Goal: Information Seeking & Learning: Learn about a topic

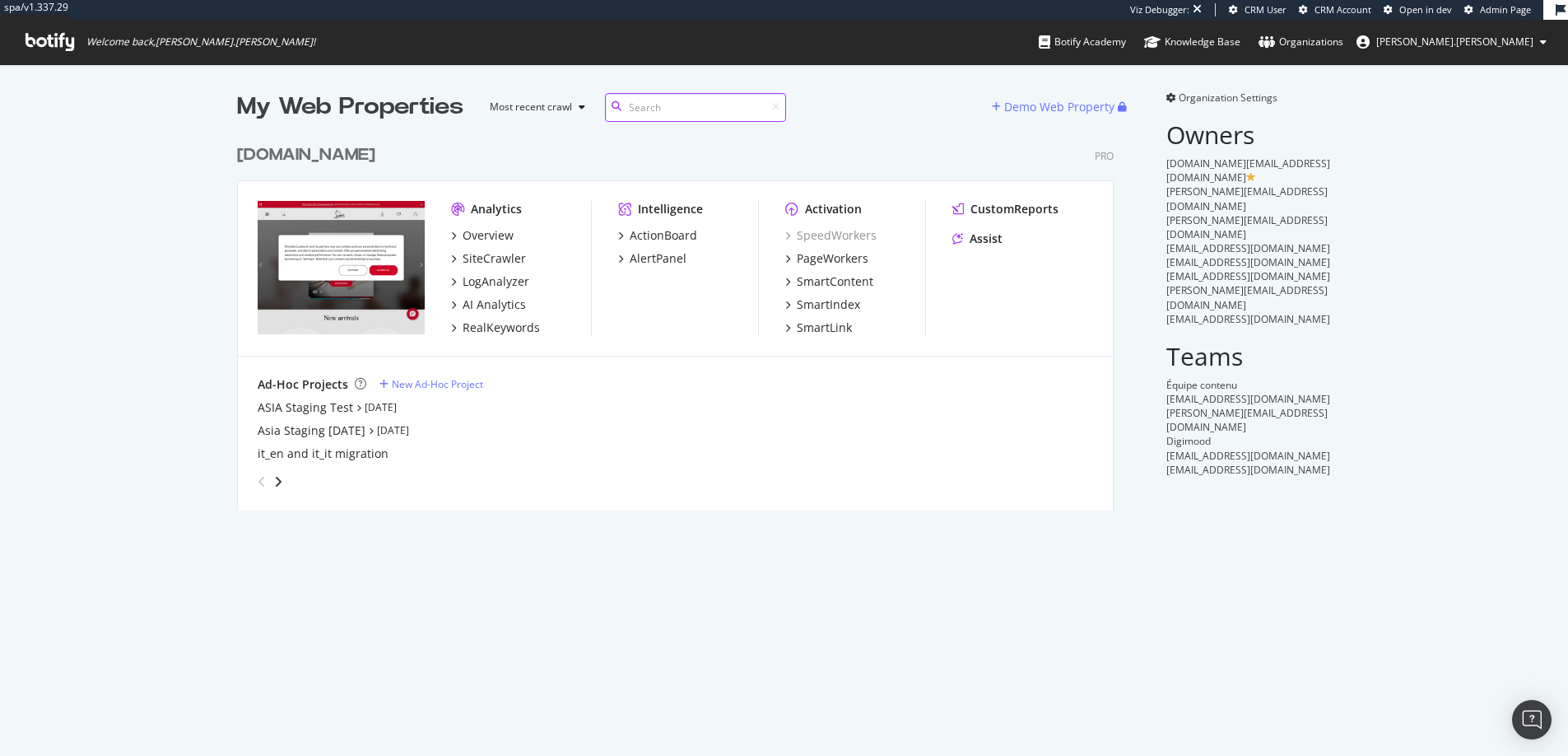
scroll to position [386, 890]
click at [495, 329] on div "RealKeywords" at bounding box center [501, 327] width 78 height 17
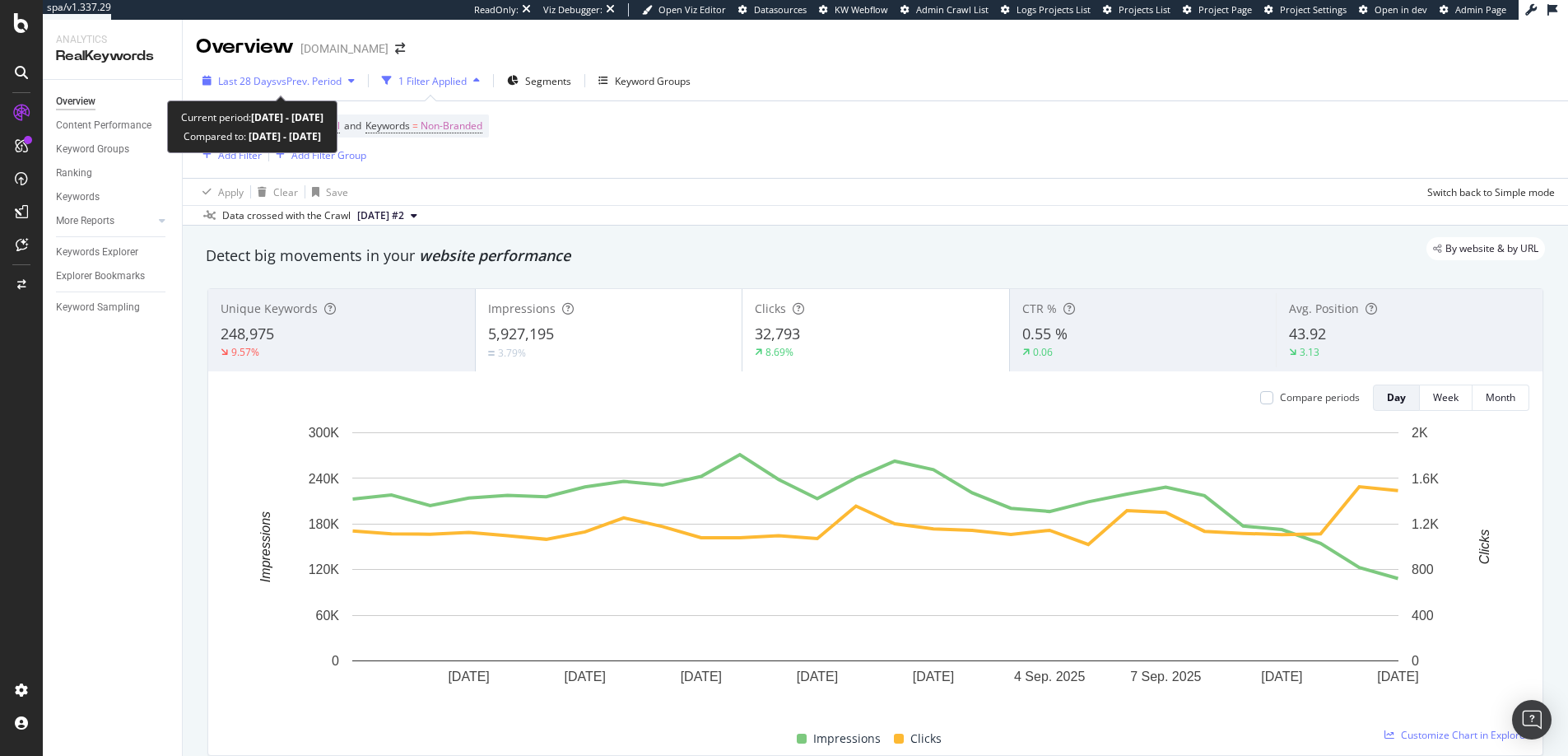
click at [302, 86] on span "vs Prev. Period" at bounding box center [309, 81] width 65 height 14
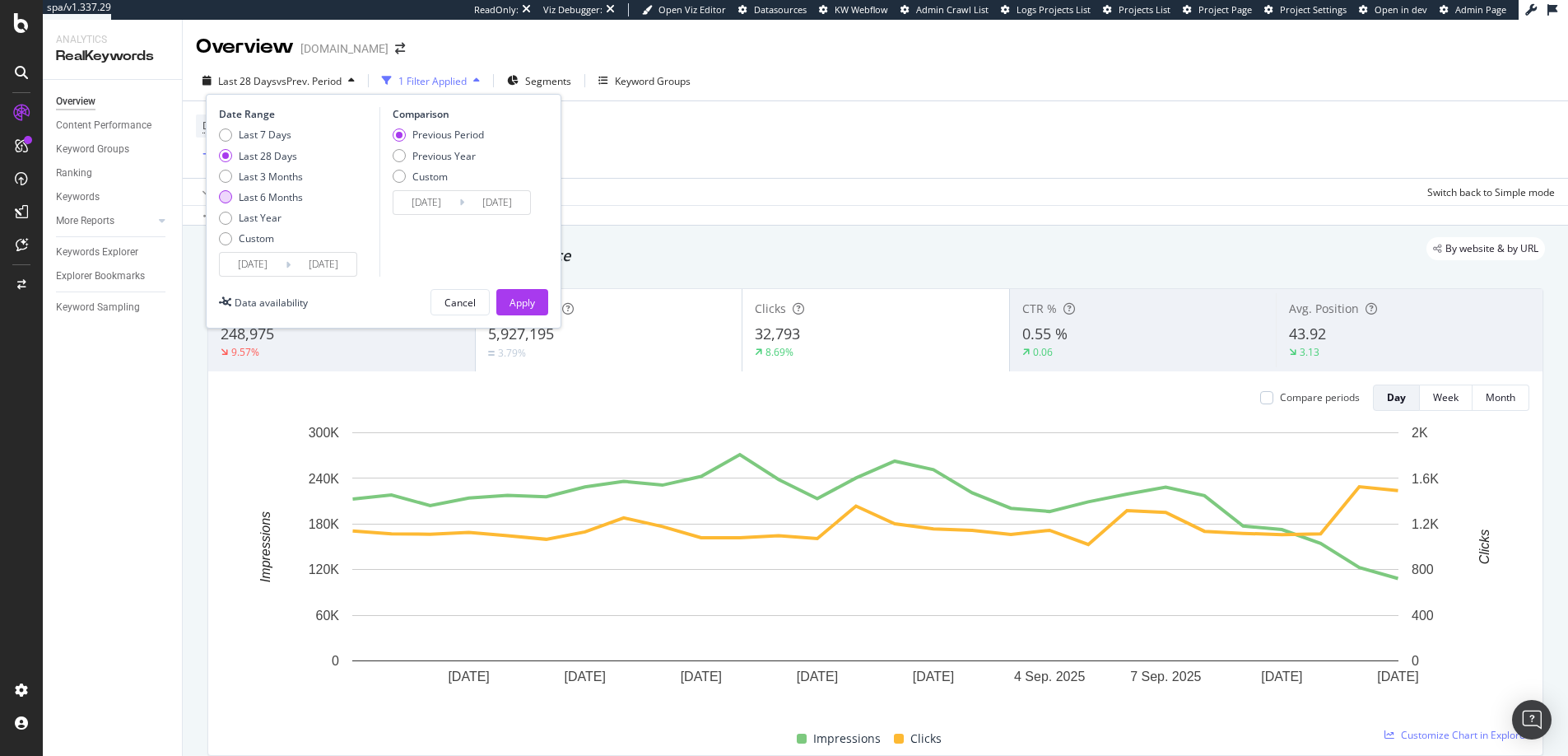
click at [261, 193] on div "Last 6 Months" at bounding box center [271, 197] width 64 height 14
type input "2025/03/14"
type input "2024/09/10"
type input "2025/03/13"
click at [390, 156] on div "Comparison Previous Period Previous Year Custom 2024/09/10 Navigate forward to …" at bounding box center [457, 192] width 156 height 170
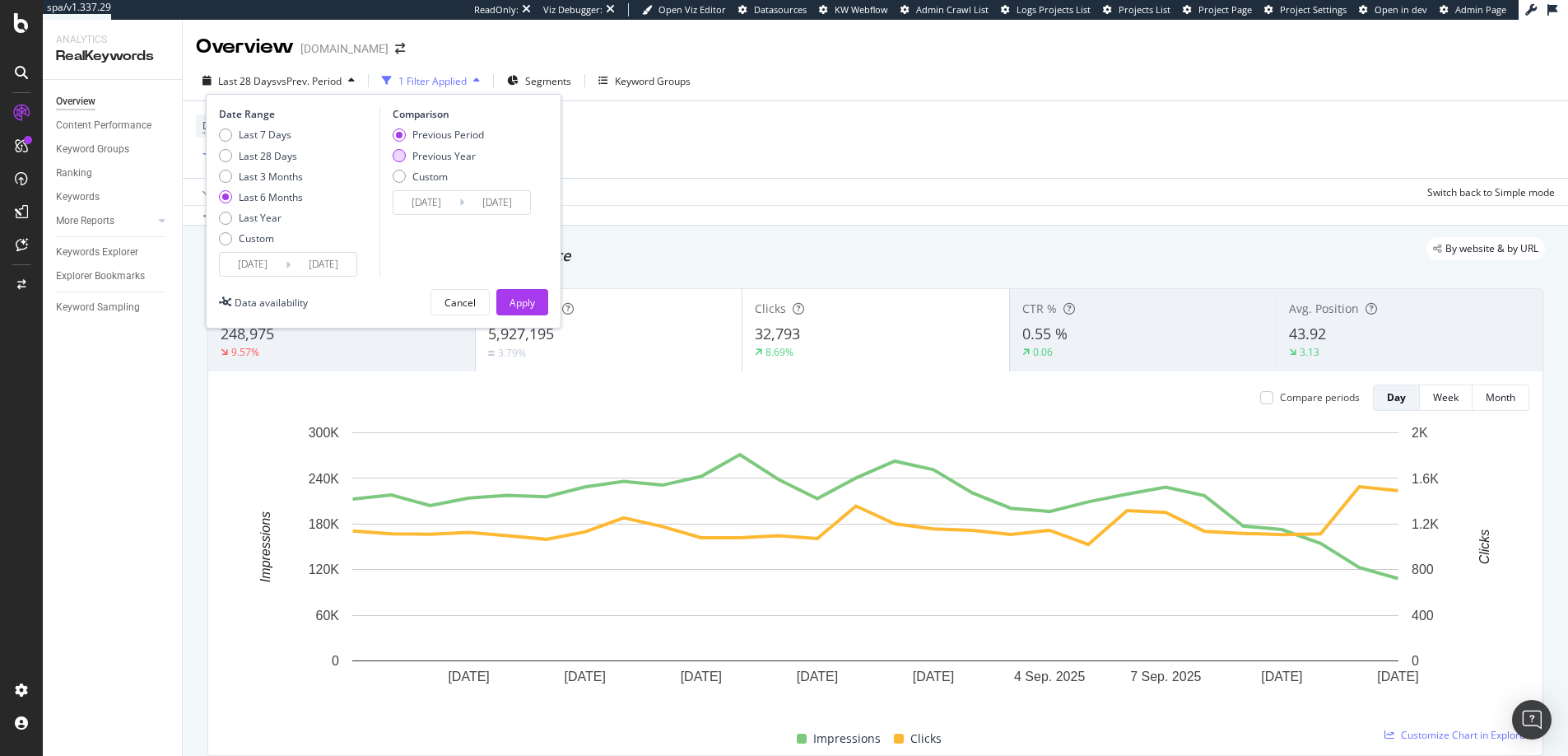
click at [397, 156] on div "Previous Year" at bounding box center [399, 156] width 14 height 14
type input "2024/03/15"
type input "[DATE]"
click at [510, 302] on div "Apply" at bounding box center [522, 302] width 25 height 14
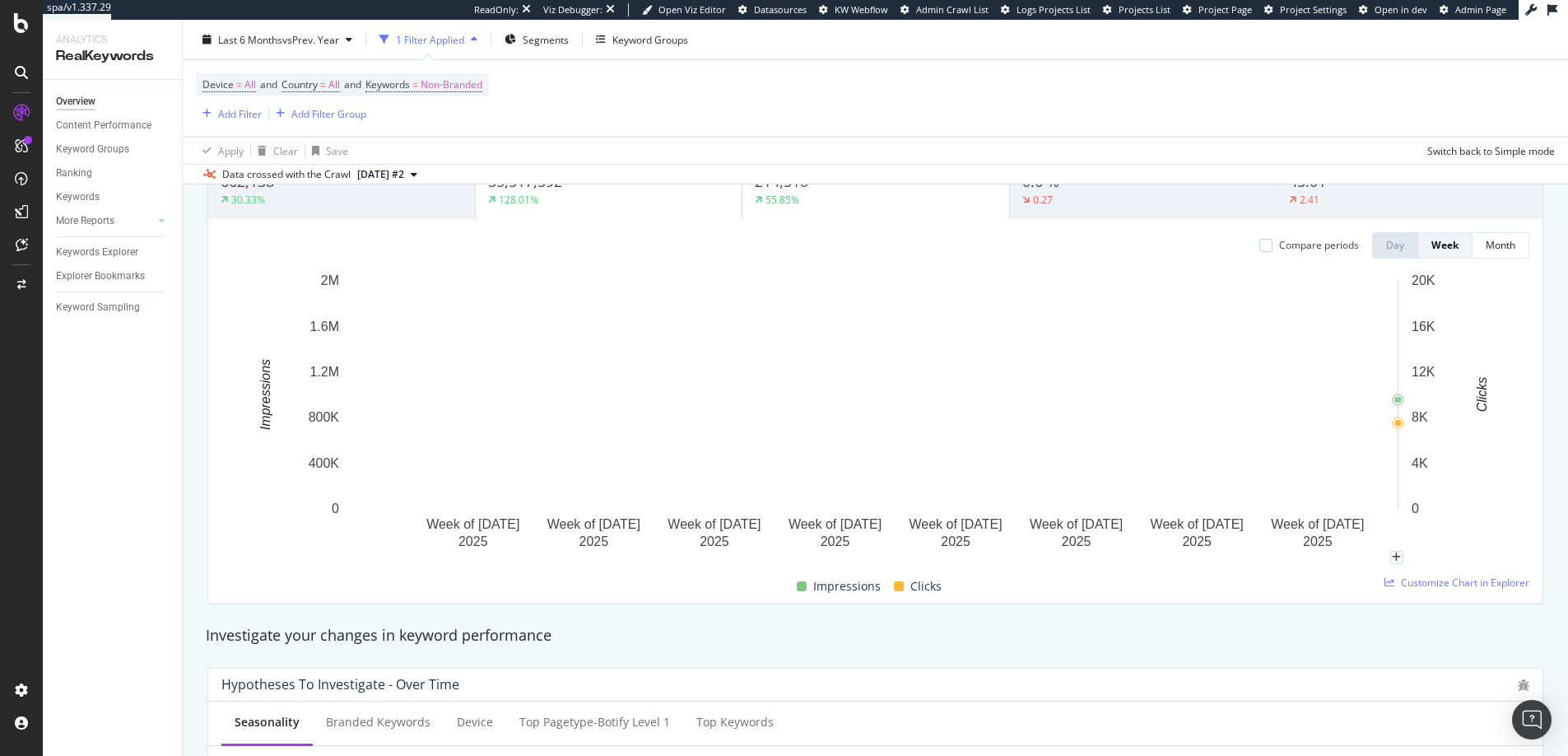
scroll to position [152, 0]
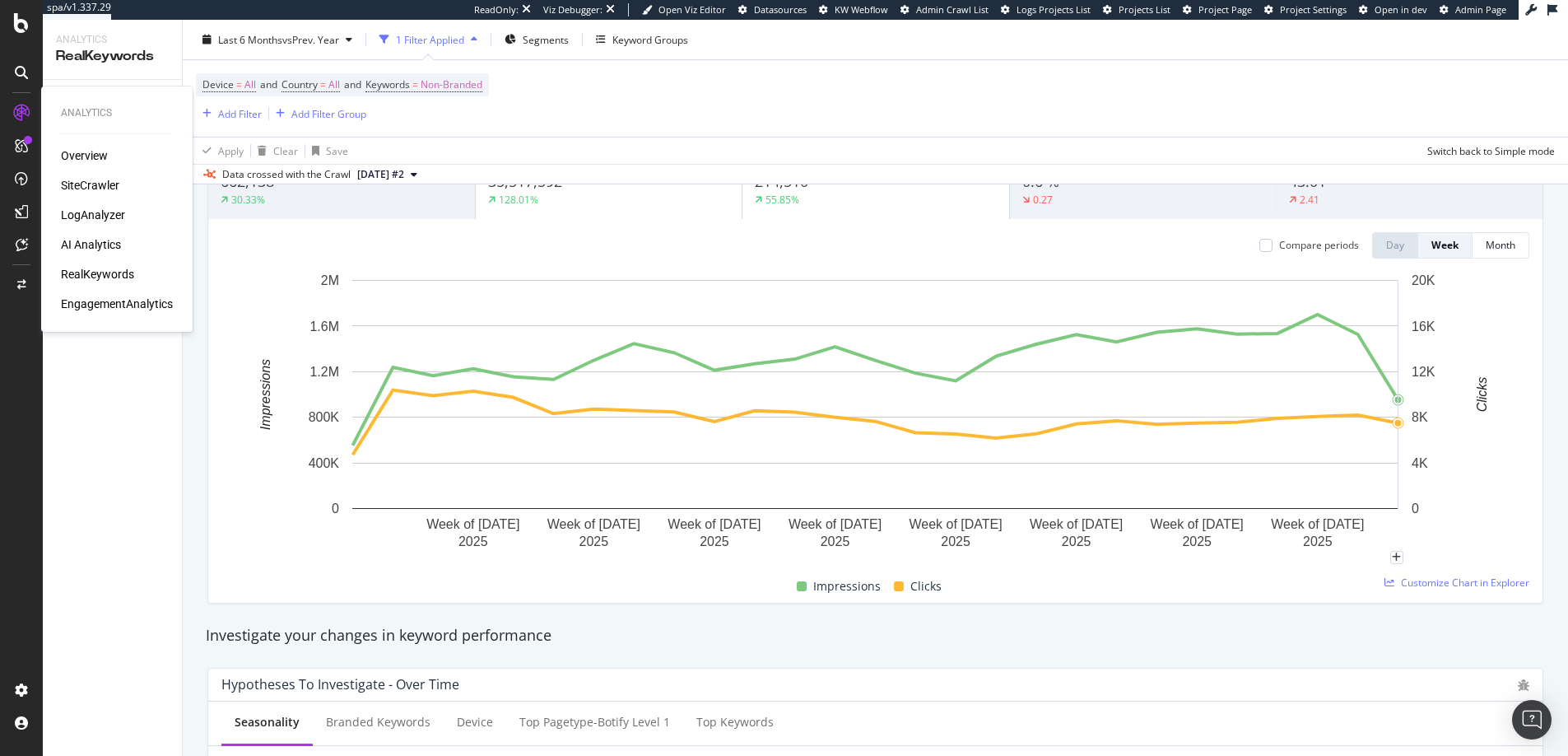
click at [78, 182] on div "SiteCrawler" at bounding box center [89, 186] width 58 height 17
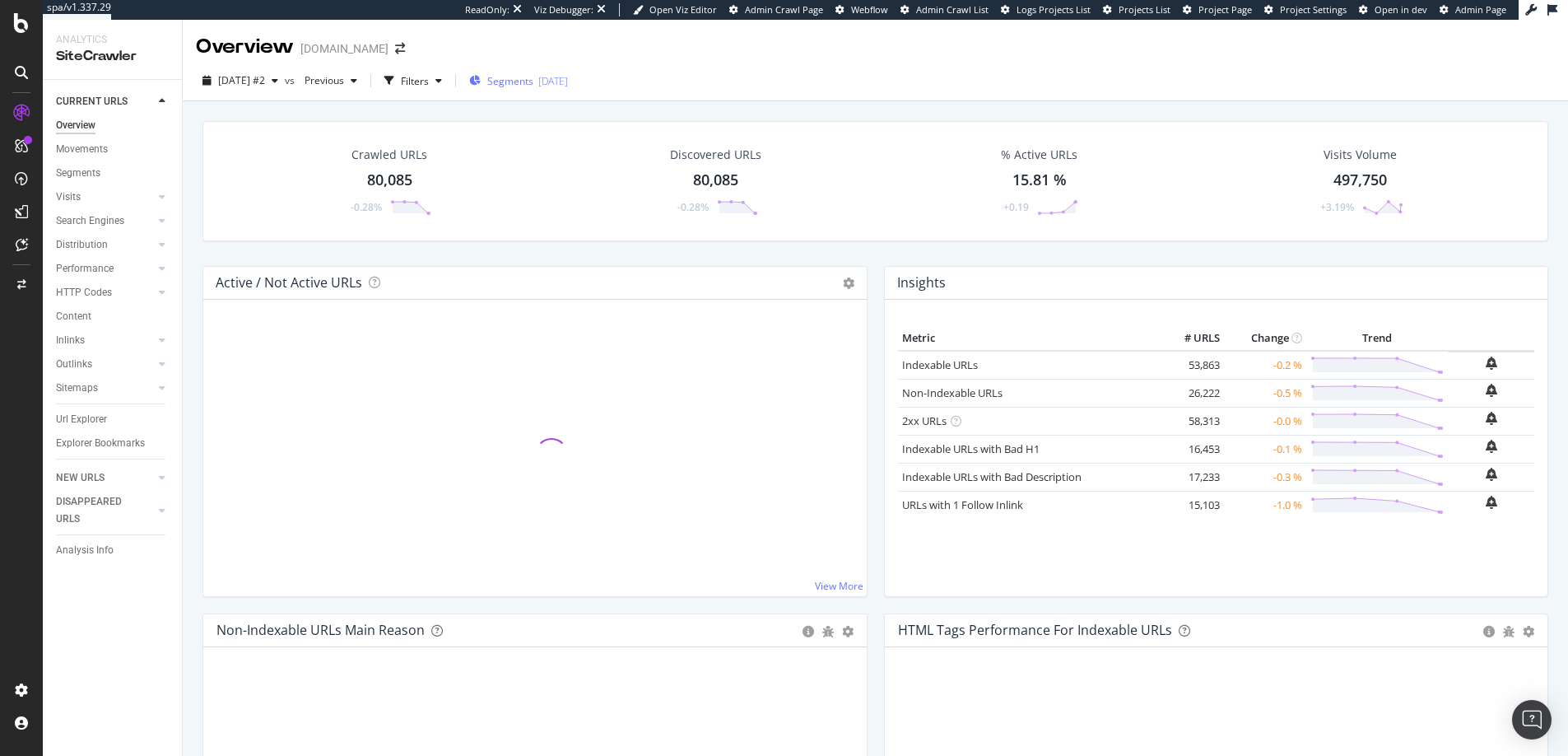
click at [533, 79] on span "Segments" at bounding box center [510, 81] width 46 height 14
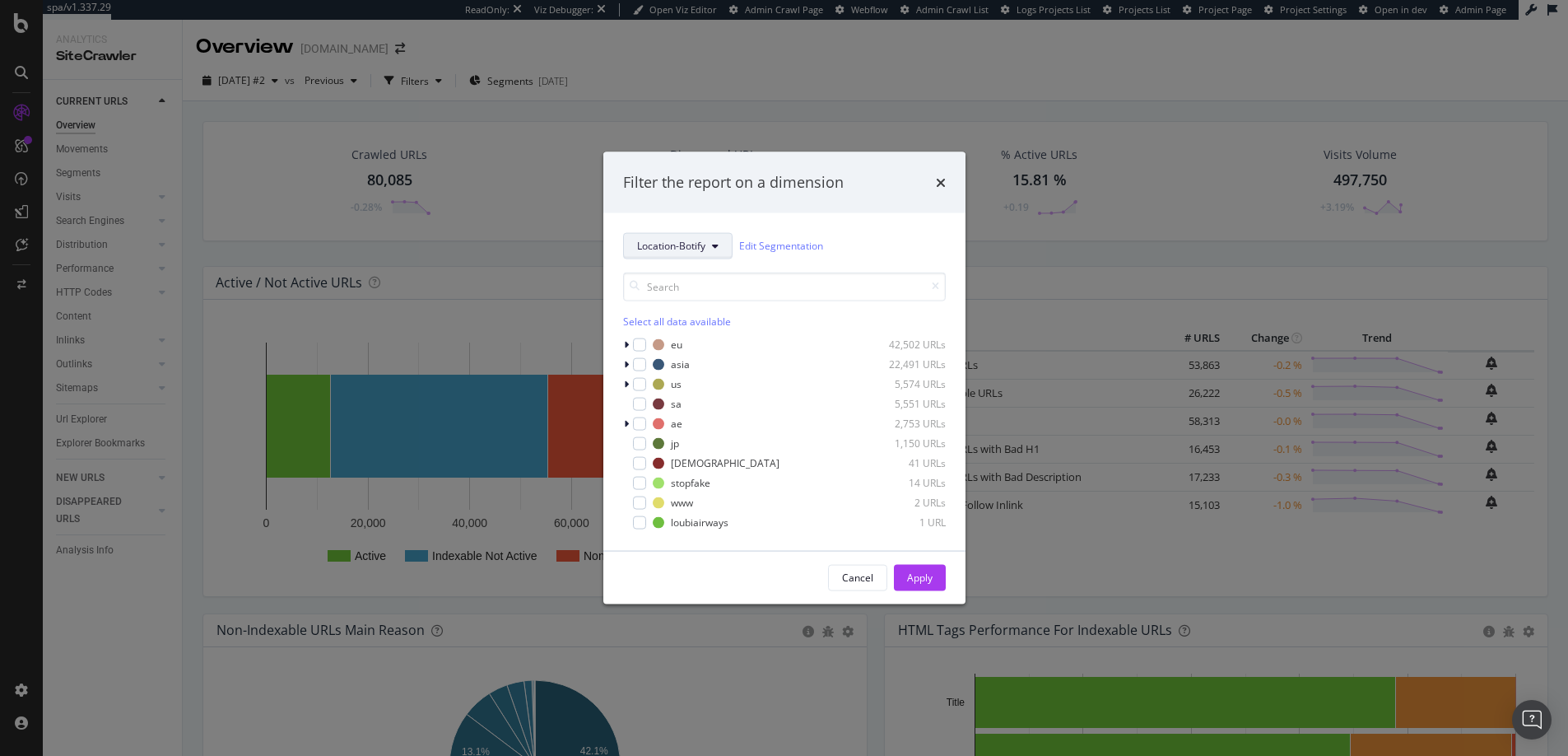
click at [677, 235] on button "Location-Botify" at bounding box center [678, 245] width 110 height 26
click at [920, 251] on div "Location-Botify Edit Segmentation" at bounding box center [784, 245] width 322 height 26
click at [625, 345] on icon "modal" at bounding box center [626, 344] width 5 height 10
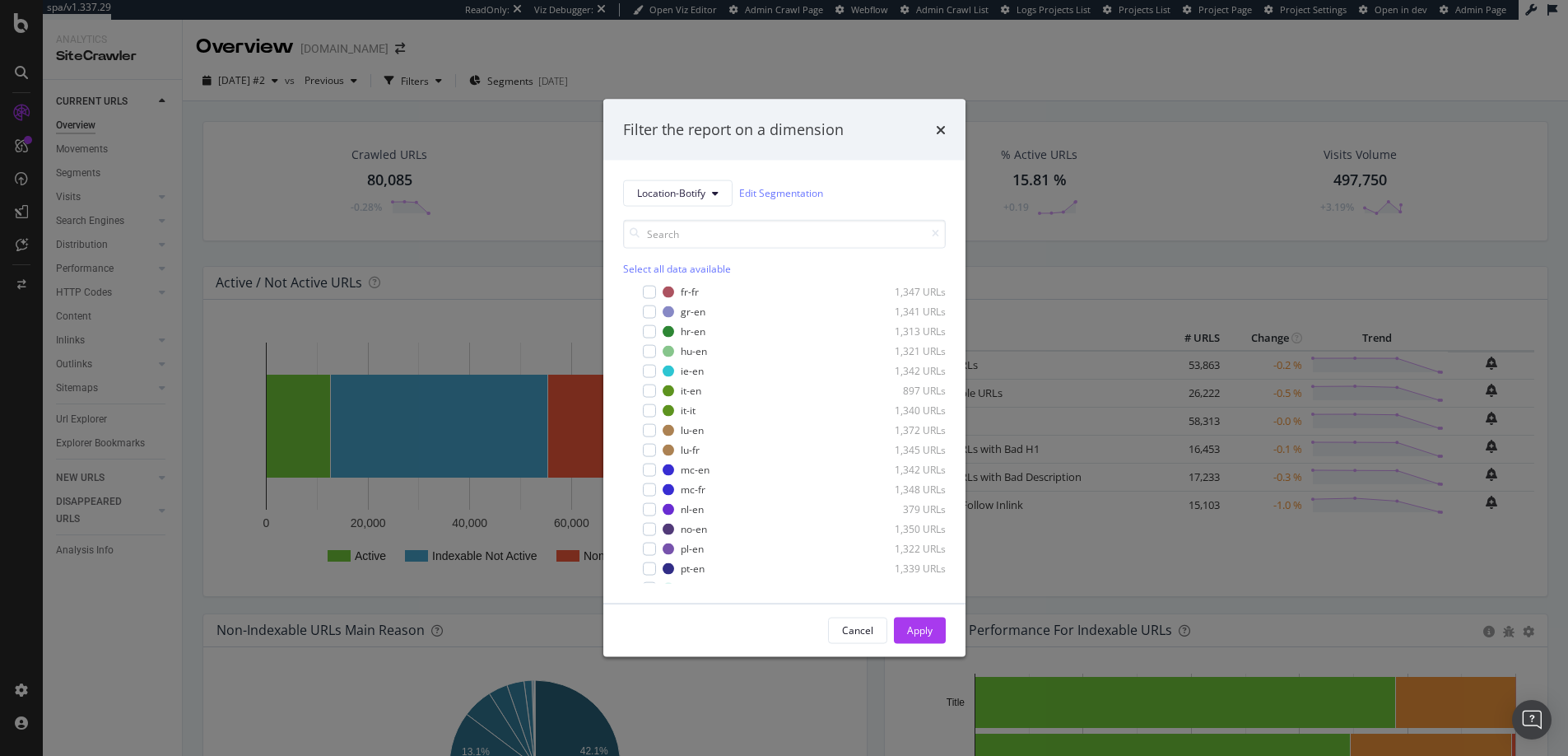
scroll to position [251, 0]
click at [649, 397] on div "modal" at bounding box center [650, 396] width 14 height 14
click at [915, 630] on div "Apply" at bounding box center [920, 629] width 25 height 14
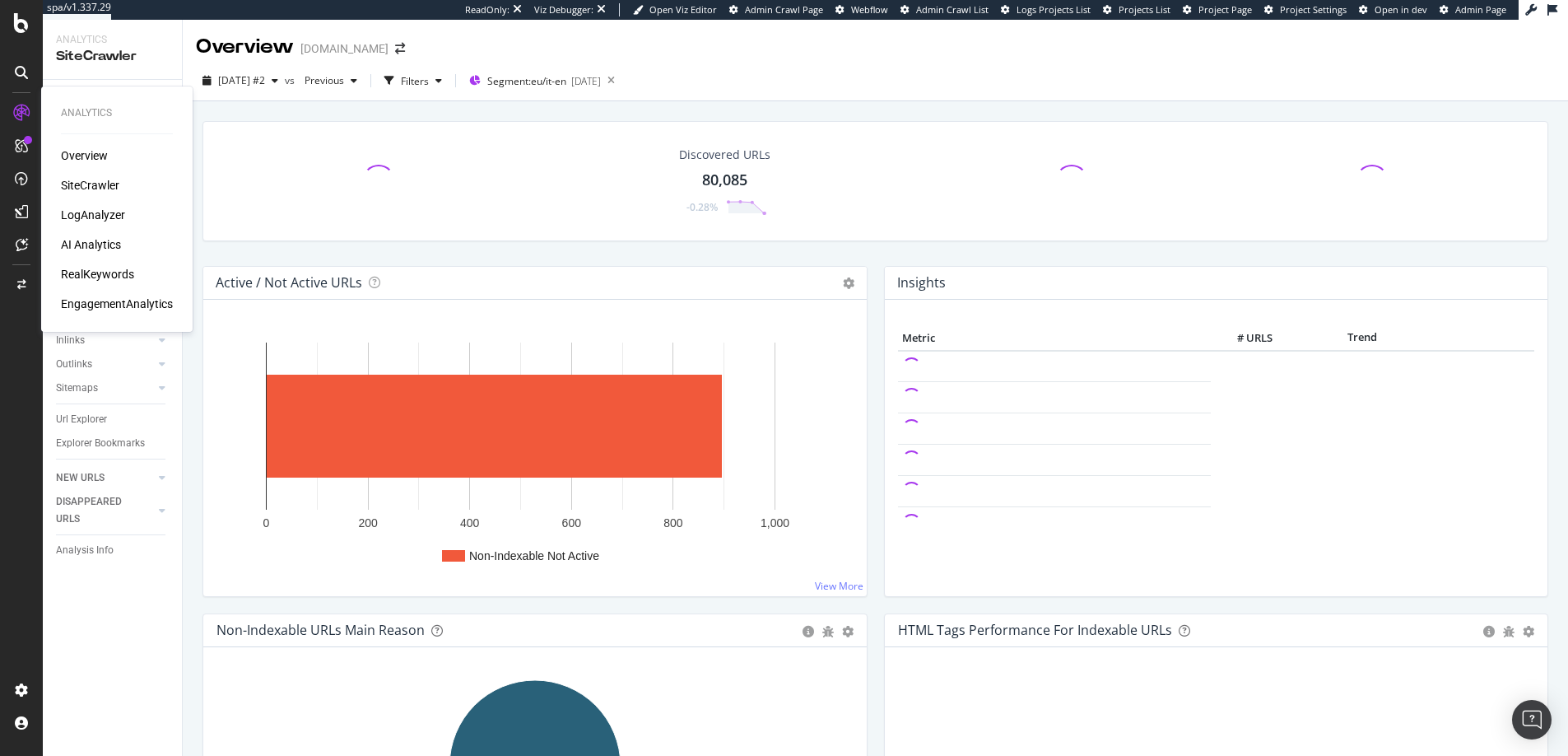
click at [95, 272] on div "RealKeywords" at bounding box center [97, 274] width 73 height 17
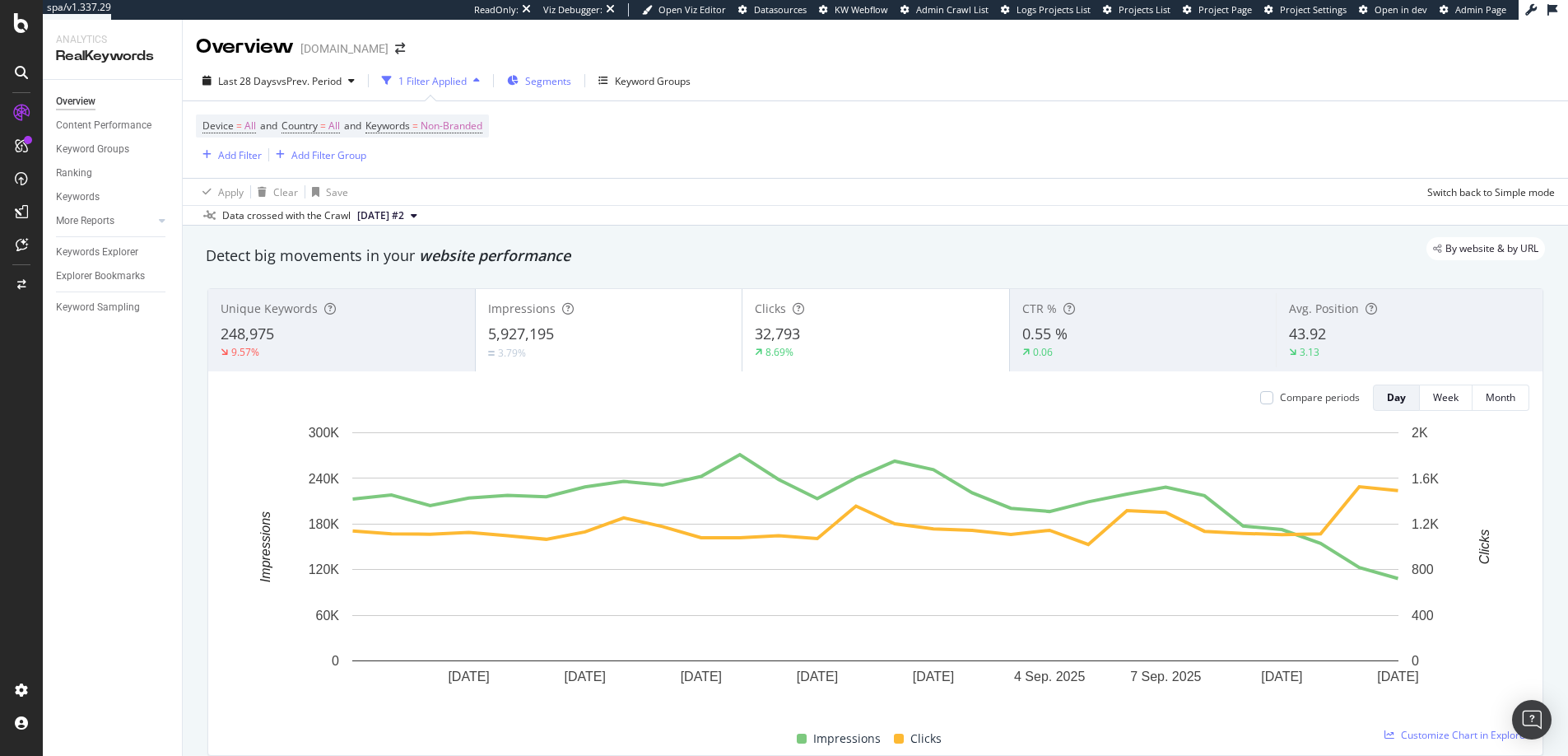
click at [545, 78] on span "Segments" at bounding box center [548, 81] width 46 height 14
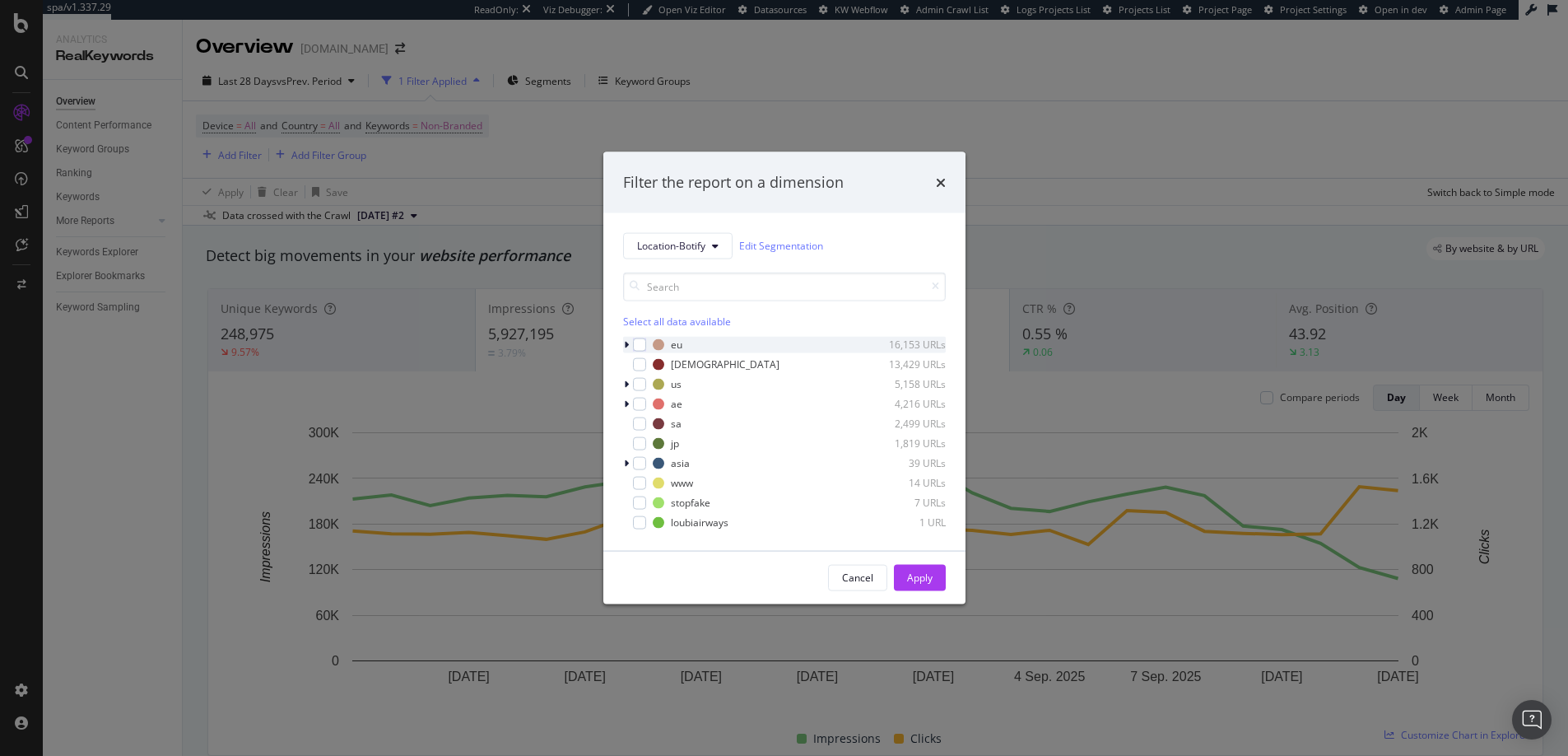
click at [626, 346] on icon "modal" at bounding box center [626, 344] width 5 height 10
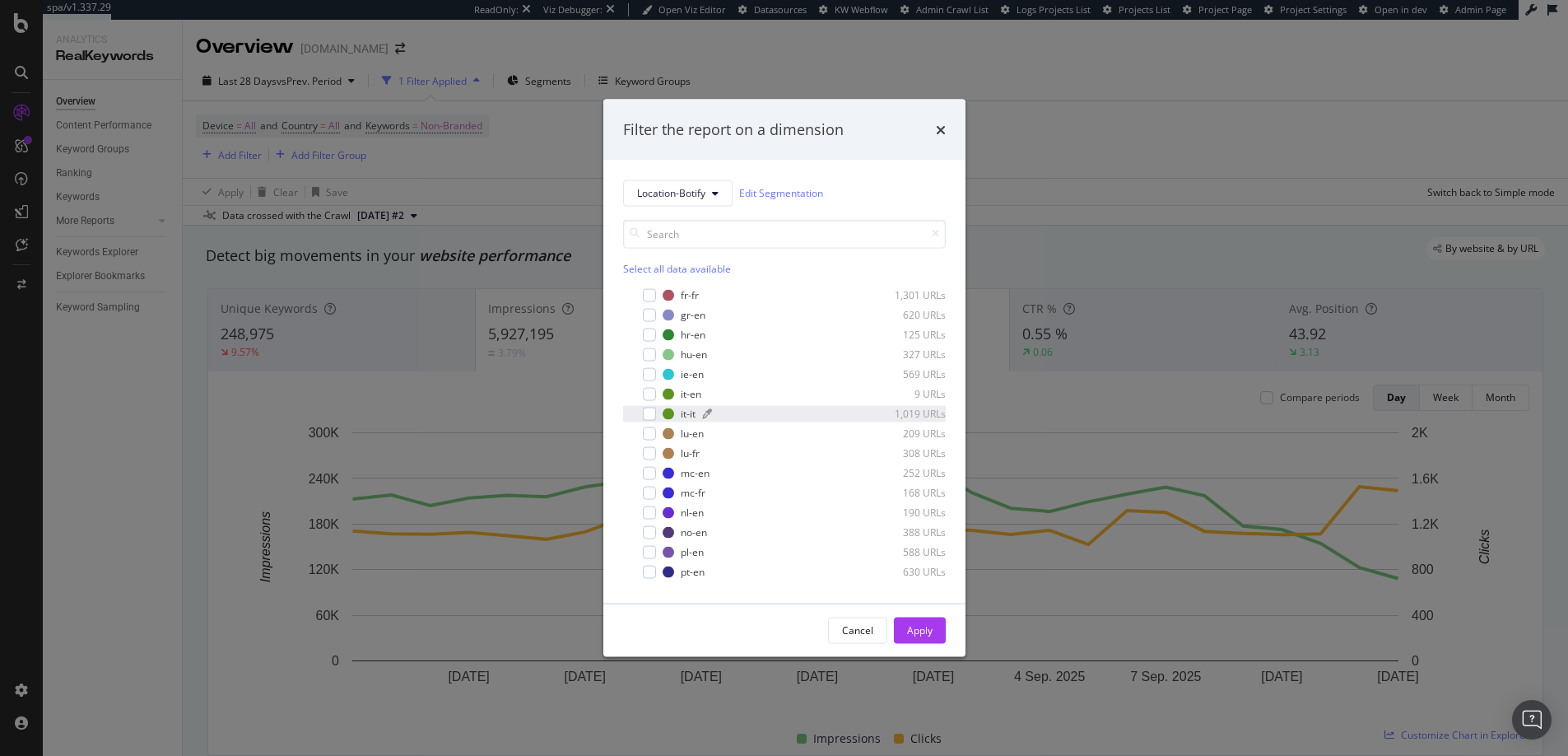
scroll to position [251, 0]
click at [649, 398] on div "modal" at bounding box center [650, 396] width 14 height 14
click at [931, 623] on div "Apply" at bounding box center [920, 629] width 25 height 14
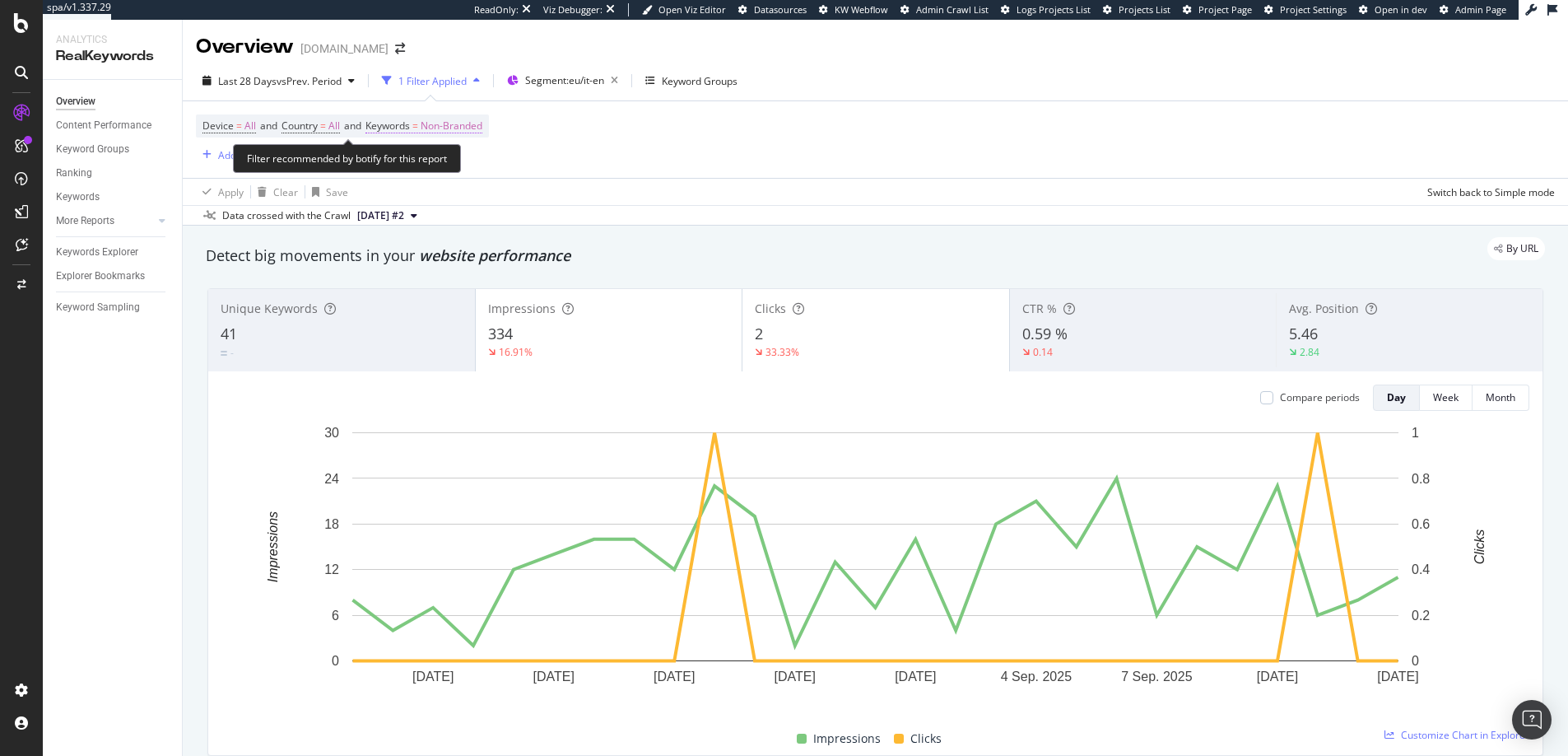
click at [449, 129] on span "Non-Branded" at bounding box center [451, 126] width 62 height 23
click at [449, 159] on span "Non-Branded" at bounding box center [423, 164] width 68 height 14
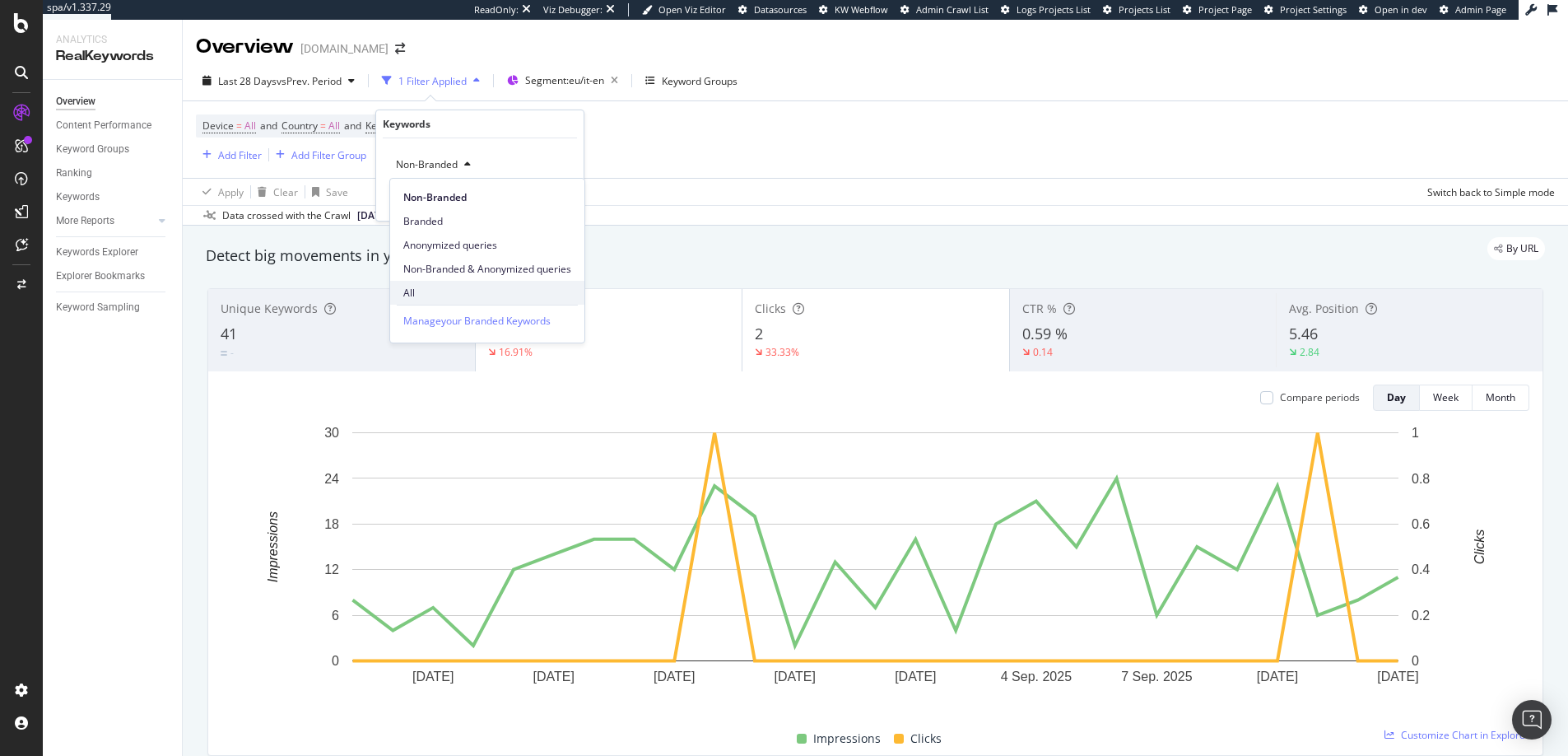
click at [430, 292] on span "All" at bounding box center [487, 294] width 168 height 15
click at [550, 203] on div "Apply" at bounding box center [558, 199] width 25 height 14
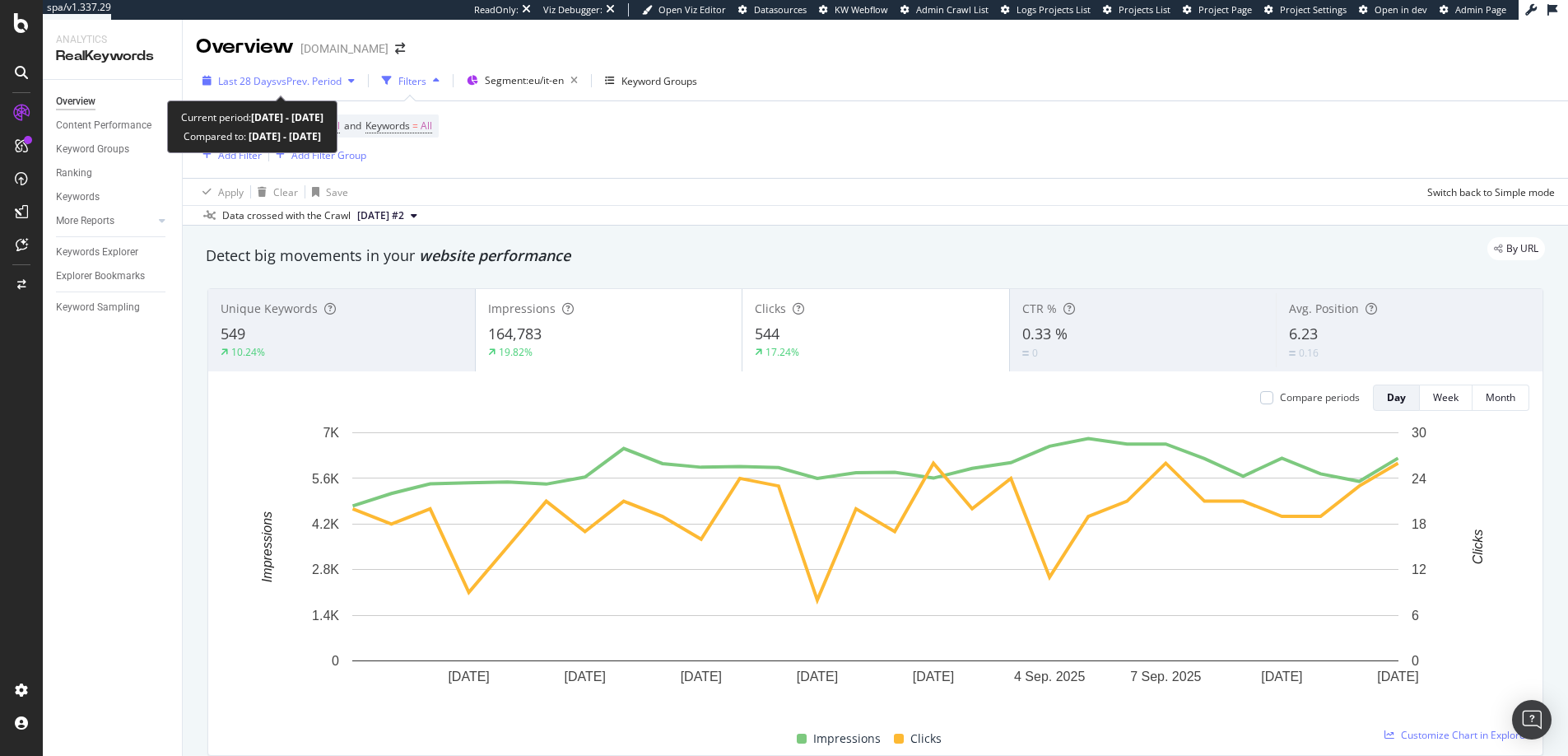
click at [266, 84] on span "Last 28 Days" at bounding box center [247, 81] width 58 height 14
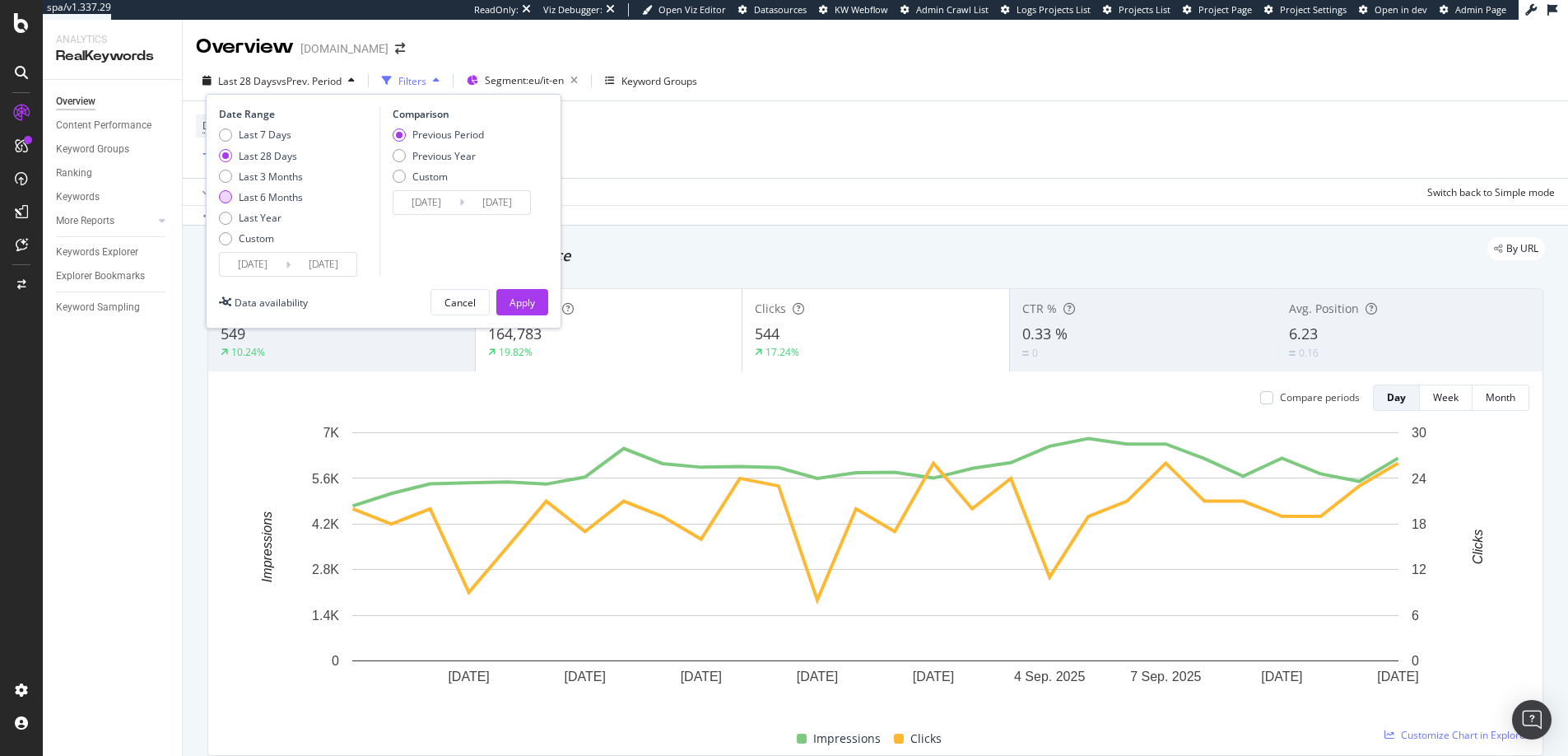
click at [247, 197] on div "Last 6 Months" at bounding box center [271, 197] width 64 height 14
type input "2025/03/14"
type input "2024/09/10"
type input "2025/03/13"
click at [516, 301] on div "Apply" at bounding box center [522, 302] width 25 height 14
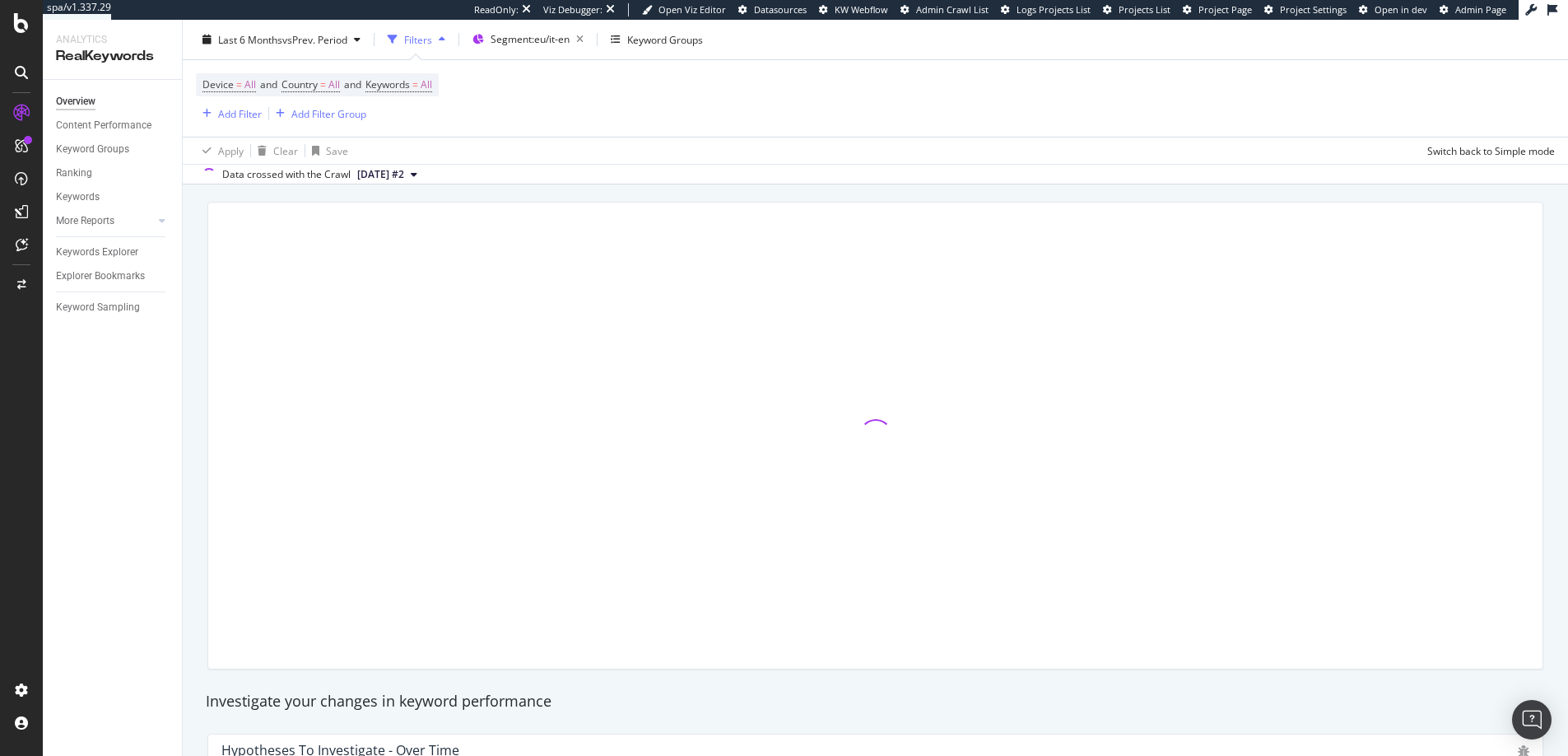
scroll to position [101, 0]
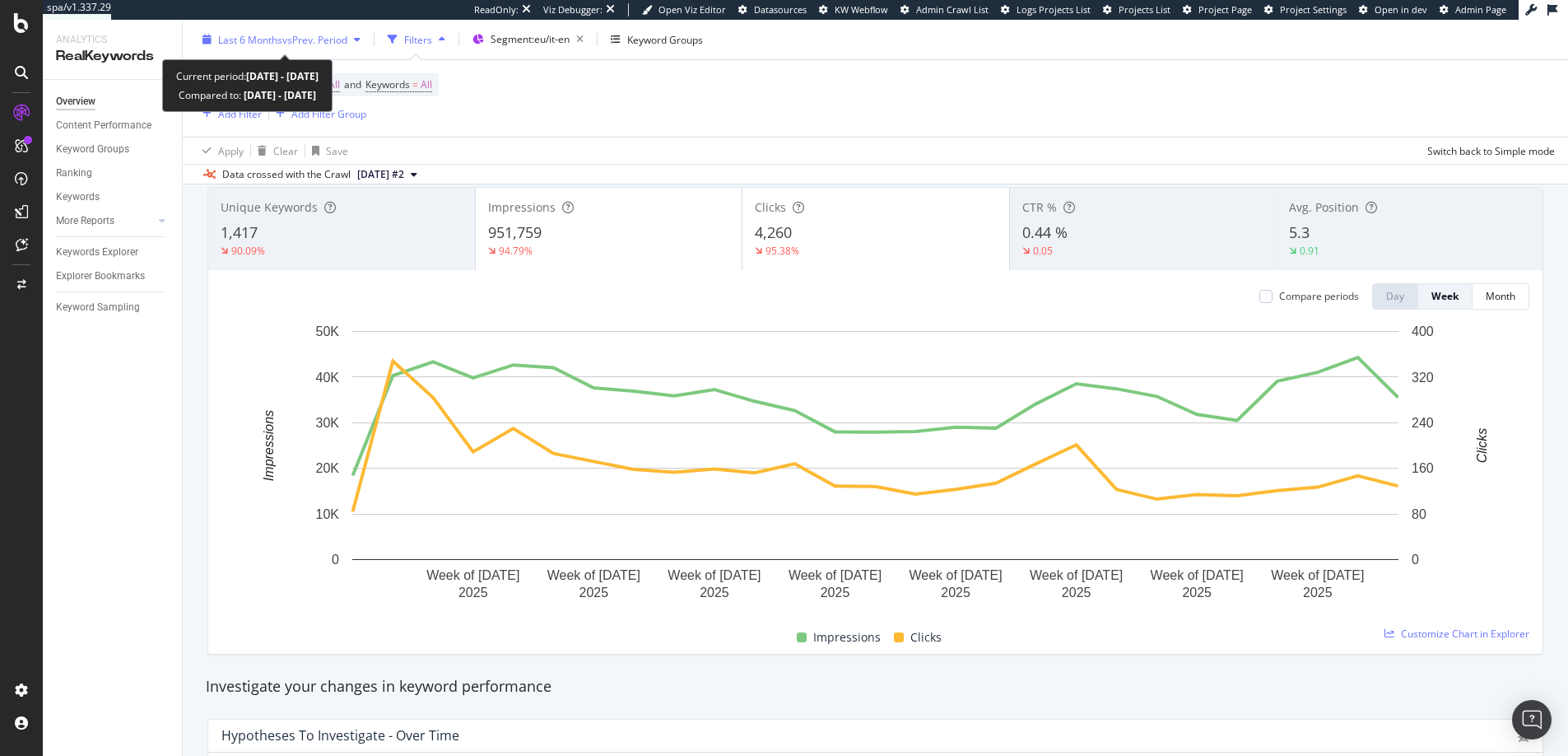
click at [243, 43] on span "Last 6 Months" at bounding box center [251, 39] width 64 height 14
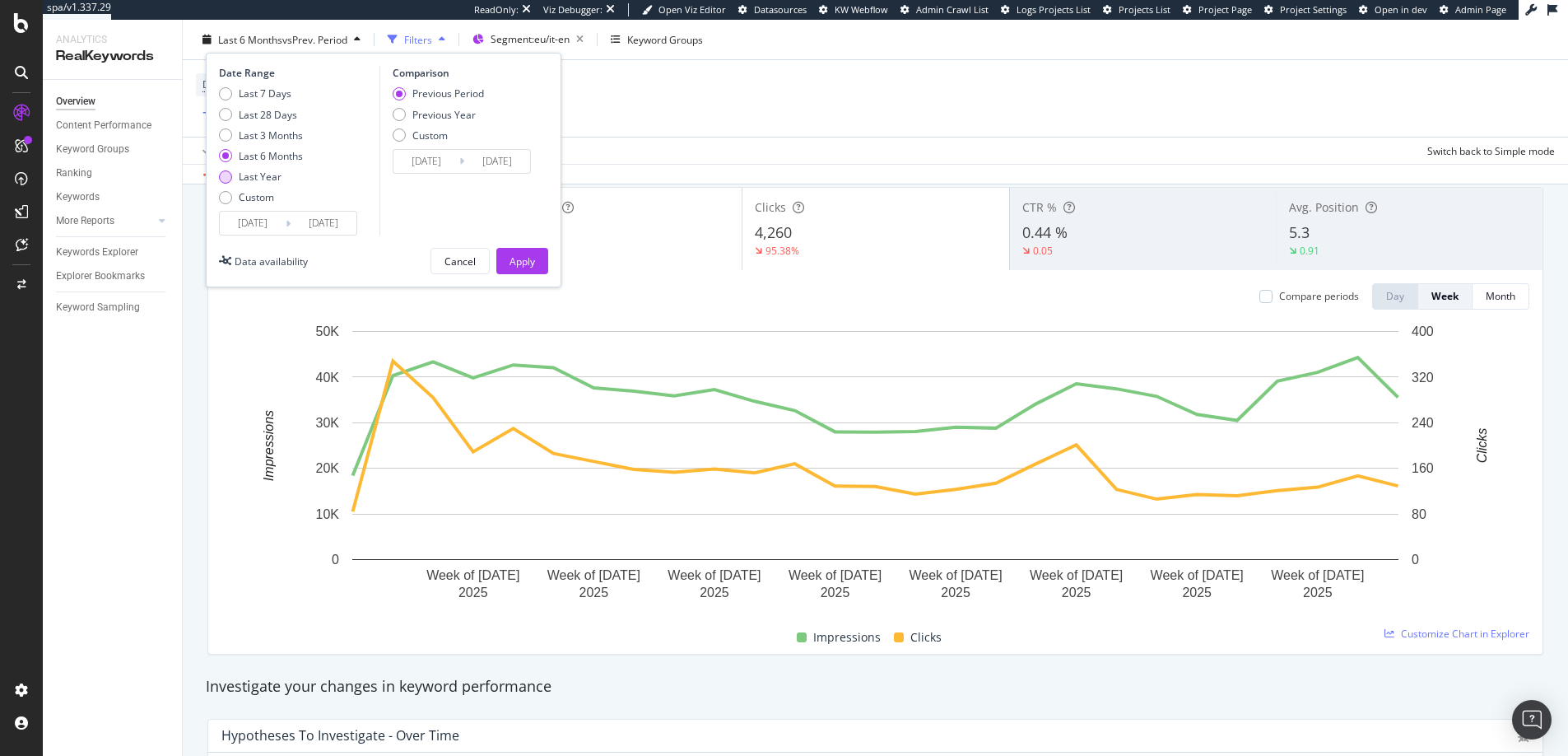
click at [242, 181] on div "Last Year" at bounding box center [260, 176] width 43 height 14
type input "2024/09/14"
type input "2023/09/15"
type input "2024/09/13"
click at [513, 257] on div "Apply" at bounding box center [522, 260] width 25 height 14
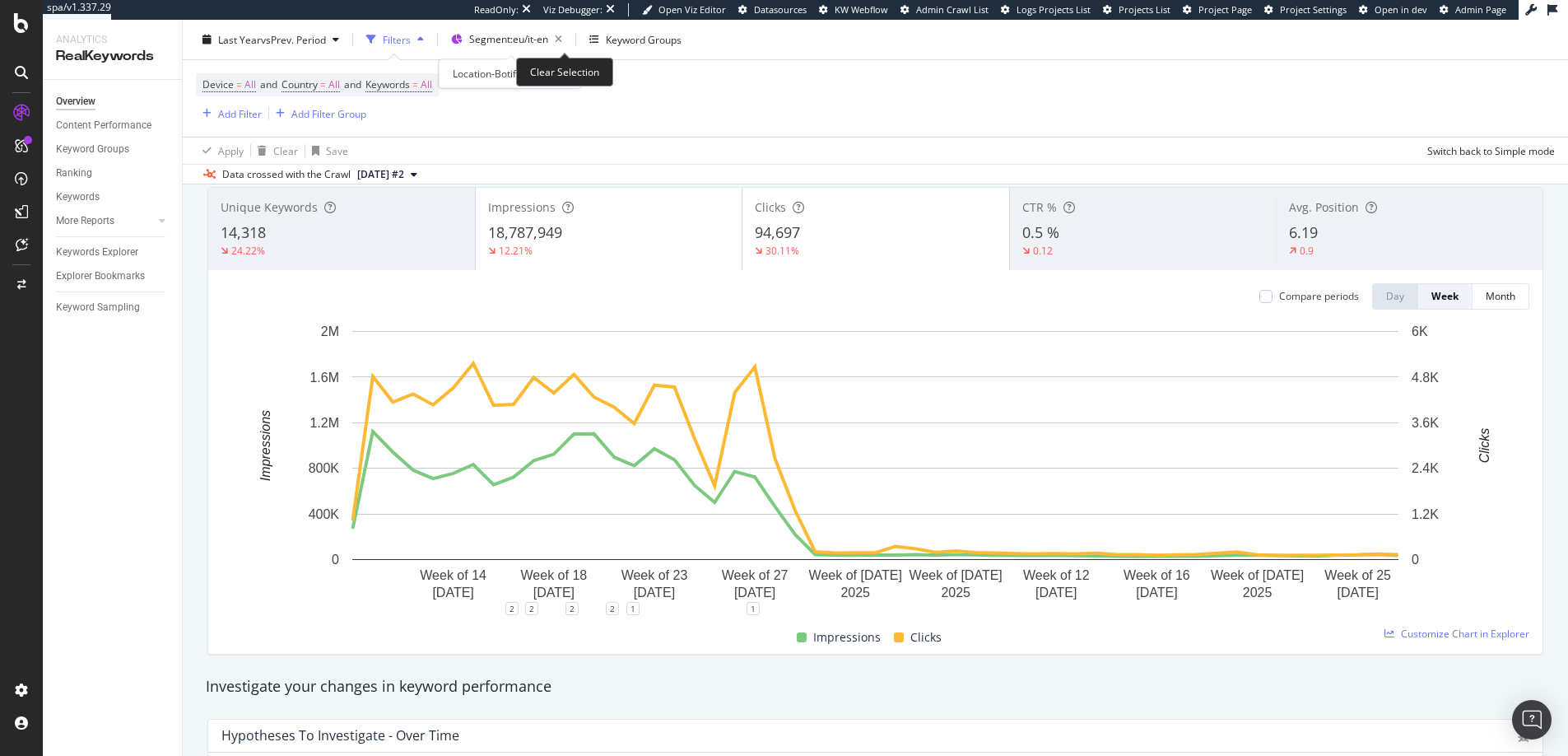
click at [521, 55] on div "Last Year vs Prev. Period Filters Segment: eu/it-en Keyword Groups" at bounding box center [876, 42] width 1386 height 33
click at [521, 44] on span "Segment: eu/it-en" at bounding box center [509, 39] width 79 height 14
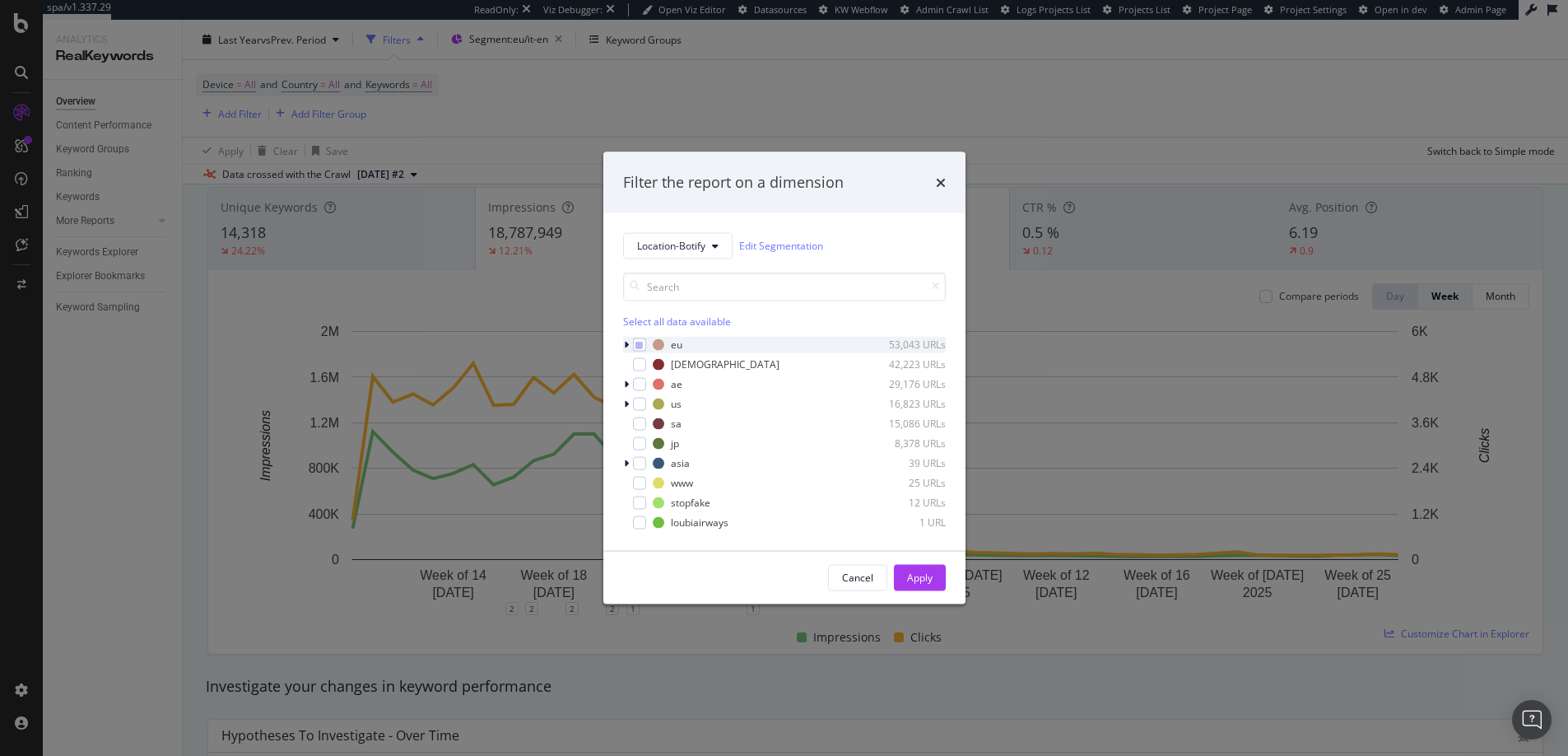
click at [627, 346] on icon "modal" at bounding box center [626, 344] width 5 height 10
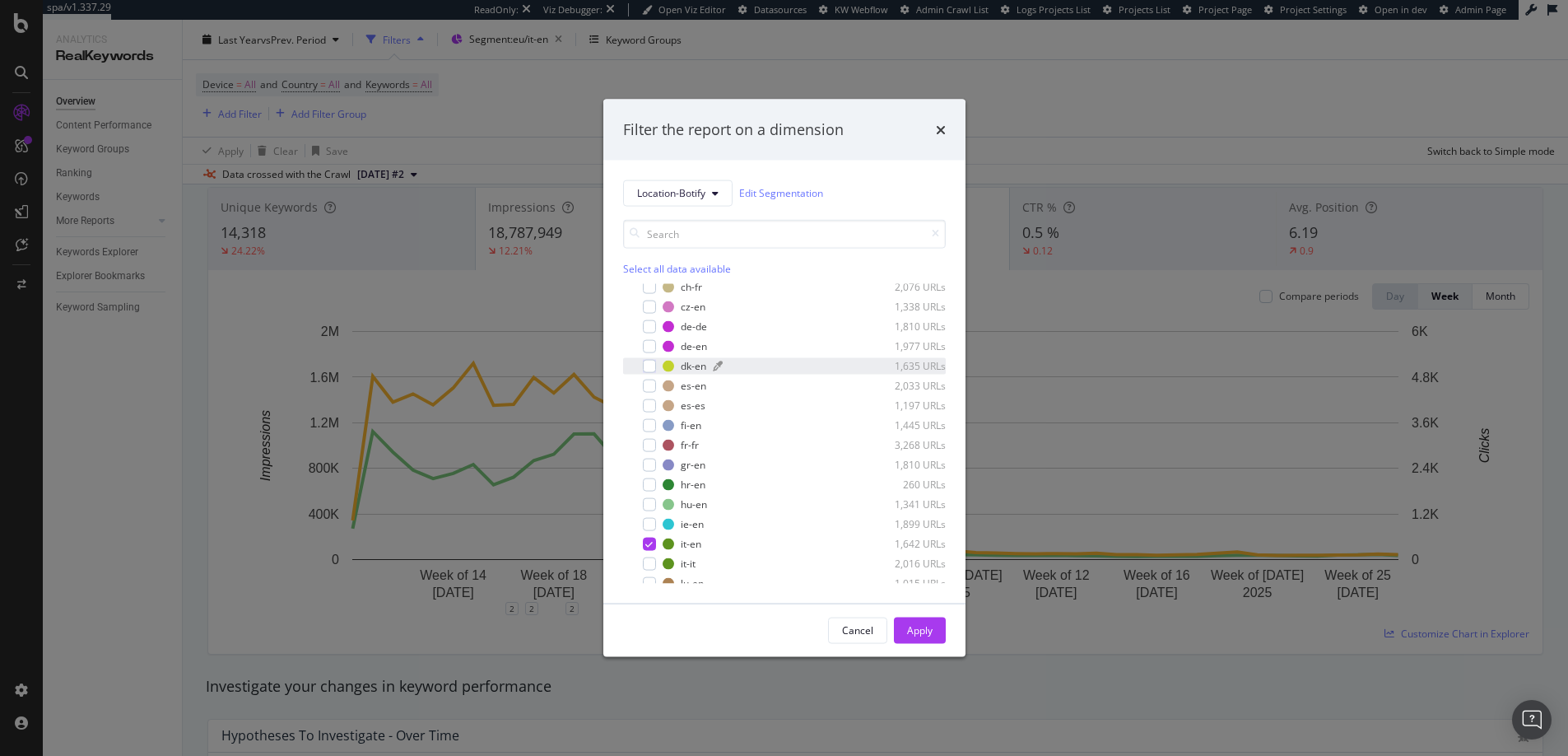
scroll to position [167, 0]
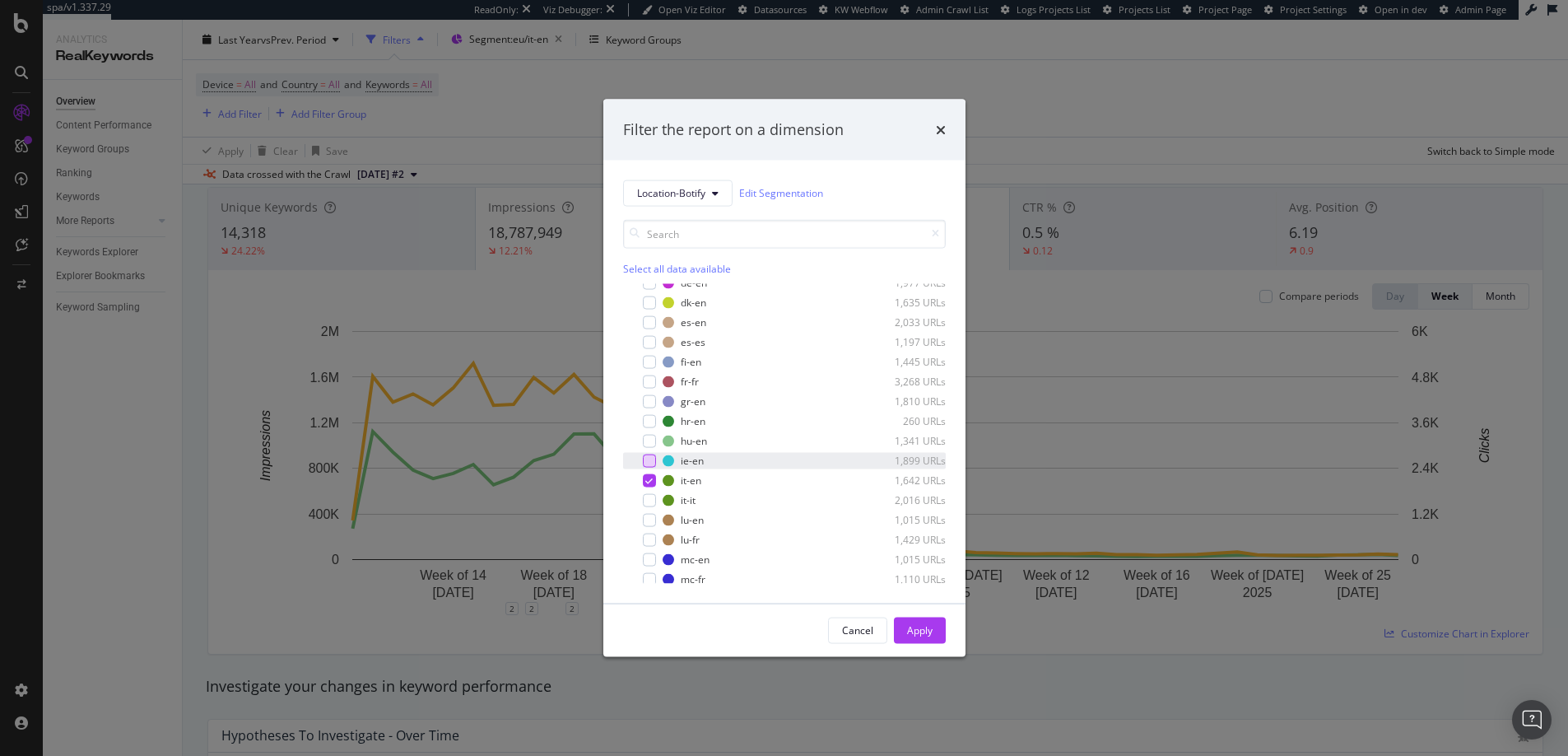
click at [653, 460] on div "modal" at bounding box center [650, 461] width 14 height 14
click at [924, 643] on button "Apply" at bounding box center [919, 629] width 51 height 26
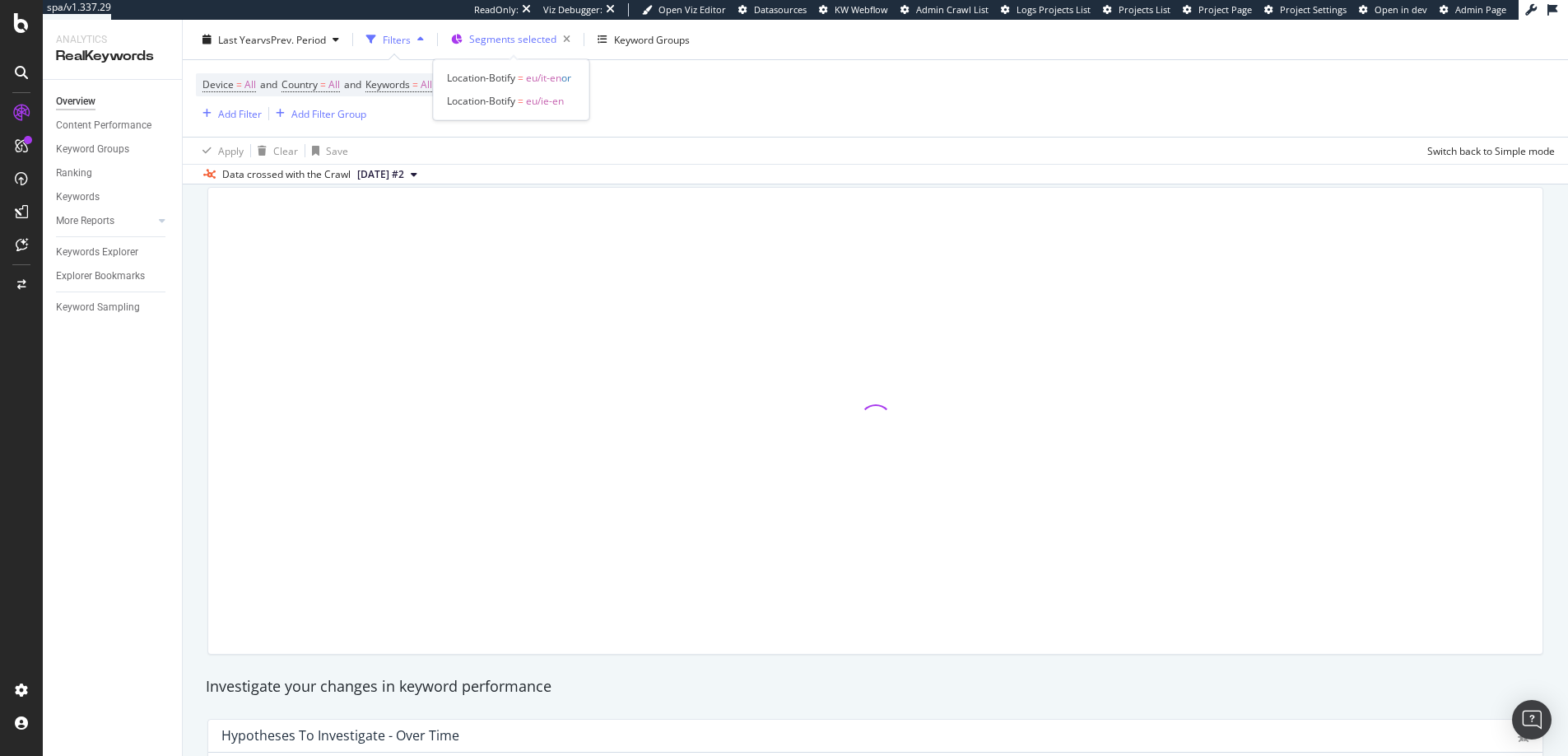
click at [512, 45] on span "Segments selected" at bounding box center [512, 39] width 87 height 14
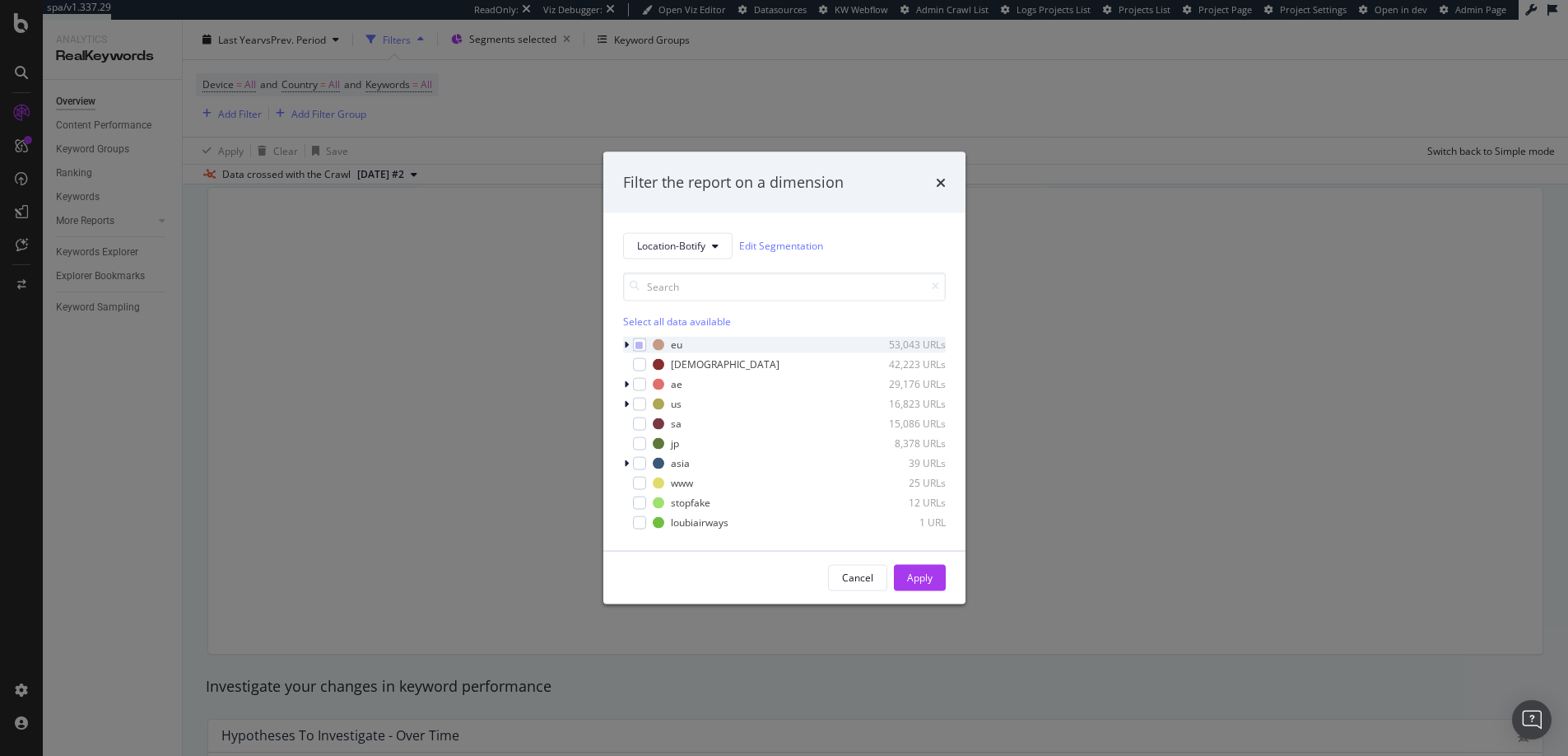
click at [629, 347] on div "modal" at bounding box center [628, 344] width 10 height 17
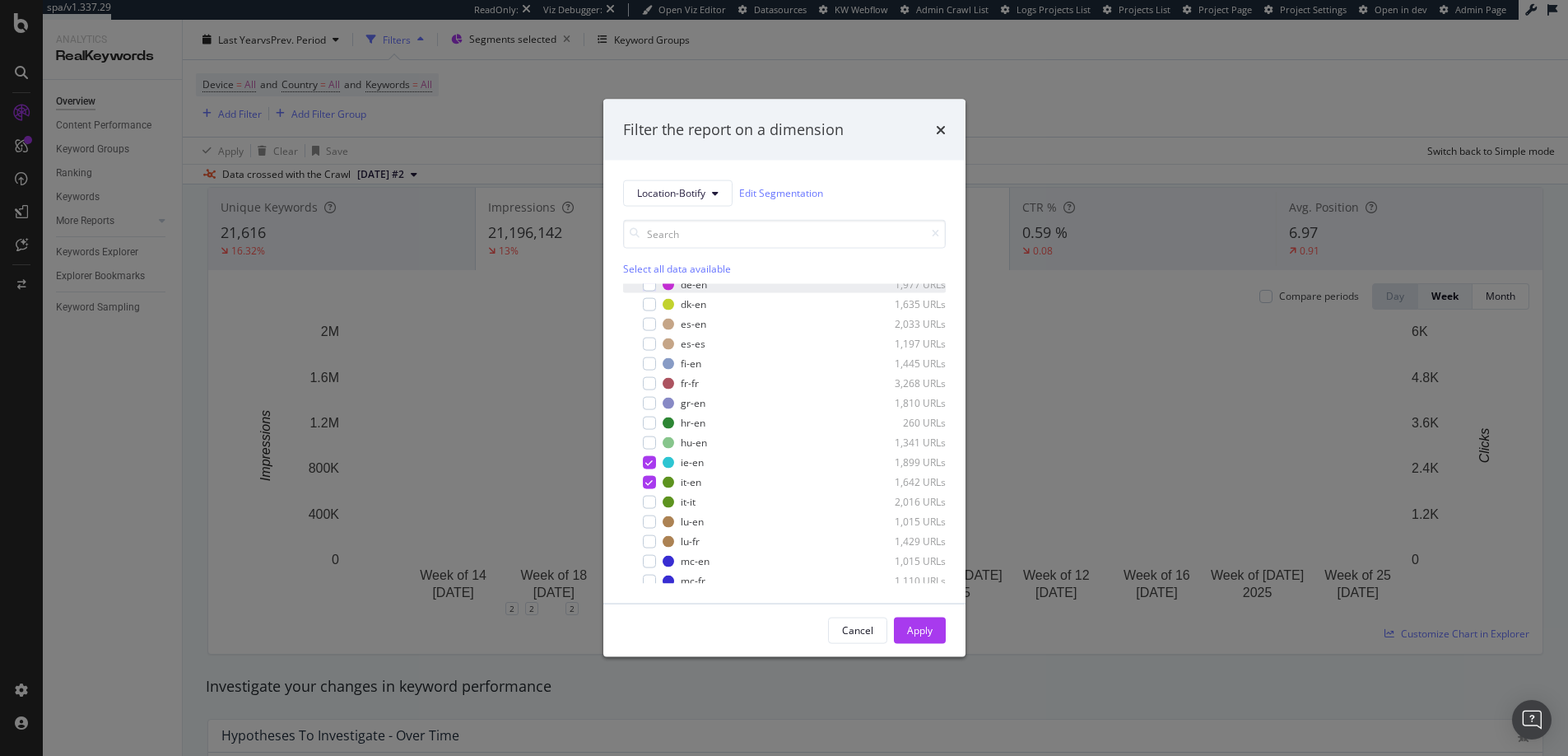
scroll to position [225, 0]
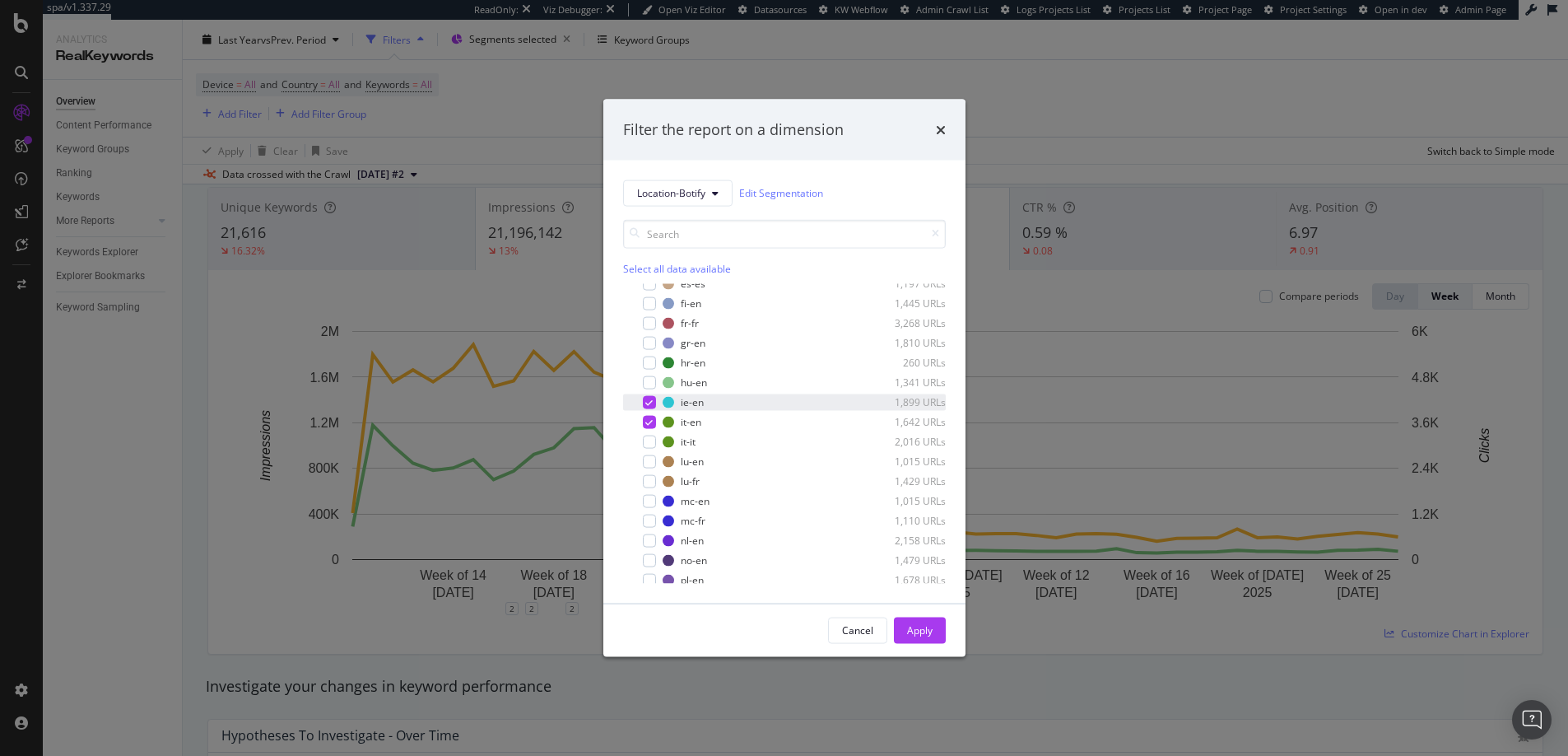
click at [646, 403] on icon "modal" at bounding box center [649, 402] width 8 height 8
click at [649, 445] on div "modal" at bounding box center [650, 441] width 14 height 14
click at [911, 632] on div "Apply" at bounding box center [920, 629] width 25 height 14
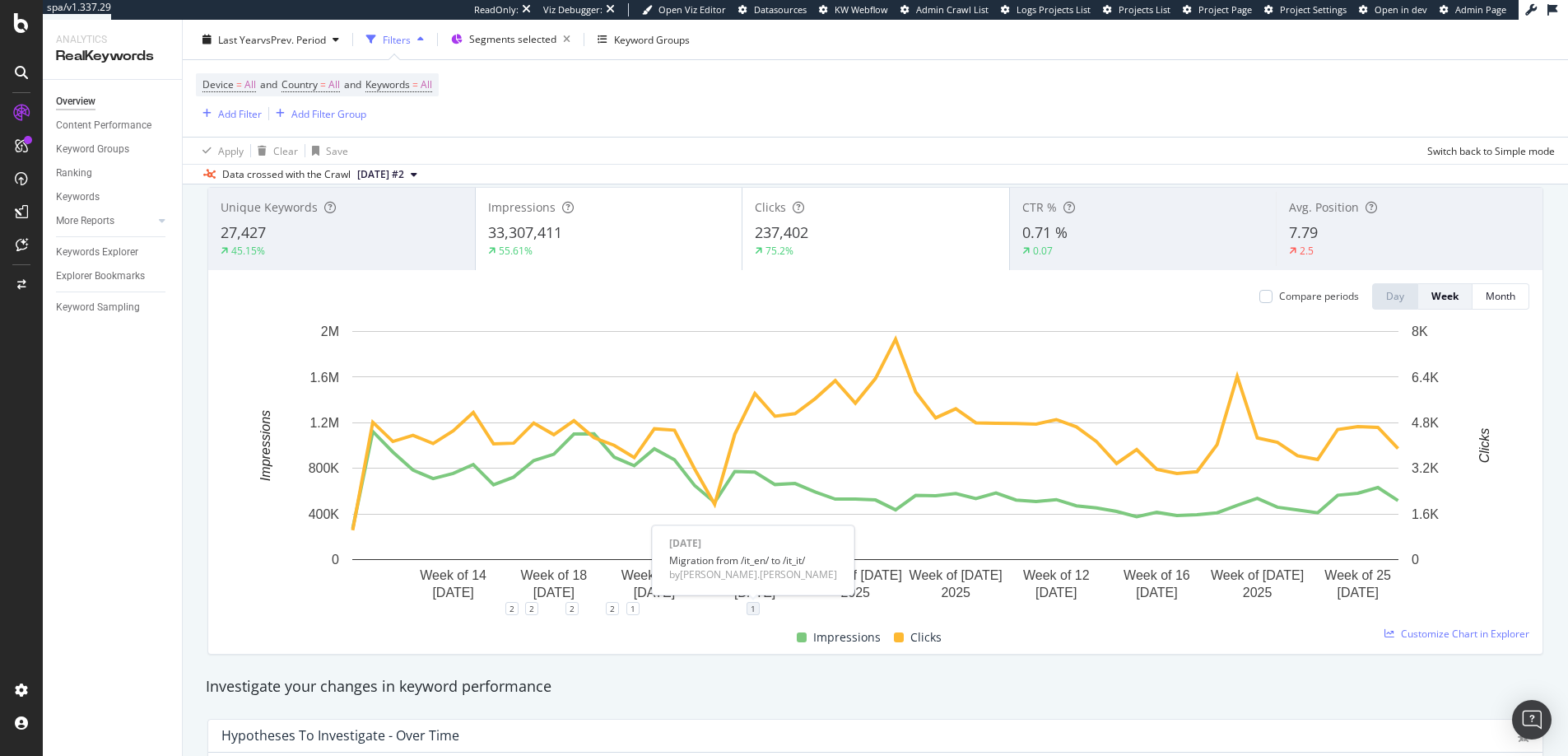
click at [755, 613] on div "1" at bounding box center [754, 608] width 14 height 14
click at [781, 610] on div "2 2 2 2 1 1" at bounding box center [875, 615] width 1308 height 14
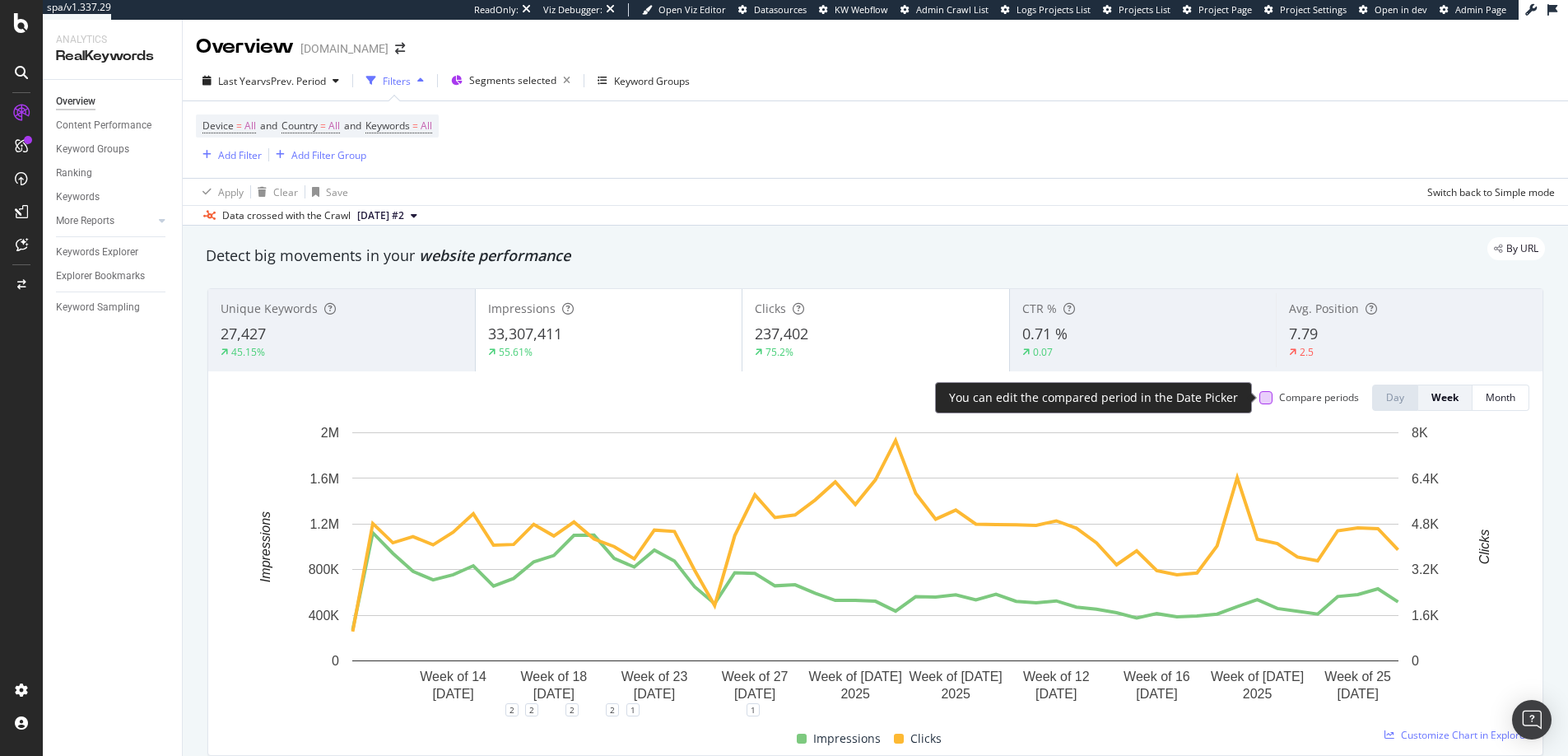
click at [1264, 396] on div at bounding box center [1267, 397] width 14 height 14
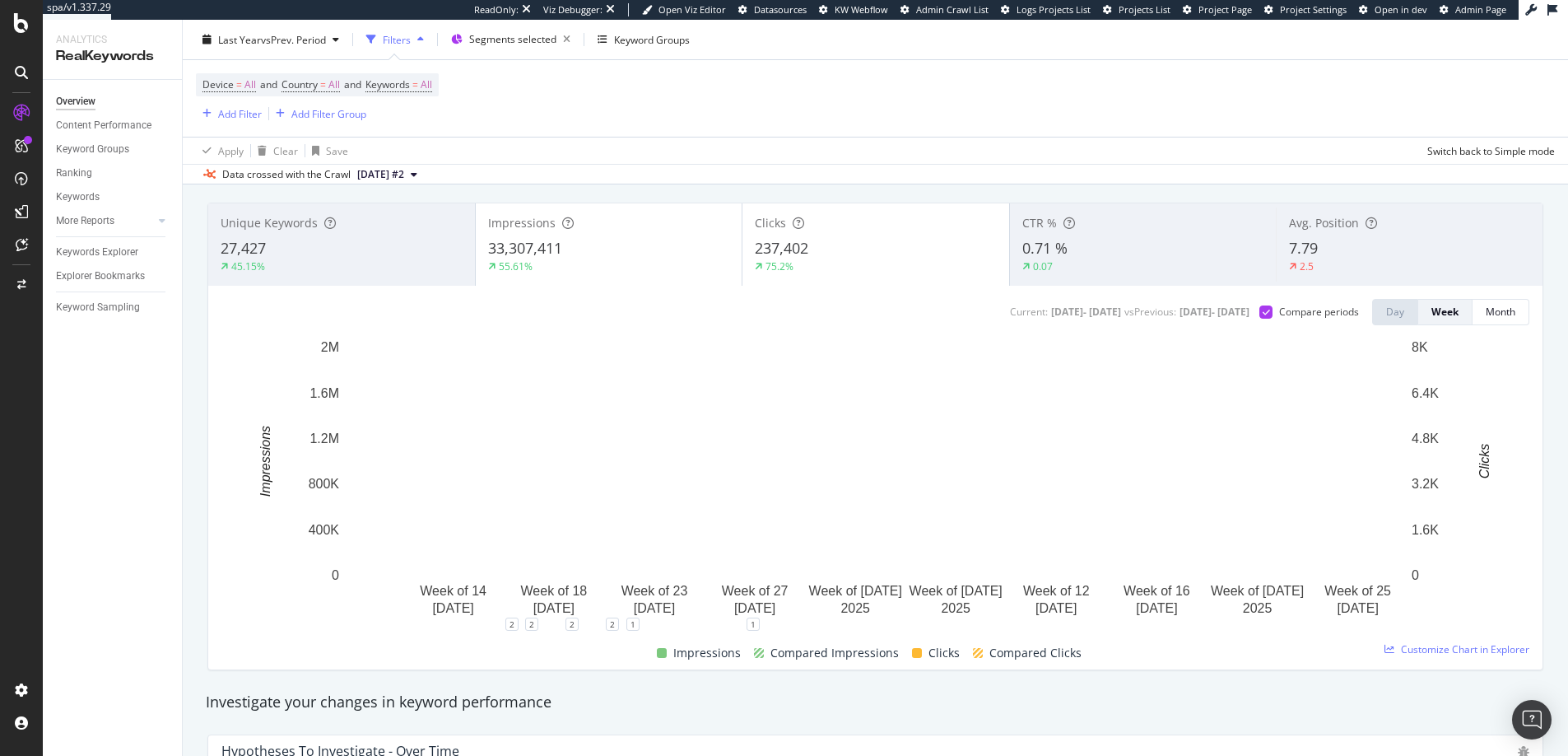
scroll to position [86, 0]
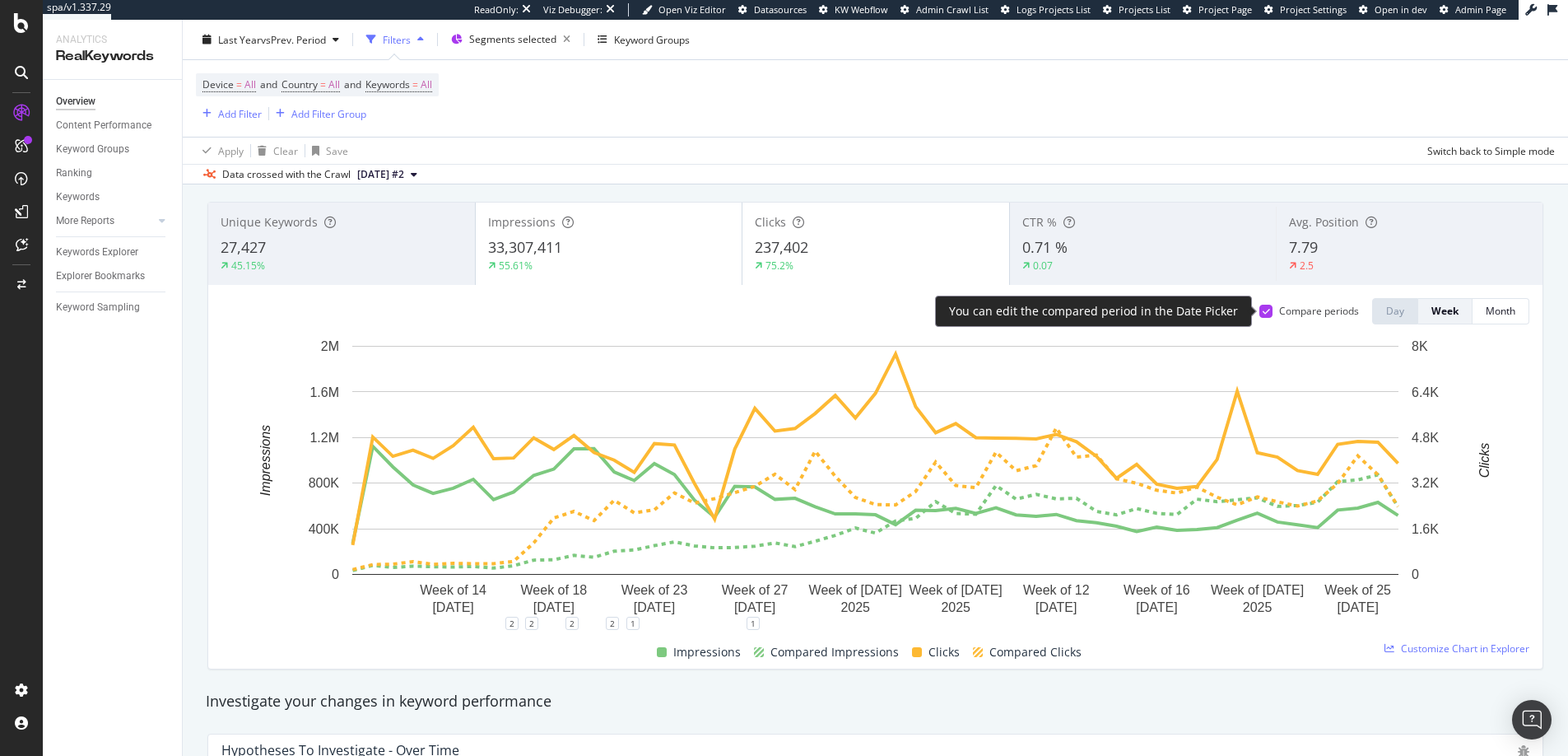
click at [1260, 311] on div at bounding box center [1267, 311] width 14 height 14
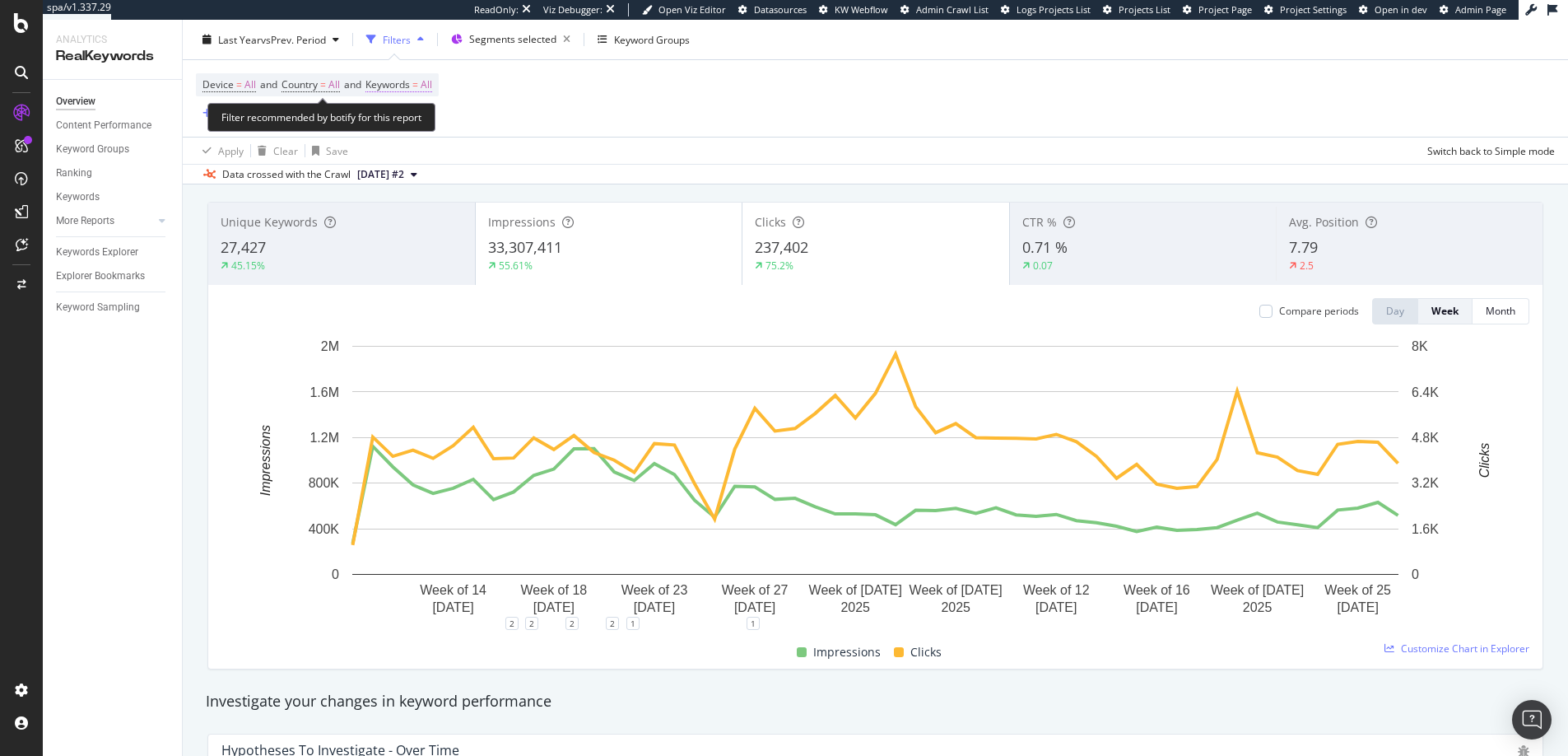
click at [432, 84] on span "All" at bounding box center [426, 84] width 12 height 23
click at [410, 119] on div "button" at bounding box center [417, 123] width 19 height 10
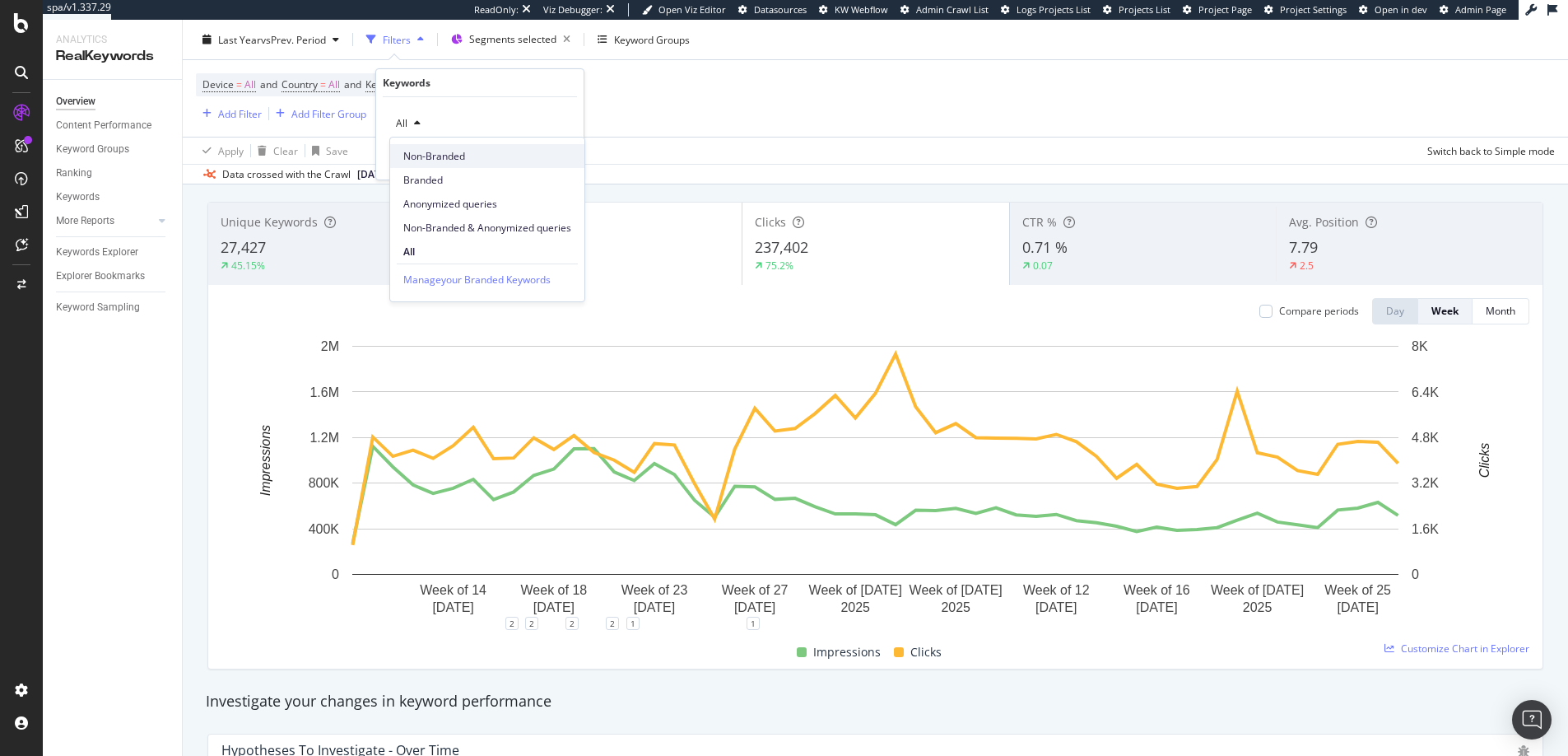
click at [452, 164] on div "Non-Branded" at bounding box center [487, 156] width 194 height 24
click at [546, 163] on div "Apply" at bounding box center [558, 158] width 25 height 14
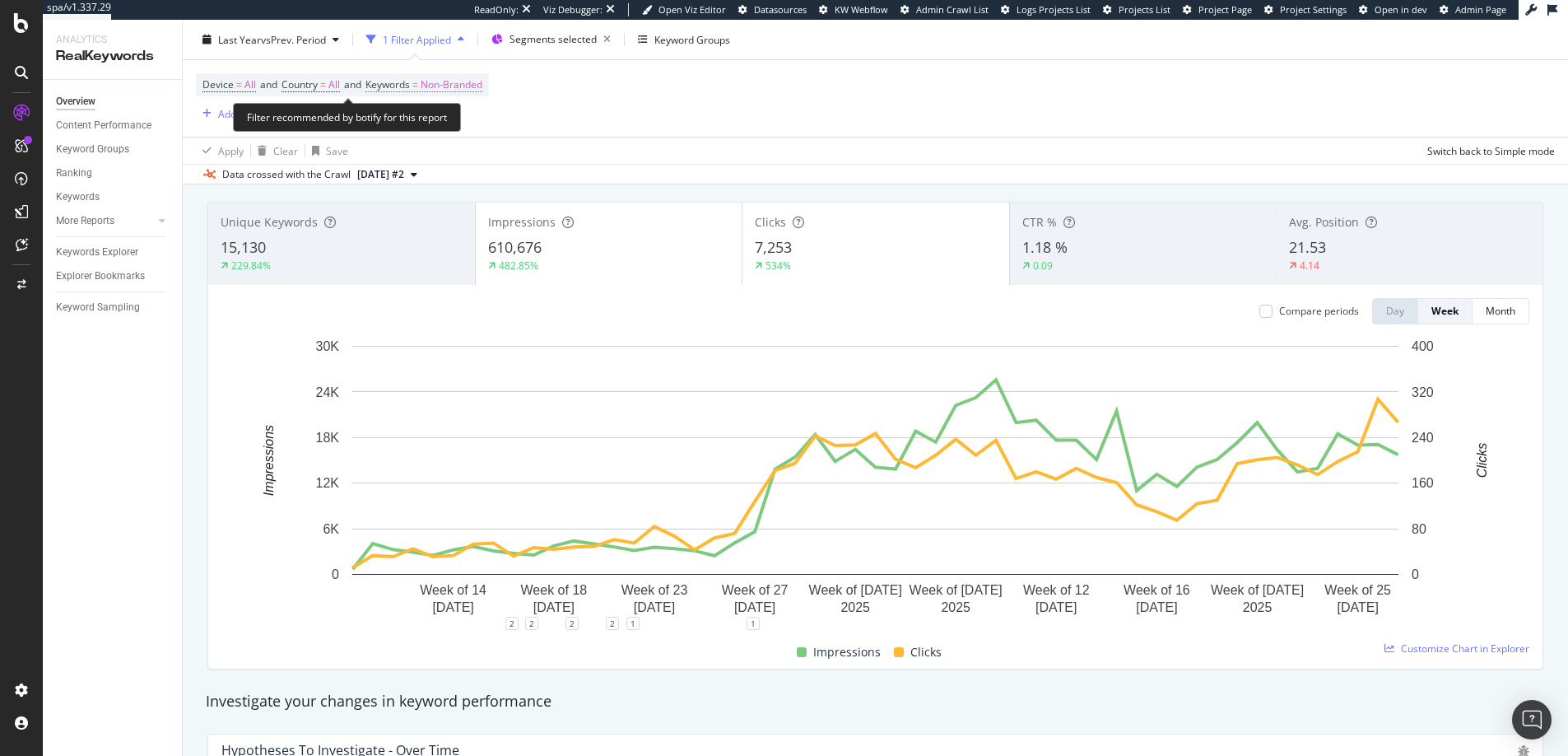
click at [461, 86] on span "Non-Branded" at bounding box center [451, 84] width 62 height 23
click at [457, 129] on span "Non-Branded" at bounding box center [423, 123] width 68 height 14
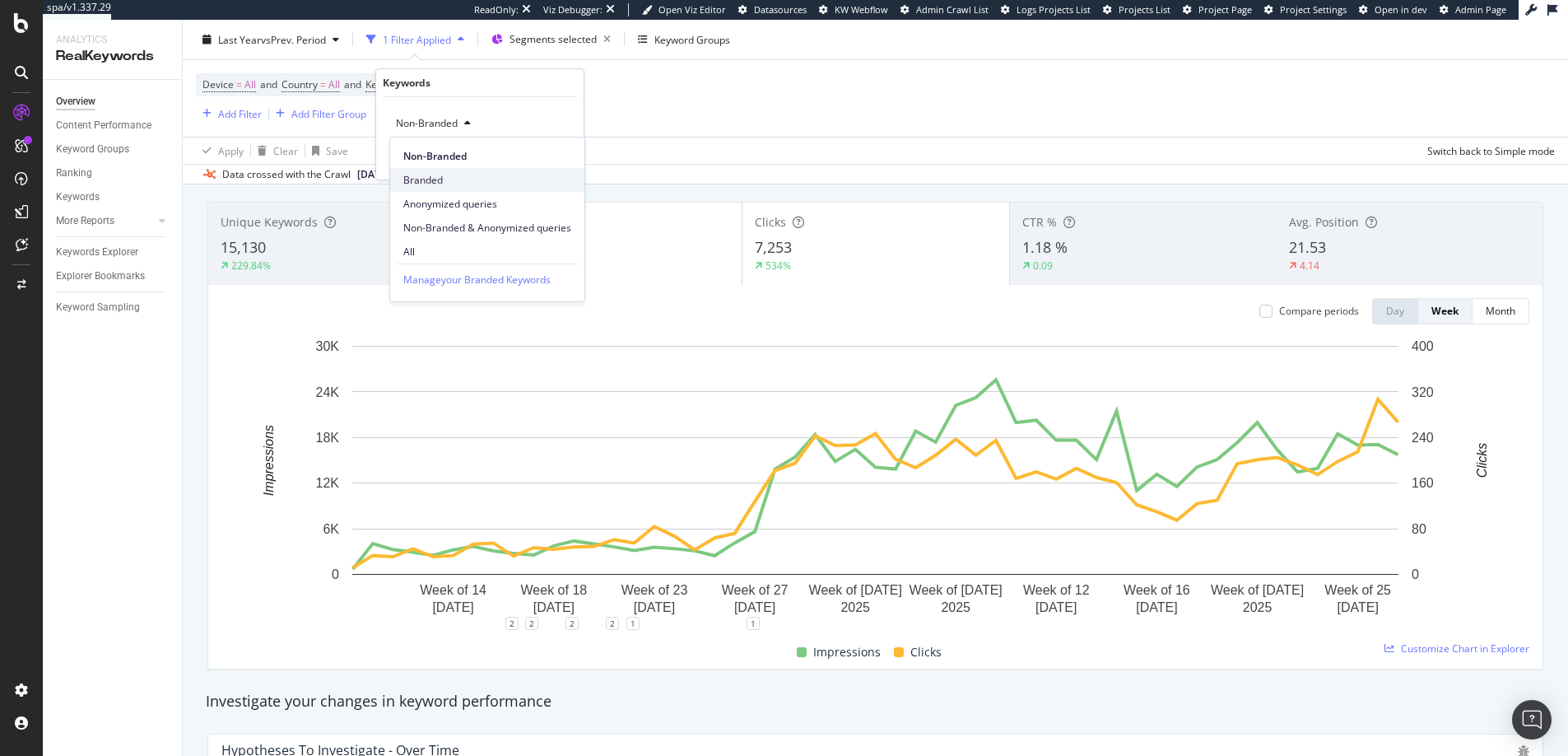
click at [447, 186] on div "Branded" at bounding box center [487, 180] width 194 height 24
click at [551, 160] on div "Apply" at bounding box center [558, 158] width 25 height 14
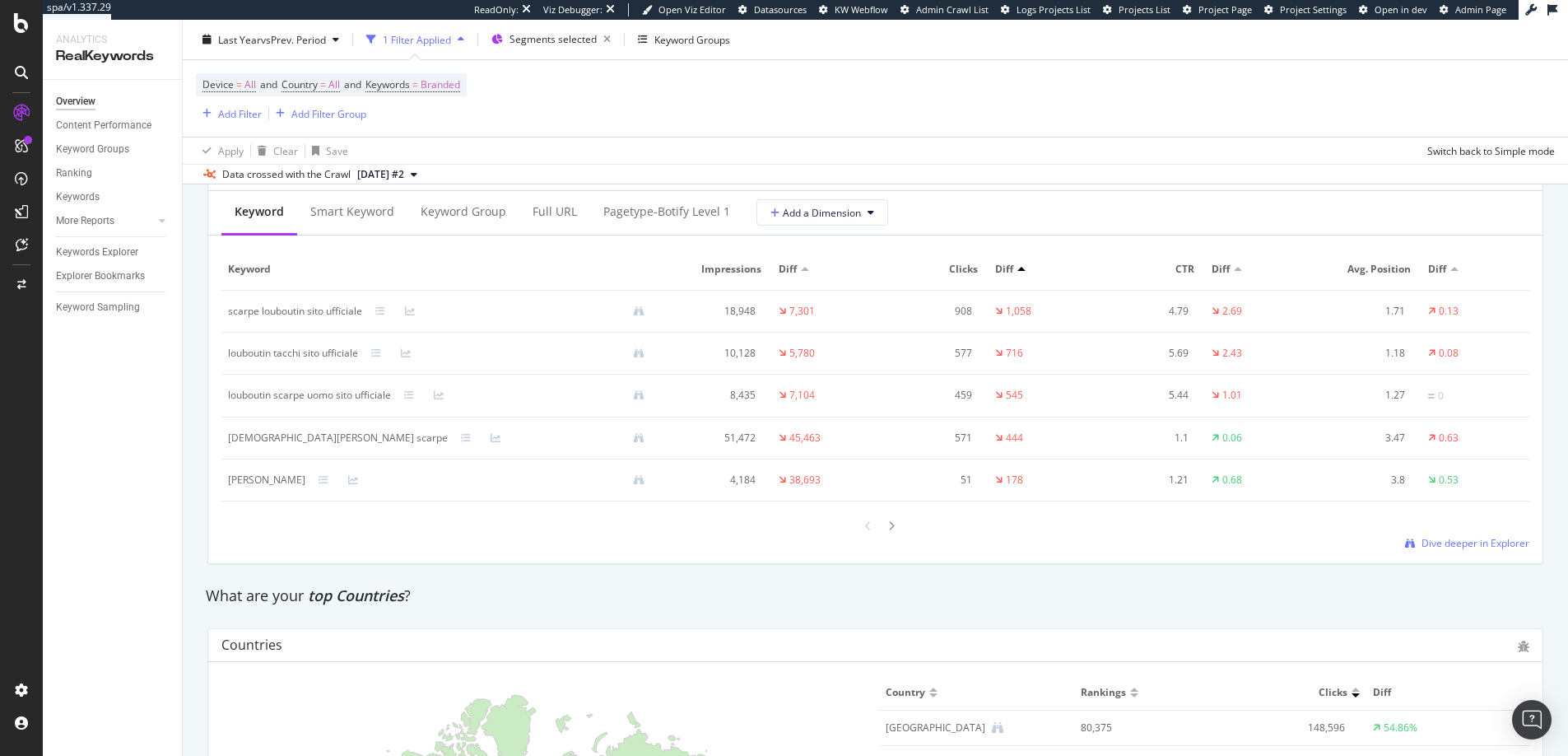
scroll to position [1948, 0]
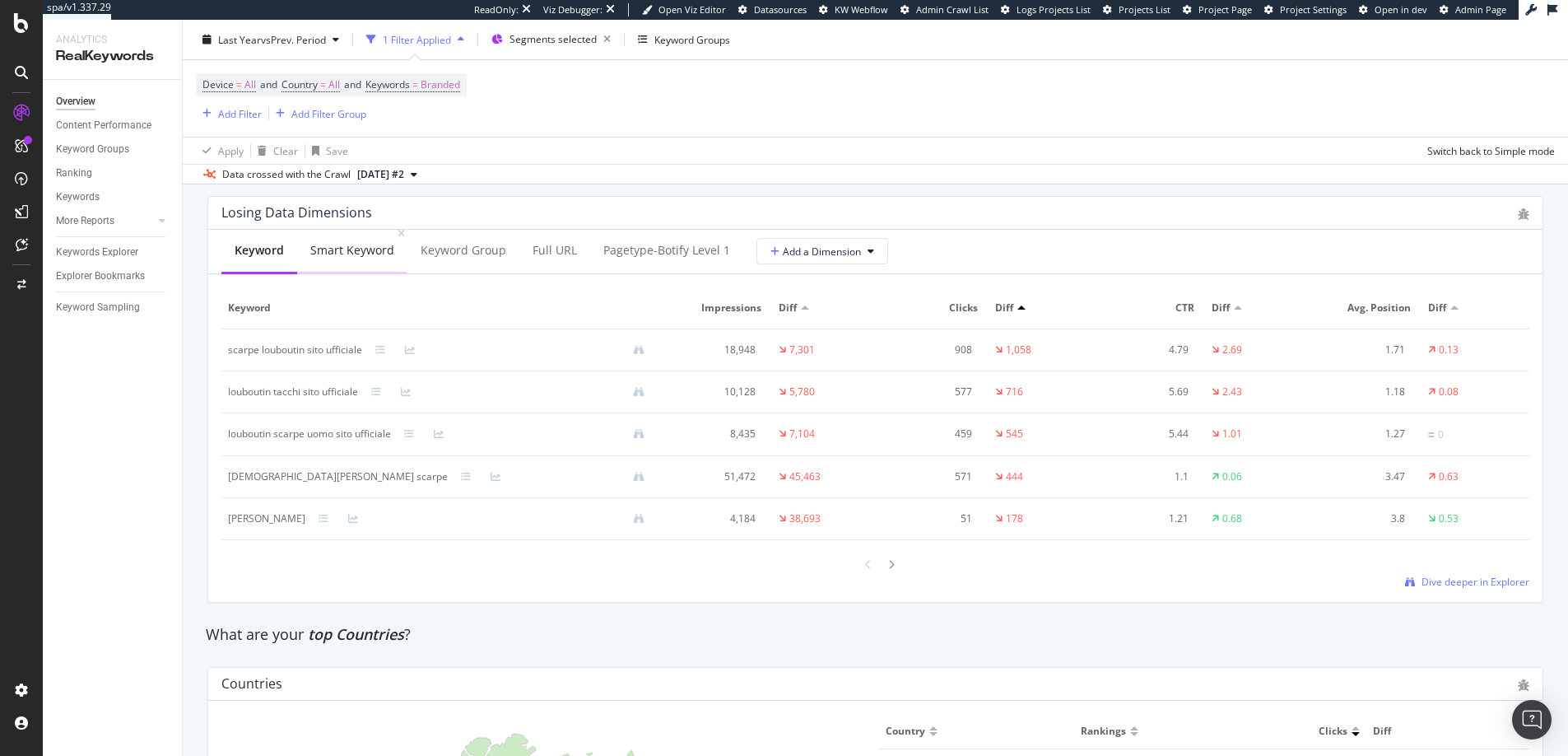
click at [338, 254] on div "Smart Keyword" at bounding box center [353, 251] width 84 height 17
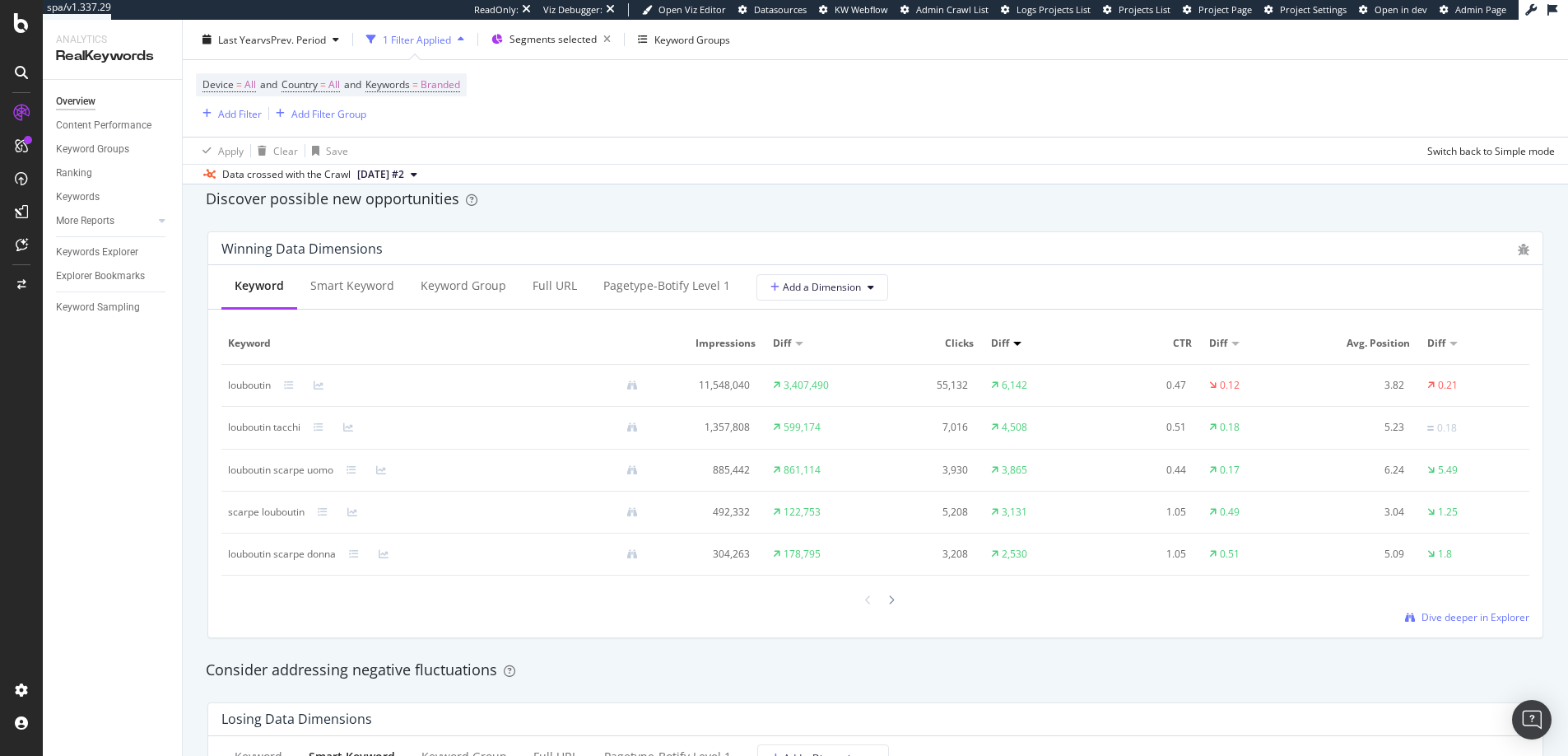
scroll to position [1498, 0]
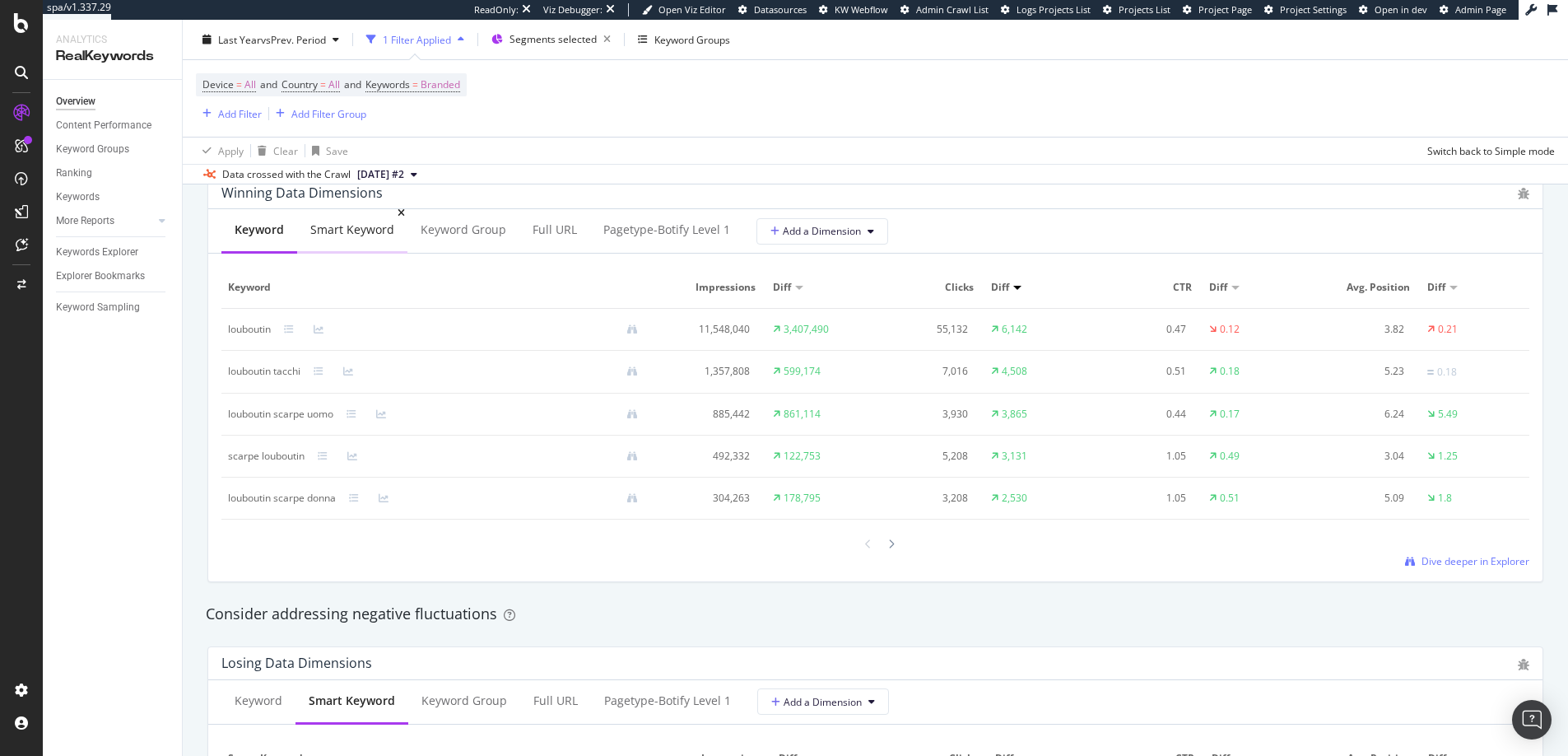
click at [357, 243] on div "Smart Keyword" at bounding box center [352, 231] width 111 height 46
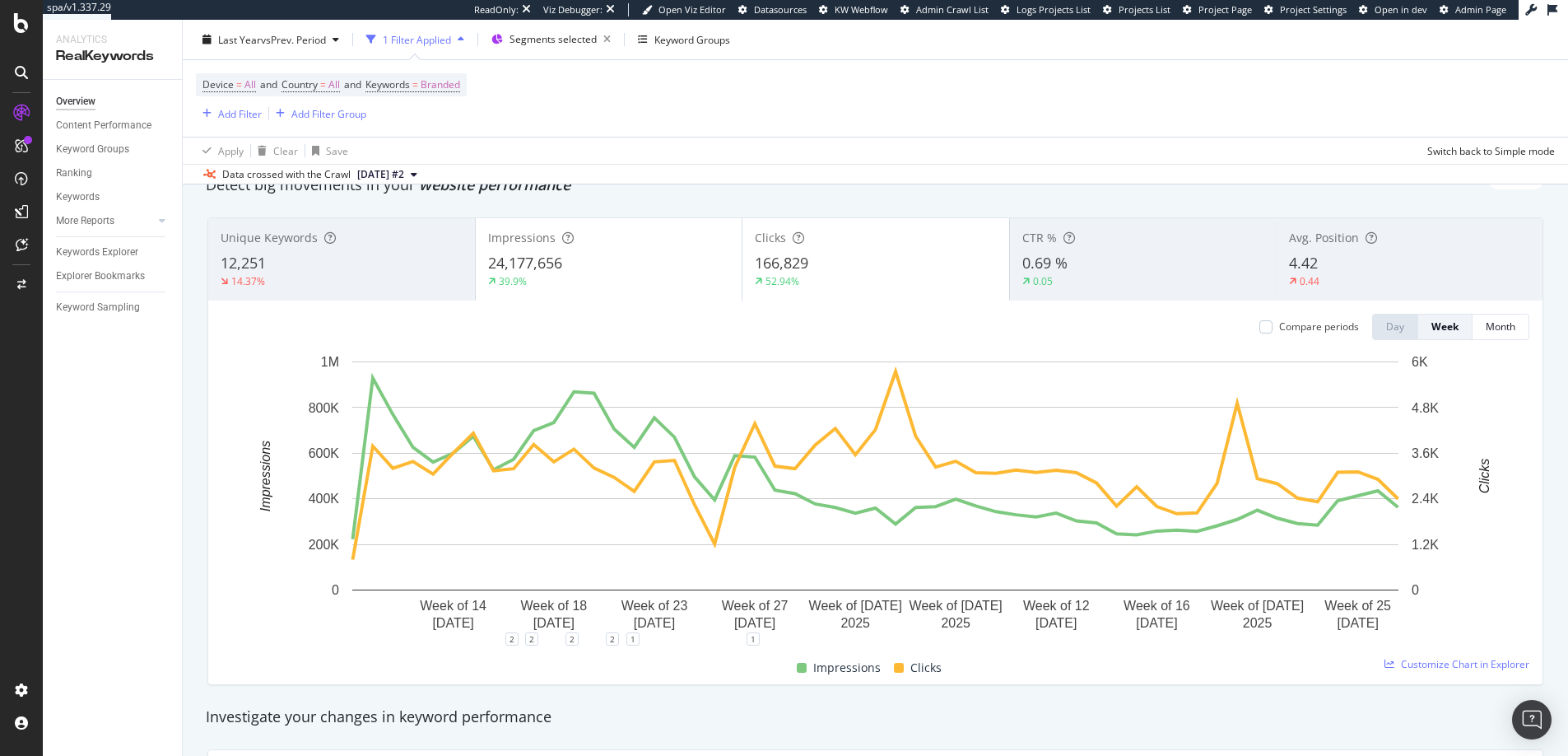
scroll to position [0, 0]
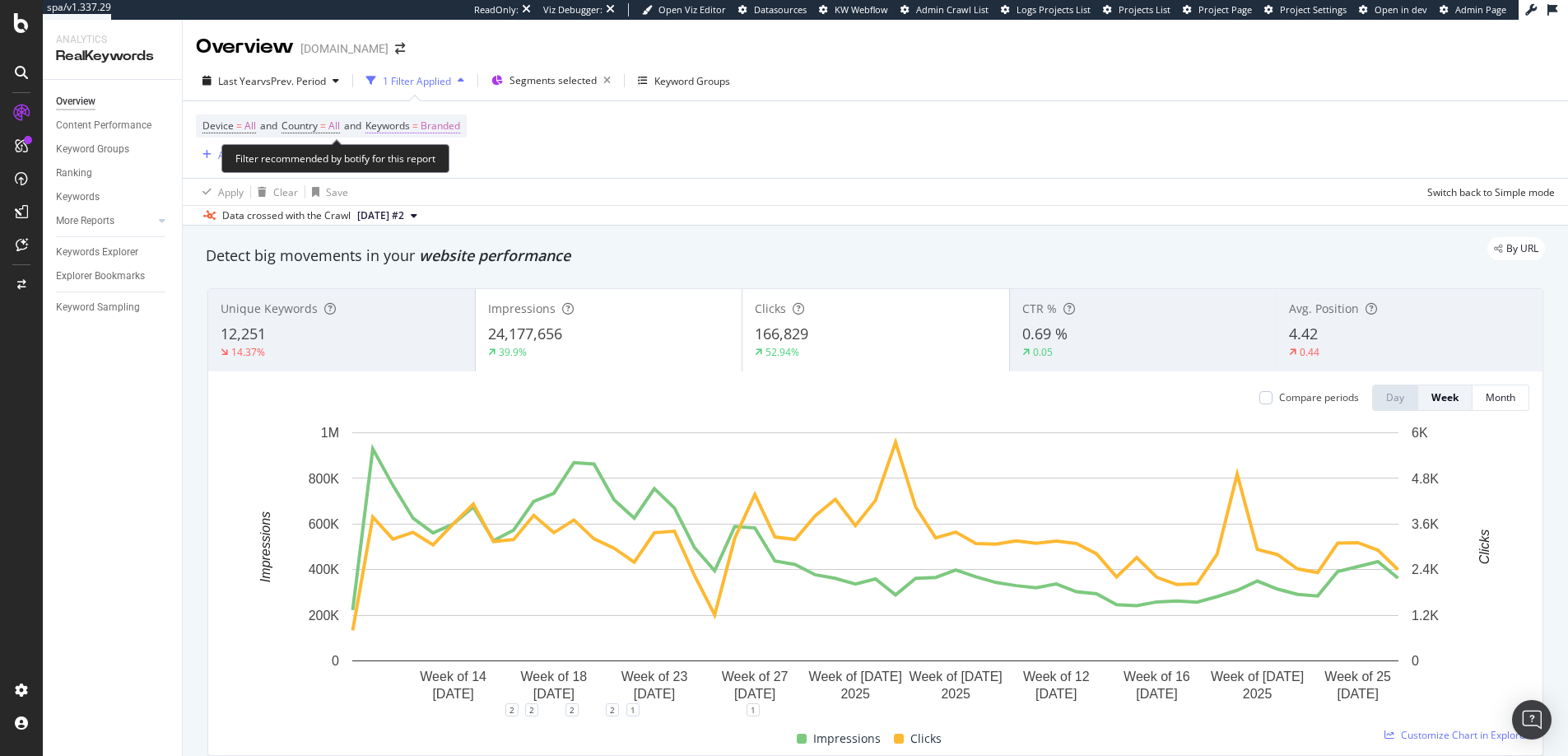
click at [458, 124] on span "Branded" at bounding box center [440, 126] width 40 height 23
click at [446, 164] on icon "button" at bounding box center [446, 165] width 7 height 10
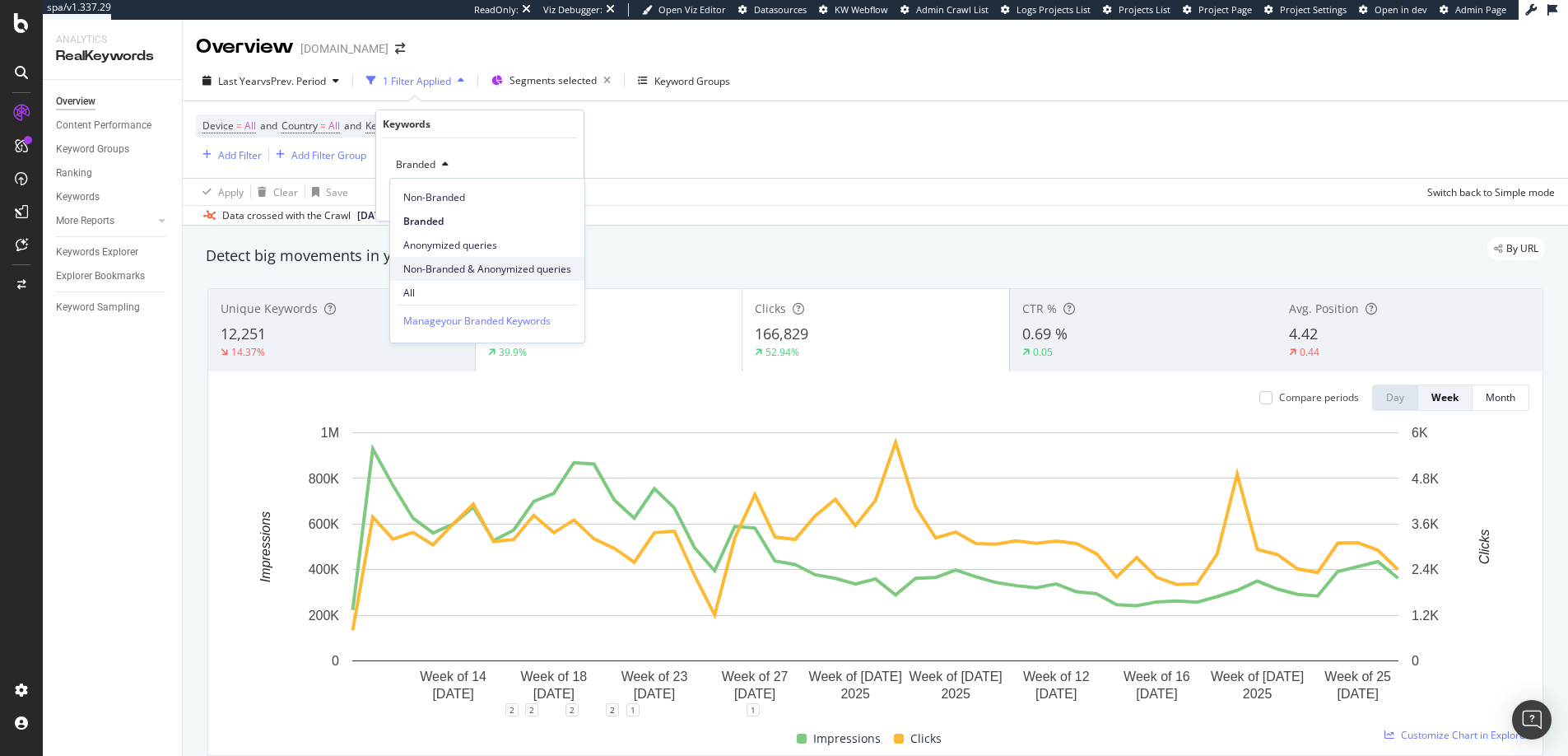
click at [469, 271] on span "Non-Branded & Anonymized queries" at bounding box center [487, 269] width 168 height 15
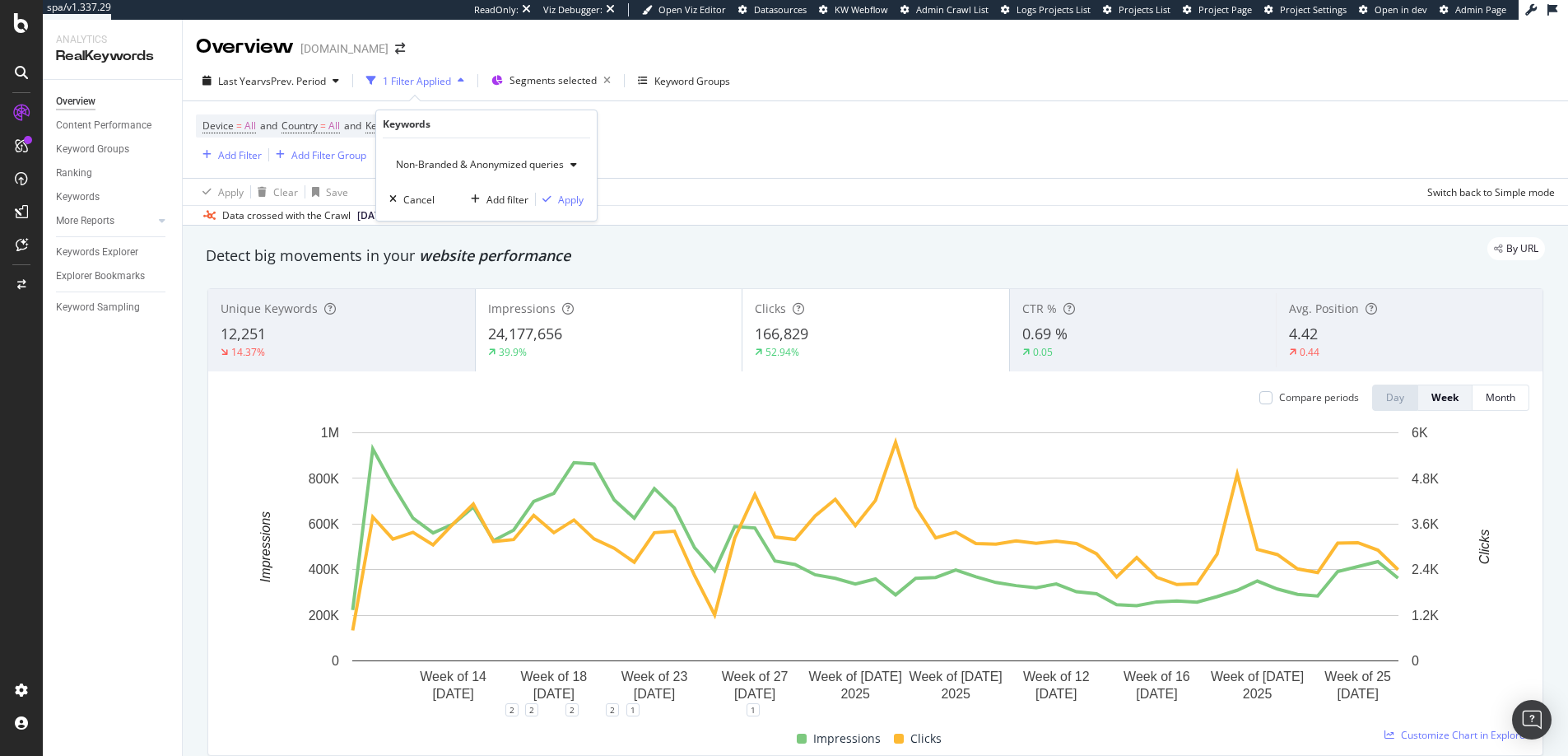
click at [559, 213] on div "Non-Branded & Anonymized queries Cancel Add filter Apply" at bounding box center [486, 180] width 220 height 83
click at [569, 197] on div "Apply" at bounding box center [570, 199] width 25 height 14
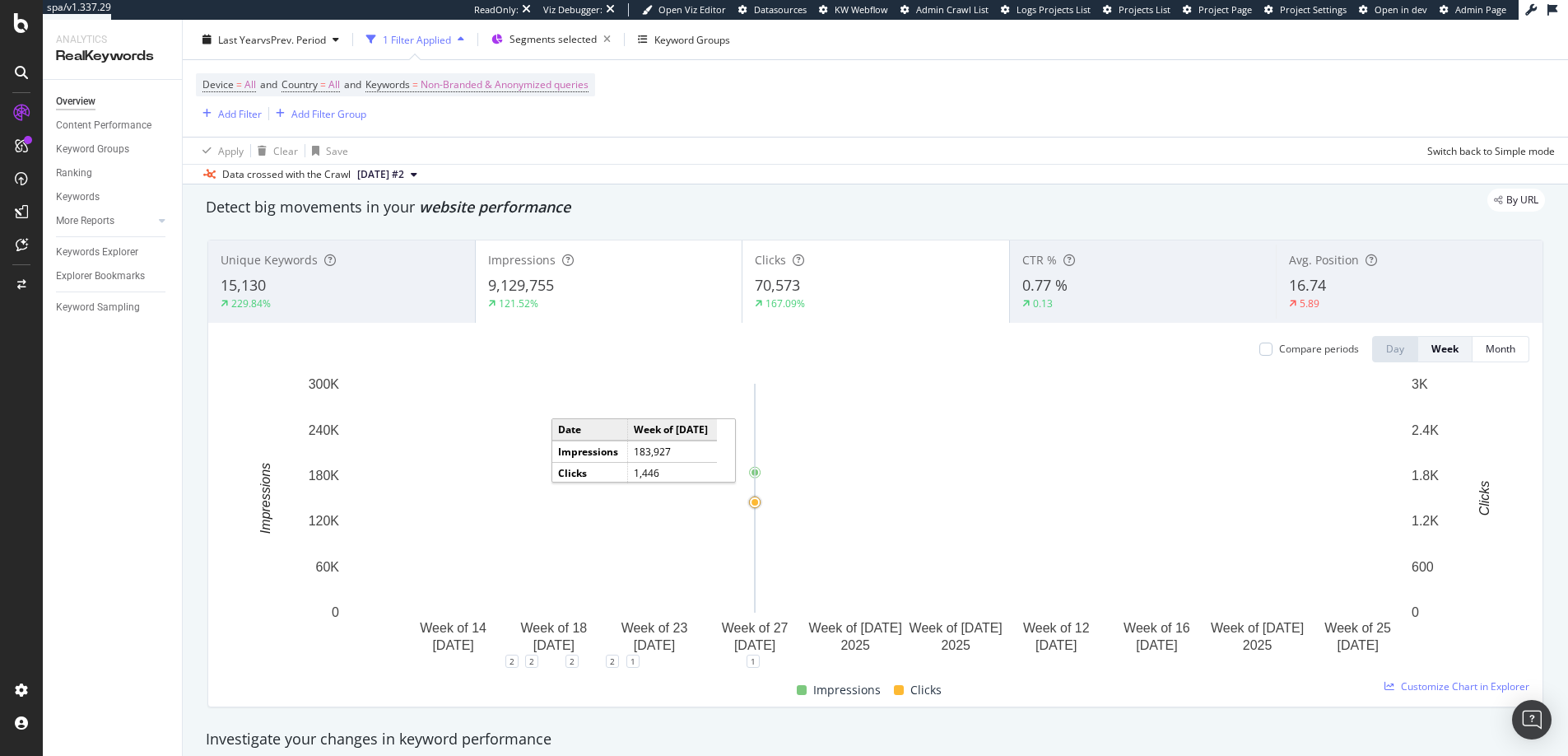
scroll to position [54, 0]
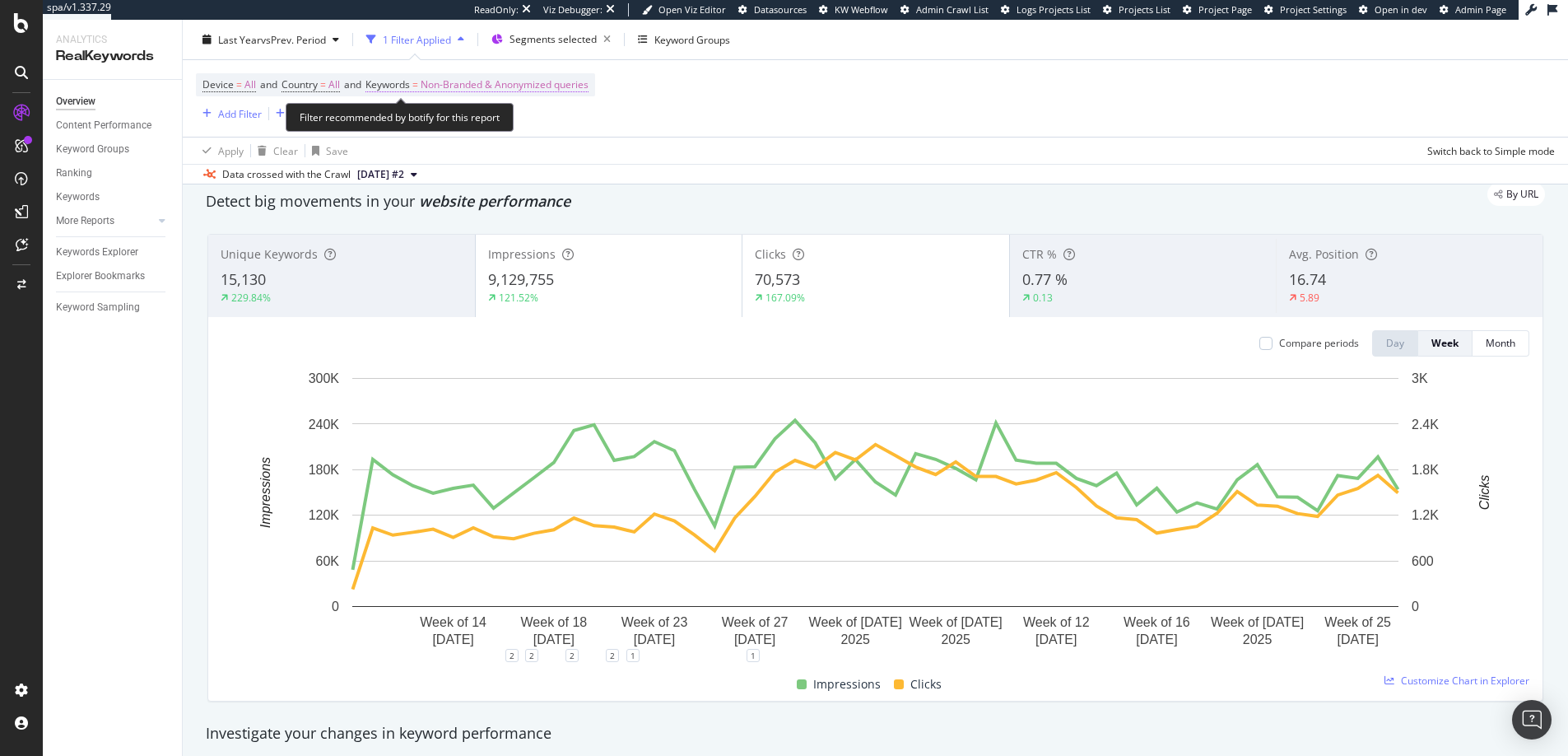
click at [458, 89] on span "Non-Branded & Anonymized queries" at bounding box center [504, 84] width 168 height 23
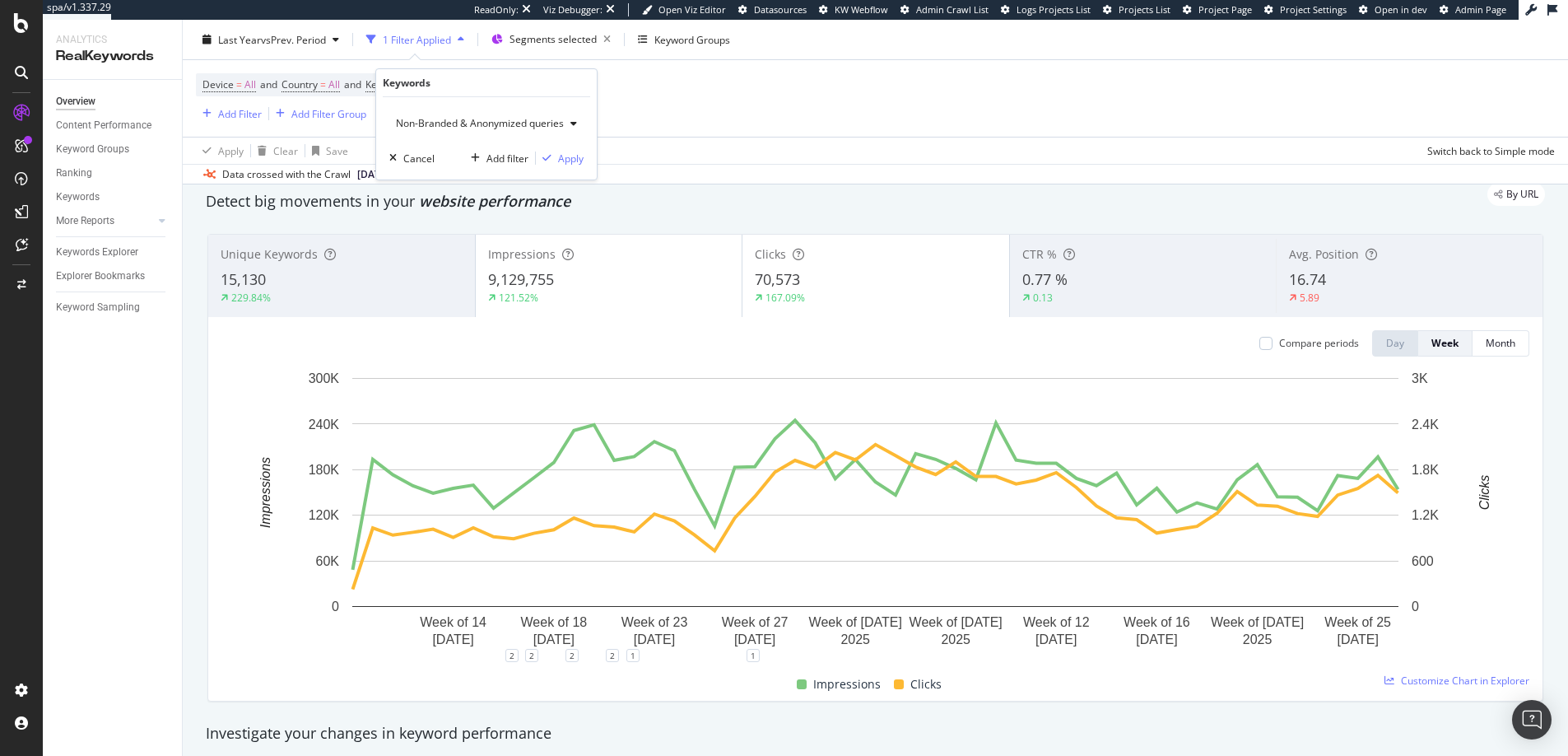
click at [458, 121] on span "Non-Branded & Anonymized queries" at bounding box center [476, 123] width 175 height 14
click at [449, 151] on span "Non-Branded" at bounding box center [489, 157] width 172 height 15
click at [538, 153] on icon "button" at bounding box center [533, 158] width 9 height 10
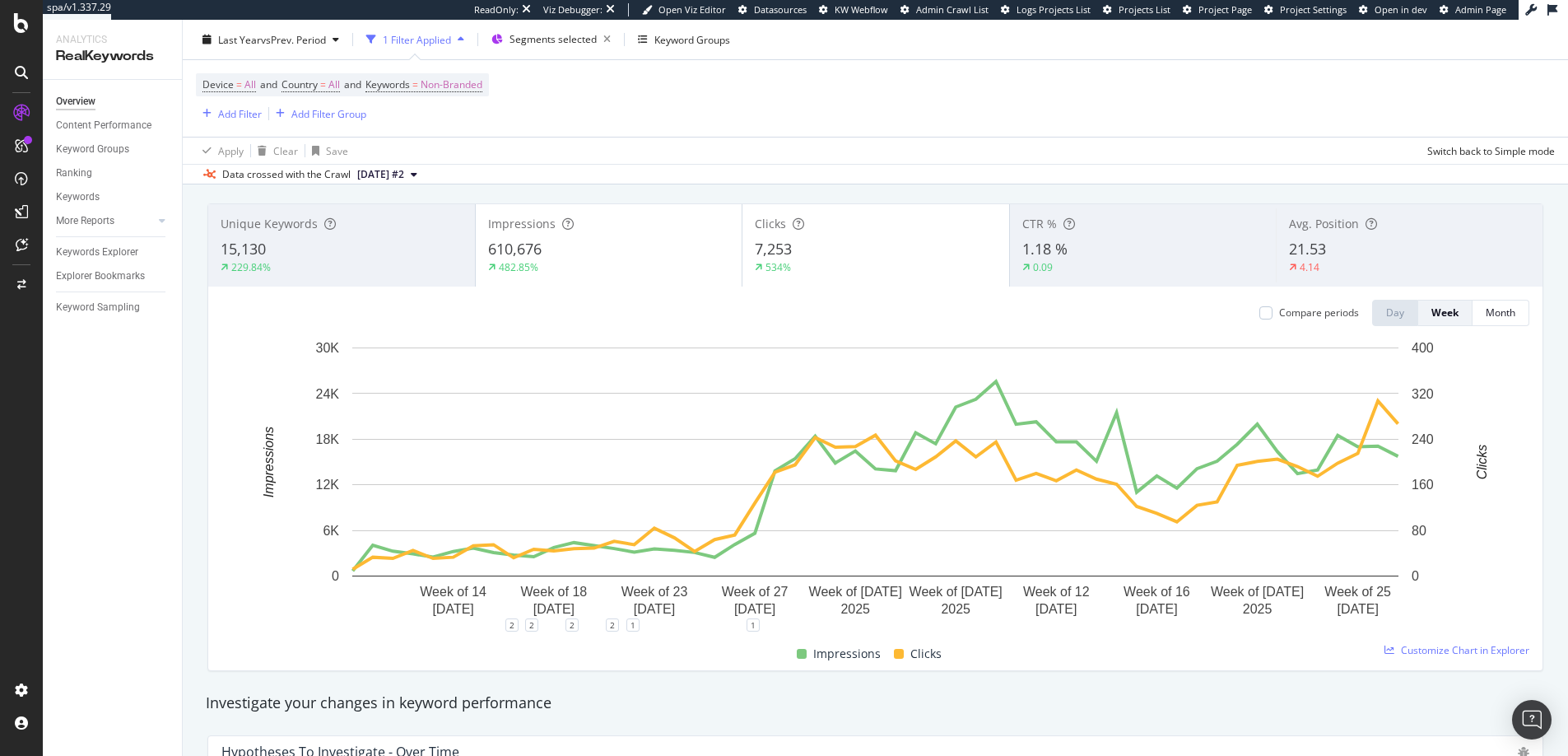
scroll to position [98, 0]
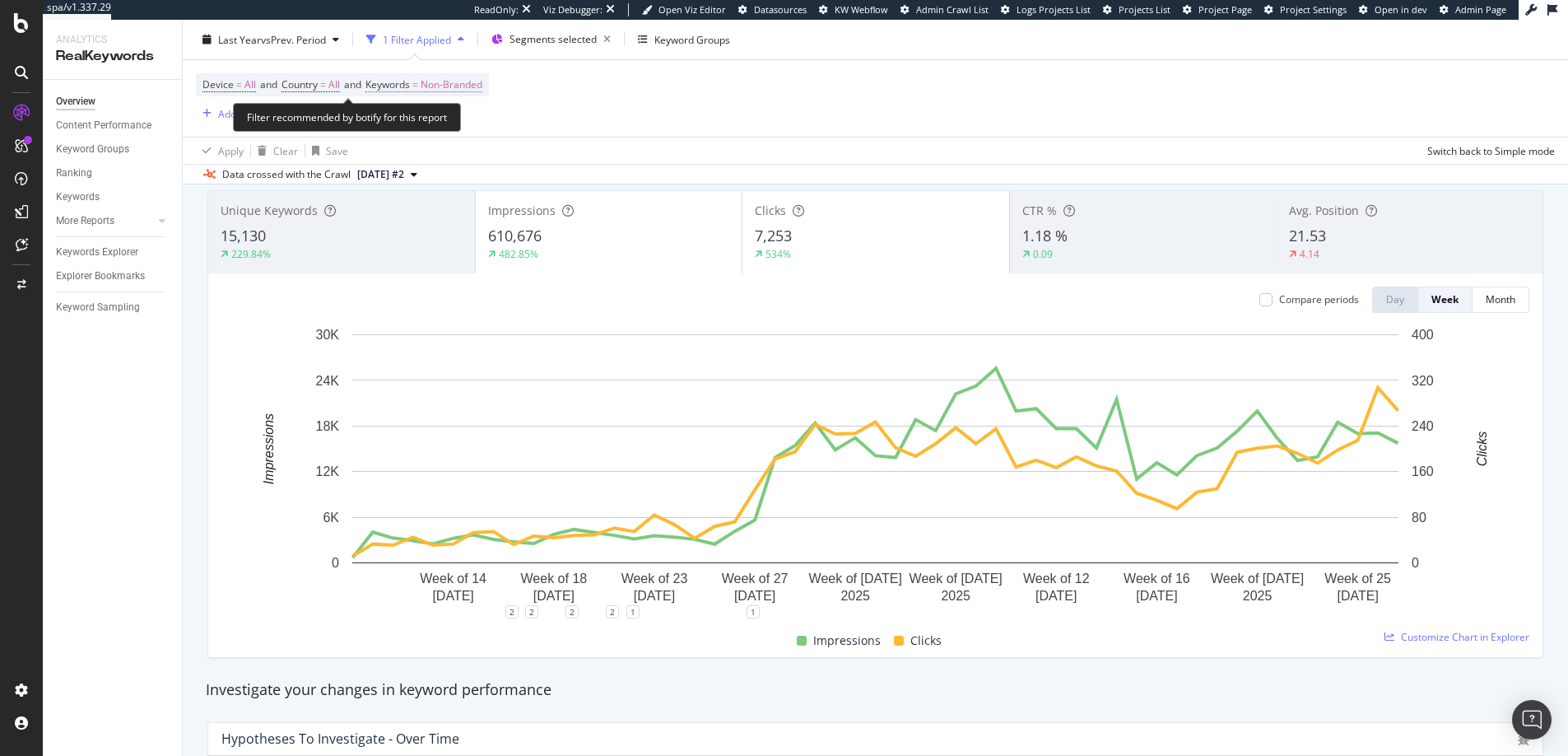
click at [470, 81] on span "Non-Branded" at bounding box center [451, 84] width 62 height 23
click at [455, 124] on span "Non-Branded" at bounding box center [423, 123] width 68 height 14
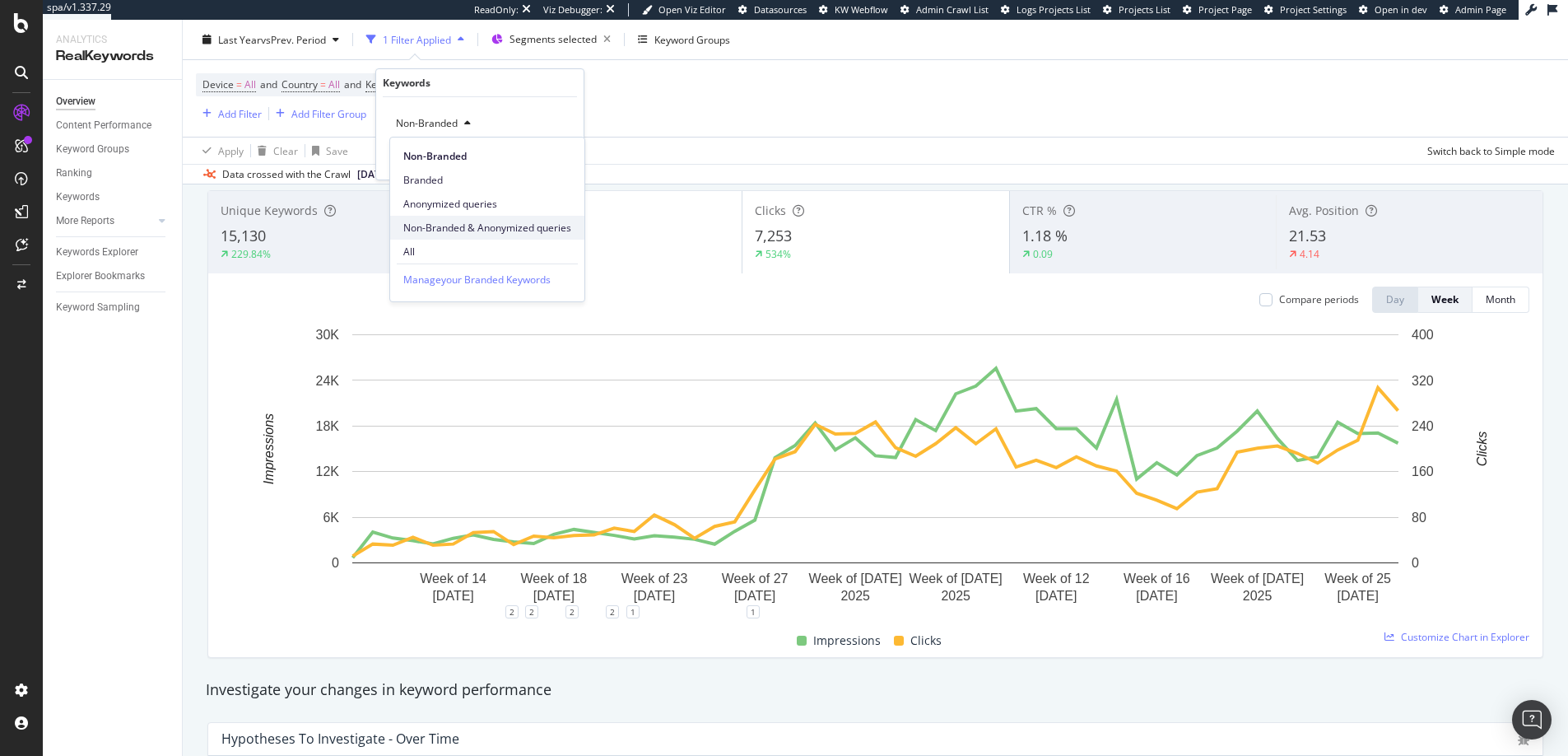
click at [464, 224] on span "Non-Branded & Anonymized queries" at bounding box center [487, 228] width 168 height 15
click at [569, 166] on div "Non-Branded & Anonymized queries Cancel Add filter Apply" at bounding box center [486, 138] width 220 height 83
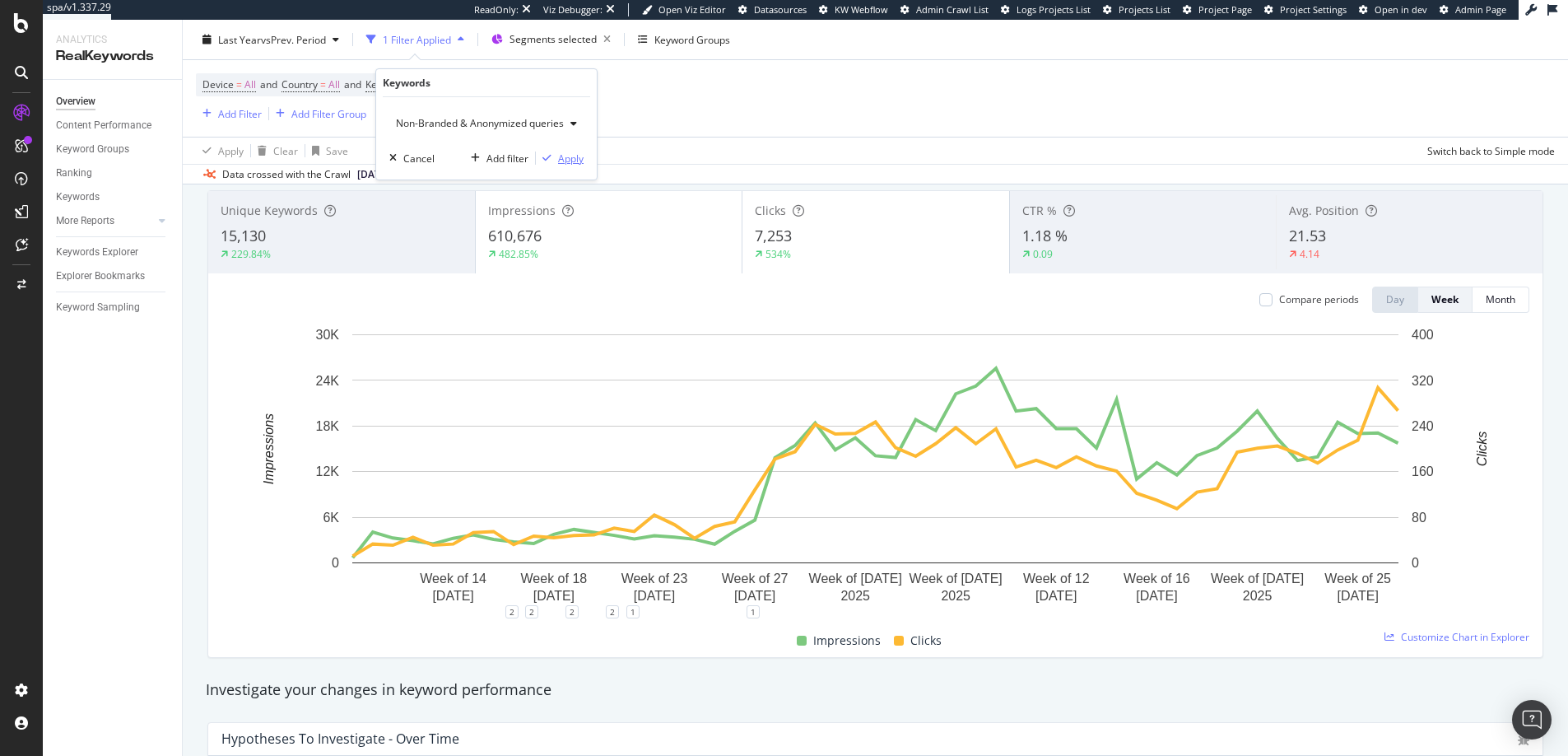
click at [575, 156] on div "Apply" at bounding box center [570, 158] width 25 height 14
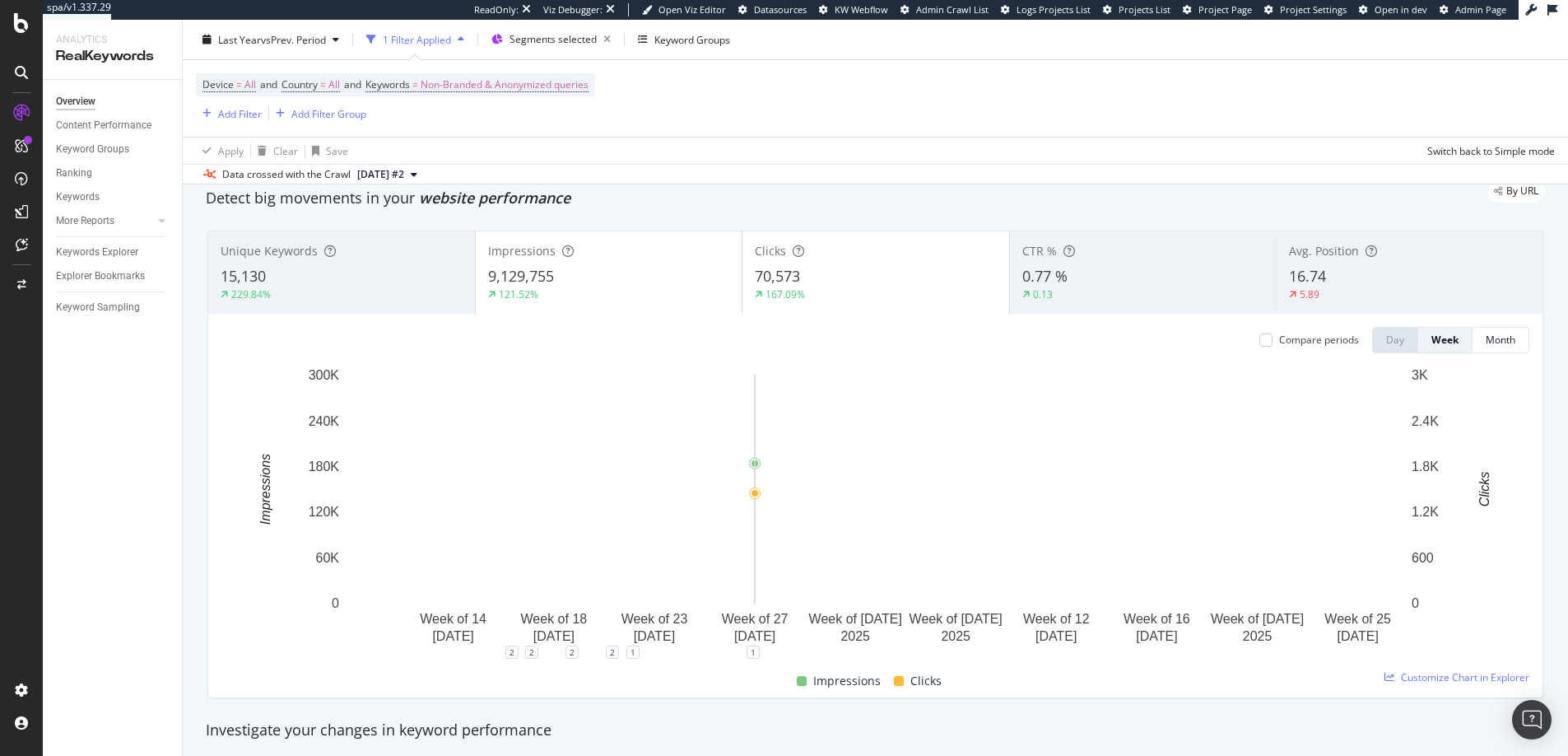
scroll to position [51, 0]
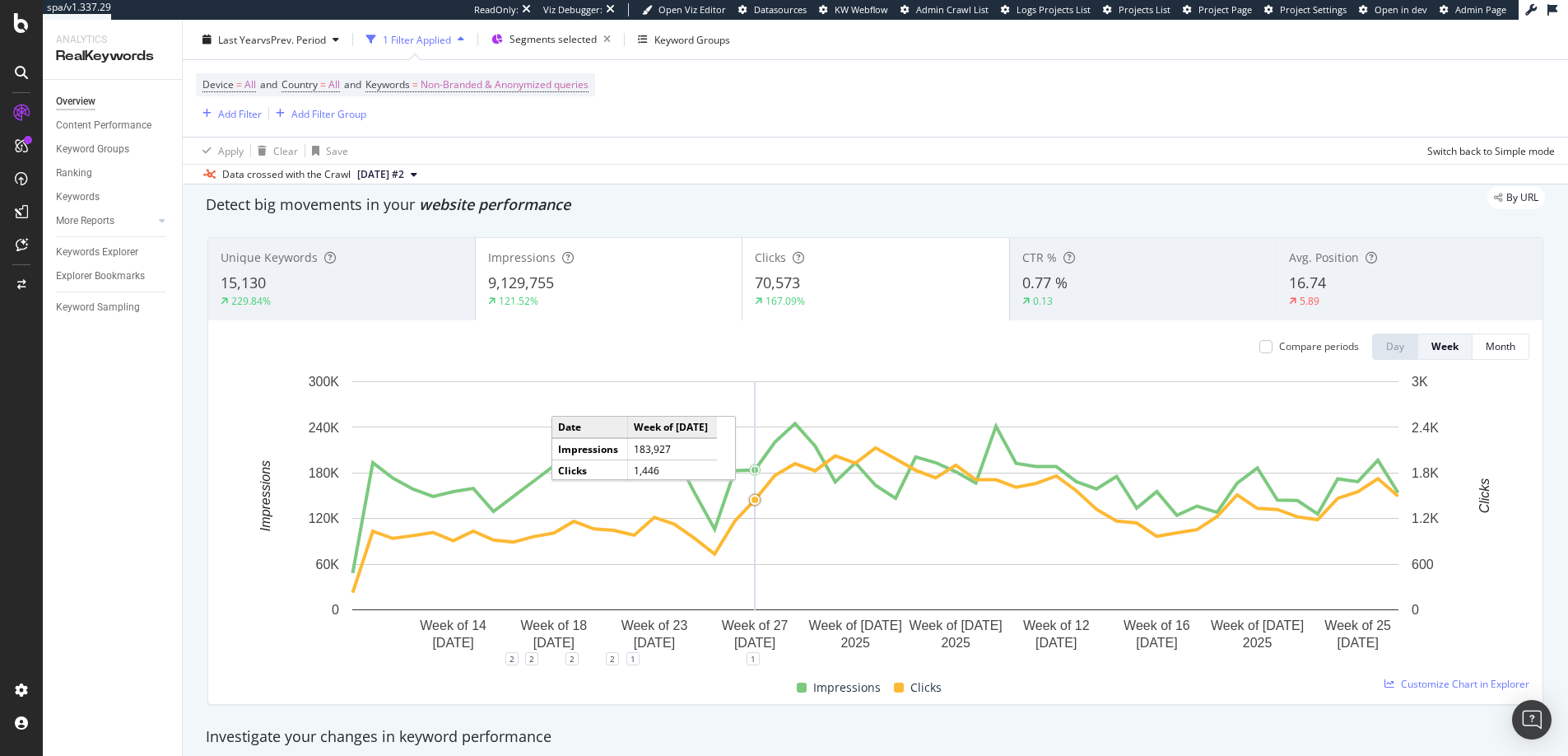
click at [887, 105] on div "Device = All and Country = All and Keywords = Non-Branded & Anonymized queries …" at bounding box center [875, 98] width 1360 height 77
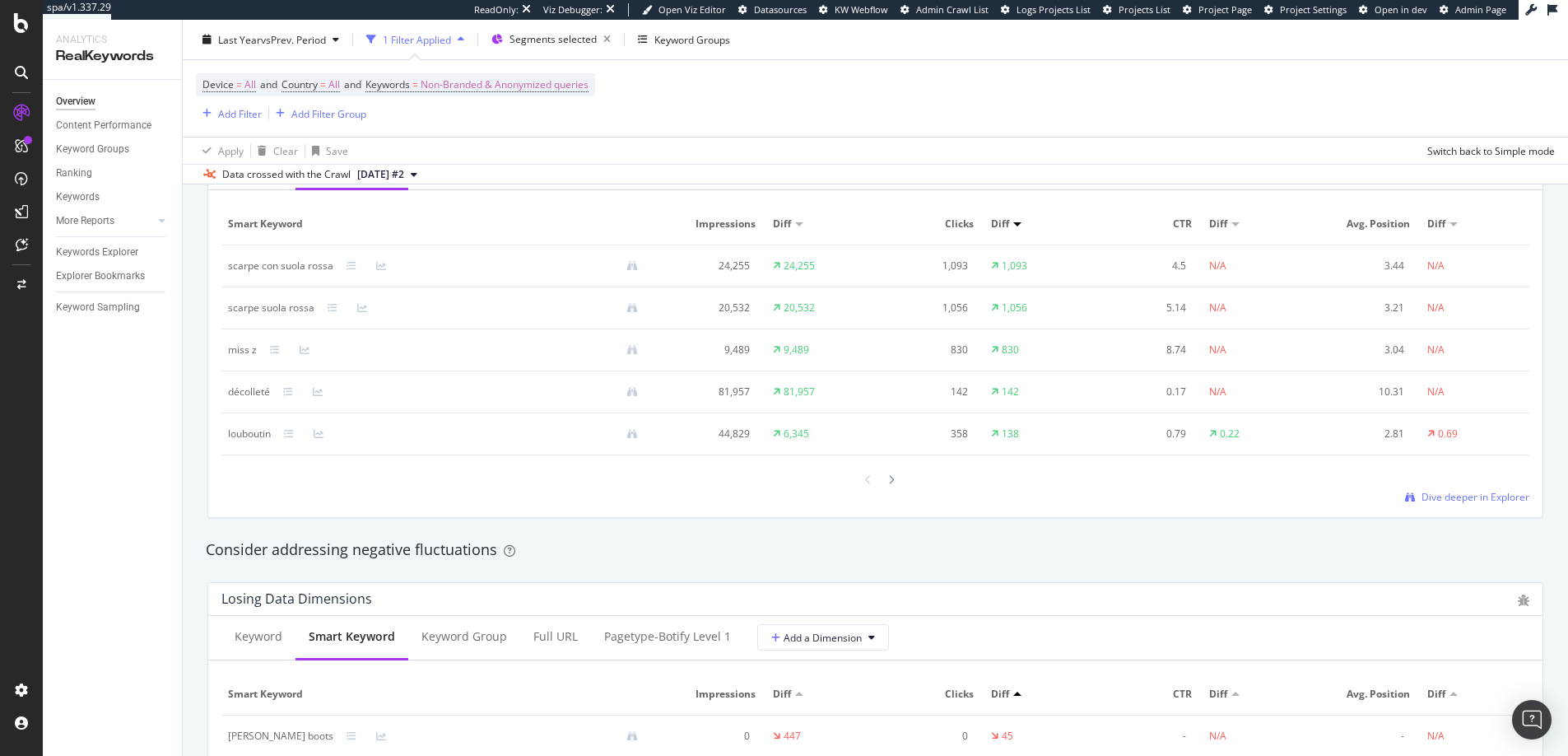
scroll to position [1560, 0]
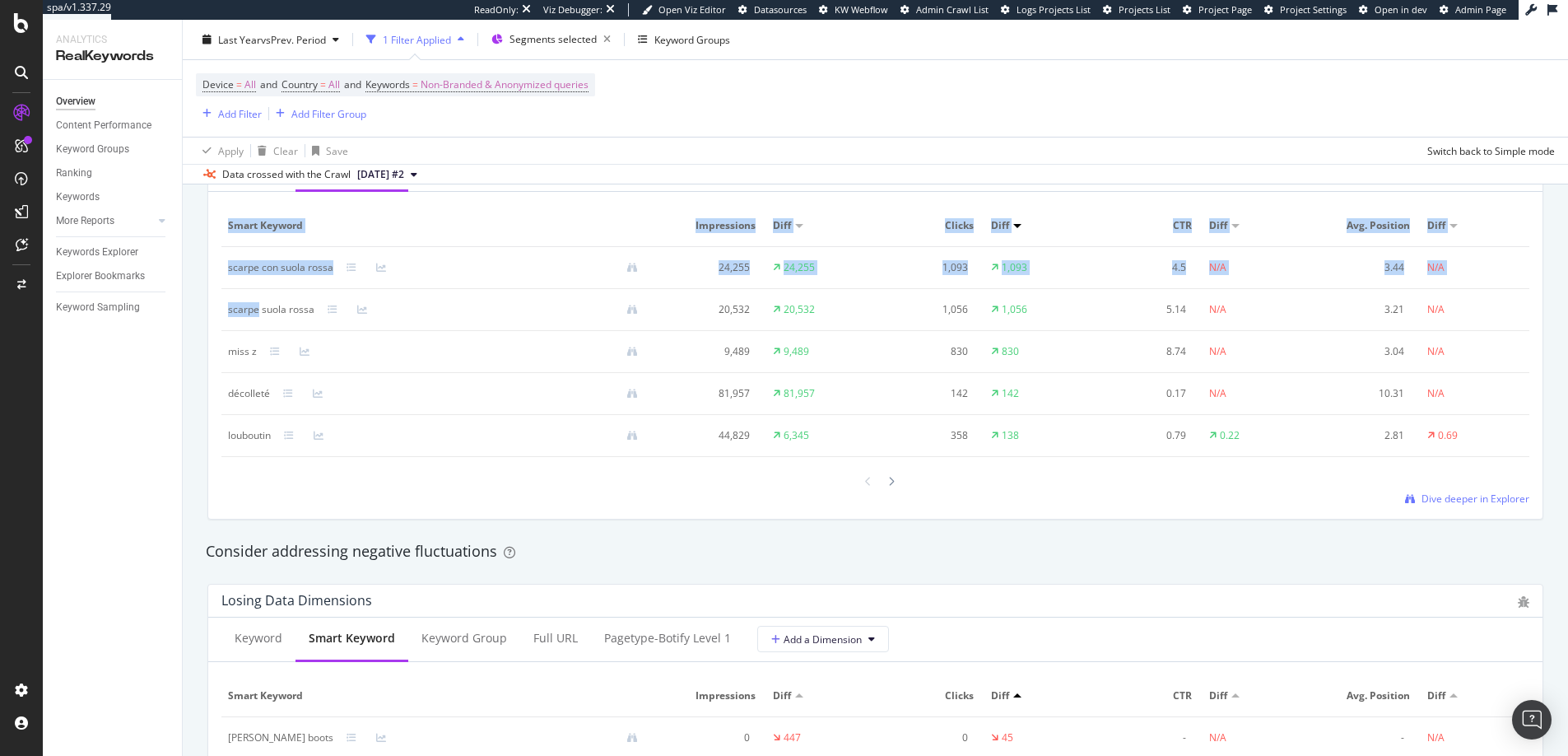
drag, startPoint x: 257, startPoint y: 307, endPoint x: 220, endPoint y: 307, distance: 37.0
click at [221, 307] on td "scarpe suola rossa" at bounding box center [439, 310] width 436 height 42
copy table "Smart Keyword Impressions Diff Clicks Diff CTR Diff Avg. Position Diff scarpe c…"
click at [211, 314] on div "Keyword Smart Keyword Keyword Group Full URL Pagetype-Botify Level 1 Add a Dime…" at bounding box center [875, 333] width 1334 height 371
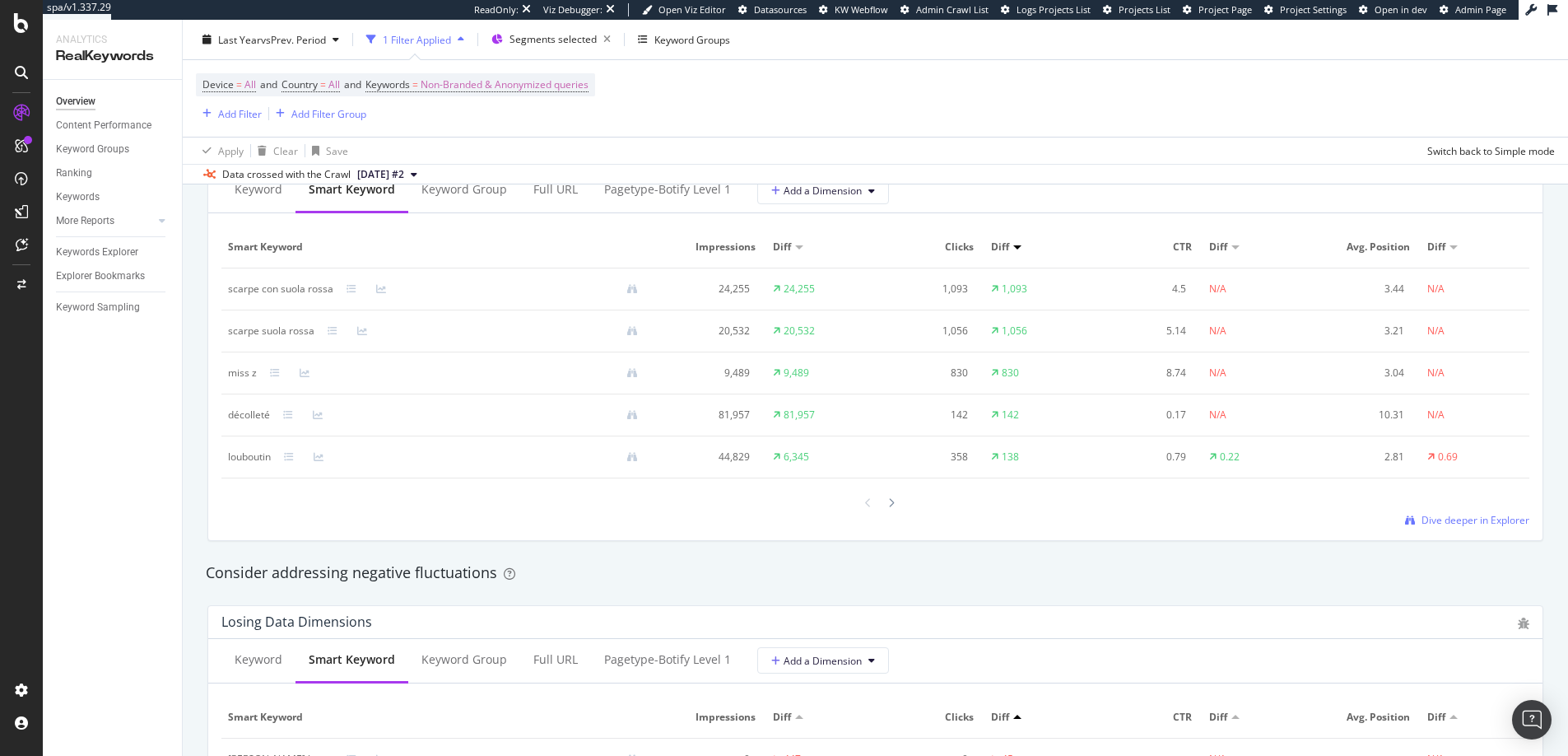
scroll to position [1503, 0]
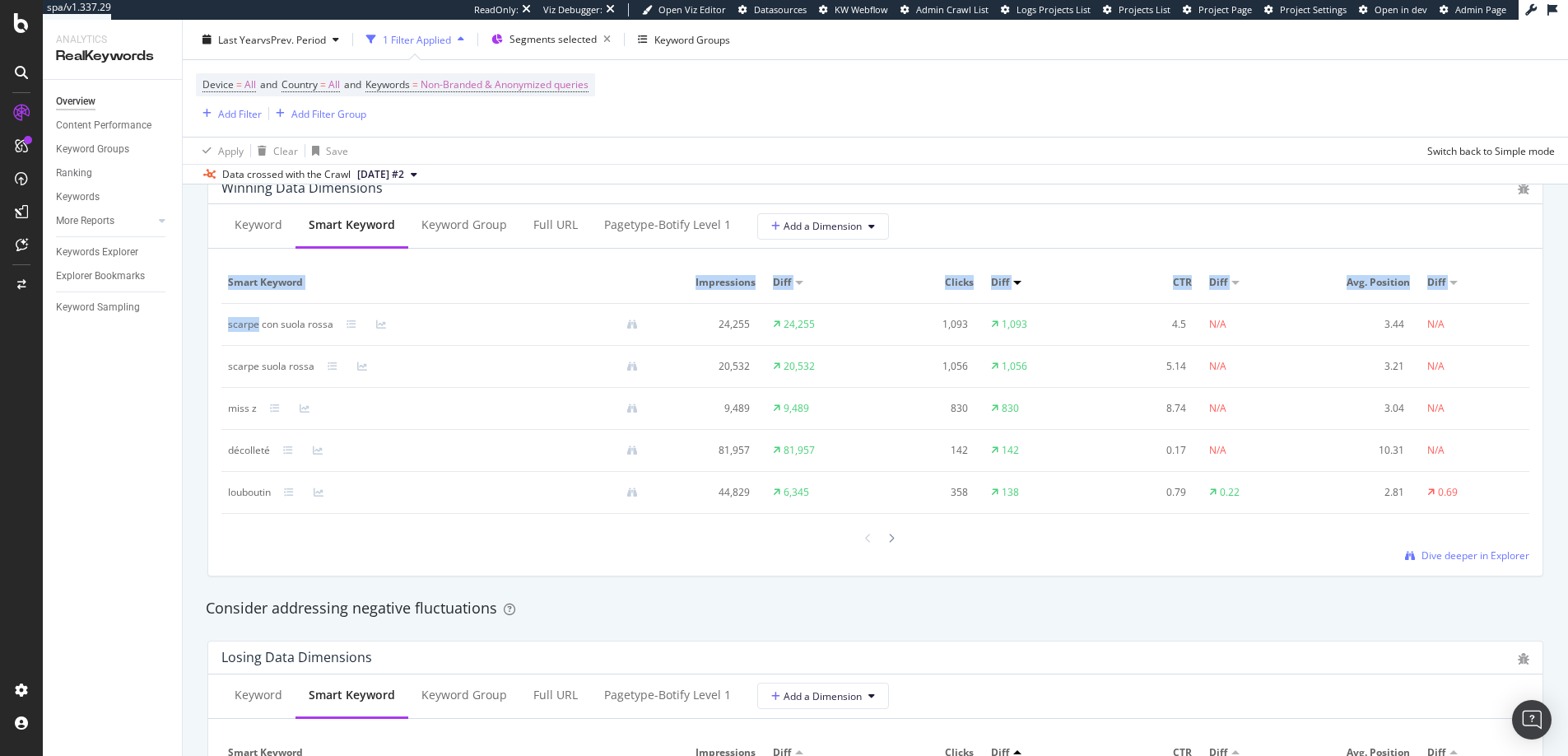
drag, startPoint x: 259, startPoint y: 324, endPoint x: 219, endPoint y: 319, distance: 40.3
click at [219, 320] on div "Keyword Smart Keyword Keyword Group Full URL Pagetype-Botify Level 1 Add a Dime…" at bounding box center [875, 390] width 1334 height 371
copy table "Smart Keyword Impressions Diff Clicks Diff CTR Diff Avg. Position Diff scarpe"
click at [193, 339] on div "By URL Detect big movements in your website performance Unique Keywords 15,130 …" at bounding box center [876, 286] width 1386 height 3128
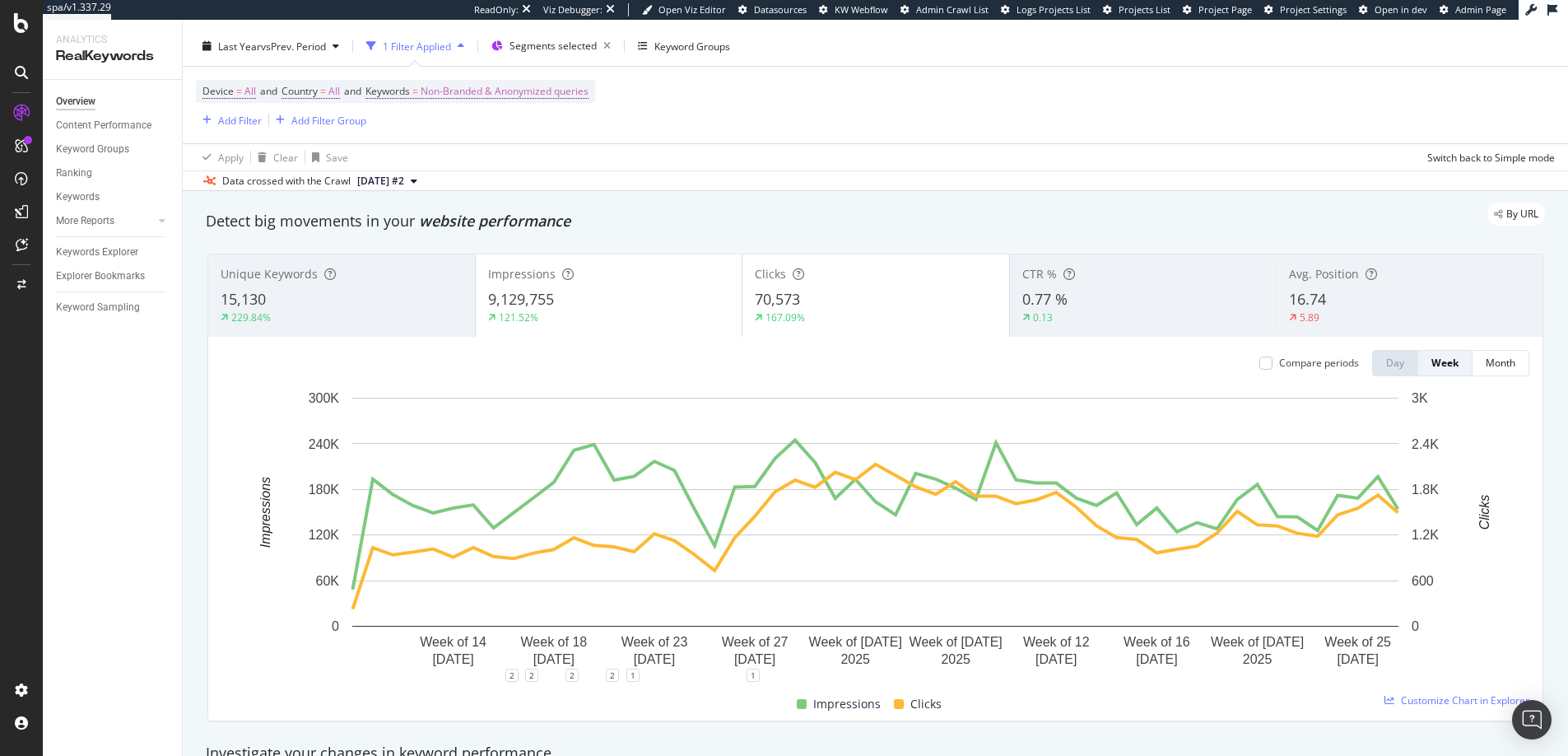
scroll to position [0, 0]
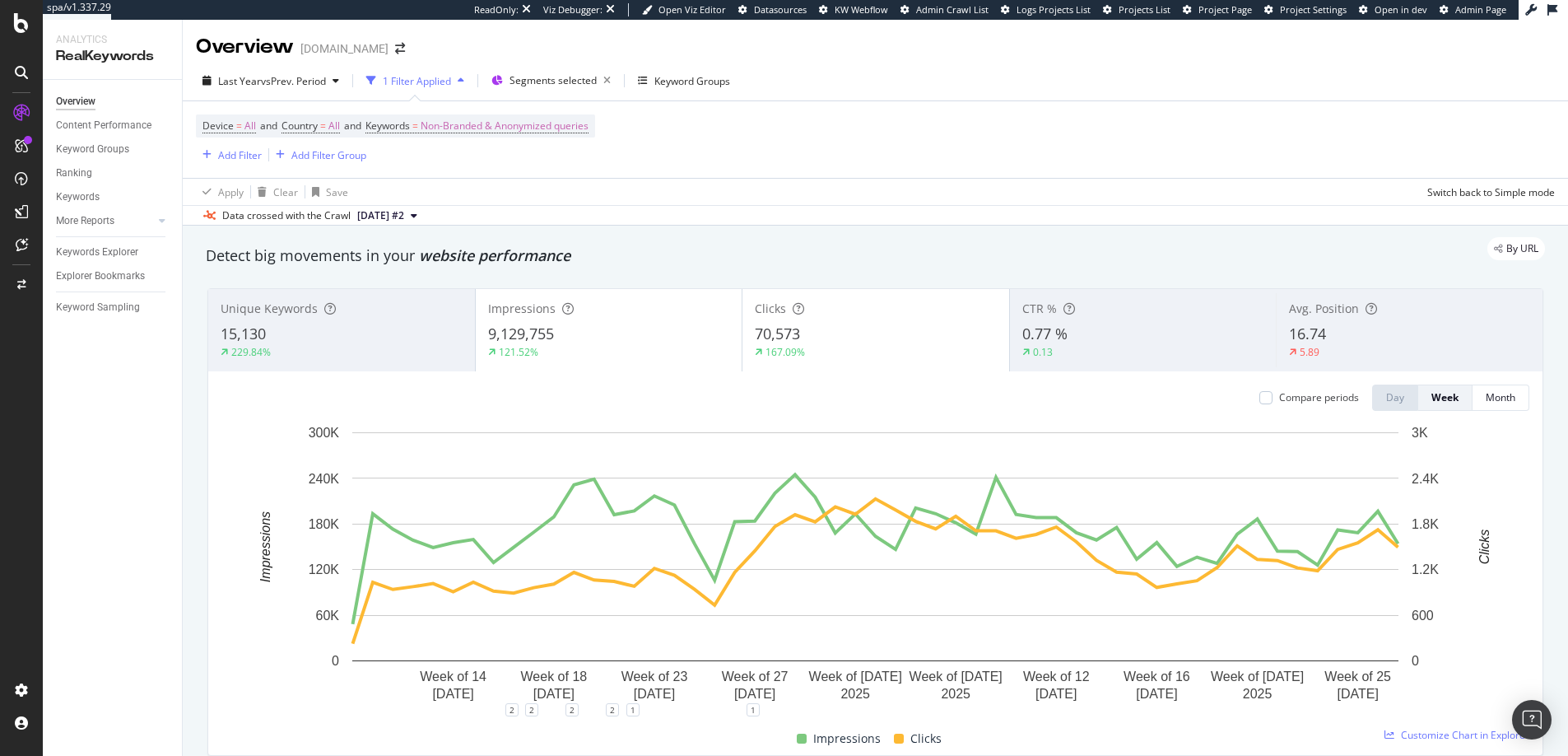
click at [657, 177] on div "Device = All and Country = All and Keywords = Non-Branded & Anonymized queries …" at bounding box center [875, 139] width 1360 height 77
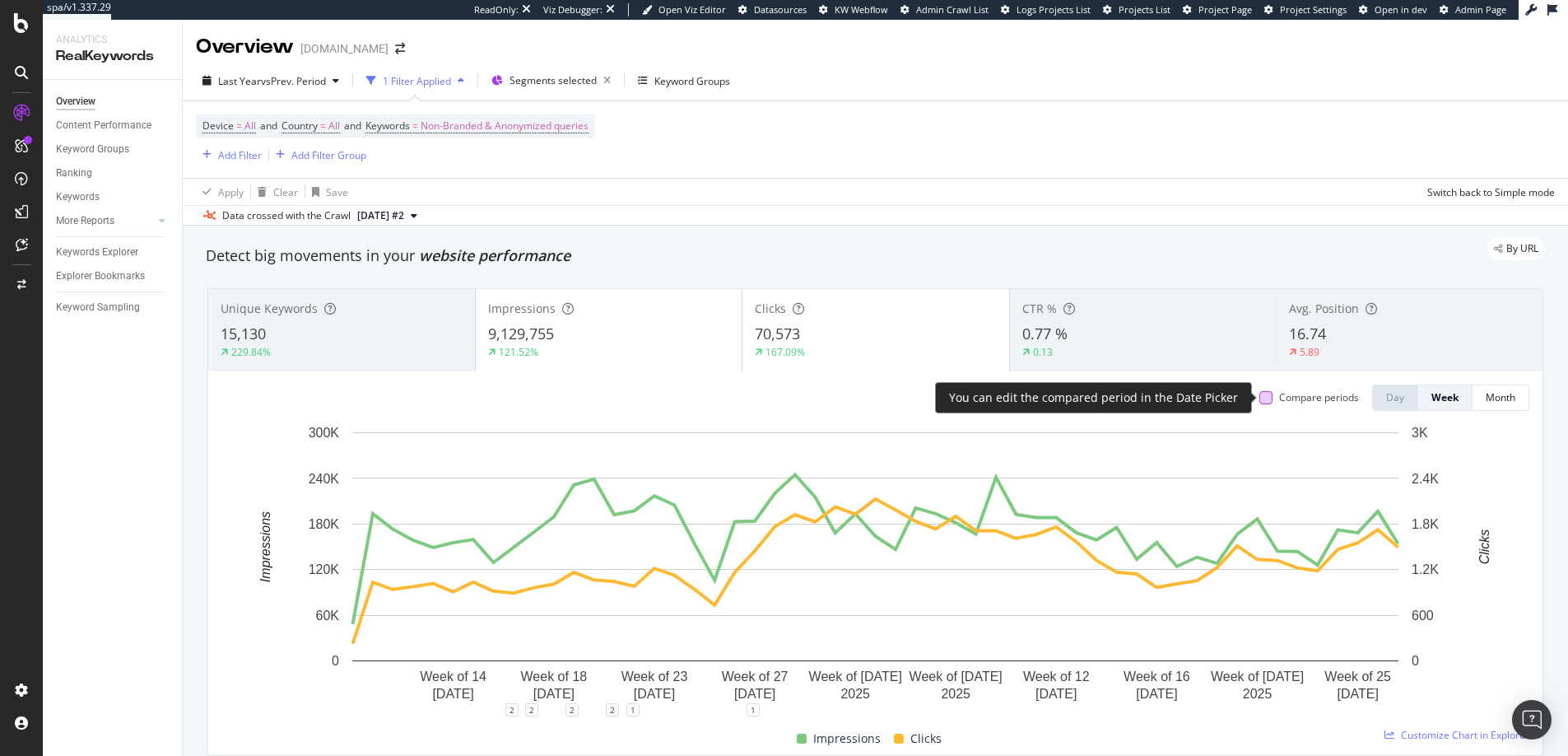
click at [1263, 391] on div at bounding box center [1267, 397] width 14 height 14
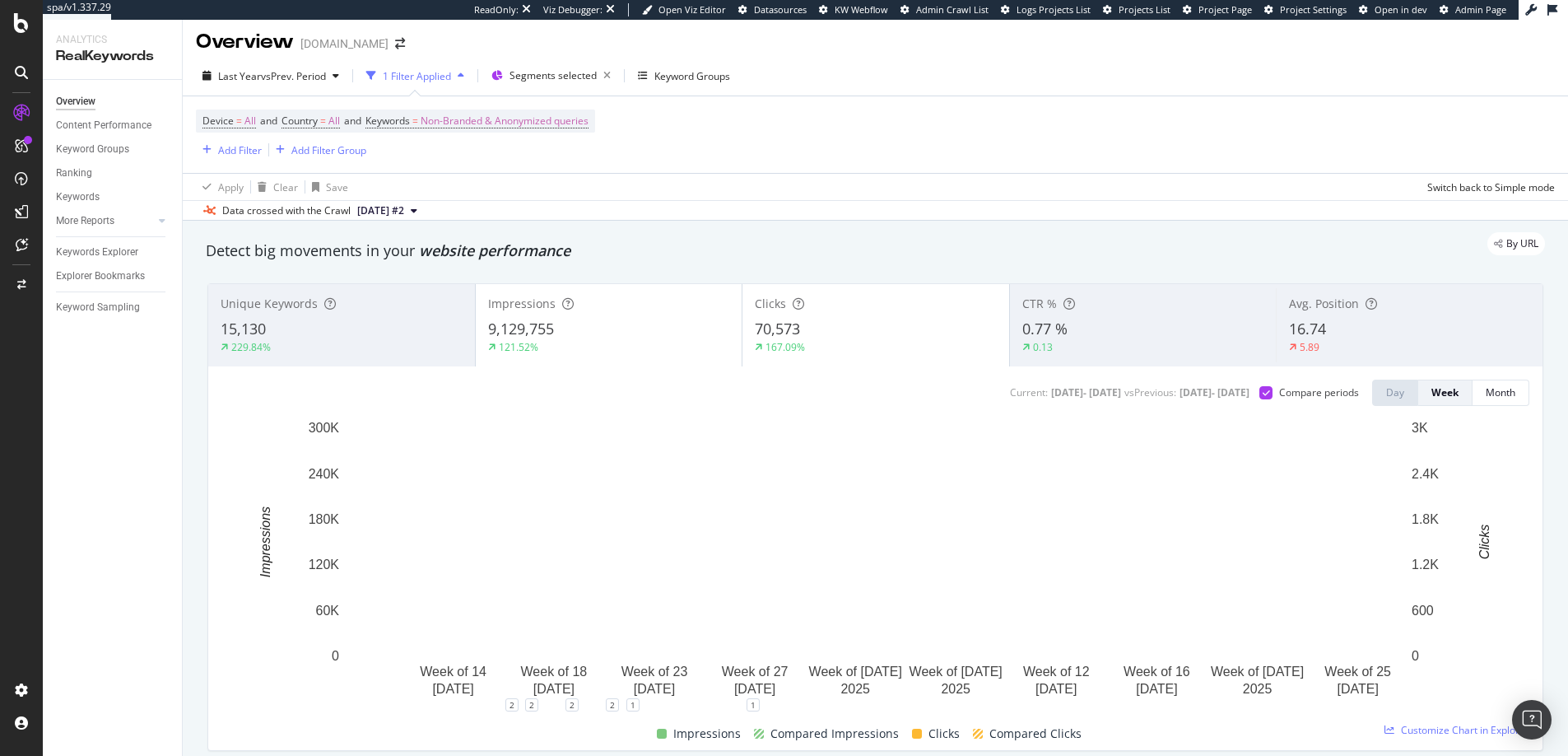
scroll to position [15, 0]
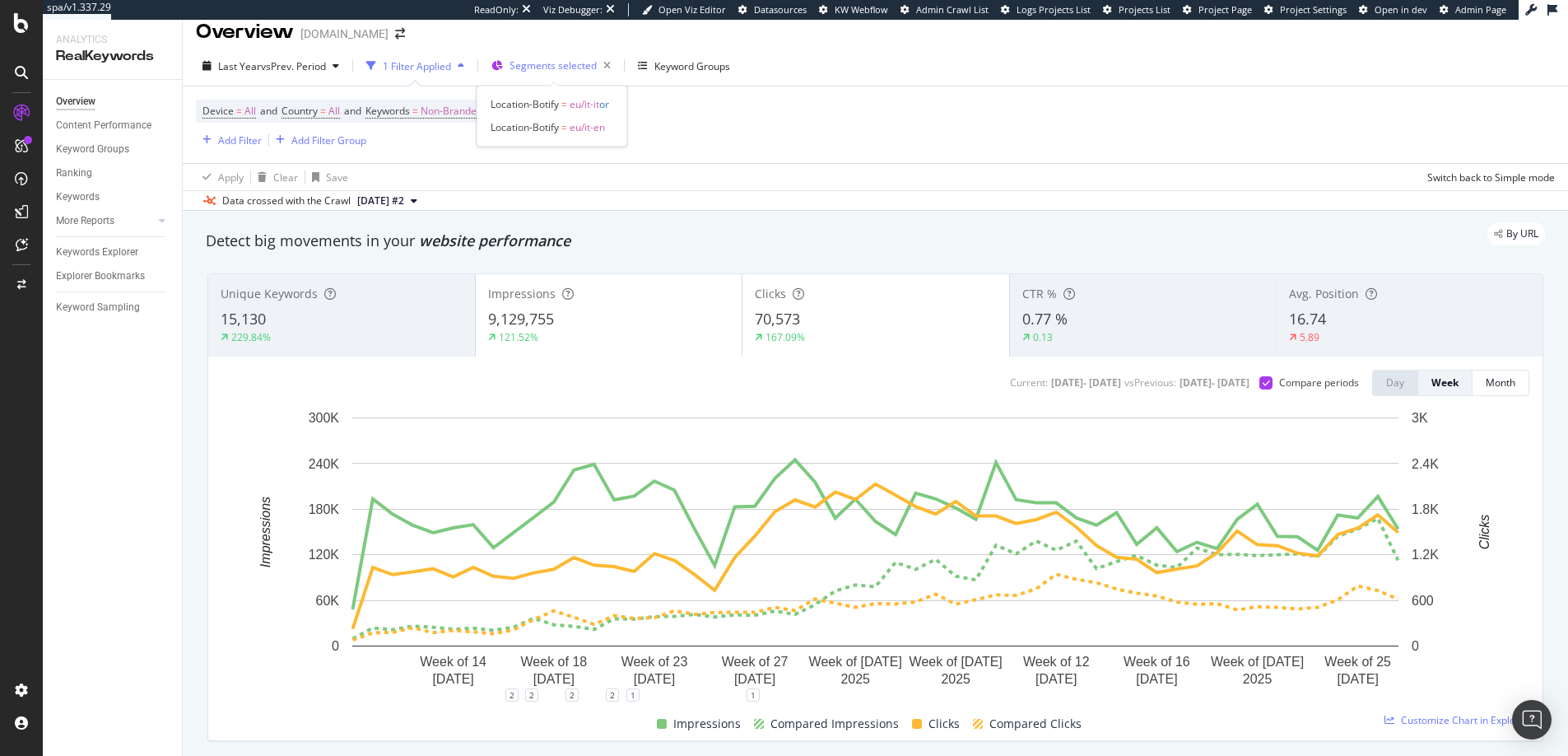
click at [571, 73] on div "Segments selected" at bounding box center [564, 65] width 108 height 23
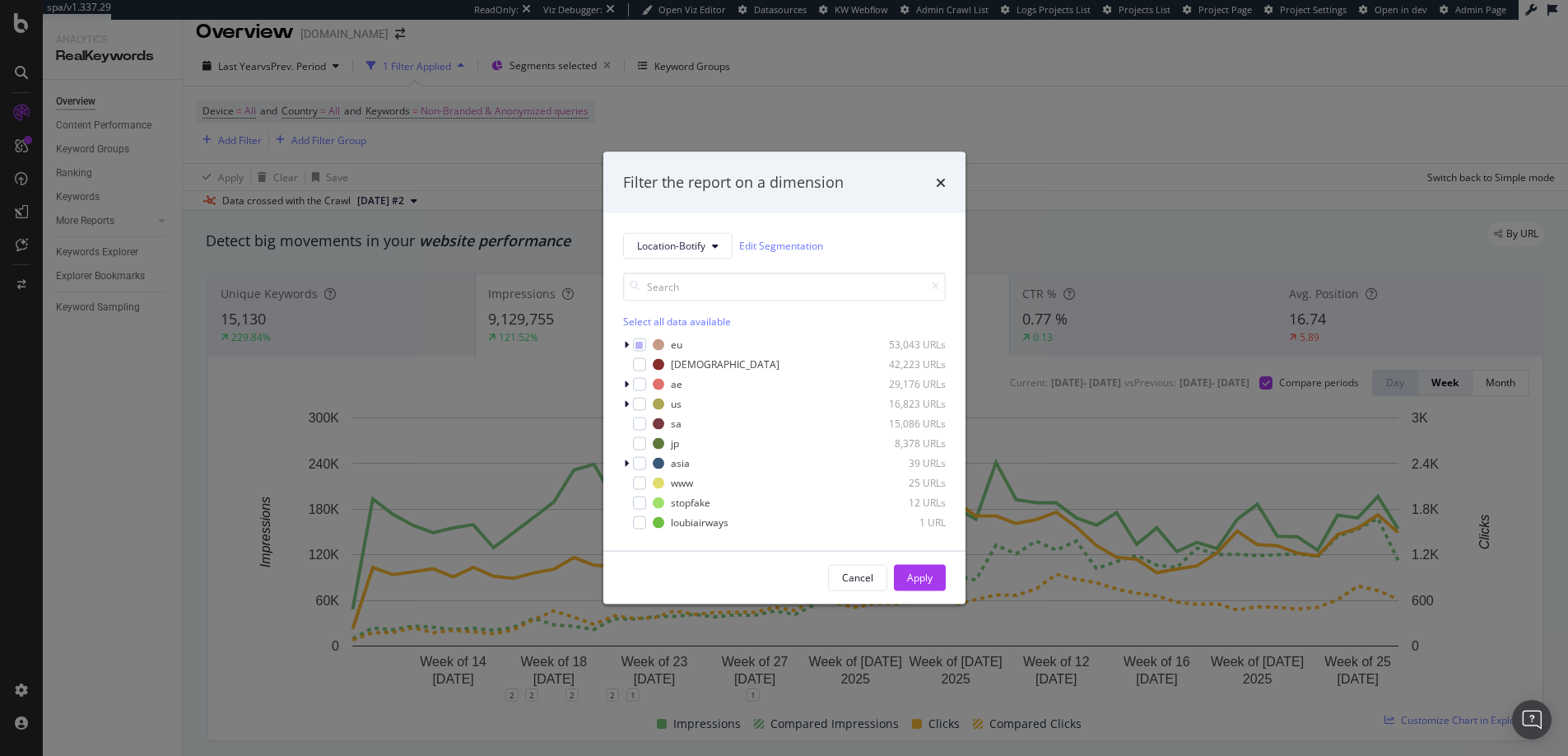
click at [765, 152] on div "Filter the report on a dimension" at bounding box center [784, 182] width 362 height 61
click at [940, 185] on icon "times" at bounding box center [941, 182] width 10 height 14
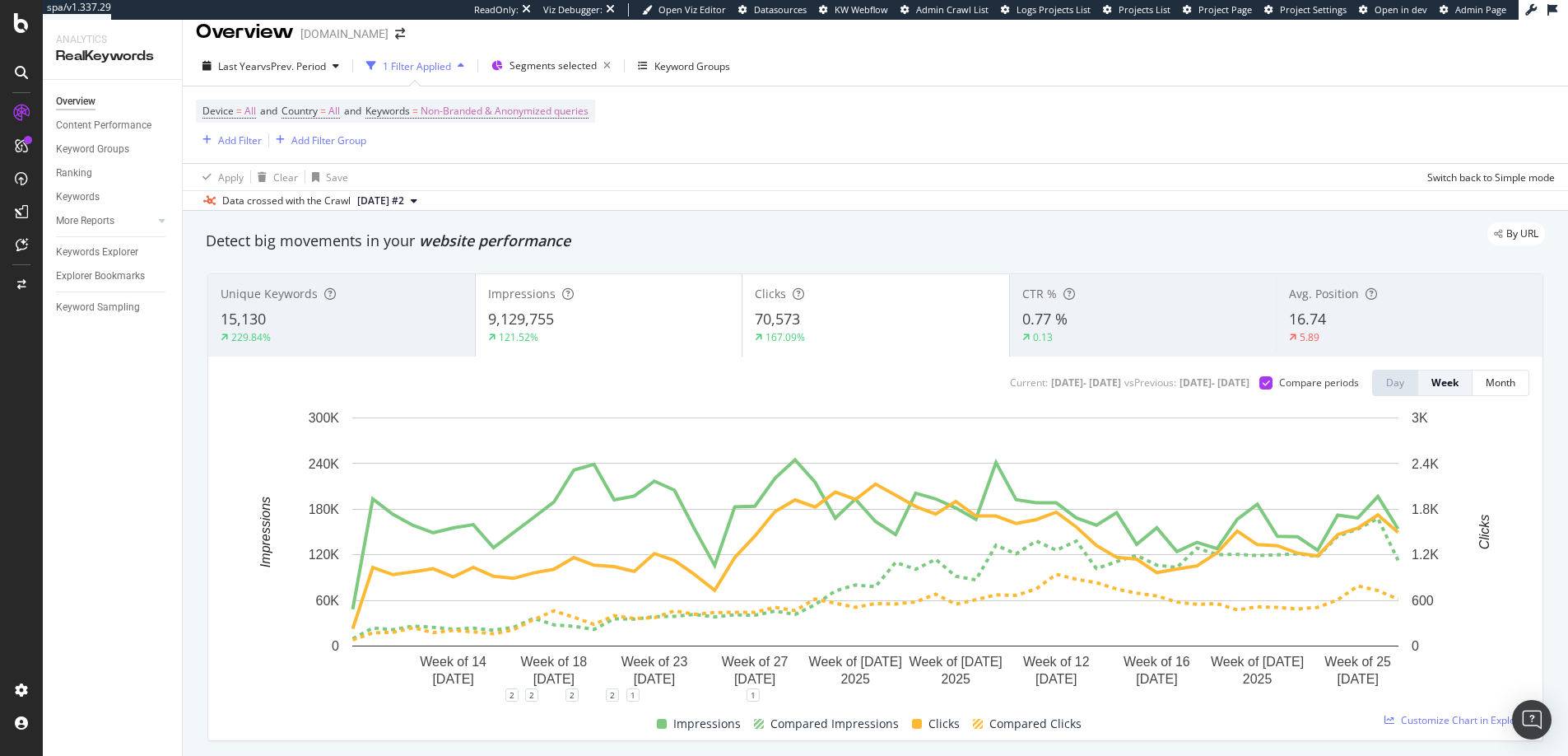
click at [738, 128] on div "Device = All and Country = All and Keywords = Non-Branded & Anonymized queries …" at bounding box center [875, 124] width 1360 height 77
click at [1264, 383] on icon at bounding box center [1266, 383] width 8 height 8
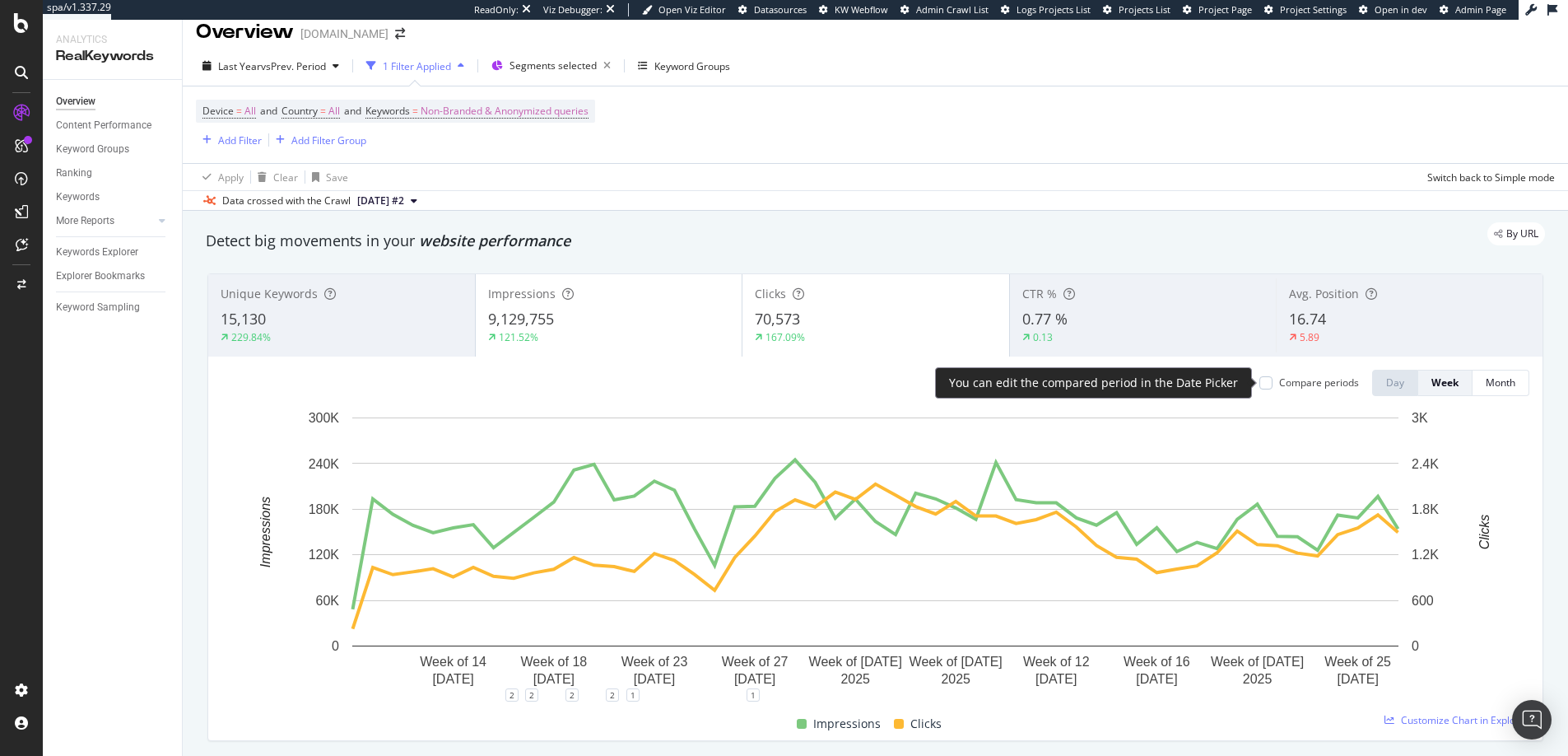
click at [1264, 383] on div at bounding box center [1267, 383] width 14 height 14
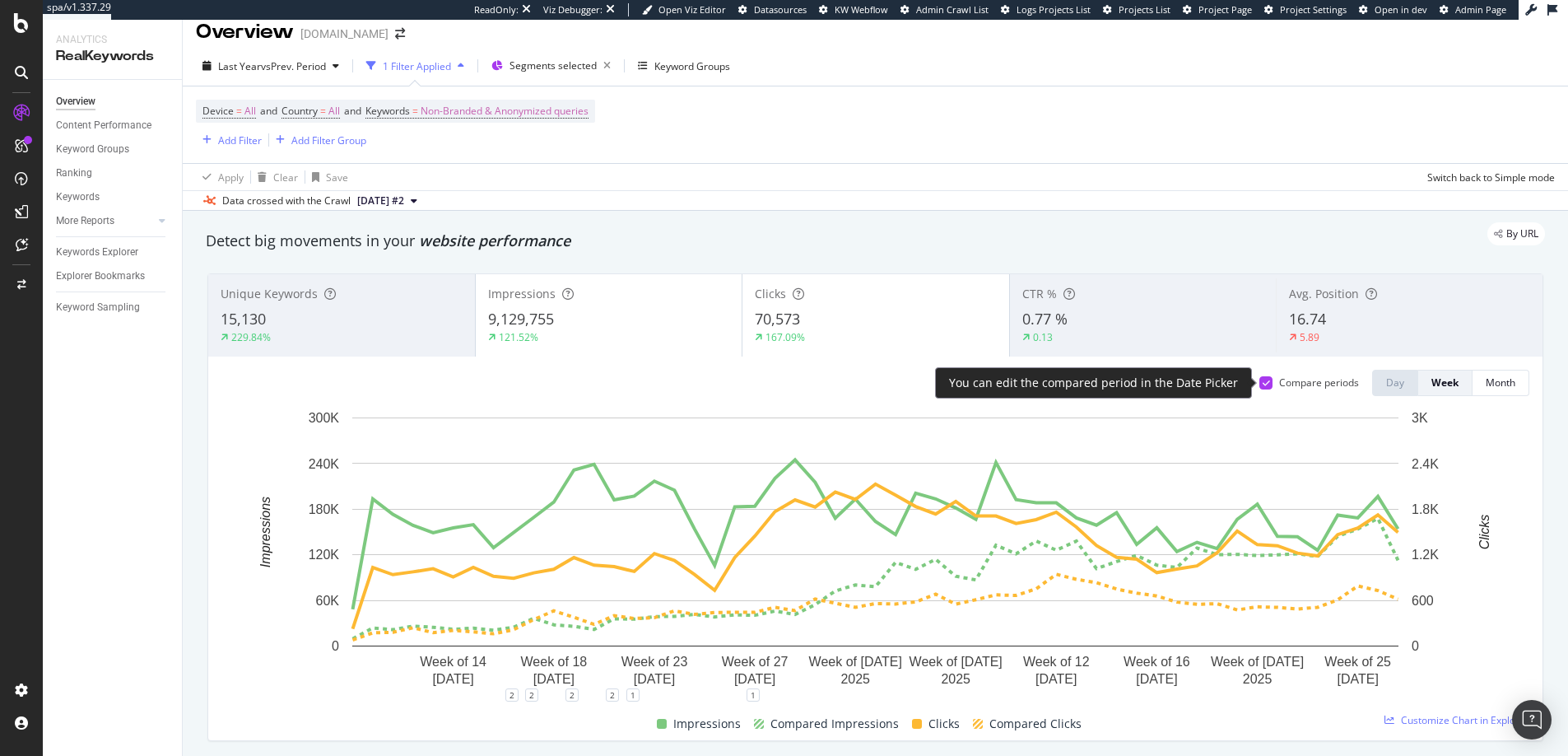
click at [1264, 383] on icon at bounding box center [1266, 383] width 8 height 8
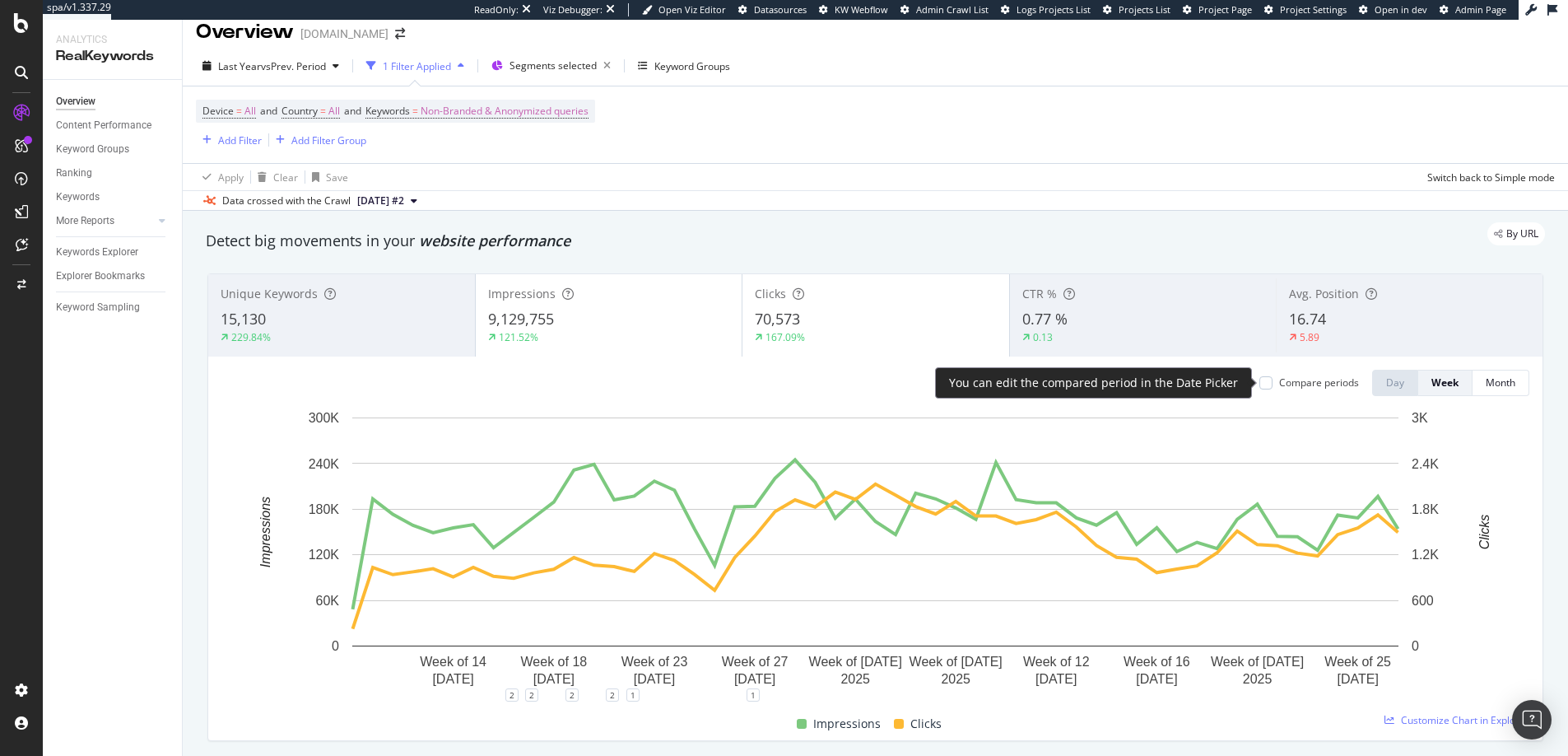
click at [1264, 383] on div at bounding box center [1267, 383] width 14 height 14
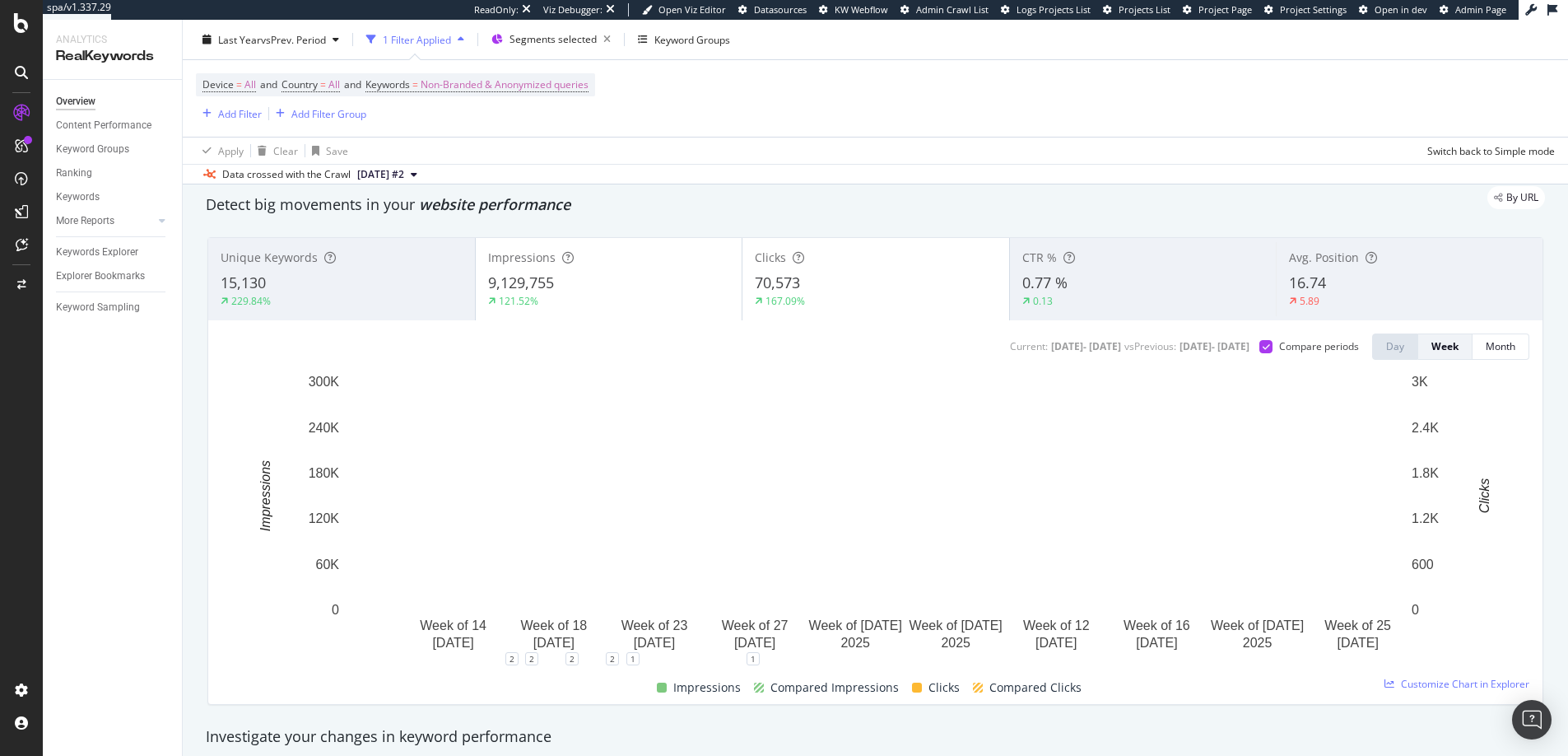
scroll to position [51, 0]
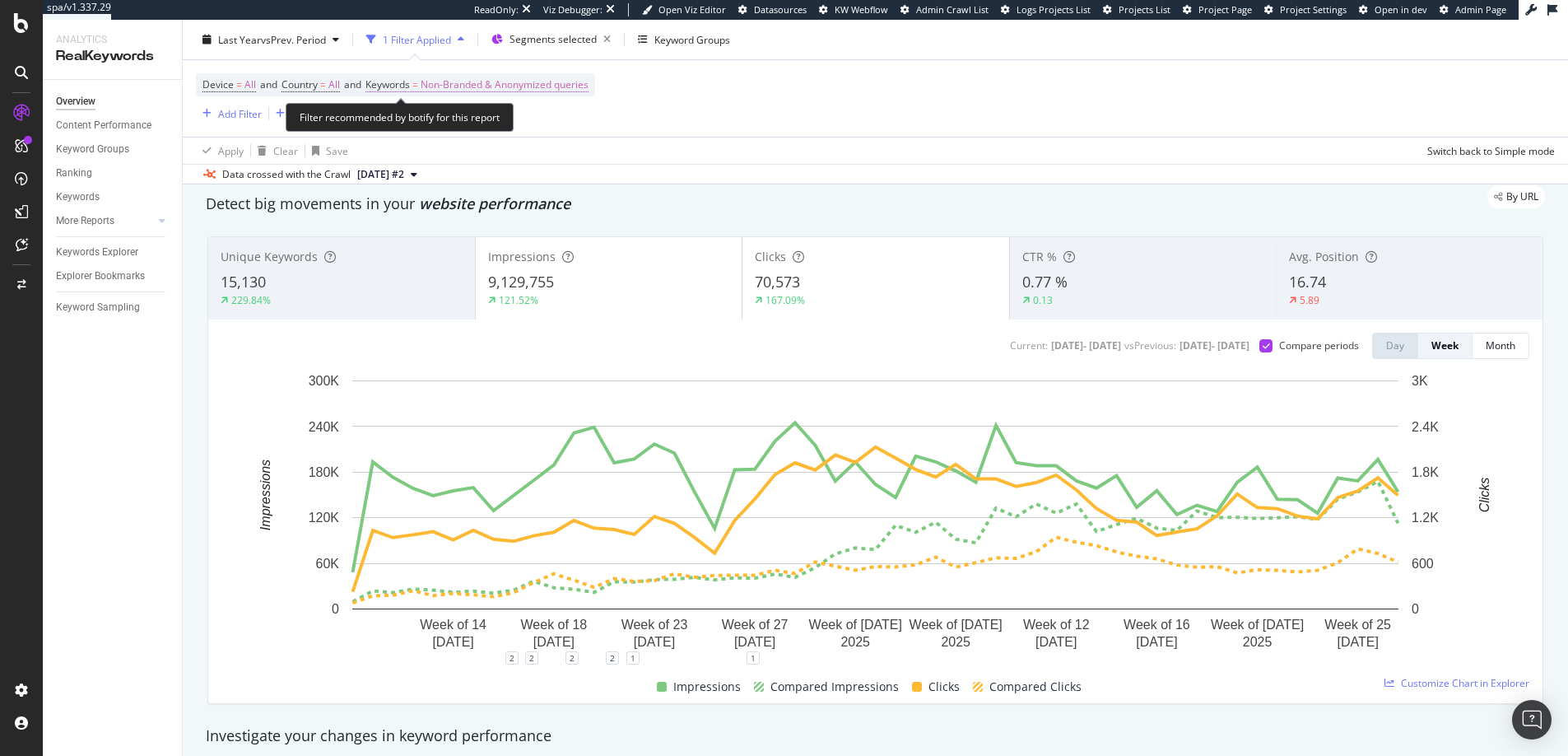
click at [441, 74] on span "Non-Branded & Anonymized queries" at bounding box center [504, 84] width 168 height 23
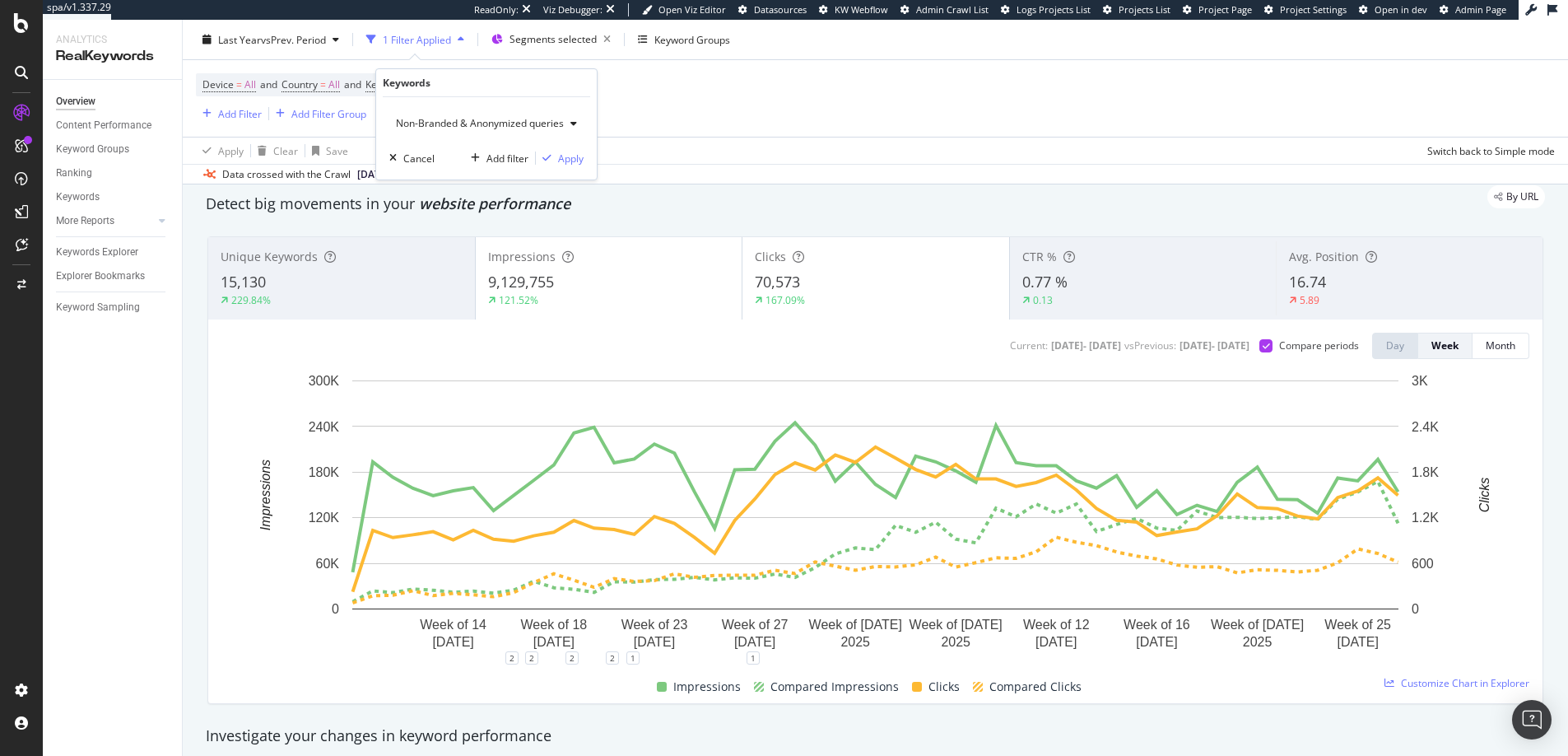
click at [457, 121] on span "Non-Branded & Anonymized queries" at bounding box center [476, 123] width 175 height 14
click at [454, 154] on span "Non-Branded" at bounding box center [489, 157] width 172 height 15
click at [545, 159] on div "Apply" at bounding box center [558, 158] width 25 height 14
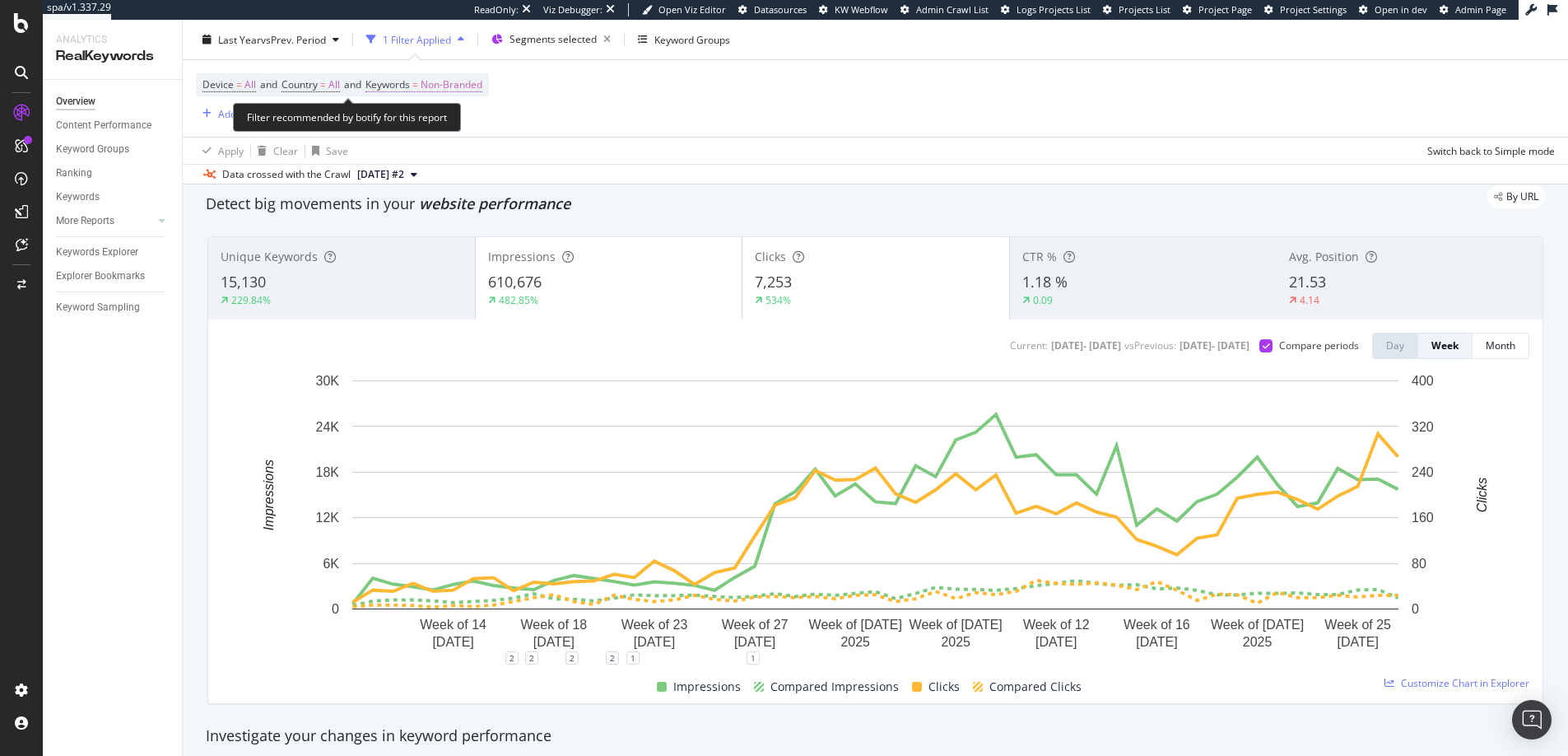
click at [452, 86] on span "Non-Branded" at bounding box center [451, 84] width 62 height 23
click at [468, 119] on icon "button" at bounding box center [468, 123] width 7 height 10
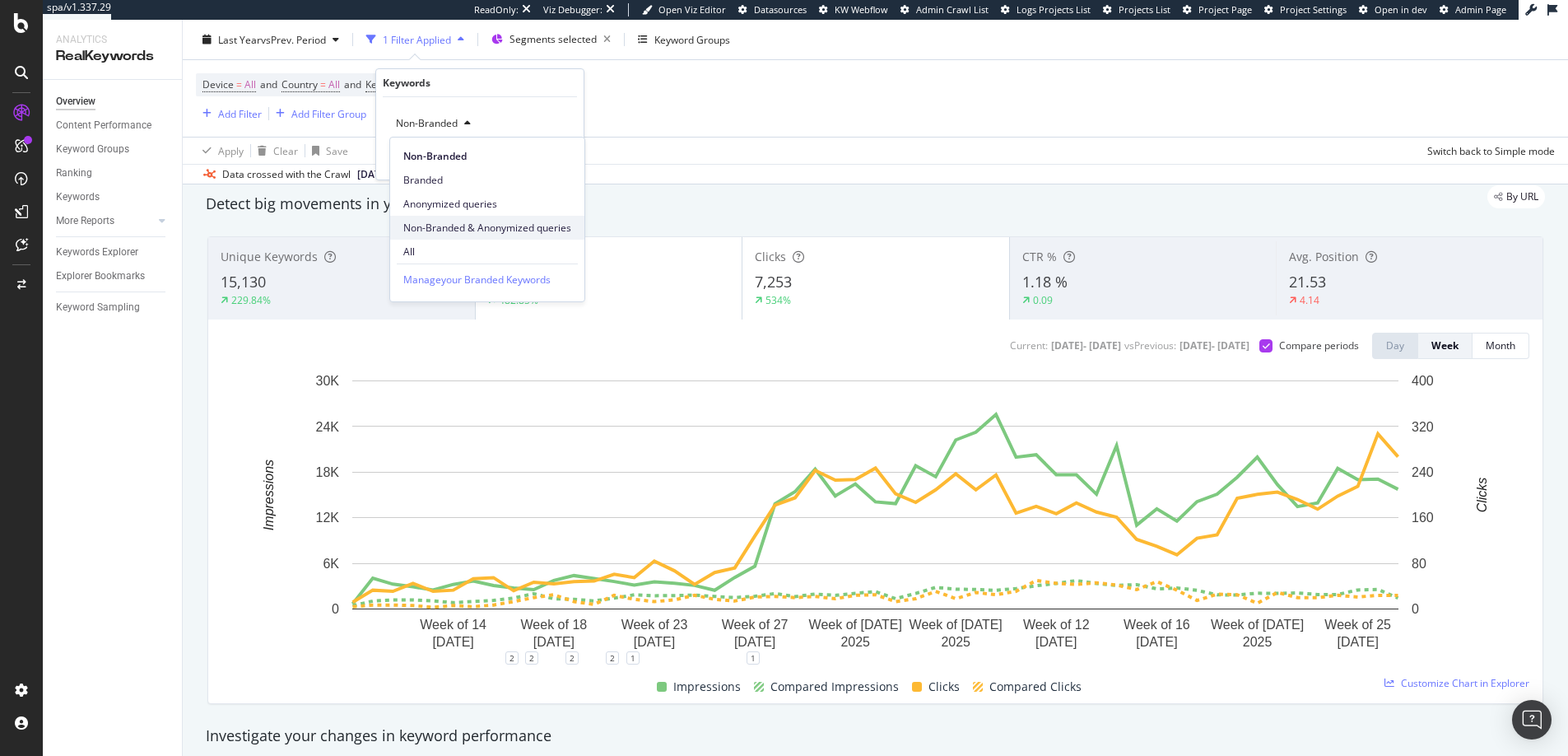
click at [457, 216] on div "Non-Branded & Anonymized queries" at bounding box center [487, 228] width 194 height 24
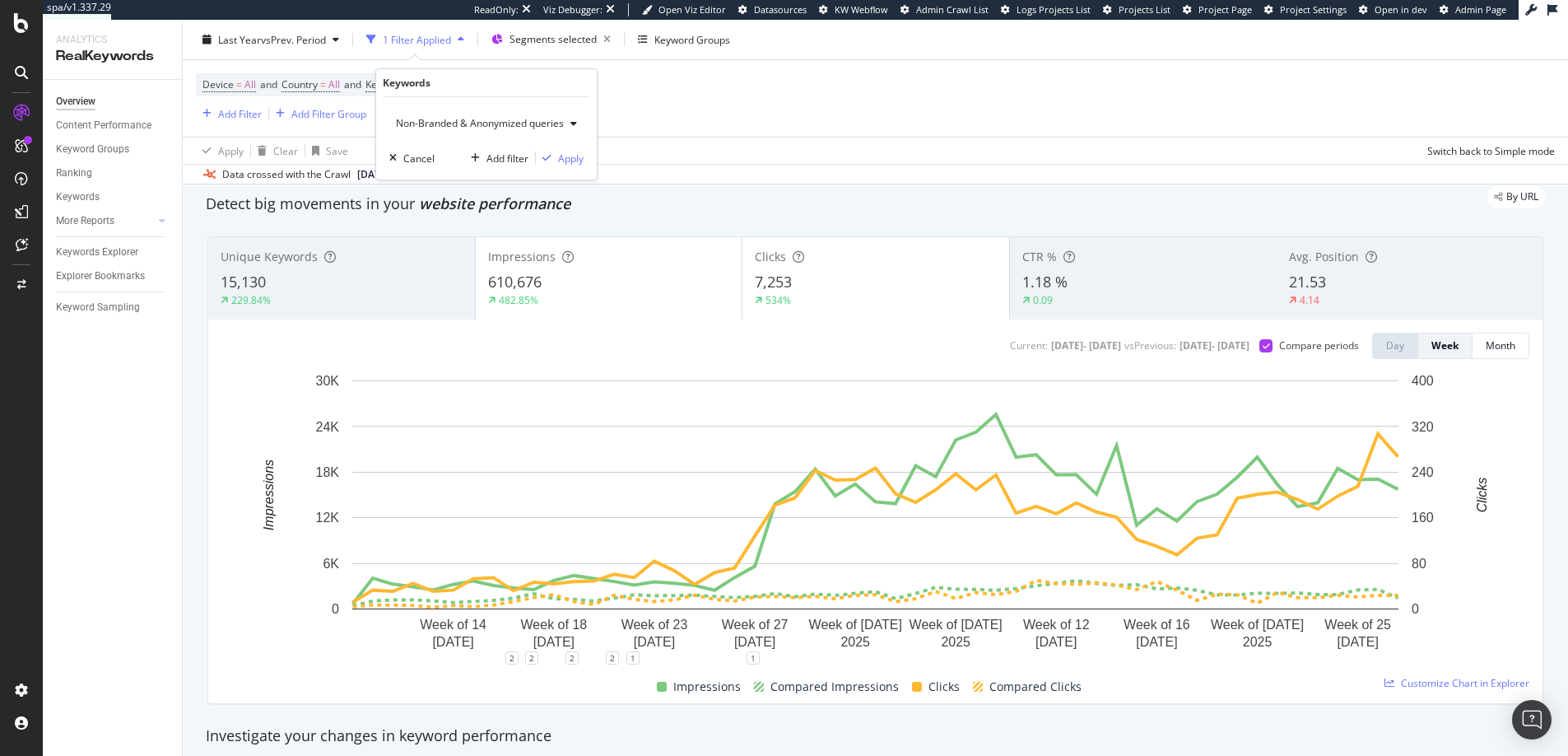
click at [652, 124] on div "Device = All and Country = All and Keywords = Non-Branded Add Filter Add Filter…" at bounding box center [875, 98] width 1360 height 77
click at [456, 83] on span "Non-Branded" at bounding box center [451, 84] width 62 height 23
click at [428, 126] on span "Non-Branded" at bounding box center [423, 123] width 68 height 14
click at [428, 250] on span "All" at bounding box center [487, 252] width 168 height 15
click at [552, 151] on div "Apply" at bounding box center [558, 158] width 25 height 14
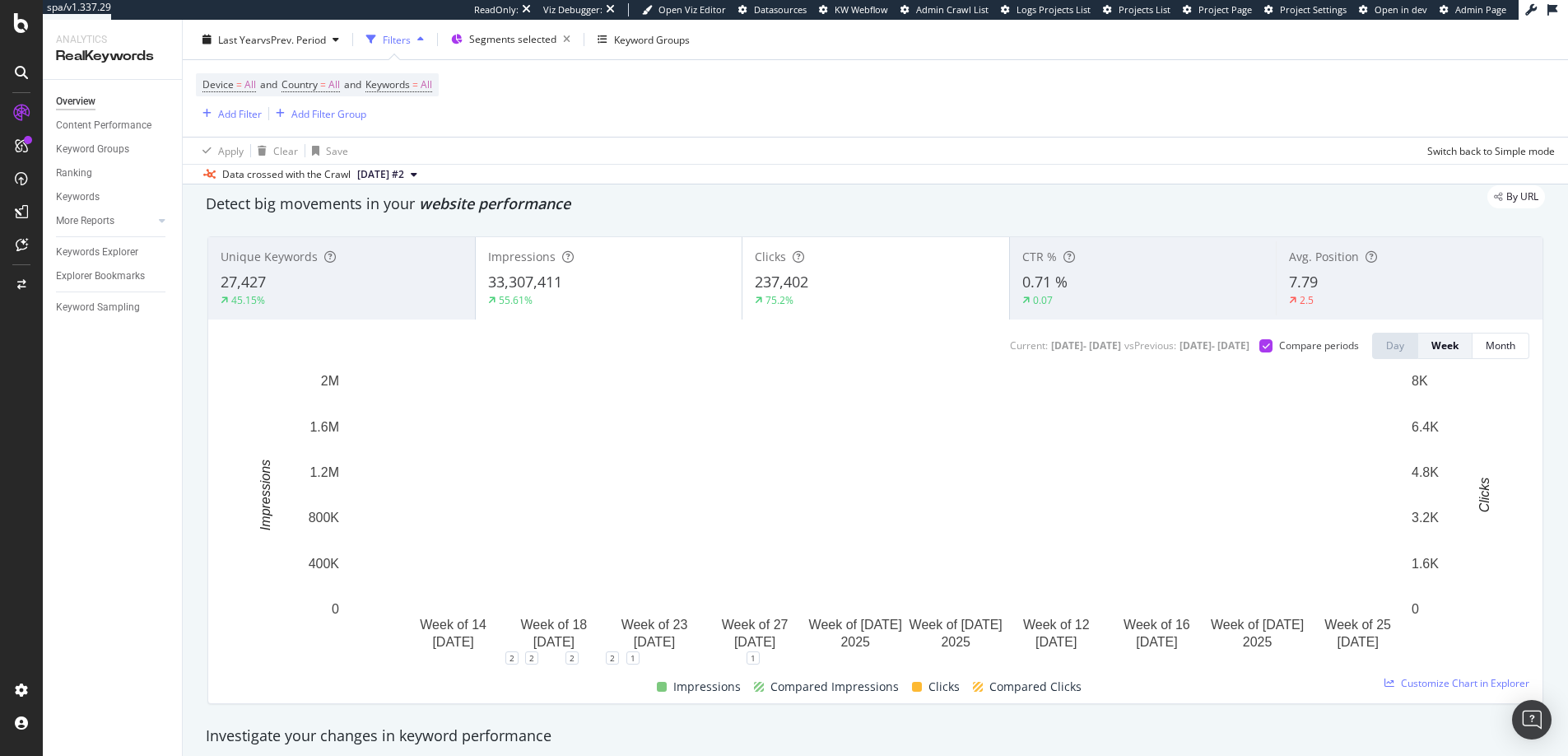
scroll to position [67, 0]
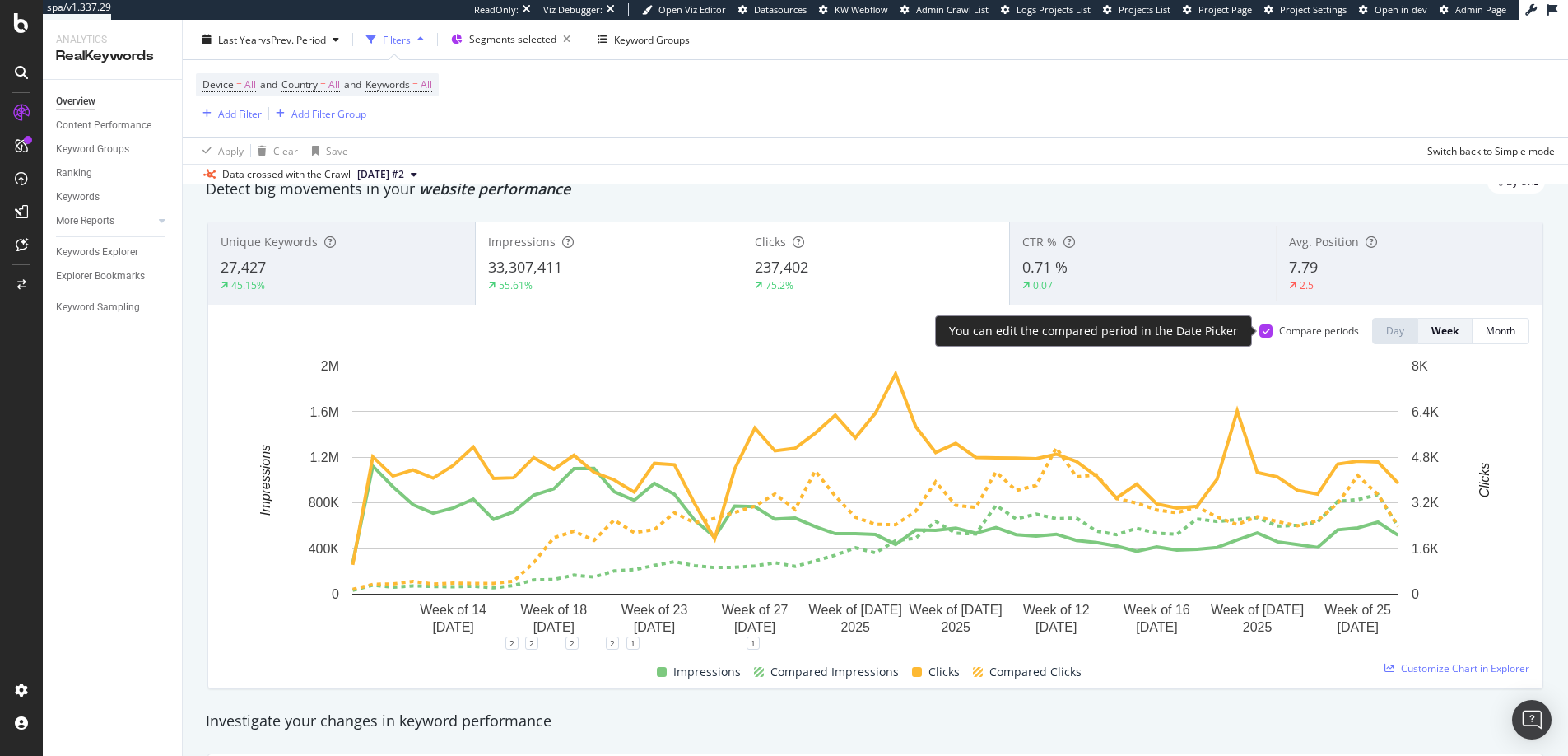
click at [1267, 327] on icon at bounding box center [1266, 331] width 8 height 8
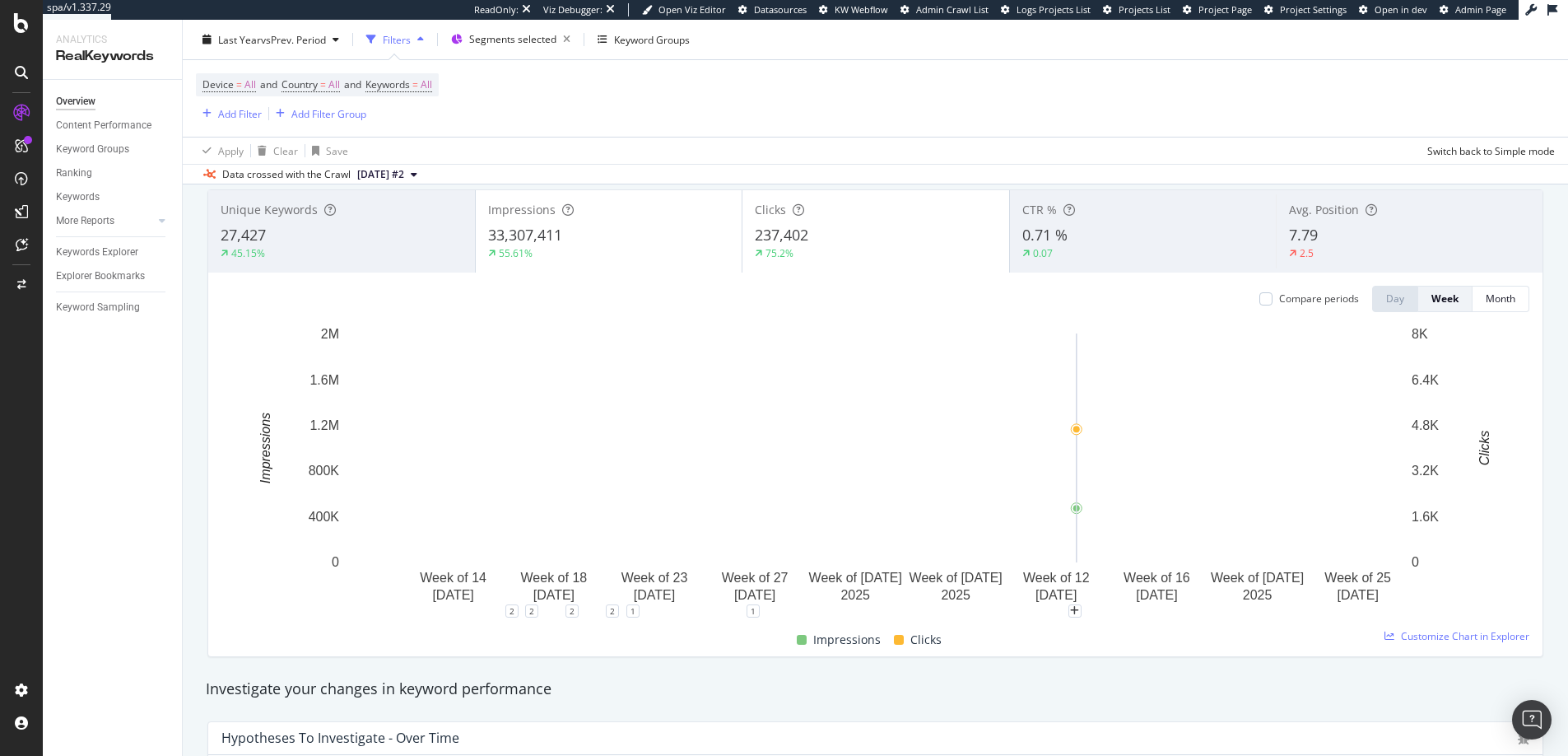
scroll to position [102, 0]
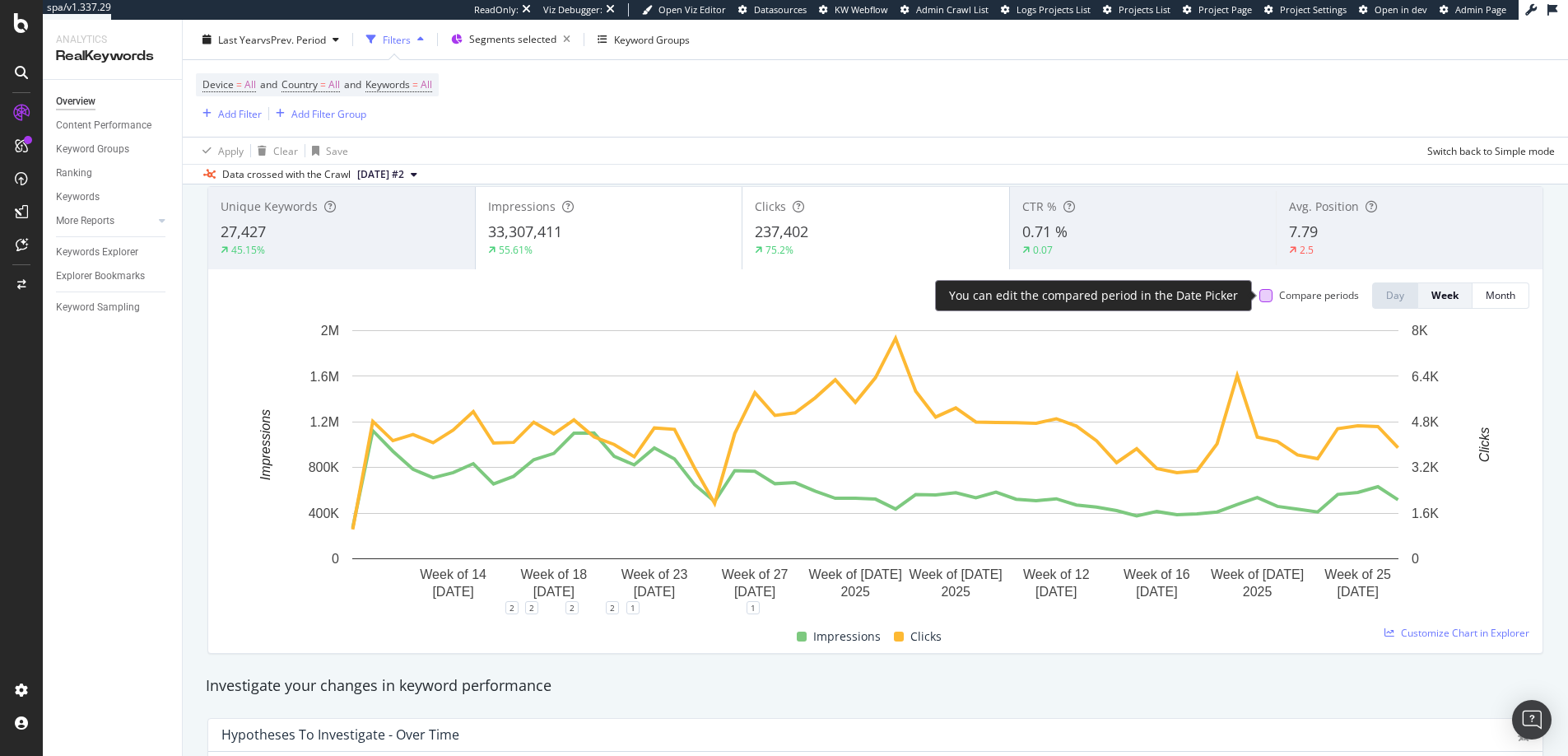
click at [1269, 296] on div at bounding box center [1267, 295] width 14 height 14
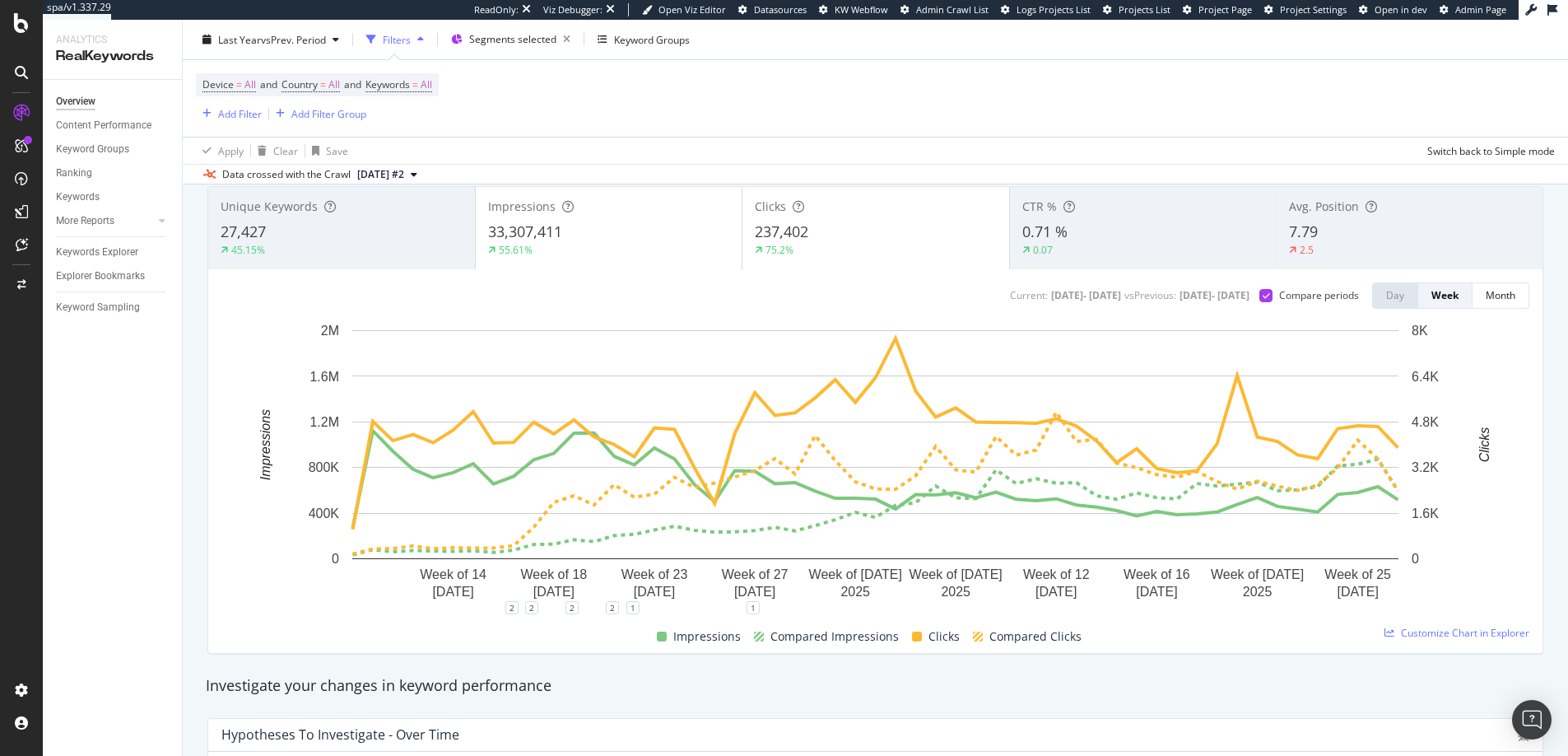
click at [593, 246] on div "55.61%" at bounding box center [608, 251] width 242 height 15
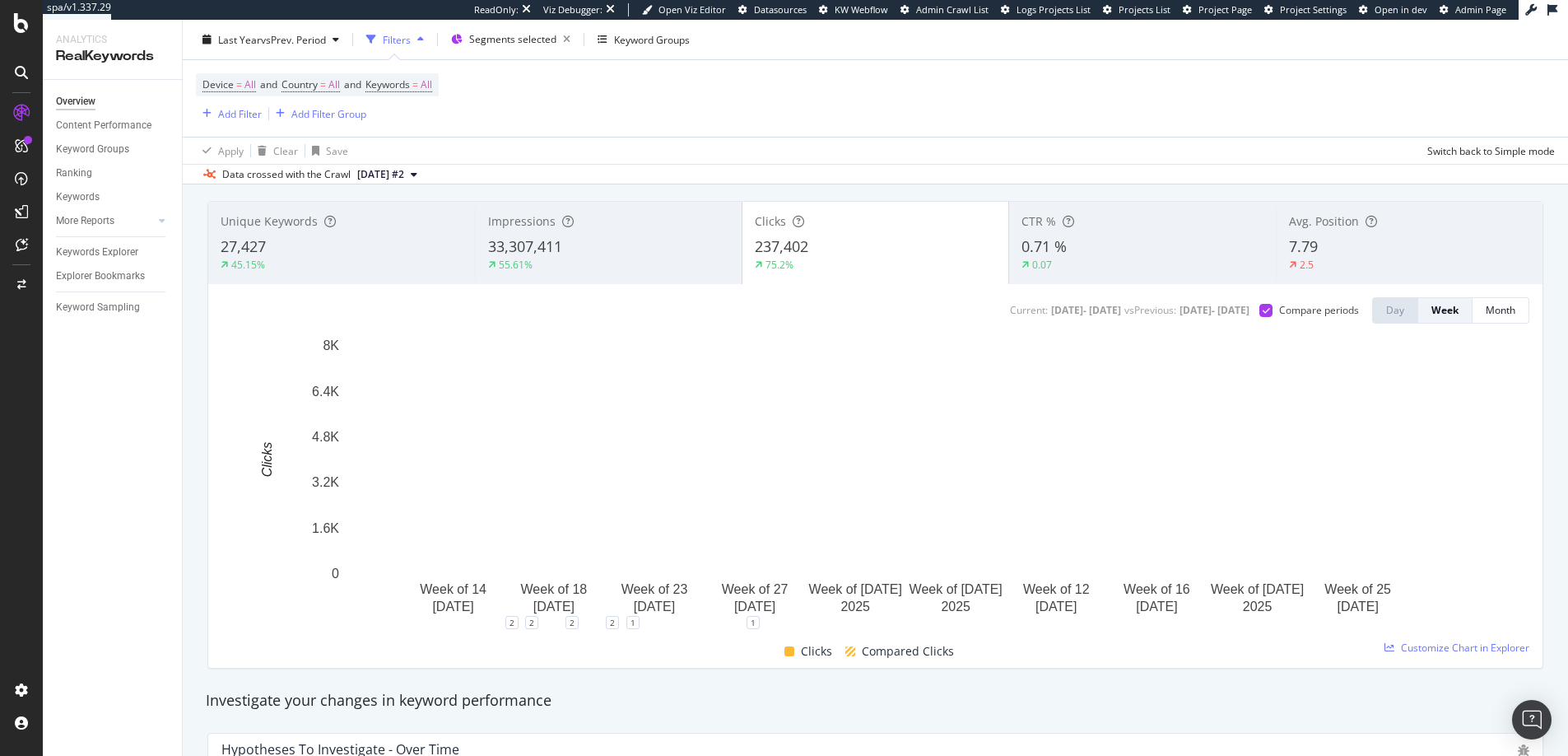
scroll to position [88, 0]
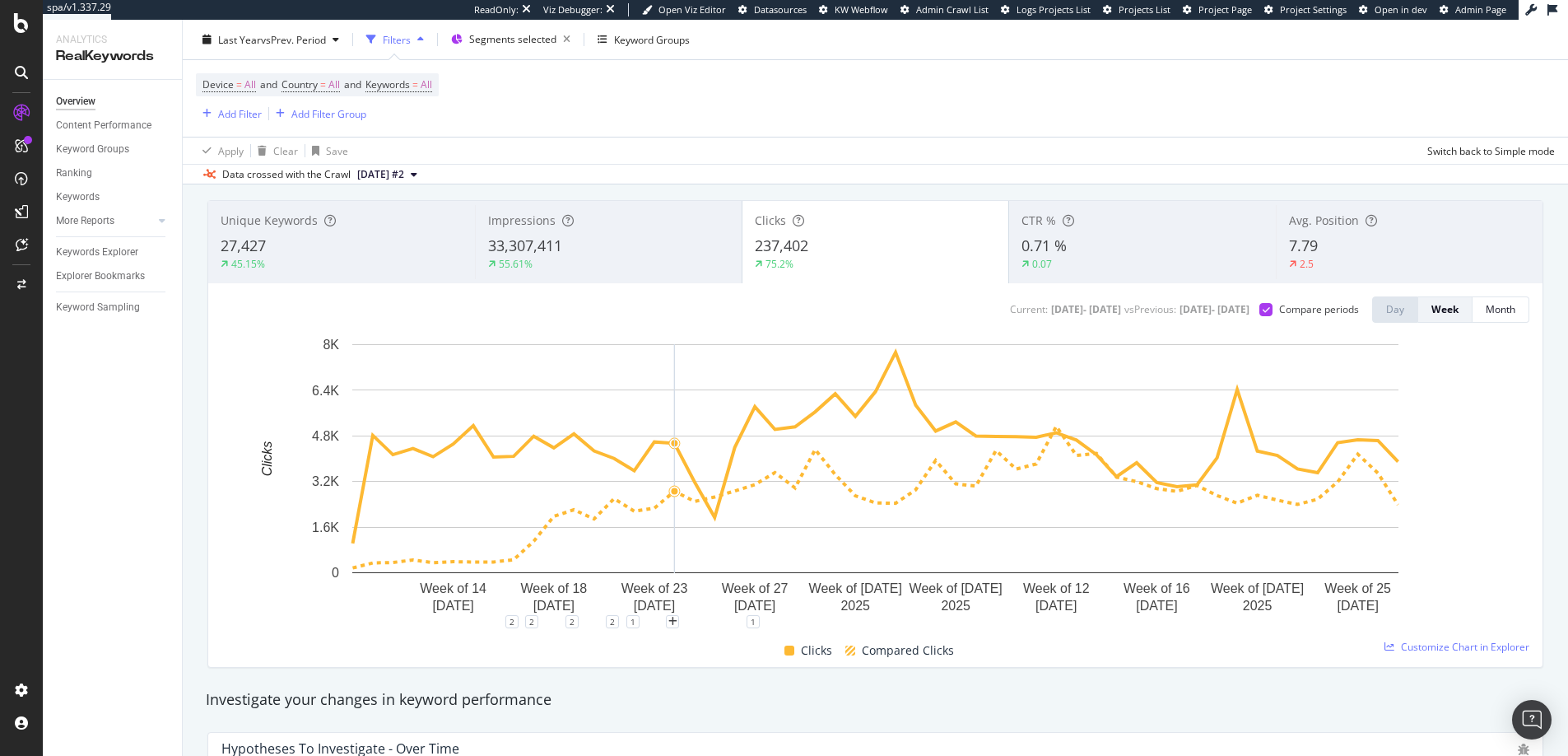
click at [688, 630] on div "2 2 2 2 1 1" at bounding box center [875, 629] width 1308 height 14
click at [645, 223] on div "Impressions" at bounding box center [608, 221] width 241 height 17
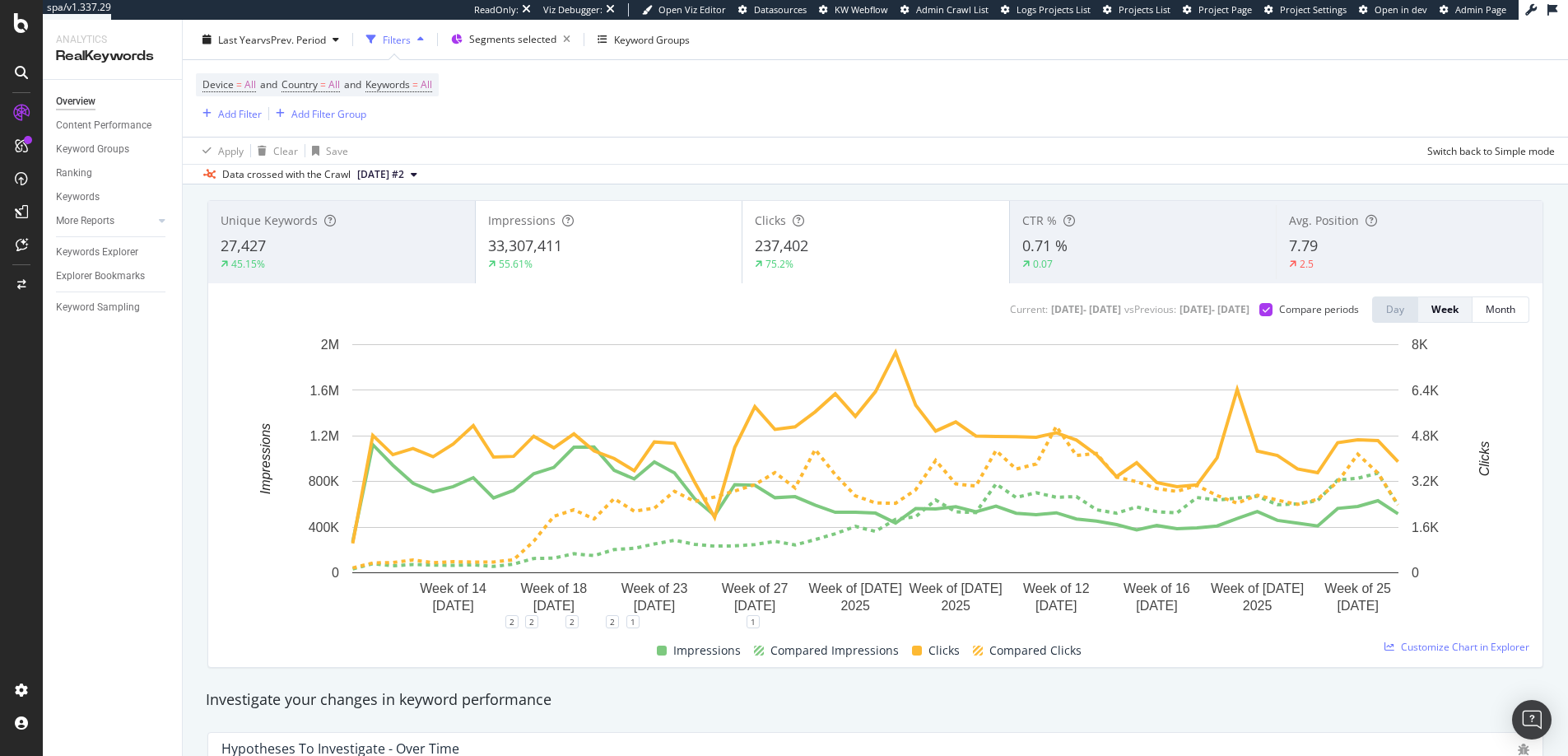
click at [1009, 132] on div "Device = All and Country = All and Keywords = All Add Filter Add Filter Group" at bounding box center [875, 98] width 1360 height 77
click at [493, 35] on span "Segments selected" at bounding box center [512, 39] width 87 height 14
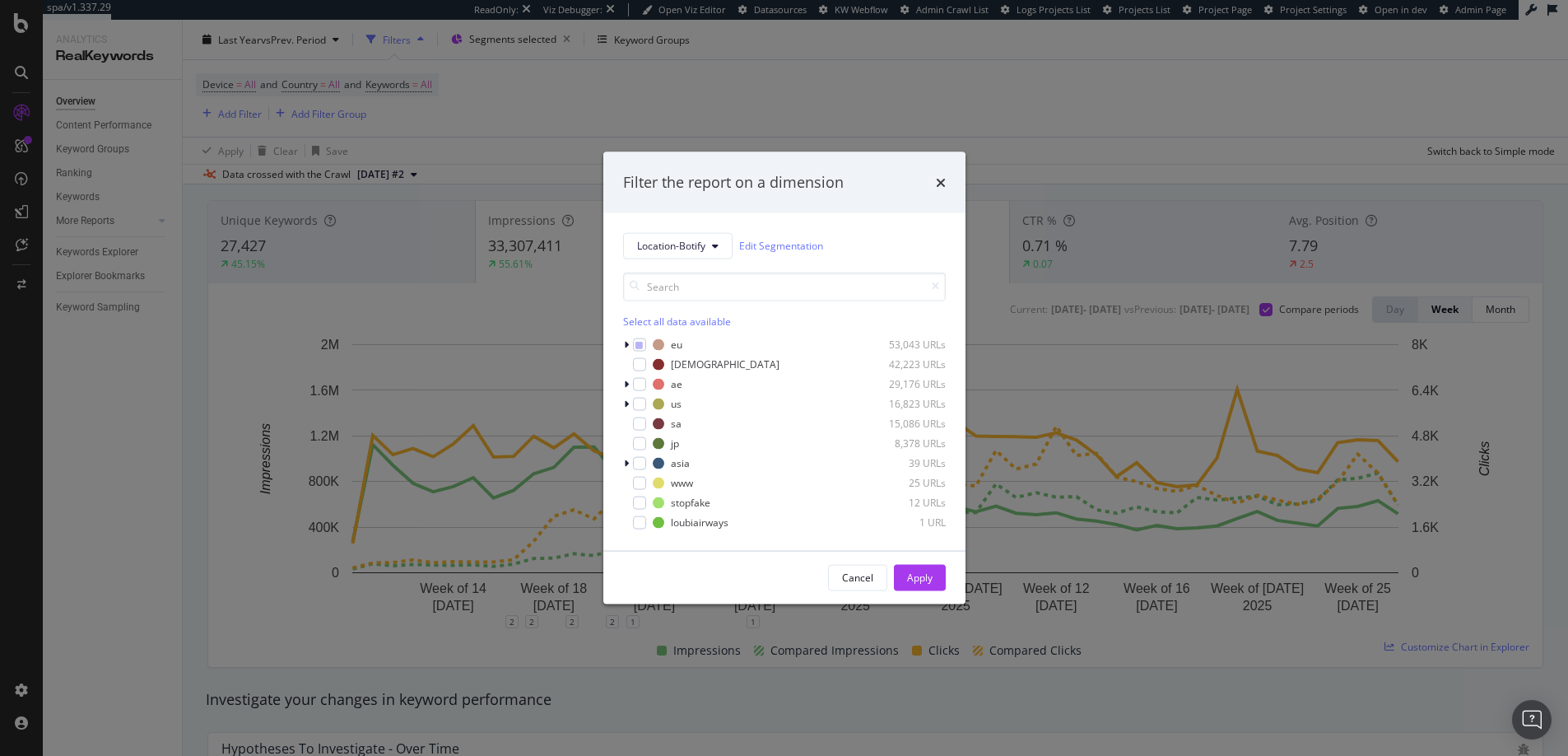
click at [954, 89] on div "Filter the report on a dimension Location-Botify Edit Segmentation Select all d…" at bounding box center [784, 378] width 1568 height 756
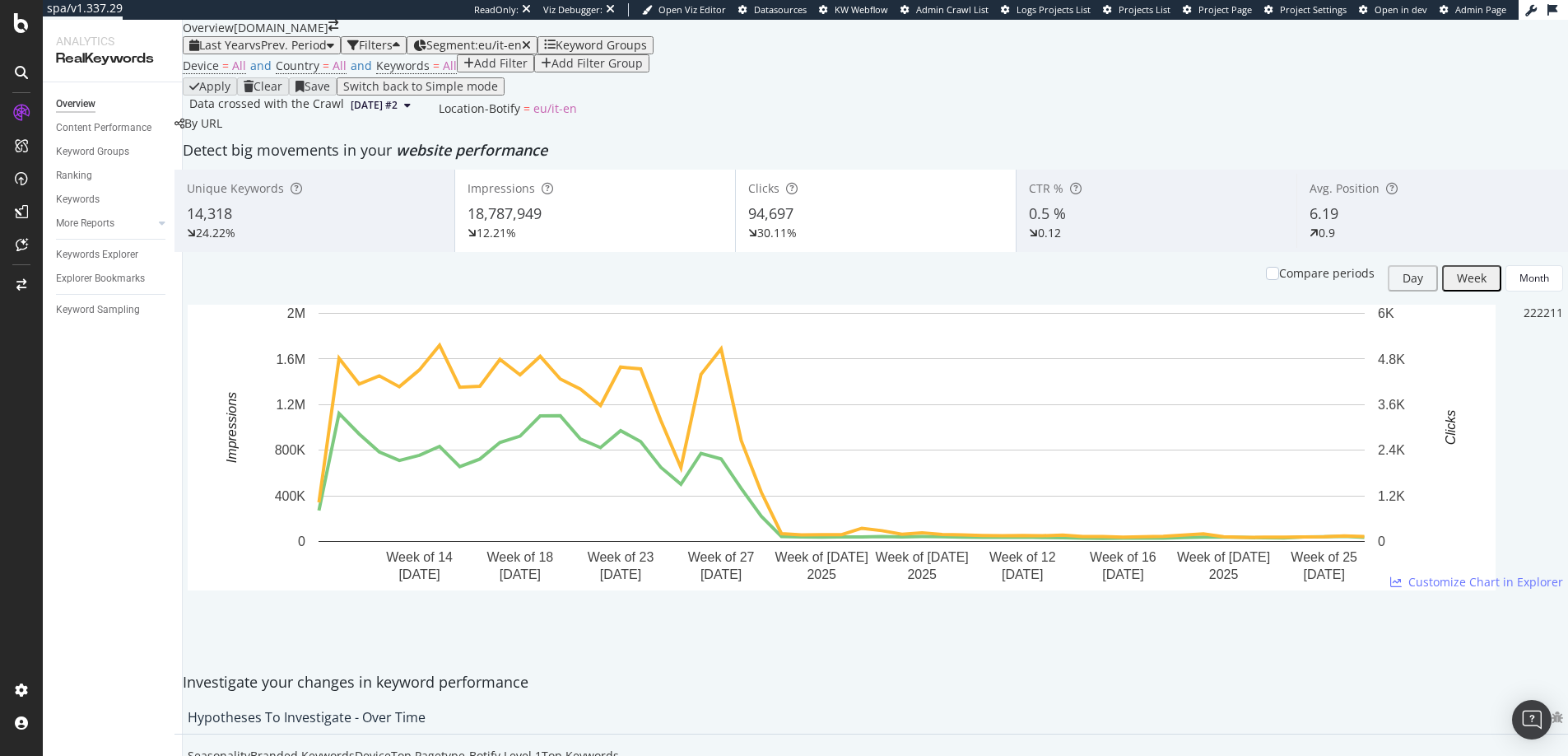
click at [522, 52] on span "Segment: eu/it-en" at bounding box center [473, 45] width 95 height 16
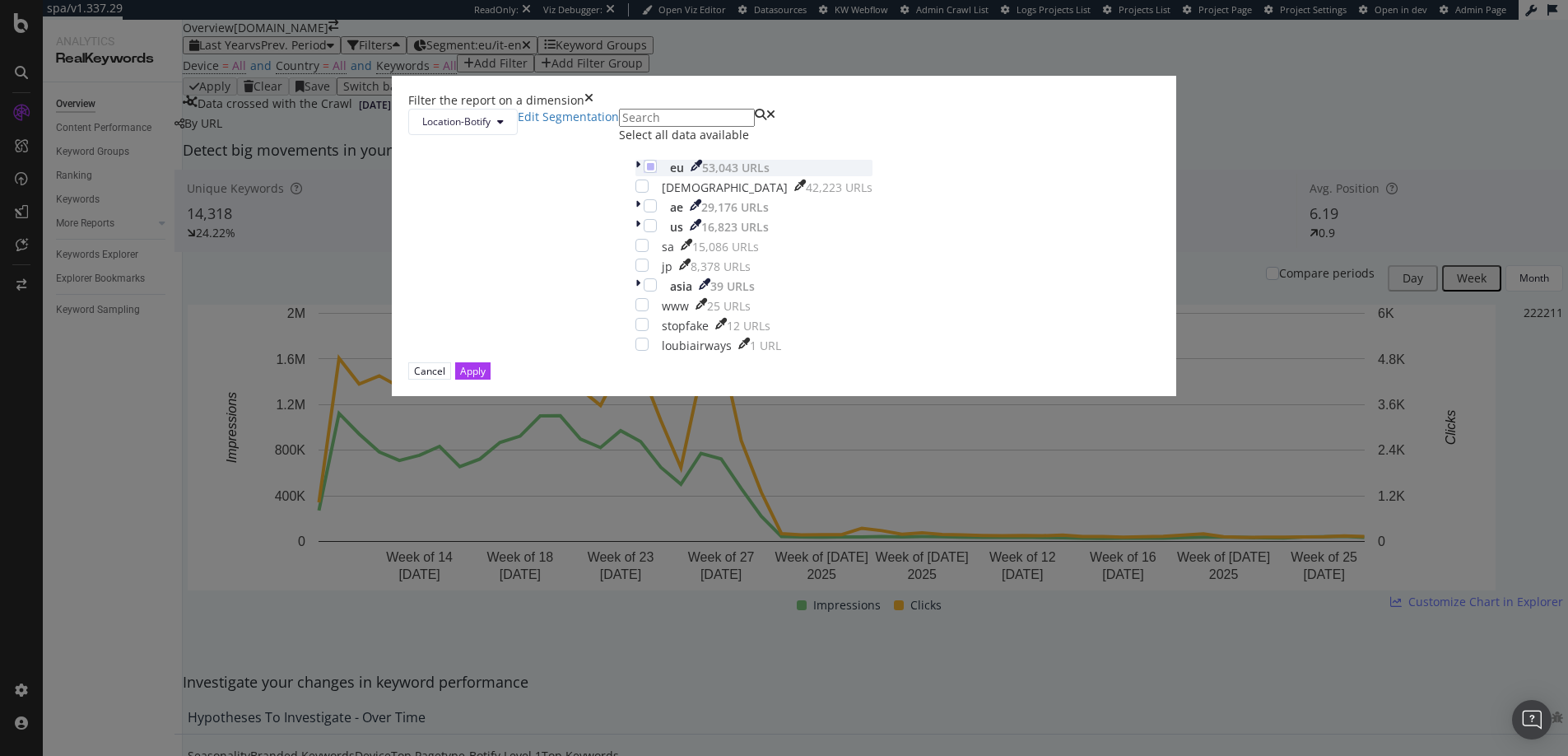
click at [635, 176] on div "modal" at bounding box center [640, 168] width 8 height 17
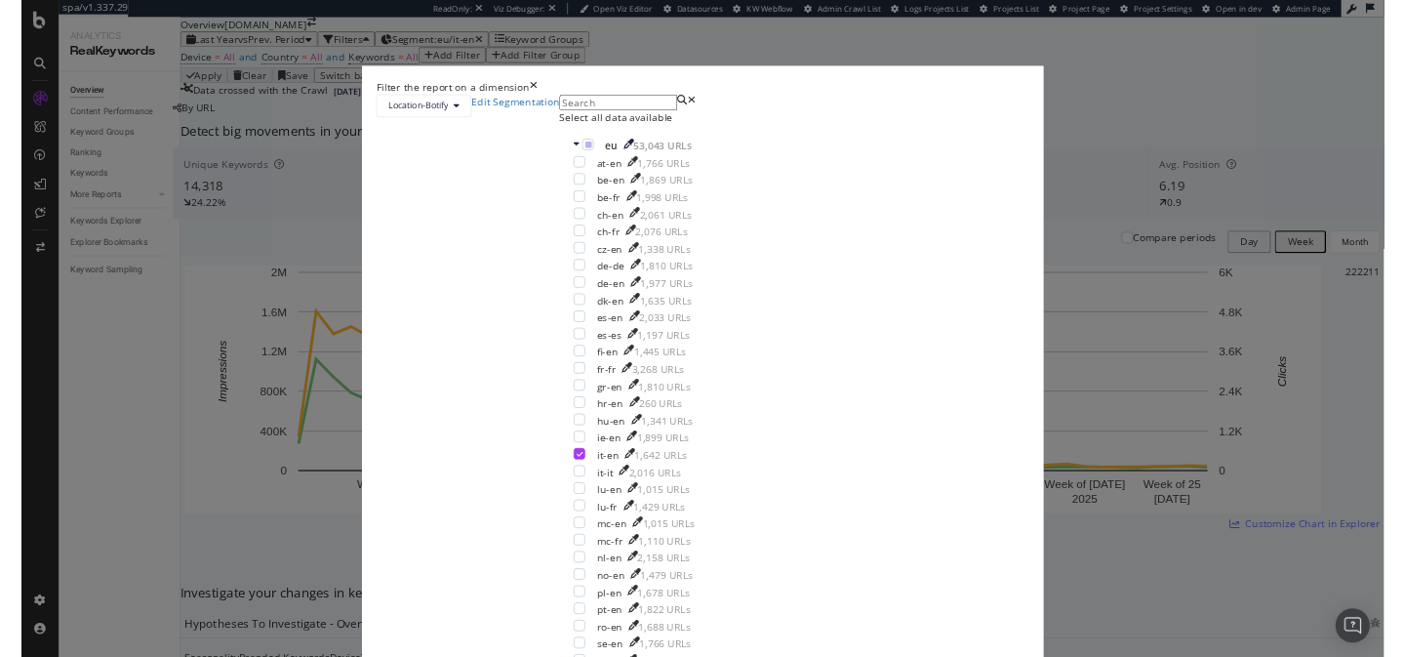
scroll to position [260, 0]
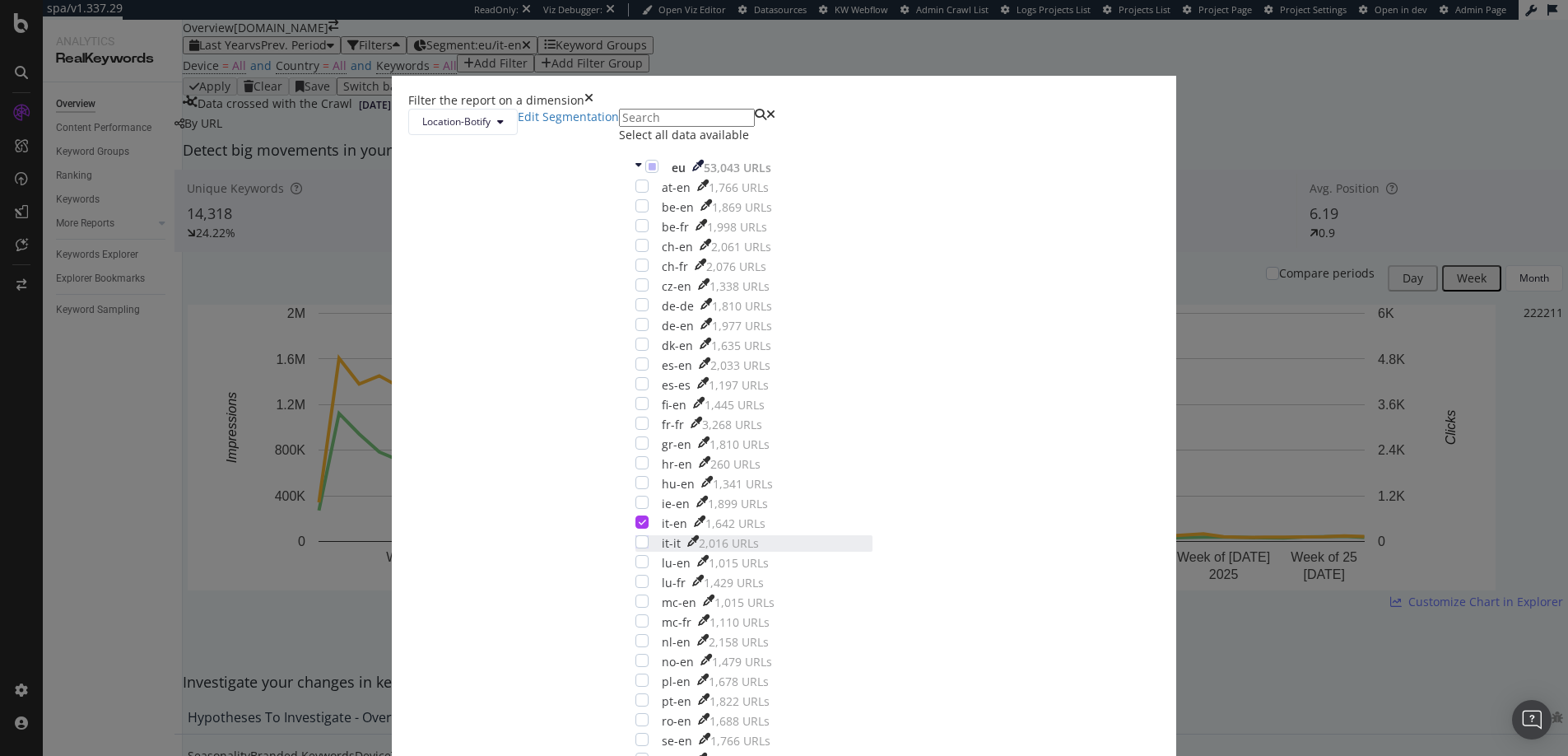
click at [656, 535] on div "it-it 2,016 URLs" at bounding box center [754, 543] width 237 height 17
click at [646, 518] on icon "modal" at bounding box center [642, 522] width 8 height 8
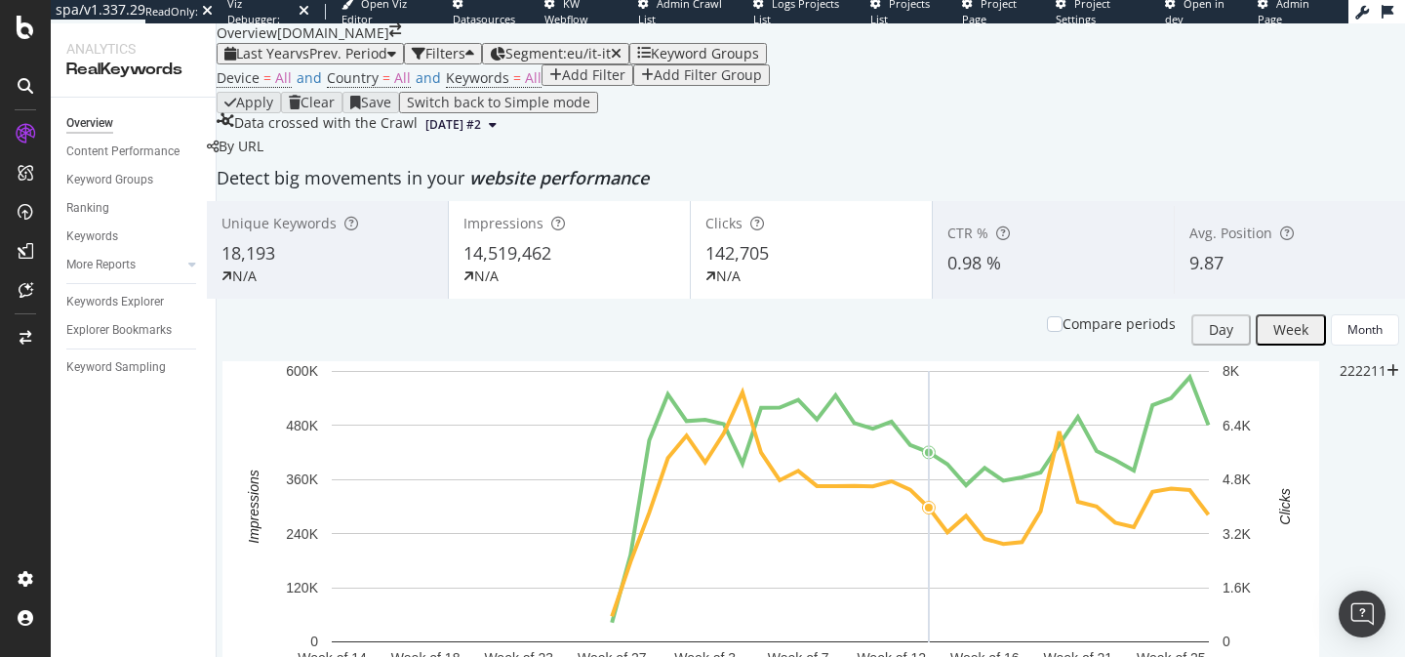
scroll to position [3, 0]
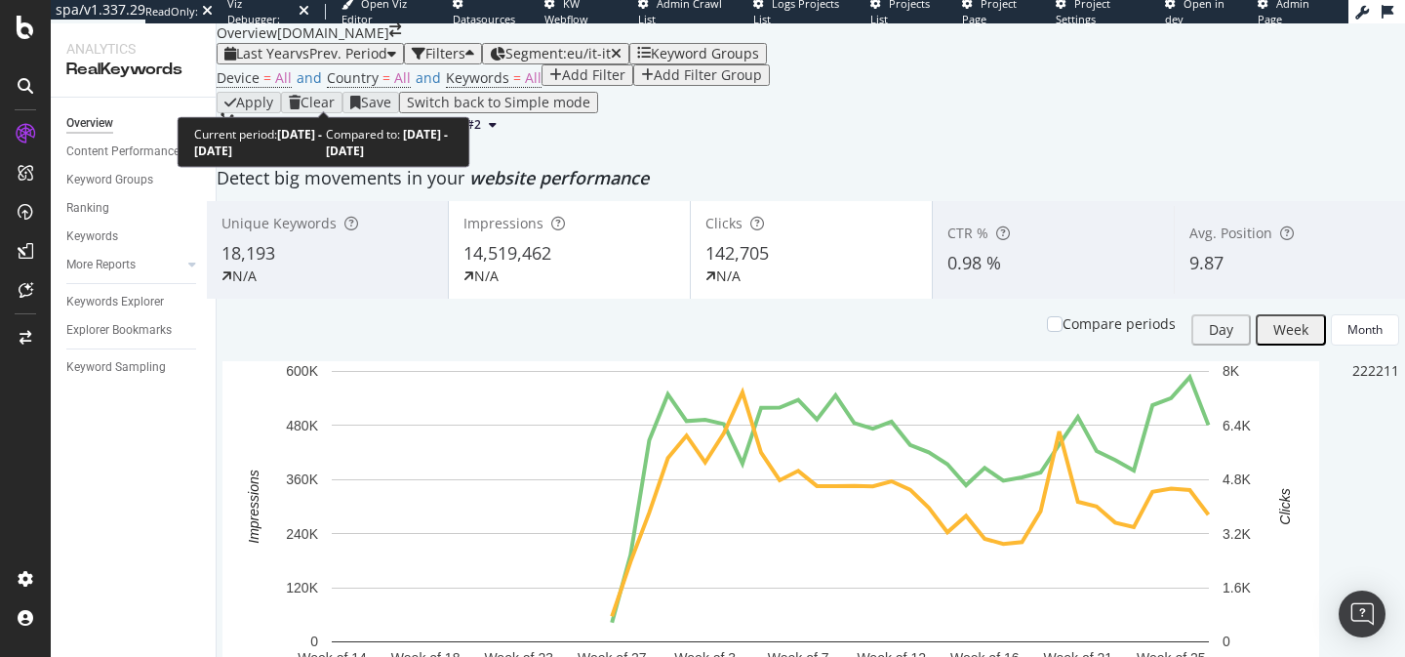
click at [306, 61] on div "Last Year vs Prev. Period" at bounding box center [310, 54] width 172 height 16
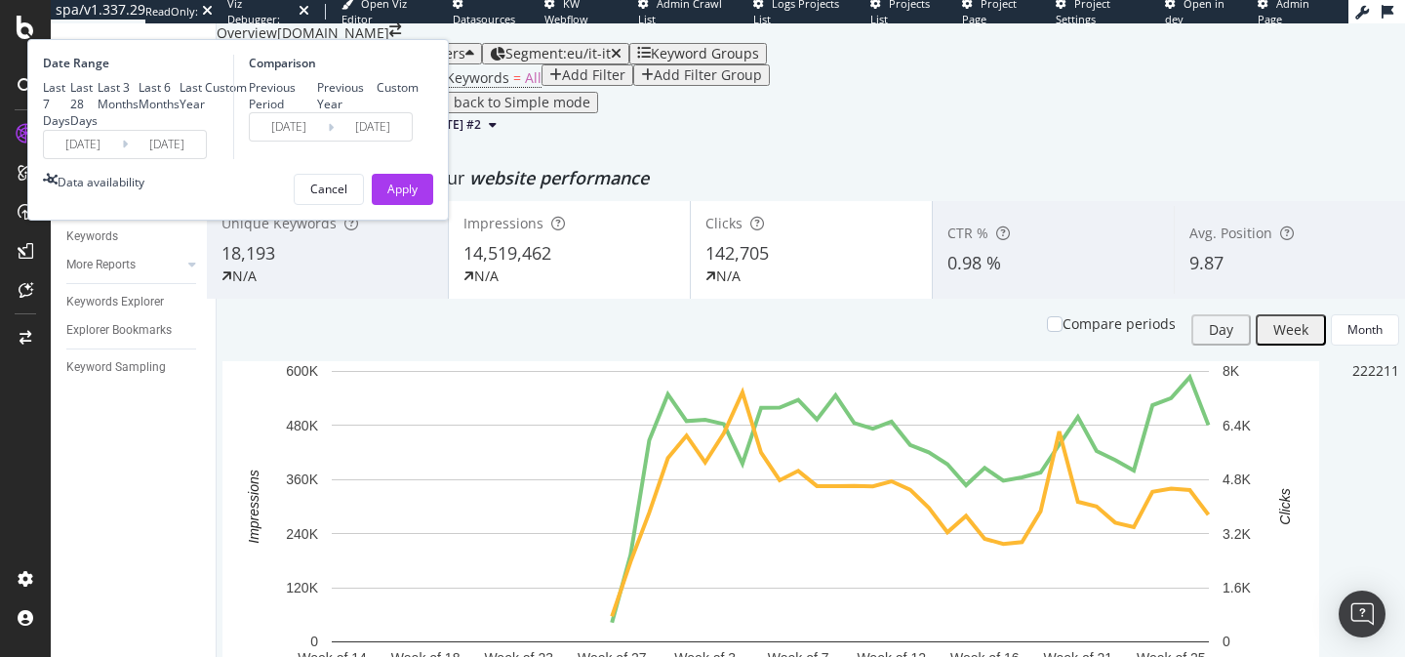
click at [378, 112] on div "Previous Year" at bounding box center [347, 95] width 60 height 33
type input "2023/09/16"
type input "[DATE]"
click at [418, 197] on div "Apply" at bounding box center [402, 188] width 30 height 17
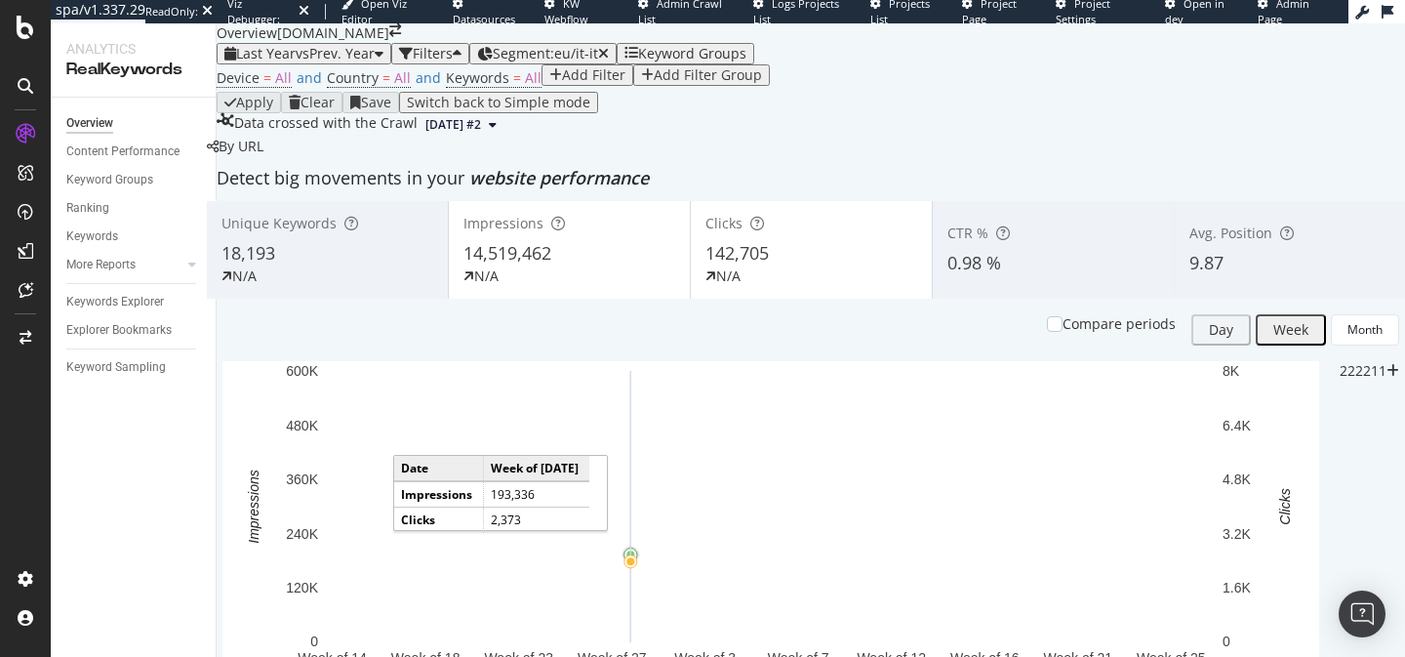
scroll to position [343, 0]
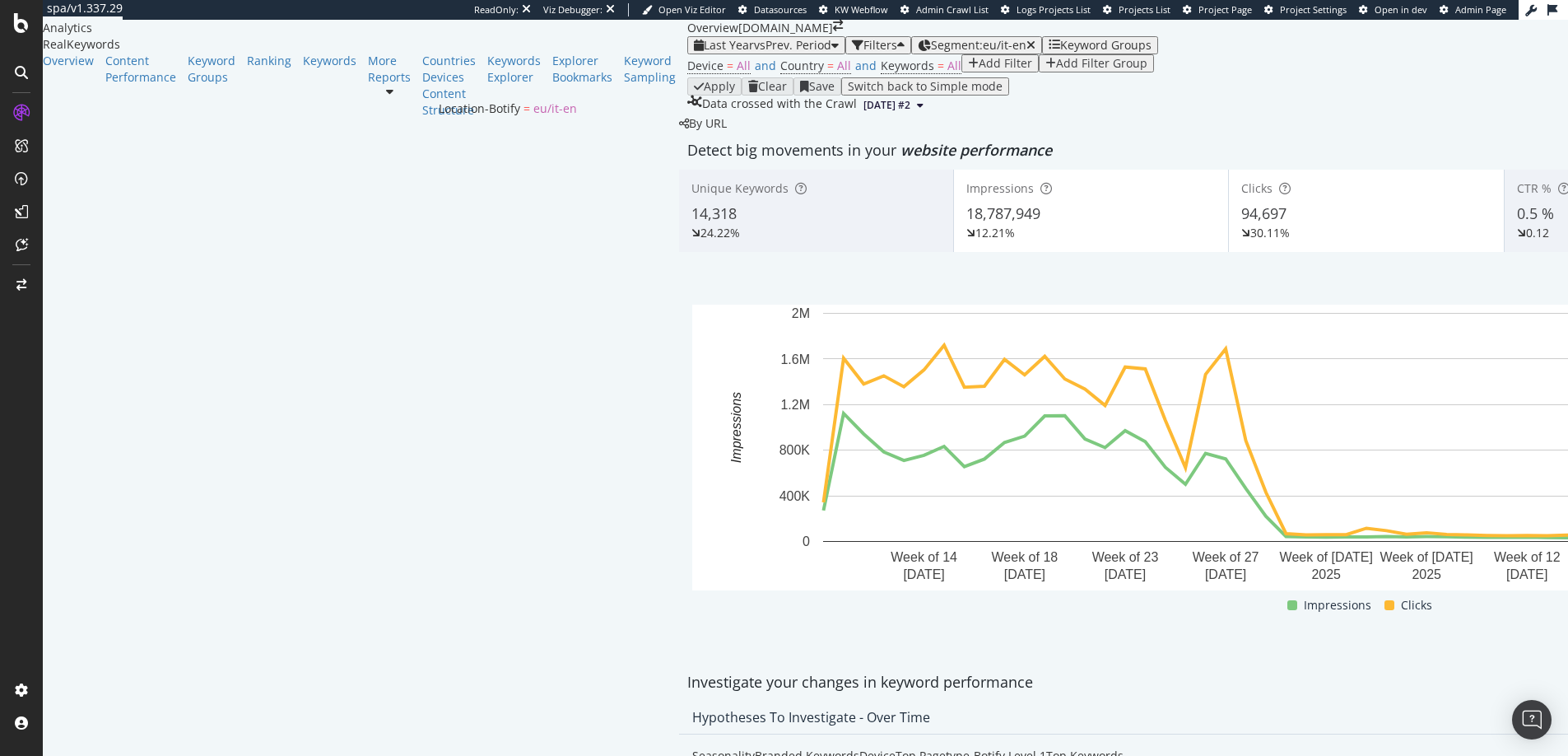
click at [931, 52] on span "Segment: eu/it-en" at bounding box center [978, 45] width 95 height 16
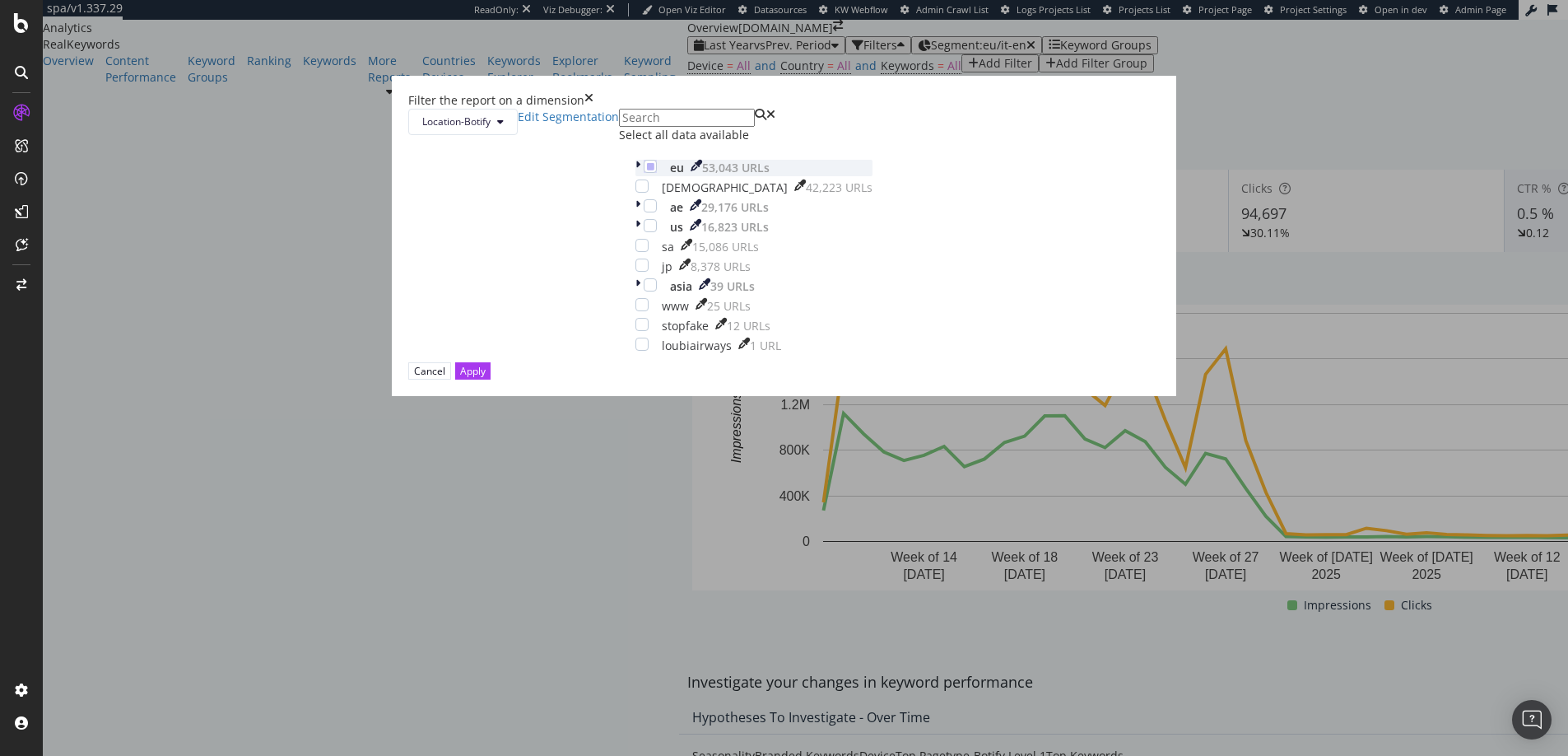
click at [635, 176] on icon "modal" at bounding box center [638, 168] width 5 height 17
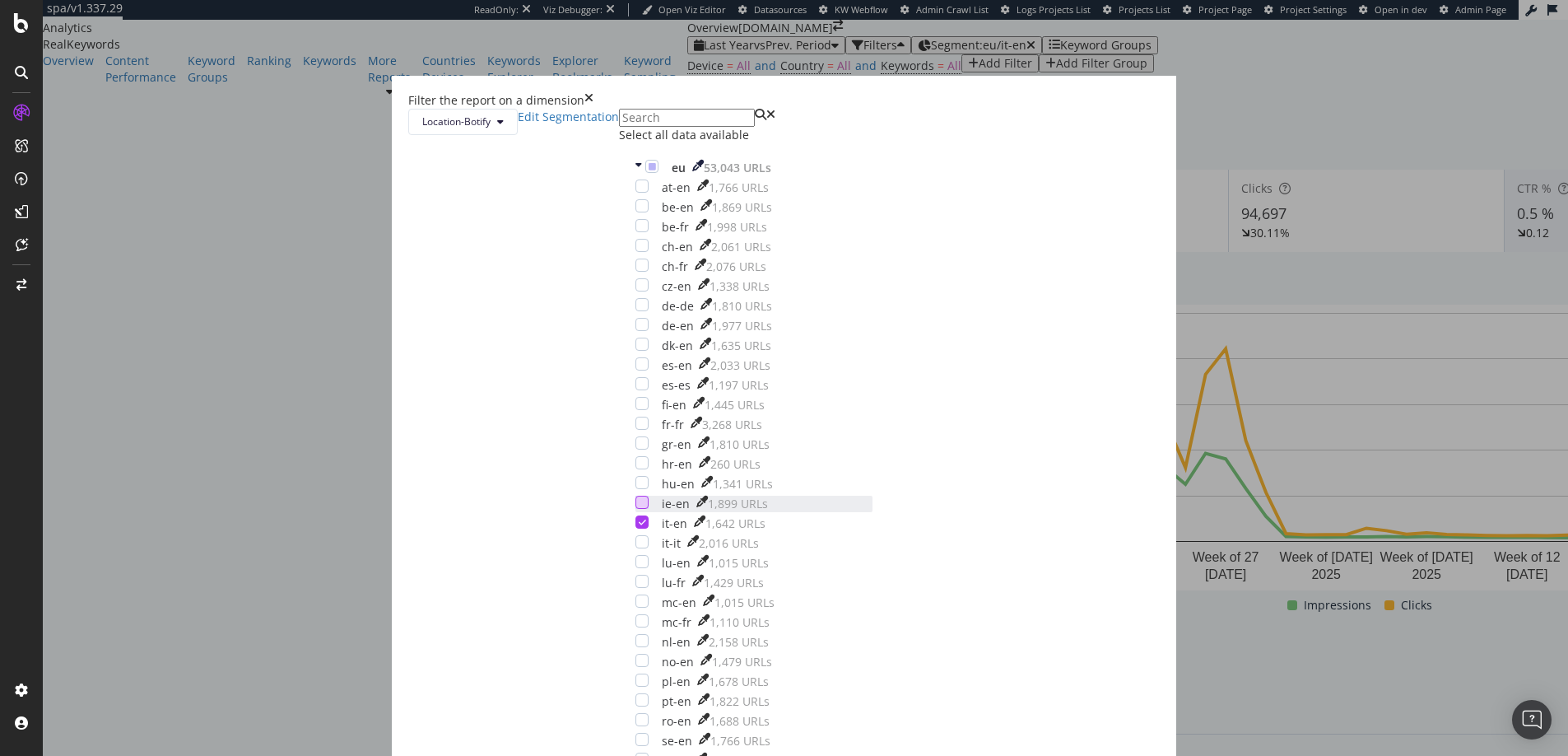
scroll to position [143, 0]
click at [646, 518] on icon "modal" at bounding box center [642, 522] width 8 height 8
click at [647, 331] on div "modal" at bounding box center [642, 325] width 14 height 14
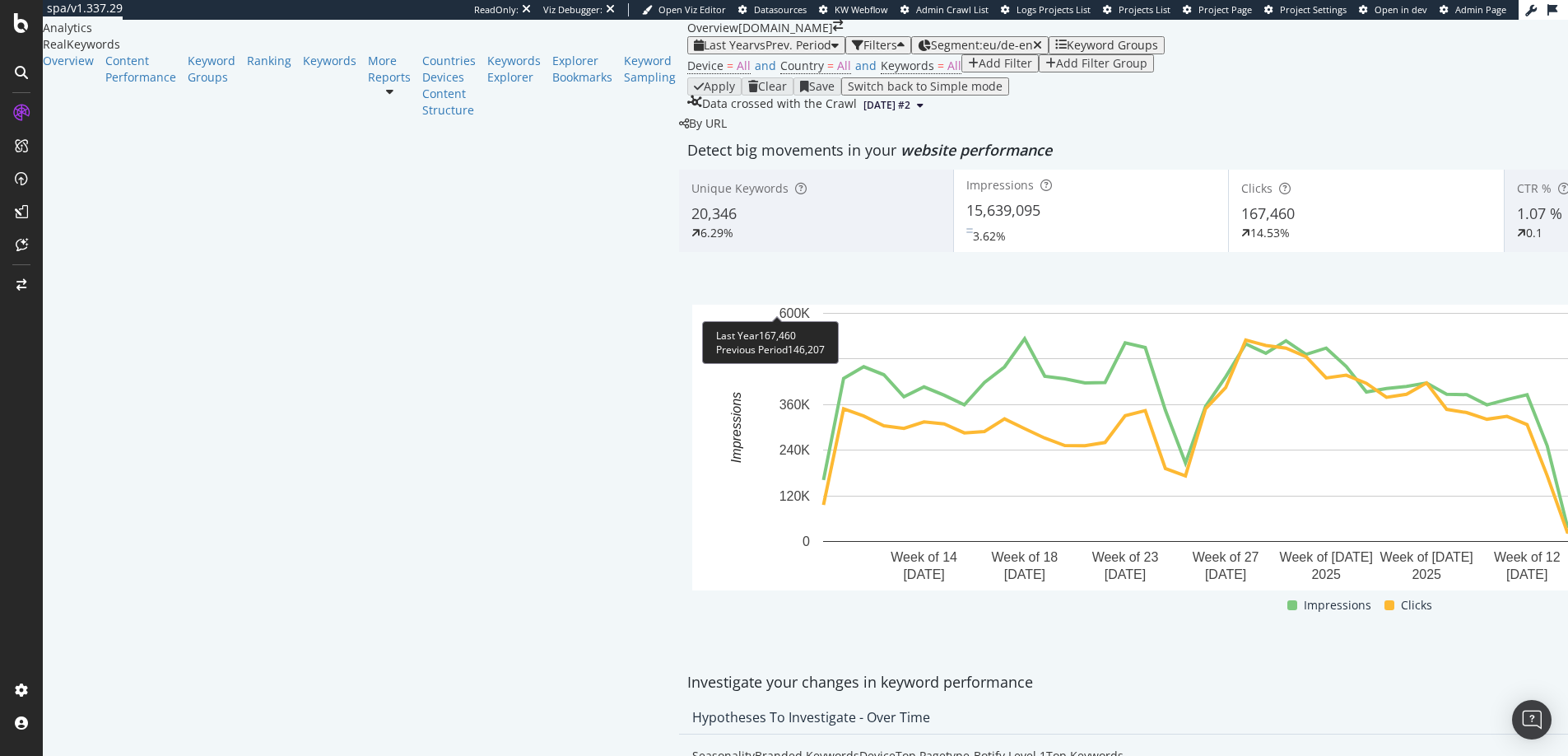
scroll to position [110, 0]
click at [931, 40] on span "Segment: eu/de-en" at bounding box center [981, 45] width 102 height 16
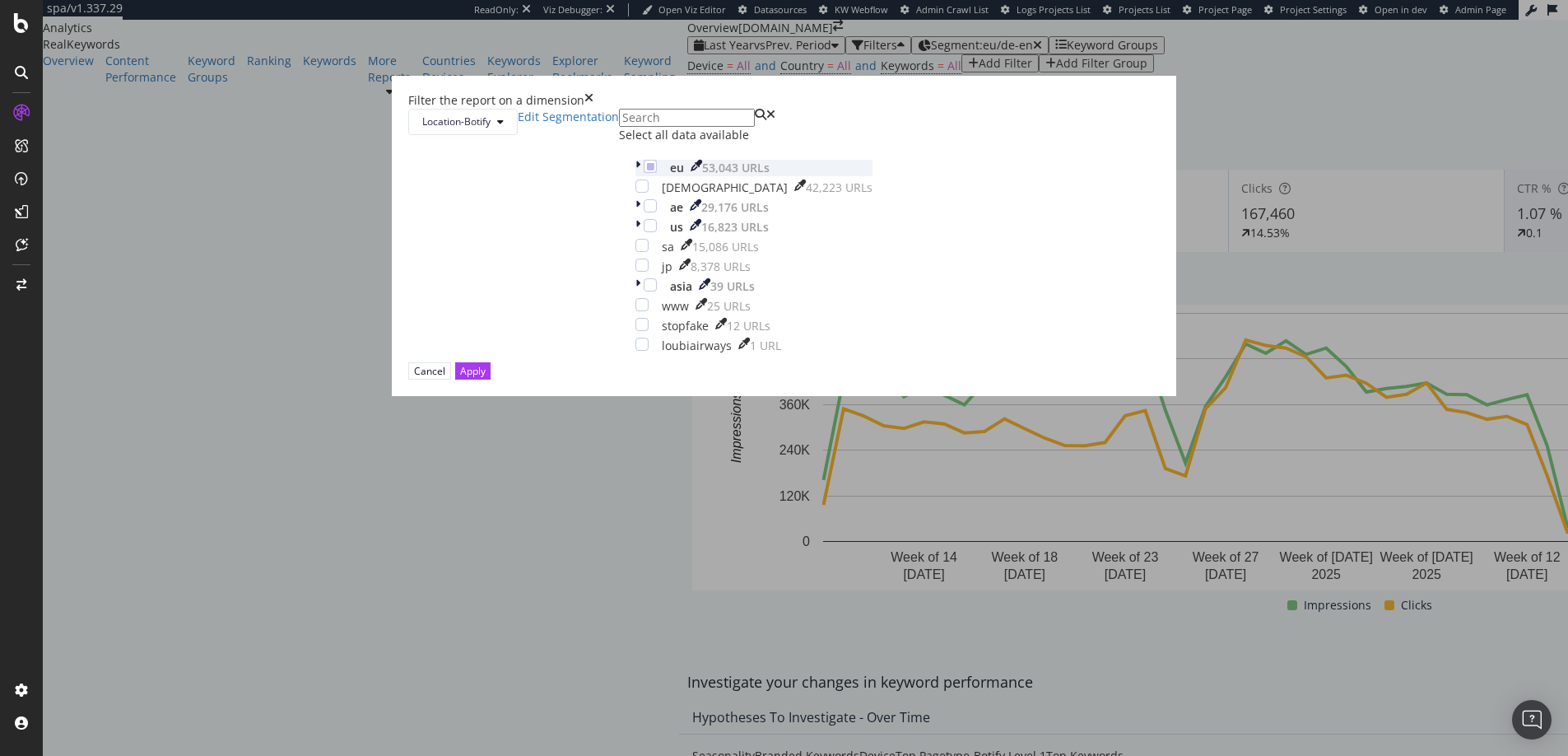
click at [635, 176] on icon "modal" at bounding box center [638, 168] width 5 height 17
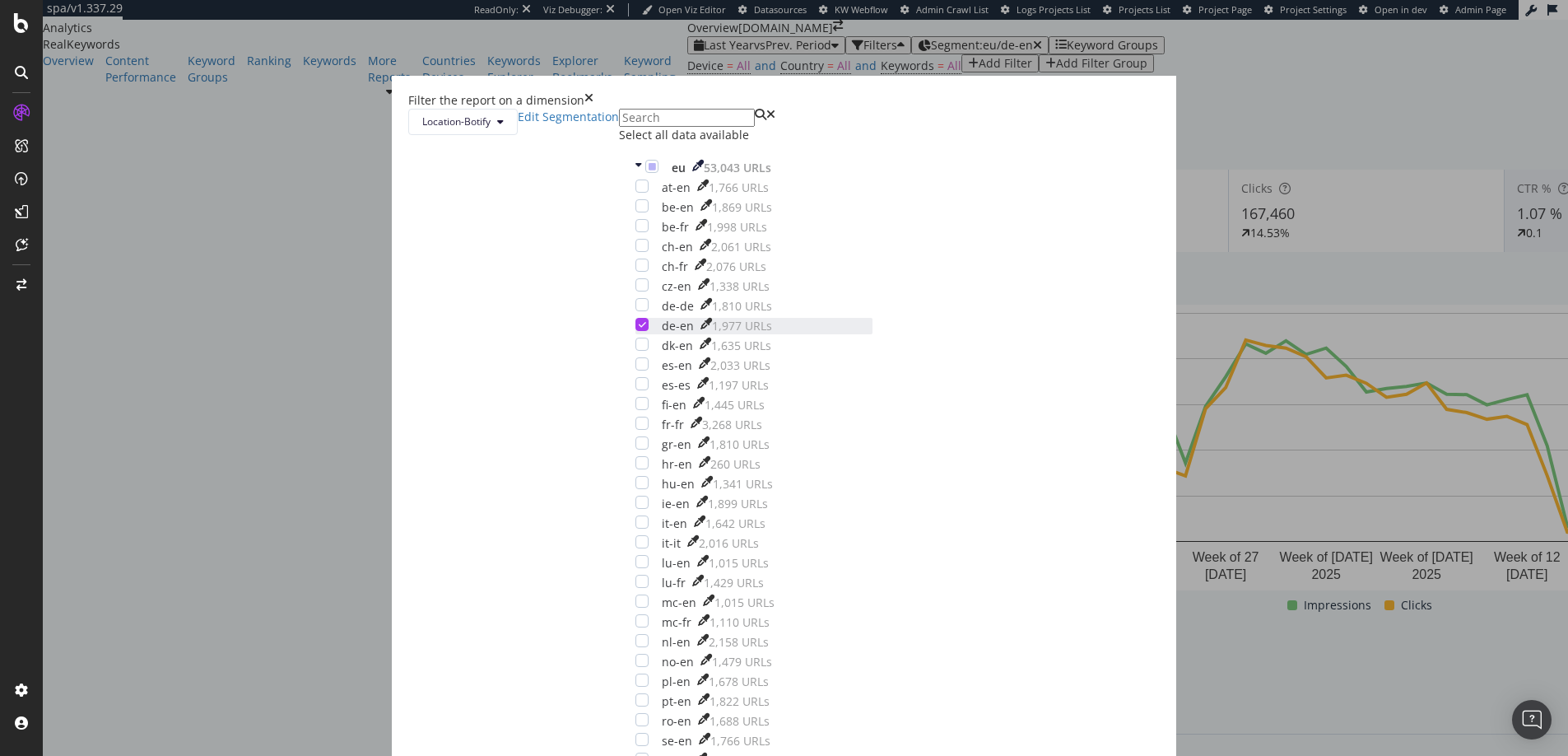
click at [646, 328] on icon "modal" at bounding box center [642, 324] width 8 height 8
click at [635, 176] on icon "modal" at bounding box center [639, 168] width 7 height 17
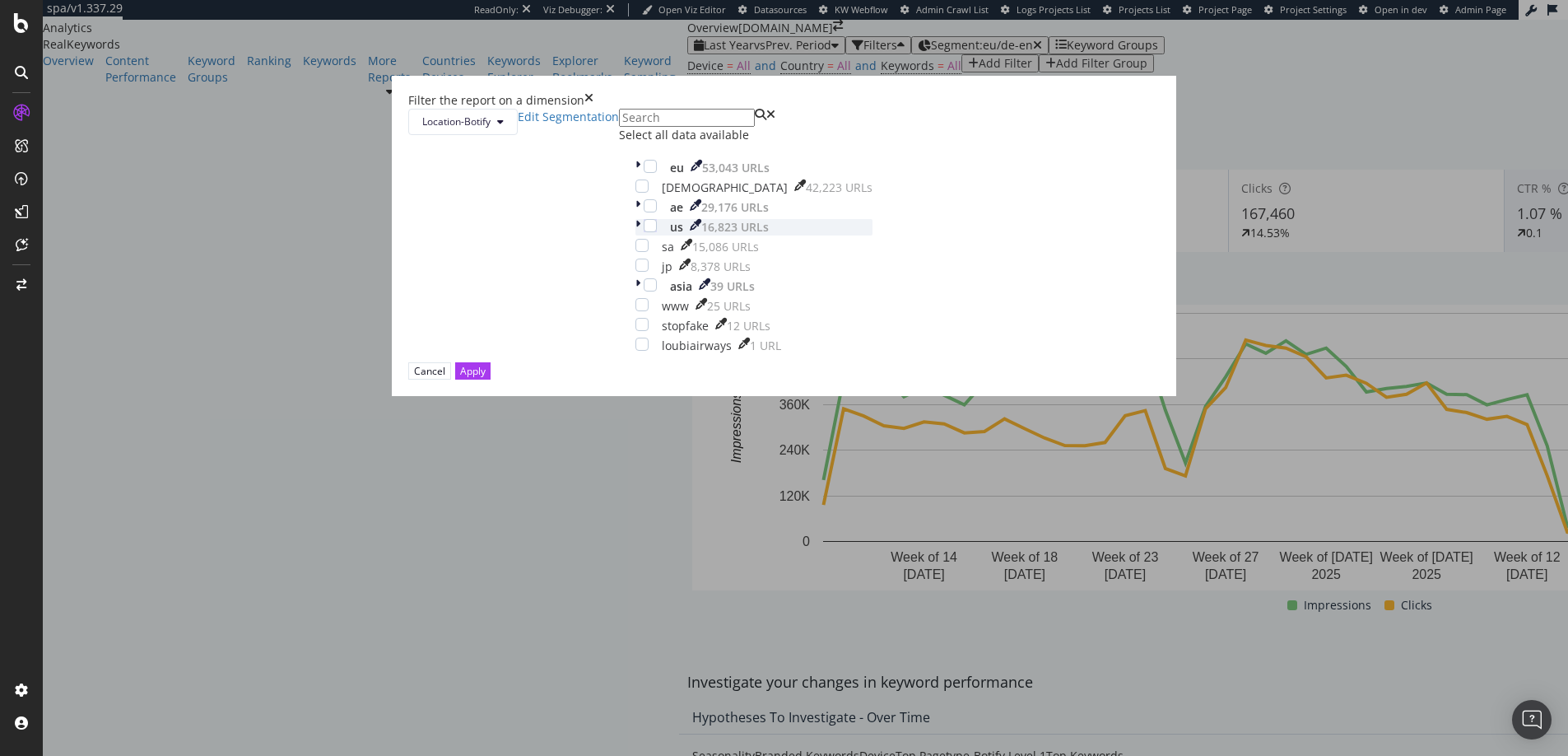
click at [635, 235] on icon "modal" at bounding box center [638, 227] width 5 height 17
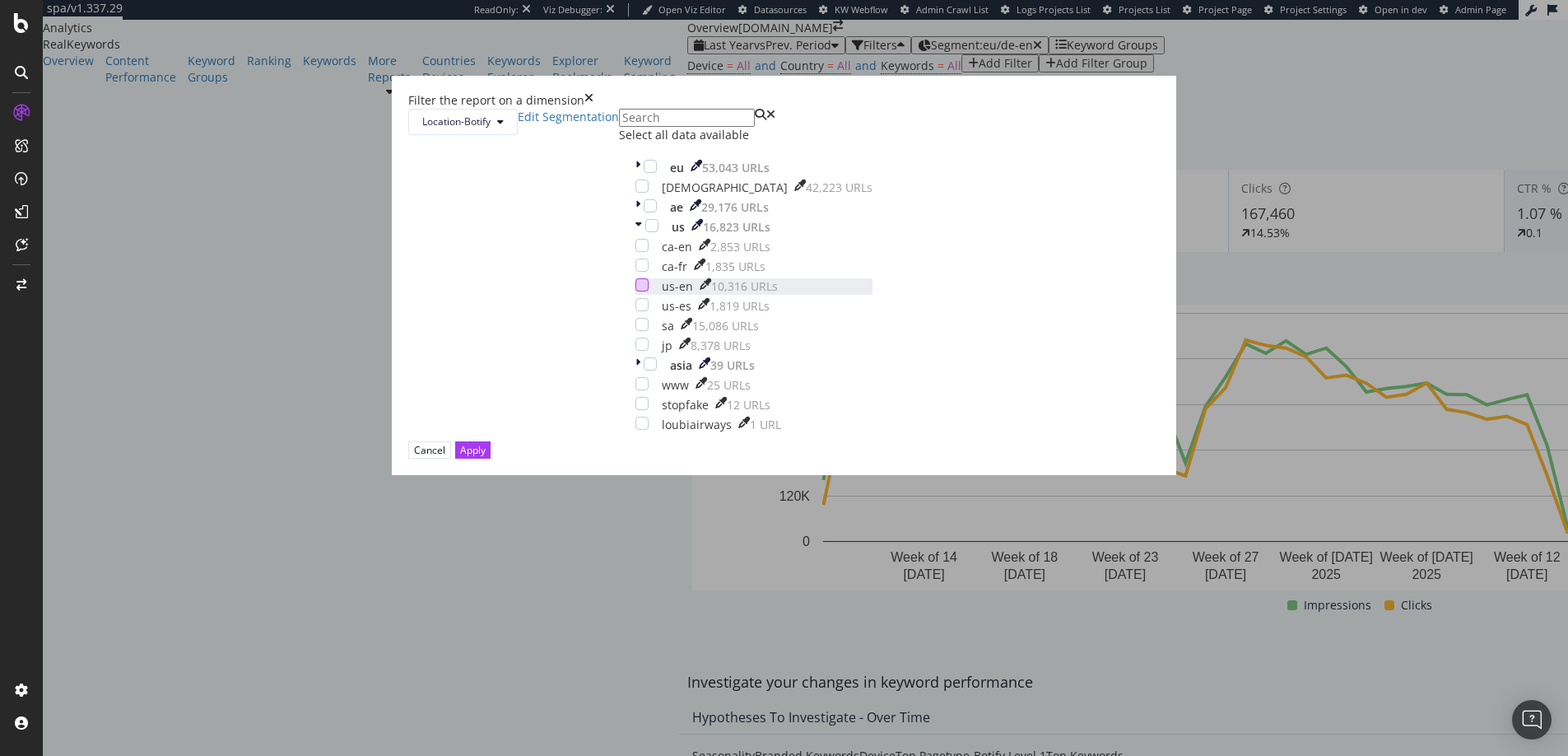
click at [649, 291] on div "modal" at bounding box center [642, 285] width 14 height 14
click at [486, 456] on div "Apply" at bounding box center [473, 450] width 25 height 14
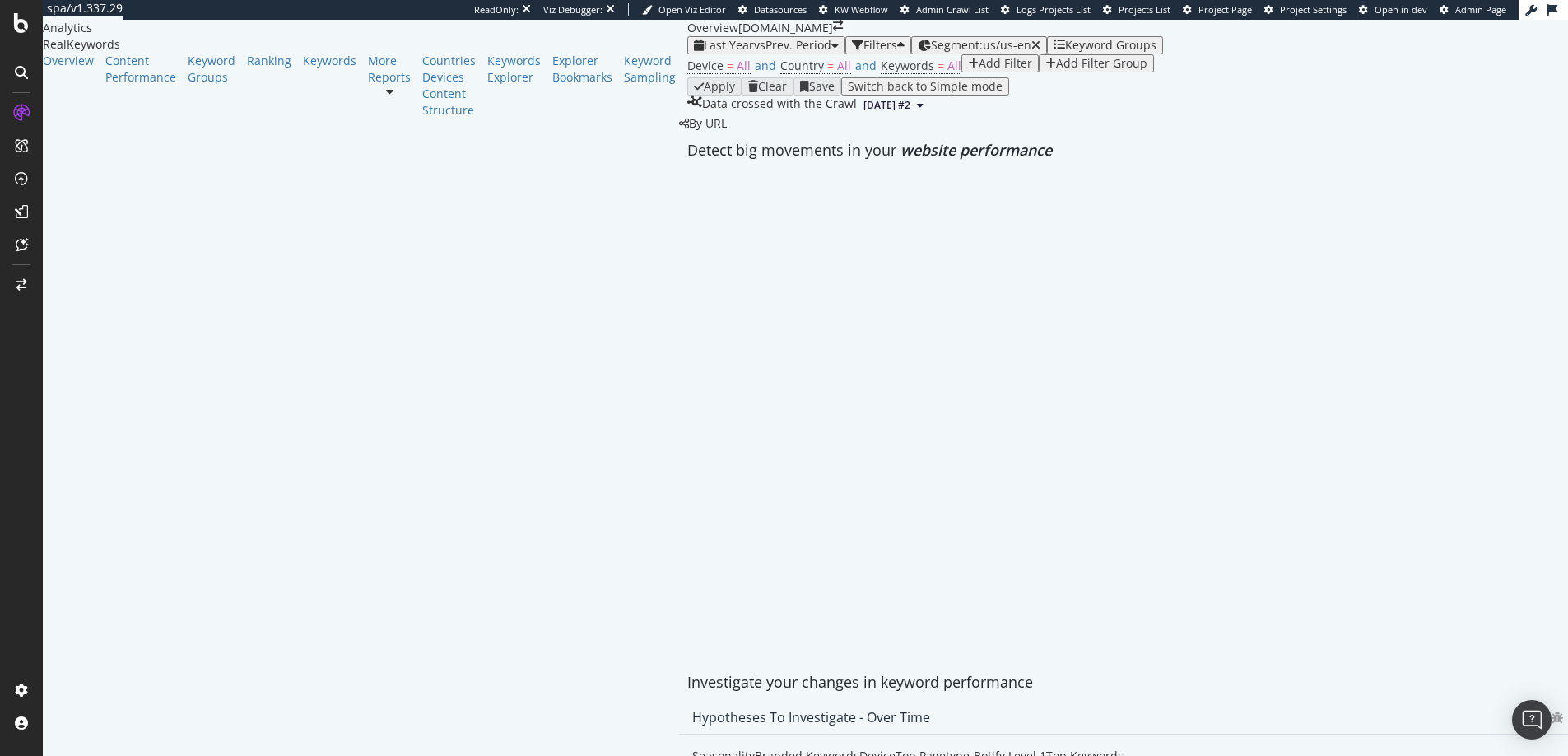
scroll to position [120, 0]
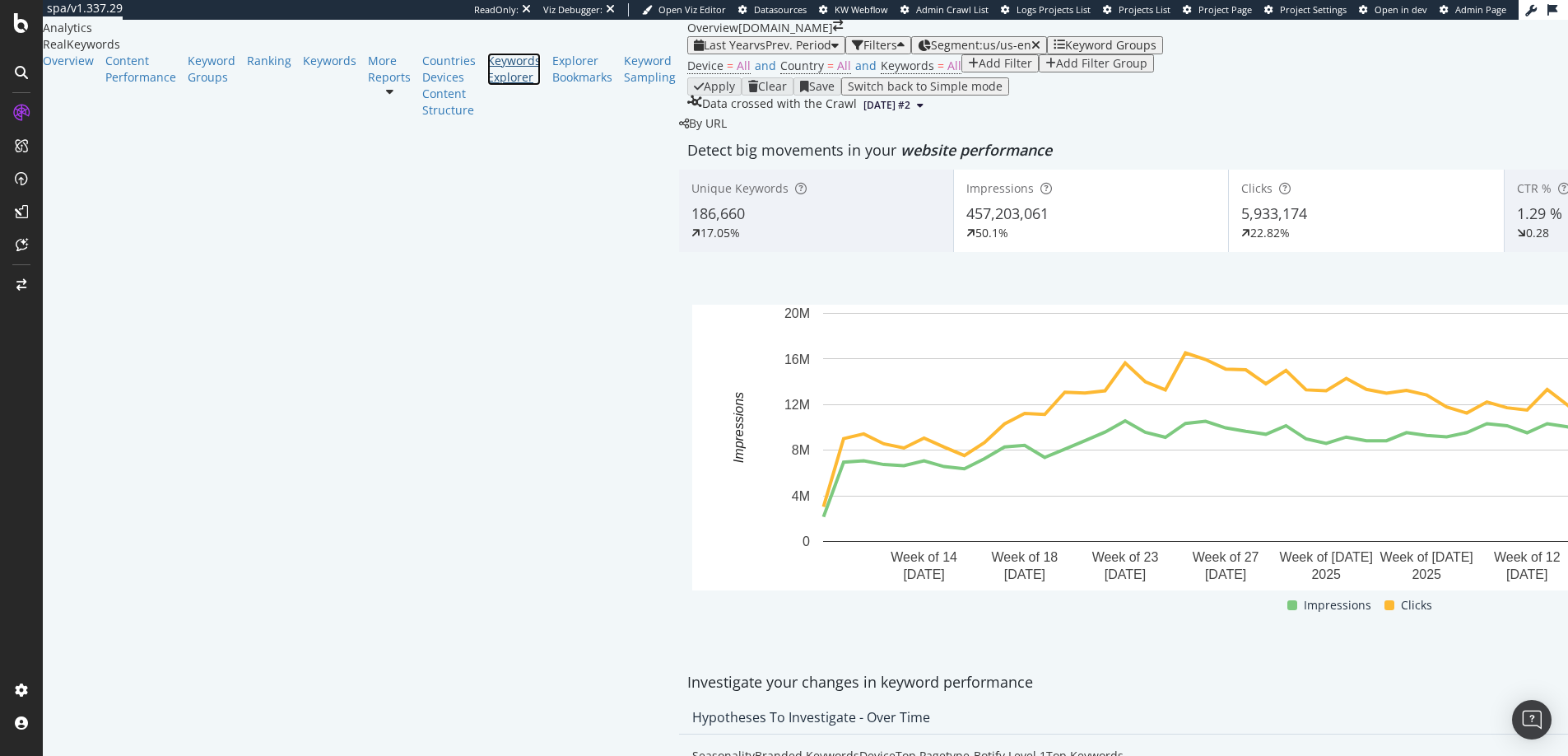
click at [487, 85] on div "Keywords Explorer" at bounding box center [513, 68] width 53 height 33
click at [979, 70] on div "Add Filter" at bounding box center [1005, 63] width 53 height 14
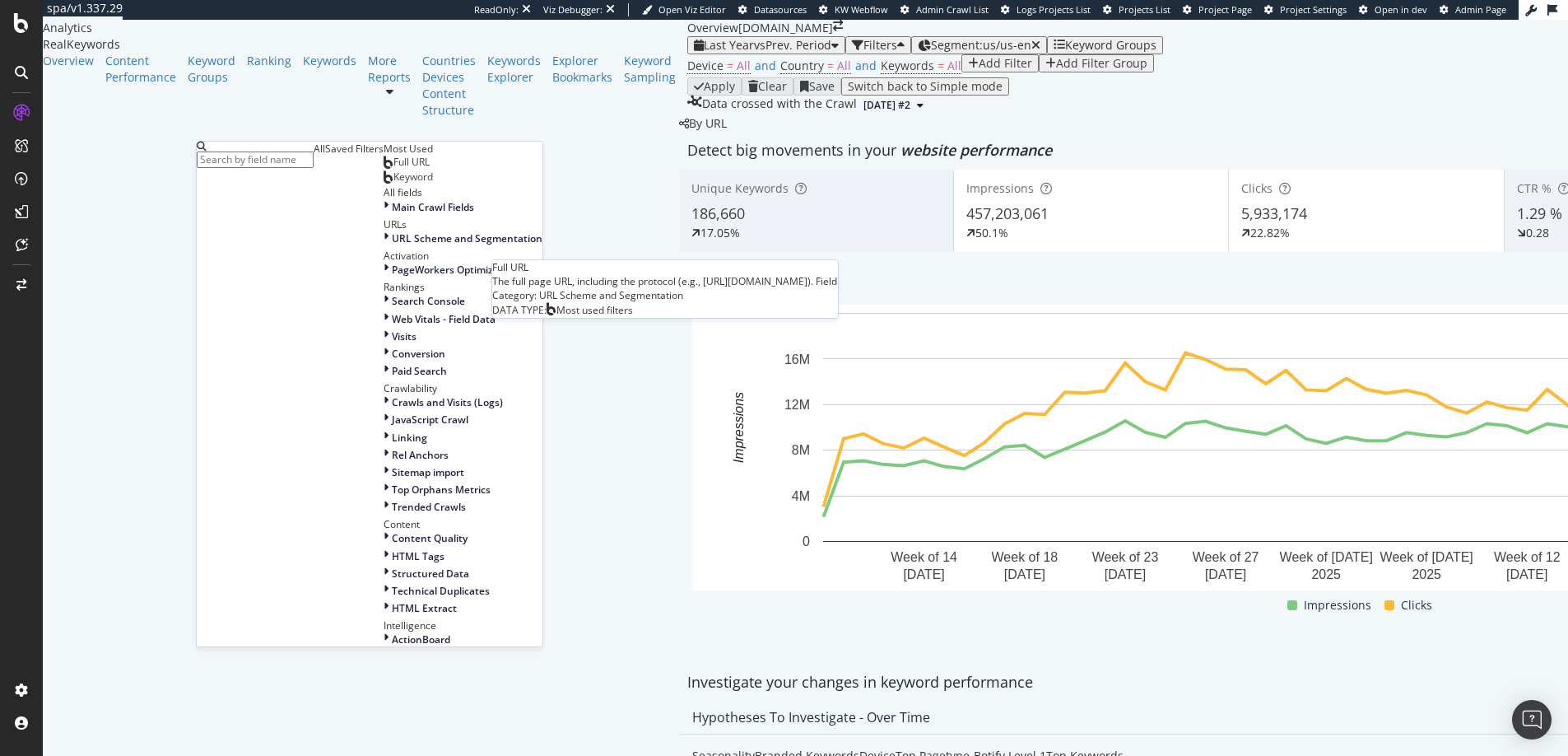
click at [384, 169] on div "Full URL" at bounding box center [407, 162] width 46 height 14
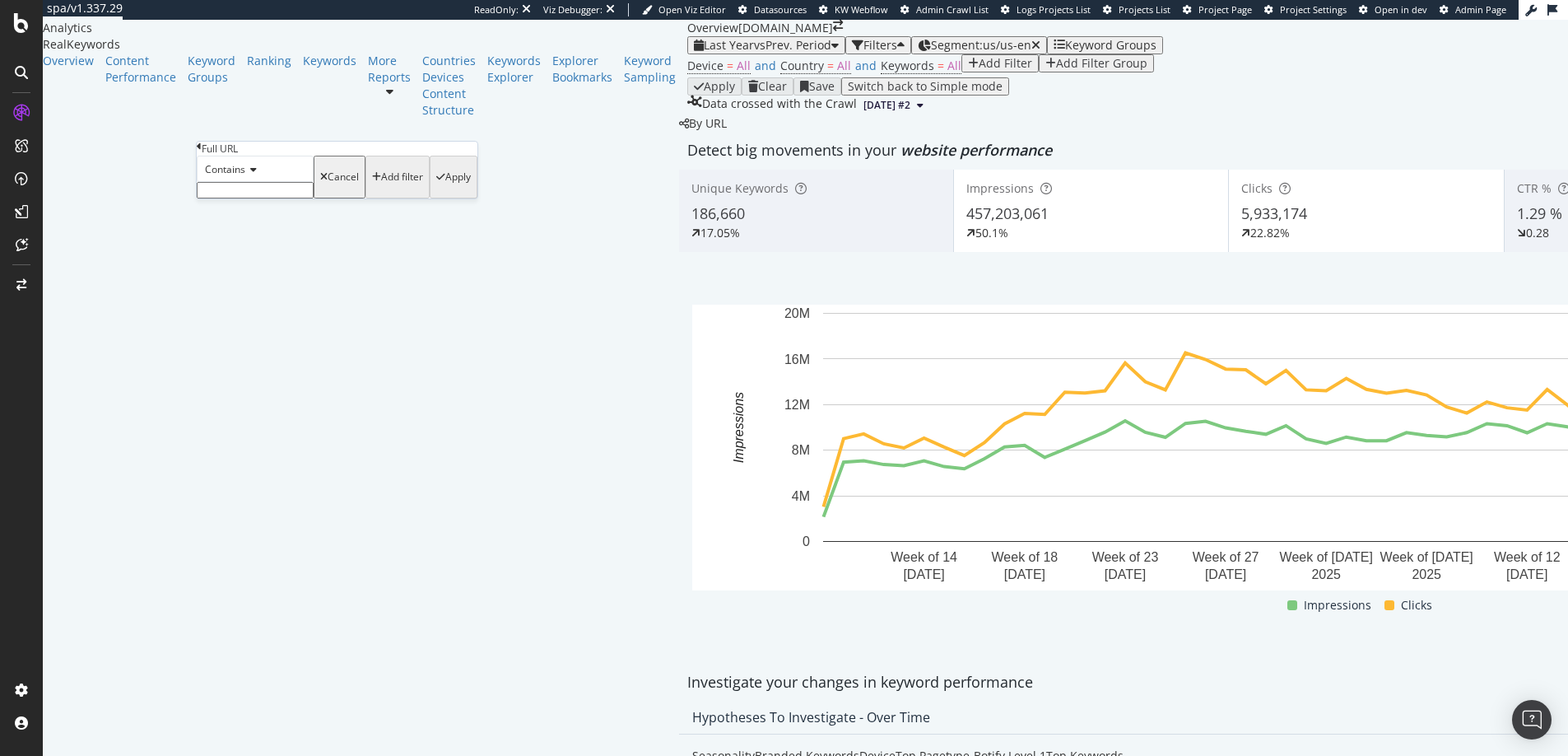
click at [261, 198] on input "text" at bounding box center [255, 191] width 117 height 17
type input "/us/en/"
click at [381, 208] on div "Contains /us/en/ Cancel Add filter Apply" at bounding box center [337, 181] width 281 height 52
click at [446, 187] on div "Apply" at bounding box center [458, 182] width 25 height 12
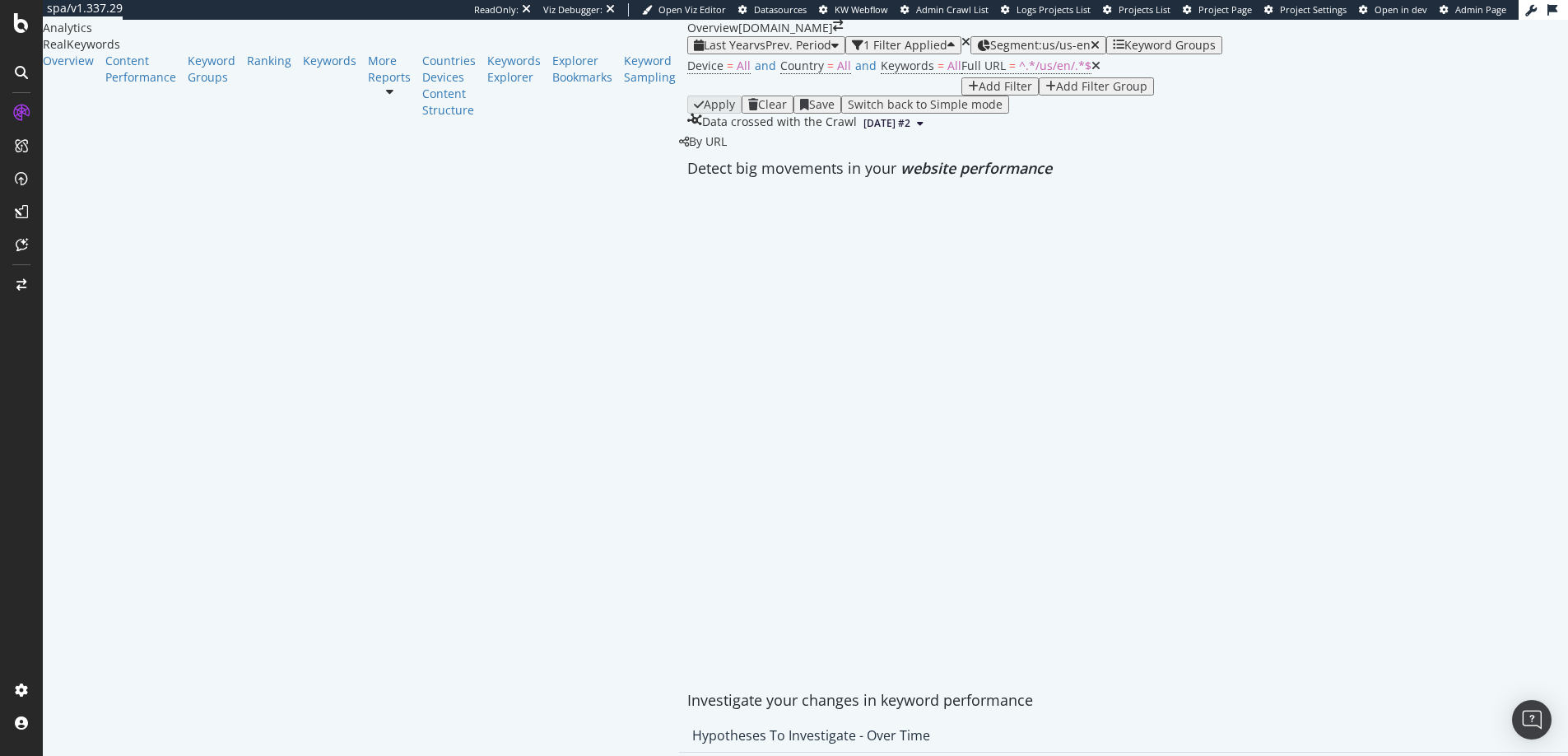
scroll to position [46, 0]
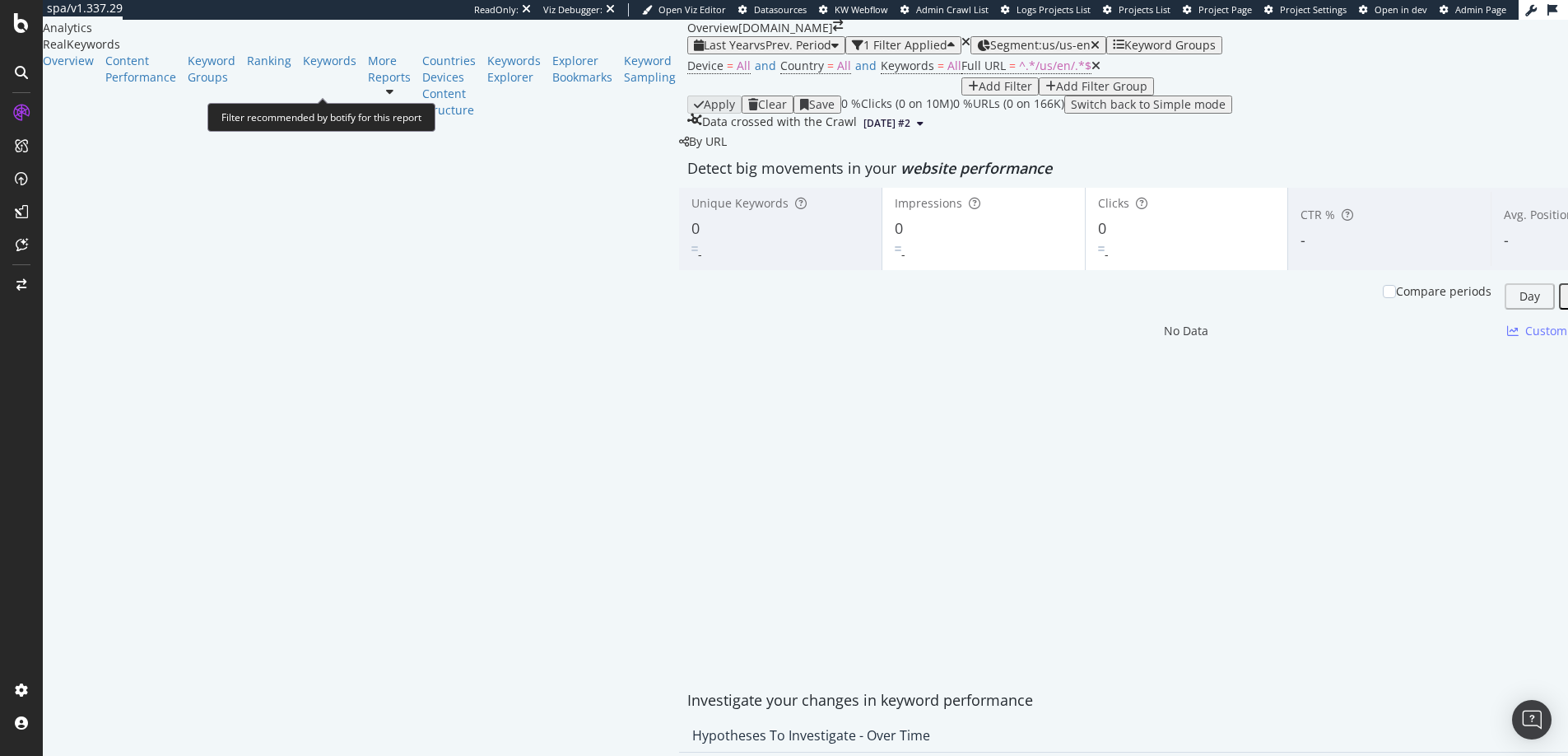
click at [241, 119] on div "Filter recommended by botify for this report" at bounding box center [322, 117] width 228 height 29
click at [688, 114] on div "Device = All and Country = All and Keywords = All Full URL = ^.*/us/en/.*$ Add …" at bounding box center [1187, 84] width 998 height 59
click at [961, 73] on span "Full URL" at bounding box center [983, 65] width 45 height 16
click at [235, 155] on input "/us/en/" at bounding box center [255, 148] width 117 height 17
type input "/us-en/"
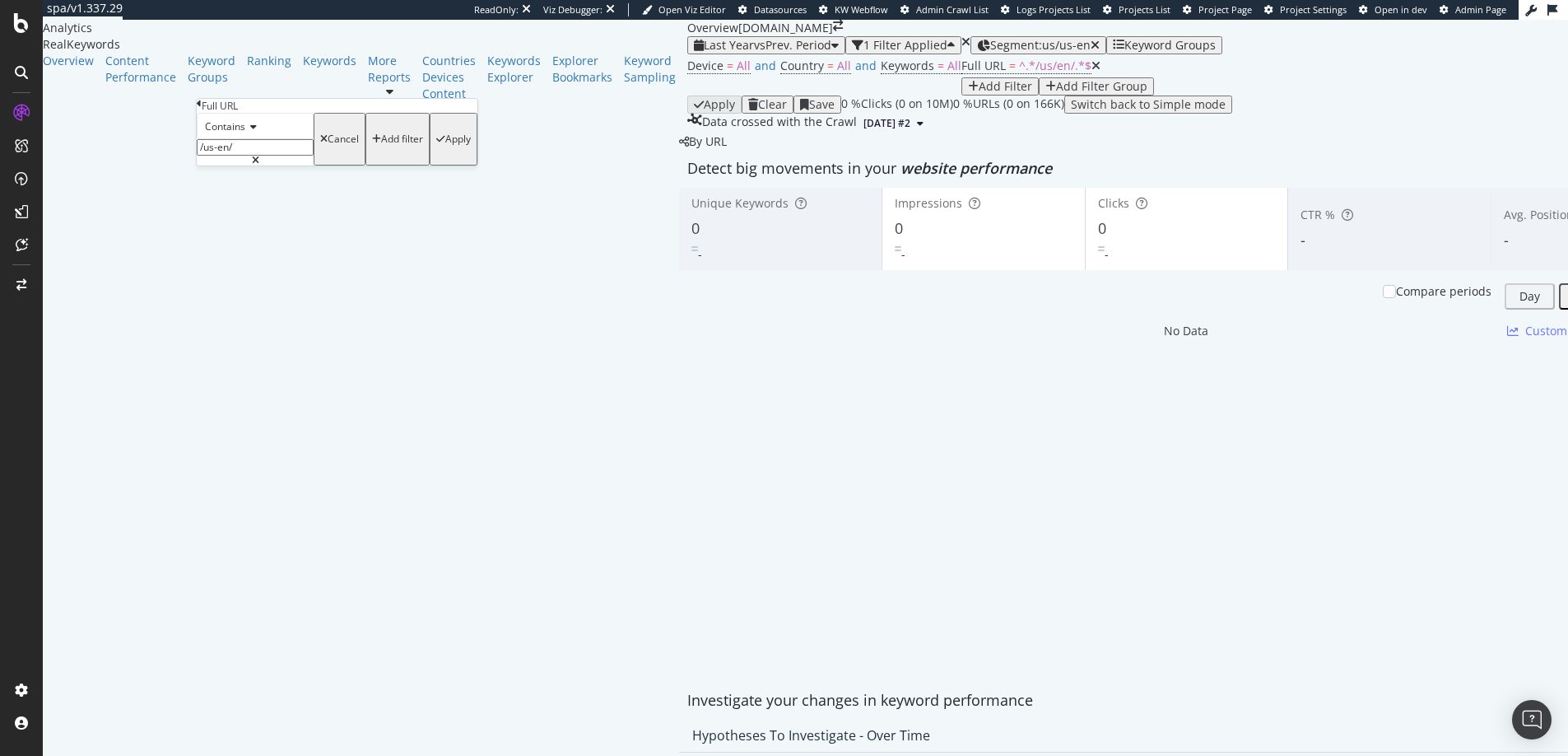
click at [446, 145] on div "Apply" at bounding box center [458, 139] width 25 height 12
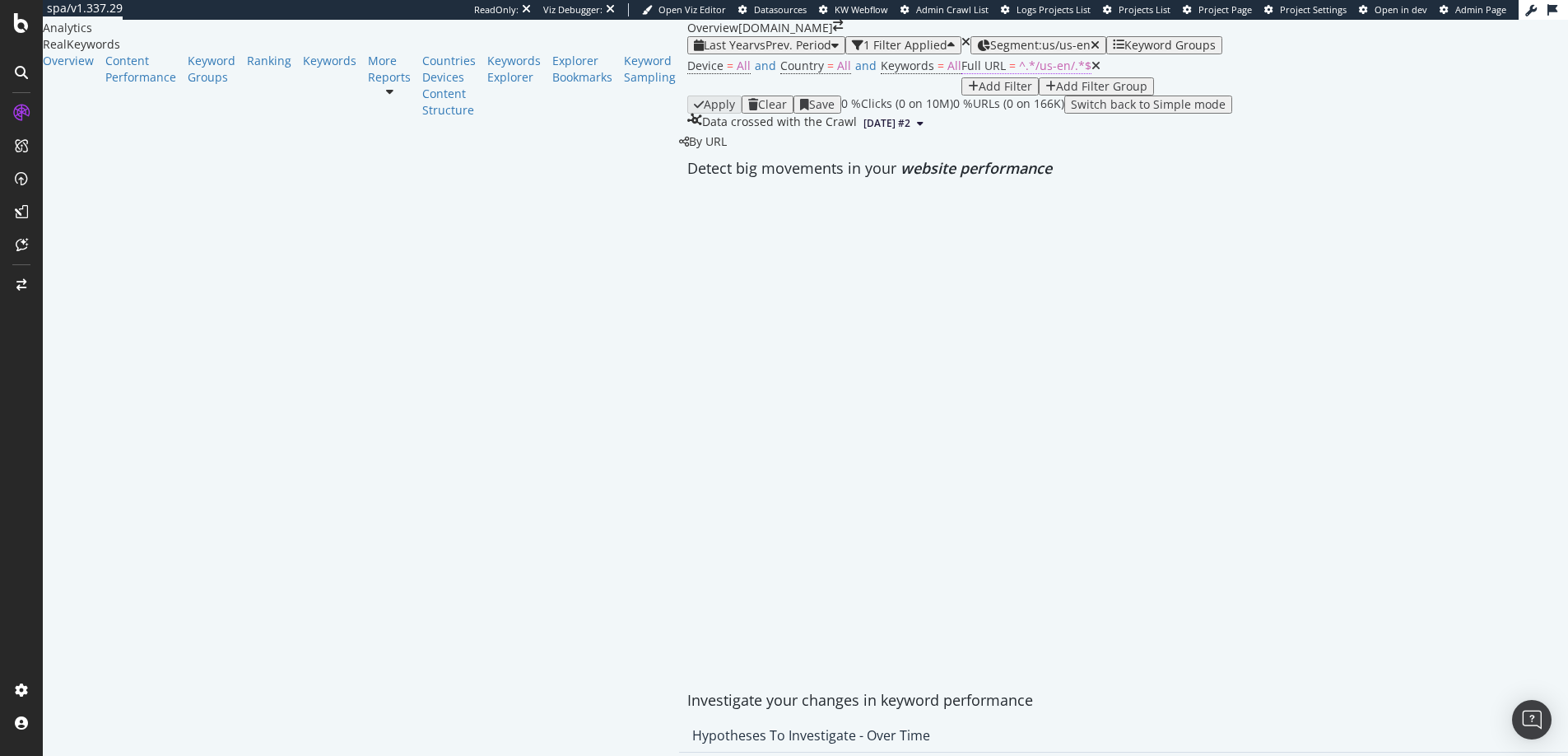
click at [961, 73] on span "Full URL" at bounding box center [983, 65] width 45 height 16
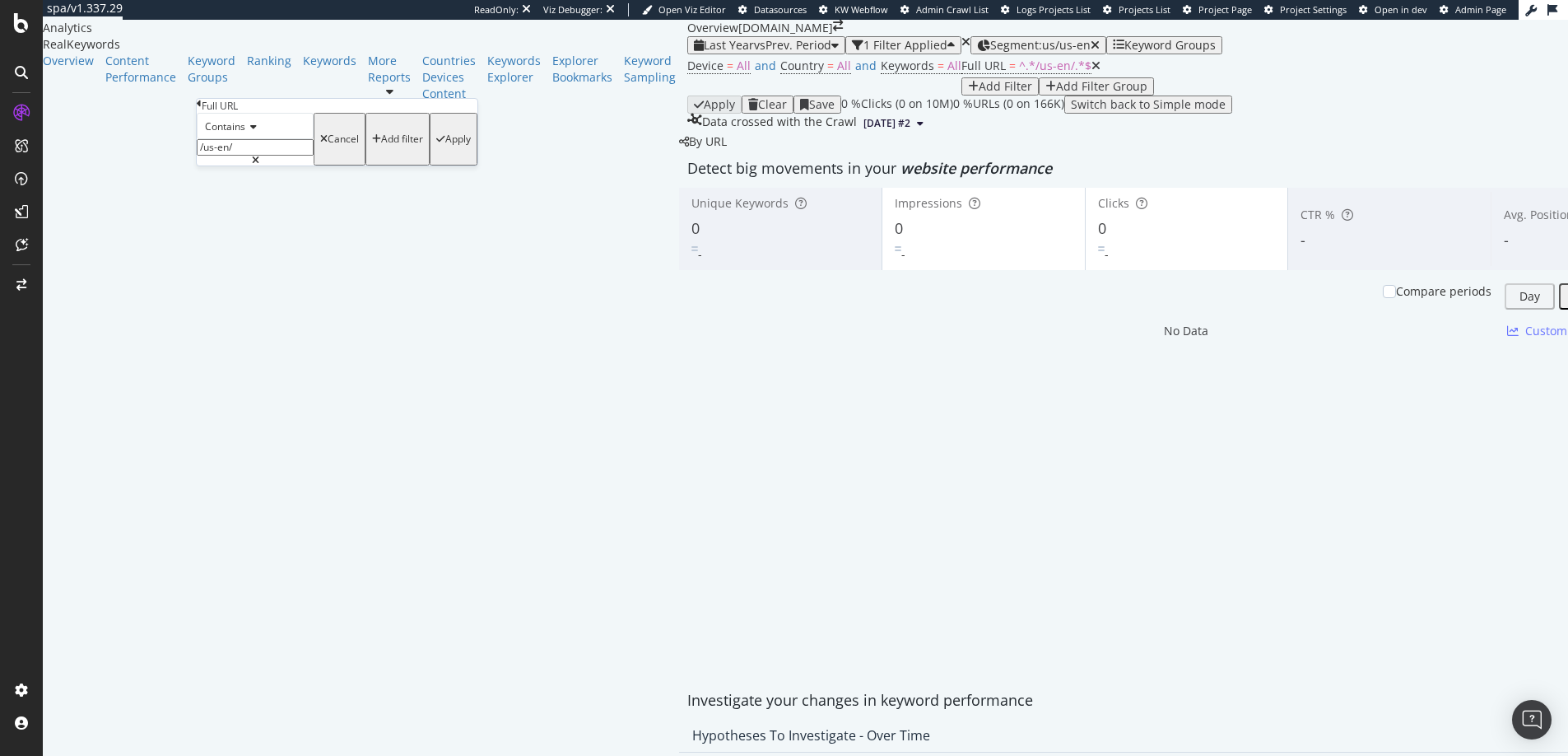
click at [240, 155] on input "/us-en/" at bounding box center [255, 148] width 117 height 17
click at [228, 155] on input "/us-en/" at bounding box center [255, 148] width 117 height 17
type input "/us_en/"
click at [446, 145] on div "Apply" at bounding box center [458, 139] width 25 height 12
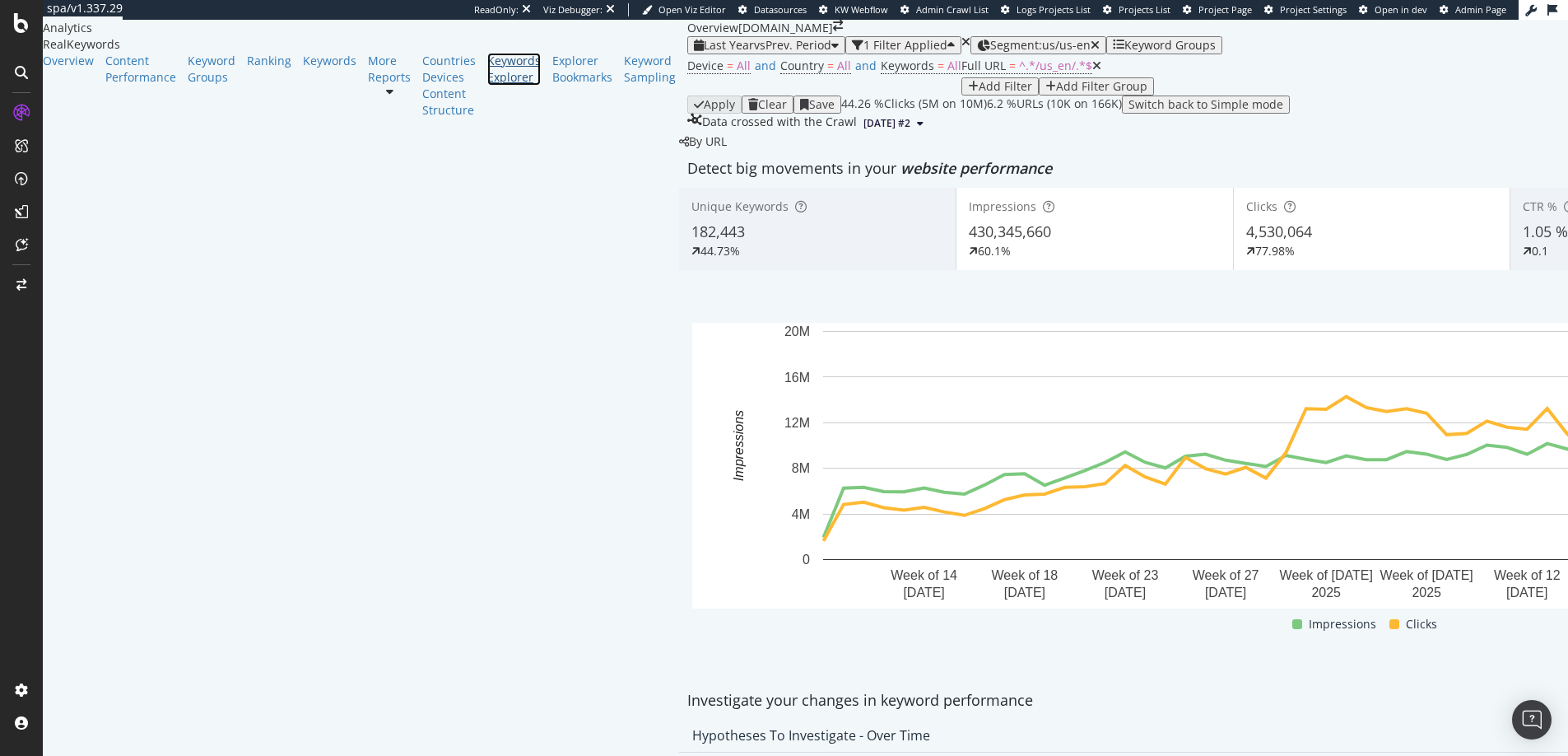
click at [487, 85] on div "Keywords Explorer" at bounding box center [513, 68] width 53 height 33
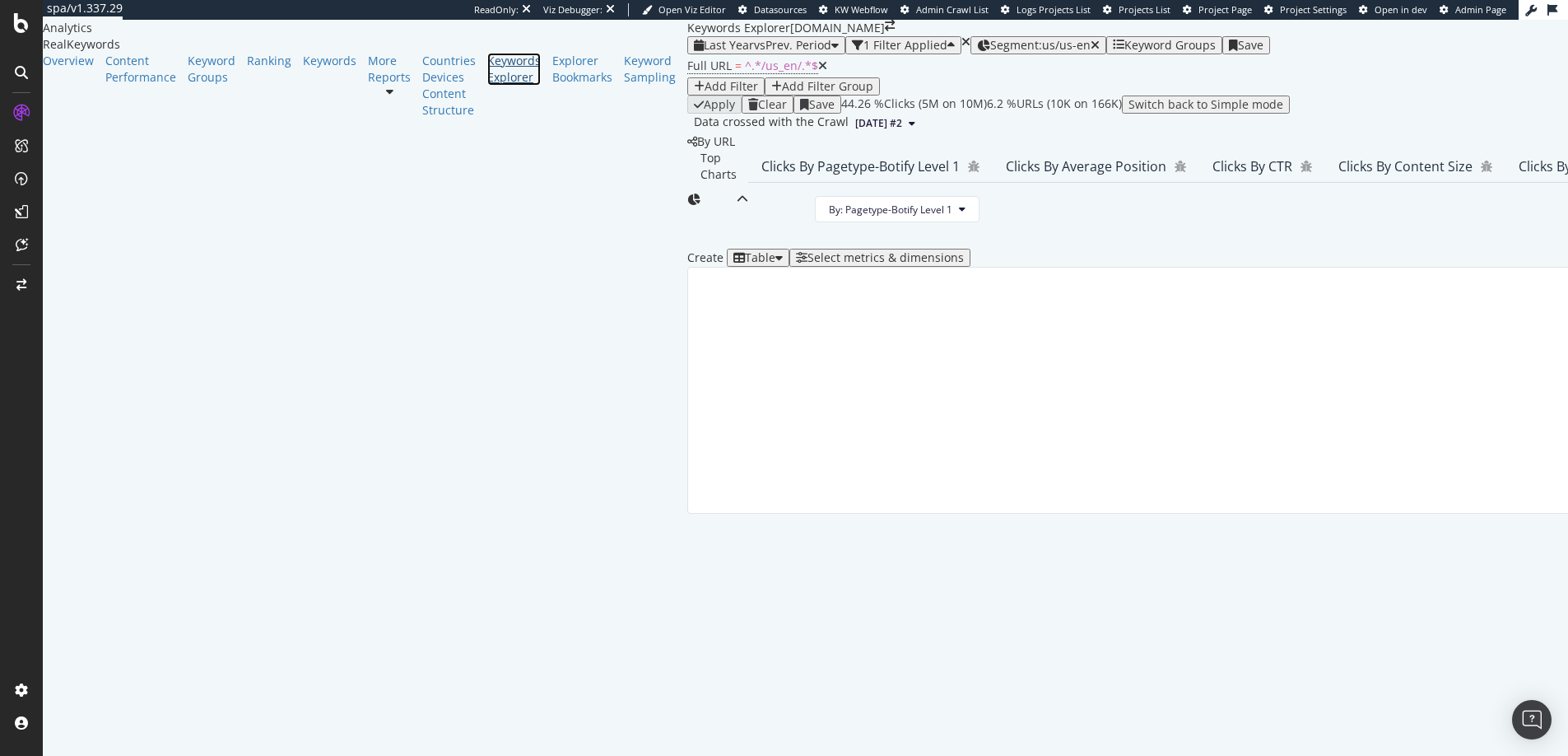
scroll to position [197, 0]
click at [964, 264] on div "Select metrics & dimensions" at bounding box center [885, 258] width 156 height 14
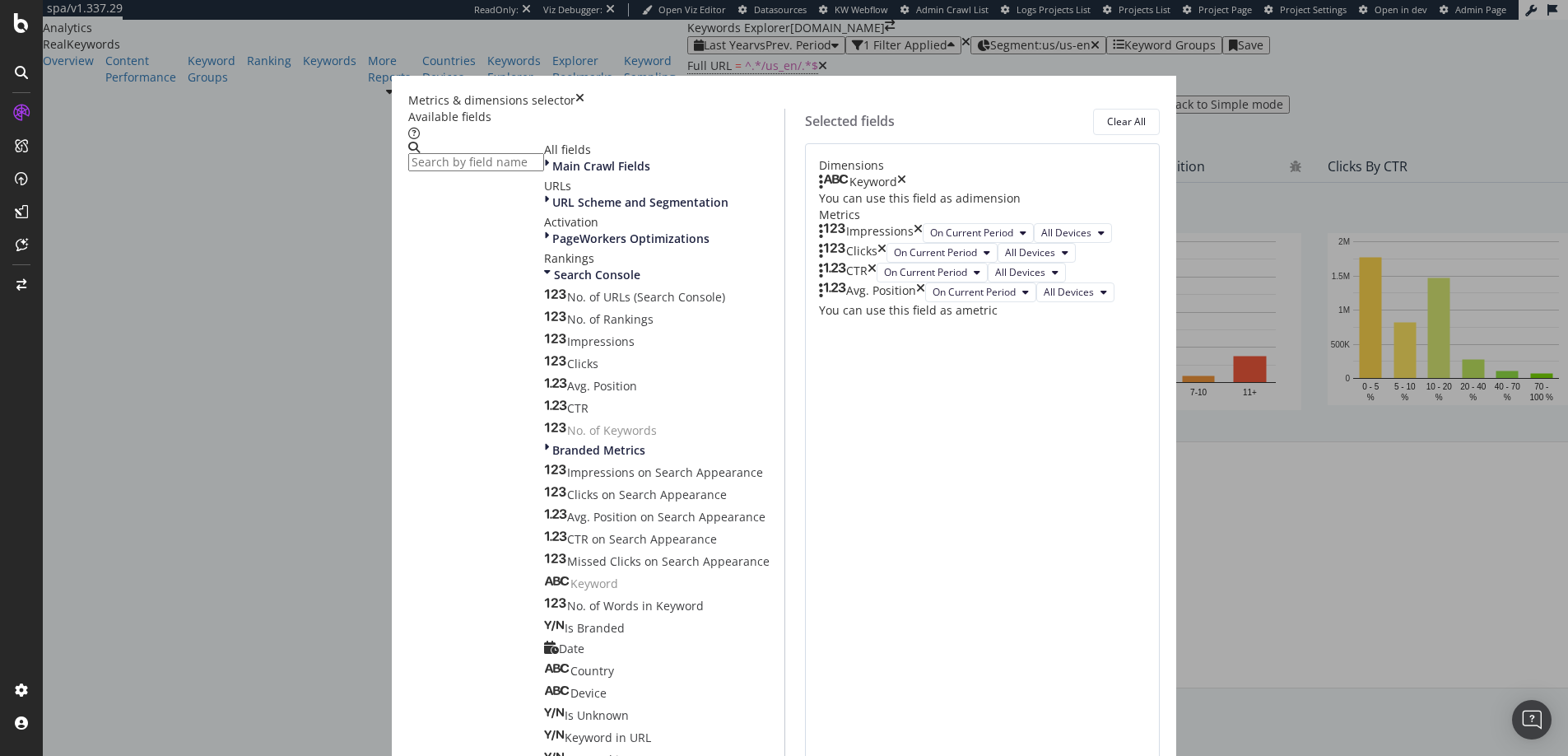
click at [544, 169] on input "modal" at bounding box center [476, 161] width 136 height 18
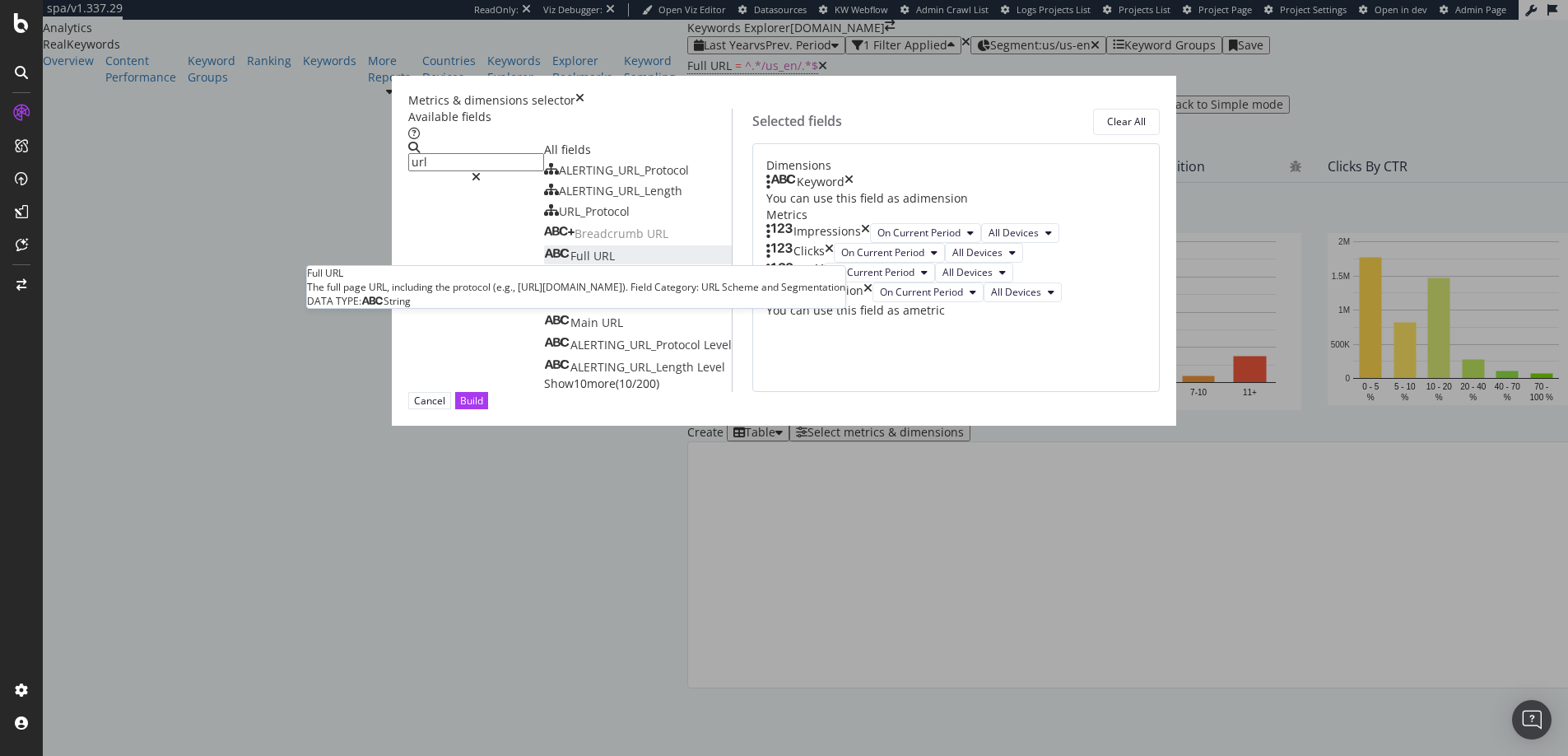
type input "url"
click at [544, 264] on div "Full URL" at bounding box center [580, 256] width 71 height 17
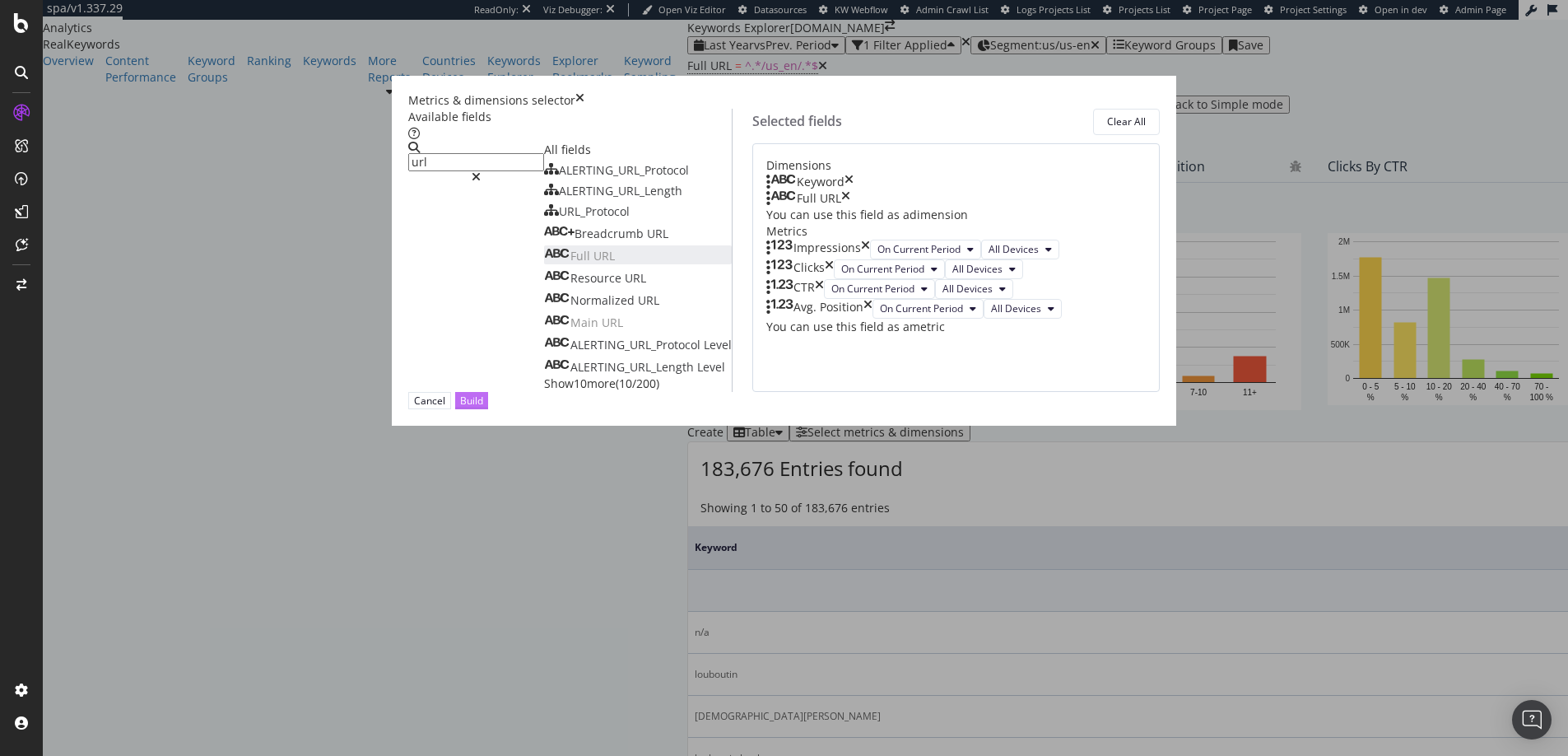
click at [484, 408] on div "Build" at bounding box center [471, 400] width 23 height 14
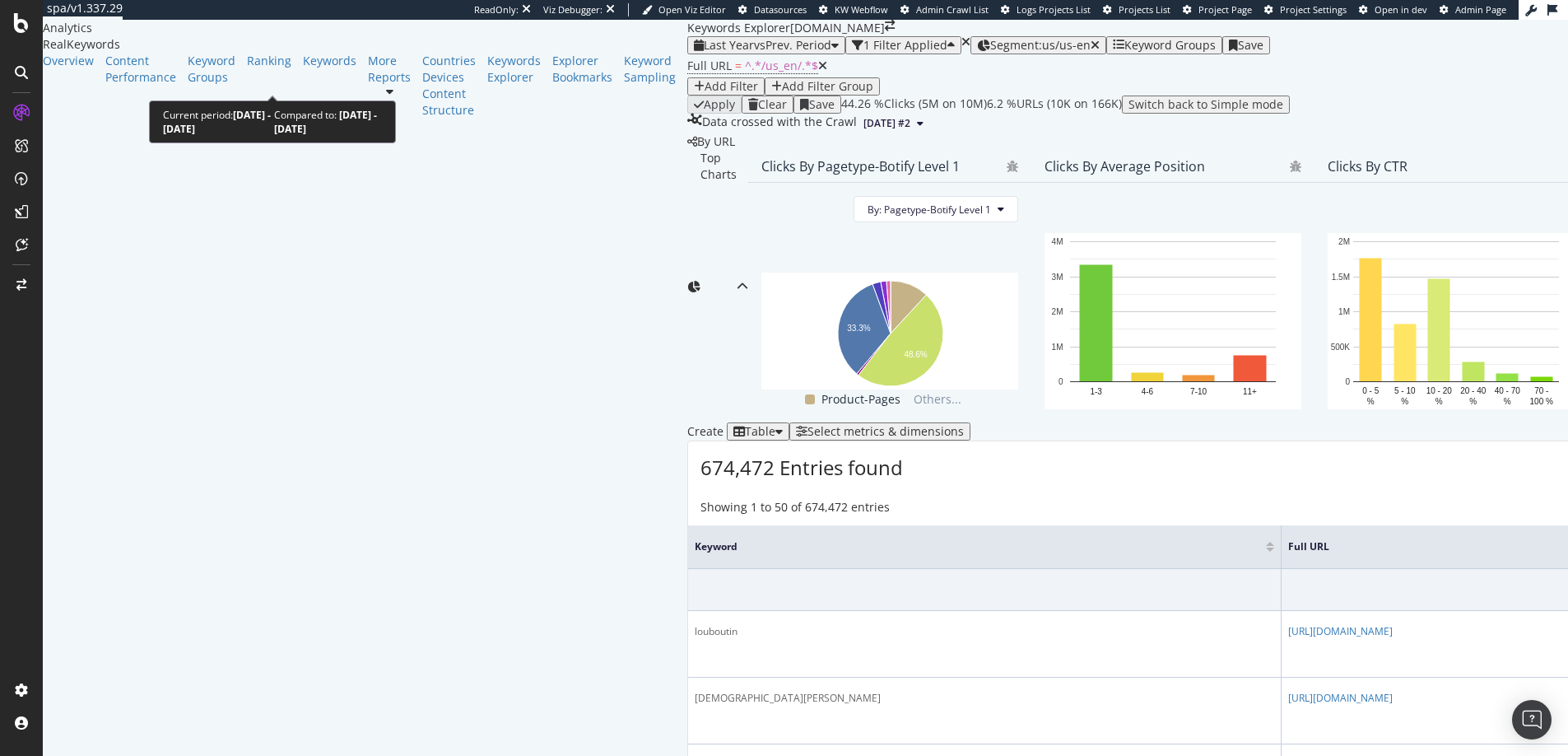
click at [704, 52] on span "Last Year" at bounding box center [729, 45] width 51 height 16
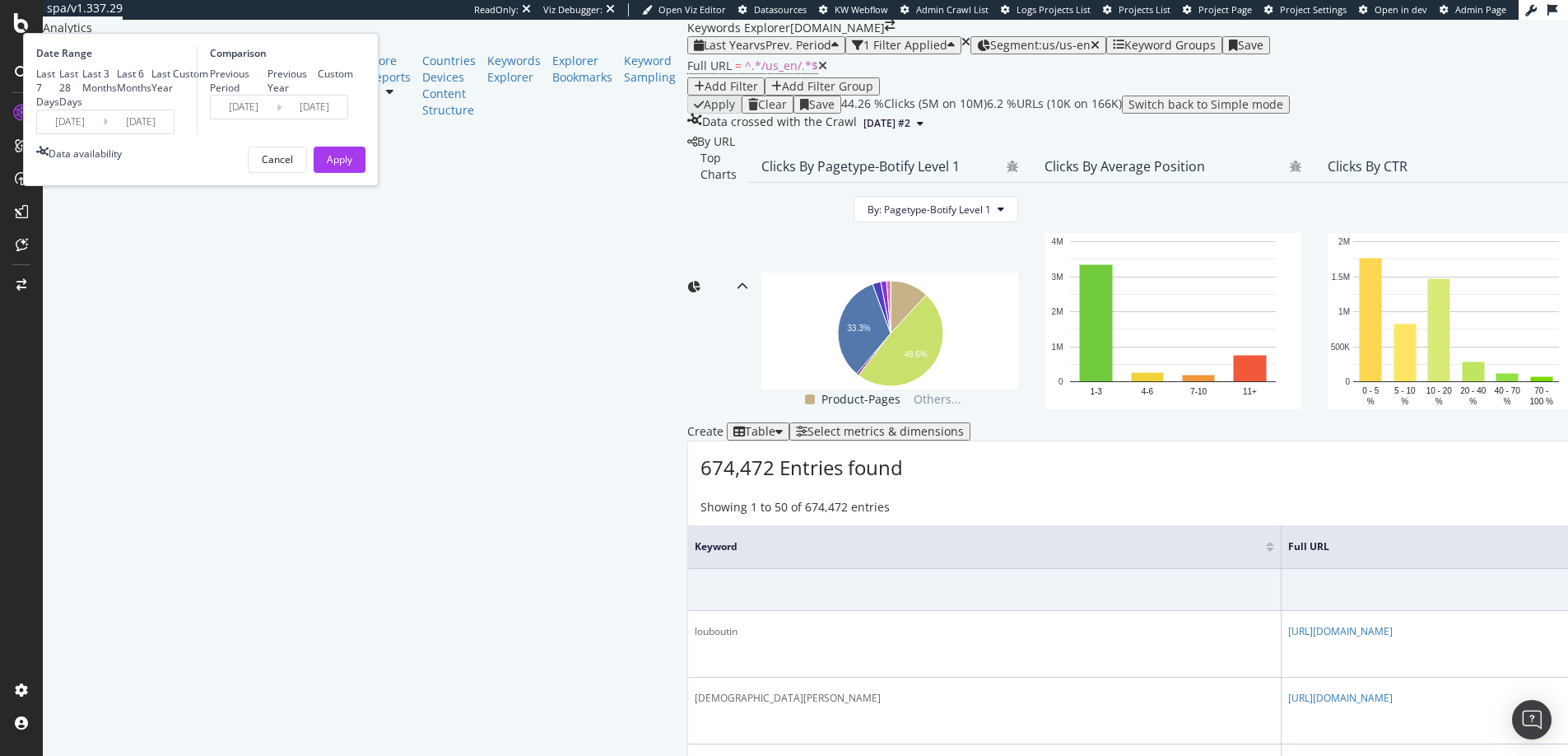
click at [173, 74] on div "Custom" at bounding box center [173, 74] width 0 height 0
type input "2025/08/17"
type input "2025/07/20"
type input "2025/08/16"
click at [103, 133] on input "2025/08/17" at bounding box center [70, 122] width 66 height 23
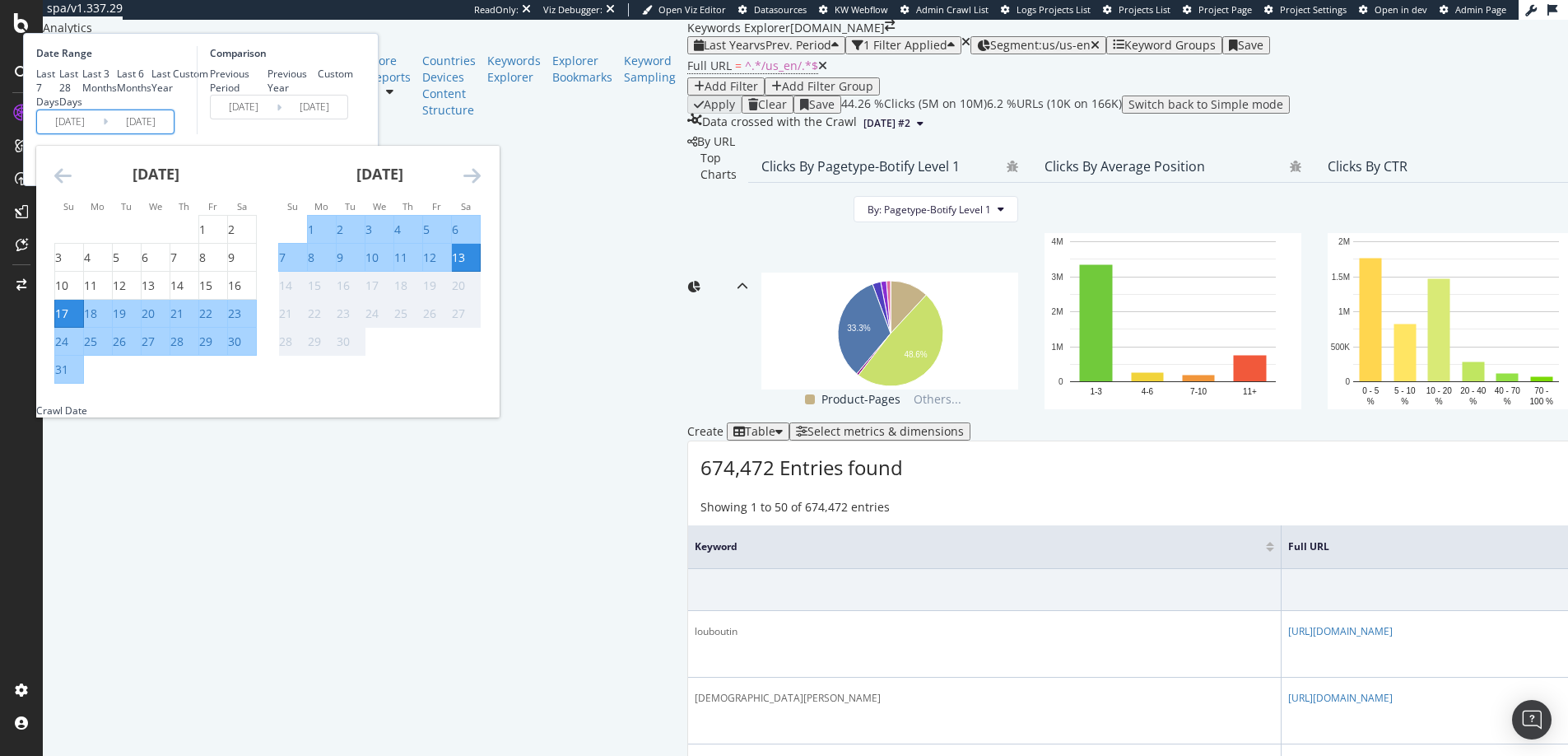
click at [72, 185] on icon "Move backward to switch to the previous month." at bounding box center [62, 175] width 17 height 19
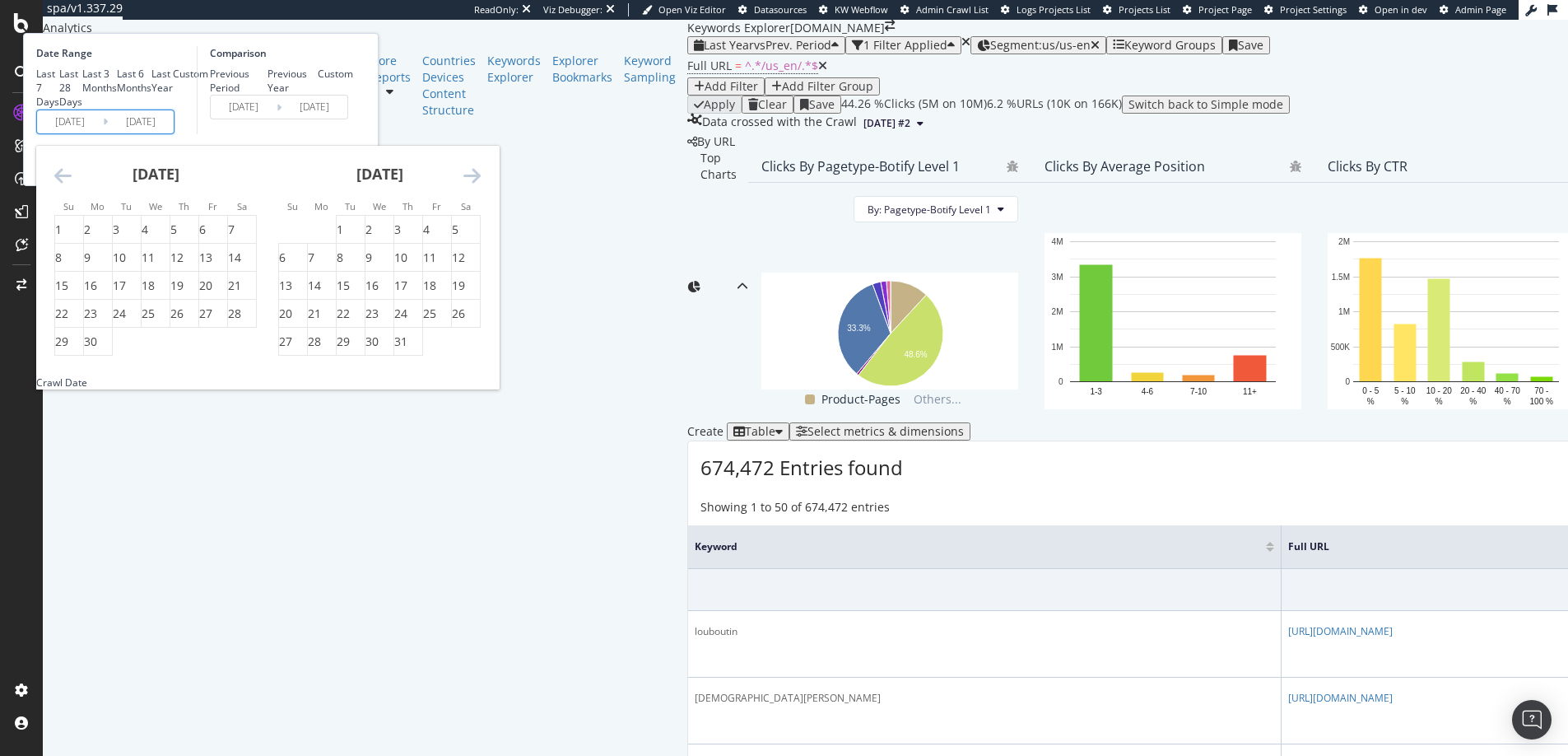
click at [72, 185] on icon "Move backward to switch to the previous month." at bounding box center [62, 175] width 17 height 19
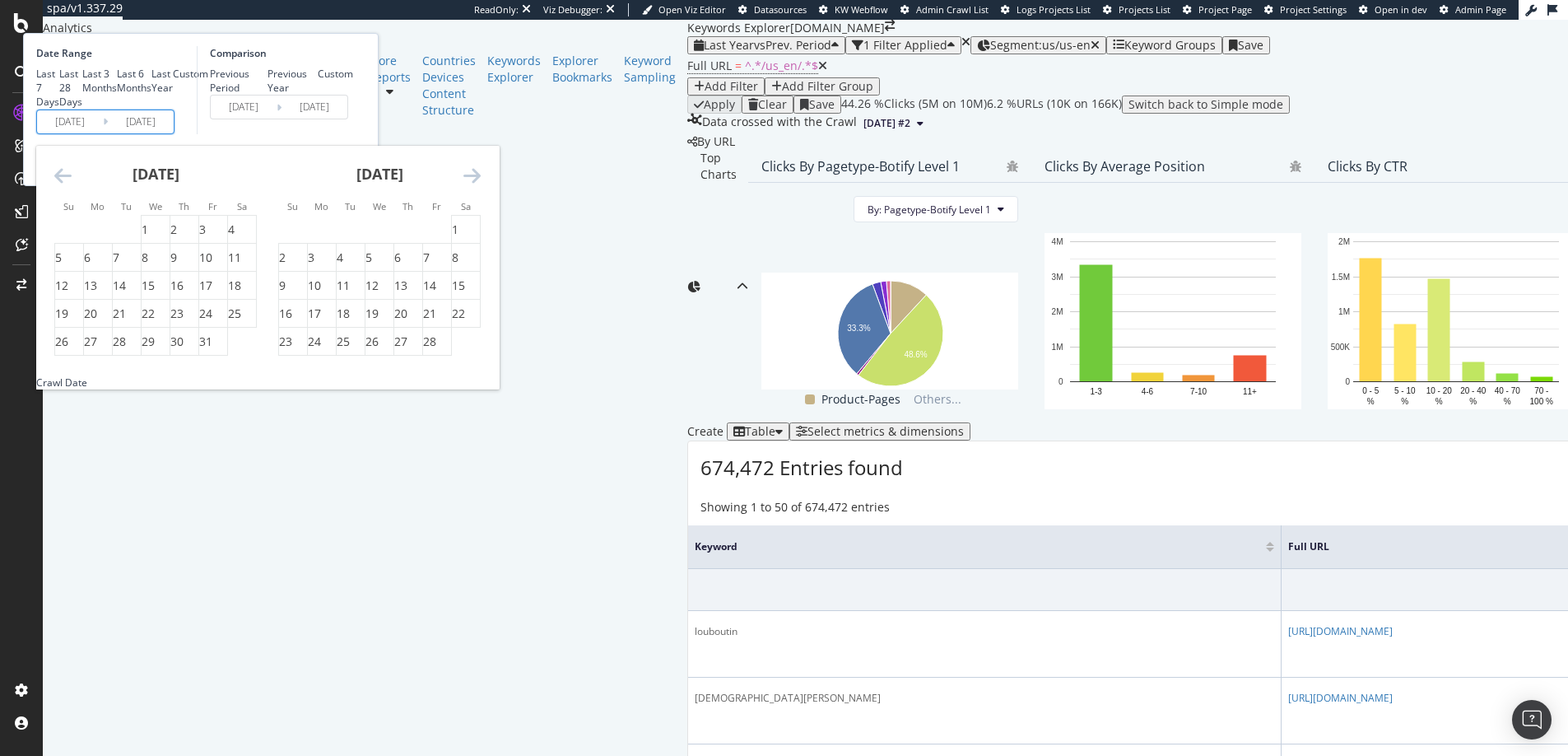
click at [72, 185] on icon "Move backward to switch to the previous month." at bounding box center [62, 175] width 17 height 19
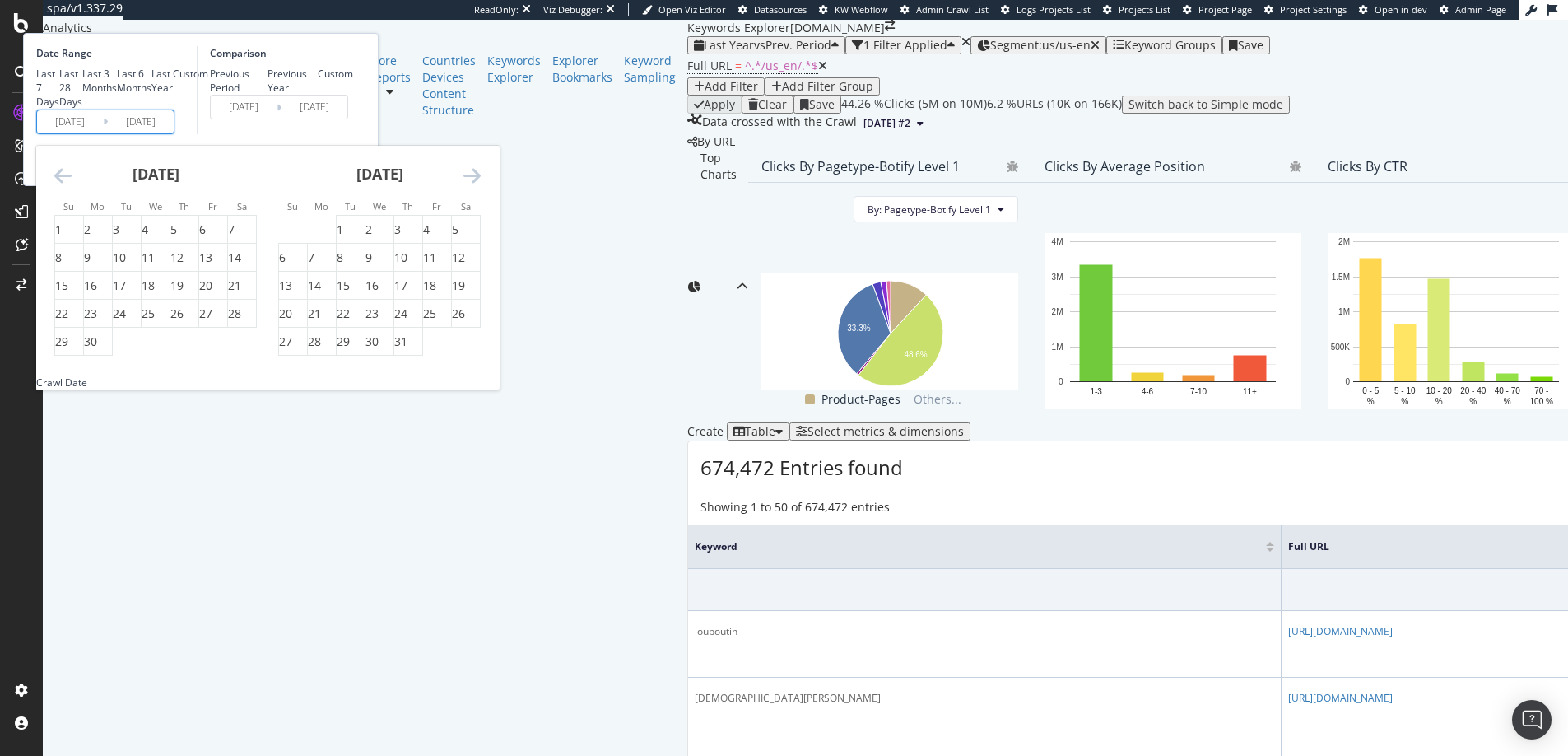
click at [72, 185] on icon "Move backward to switch to the previous month." at bounding box center [62, 175] width 17 height 19
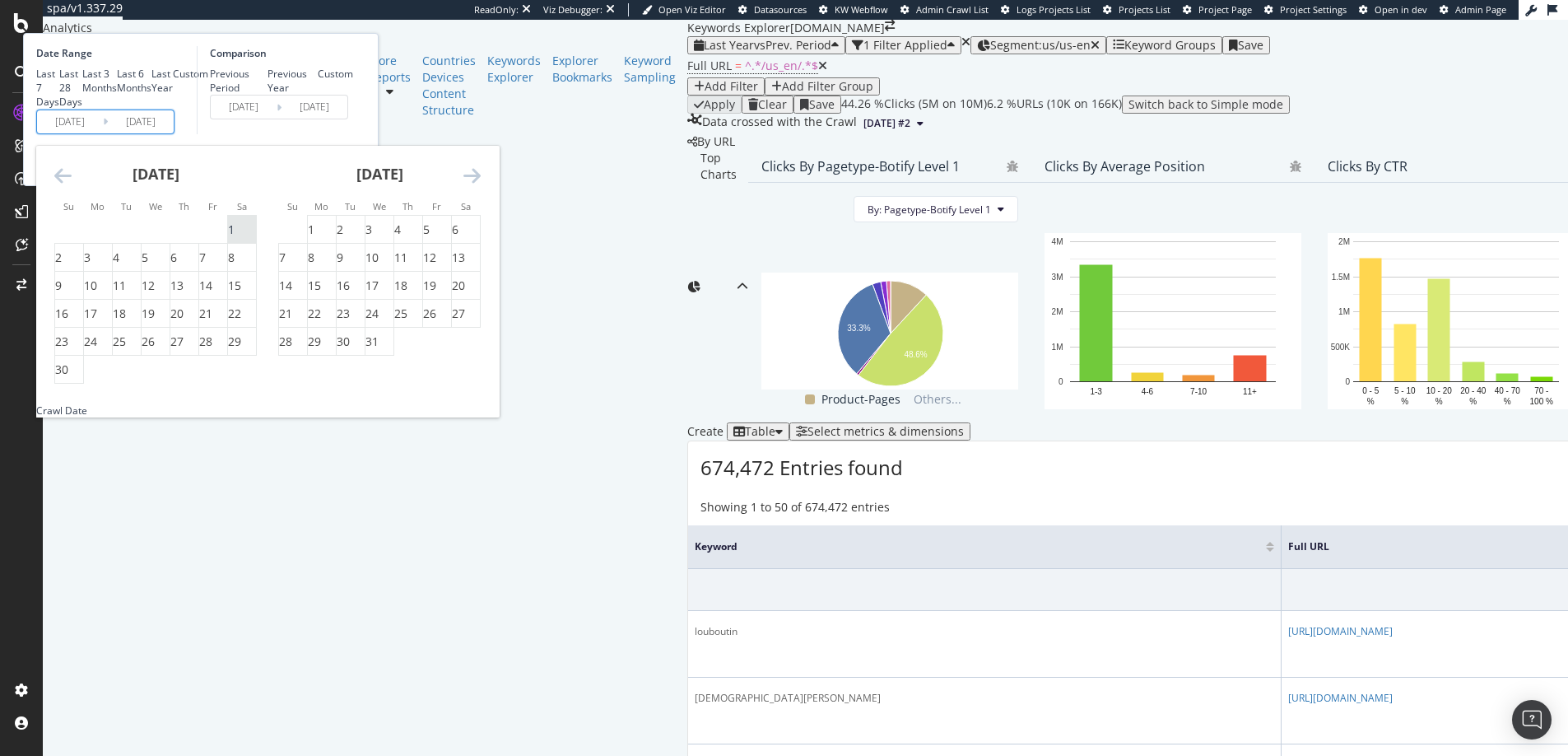
click at [235, 238] on div "1" at bounding box center [231, 230] width 7 height 17
type input "2024/06/01"
type input "2023/02/17"
type input "2024/05/31"
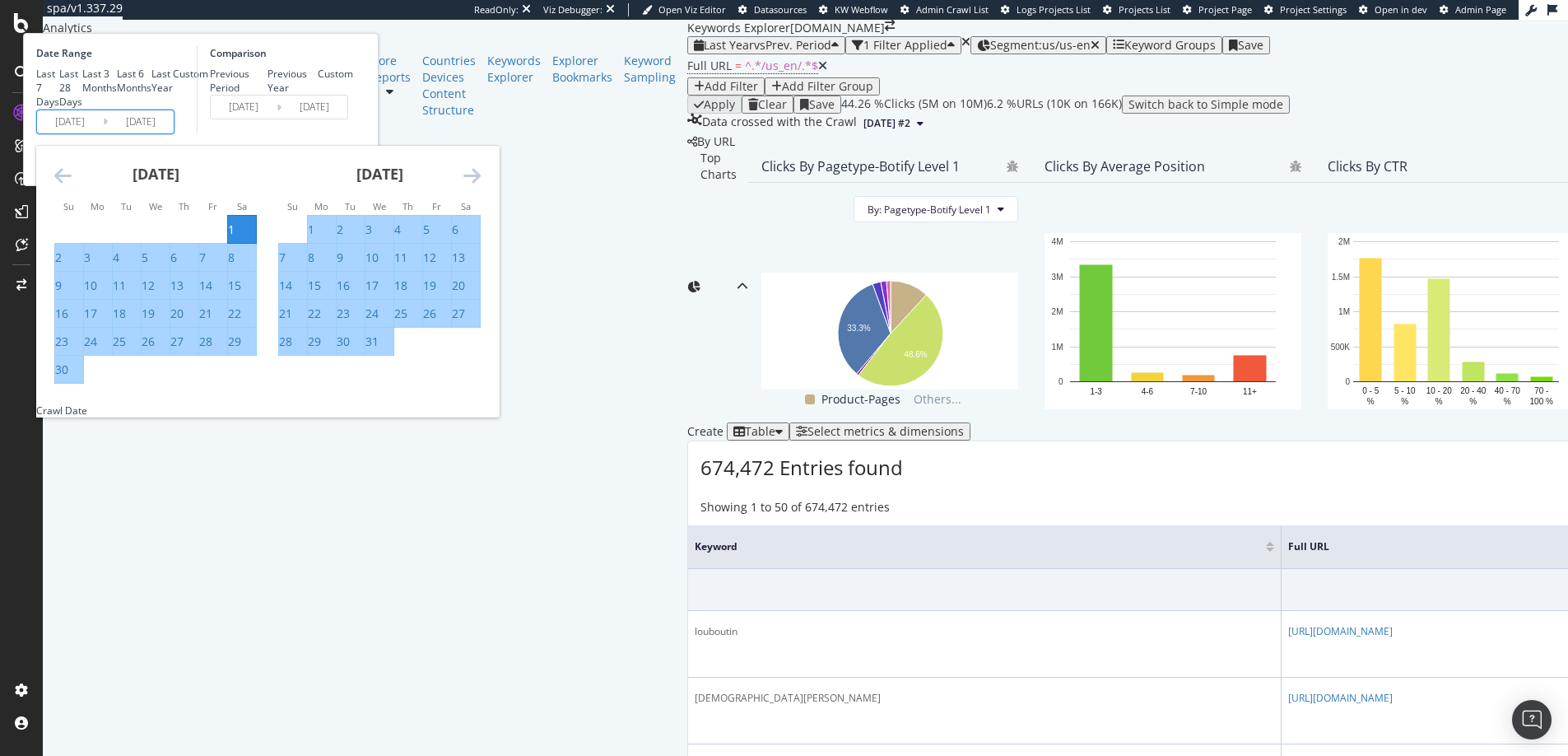
click at [379, 350] on div "31" at bounding box center [372, 342] width 14 height 17
type input "2024/07/31"
type input "2024/04/01"
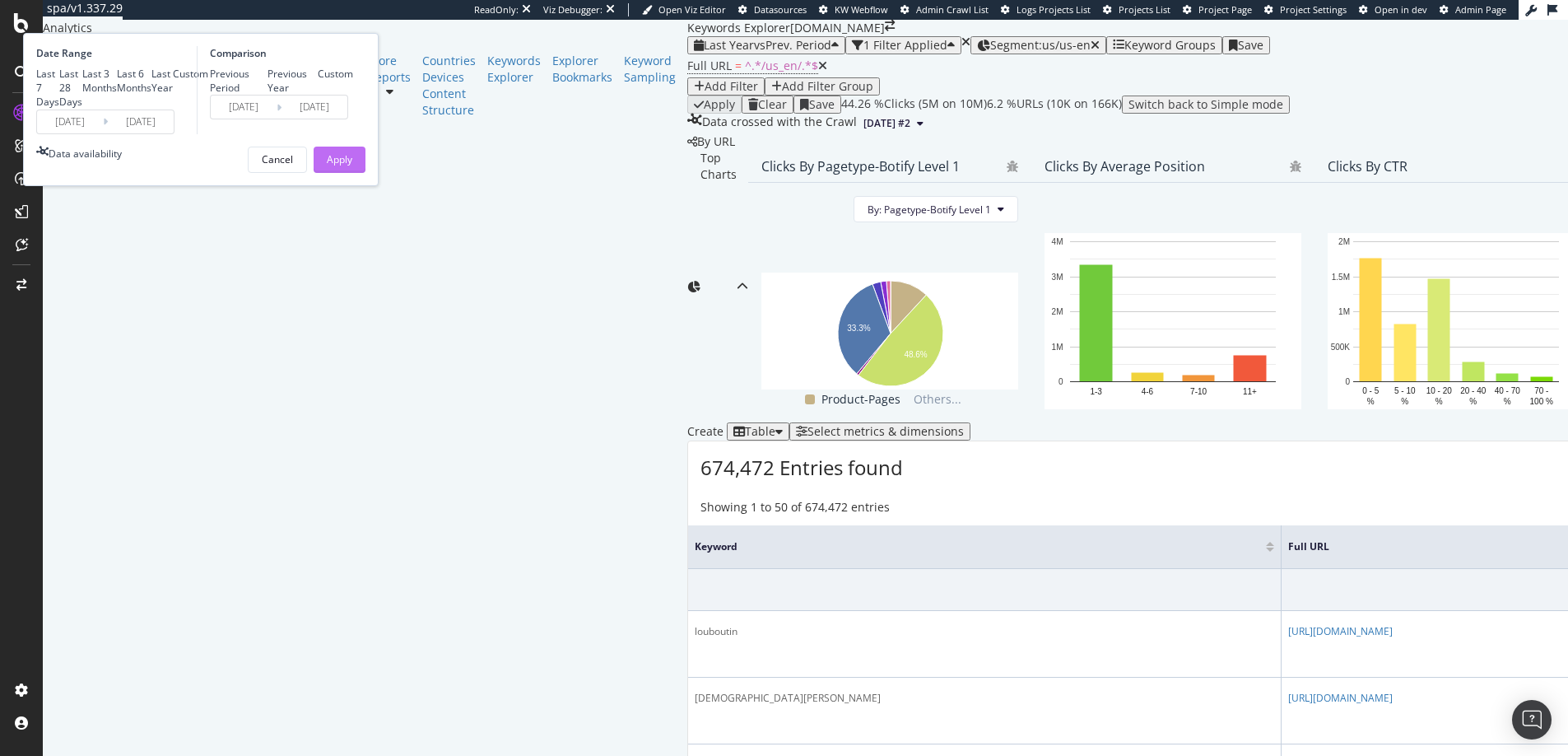
click at [353, 166] on div "Apply" at bounding box center [339, 159] width 25 height 14
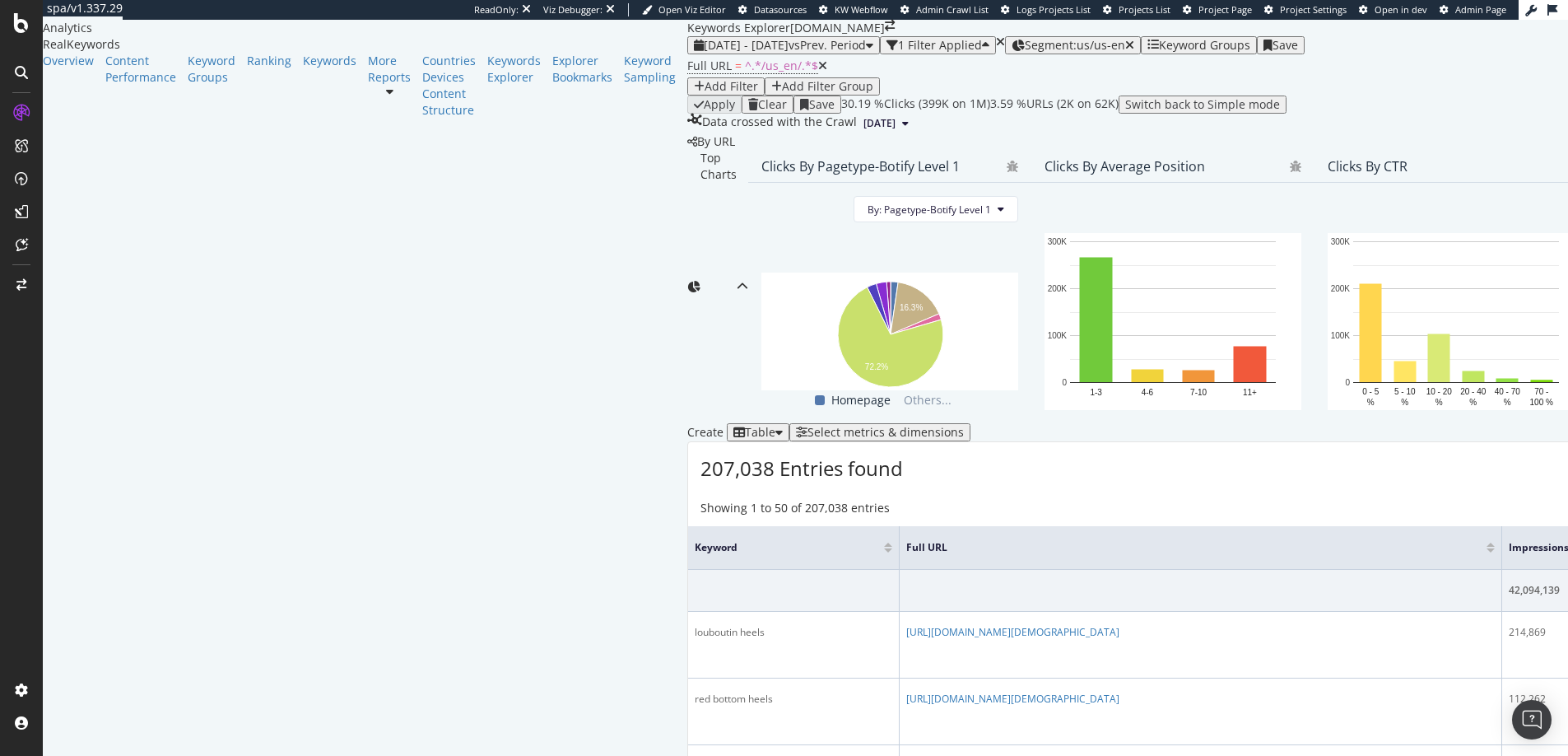
scroll to position [439, 0]
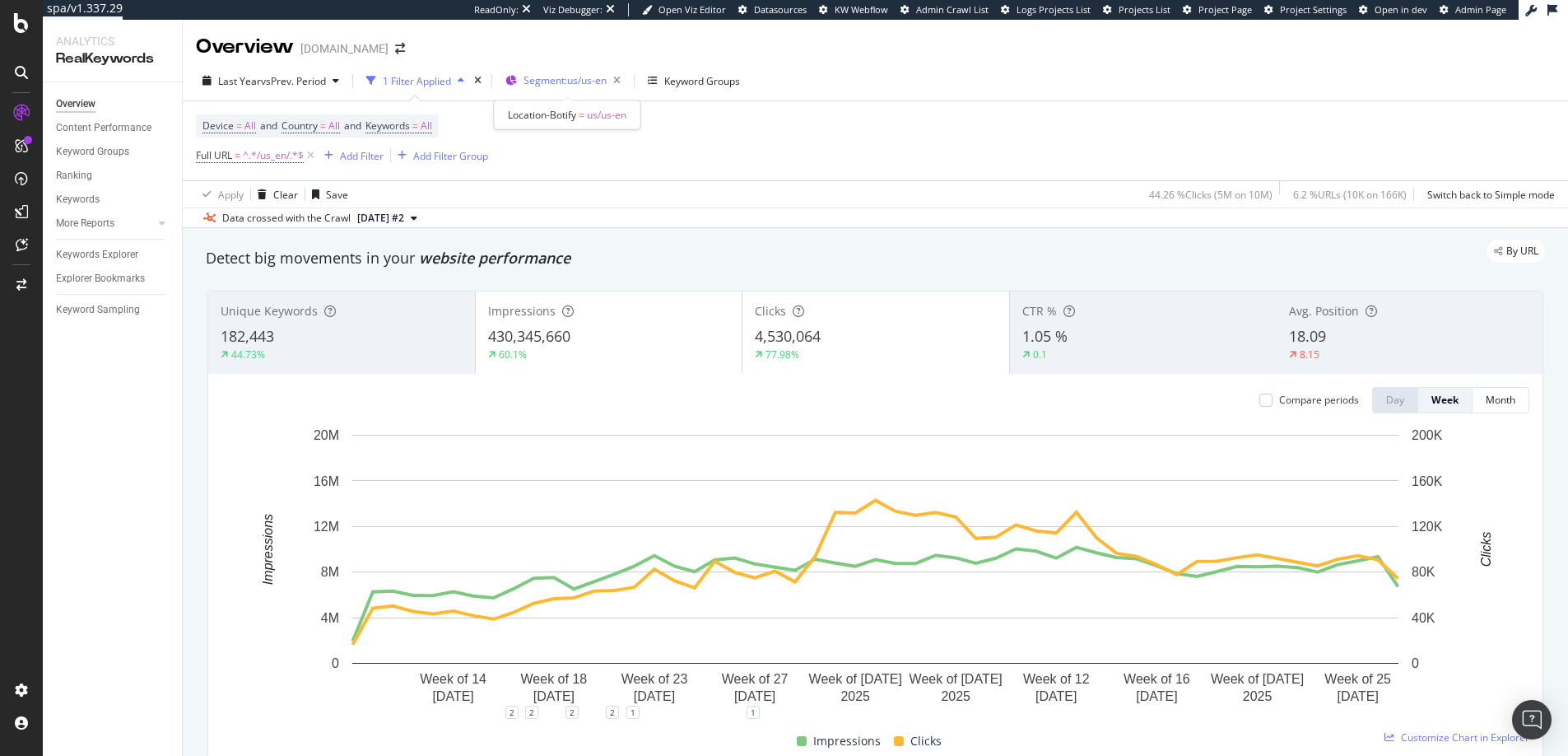
click at [568, 82] on span "Segment: us/us-en" at bounding box center [565, 80] width 84 height 14
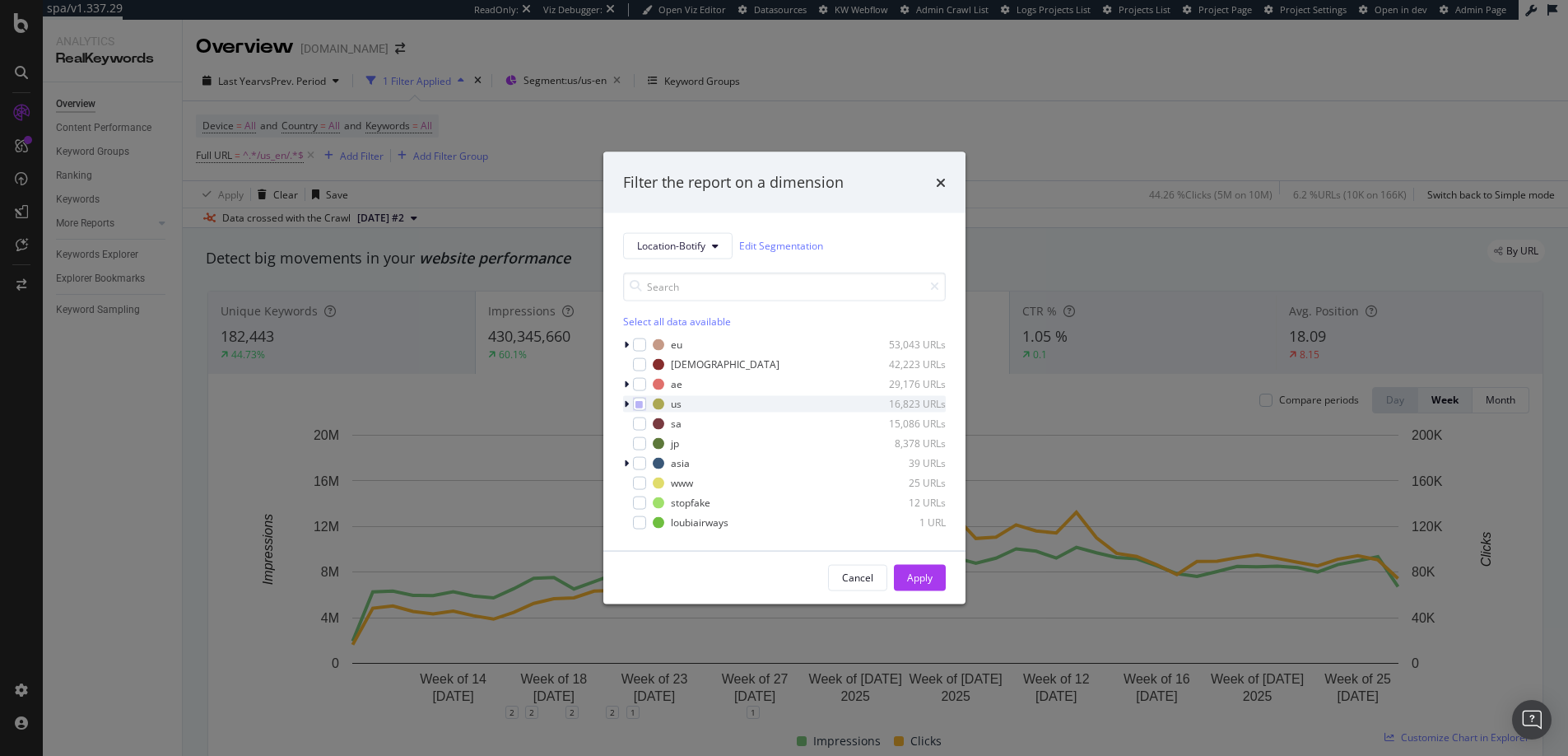
click at [623, 401] on div "modal" at bounding box center [628, 403] width 10 height 17
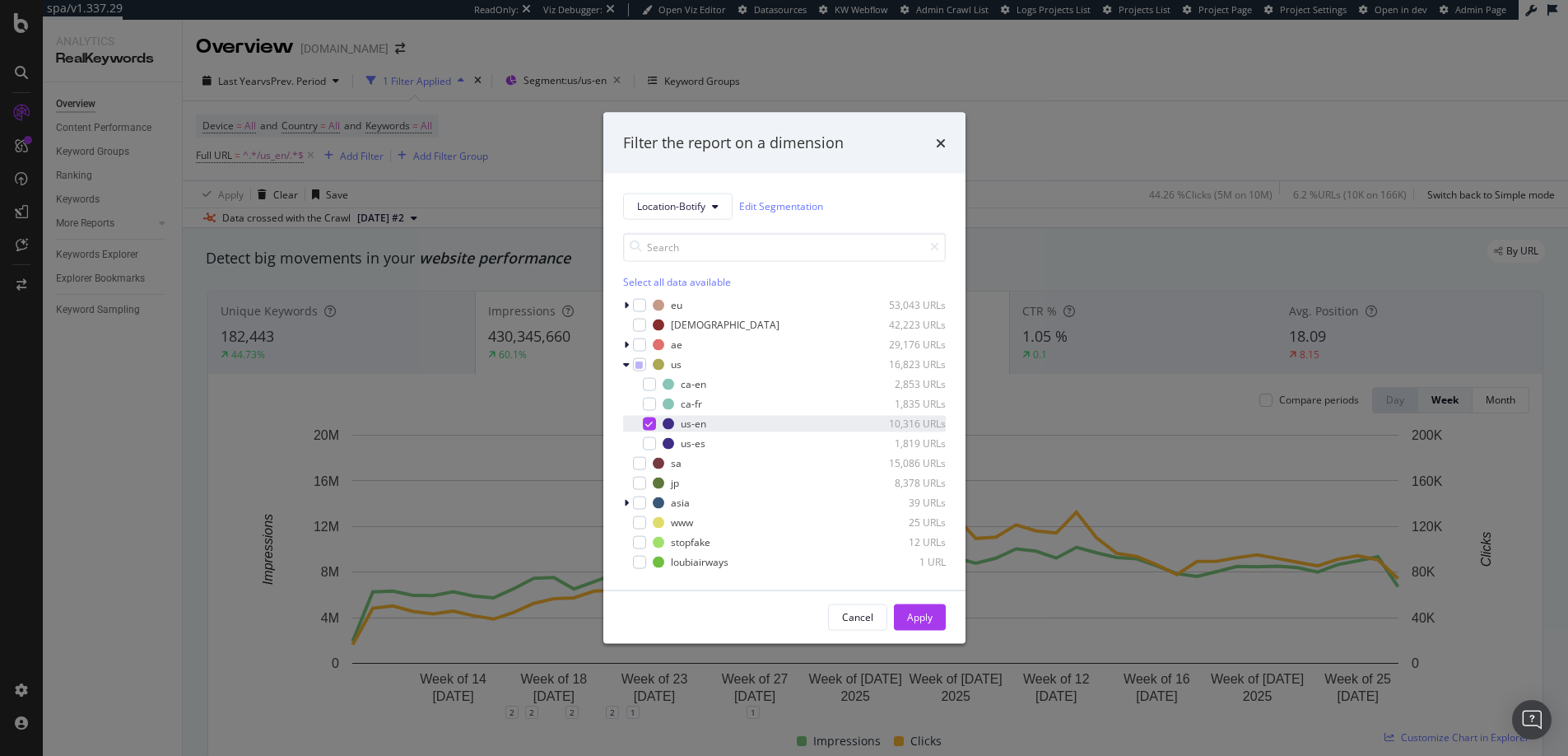
click at [647, 418] on div "modal" at bounding box center [650, 424] width 14 height 14
click at [648, 441] on div "modal" at bounding box center [650, 443] width 14 height 14
click at [912, 622] on div "Apply" at bounding box center [920, 617] width 25 height 14
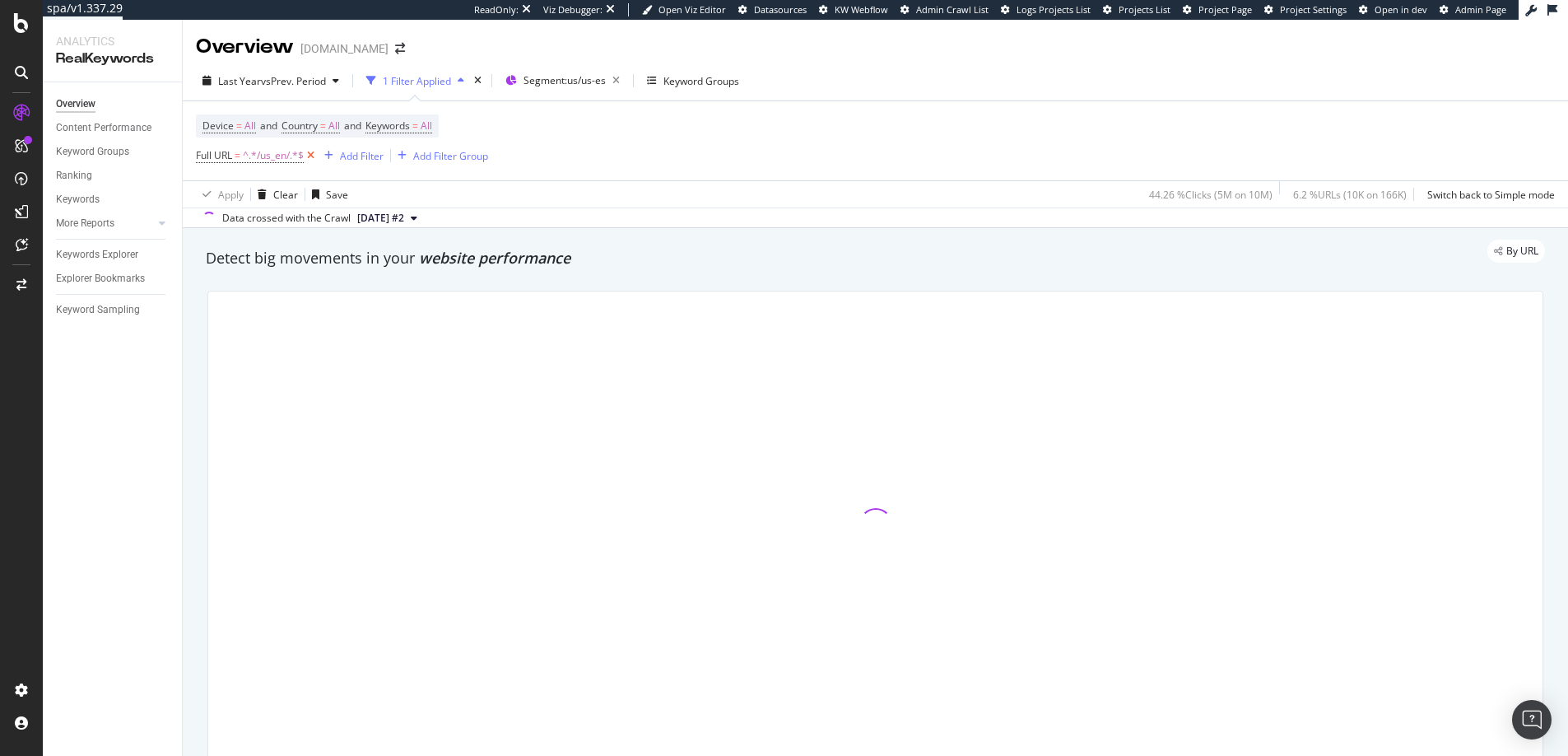
click at [315, 155] on icon at bounding box center [311, 156] width 14 height 17
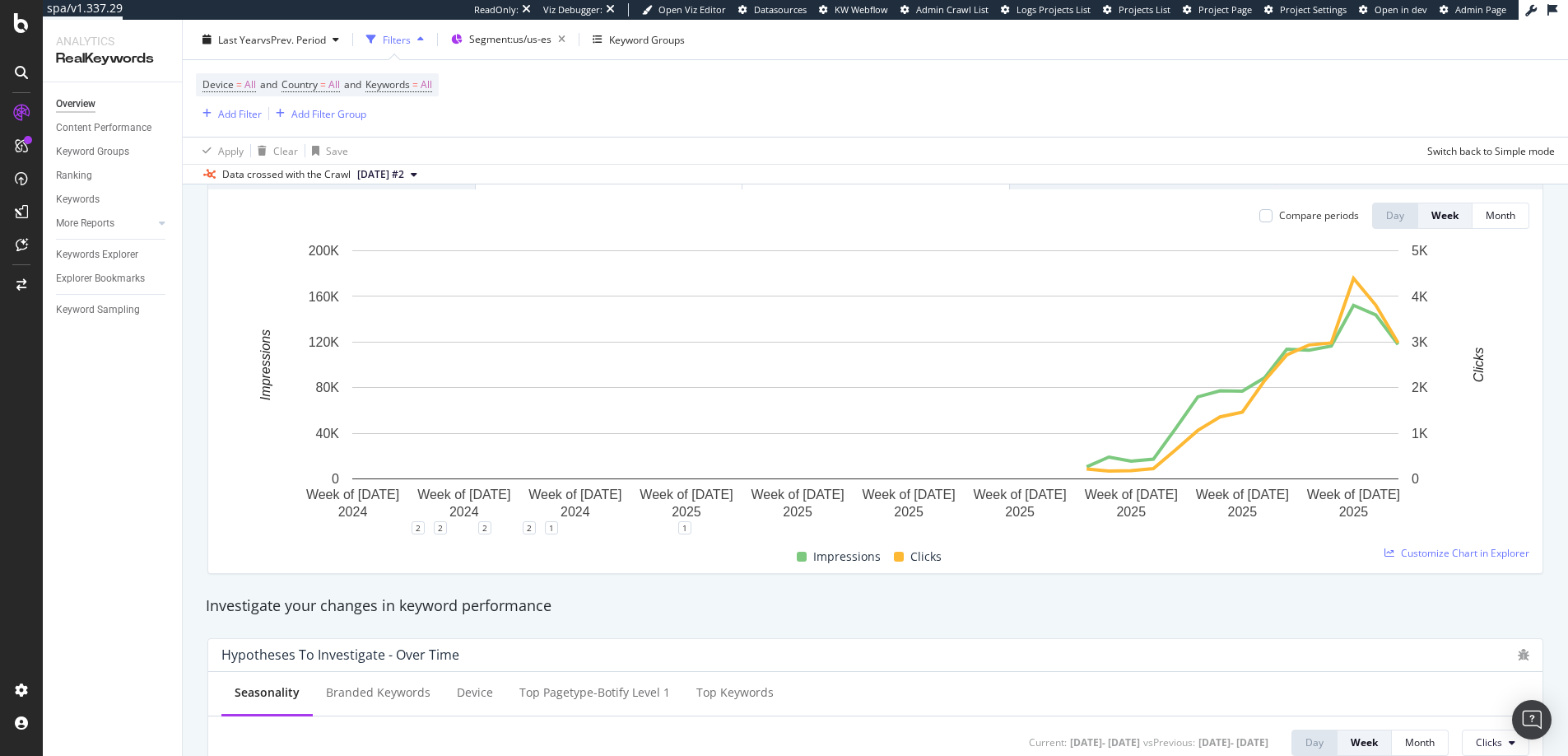
scroll to position [205, 0]
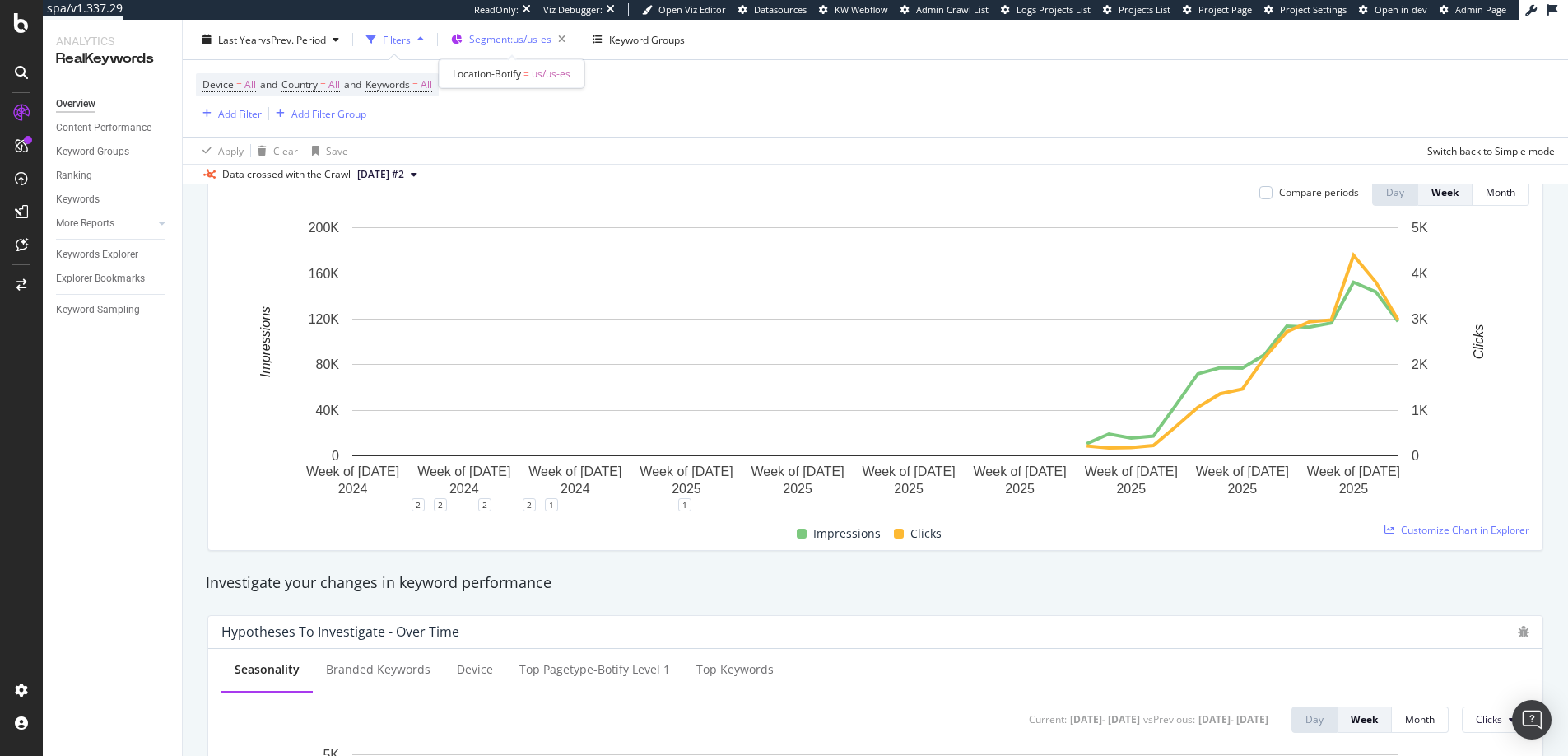
click at [521, 37] on span "Segment: us/us-es" at bounding box center [511, 39] width 83 height 14
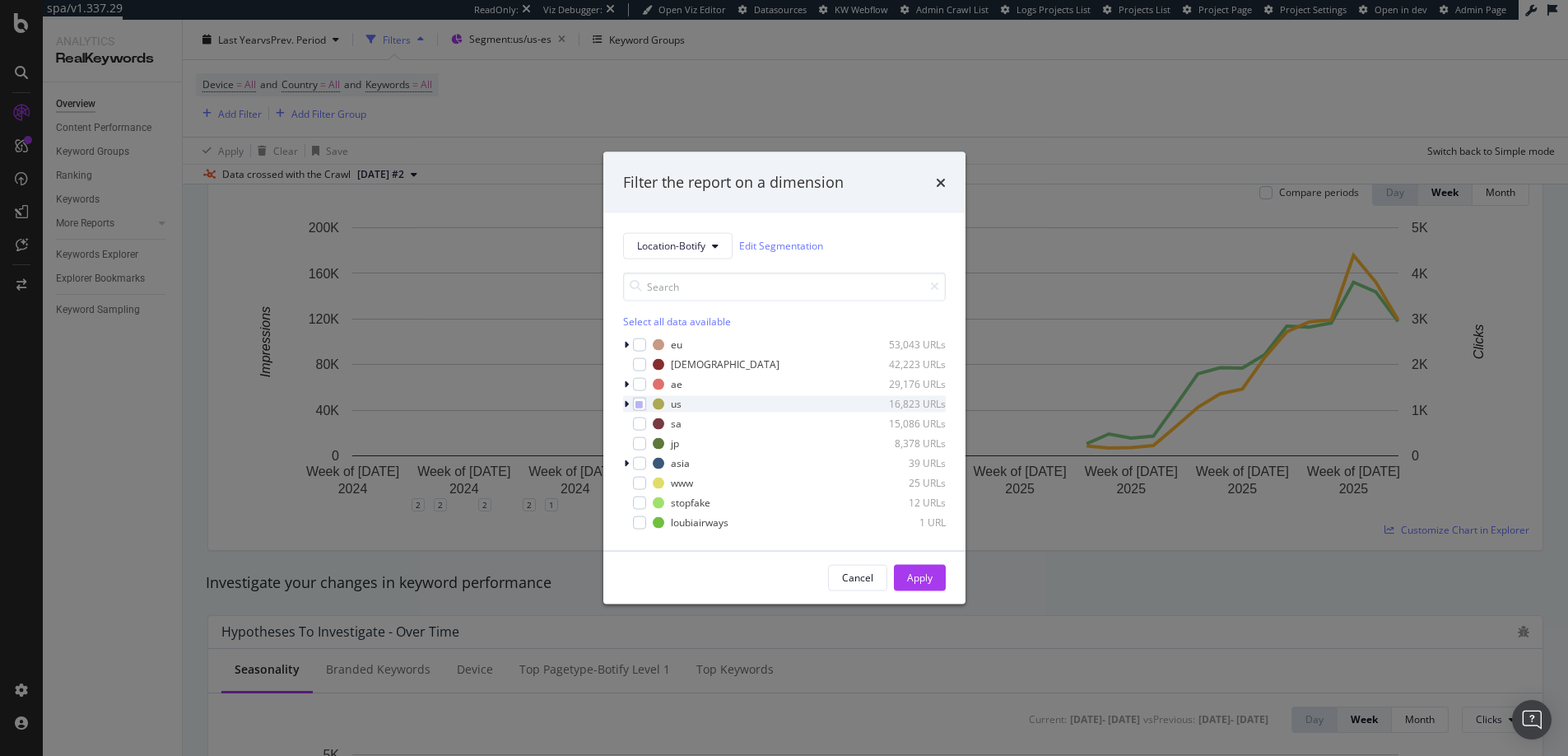
click at [623, 398] on div "modal" at bounding box center [628, 403] width 10 height 17
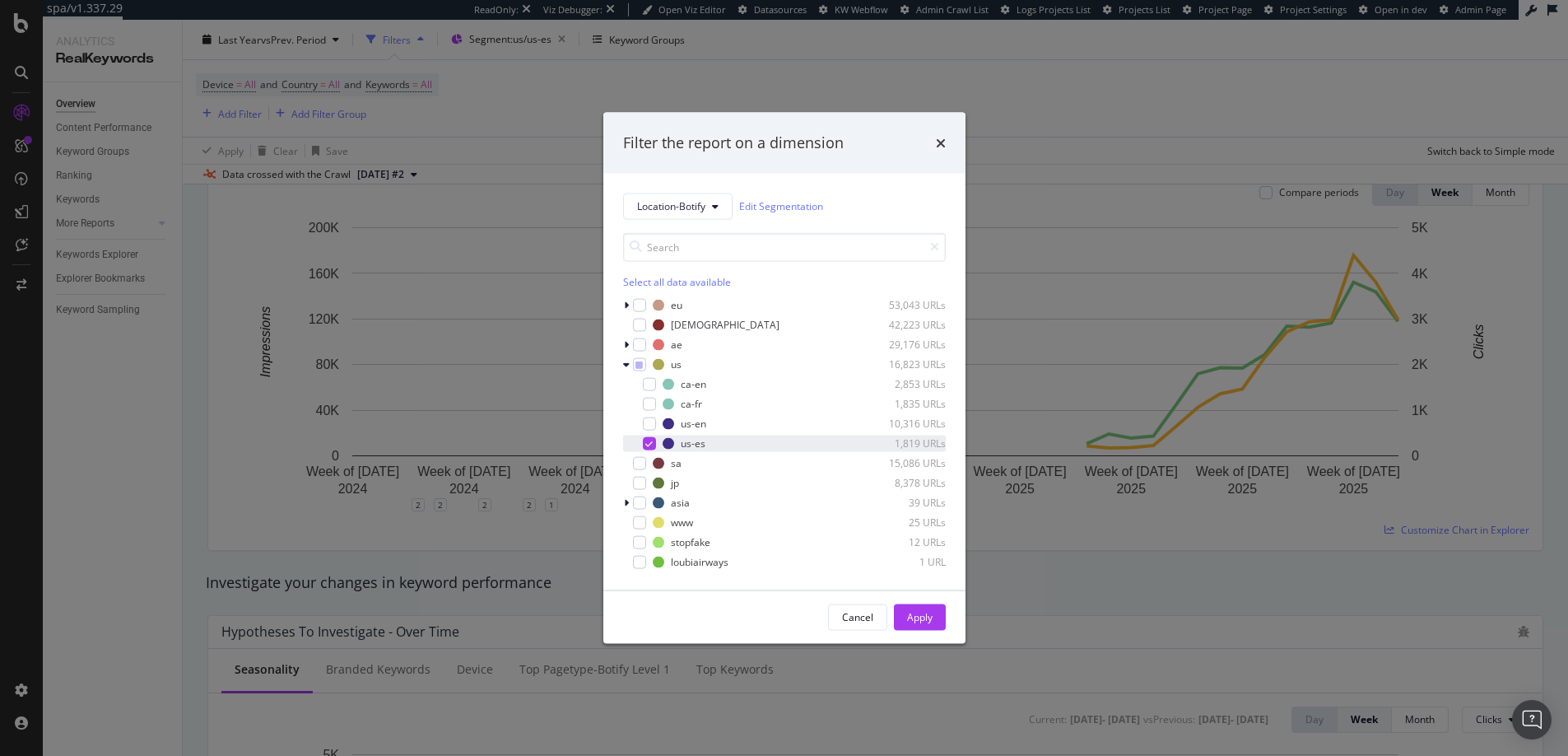
click at [649, 440] on icon "modal" at bounding box center [649, 443] width 8 height 8
click at [624, 305] on icon "modal" at bounding box center [626, 305] width 5 height 10
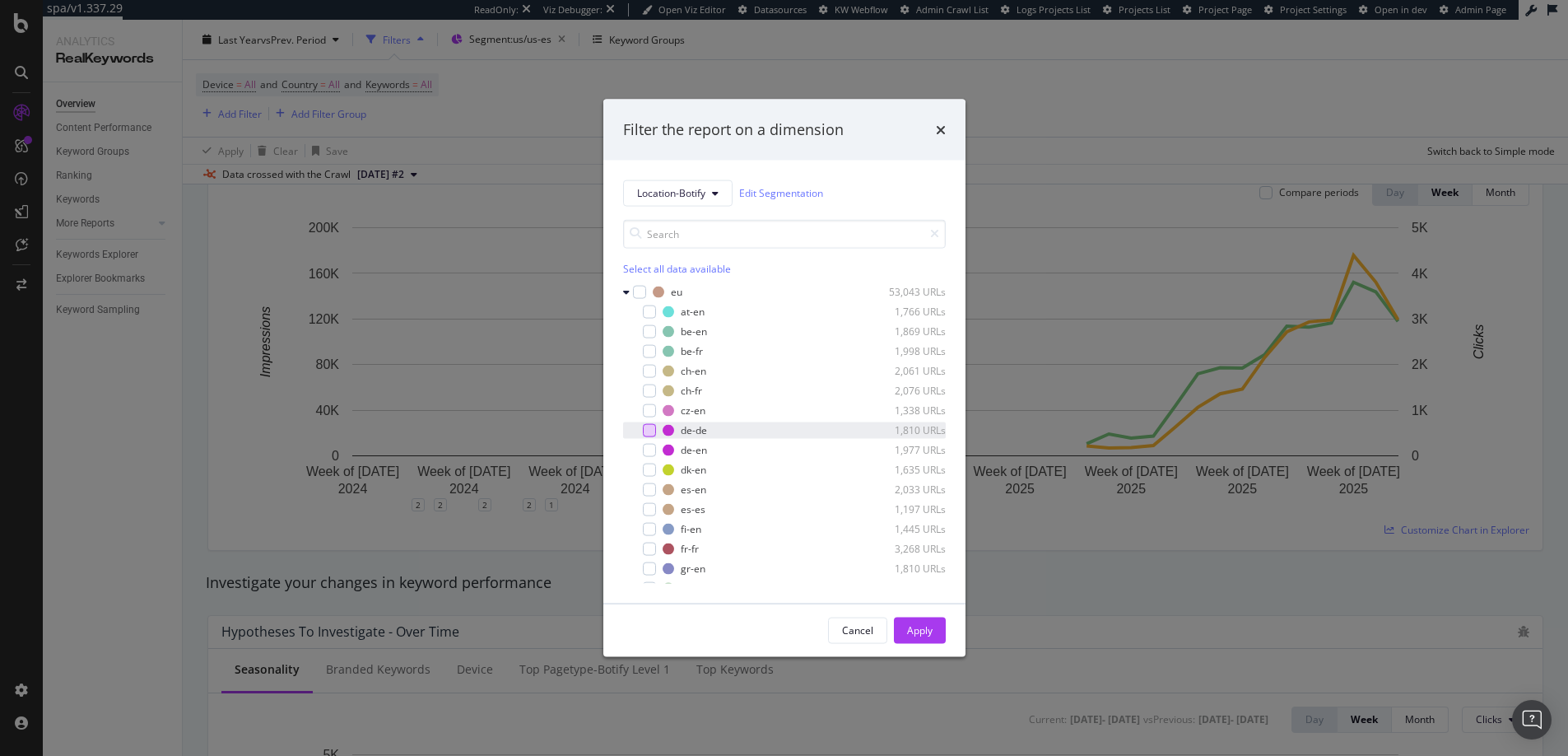
click at [652, 429] on div "modal" at bounding box center [650, 429] width 14 height 14
click at [923, 621] on div "Apply" at bounding box center [920, 629] width 25 height 24
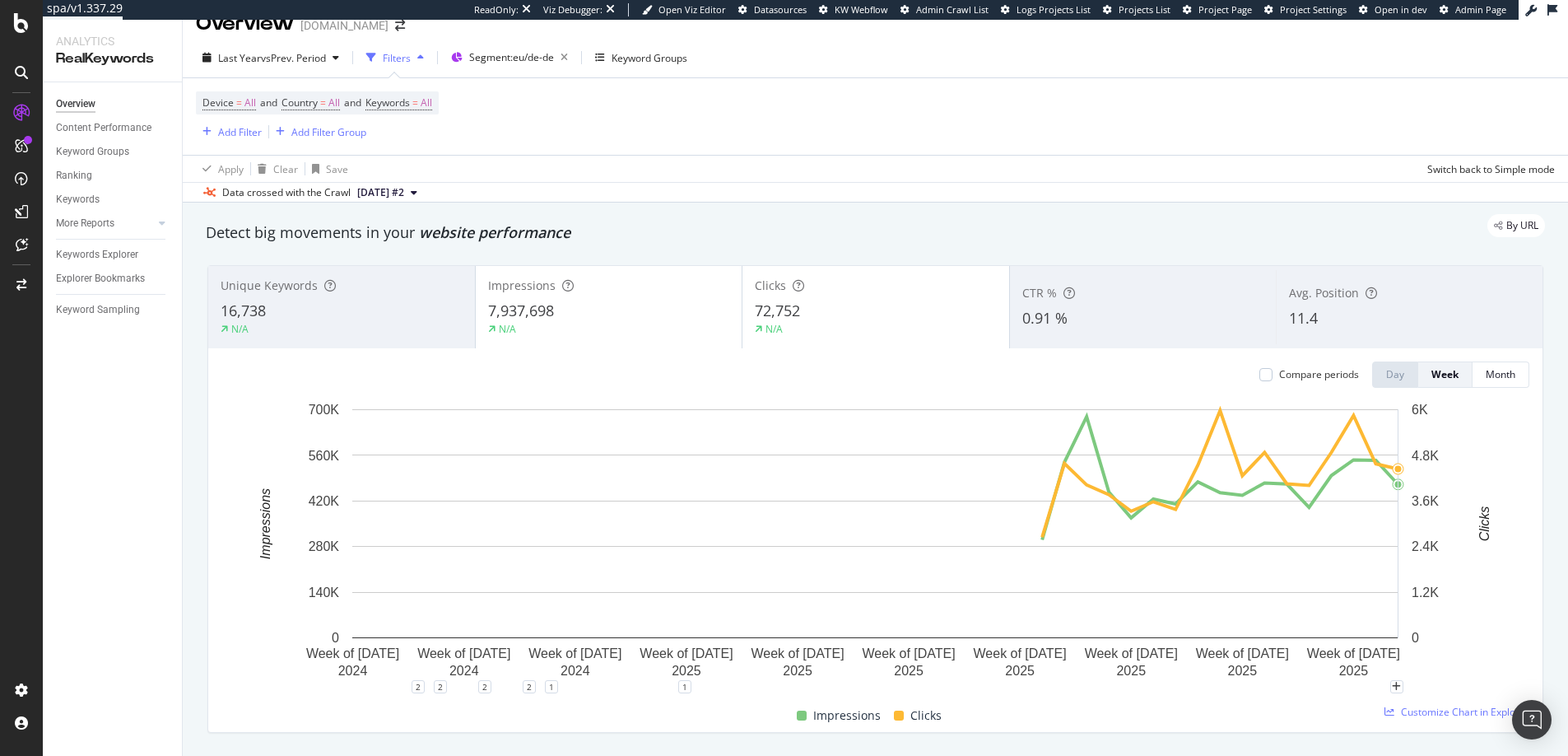
scroll to position [23, 0]
click at [527, 60] on span "Segment: eu/de-de" at bounding box center [511, 57] width 84 height 14
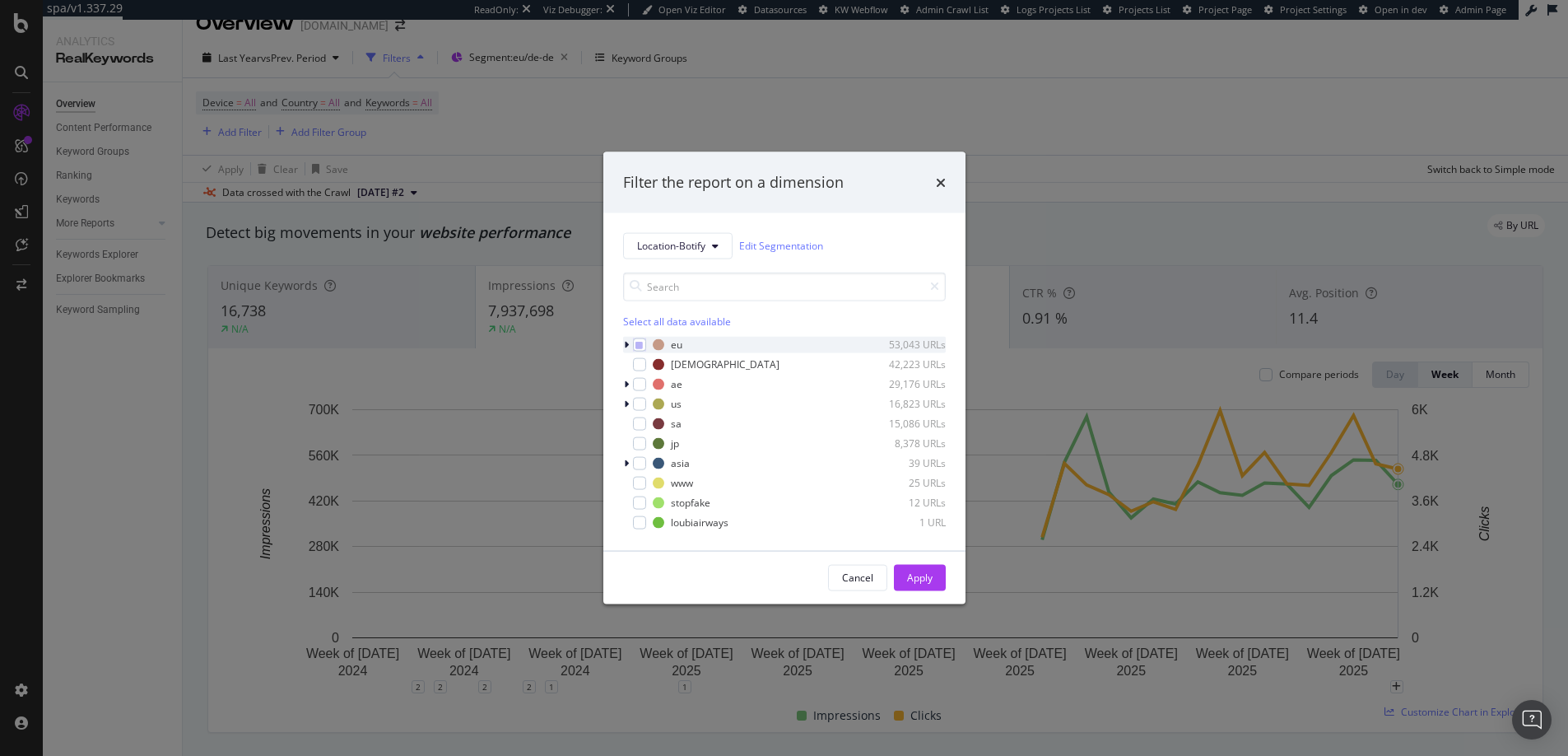
click at [630, 344] on div "modal" at bounding box center [628, 344] width 10 height 17
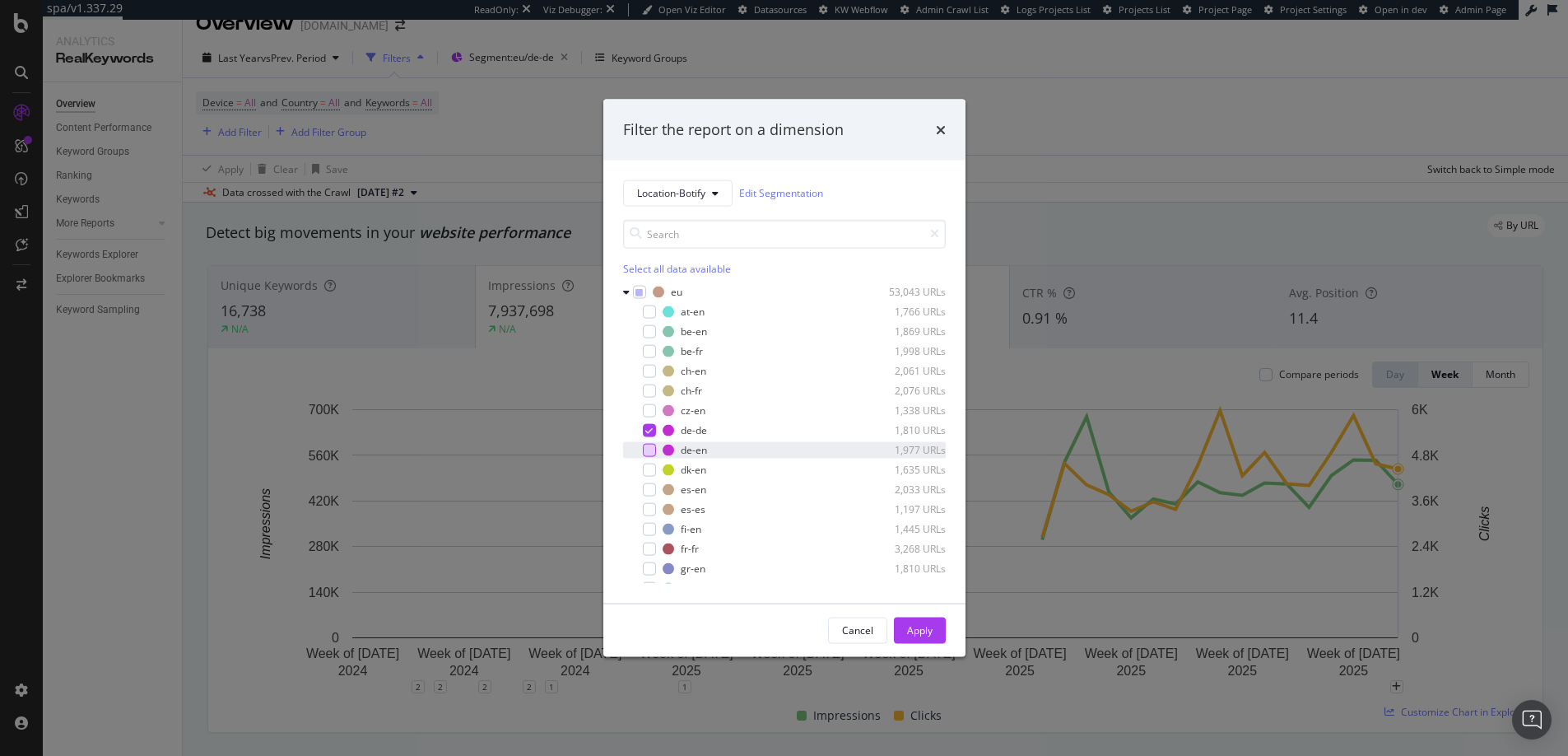
click at [649, 451] on div "modal" at bounding box center [650, 450] width 14 height 14
click at [913, 620] on div "Apply" at bounding box center [920, 629] width 25 height 24
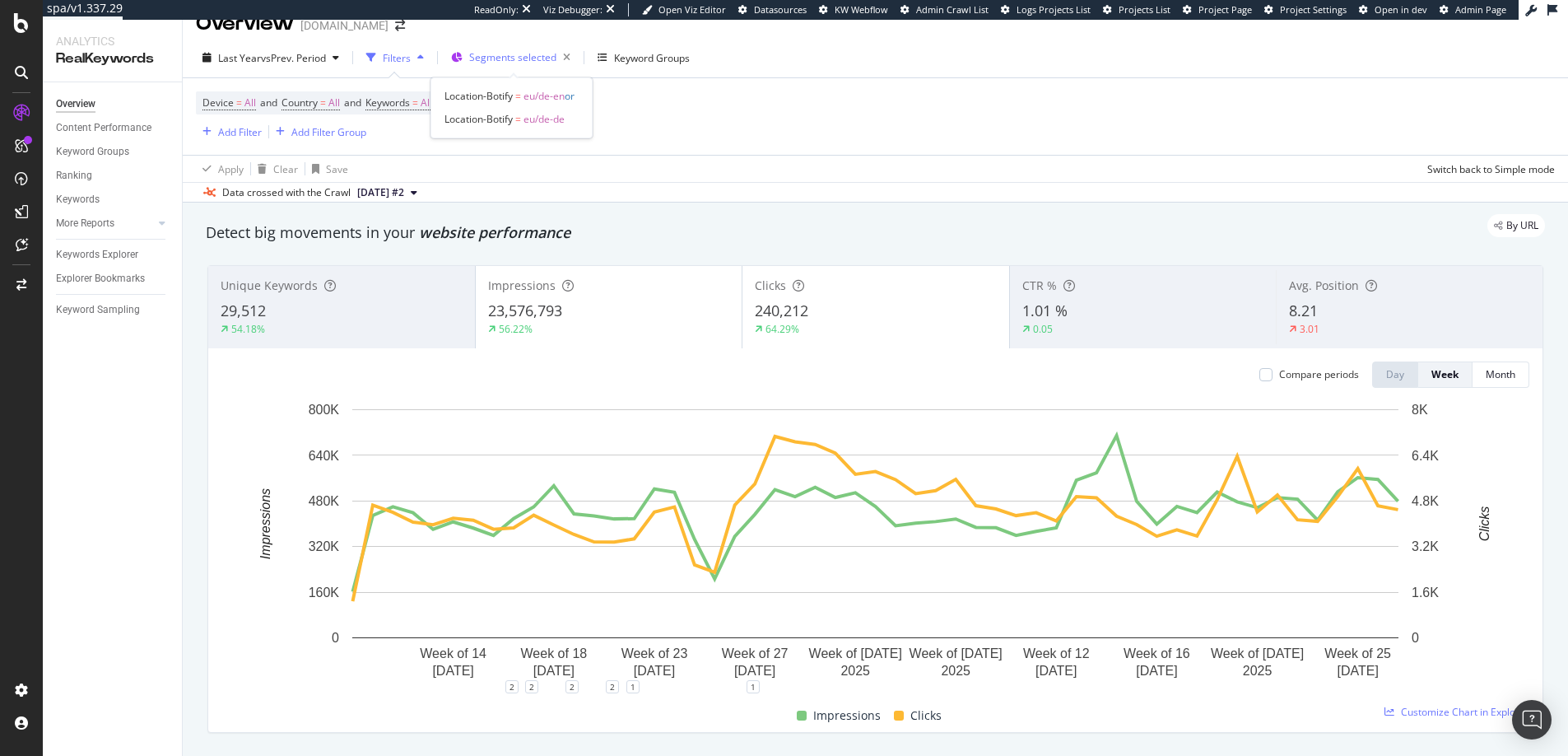
click at [512, 52] on span "Segments selected" at bounding box center [512, 57] width 87 height 14
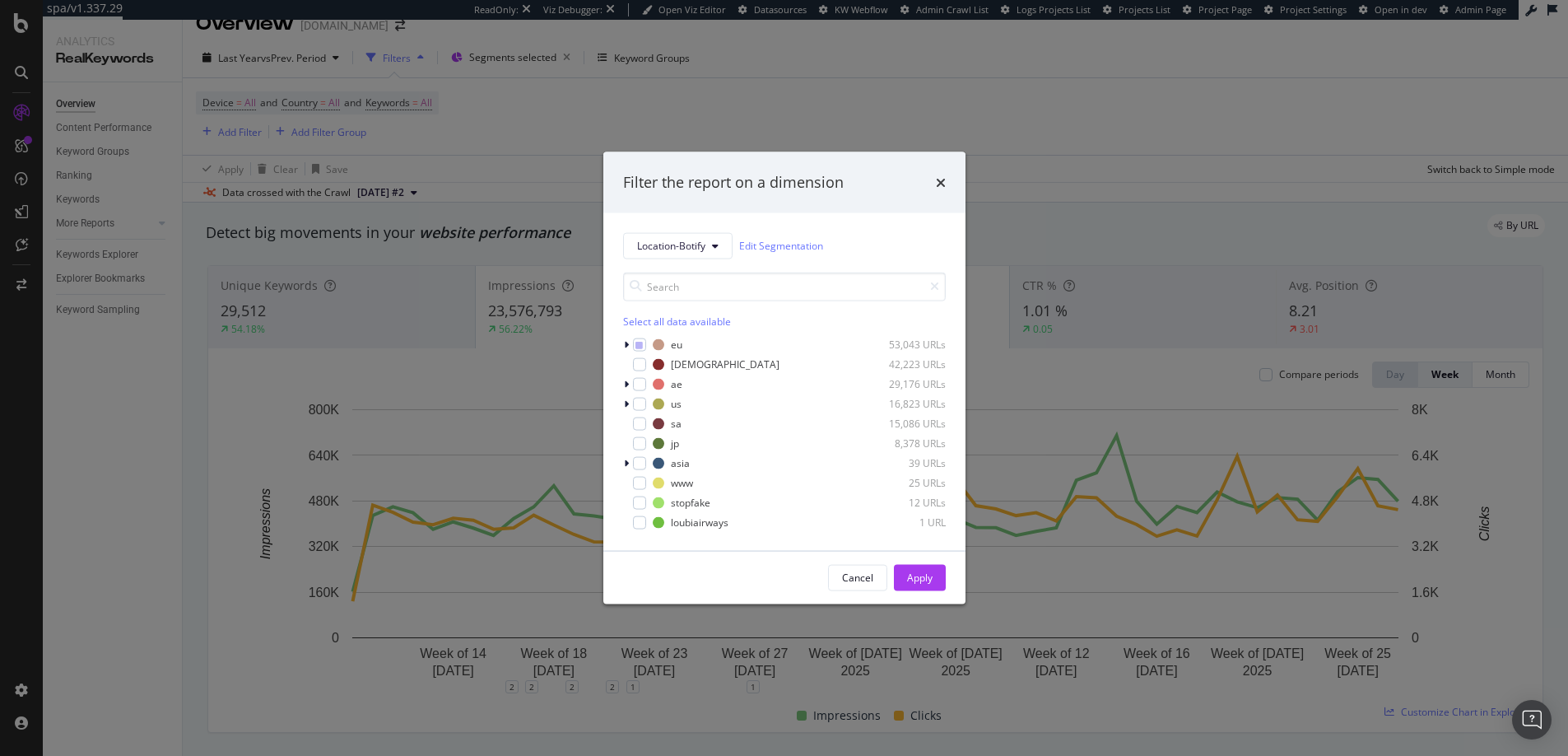
click at [831, 93] on div "Filter the report on a dimension Location-Botify Edit Segmentation Select all d…" at bounding box center [784, 378] width 1568 height 756
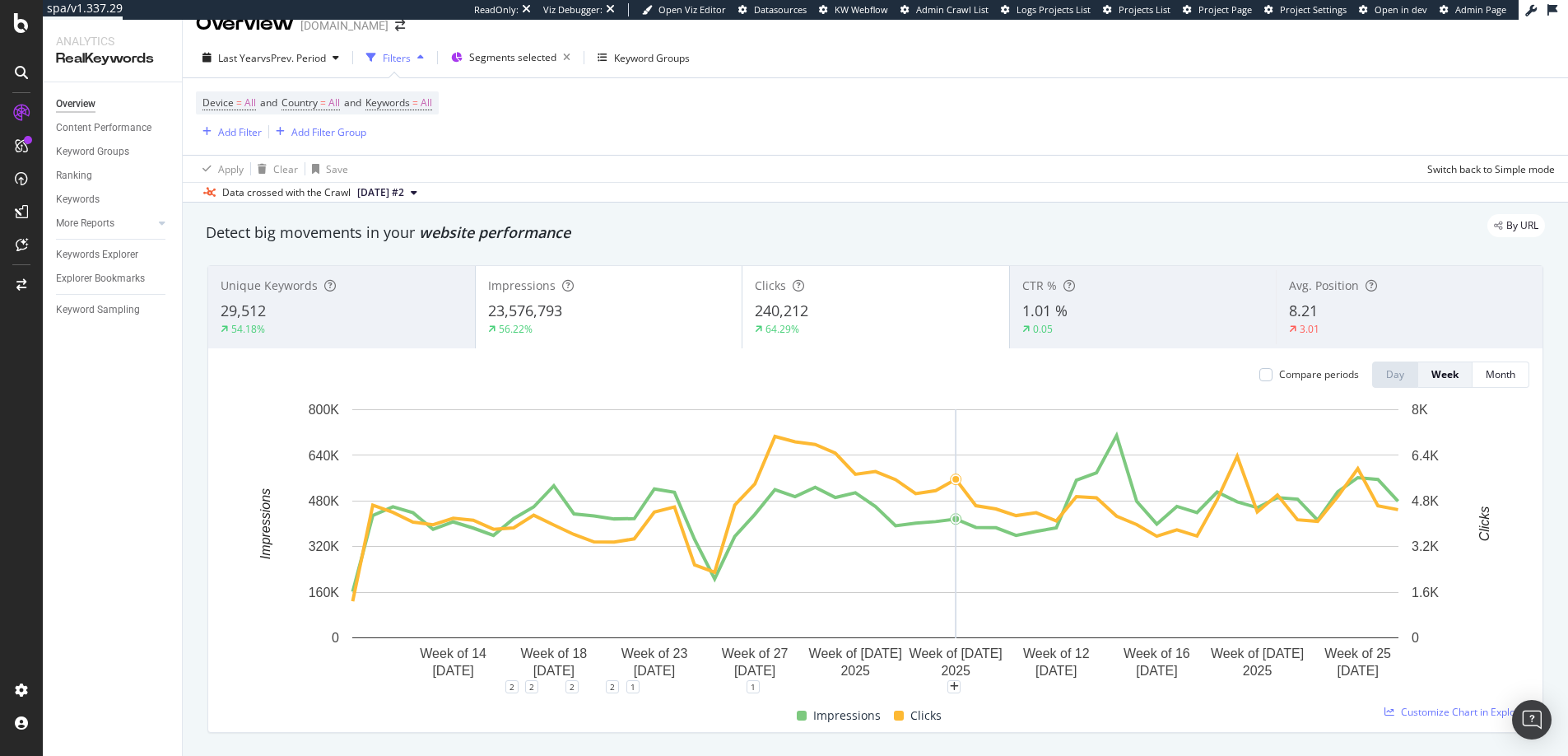
scroll to position [40, 0]
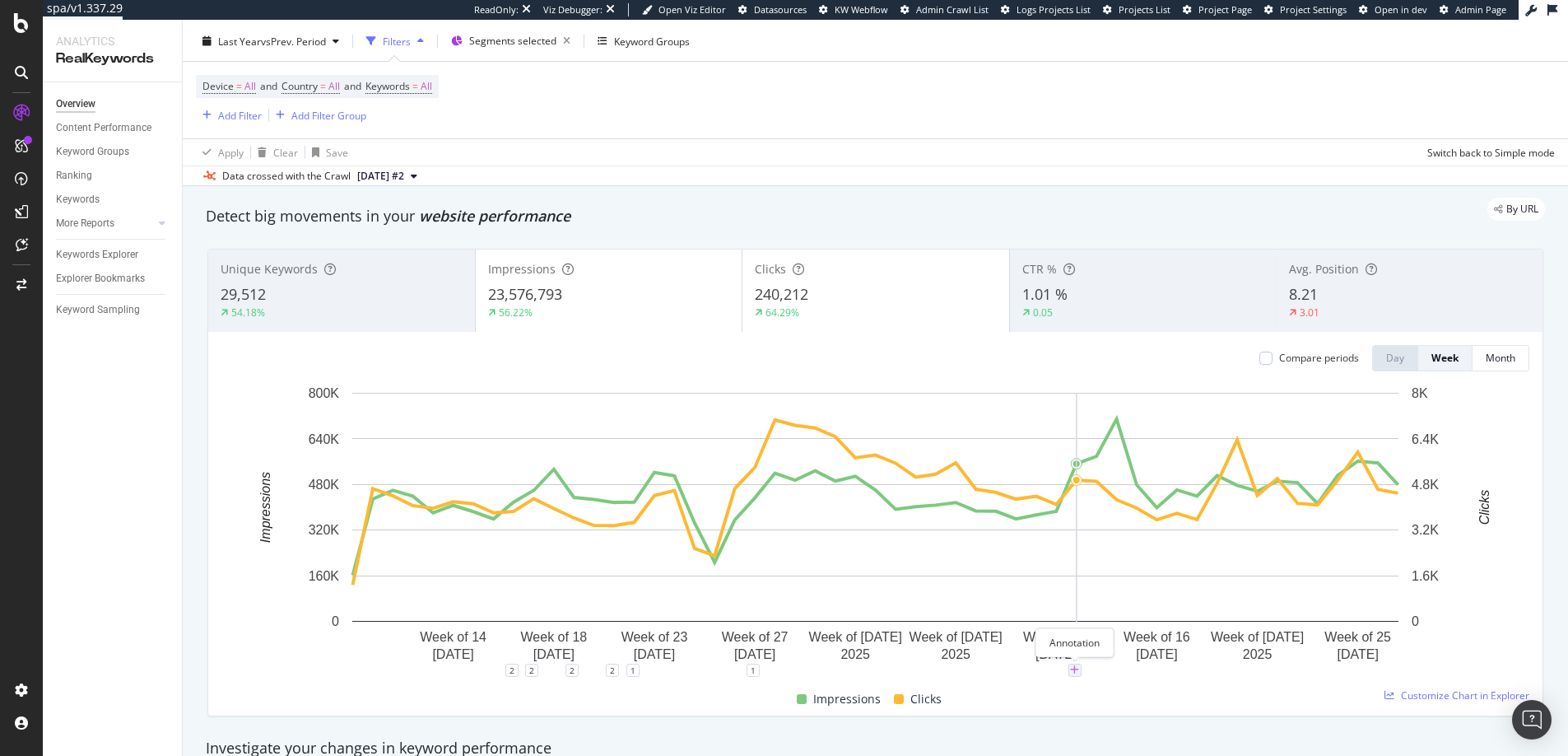
click at [1078, 666] on icon "plus" at bounding box center [1074, 670] width 9 height 10
click at [1084, 561] on textarea at bounding box center [1075, 571] width 147 height 51
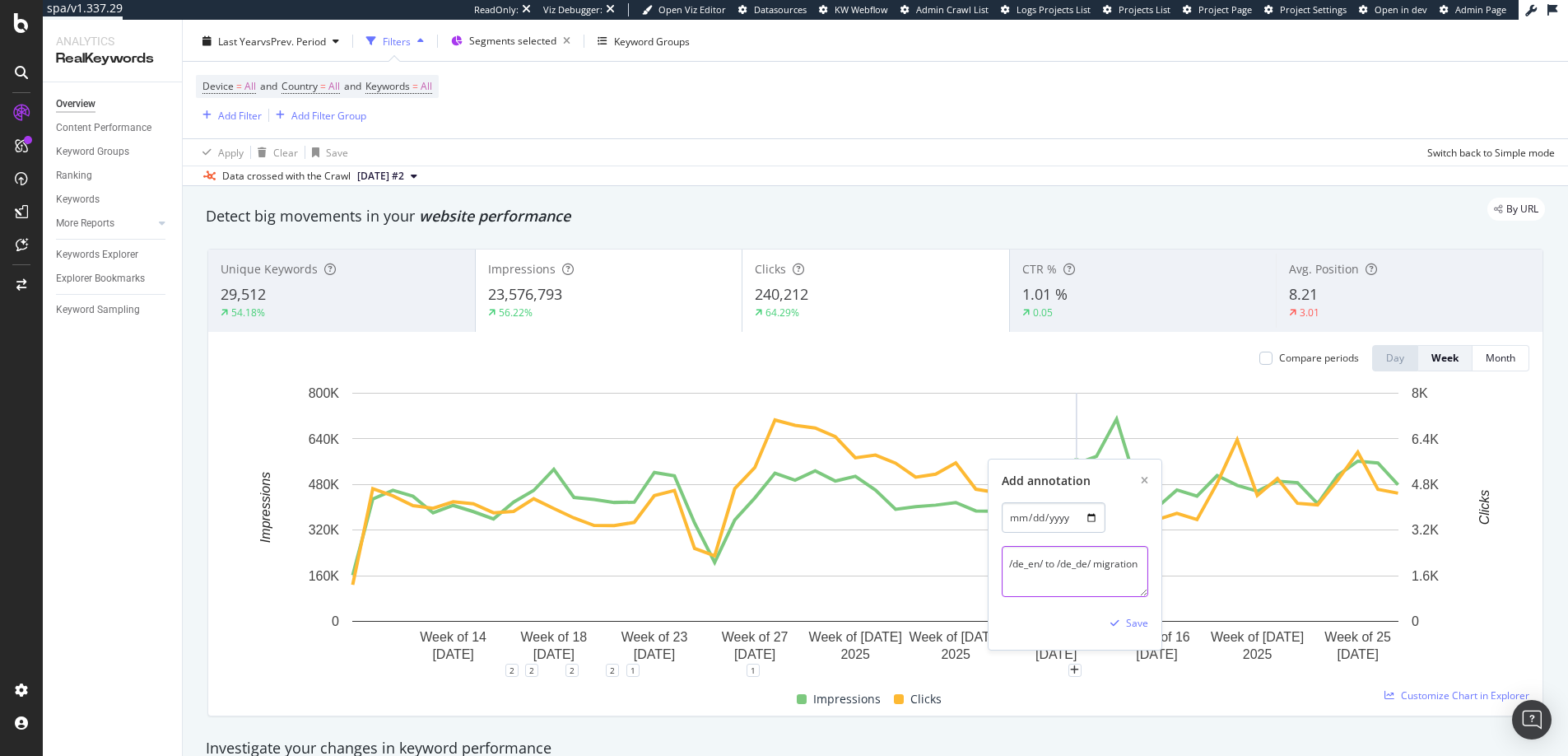
type textarea "/de_en/ to /de_de/ migration"
click at [1020, 504] on input "2025-05-19" at bounding box center [1053, 517] width 104 height 30
click at [1020, 514] on input "2025-05-19" at bounding box center [1053, 517] width 104 height 30
click at [1100, 512] on input "2025-05-19" at bounding box center [1053, 517] width 104 height 30
click at [1091, 518] on input "2025-05-19" at bounding box center [1053, 517] width 104 height 30
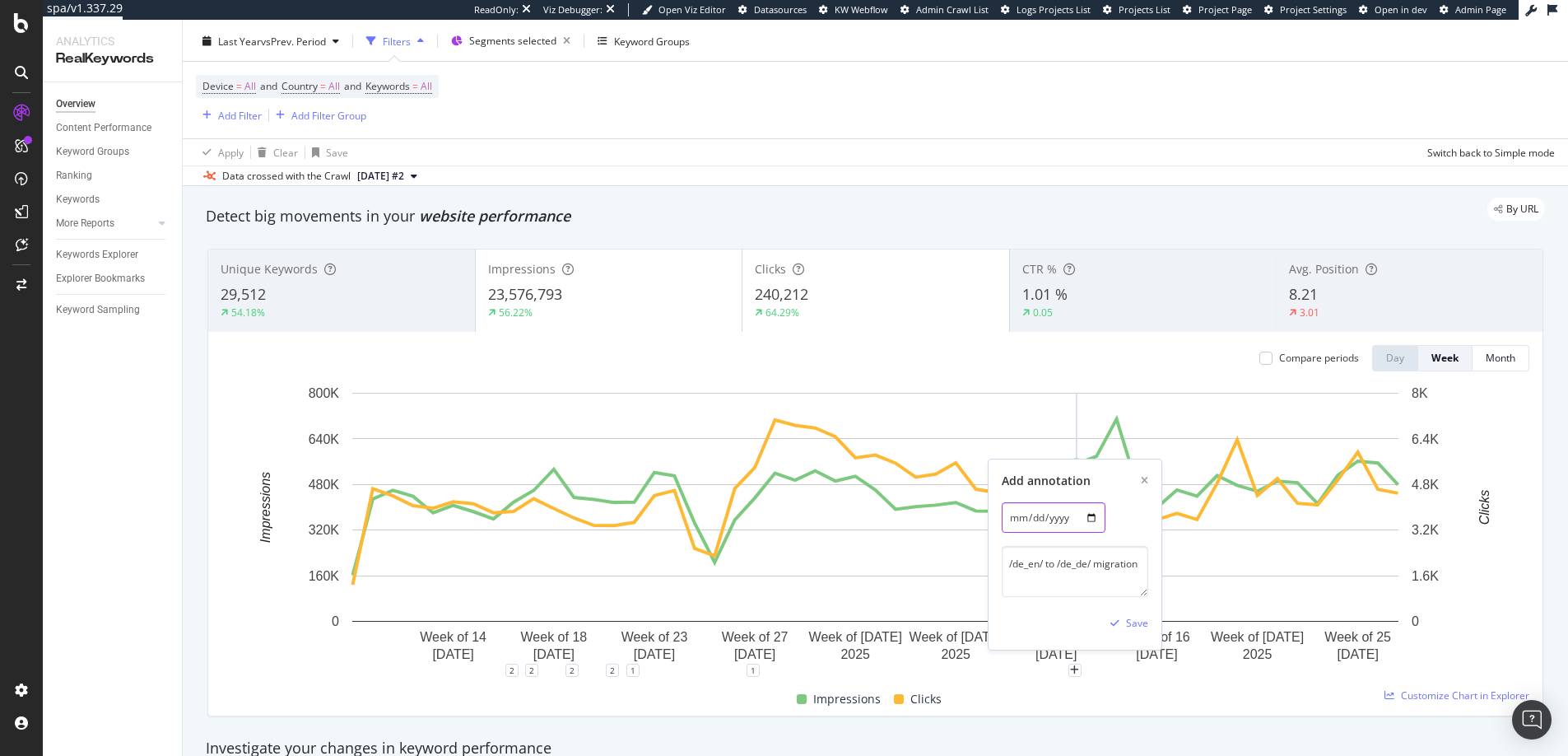
type input "2025-05-20"
click at [1135, 619] on div "Save" at bounding box center [1137, 623] width 22 height 14
click at [1117, 667] on icon "plus" at bounding box center [1115, 670] width 9 height 10
click at [1133, 518] on input "2025-06-02" at bounding box center [1094, 517] width 104 height 30
type input "2025-06-05"
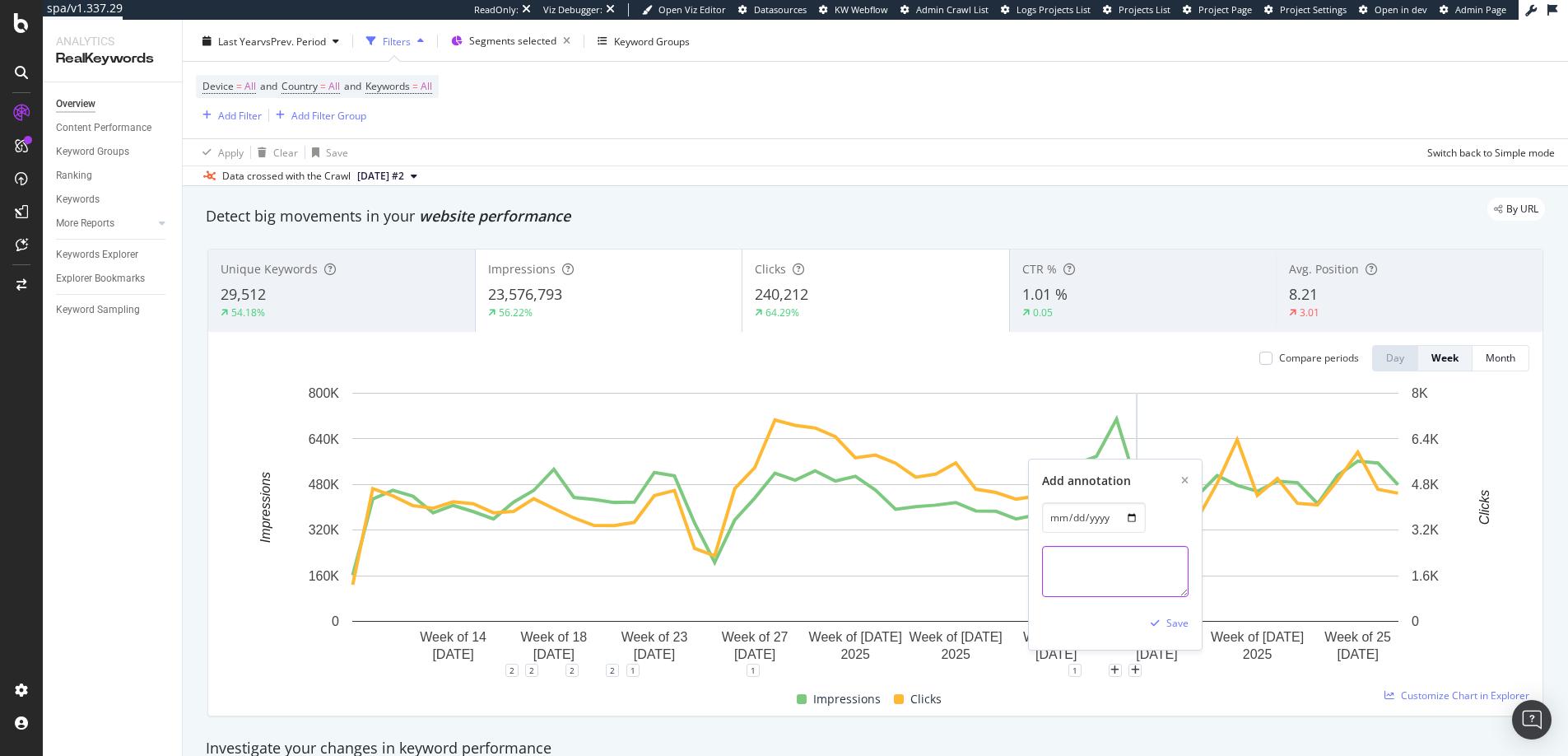
click at [1096, 559] on textarea at bounding box center [1116, 571] width 147 height 51
type textarea "Added /us_es/ subfolder"
click at [1176, 629] on div "Save" at bounding box center [1177, 623] width 22 height 14
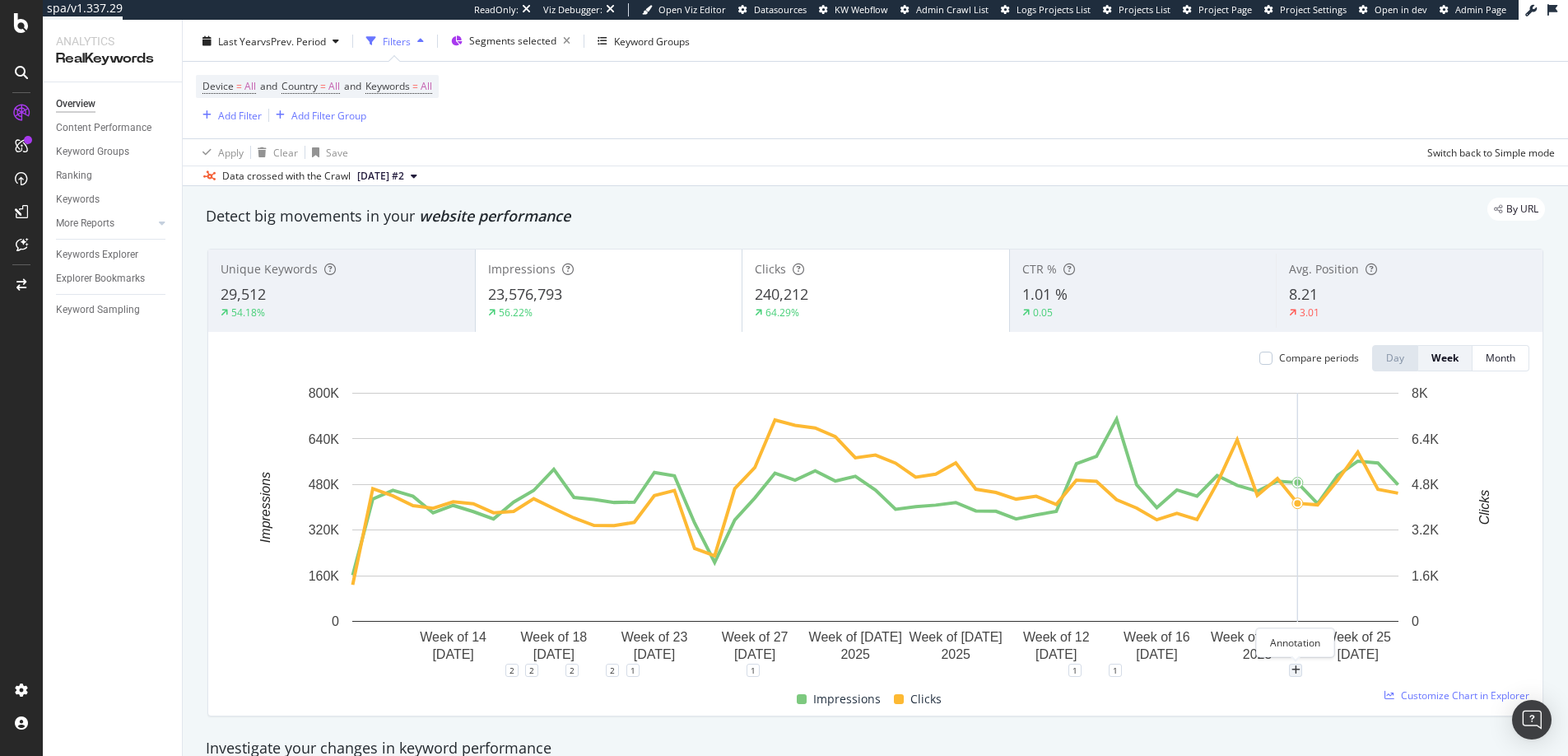
click at [1290, 667] on div "plus" at bounding box center [1296, 670] width 14 height 14
click at [1317, 509] on input "2025-08-04" at bounding box center [1274, 517] width 104 height 30
click at [1314, 516] on input "2025-08-04" at bounding box center [1274, 517] width 104 height 30
type input "2025-07-17"
click at [1261, 586] on textarea at bounding box center [1296, 571] width 147 height 51
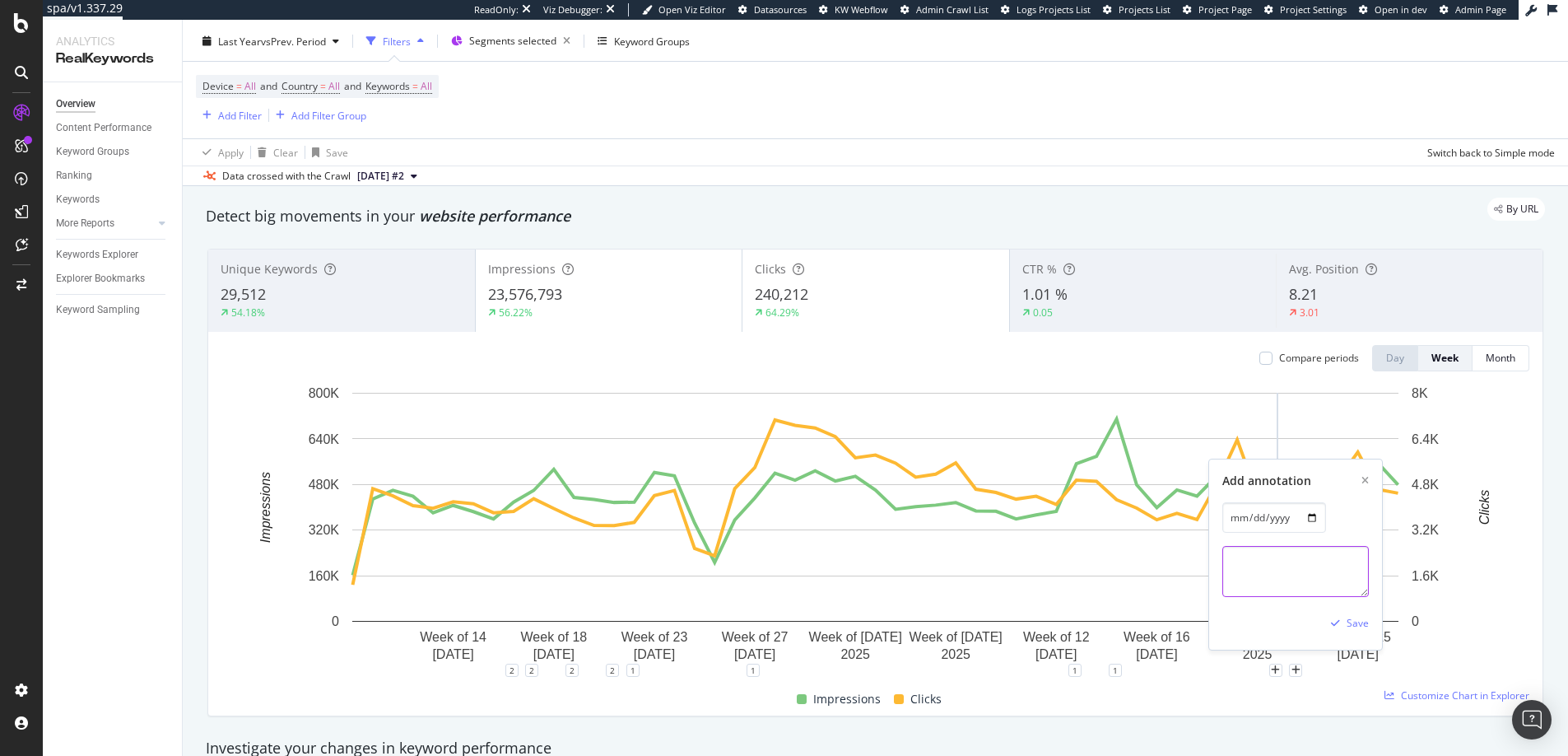
paste textarea "/nl_en/ to /nl_nl/"
type textarea "/nl_en/ to /nl_nl/ migration"
click at [1346, 615] on div "Save" at bounding box center [1347, 623] width 45 height 24
click at [1013, 144] on div "Apply Clear Save Switch back to Simple mode" at bounding box center [876, 152] width 1386 height 27
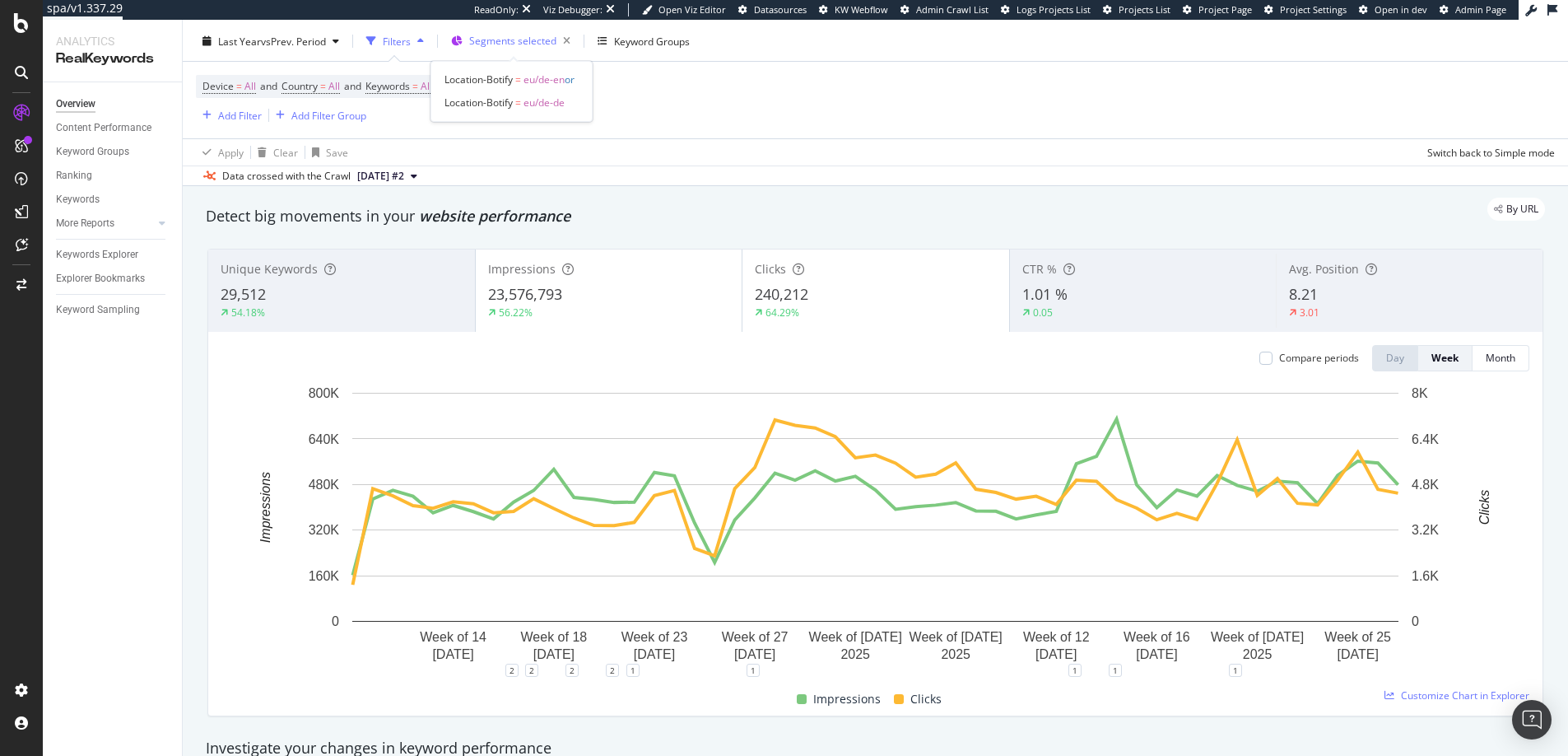
click at [521, 52] on div "Segments selected" at bounding box center [523, 40] width 108 height 23
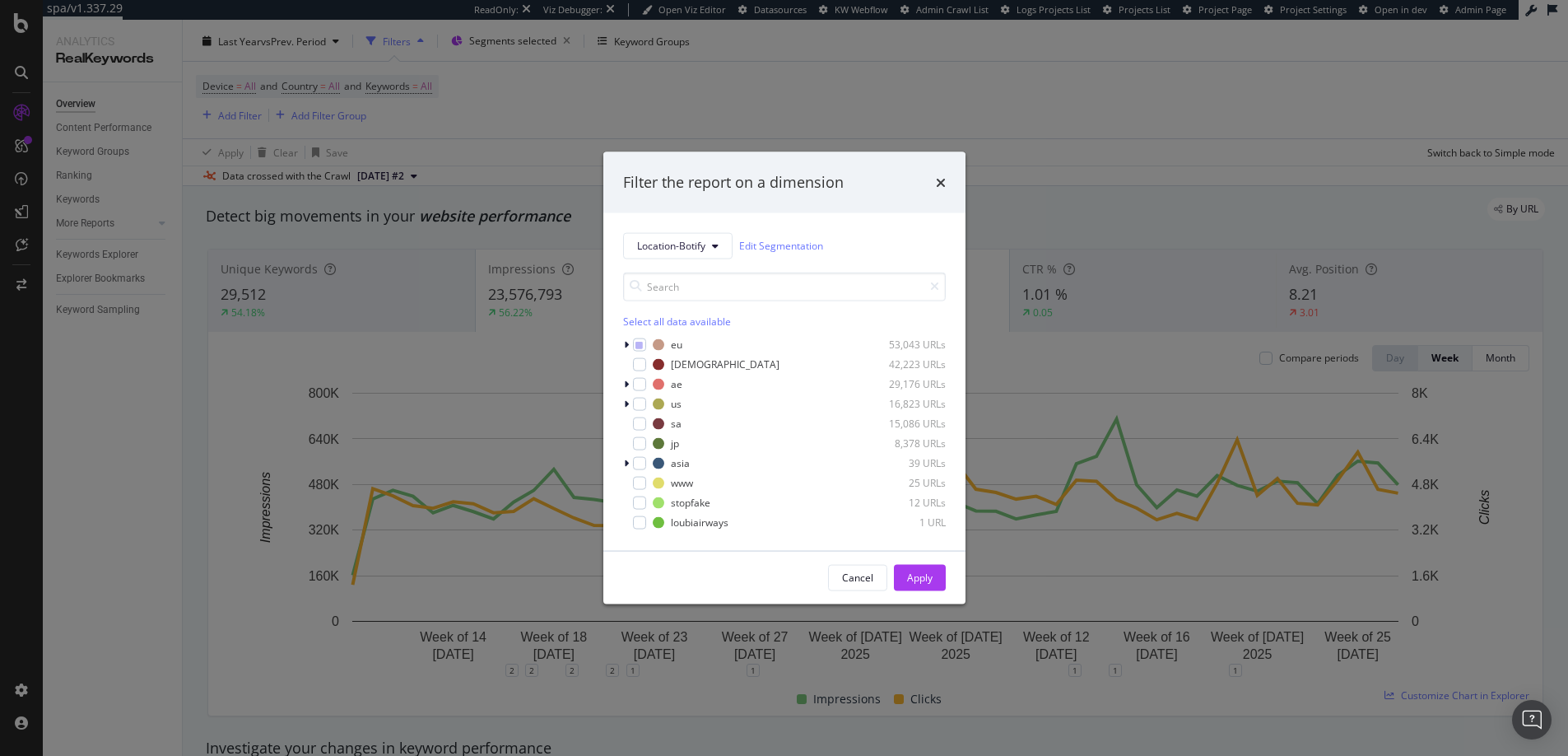
click at [739, 54] on div "Filter the report on a dimension Location-Botify Edit Segmentation Select all d…" at bounding box center [784, 378] width 1568 height 756
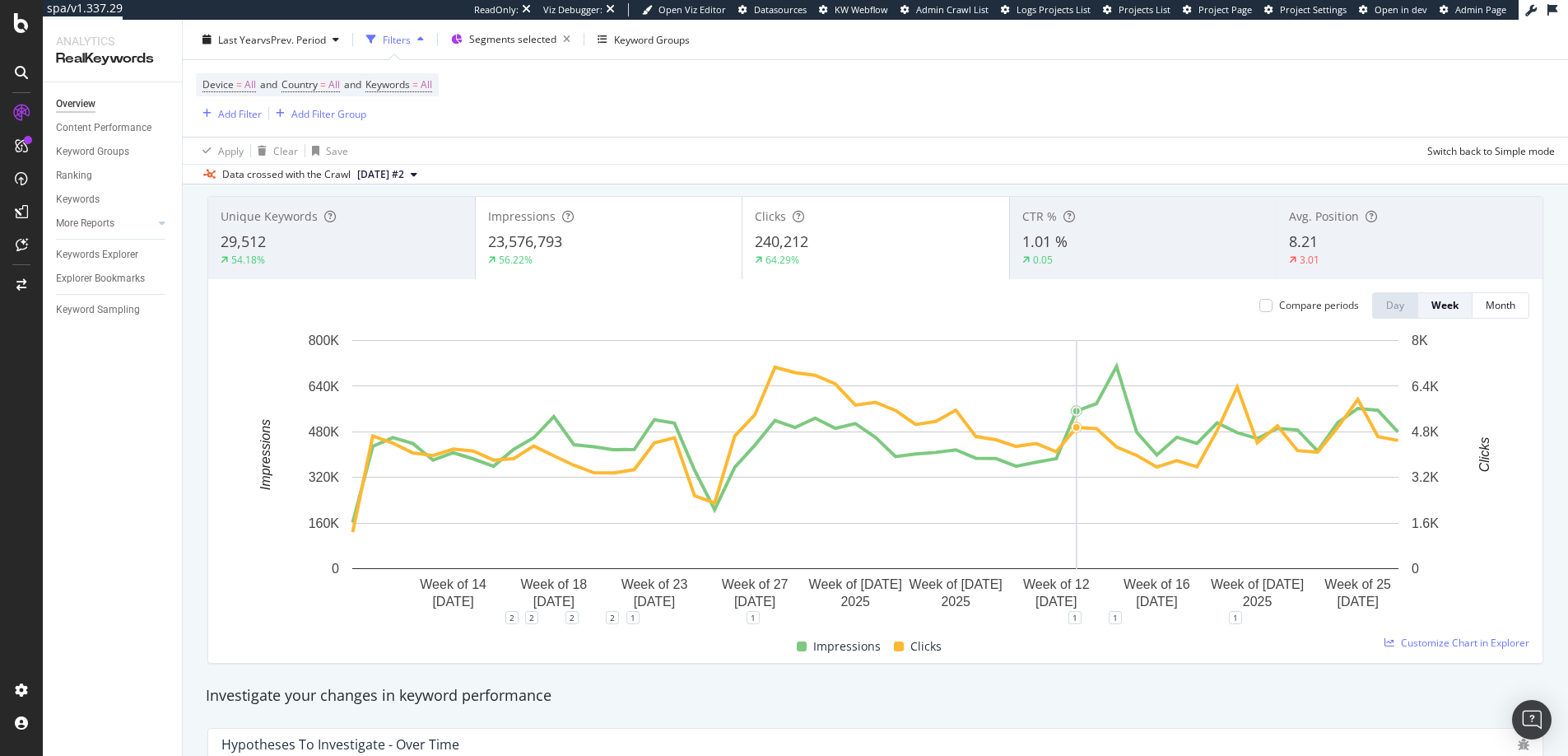
scroll to position [94, 0]
click at [419, 82] on span "=" at bounding box center [415, 84] width 6 height 14
click at [400, 116] on span "All" at bounding box center [397, 109] width 12 height 14
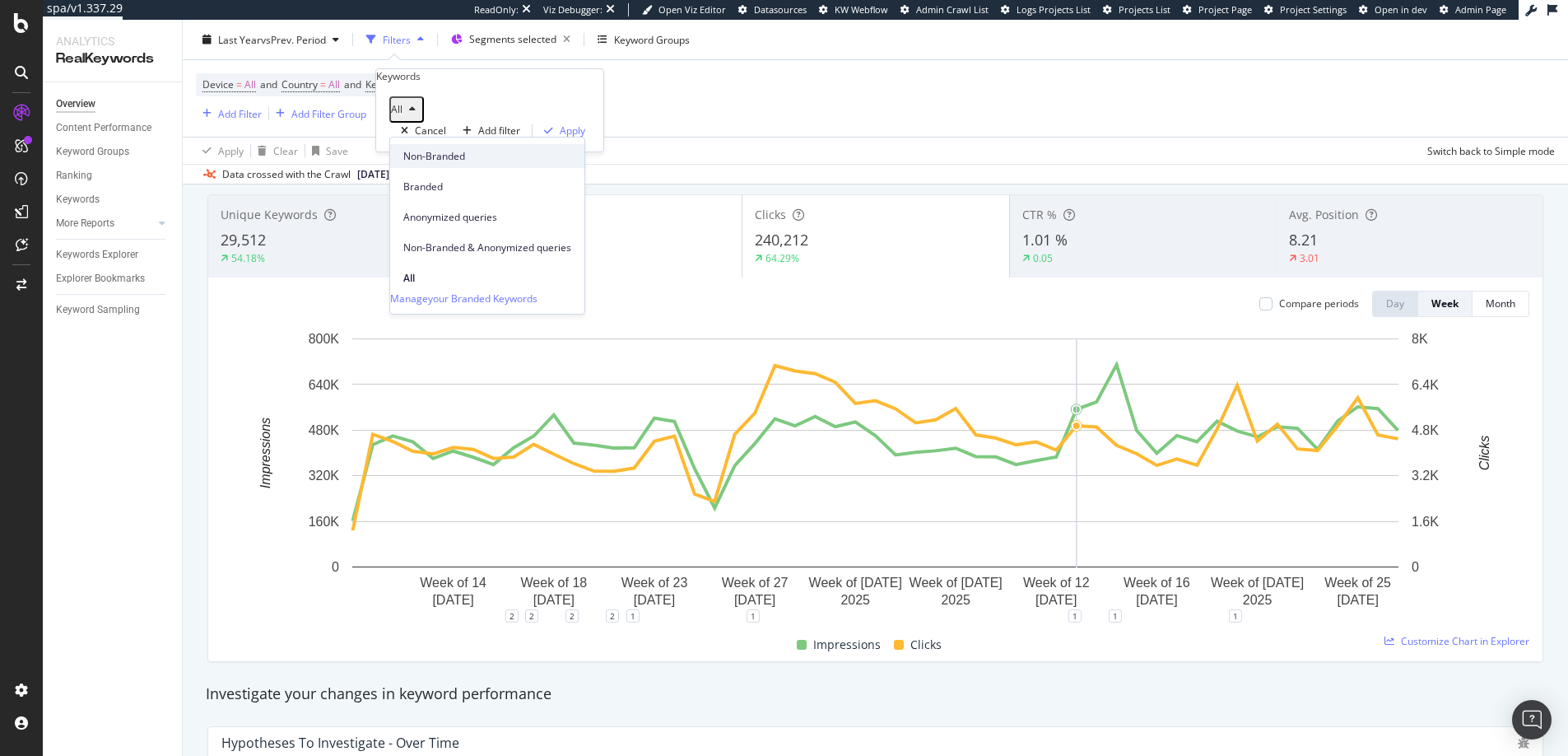
click at [416, 159] on span "Non-Branded" at bounding box center [487, 157] width 168 height 15
click at [550, 138] on button "Apply" at bounding box center [561, 130] width 57 height 16
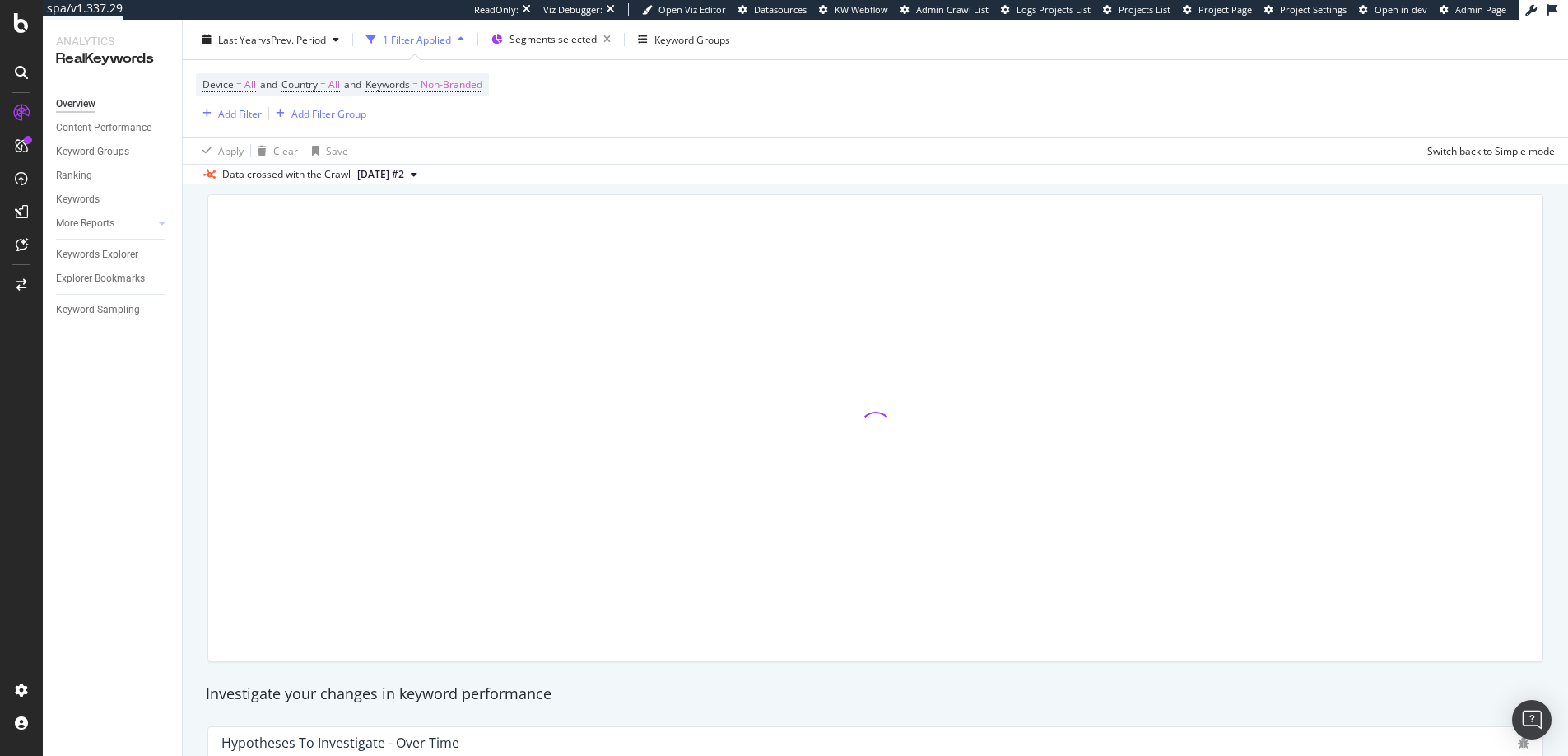
click at [554, 160] on div "Apply Clear Save Switch back to Simple mode" at bounding box center [876, 150] width 1386 height 27
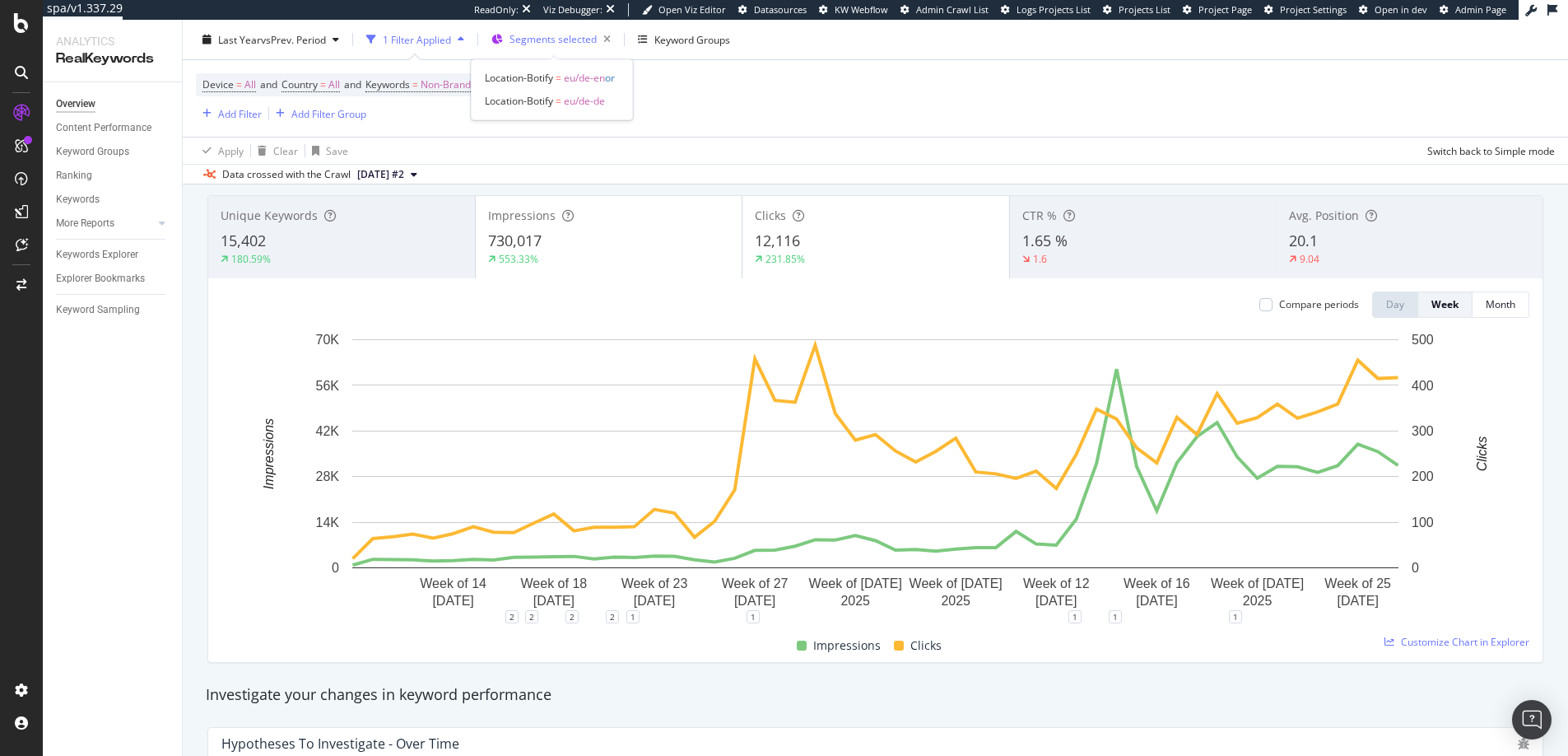
click at [544, 32] on span "Segments selected" at bounding box center [553, 39] width 87 height 14
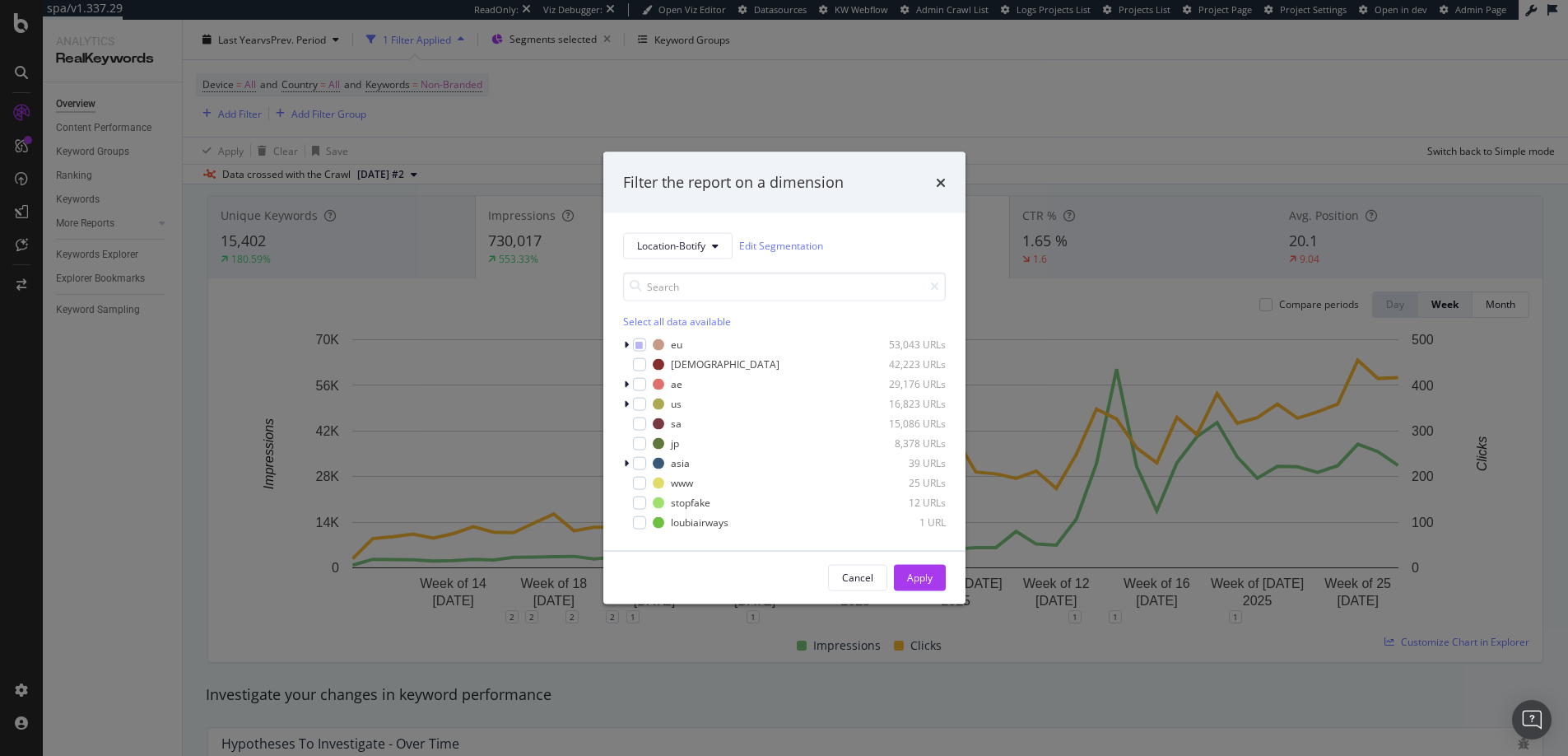
click at [831, 92] on div "Filter the report on a dimension Location-Botify Edit Segmentation Select all d…" at bounding box center [784, 378] width 1568 height 756
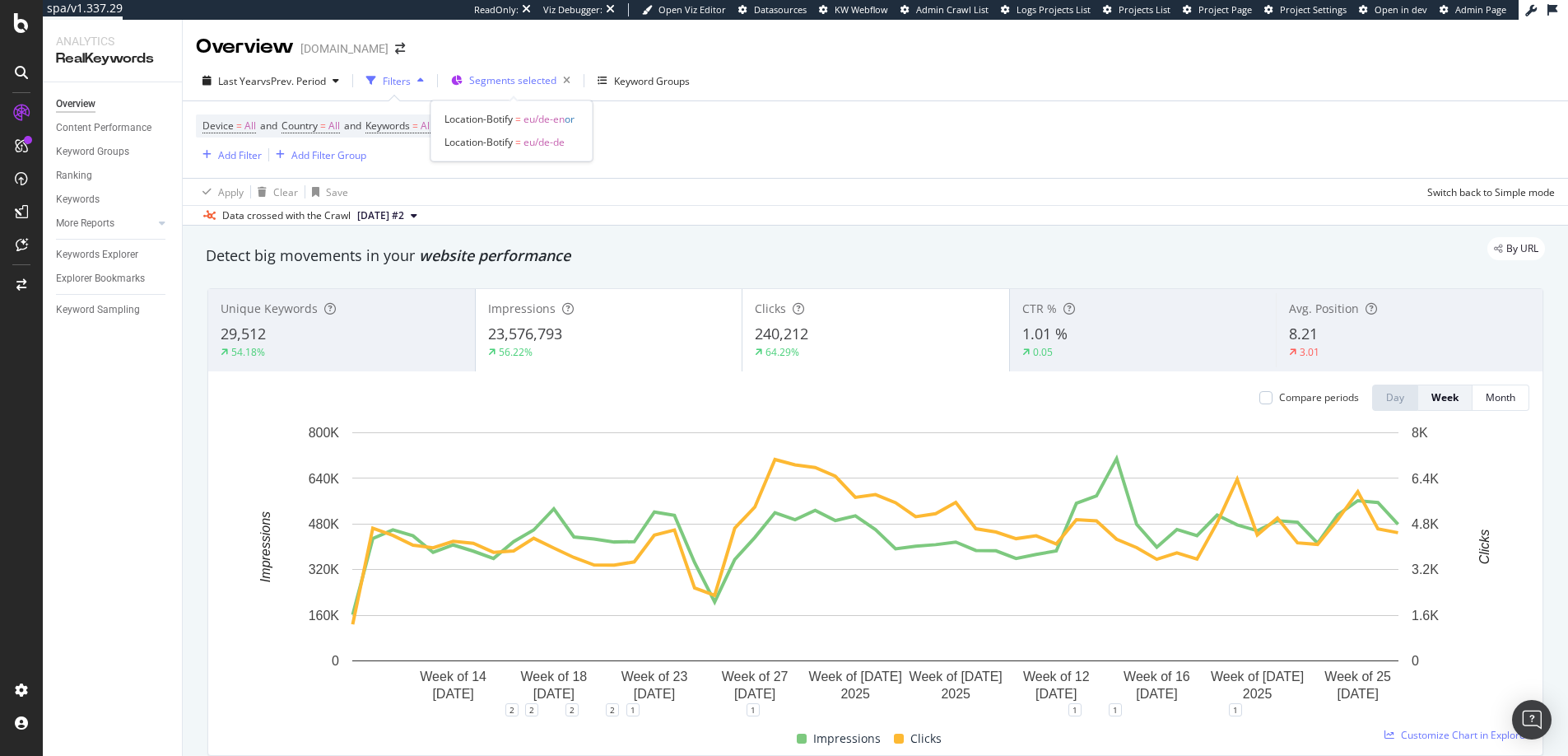
click at [531, 81] on span "Segments selected" at bounding box center [512, 80] width 87 height 14
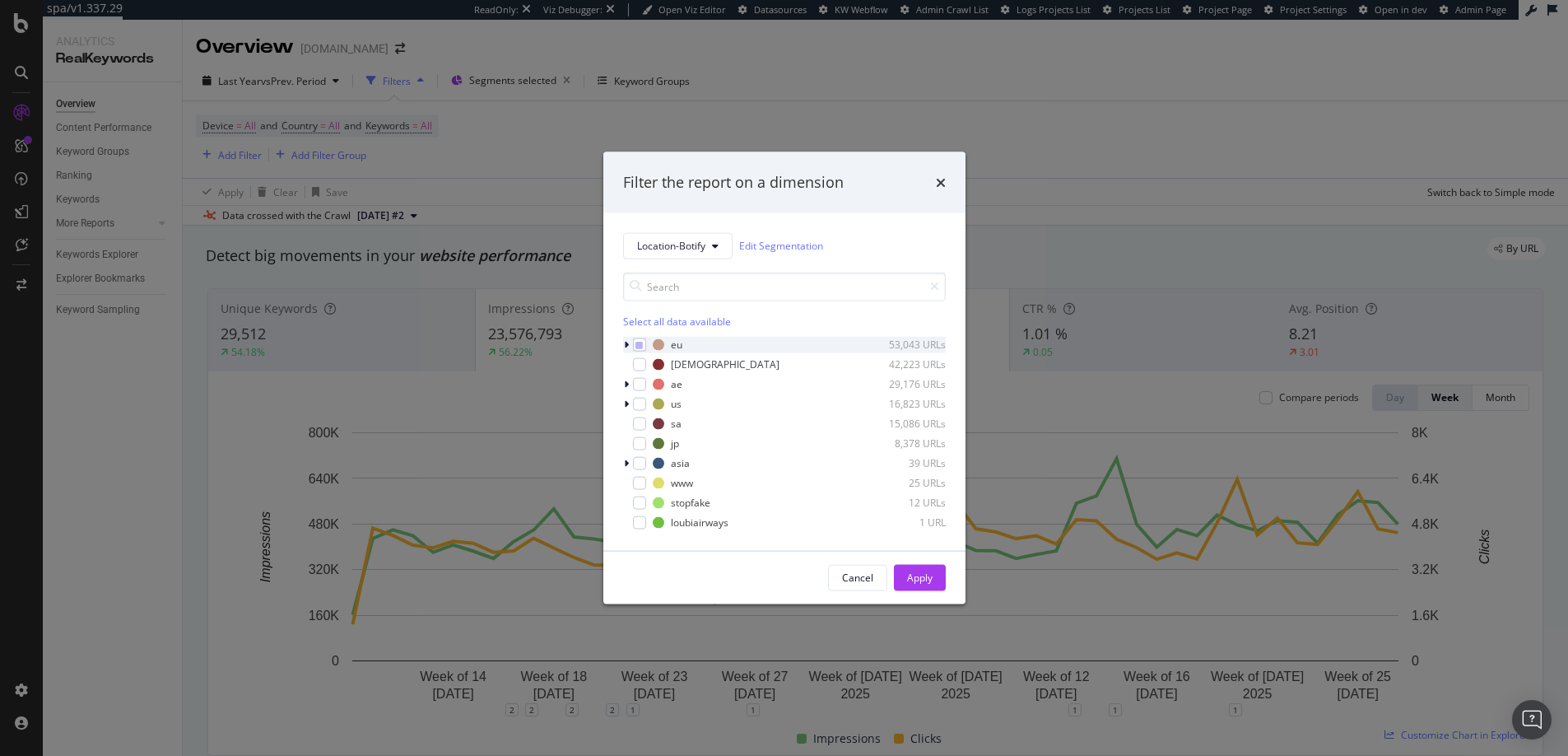
click at [623, 342] on div "modal" at bounding box center [628, 344] width 10 height 17
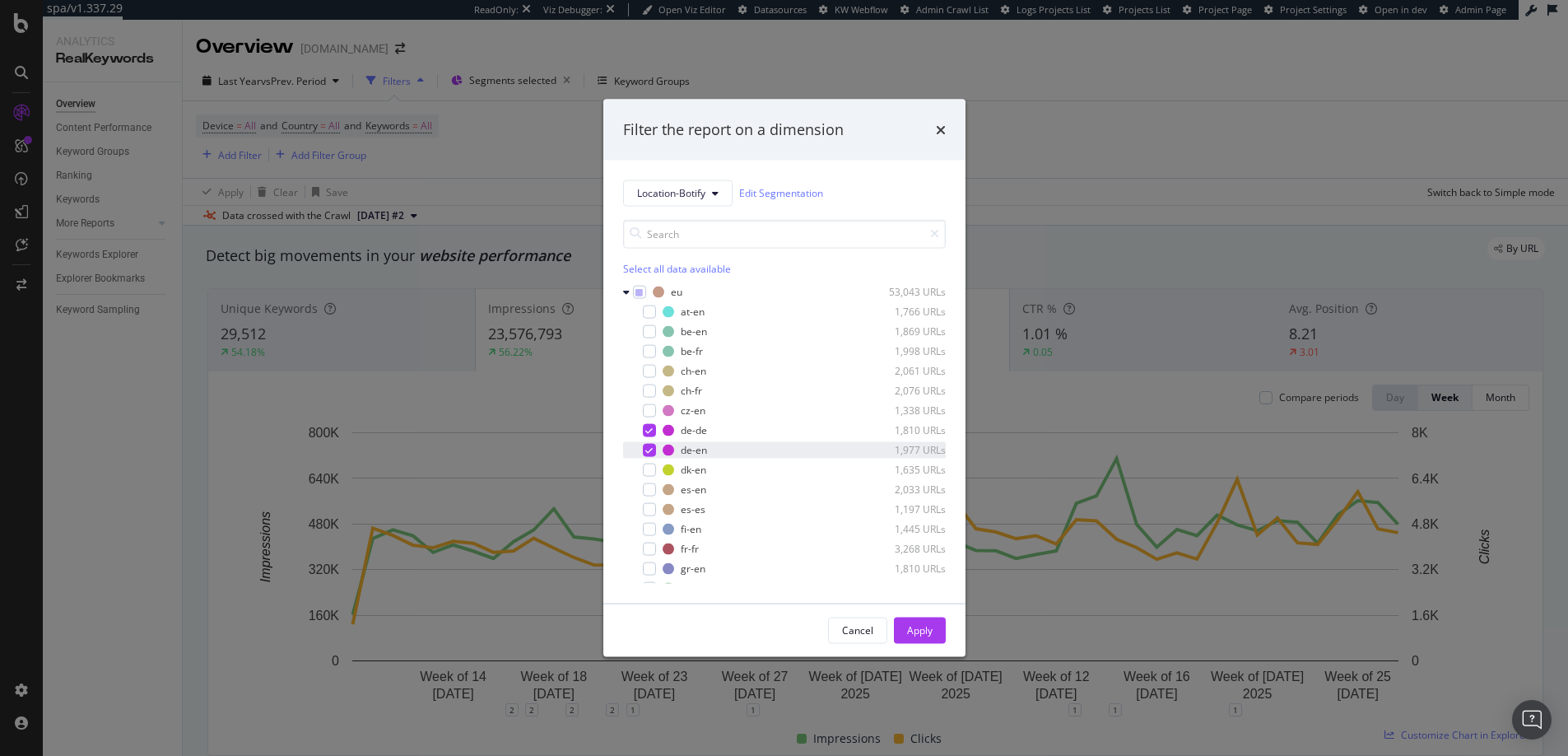
click at [652, 451] on icon "modal" at bounding box center [649, 450] width 8 height 8
click at [652, 431] on icon "modal" at bounding box center [649, 429] width 8 height 8
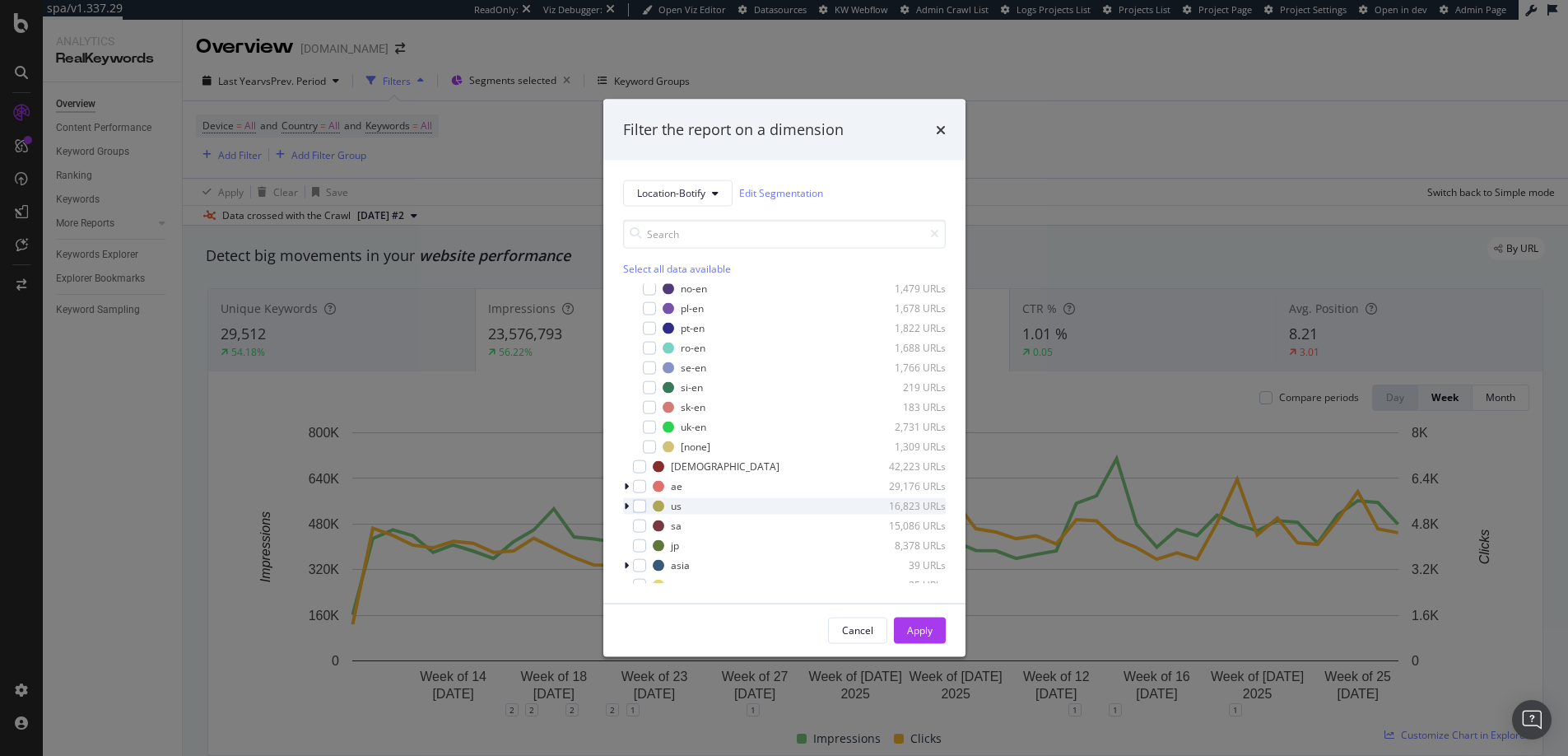
click at [629, 505] on div "modal" at bounding box center [628, 505] width 10 height 17
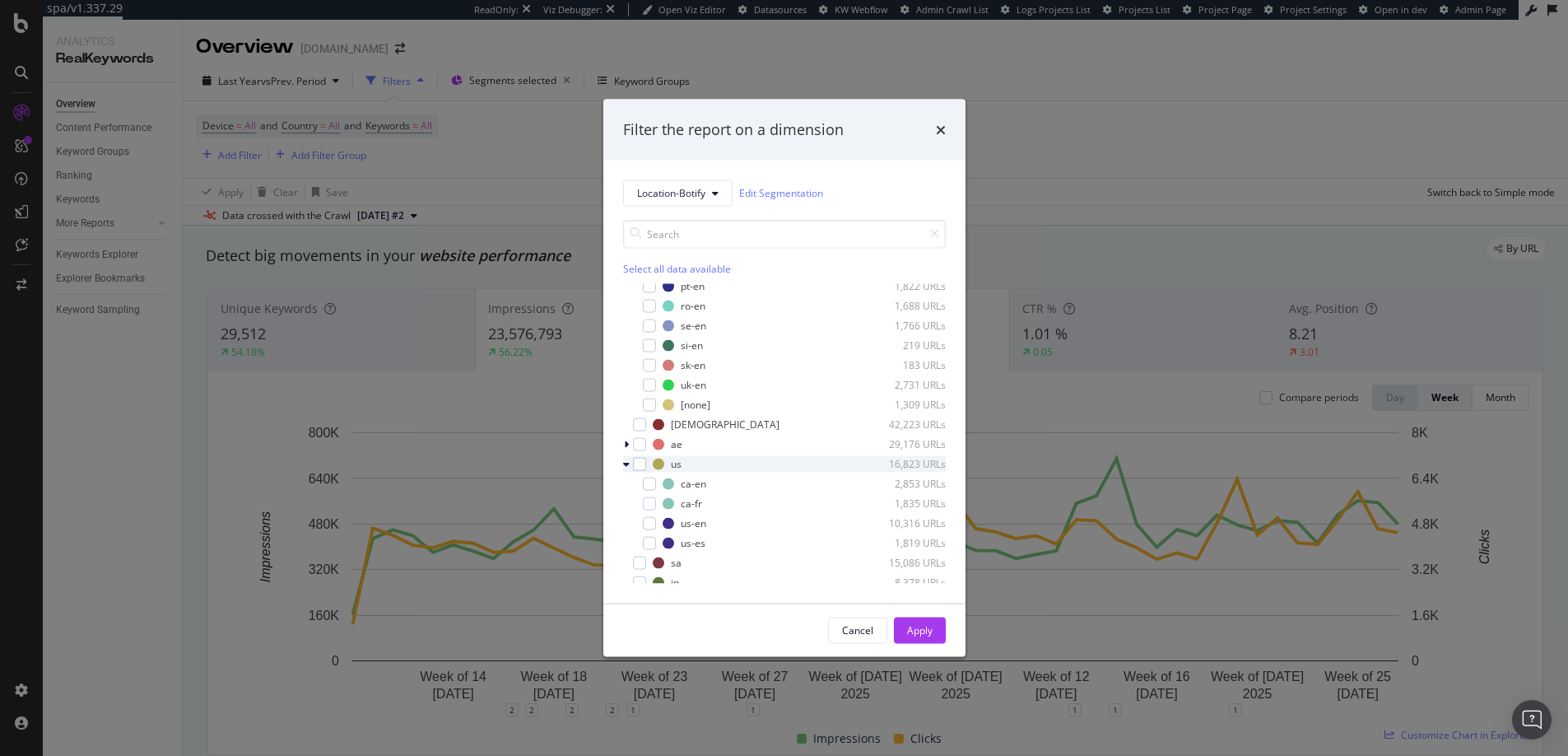
scroll to position [586, 0]
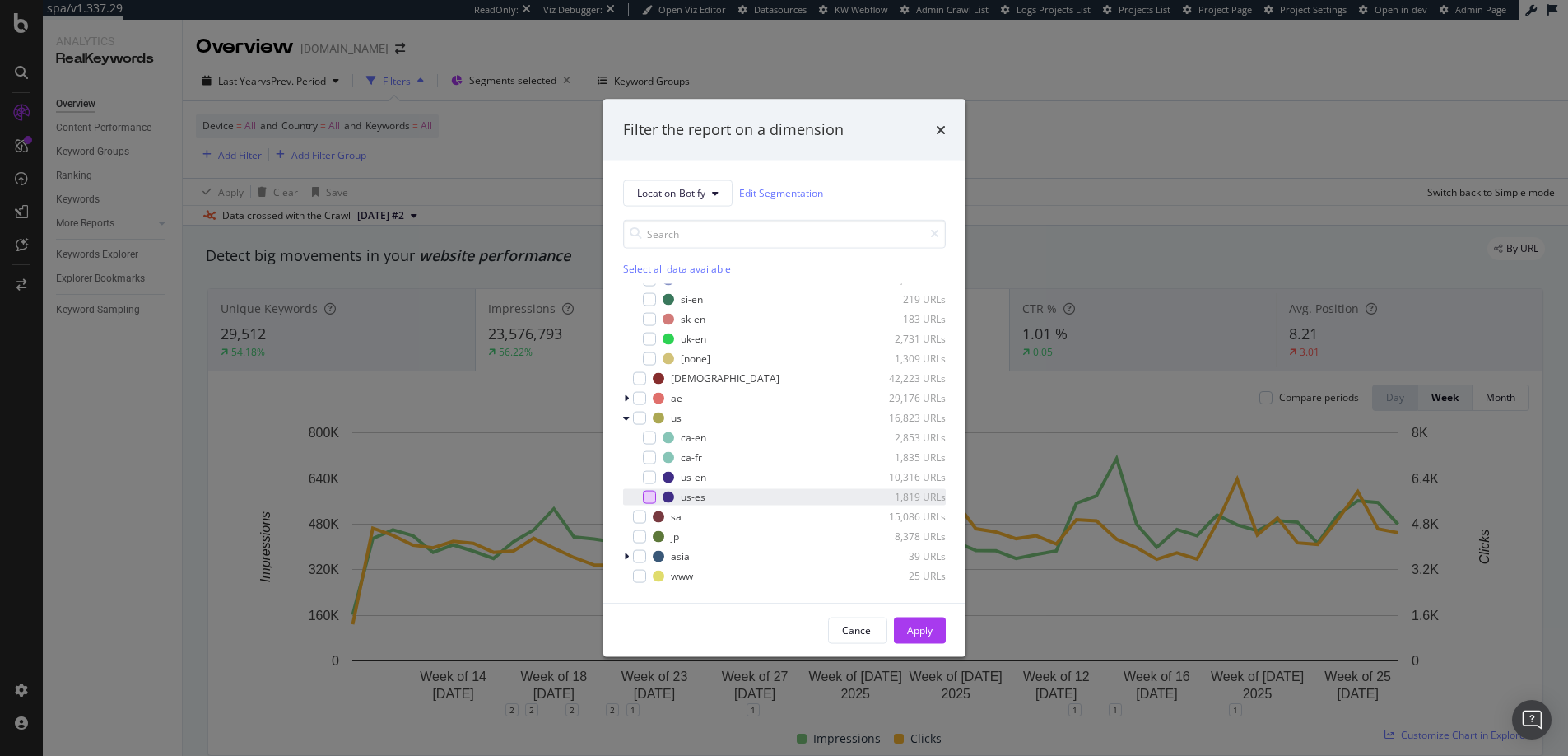
click at [650, 500] on div "modal" at bounding box center [650, 496] width 14 height 14
click at [926, 629] on div "Apply" at bounding box center [920, 629] width 25 height 14
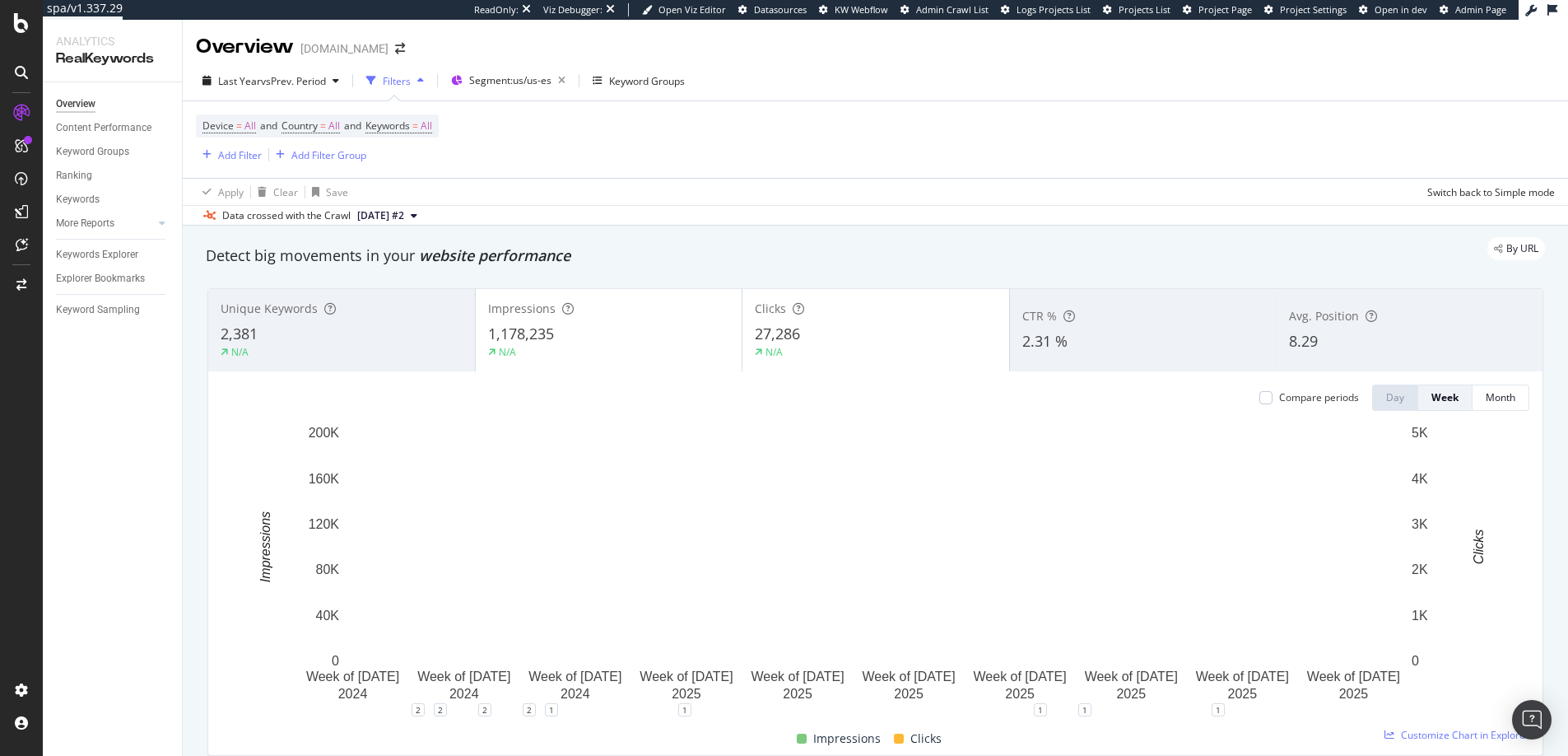
scroll to position [4, 0]
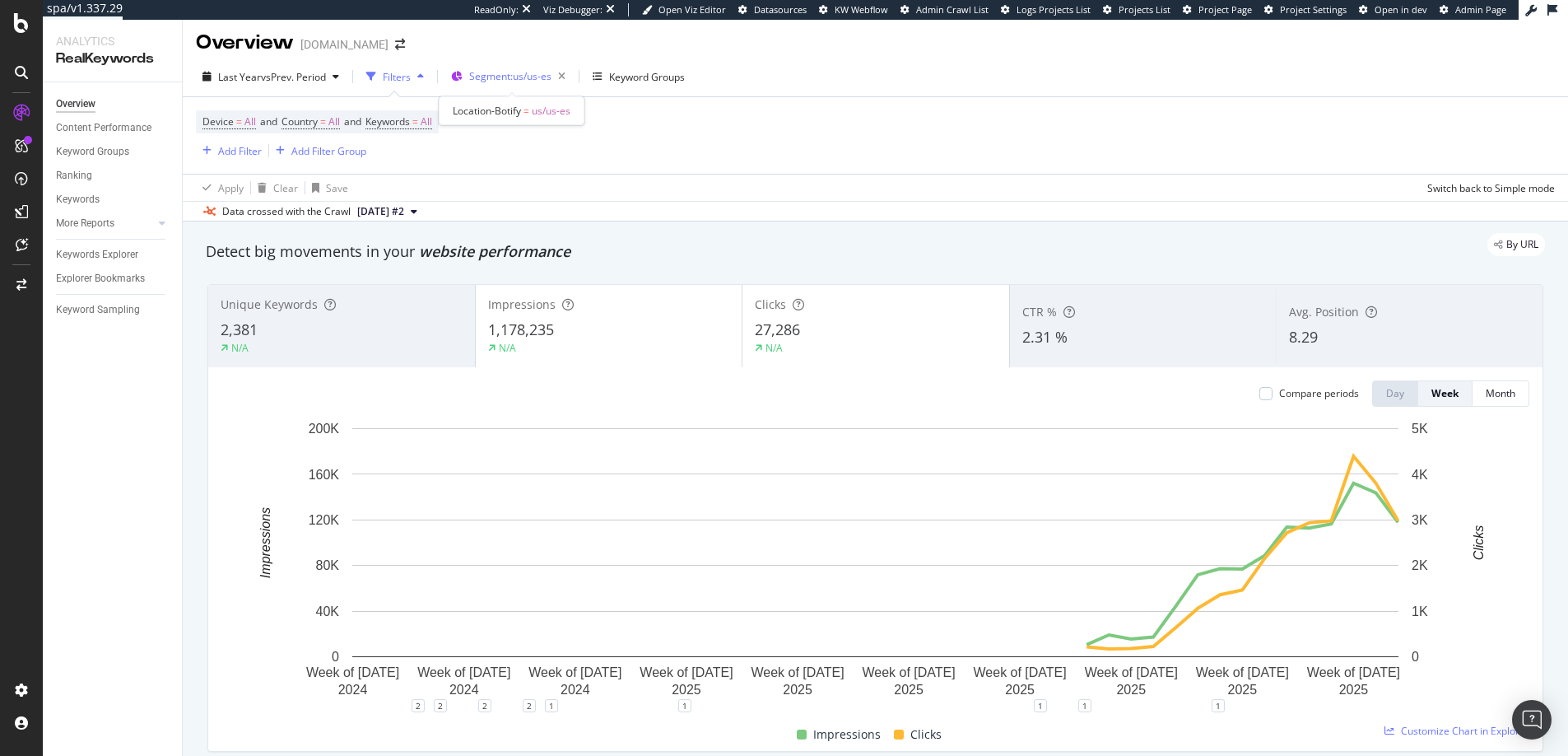
click at [522, 78] on span "Segment: us/us-es" at bounding box center [511, 76] width 83 height 14
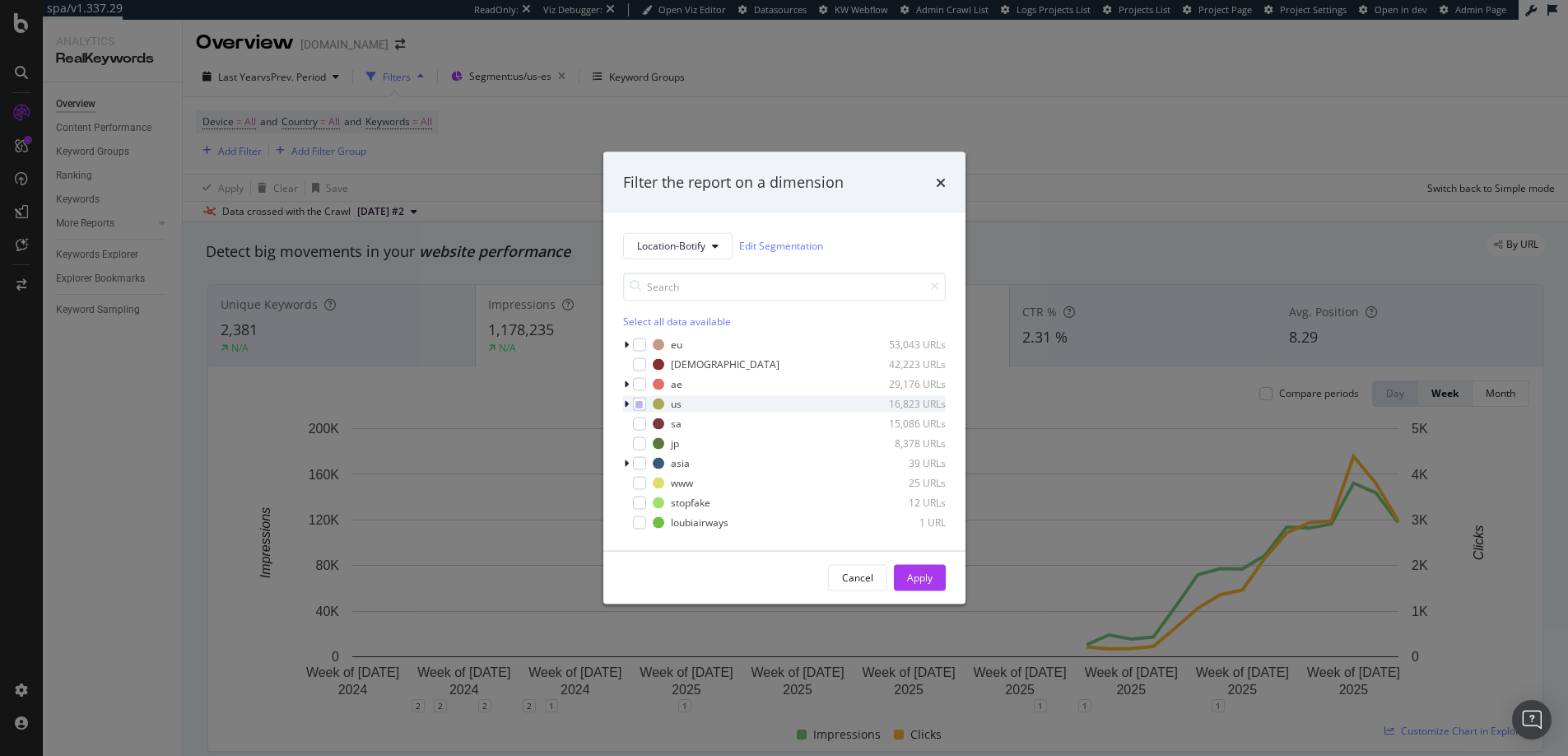
click at [626, 405] on icon "modal" at bounding box center [626, 403] width 5 height 10
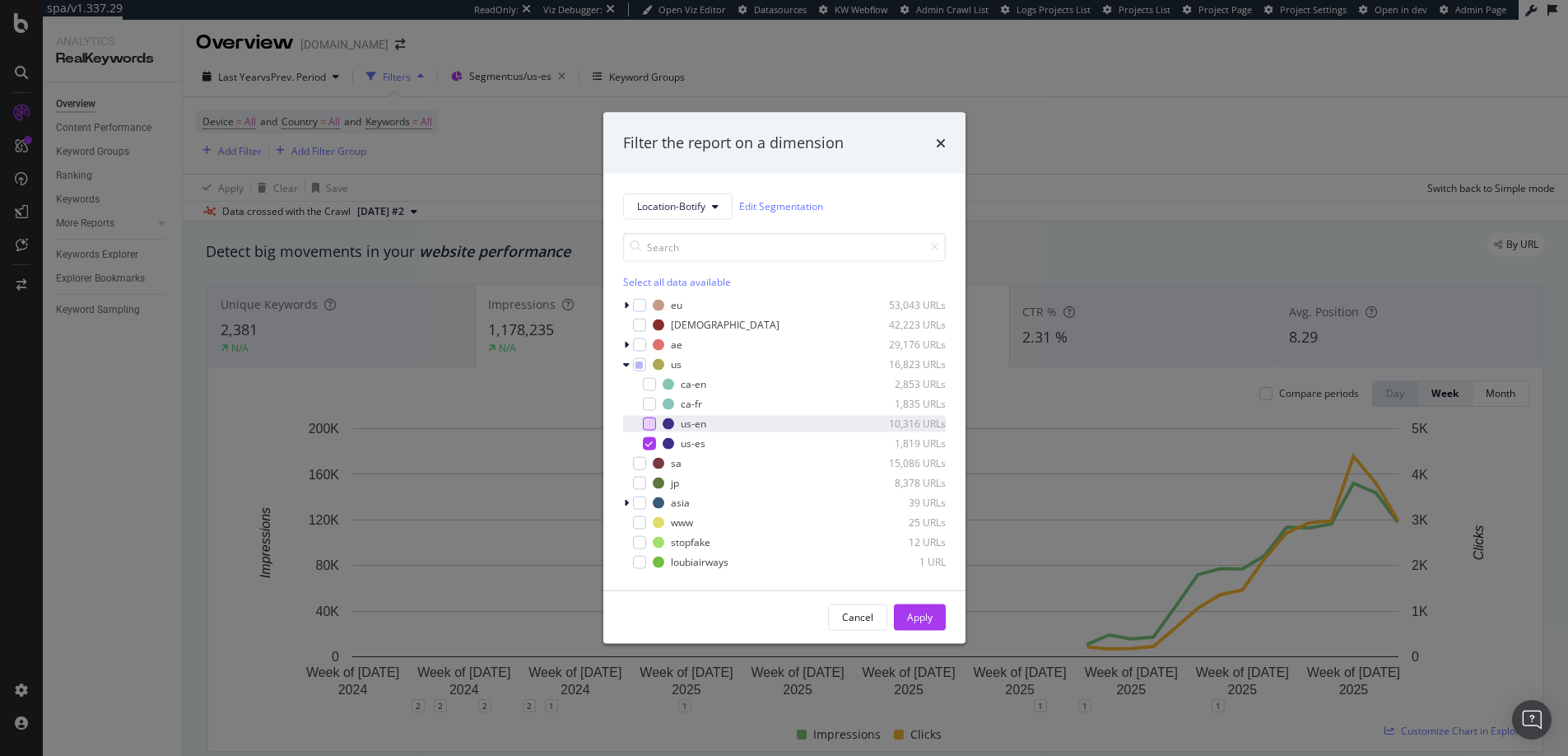
click at [652, 423] on div "modal" at bounding box center [650, 424] width 14 height 14
click at [652, 445] on icon "modal" at bounding box center [649, 443] width 8 height 8
click at [936, 613] on button "Apply" at bounding box center [919, 616] width 51 height 26
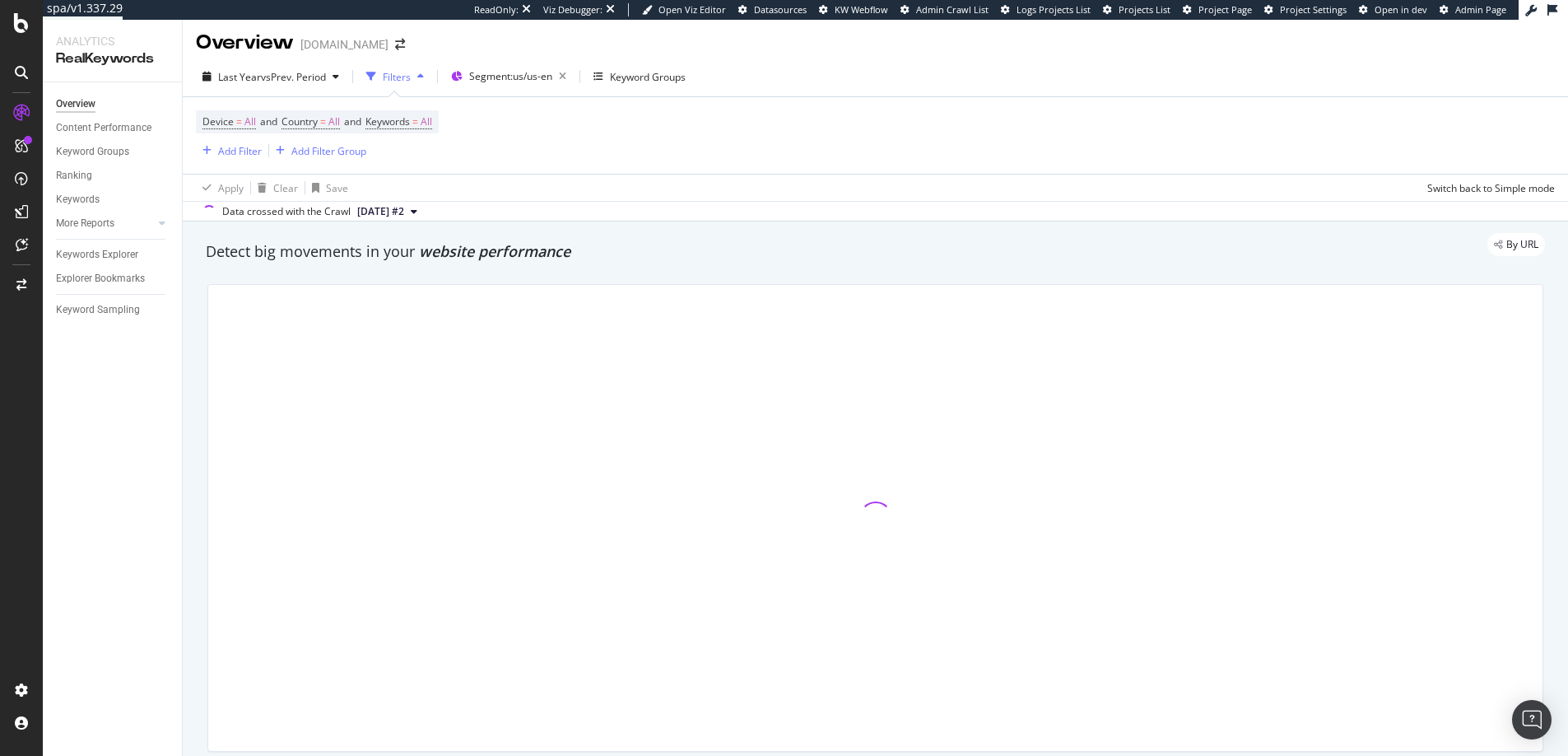
scroll to position [111, 0]
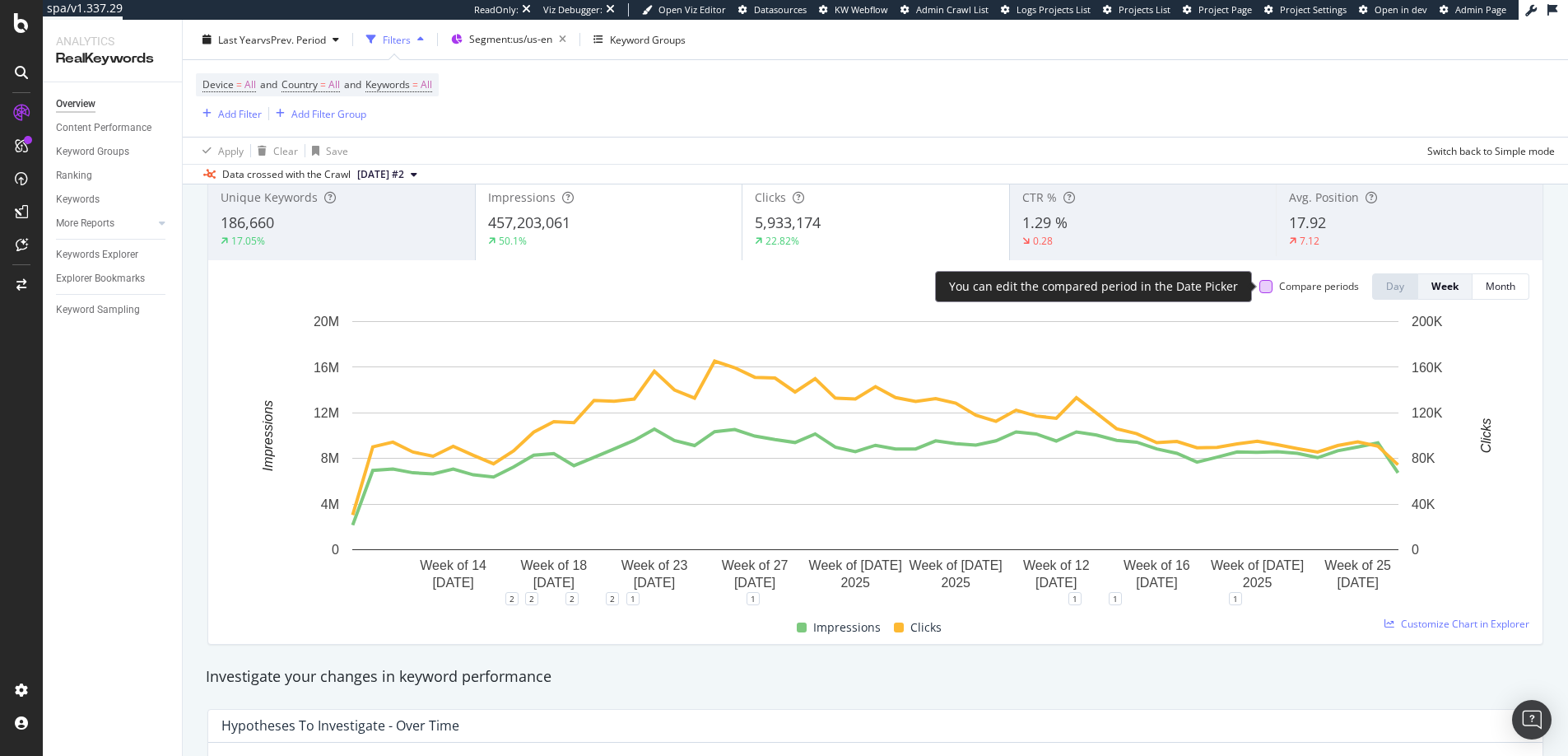
click at [1270, 285] on div at bounding box center [1267, 287] width 14 height 14
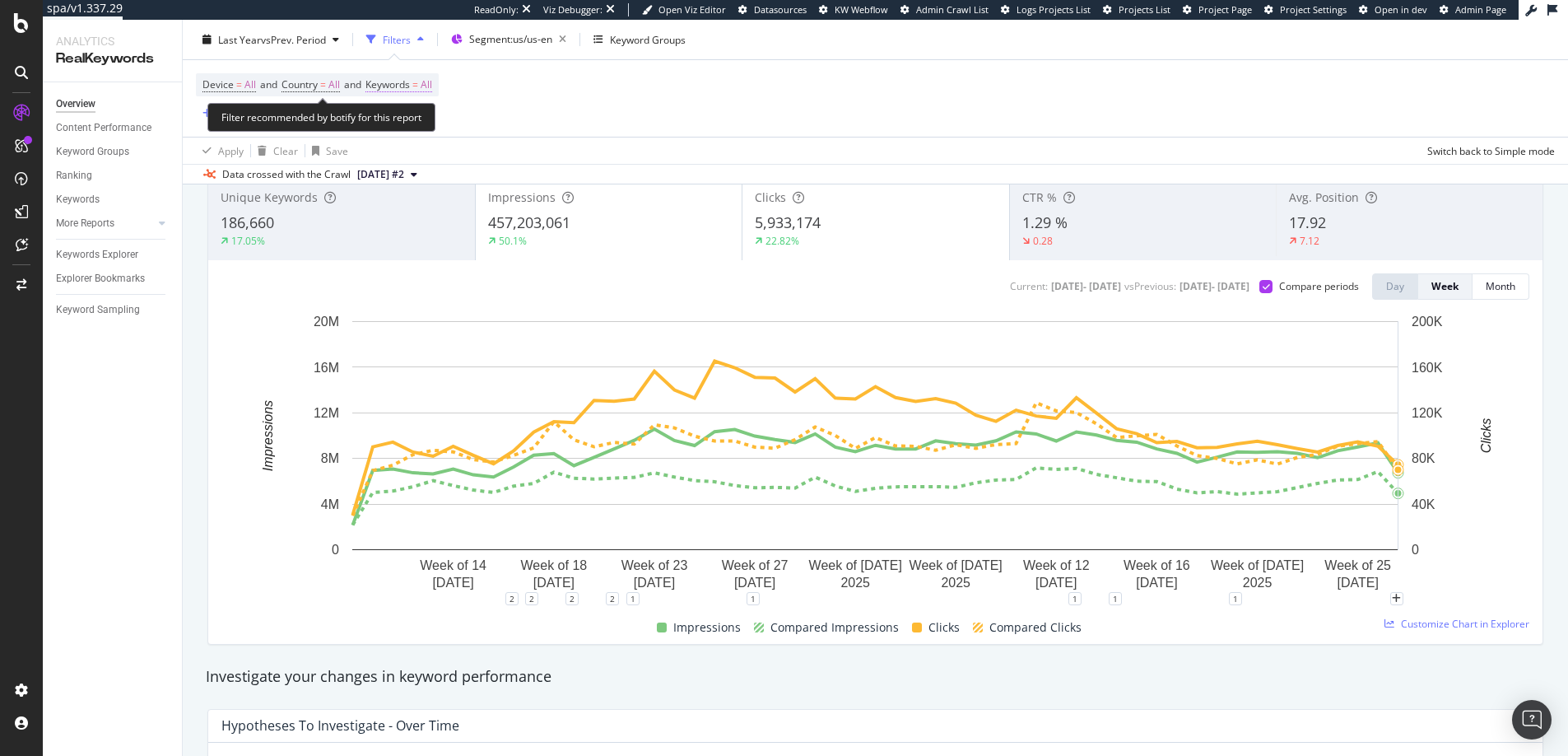
click at [410, 89] on span "Keywords" at bounding box center [387, 84] width 45 height 14
click at [408, 121] on div "button" at bounding box center [417, 123] width 19 height 10
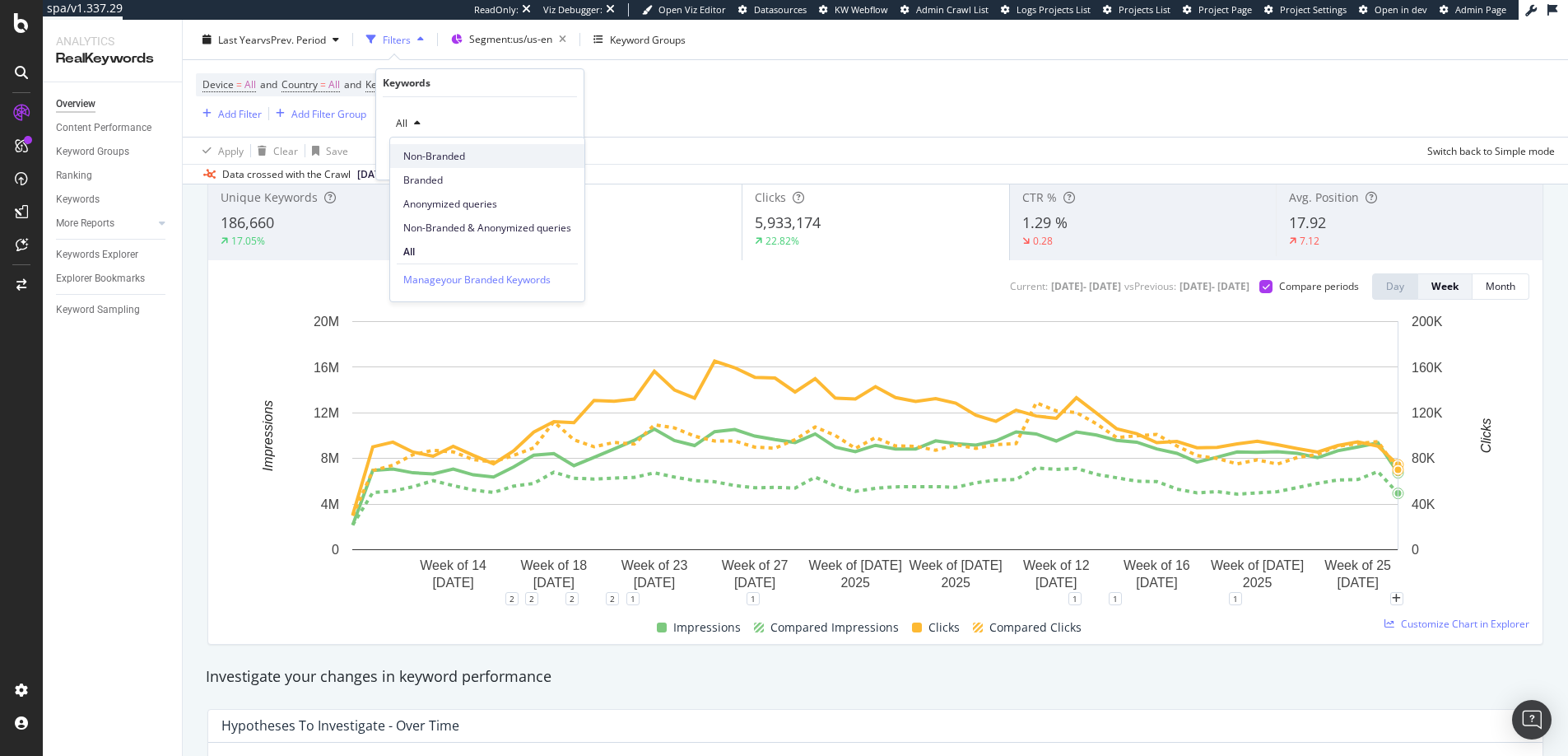
click at [417, 164] on div "Non-Branded" at bounding box center [487, 156] width 194 height 24
click at [553, 151] on div "Apply" at bounding box center [558, 158] width 25 height 14
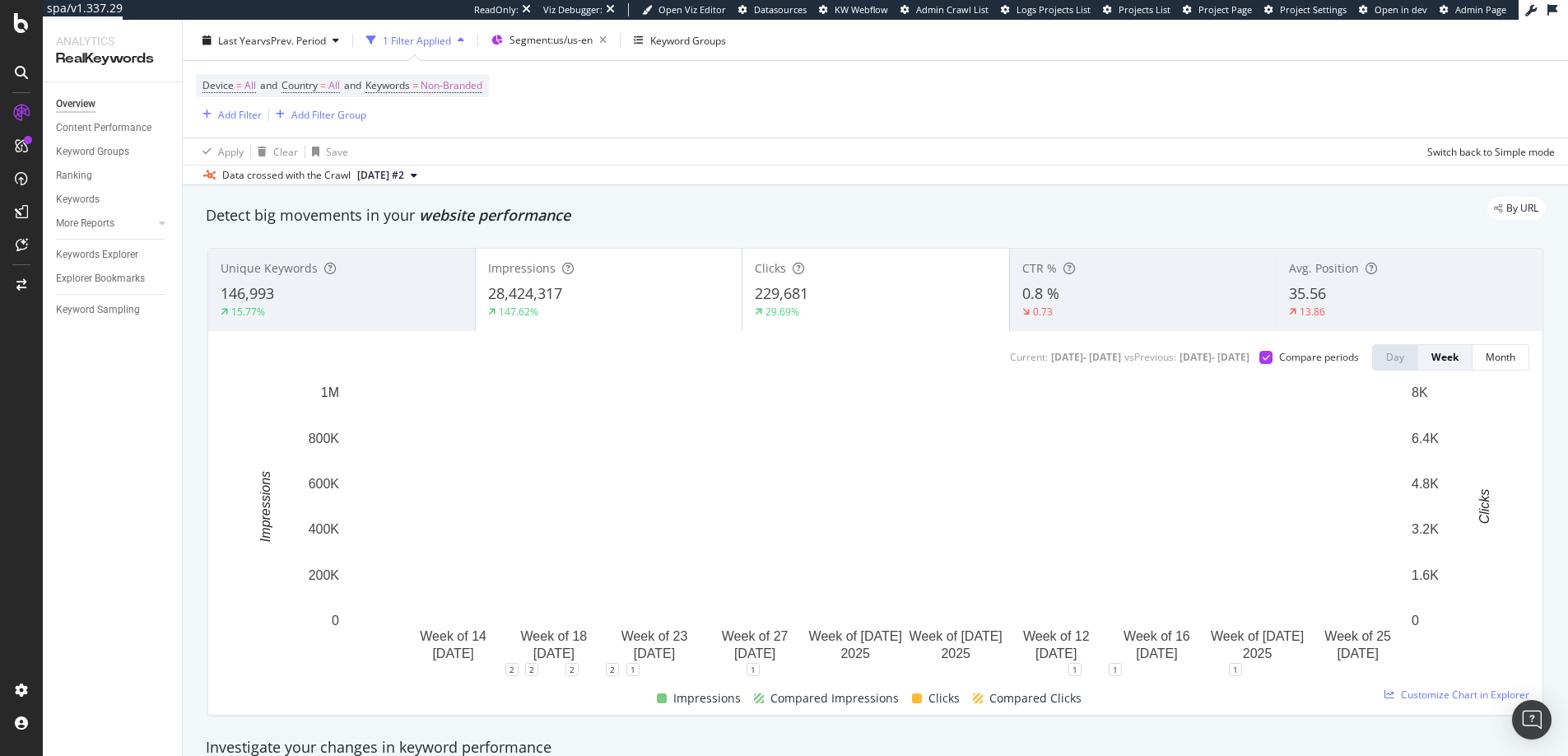
scroll to position [96, 0]
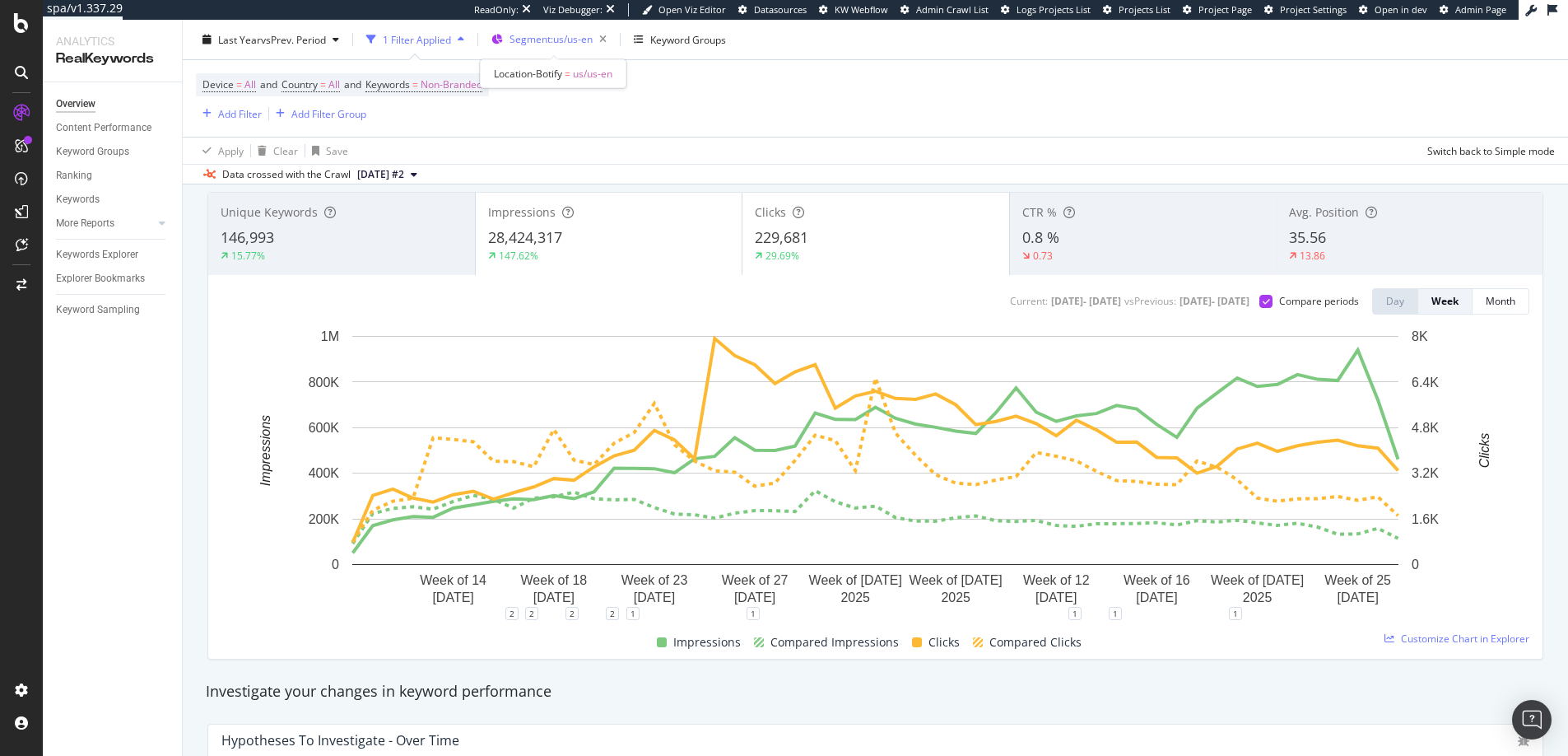
click at [580, 42] on span "Segment: us/us-en" at bounding box center [551, 39] width 84 height 14
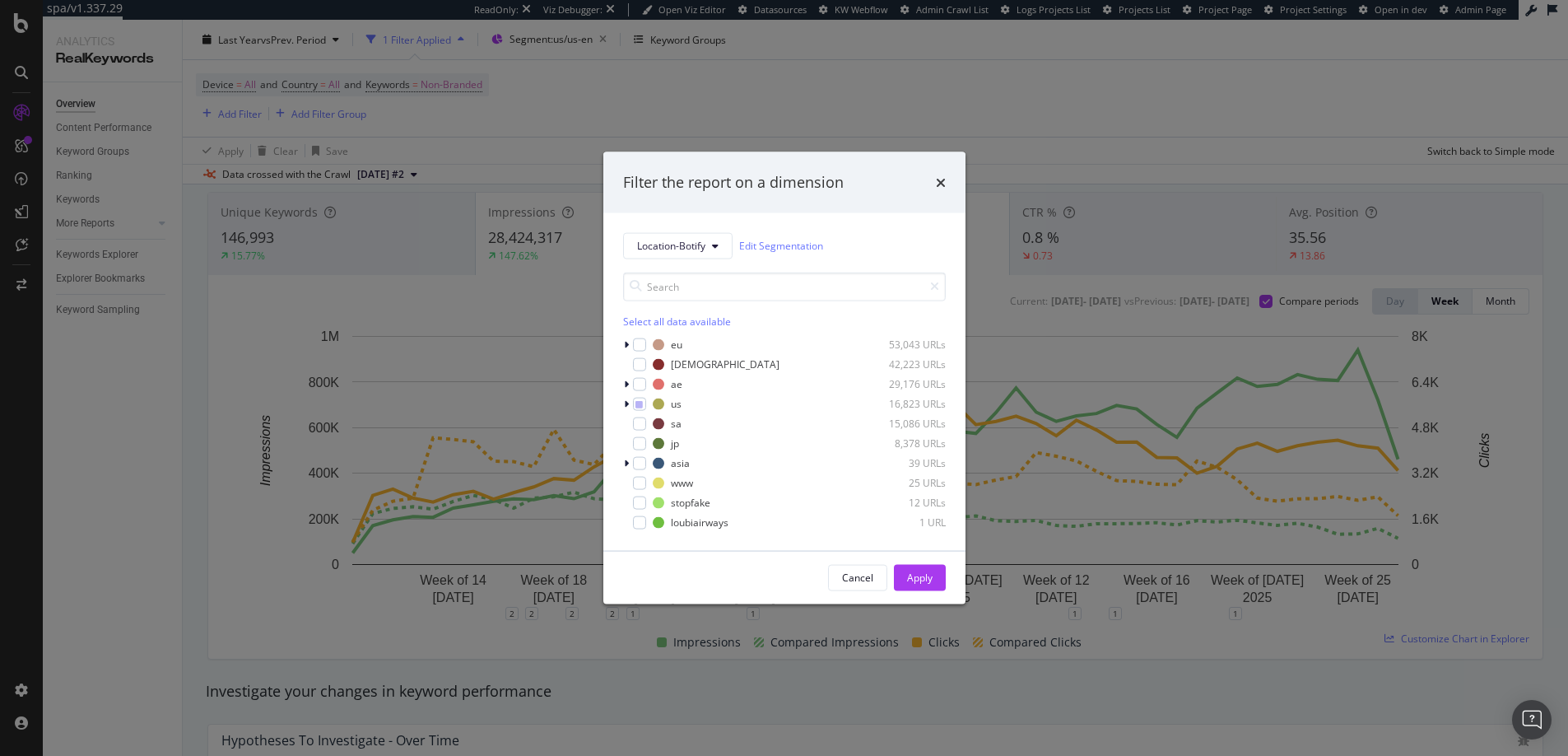
click at [874, 40] on div "Filter the report on a dimension Location-Botify Edit Segmentation Select all d…" at bounding box center [784, 378] width 1568 height 756
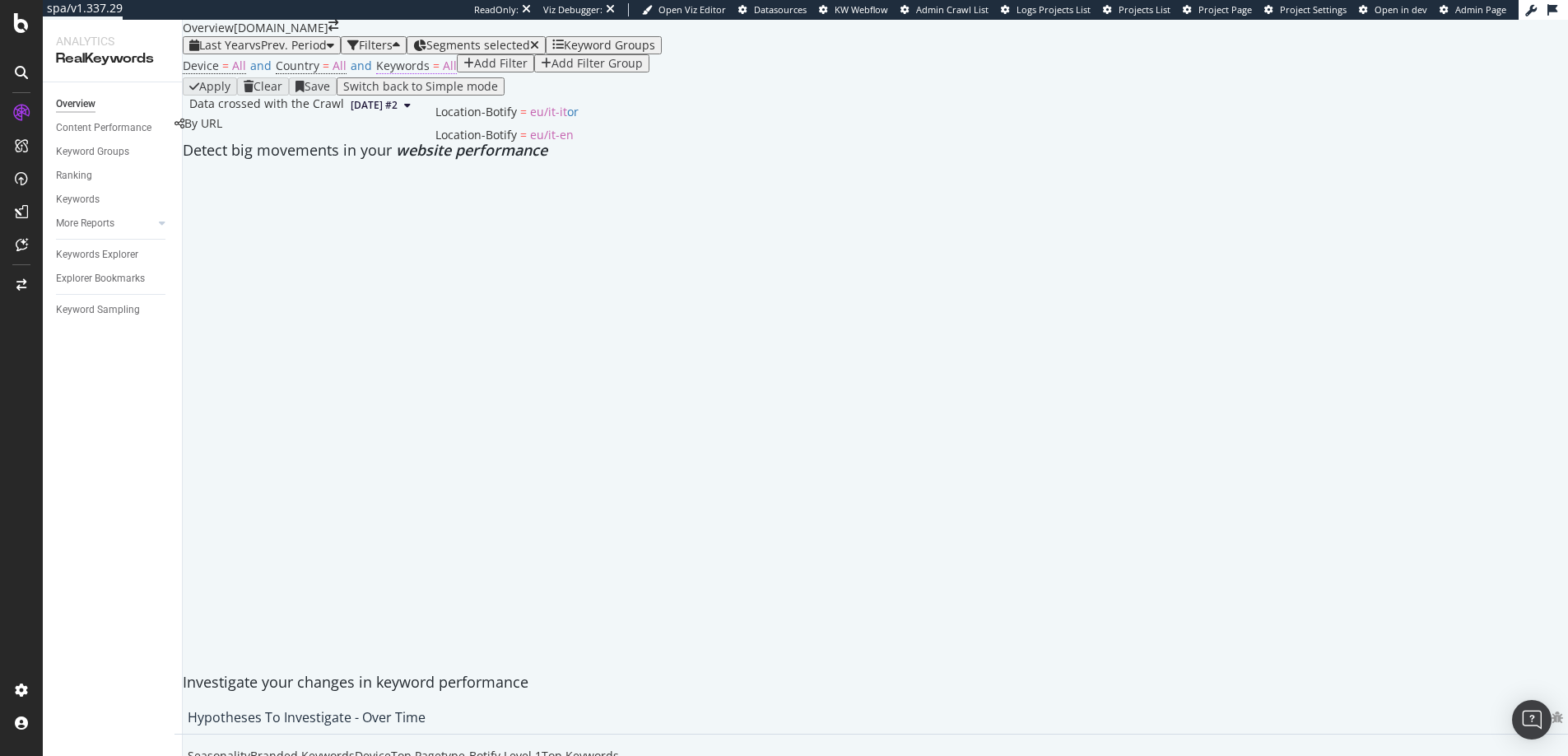
click at [433, 73] on span "=" at bounding box center [436, 65] width 7 height 16
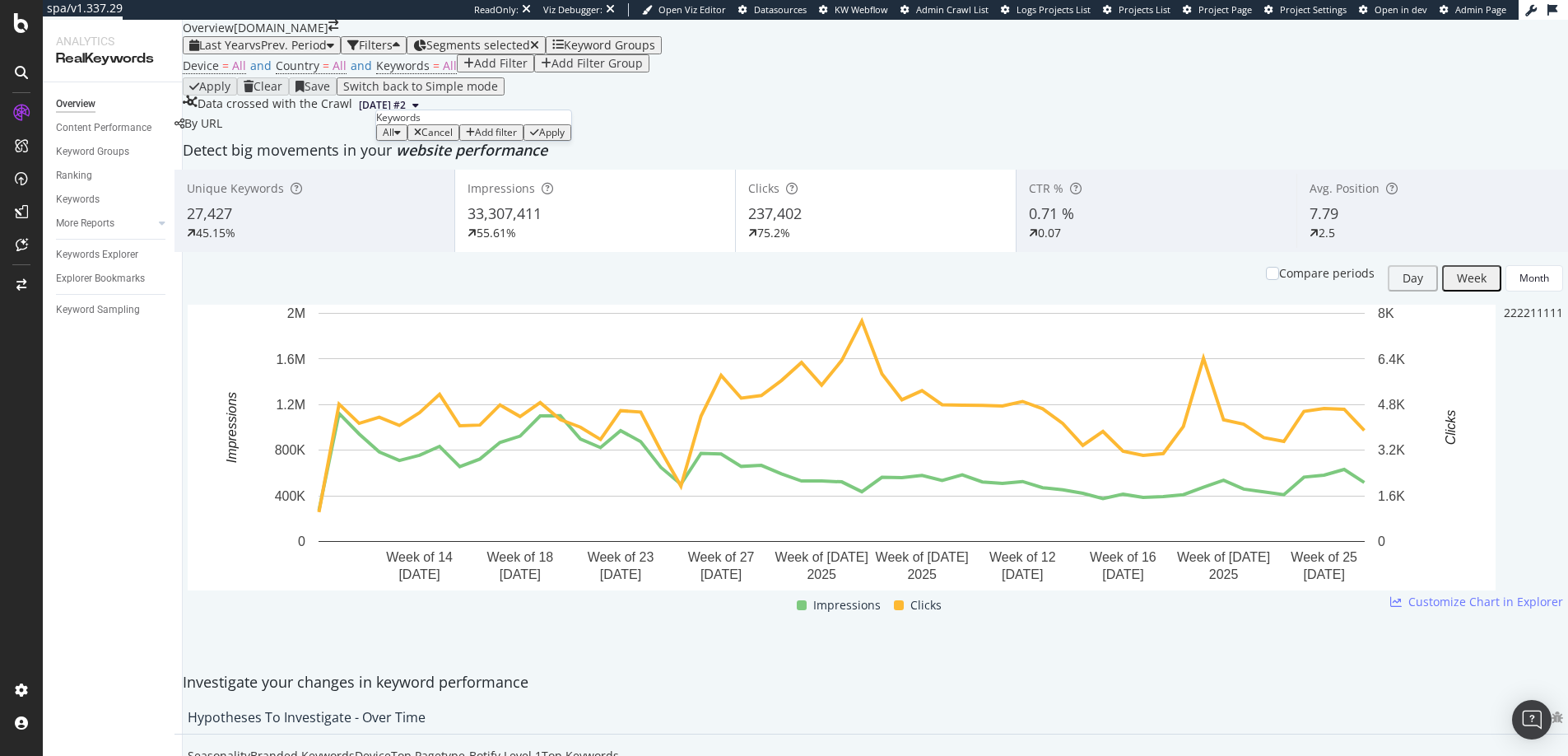
click at [401, 138] on div "button" at bounding box center [397, 132] width 7 height 10
click at [425, 200] on span "Non-Branded" at bounding box center [487, 197] width 168 height 15
click at [581, 138] on div "button" at bounding box center [585, 132] width 9 height 10
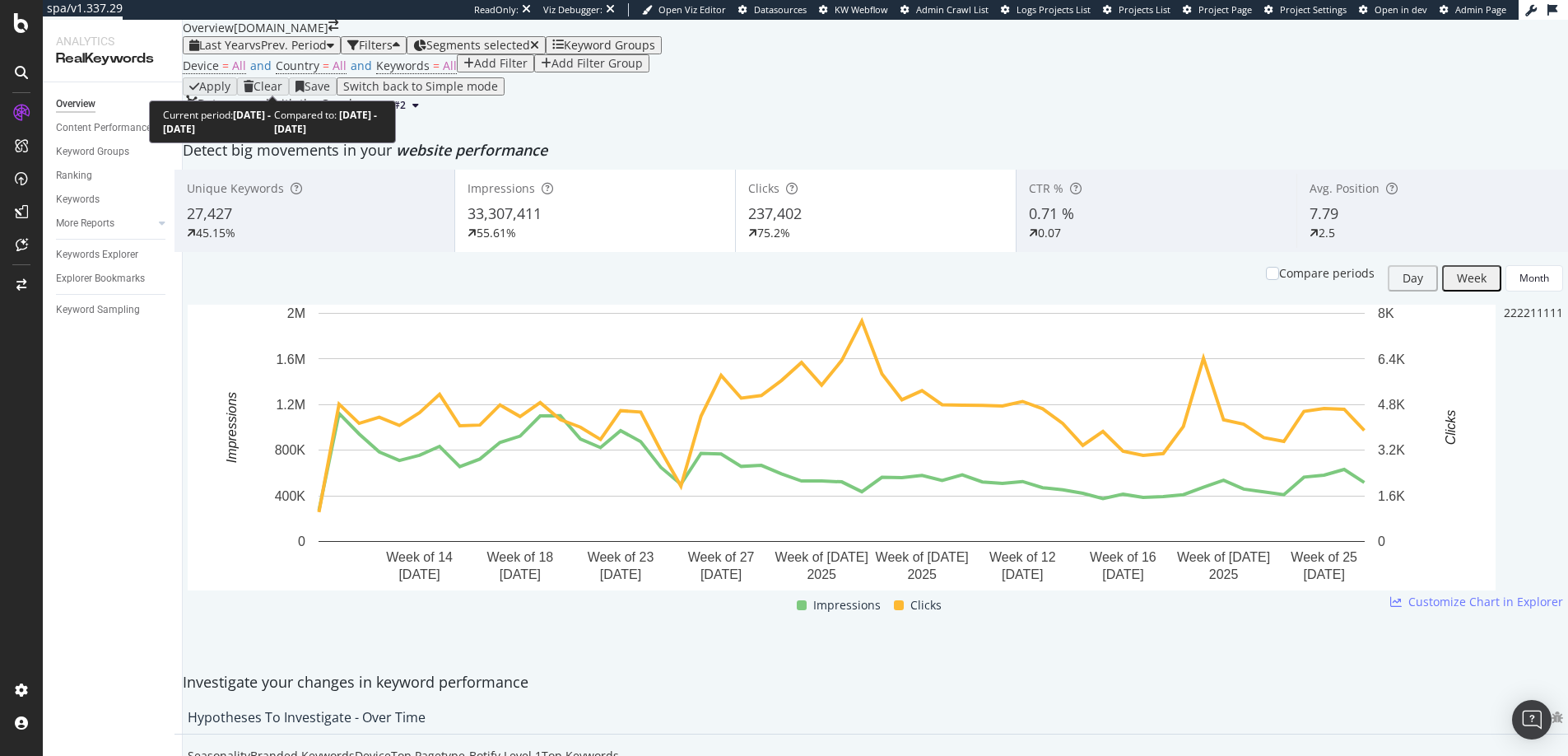
click at [268, 52] on span "vs Prev. Period" at bounding box center [289, 45] width 78 height 16
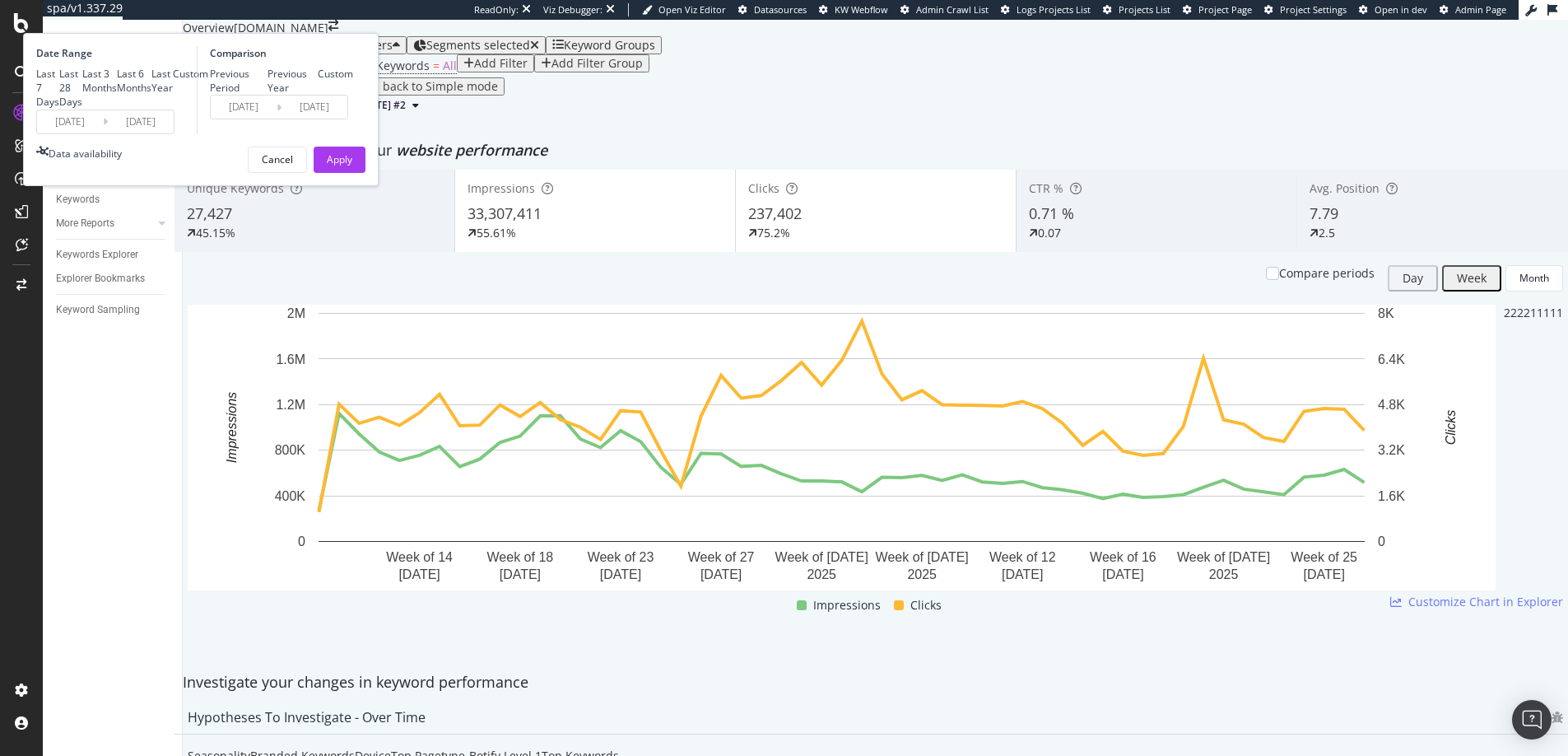
click at [103, 133] on input "[DATE]" at bounding box center [70, 122] width 66 height 23
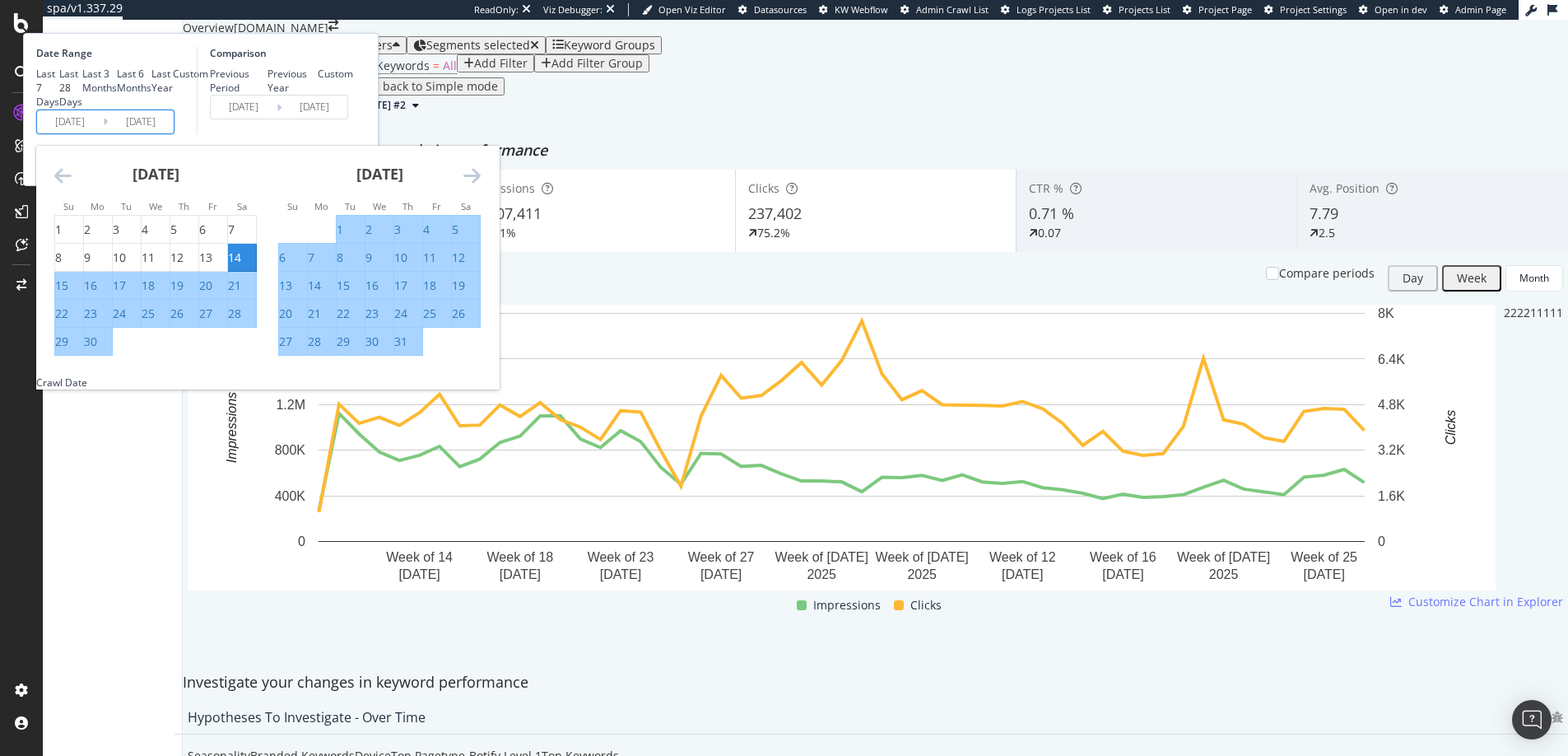
click at [72, 185] on icon "Move backward to switch to the previous month." at bounding box center [62, 175] width 17 height 19
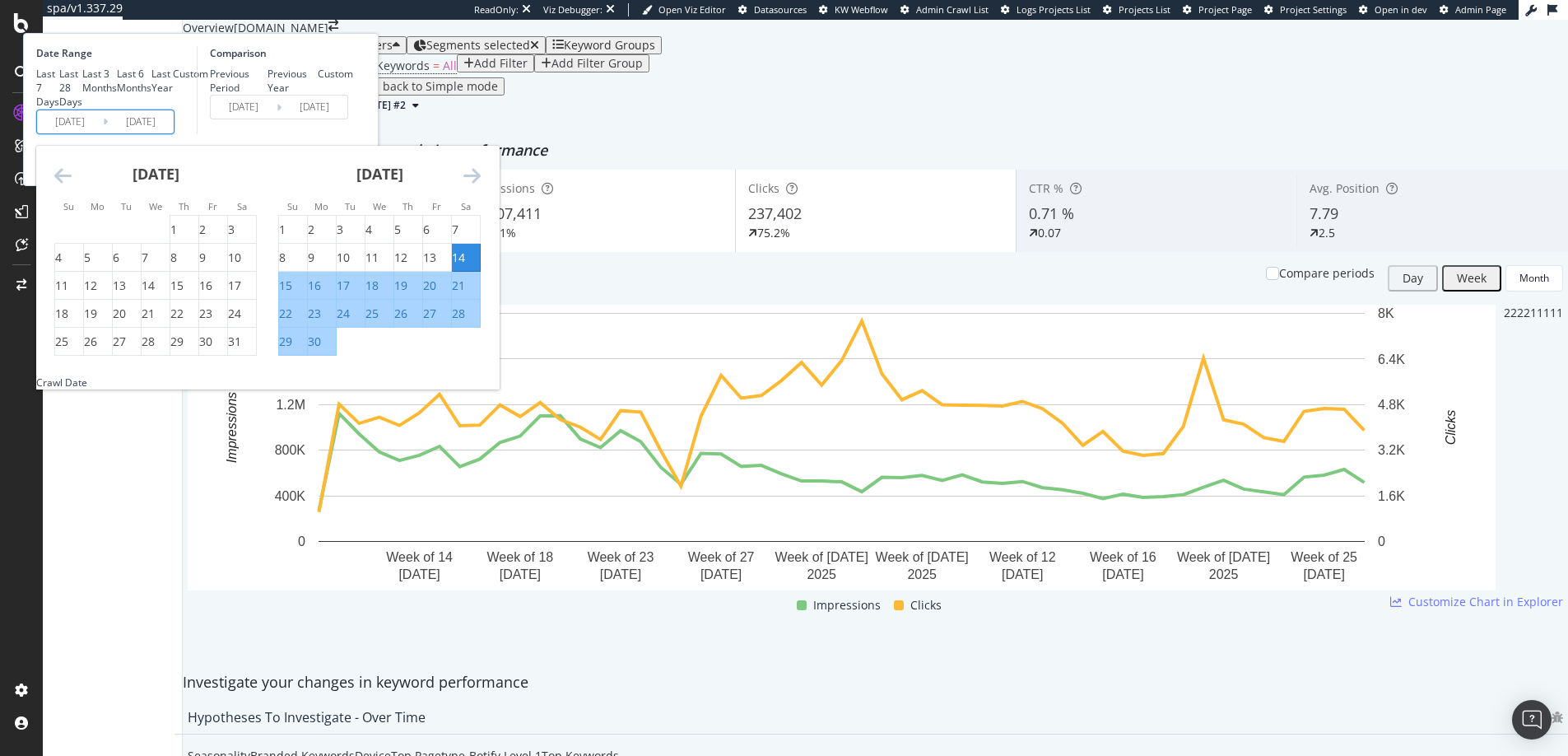
click at [754, 78] on div "Device = All and Country = All and Keywords = All Add Filter Add Filter Group" at bounding box center [876, 65] width 1386 height 23
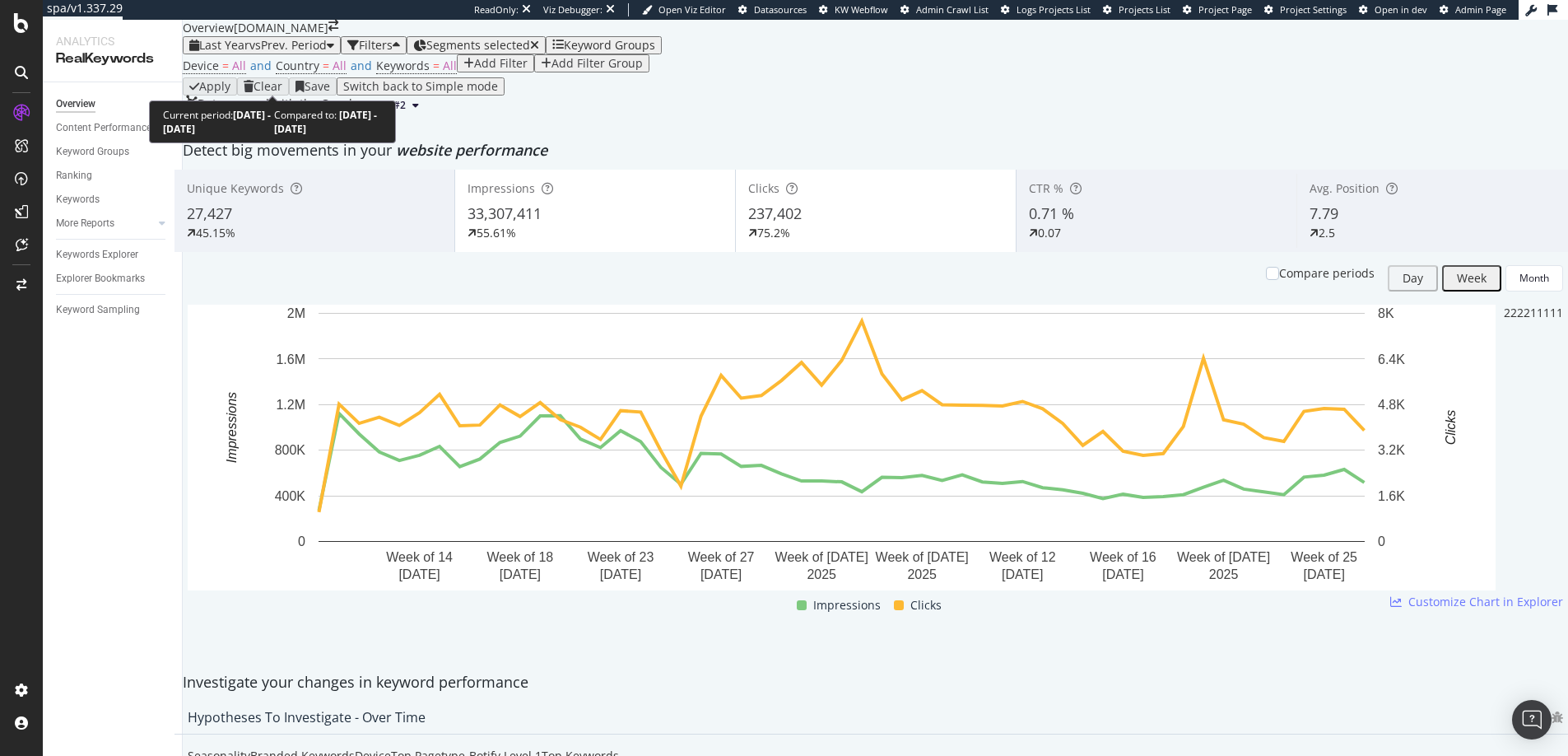
click at [268, 52] on span "vs Prev. Period" at bounding box center [289, 45] width 78 height 16
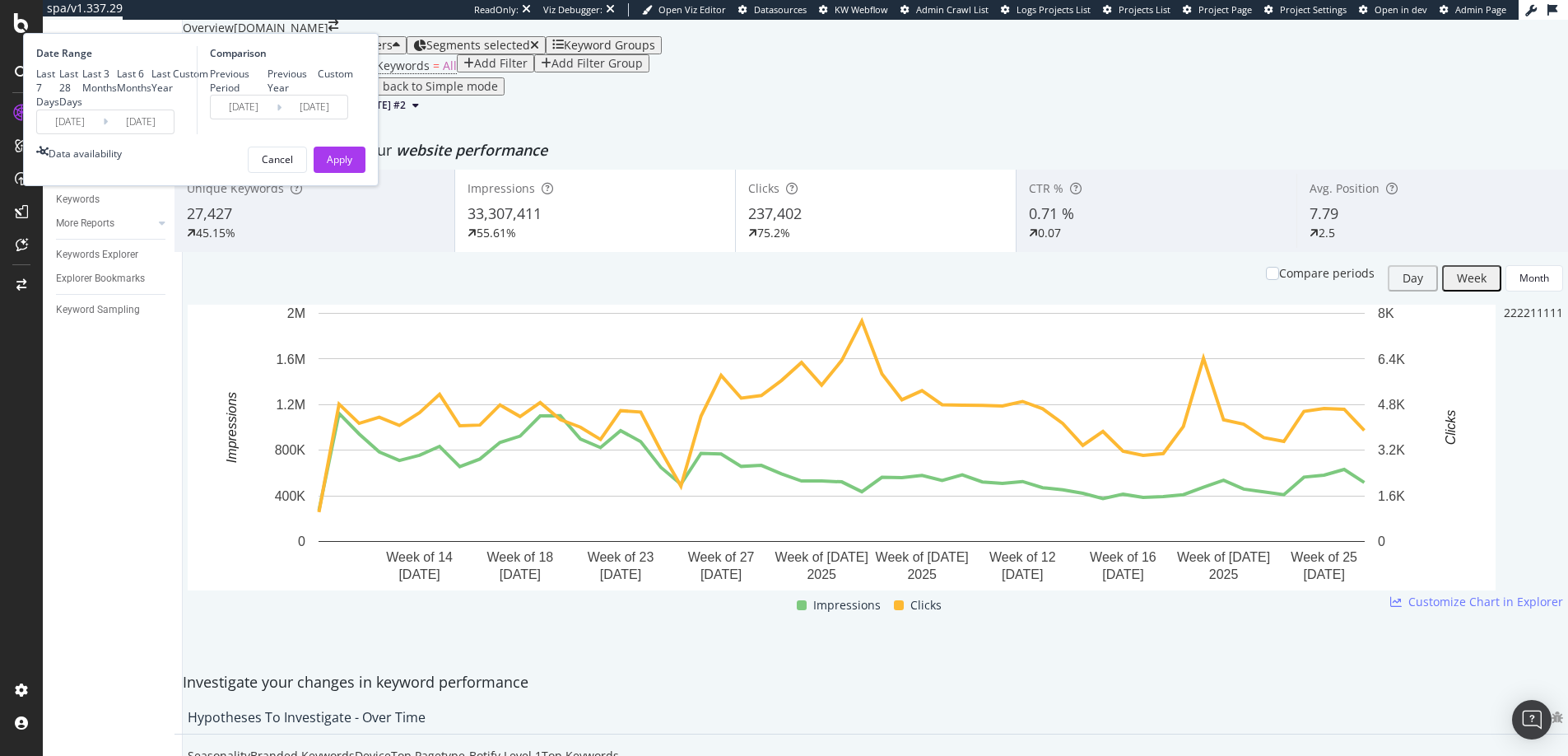
click at [103, 133] on input "[DATE]" at bounding box center [70, 122] width 66 height 23
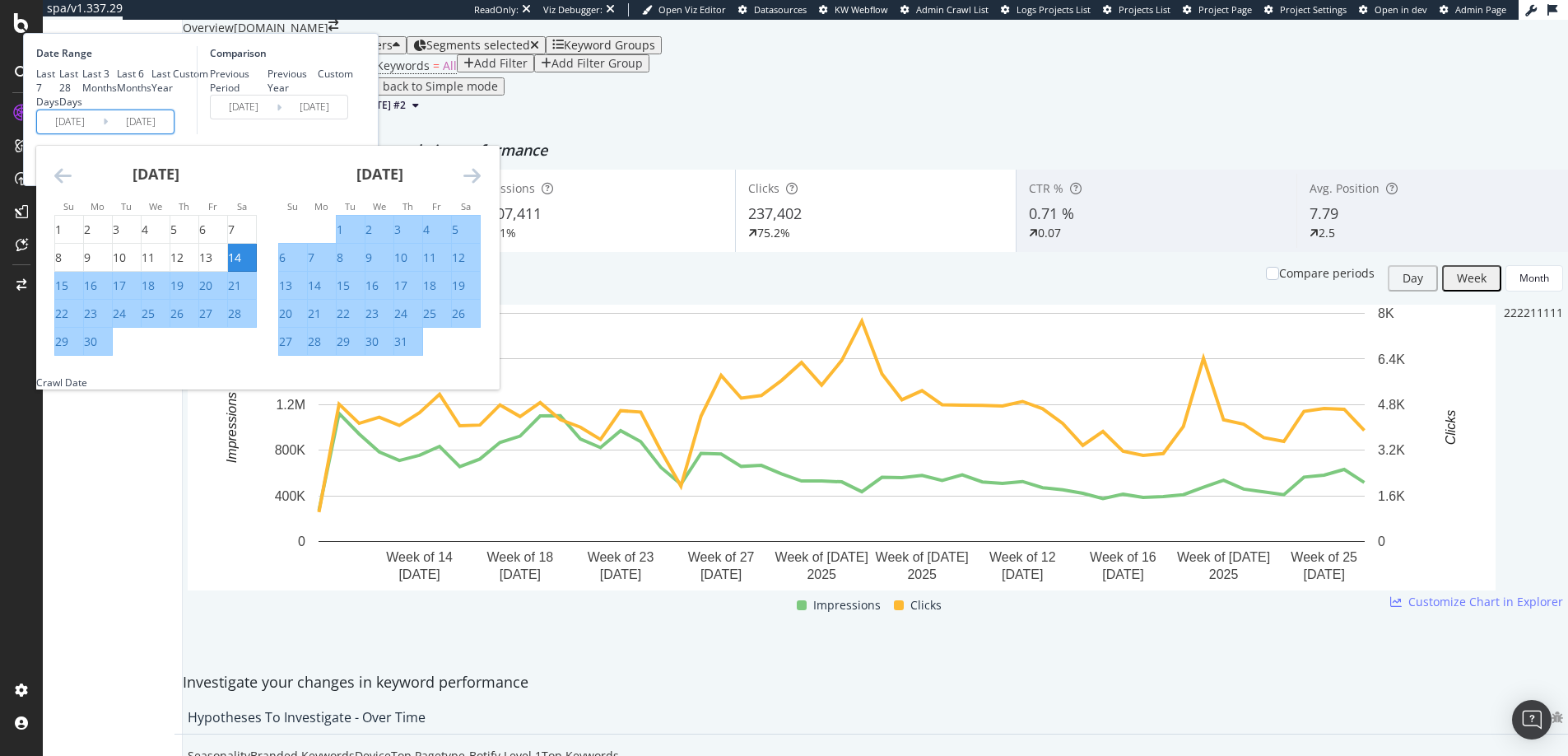
click at [481, 185] on icon "Move forward to switch to the next month." at bounding box center [472, 175] width 17 height 19
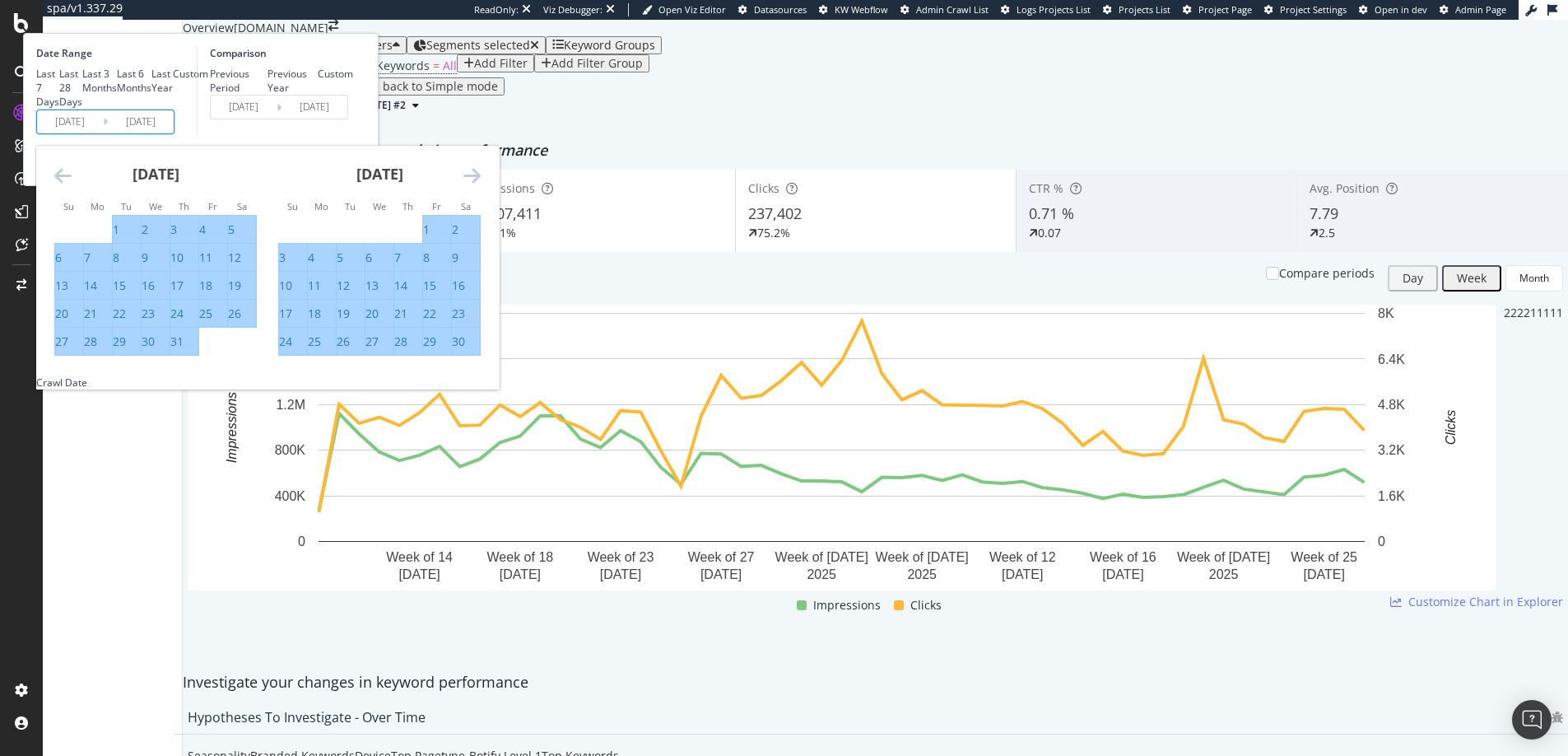
click at [481, 185] on icon "Move forward to switch to the next month." at bounding box center [472, 175] width 17 height 19
click at [97, 350] on div "27" at bounding box center [91, 342] width 14 height 17
type input "[DATE]"
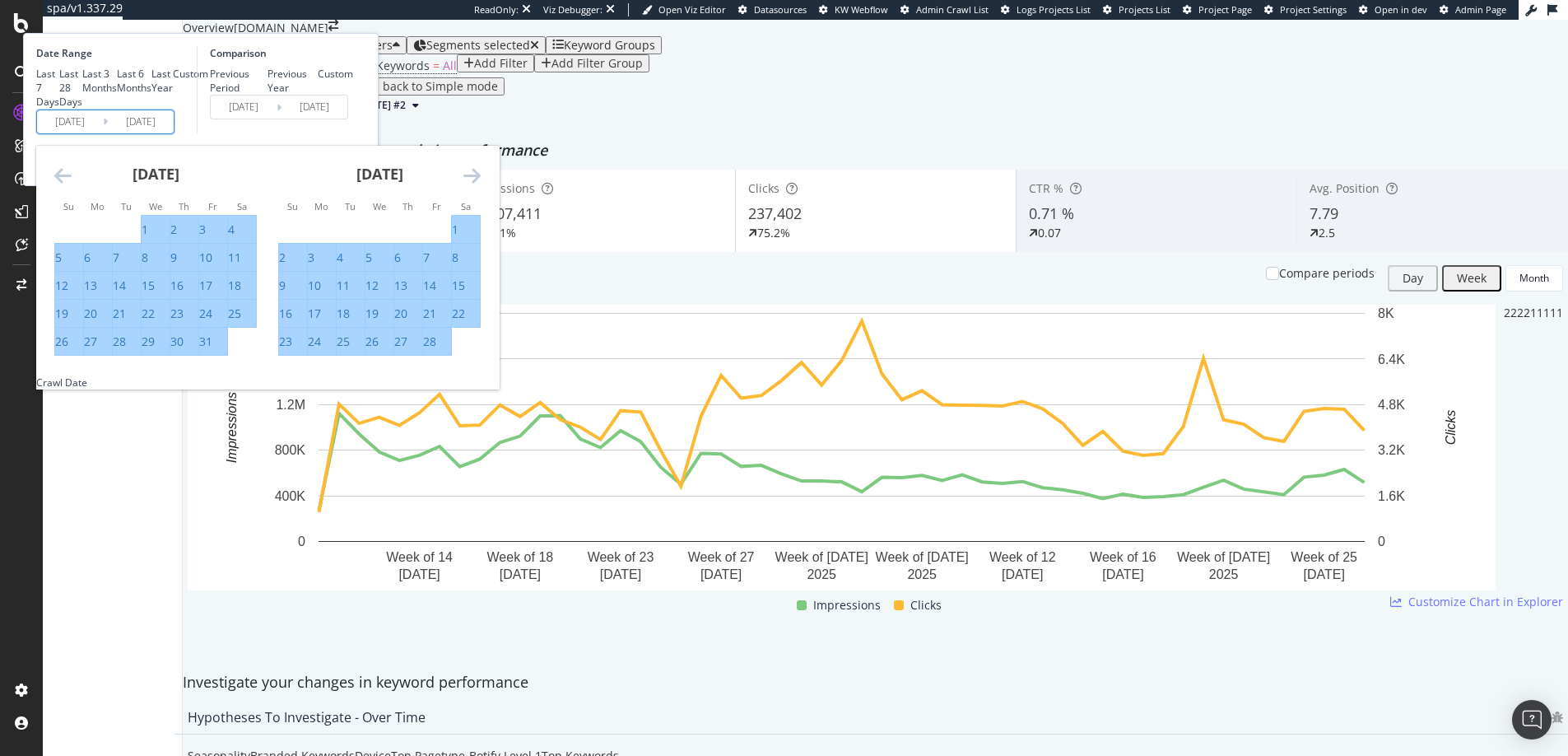
type input "[DATE]"
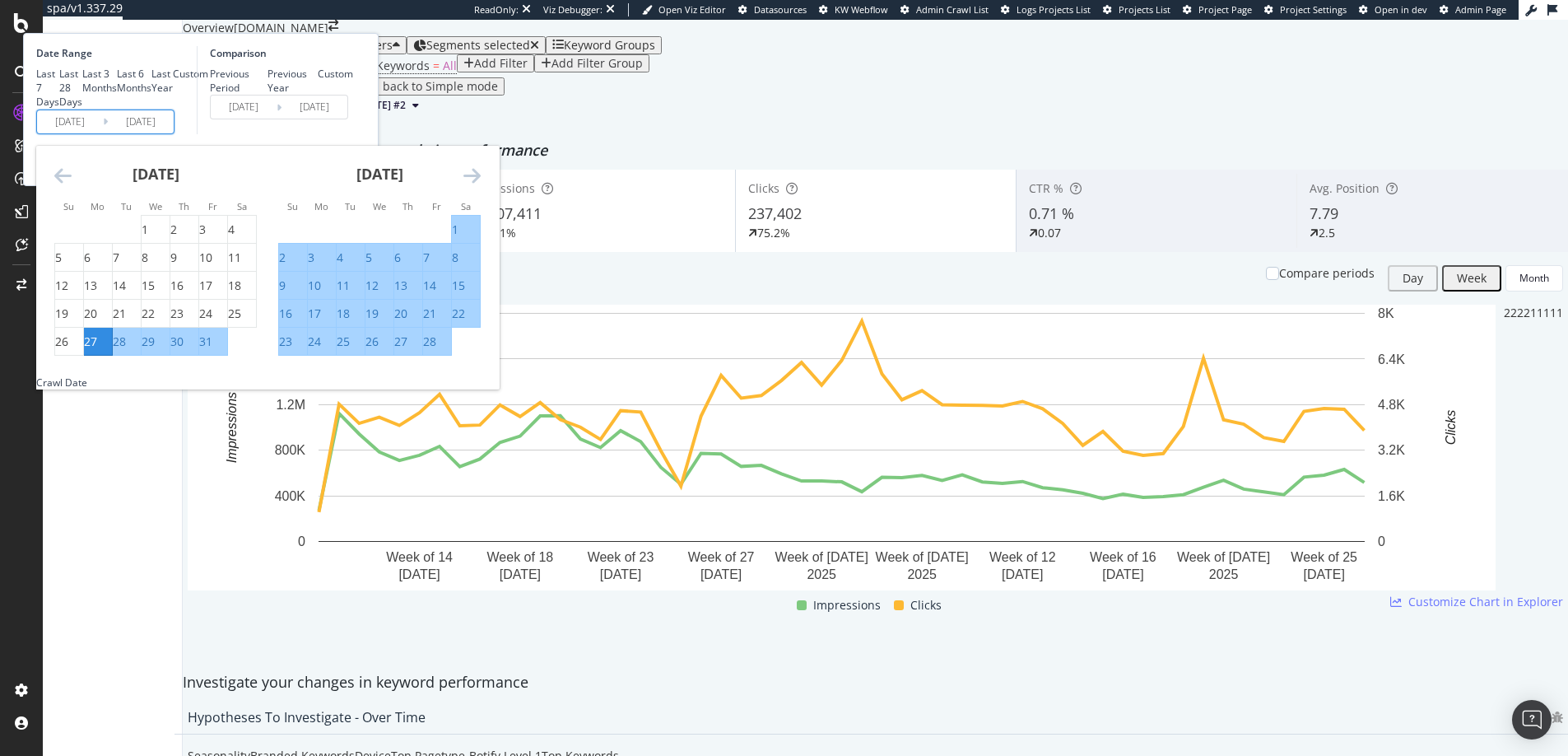
click at [481, 185] on icon "Move forward to switch to the next month." at bounding box center [472, 175] width 17 height 19
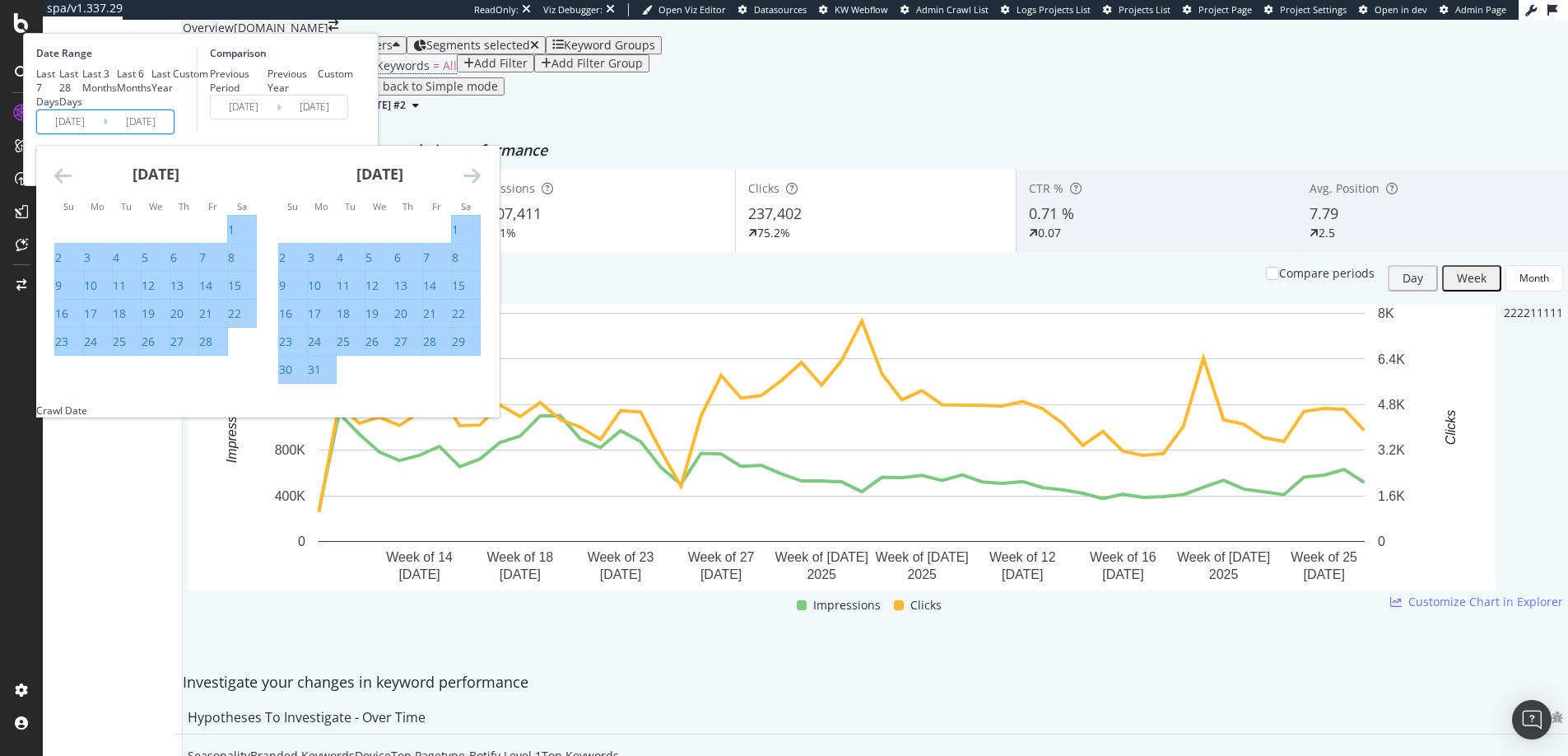
click at [481, 185] on icon "Move forward to switch to the next month." at bounding box center [472, 175] width 17 height 19
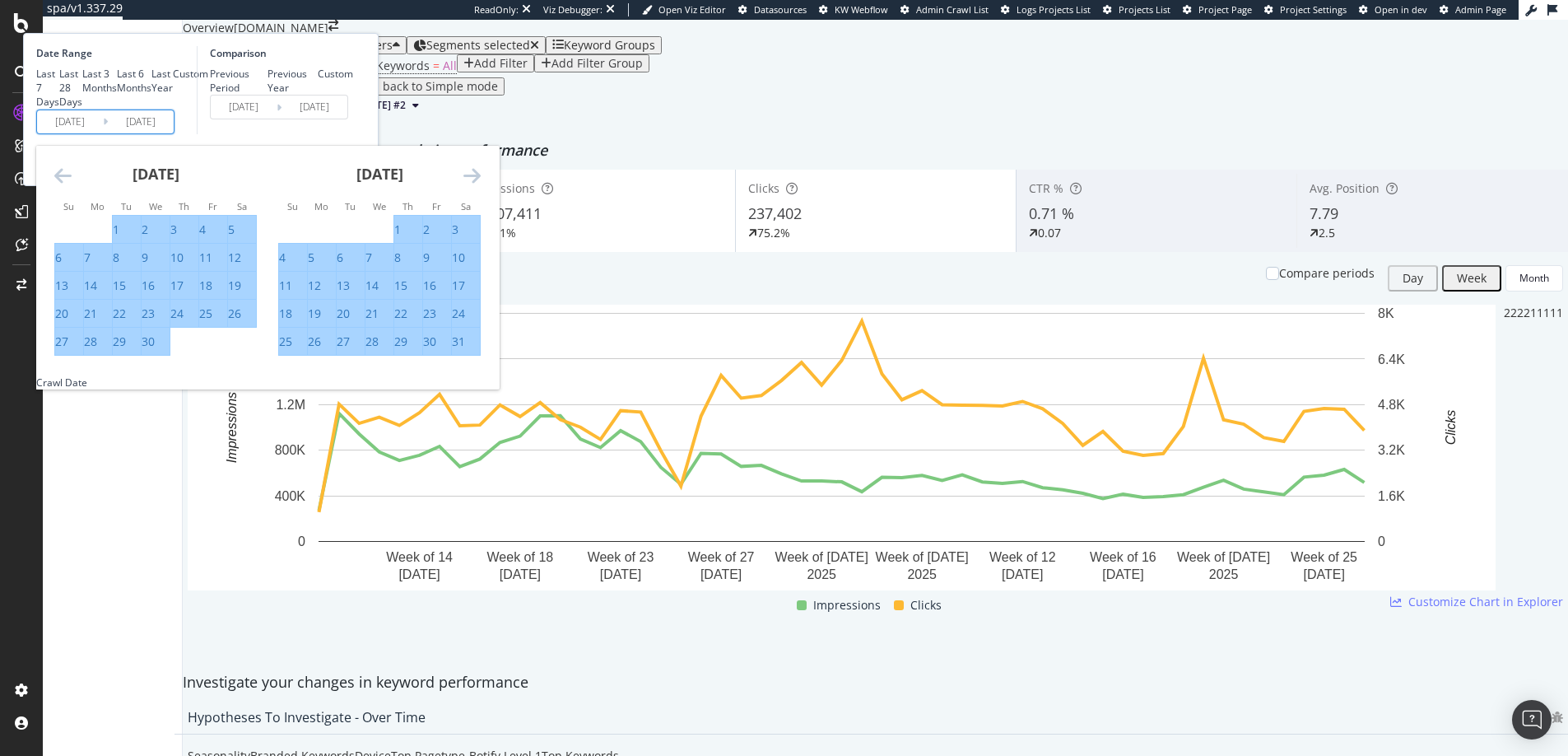
click at [481, 185] on icon "Move forward to switch to the next month." at bounding box center [472, 175] width 17 height 19
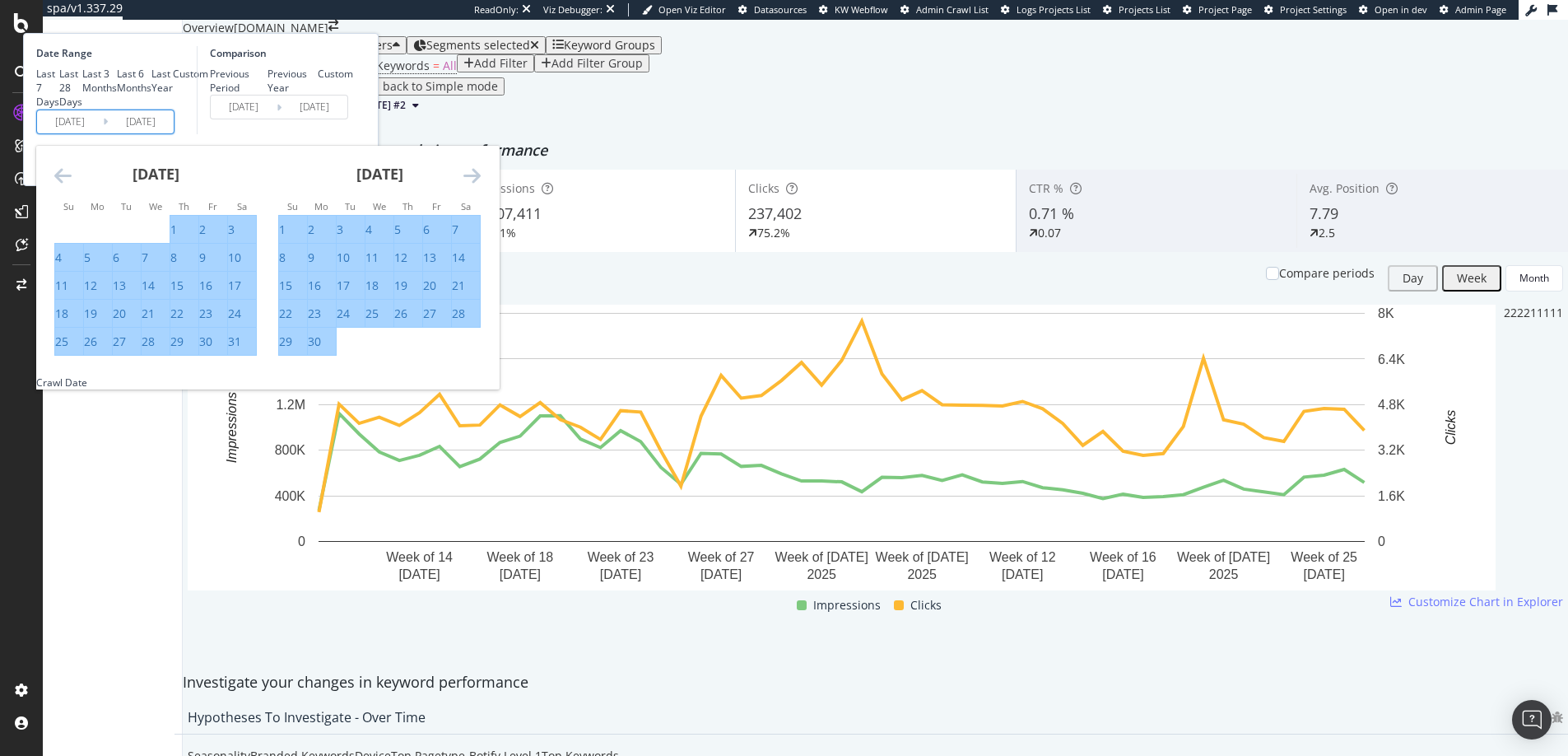
click at [481, 185] on icon "Move forward to switch to the next month." at bounding box center [472, 175] width 17 height 19
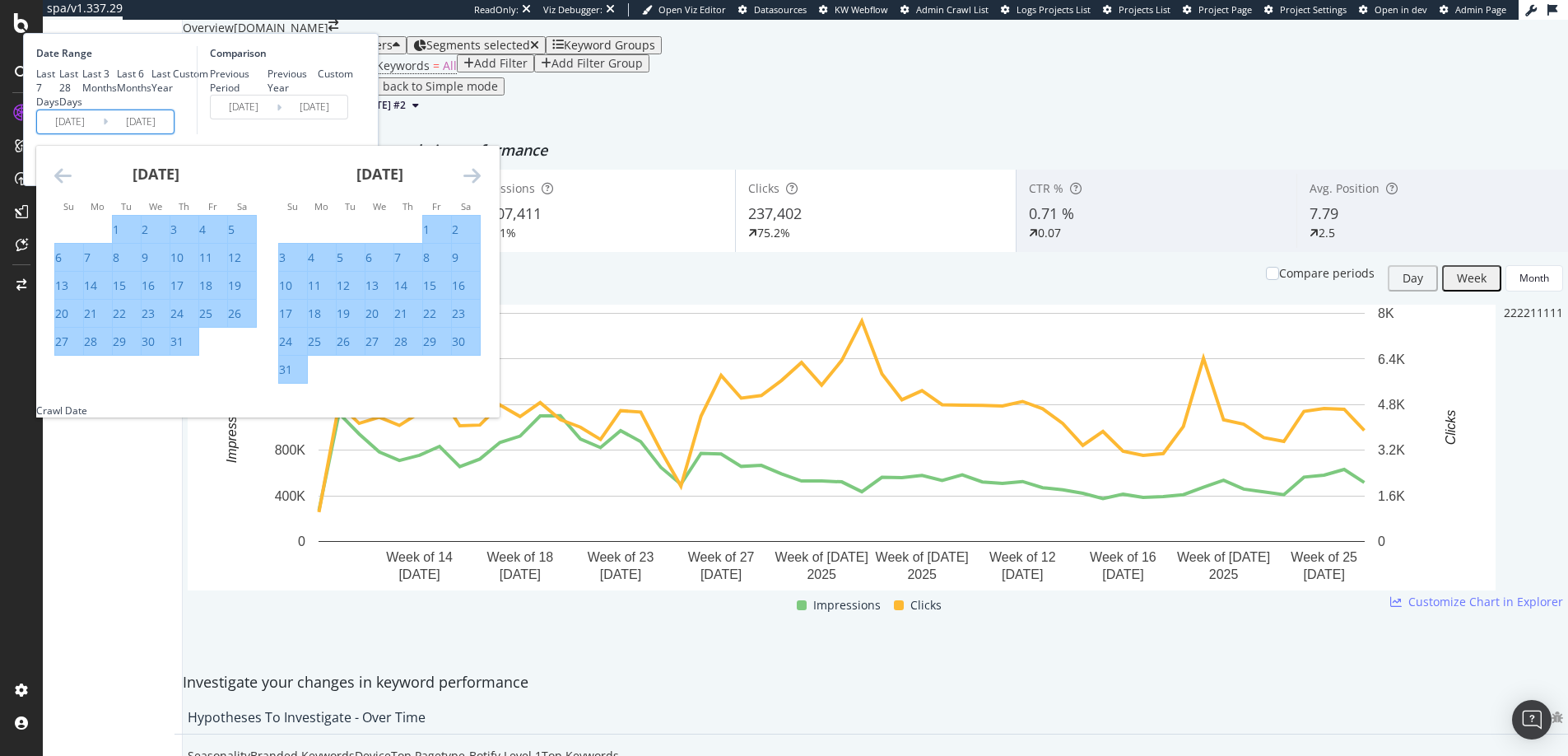
click at [481, 185] on icon "Move forward to switch to the next month." at bounding box center [472, 175] width 17 height 19
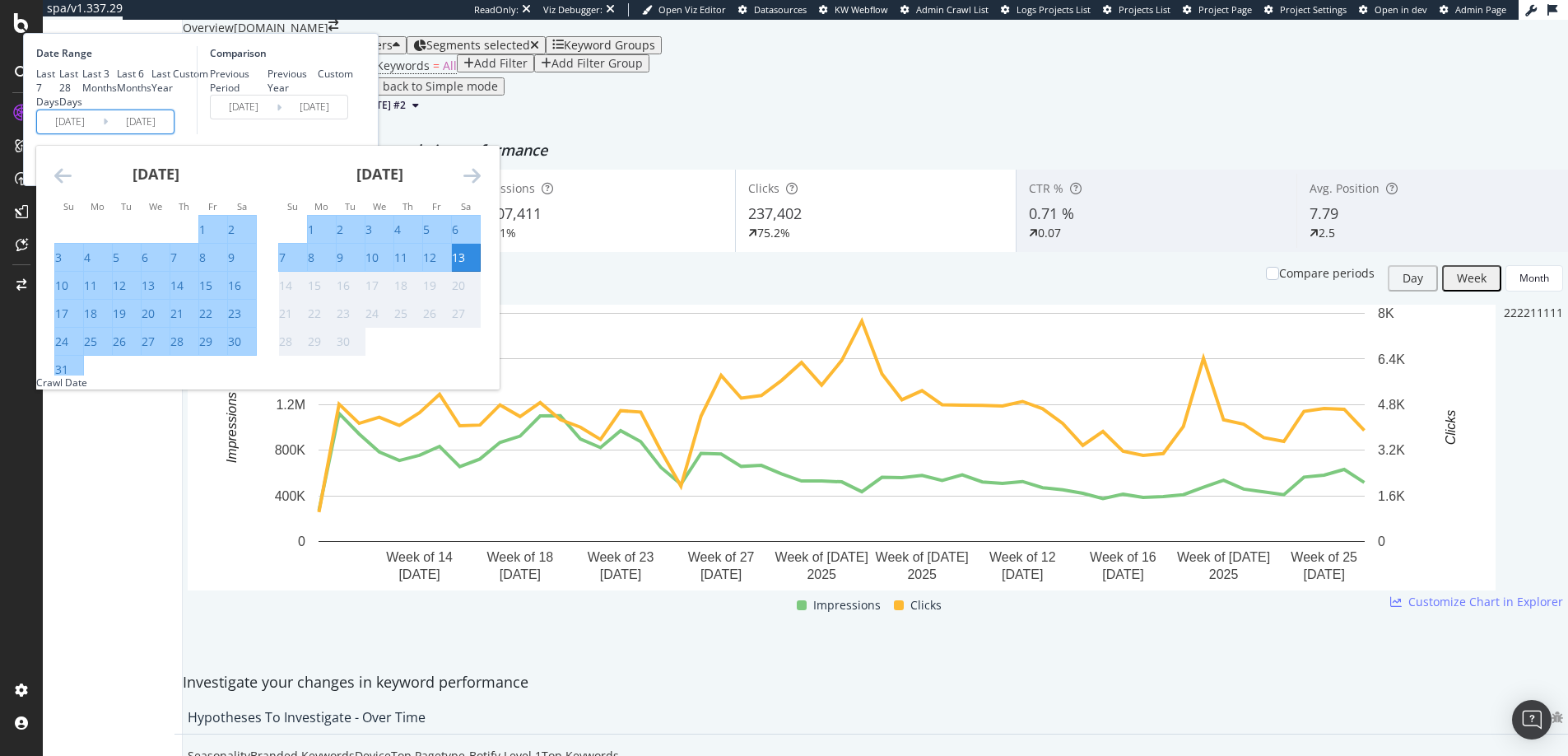
click at [465, 266] on div "13" at bounding box center [459, 258] width 14 height 17
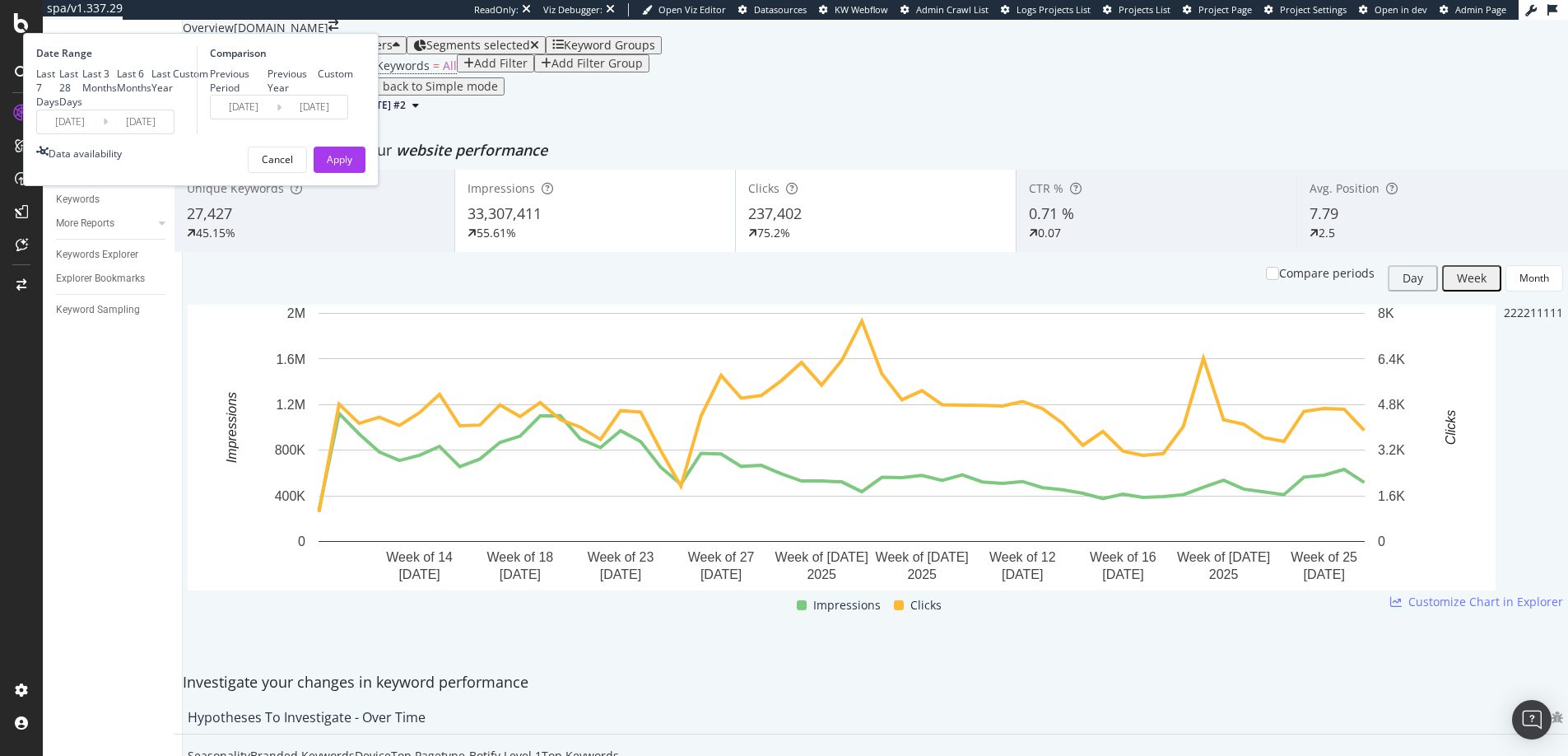
click at [319, 94] on div "Previous Year" at bounding box center [293, 80] width 51 height 28
type input "[DATE]"
click at [353, 166] on div "Apply" at bounding box center [339, 159] width 25 height 14
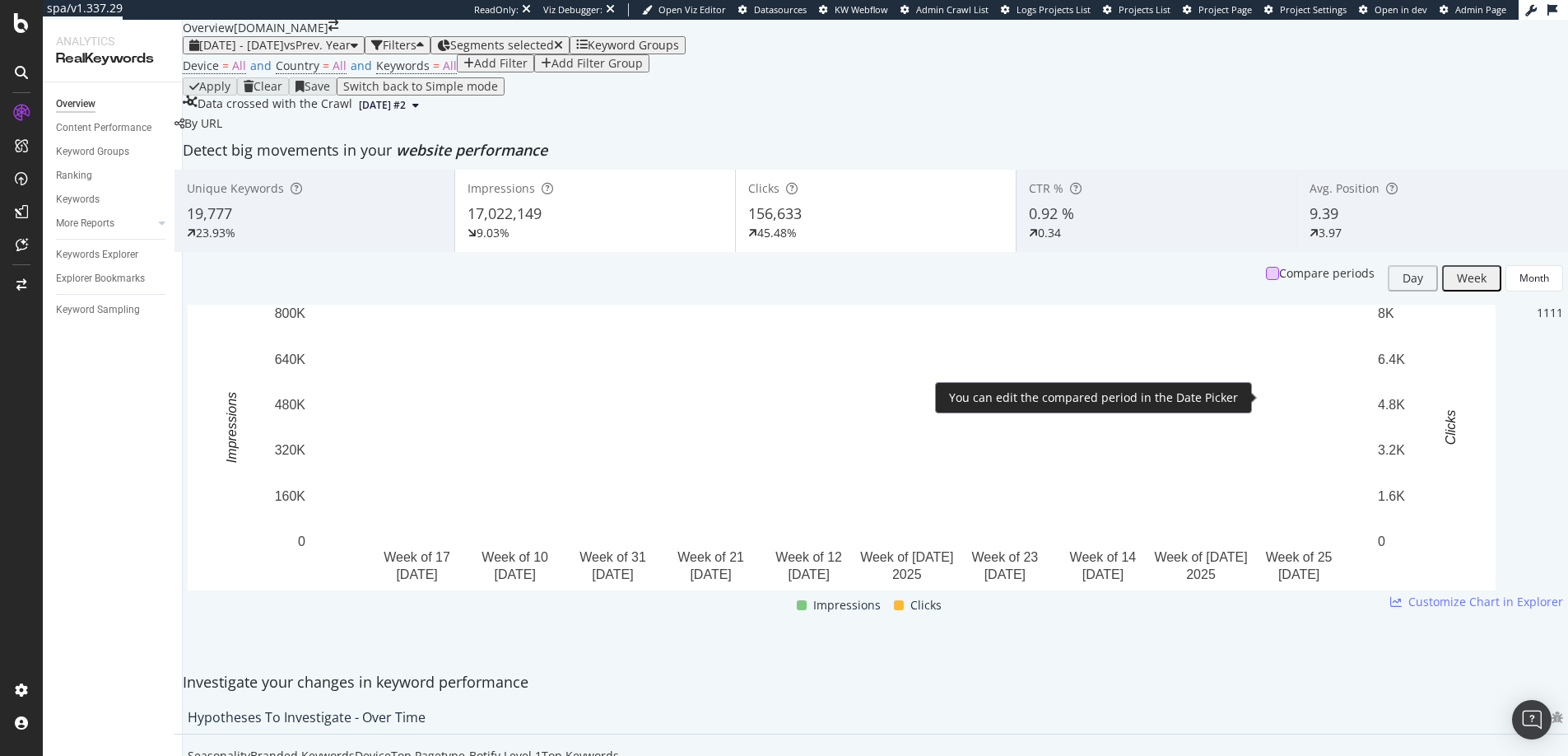
click at [1270, 280] on div at bounding box center [1273, 273] width 14 height 14
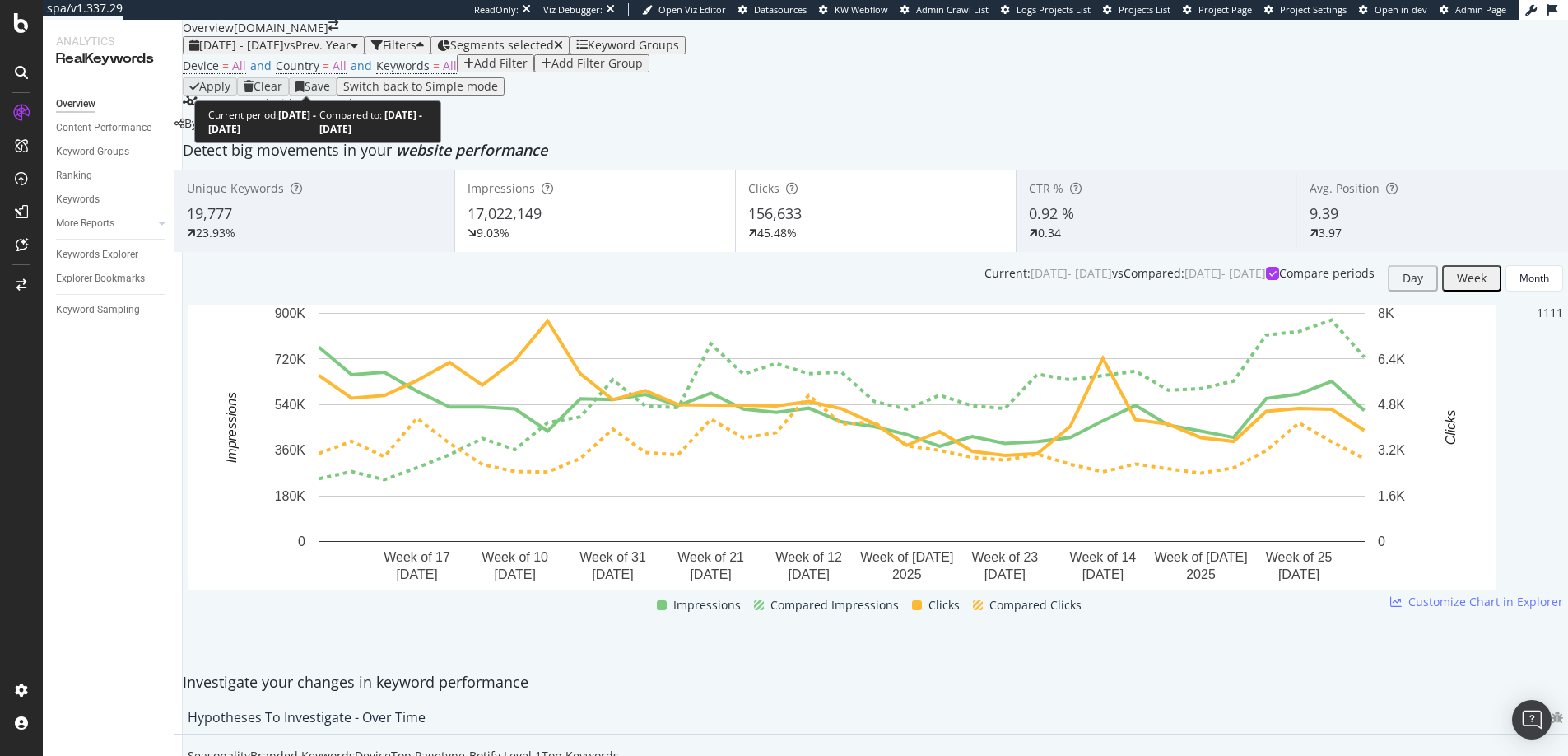
click at [273, 52] on span "[DATE] - [DATE]" at bounding box center [241, 45] width 84 height 16
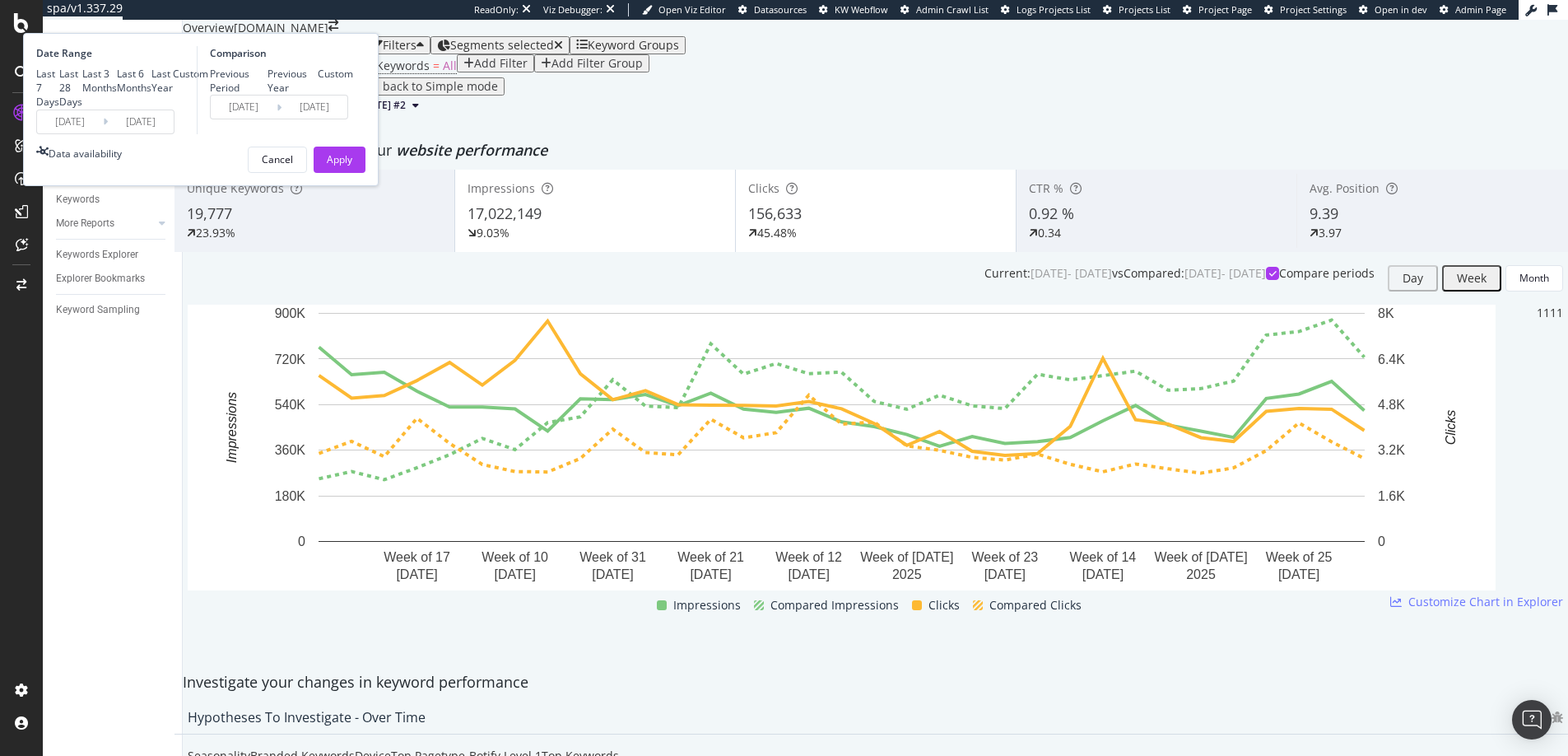
click at [210, 81] on div "Previous Period" at bounding box center [210, 81] width 0 height 0
type input "[DATE]"
click at [268, 81] on div "Previous Year" at bounding box center [268, 81] width 0 height 0
type input "[DATE]"
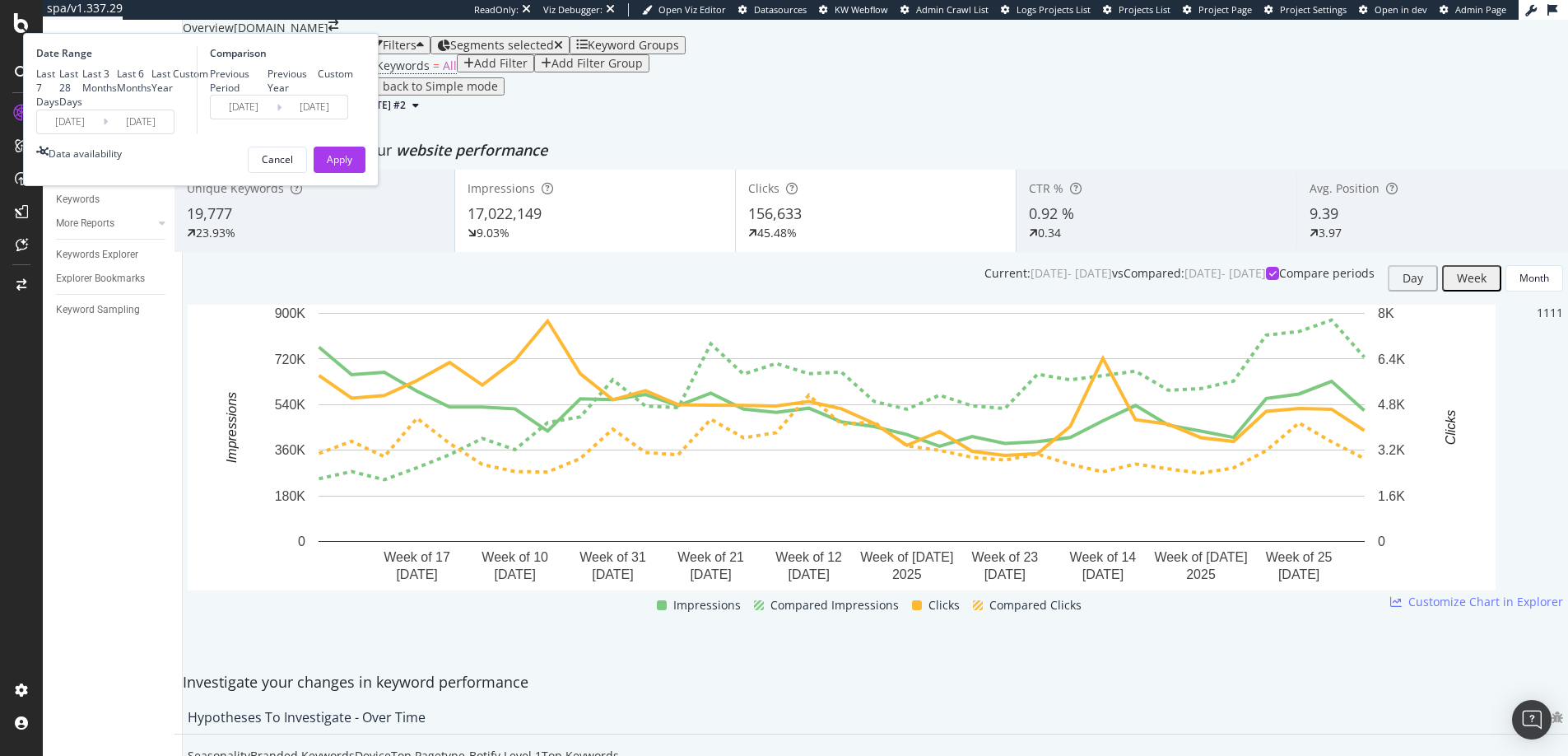
type input "[DATE]"
click at [103, 133] on input "[DATE]" at bounding box center [70, 122] width 66 height 23
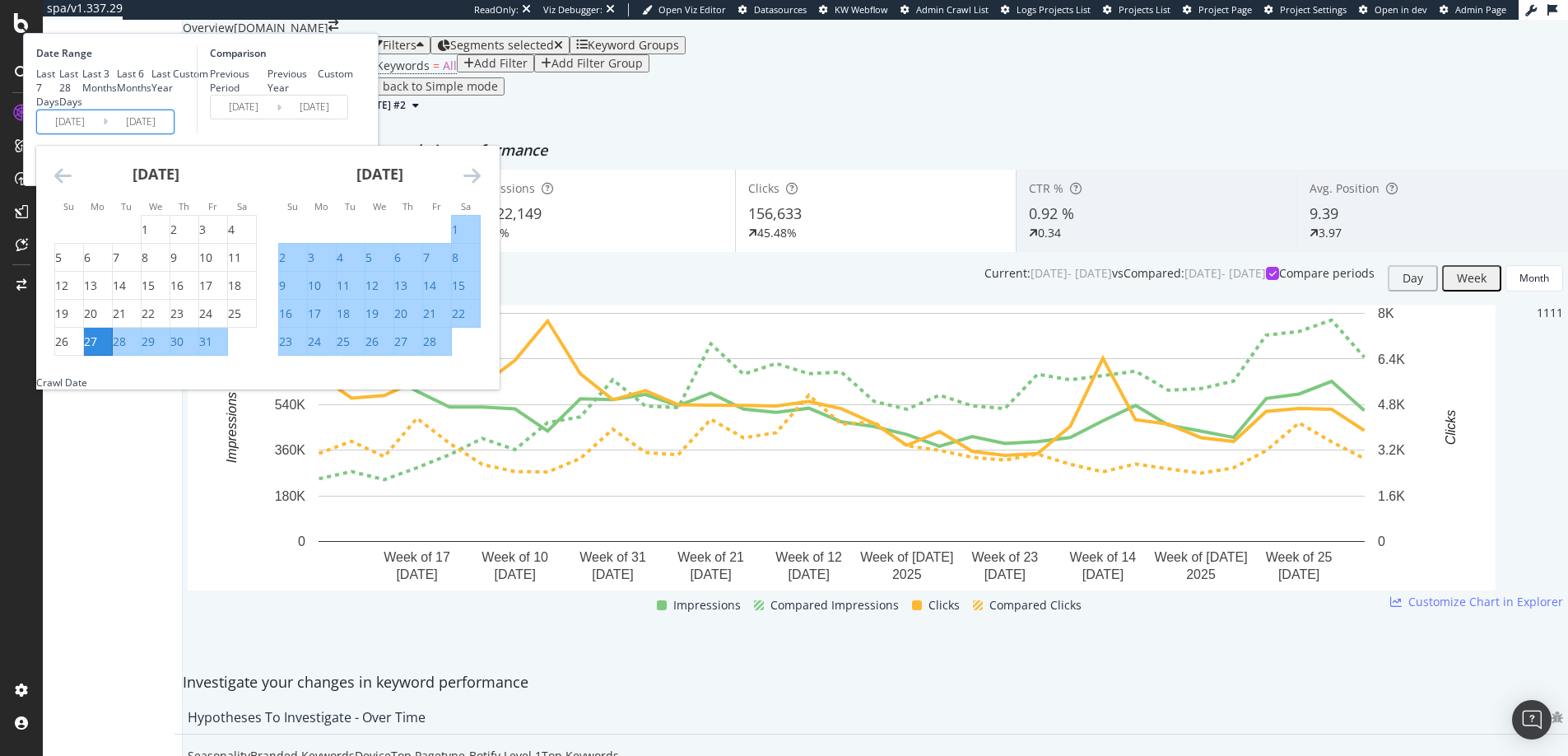
click at [72, 185] on icon "Move backward to switch to the previous month." at bounding box center [62, 175] width 17 height 19
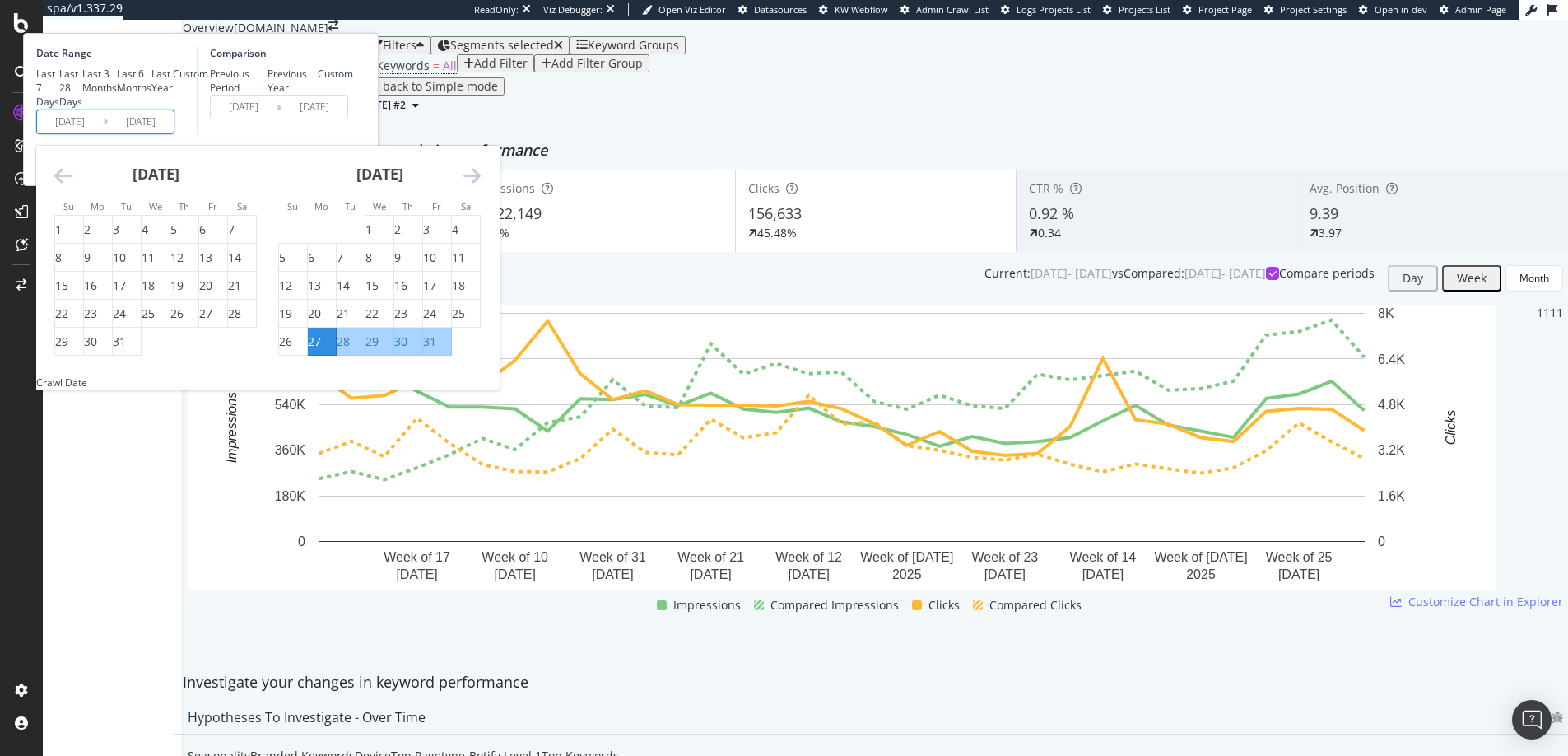
click at [72, 185] on icon "Move backward to switch to the previous month." at bounding box center [62, 175] width 17 height 19
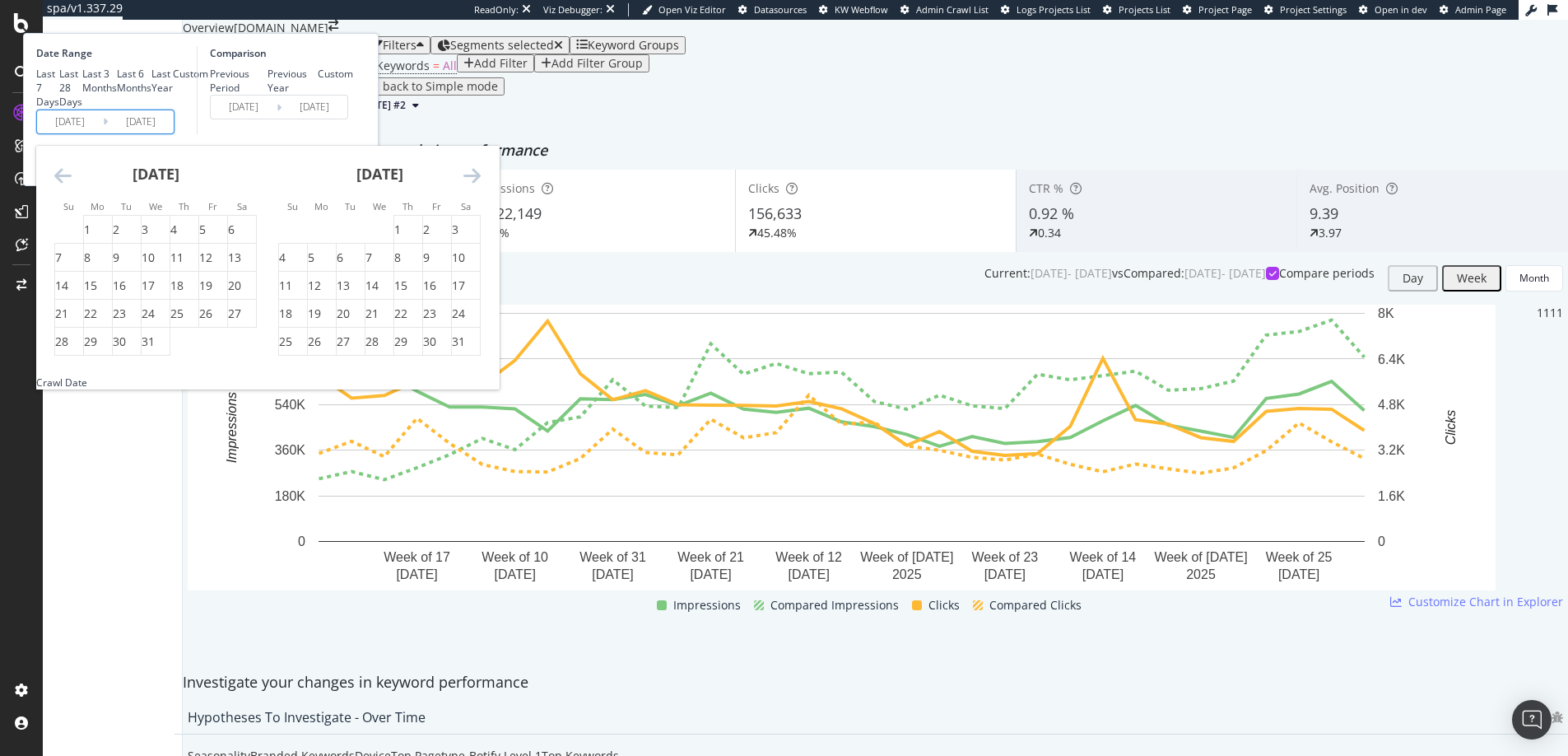
click at [72, 185] on icon "Move backward to switch to the previous month." at bounding box center [62, 175] width 17 height 19
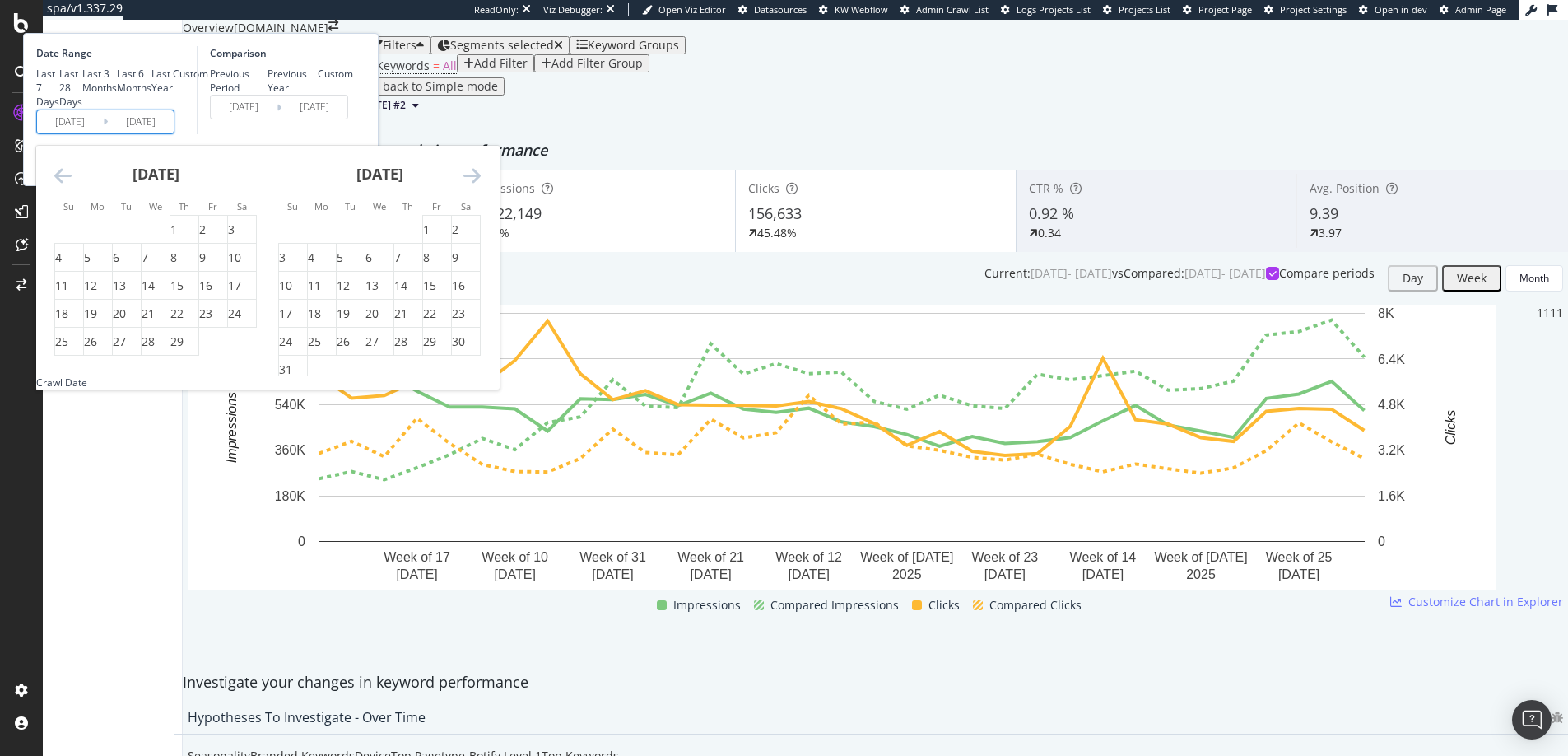
click at [72, 185] on icon "Move backward to switch to the previous month." at bounding box center [62, 175] width 17 height 19
click at [241, 321] on div "27" at bounding box center [235, 314] width 14 height 17
type input "2024/01/27"
type input "2023/01/28"
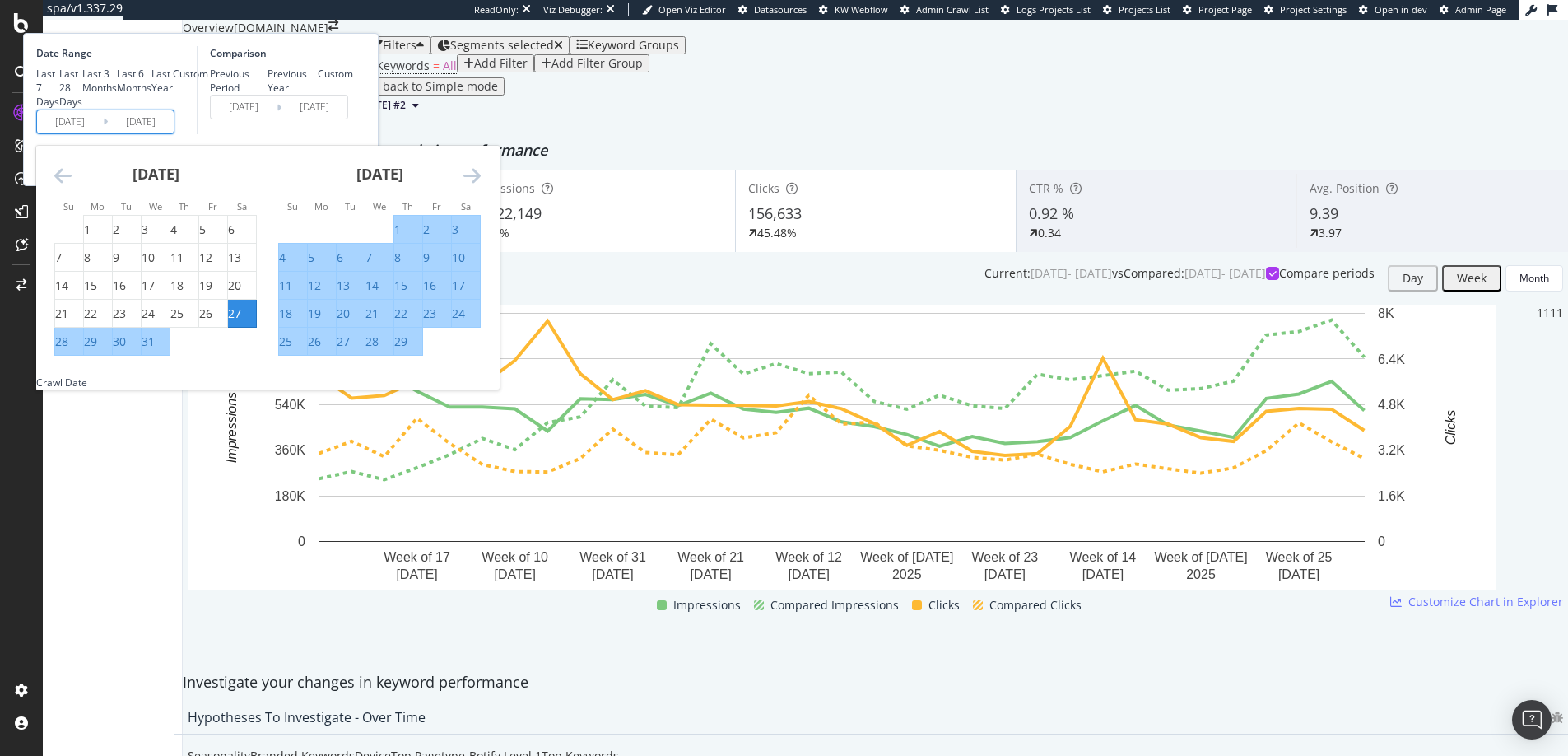
click at [481, 185] on icon "Move forward to switch to the next month." at bounding box center [472, 175] width 17 height 19
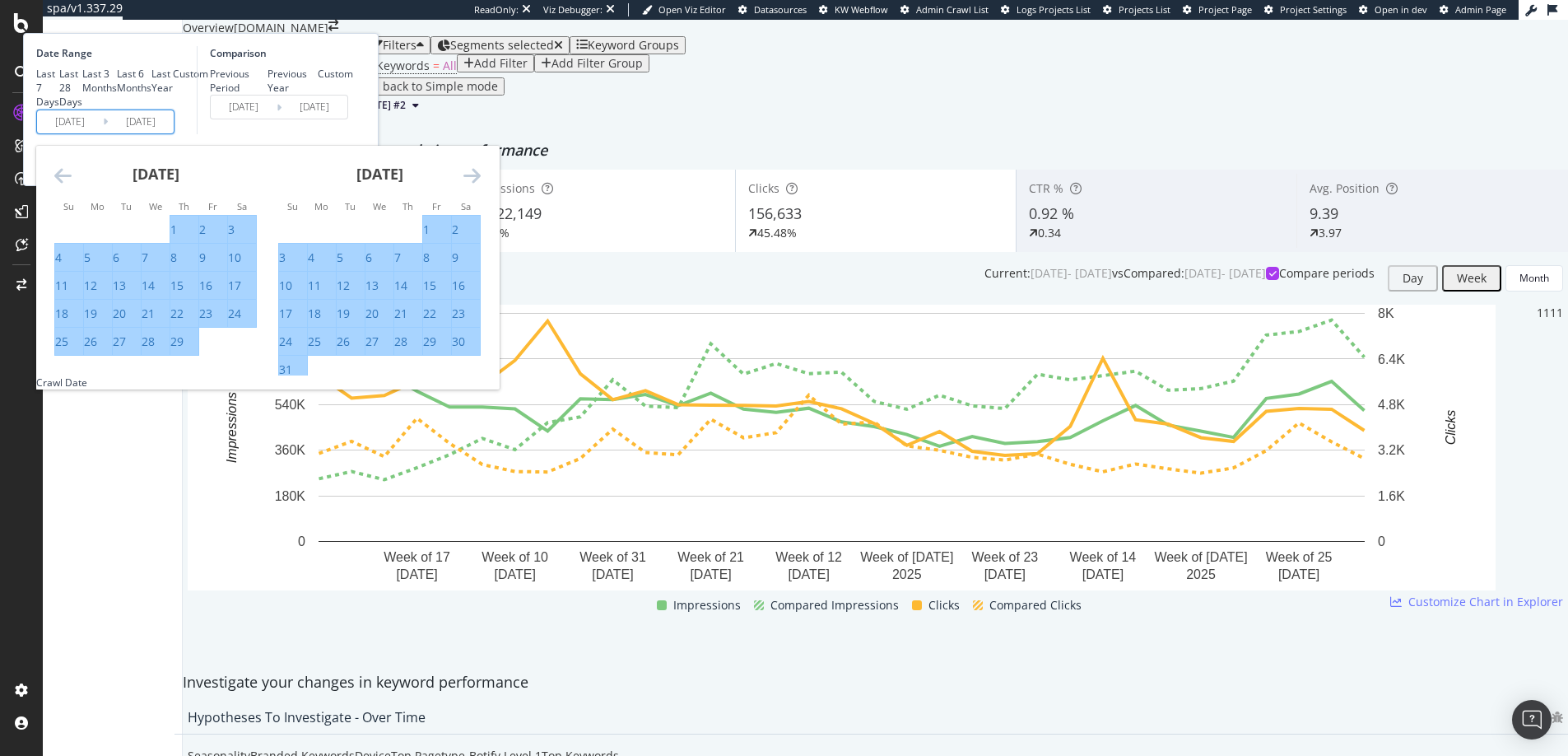
click at [481, 185] on icon "Move forward to switch to the next month." at bounding box center [472, 175] width 17 height 19
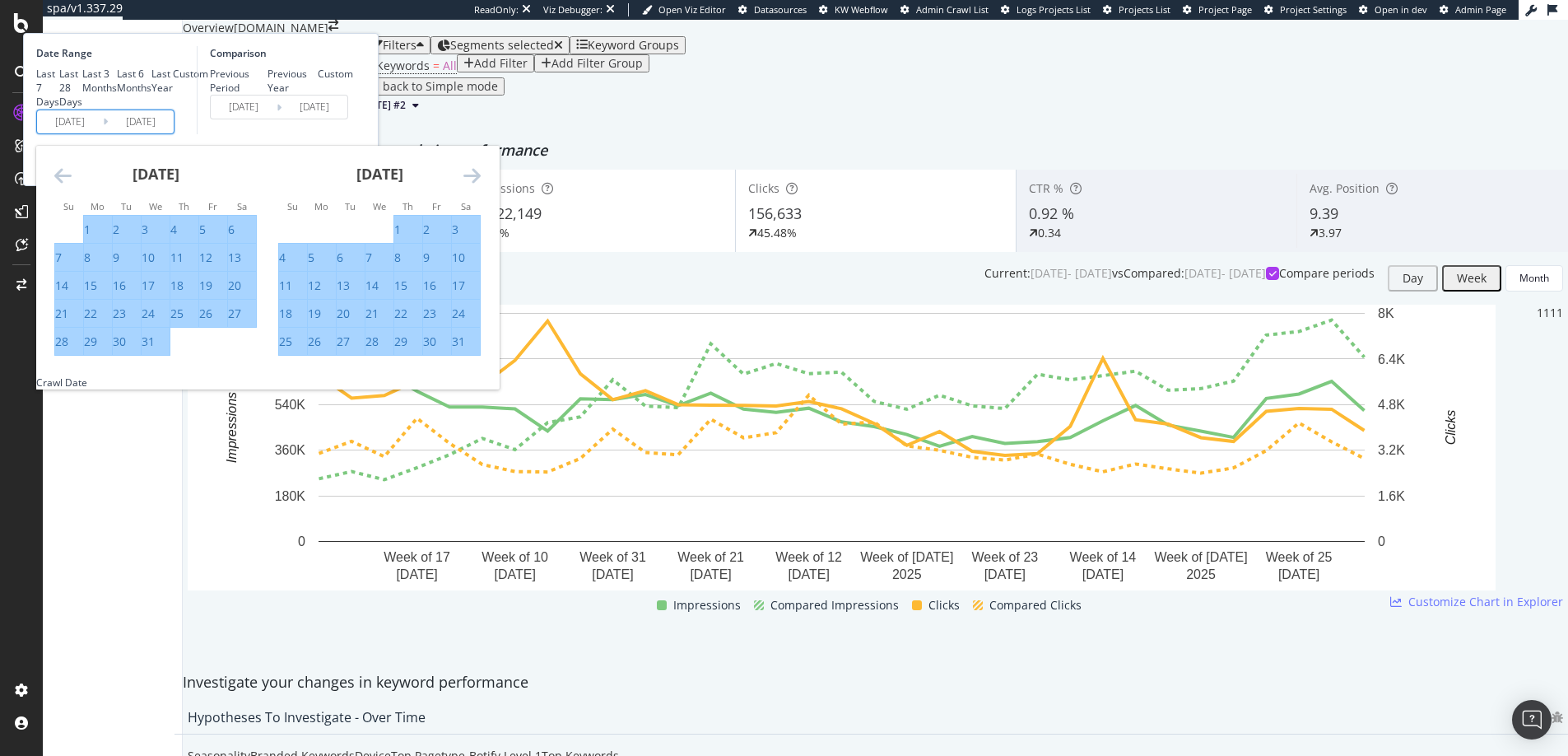
click at [481, 185] on icon "Move forward to switch to the next month." at bounding box center [472, 175] width 17 height 19
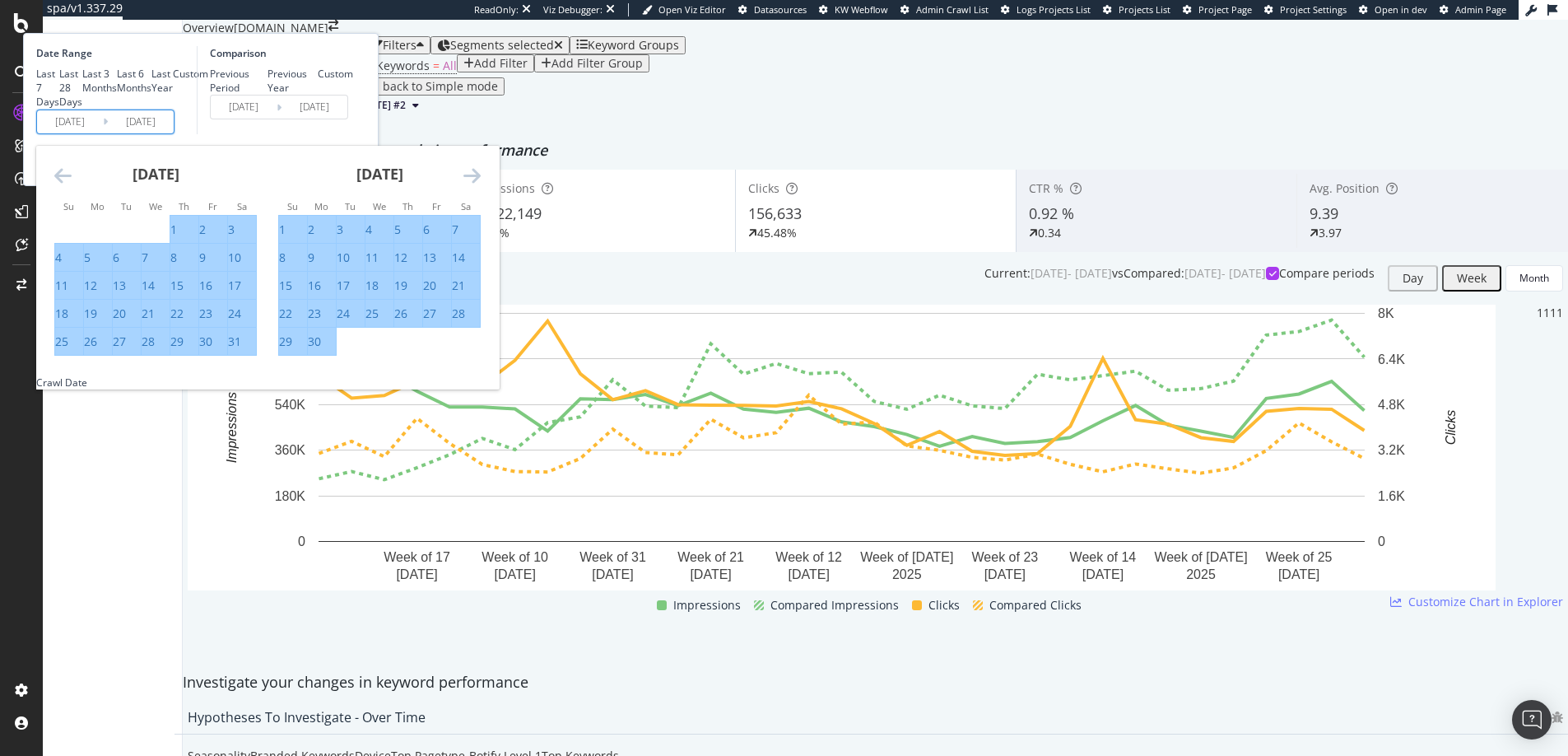
click at [481, 185] on icon "Move forward to switch to the next month." at bounding box center [472, 175] width 17 height 19
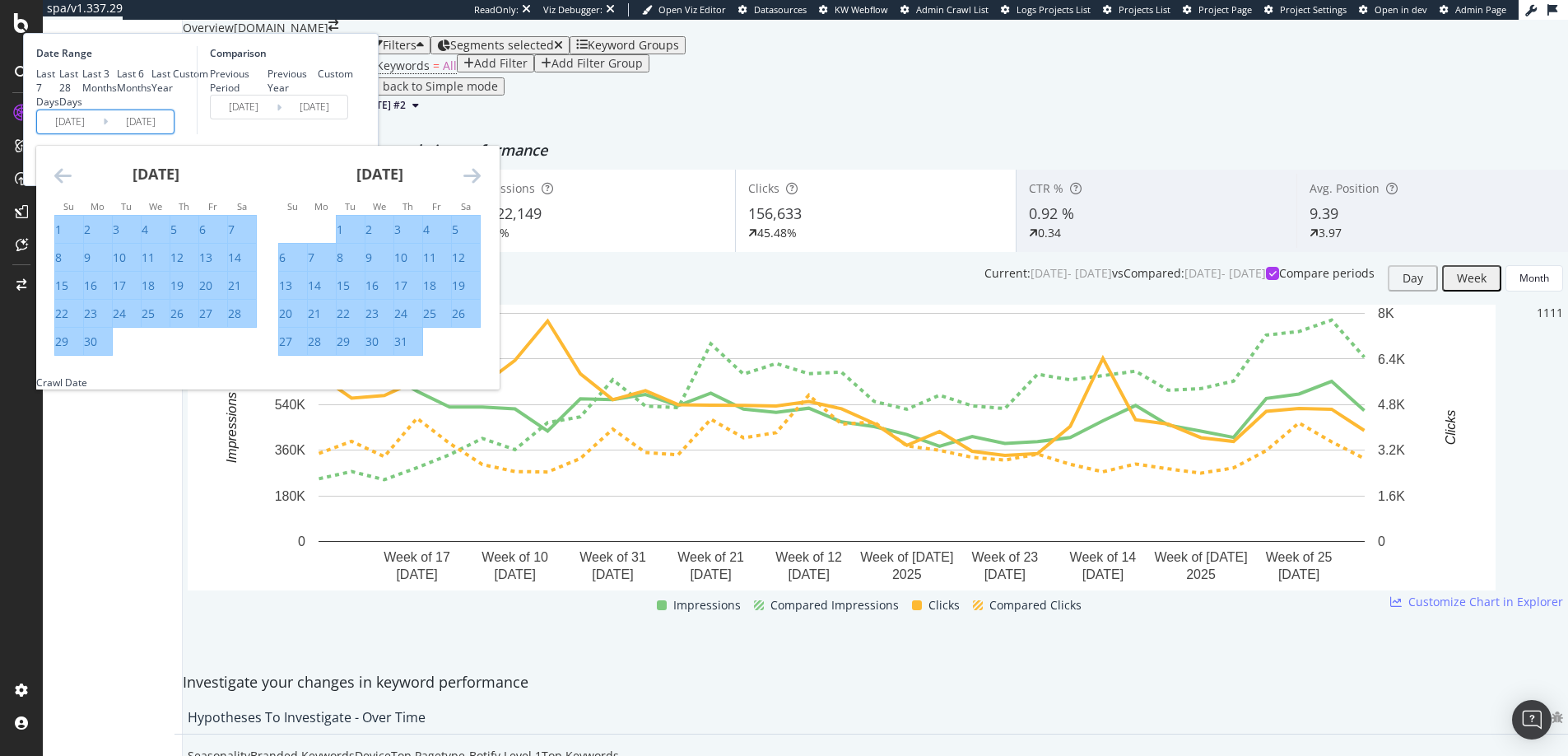
click at [97, 294] on div "16" at bounding box center [91, 286] width 14 height 17
type input "2024/09/16"
type input "2023/09/18"
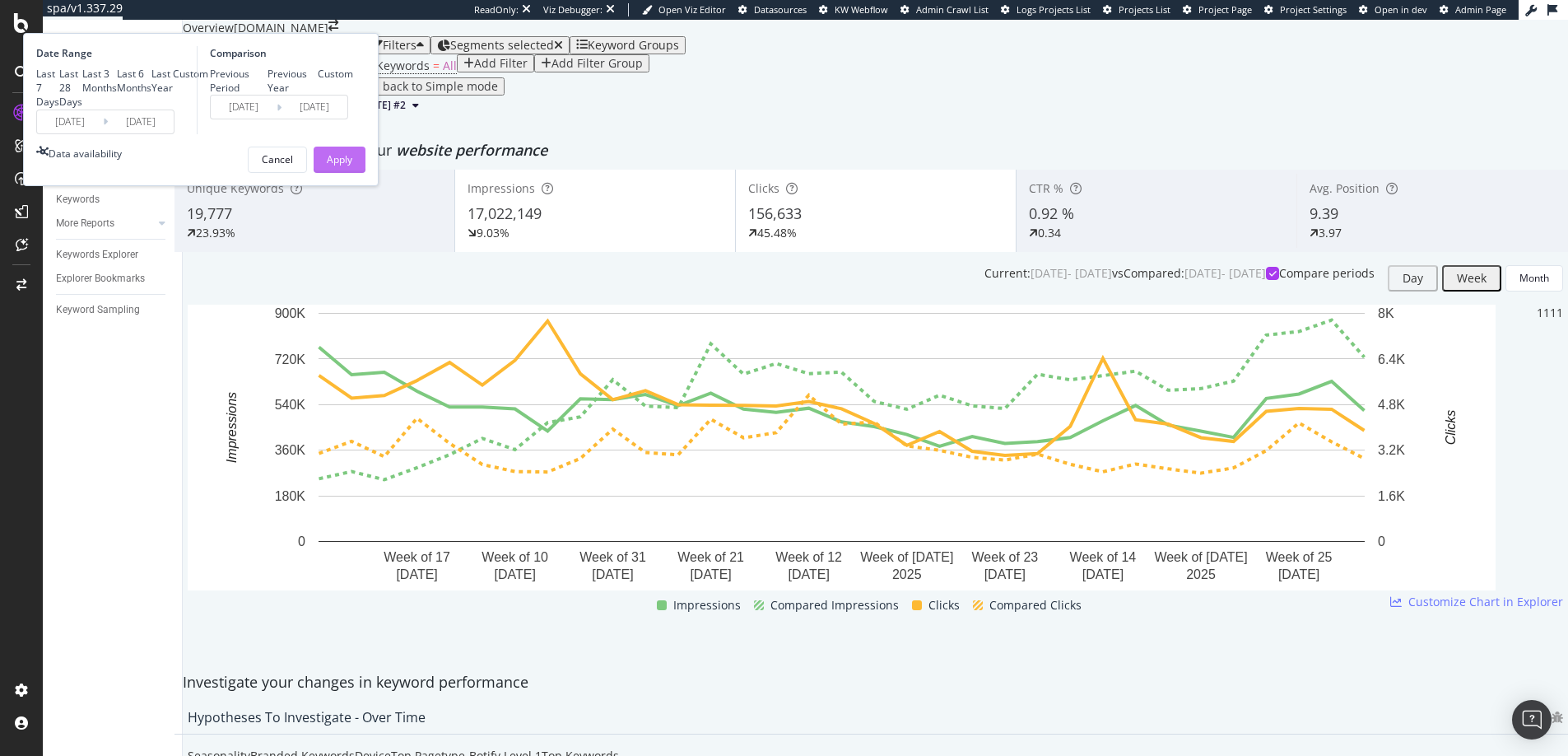
click at [353, 166] on div "Apply" at bounding box center [339, 159] width 25 height 14
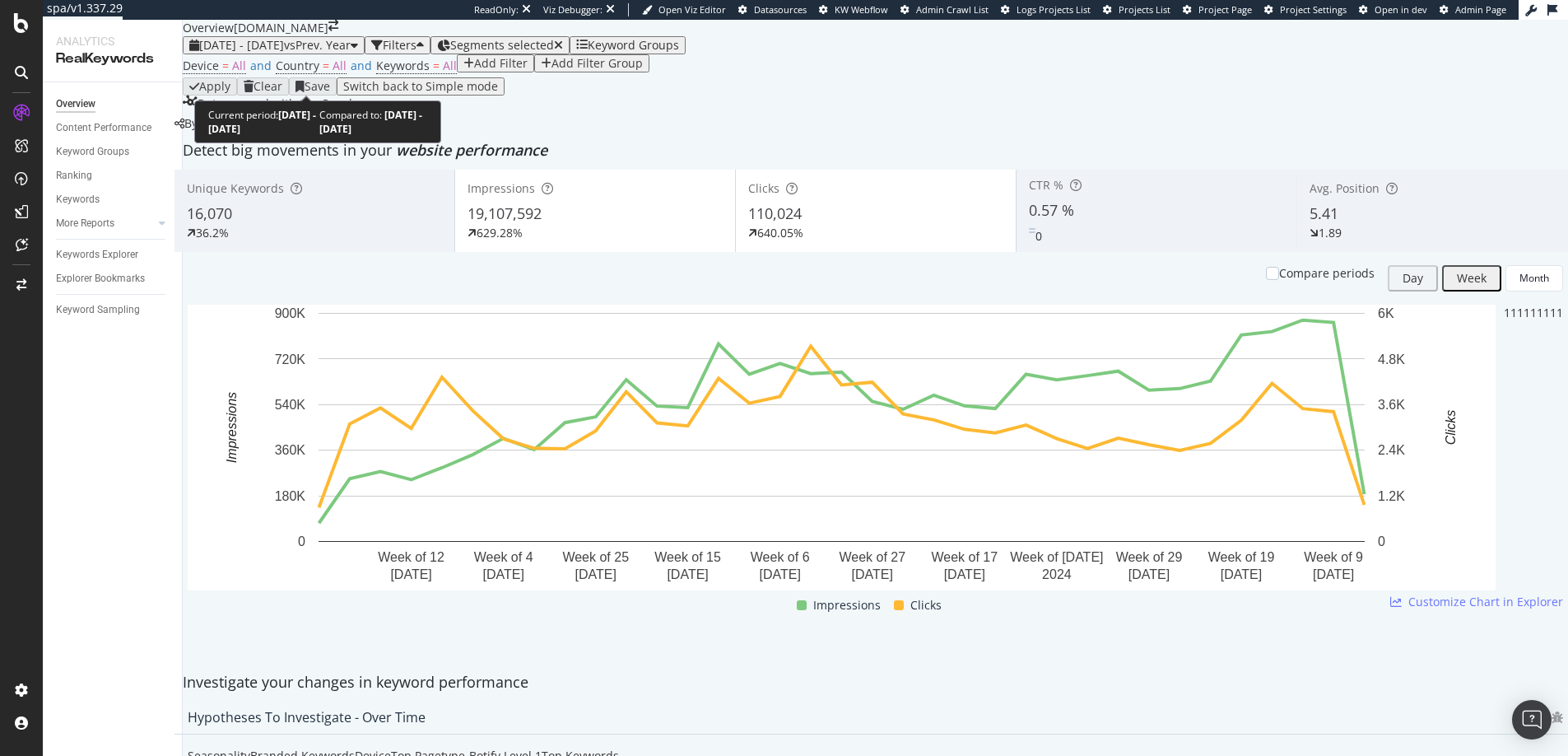
click at [284, 52] on span "2024 Jan. 27th - Sep. 16th" at bounding box center [241, 45] width 84 height 16
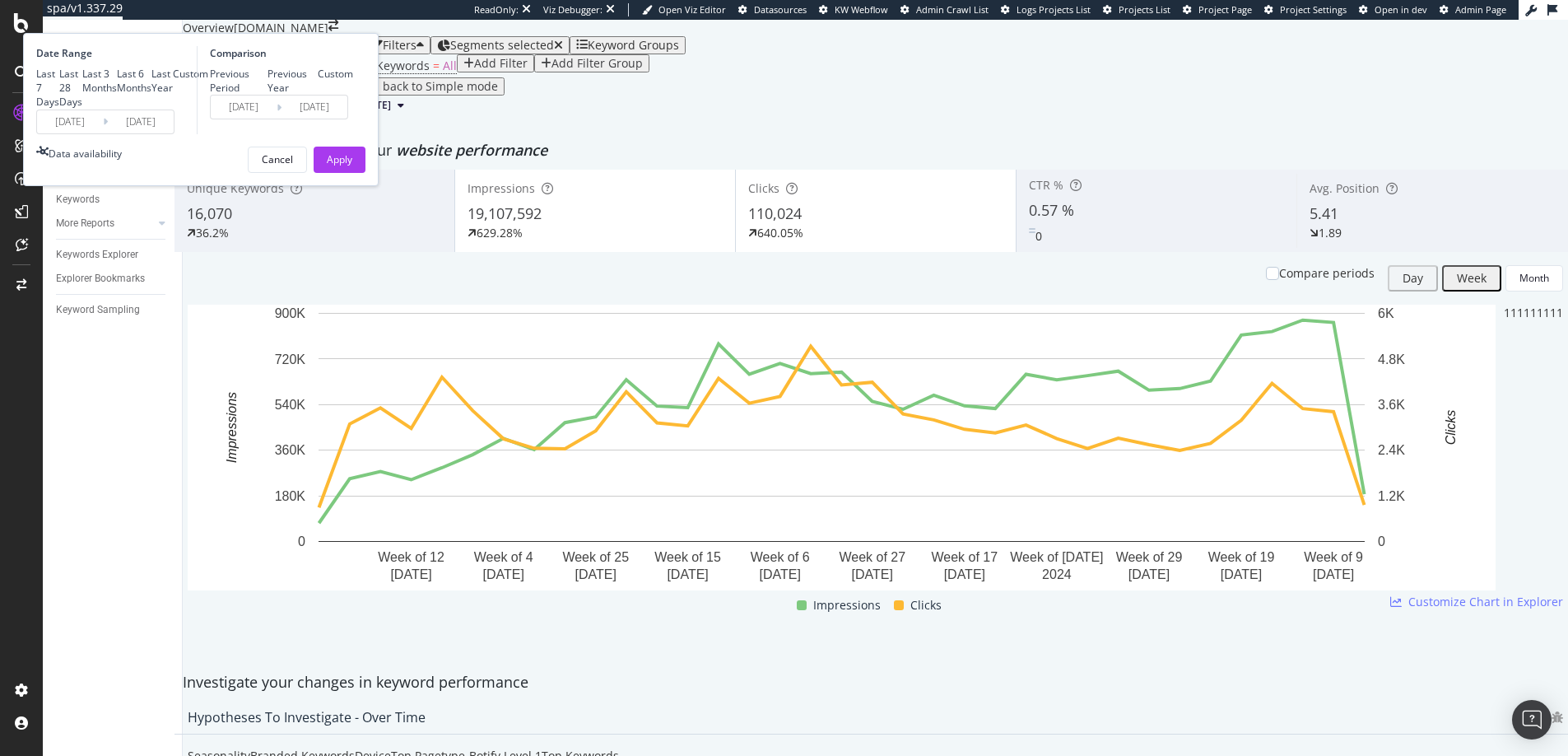
click at [103, 133] on input "2024/01/27" at bounding box center [70, 122] width 66 height 23
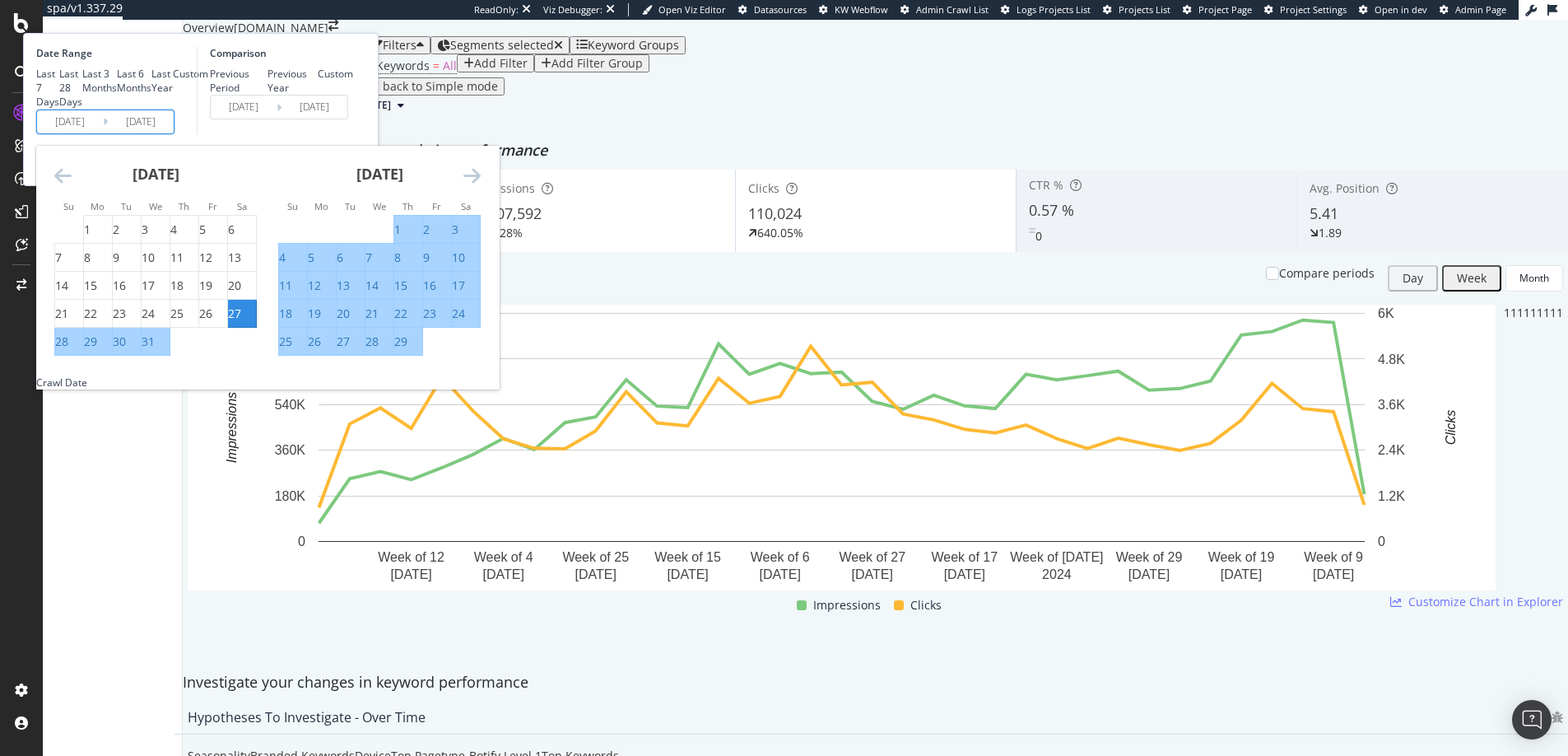
click at [481, 185] on icon "Move forward to switch to the next month." at bounding box center [472, 175] width 17 height 19
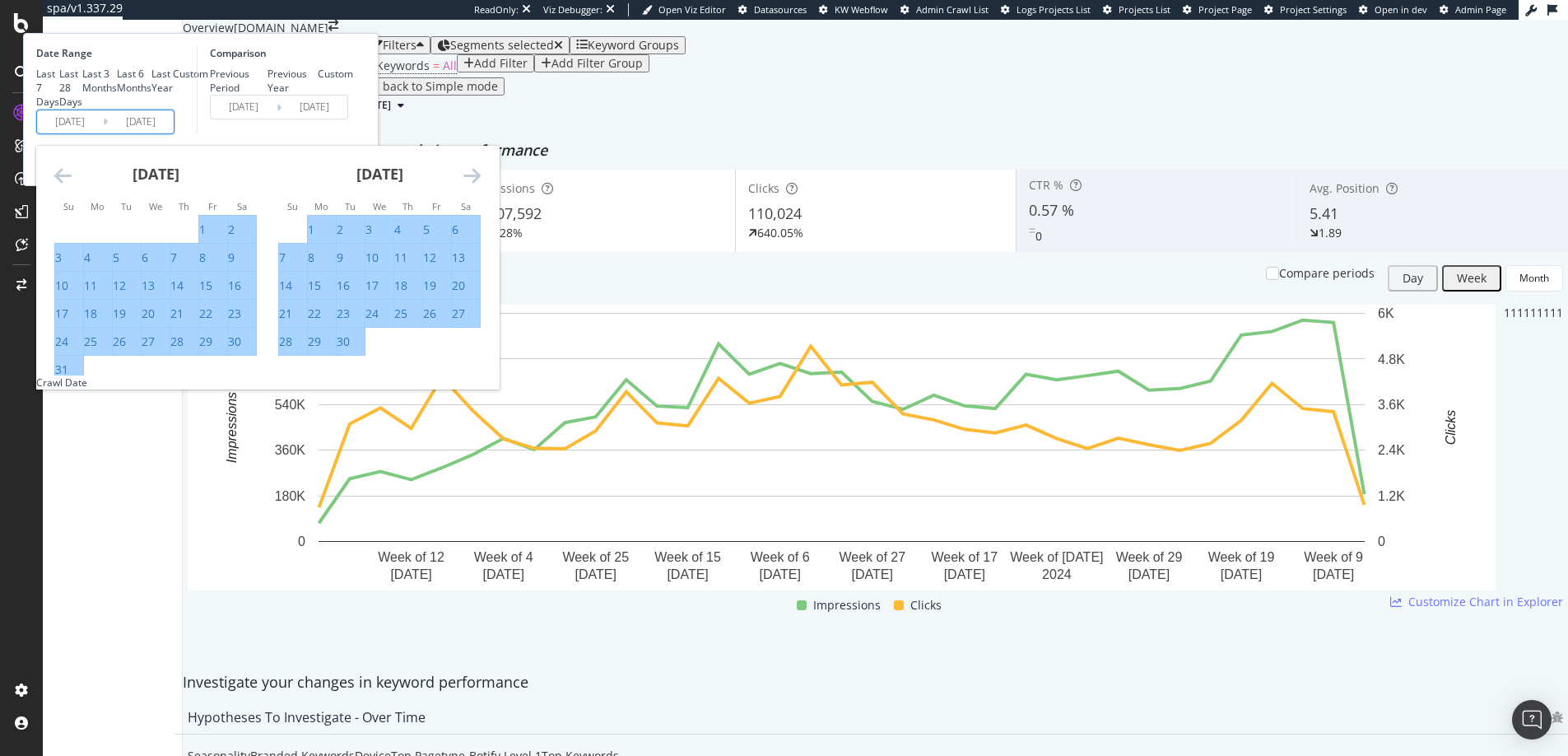
click at [481, 185] on icon "Move forward to switch to the next month." at bounding box center [472, 175] width 17 height 19
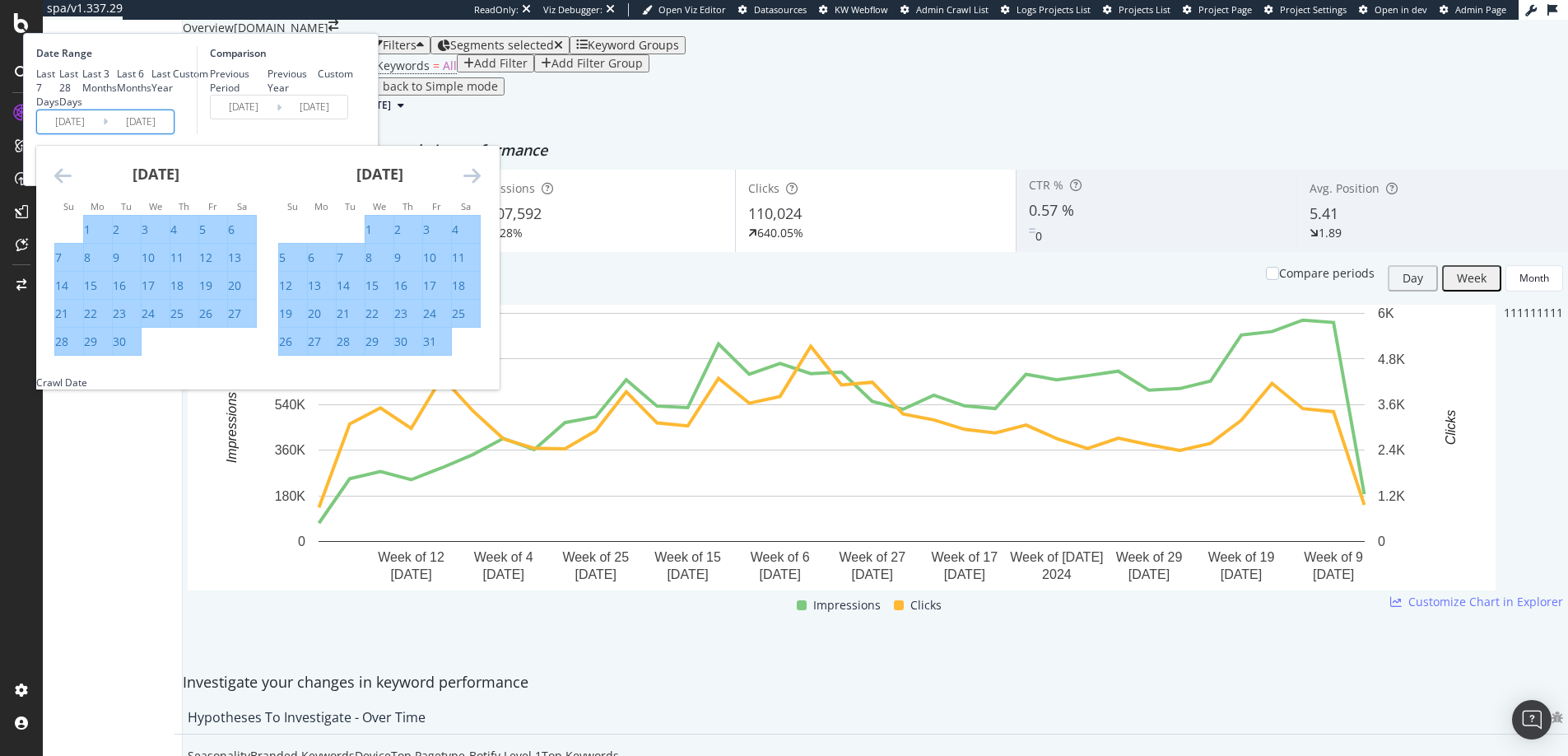
click at [481, 185] on icon "Move forward to switch to the next month." at bounding box center [472, 175] width 17 height 19
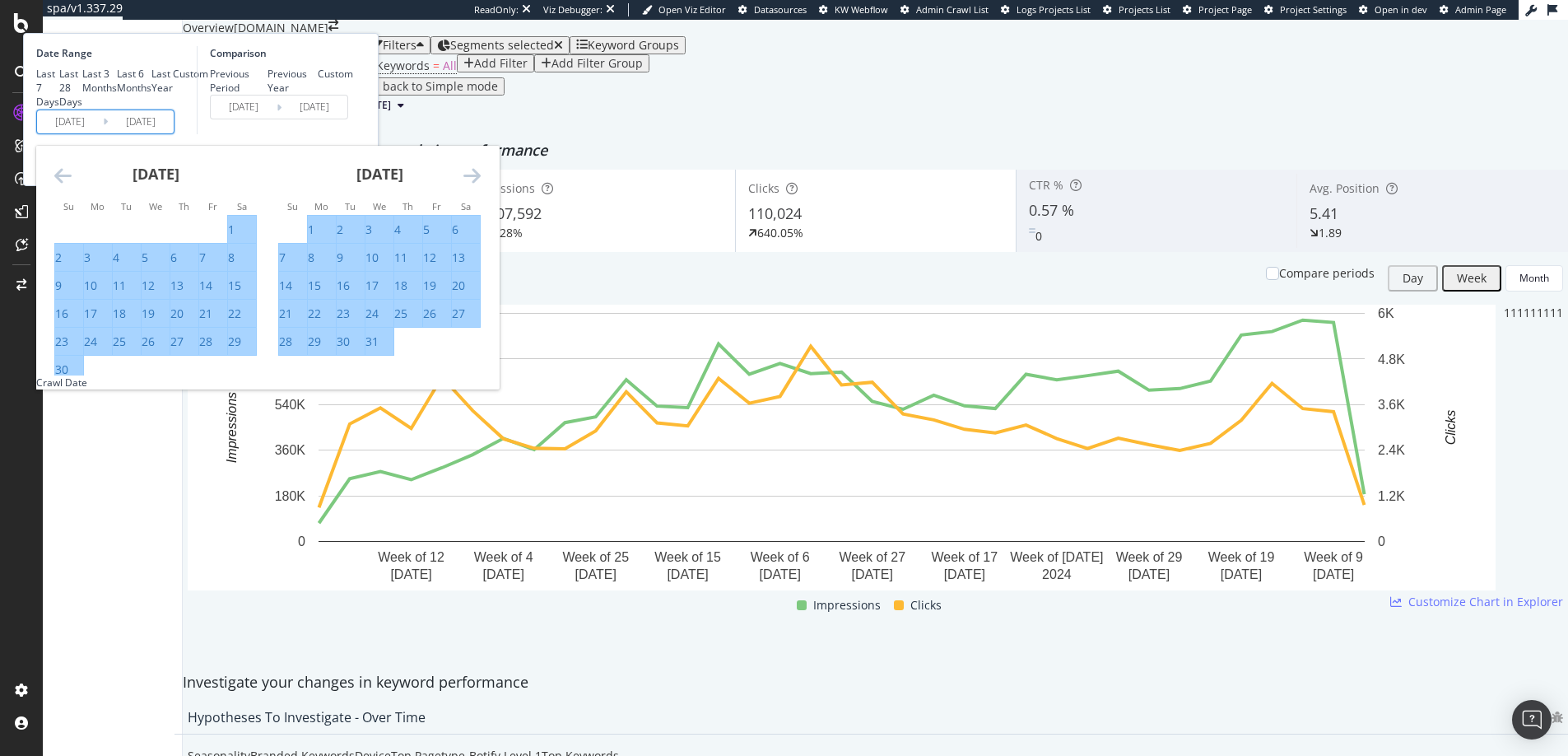
click at [481, 185] on icon "Move forward to switch to the next month." at bounding box center [472, 175] width 17 height 19
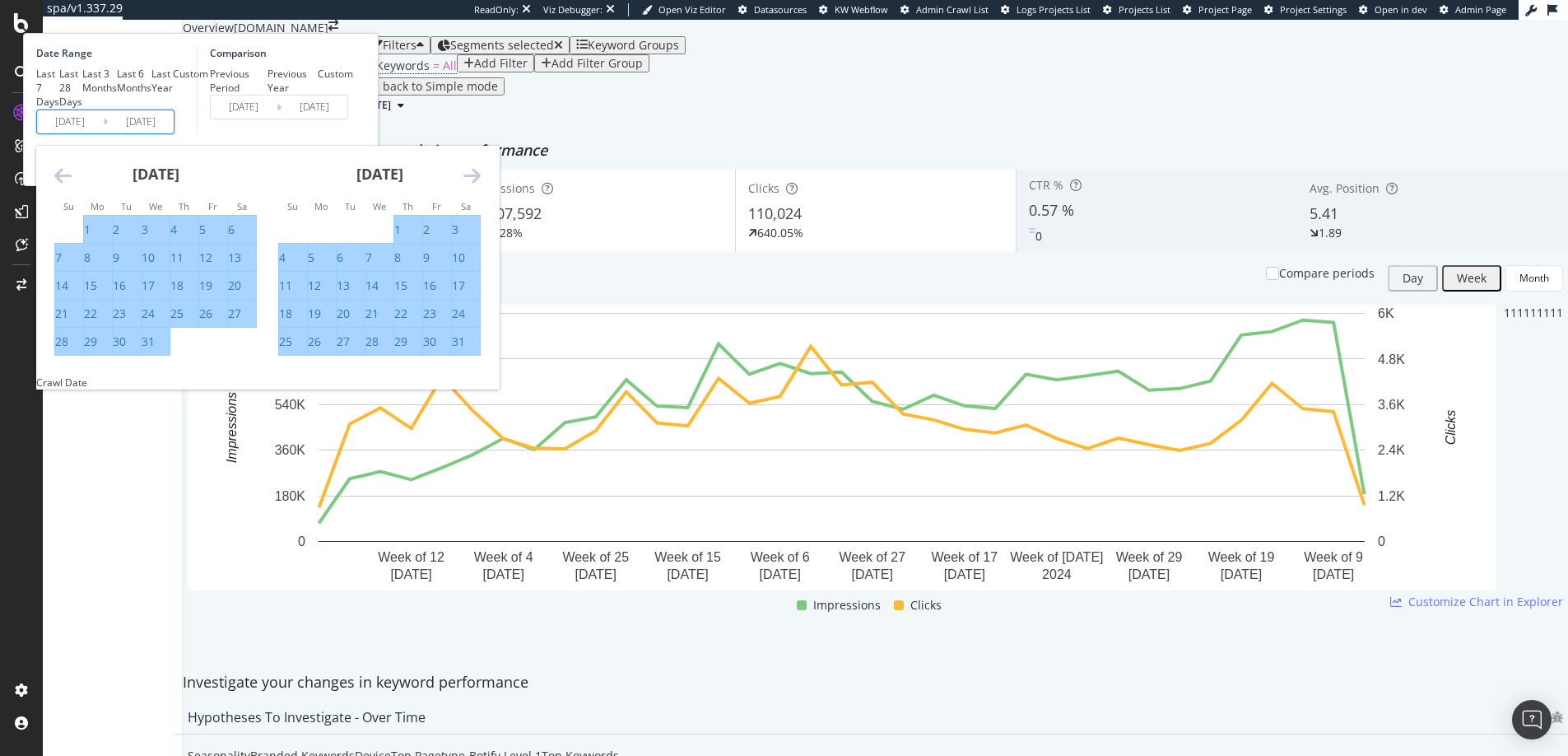
click at [481, 185] on icon "Move forward to switch to the next month." at bounding box center [472, 175] width 17 height 19
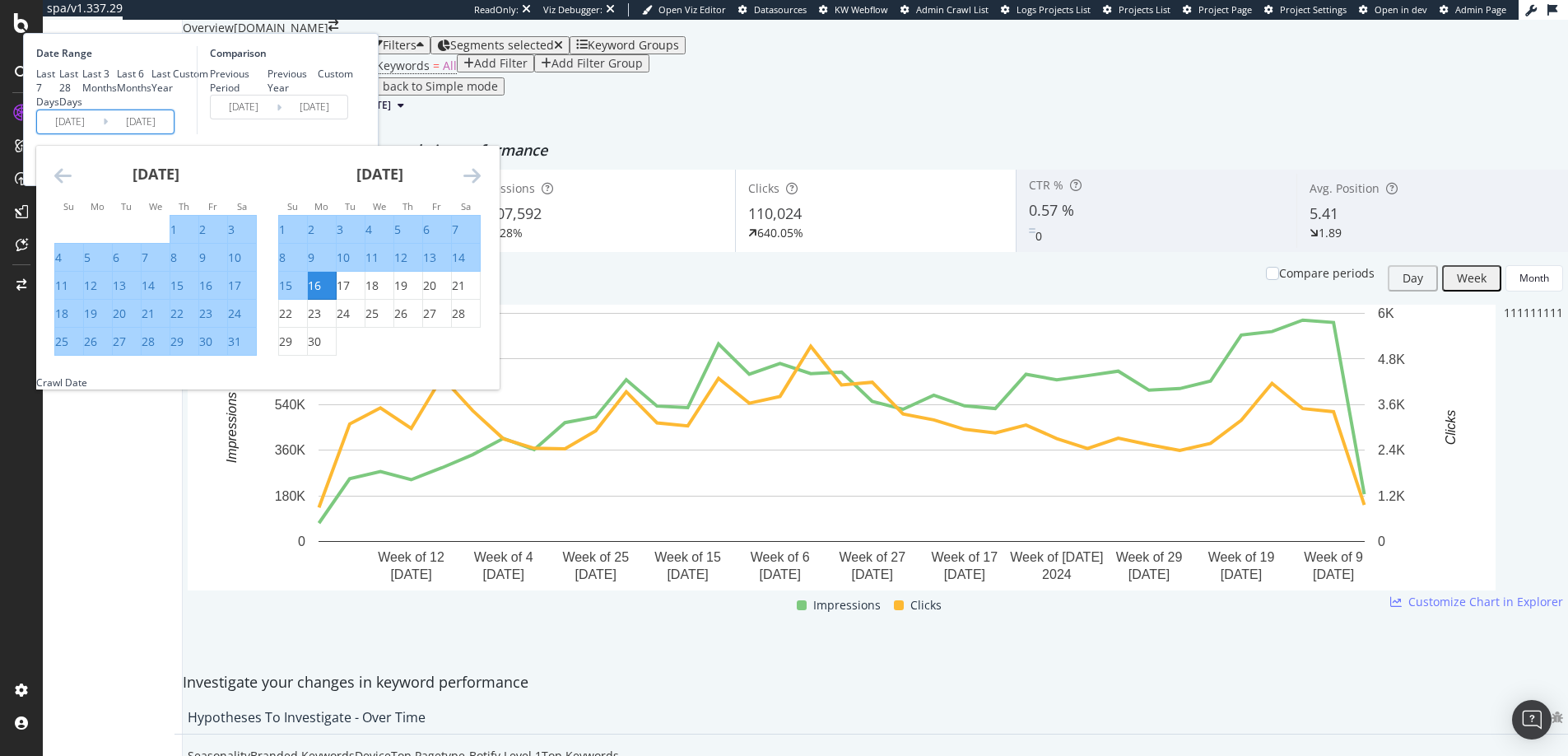
click at [481, 185] on icon "Move forward to switch to the next month." at bounding box center [472, 175] width 17 height 19
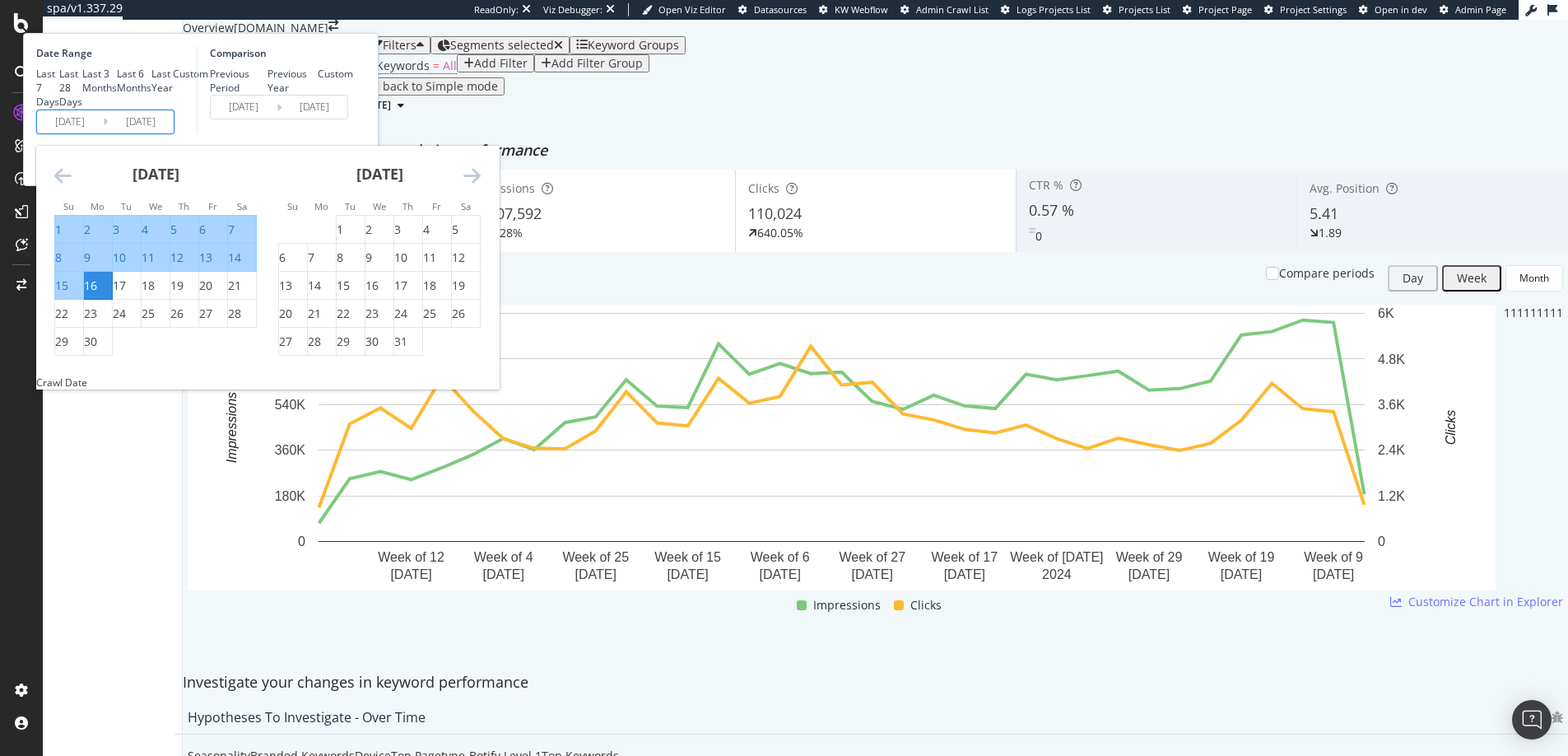
click at [481, 185] on icon "Move forward to switch to the next month." at bounding box center [472, 175] width 17 height 19
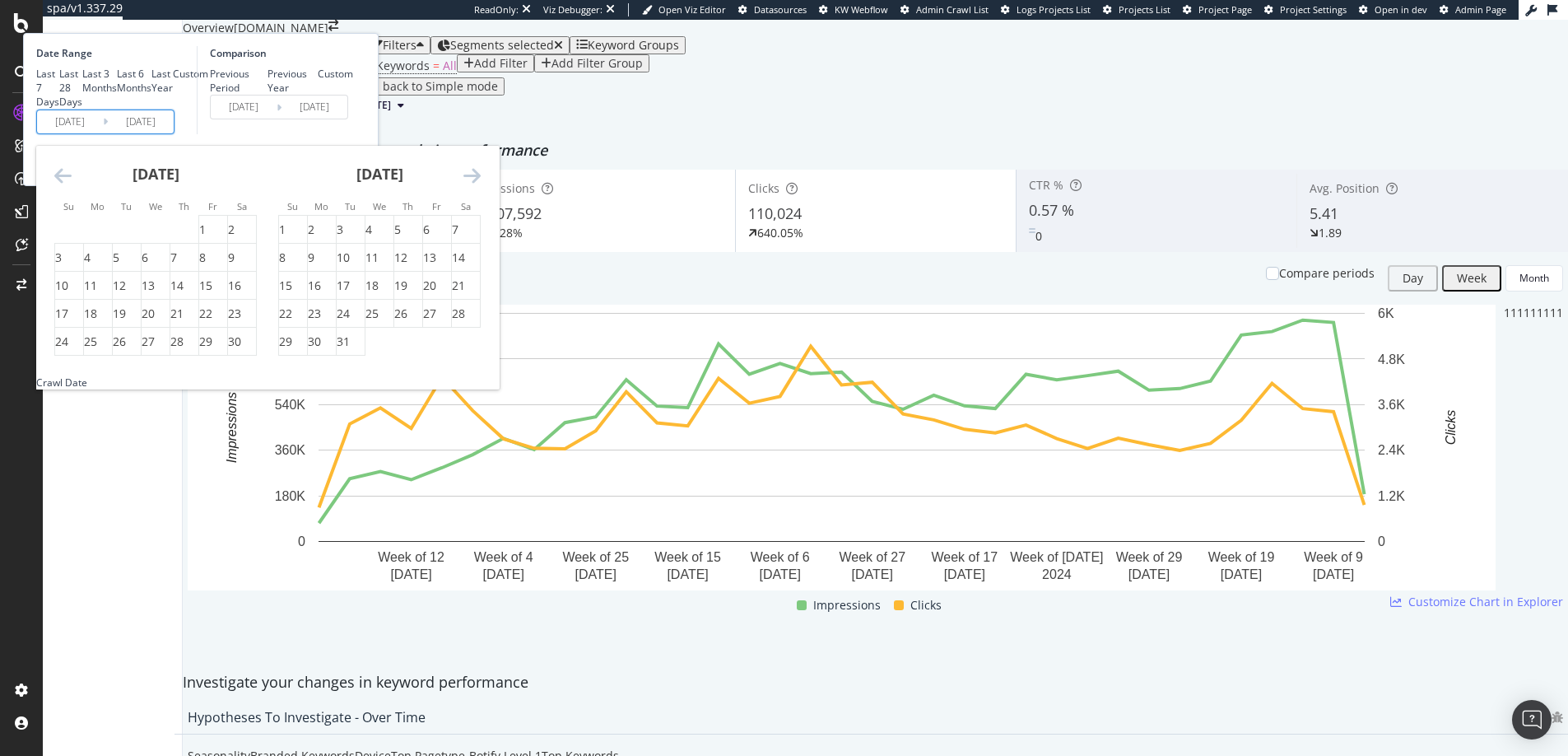
click at [481, 185] on icon "Move forward to switch to the next month." at bounding box center [472, 175] width 17 height 19
click at [97, 350] on div "27" at bounding box center [91, 342] width 14 height 17
type input "[DATE]"
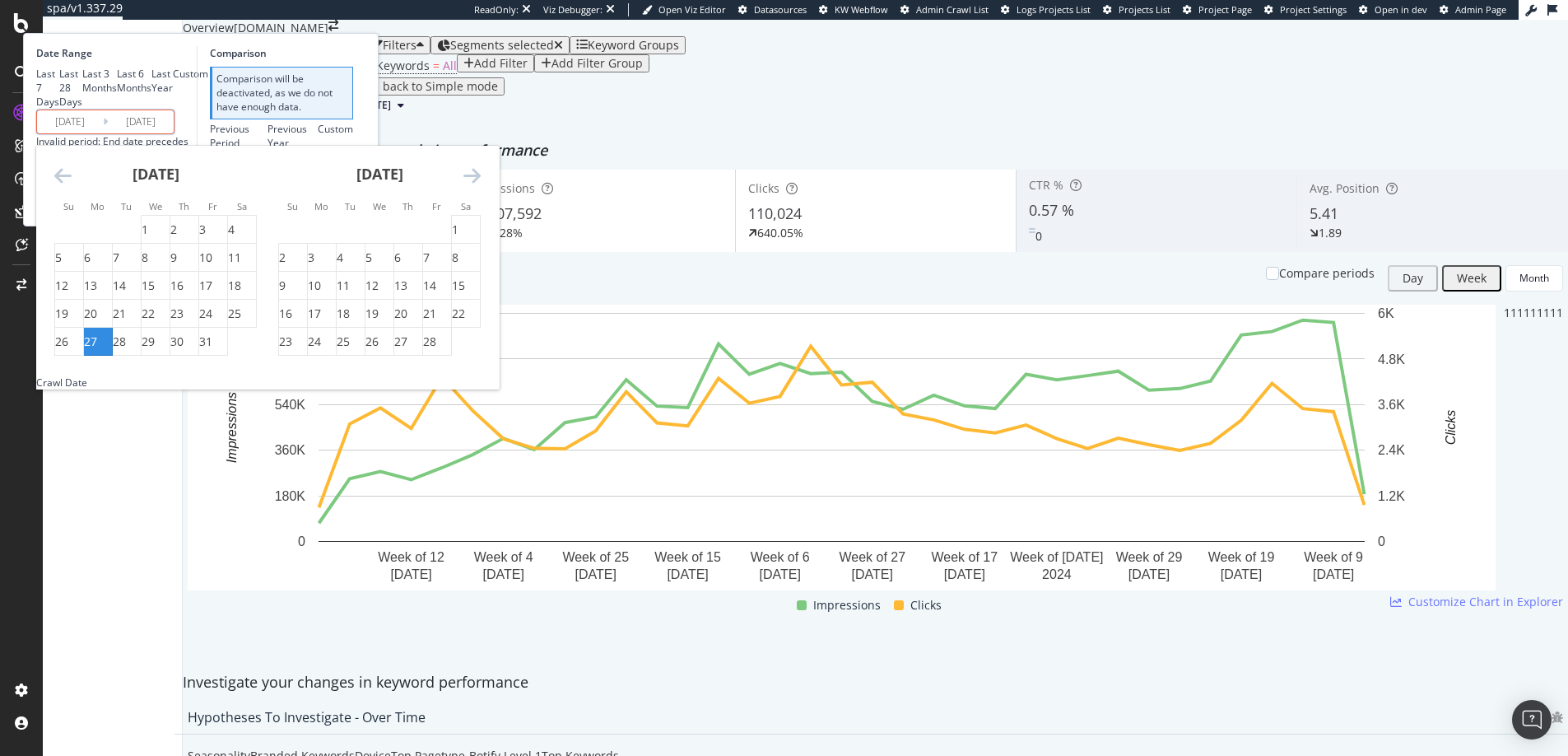
click at [481, 185] on icon "Move forward to switch to the next month." at bounding box center [472, 175] width 17 height 19
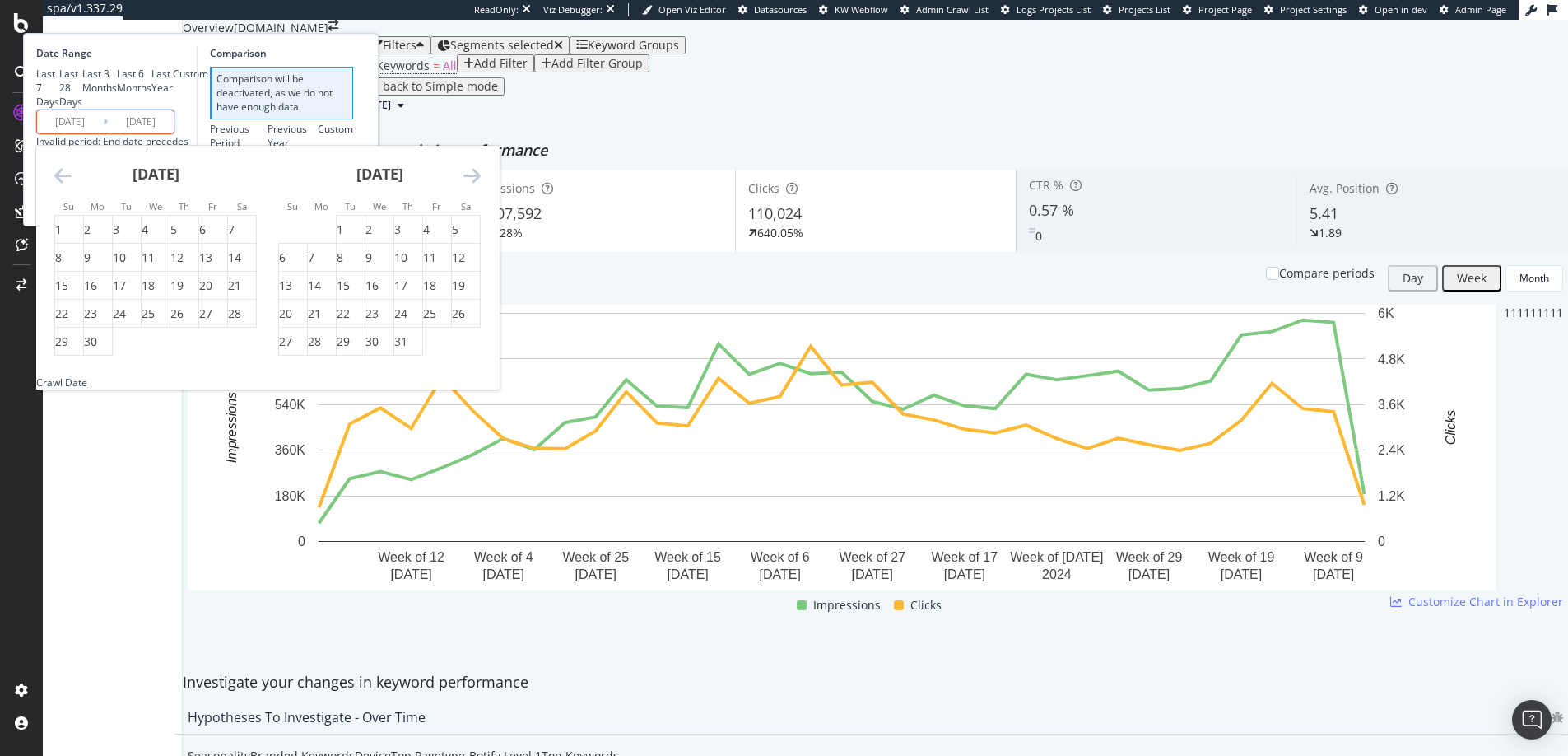
click at [481, 185] on icon "Move forward to switch to the next month." at bounding box center [472, 175] width 17 height 19
click at [465, 266] on div "13" at bounding box center [459, 258] width 14 height 17
type input "[DATE]"
type input "2024/06/10"
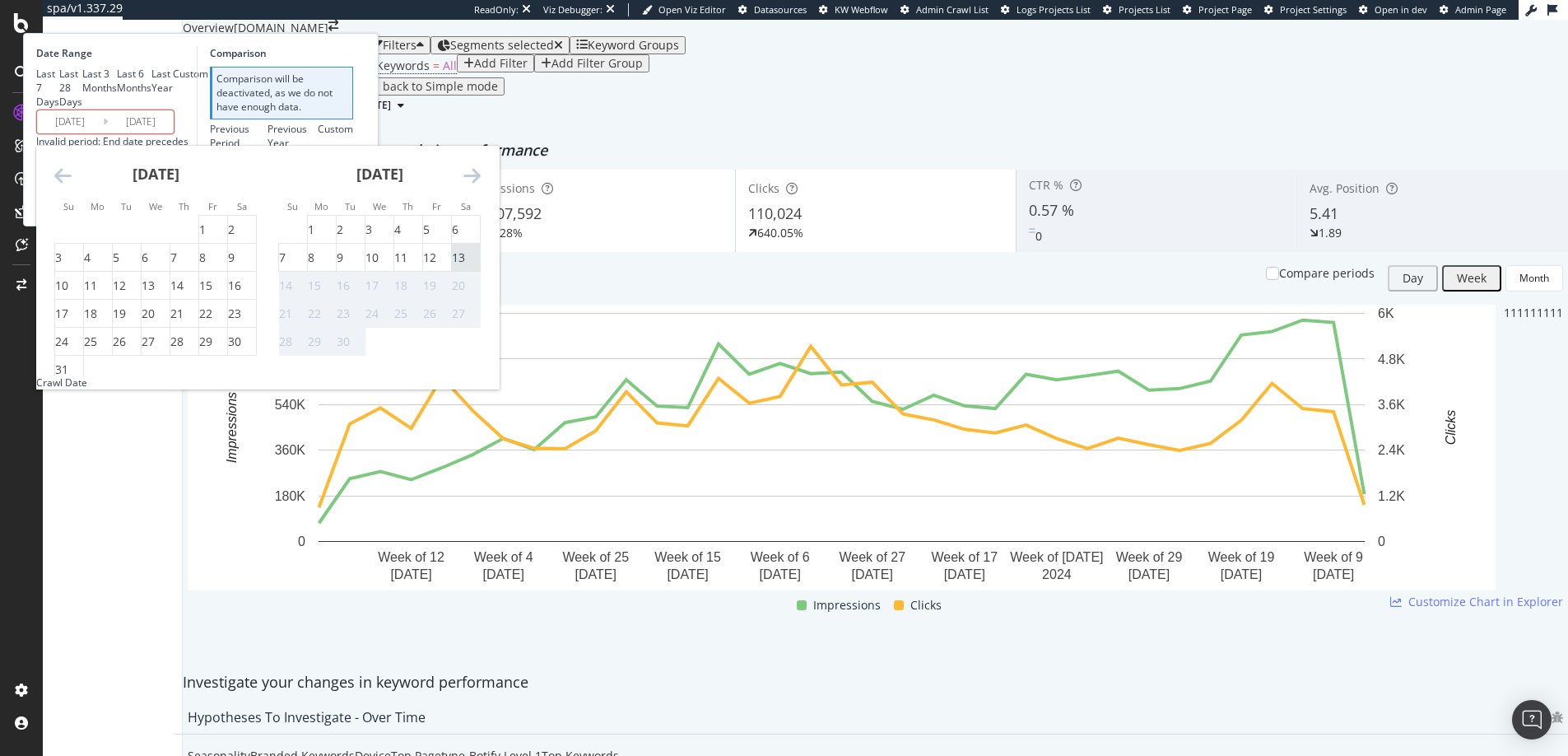
type input "2025/01/26"
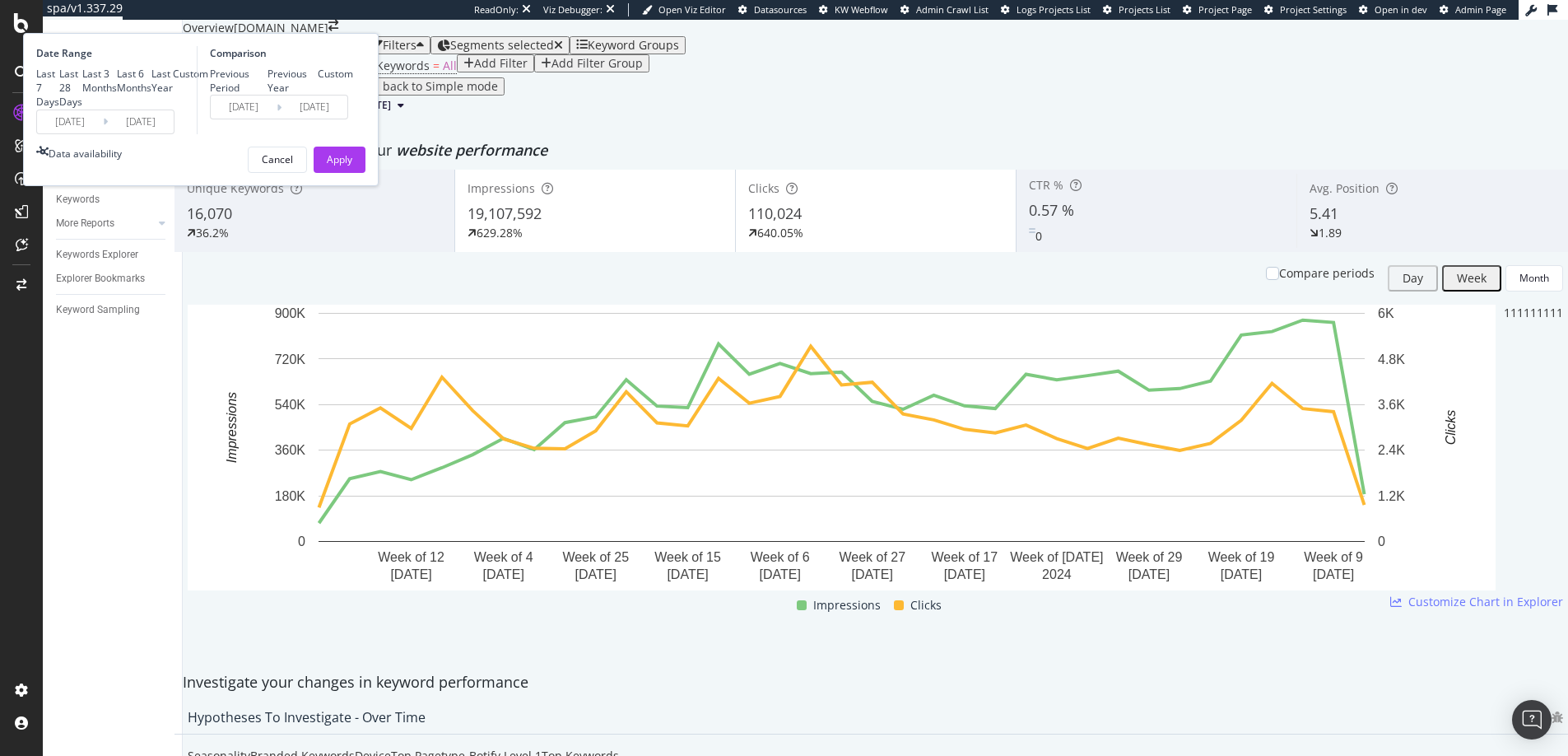
click at [319, 94] on div "Previous Year" at bounding box center [293, 80] width 51 height 28
type input "2024/01/29"
type input "[DATE]"
click at [353, 166] on div "Apply" at bounding box center [339, 159] width 25 height 14
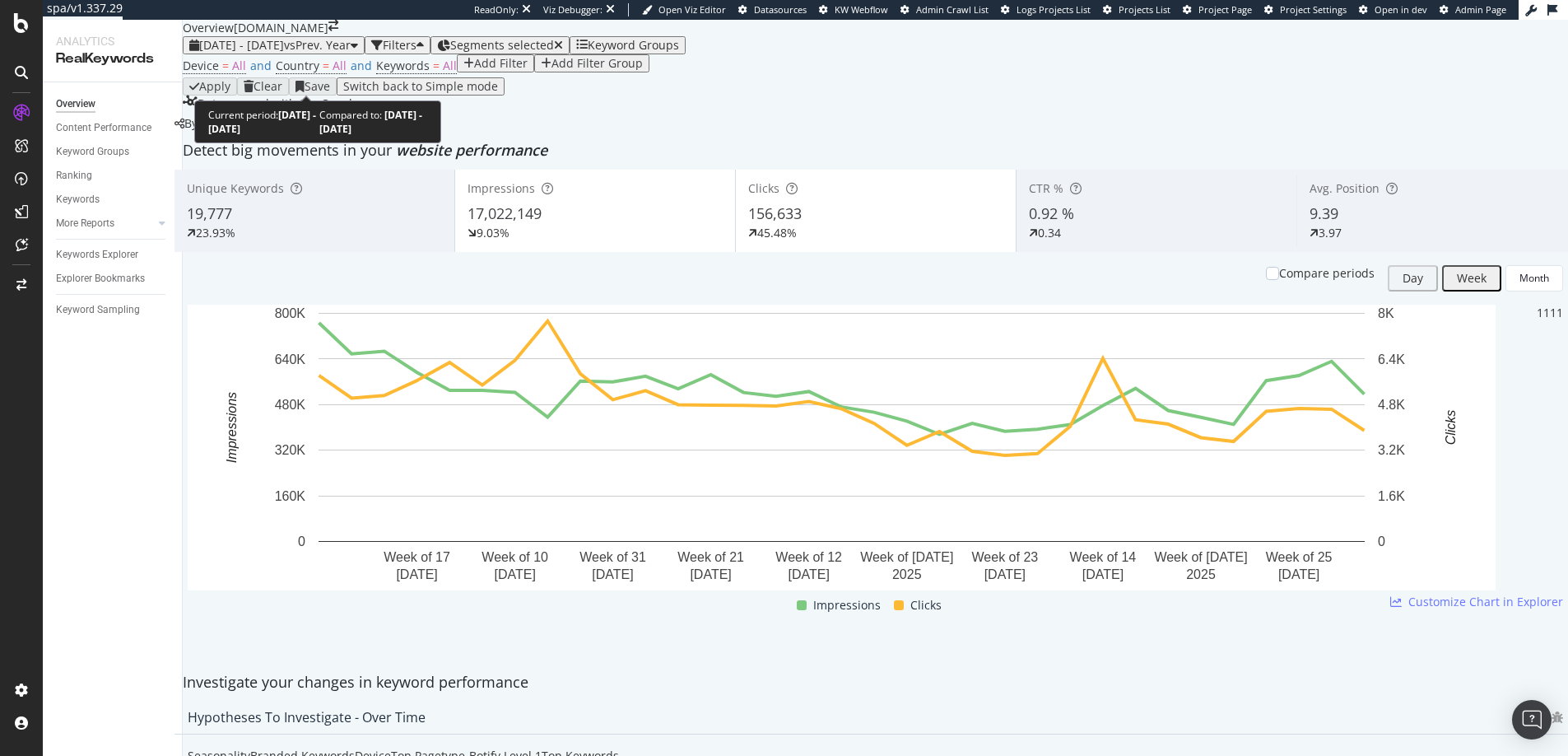
click at [252, 52] on span "2025 Jan. 27th - Sep. 13th" at bounding box center [241, 45] width 84 height 16
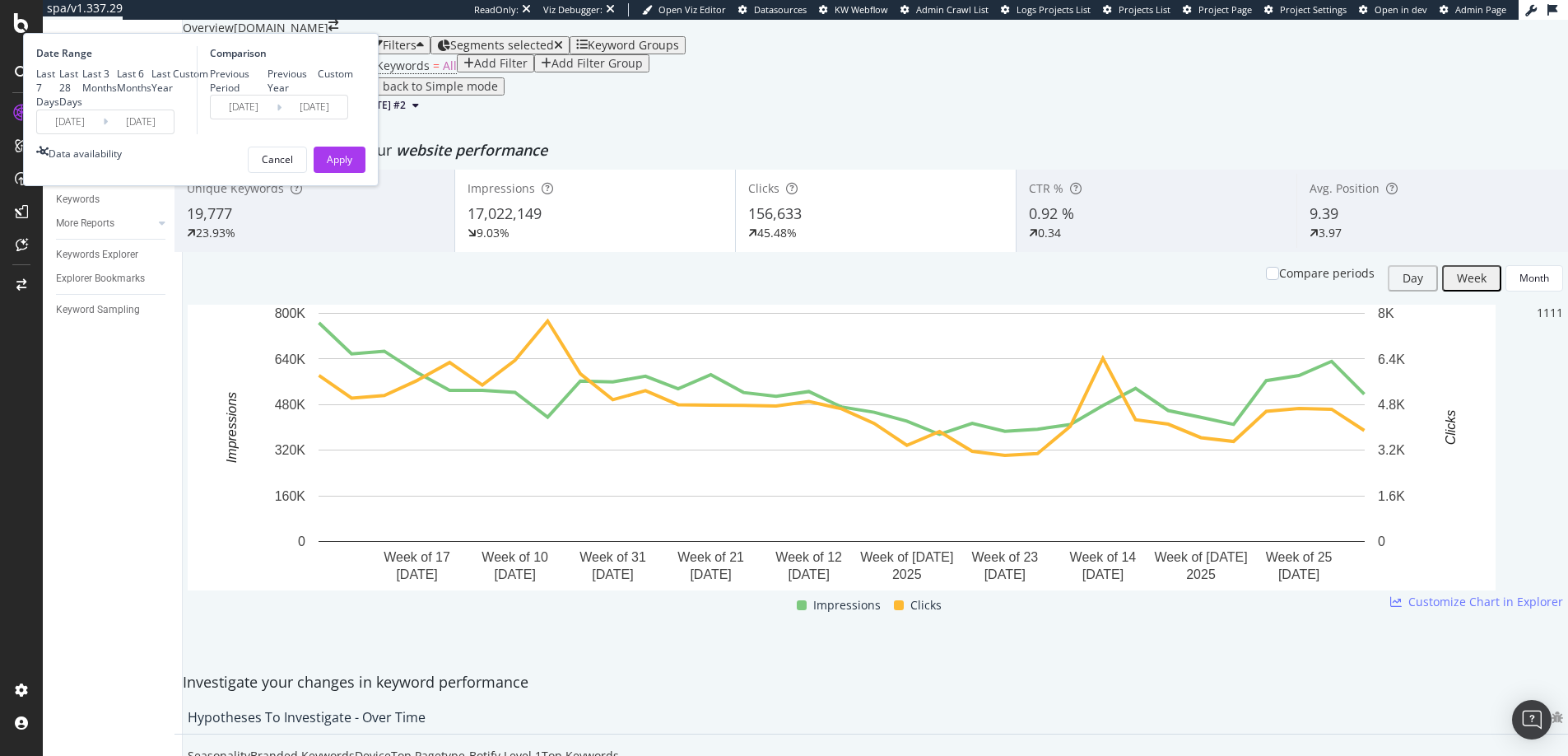
click at [268, 94] on div "Previous Period" at bounding box center [239, 80] width 57 height 28
type input "2024/06/10"
type input "2025/01/26"
click at [277, 118] on input "2024/06/10" at bounding box center [244, 106] width 66 height 23
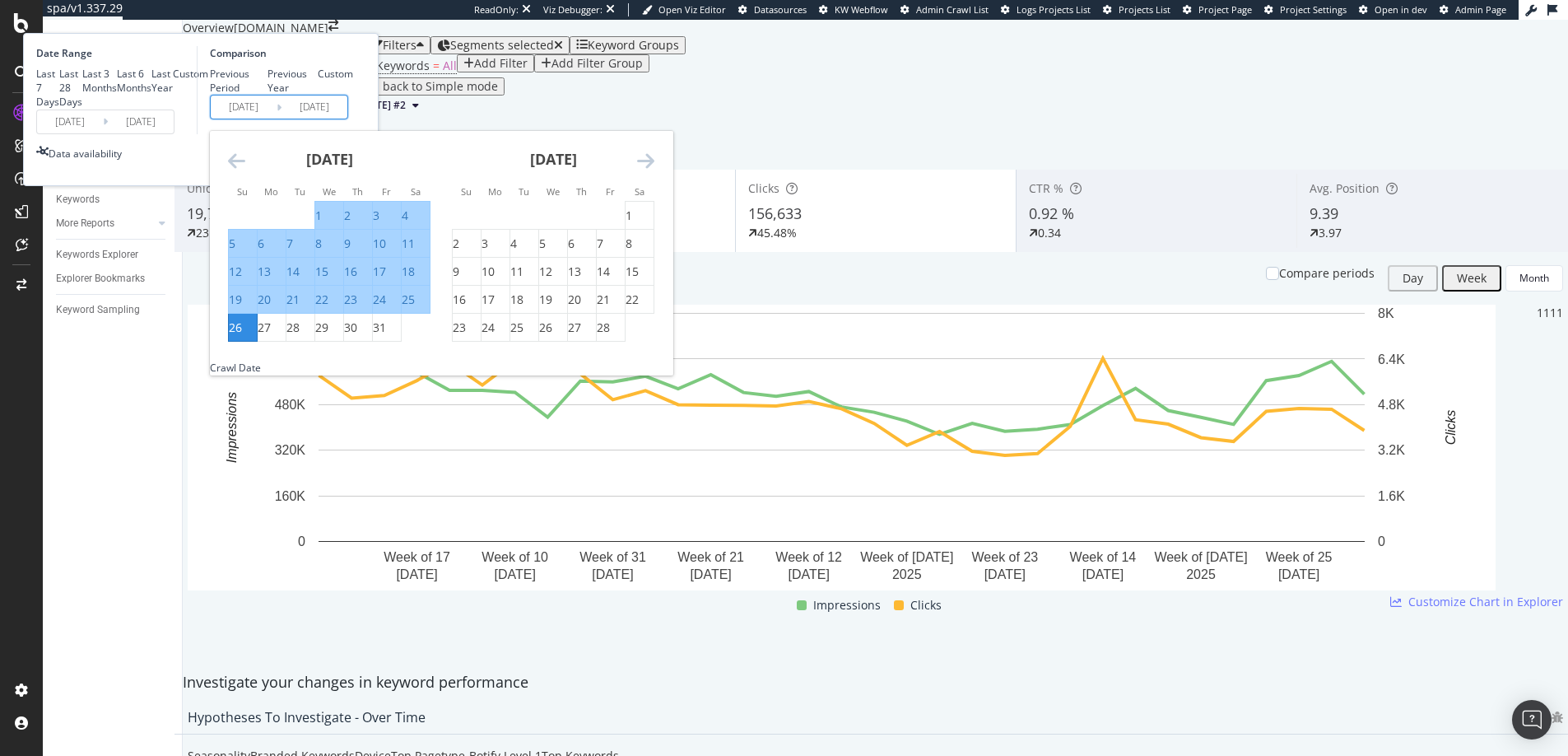
click at [246, 170] on icon "Move backward to switch to the previous month." at bounding box center [236, 160] width 17 height 19
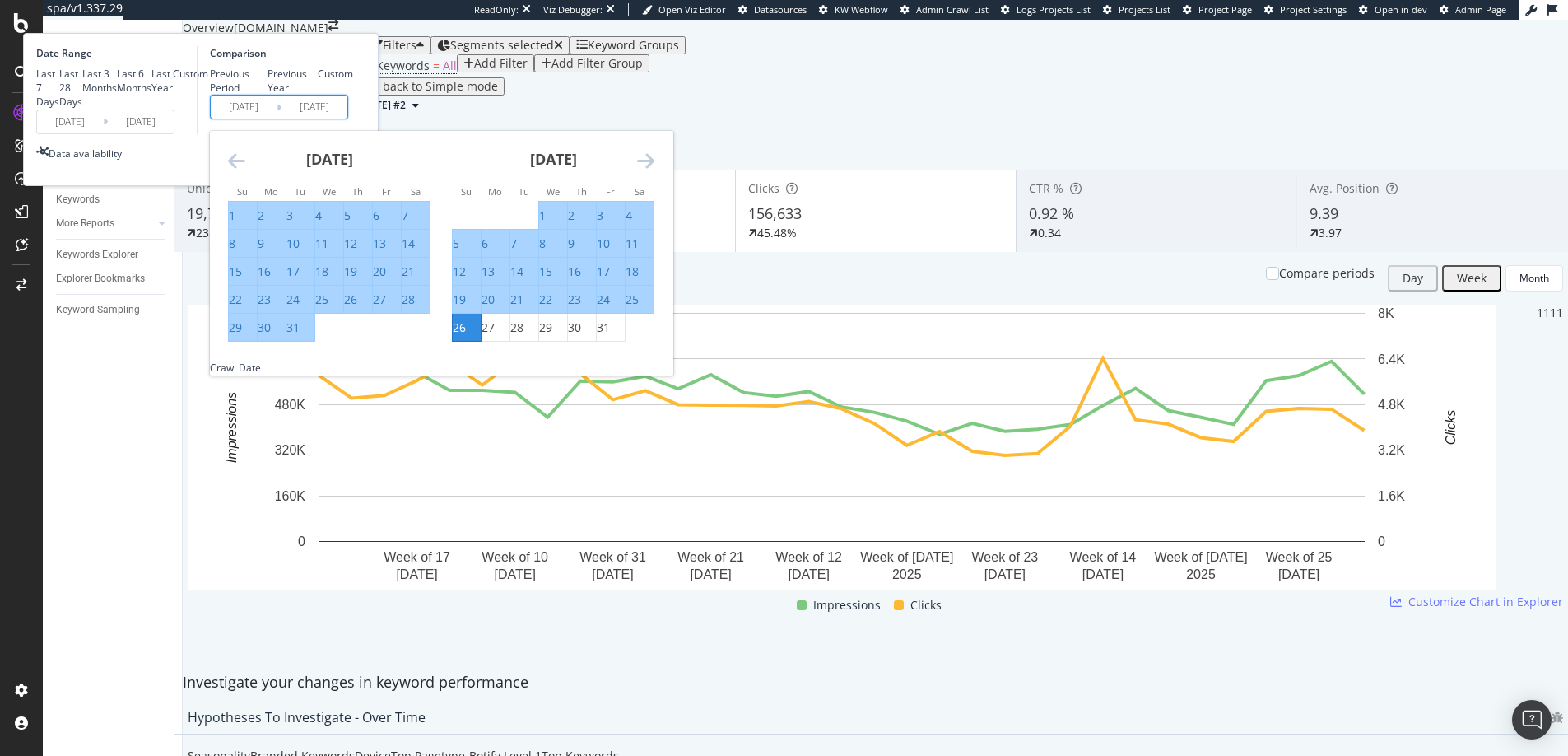
click at [246, 170] on icon "Move backward to switch to the previous month." at bounding box center [236, 160] width 17 height 19
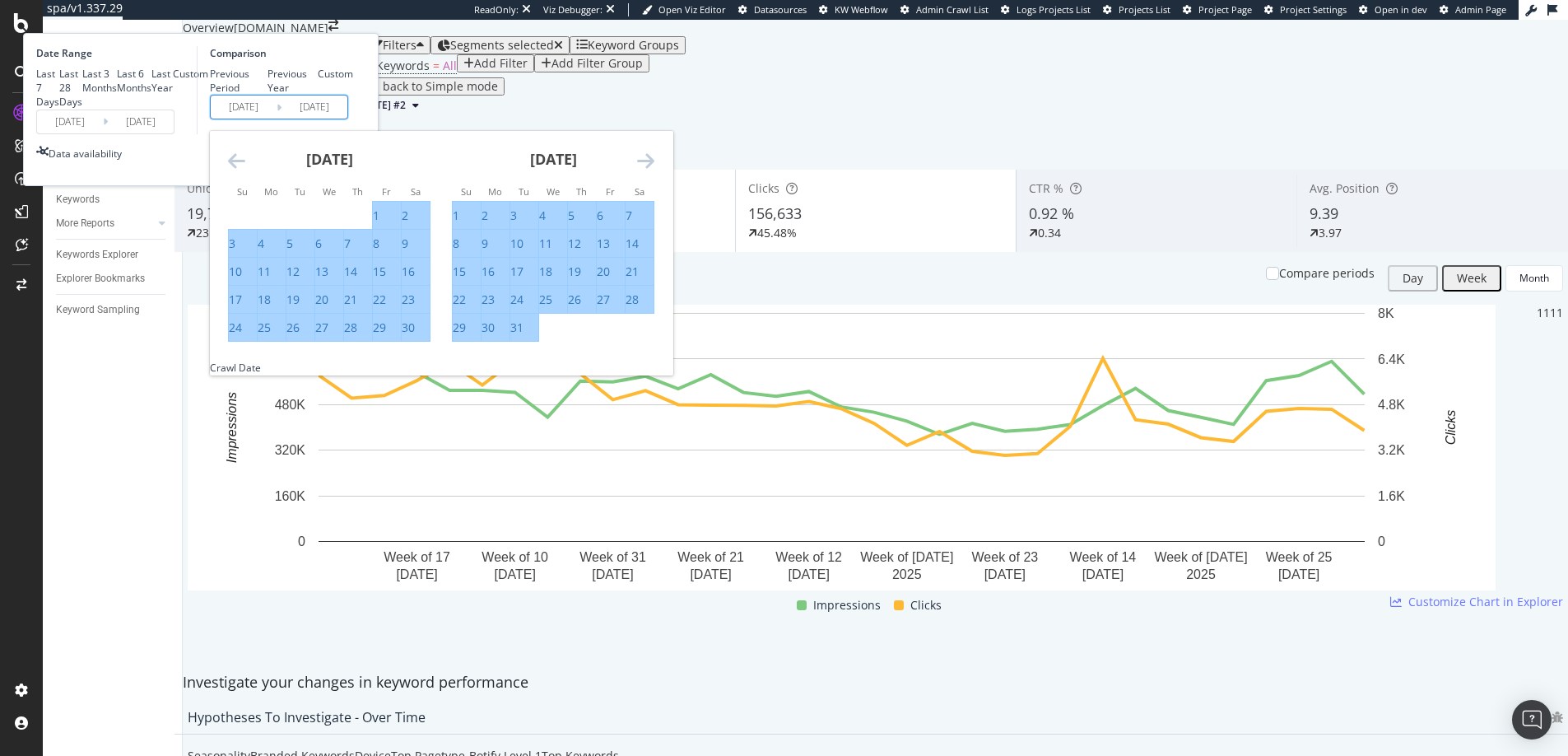
click at [246, 170] on icon "Move backward to switch to the previous month." at bounding box center [236, 160] width 17 height 19
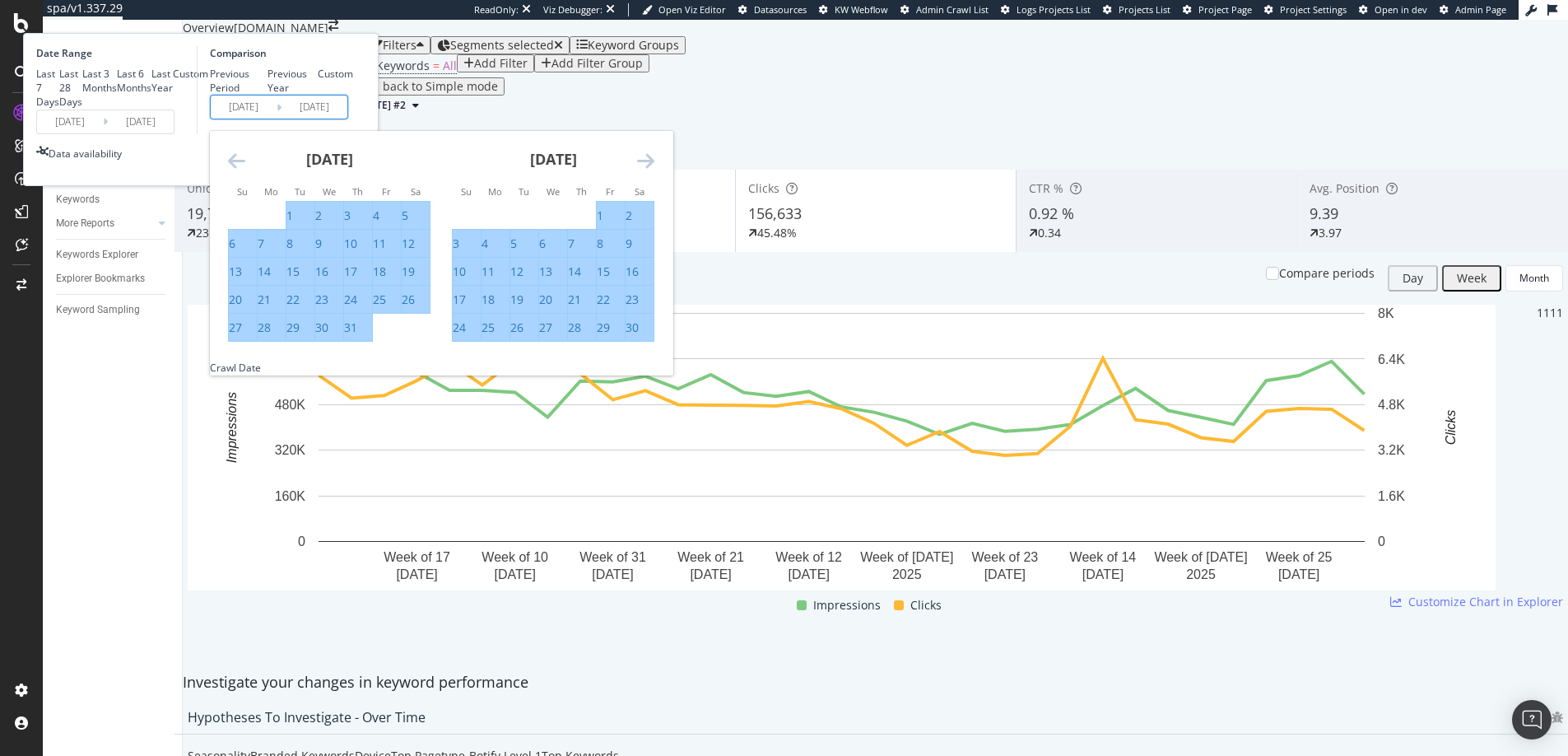
click at [246, 170] on icon "Move backward to switch to the previous month." at bounding box center [236, 160] width 17 height 19
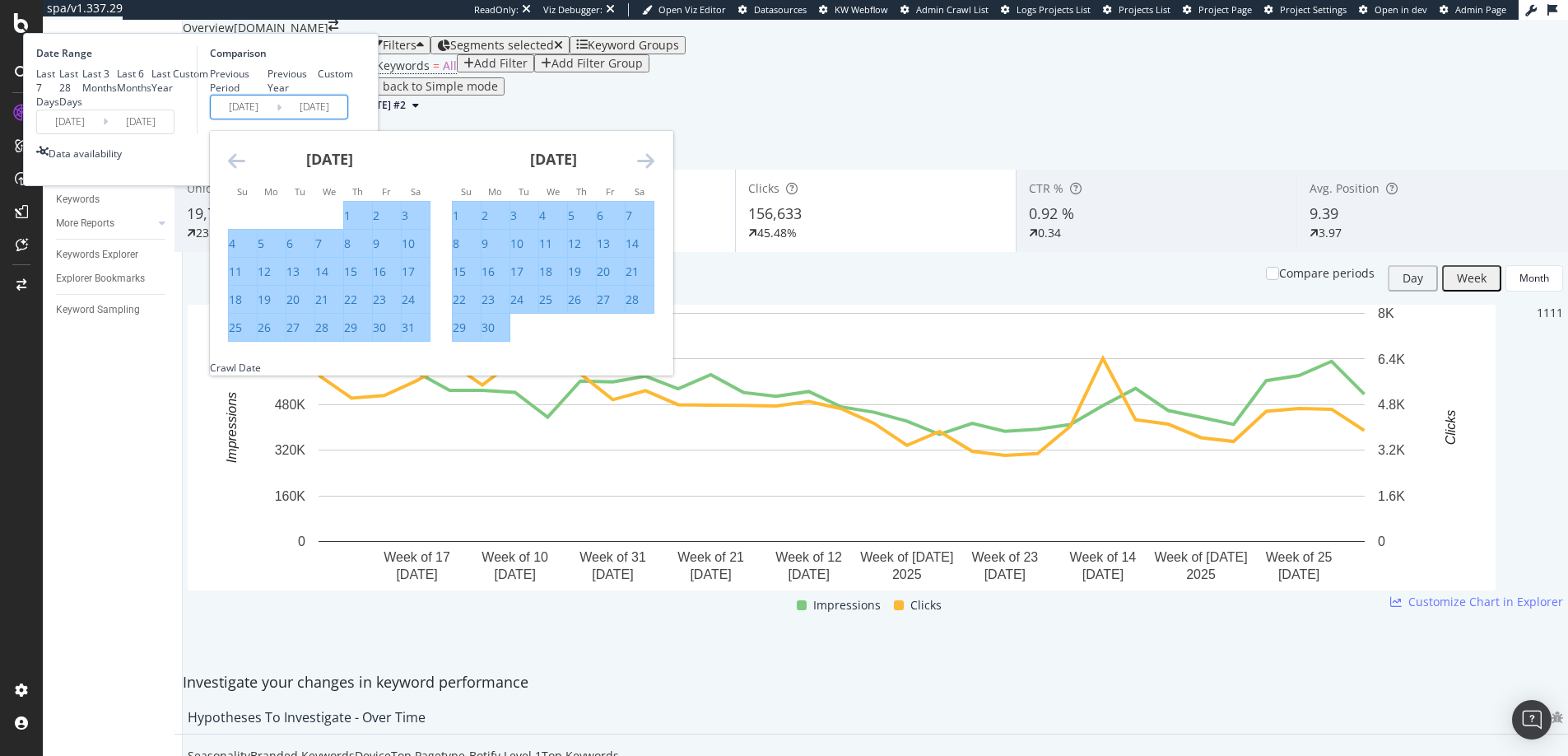
click at [246, 170] on icon "Move backward to switch to the previous month." at bounding box center [236, 160] width 17 height 19
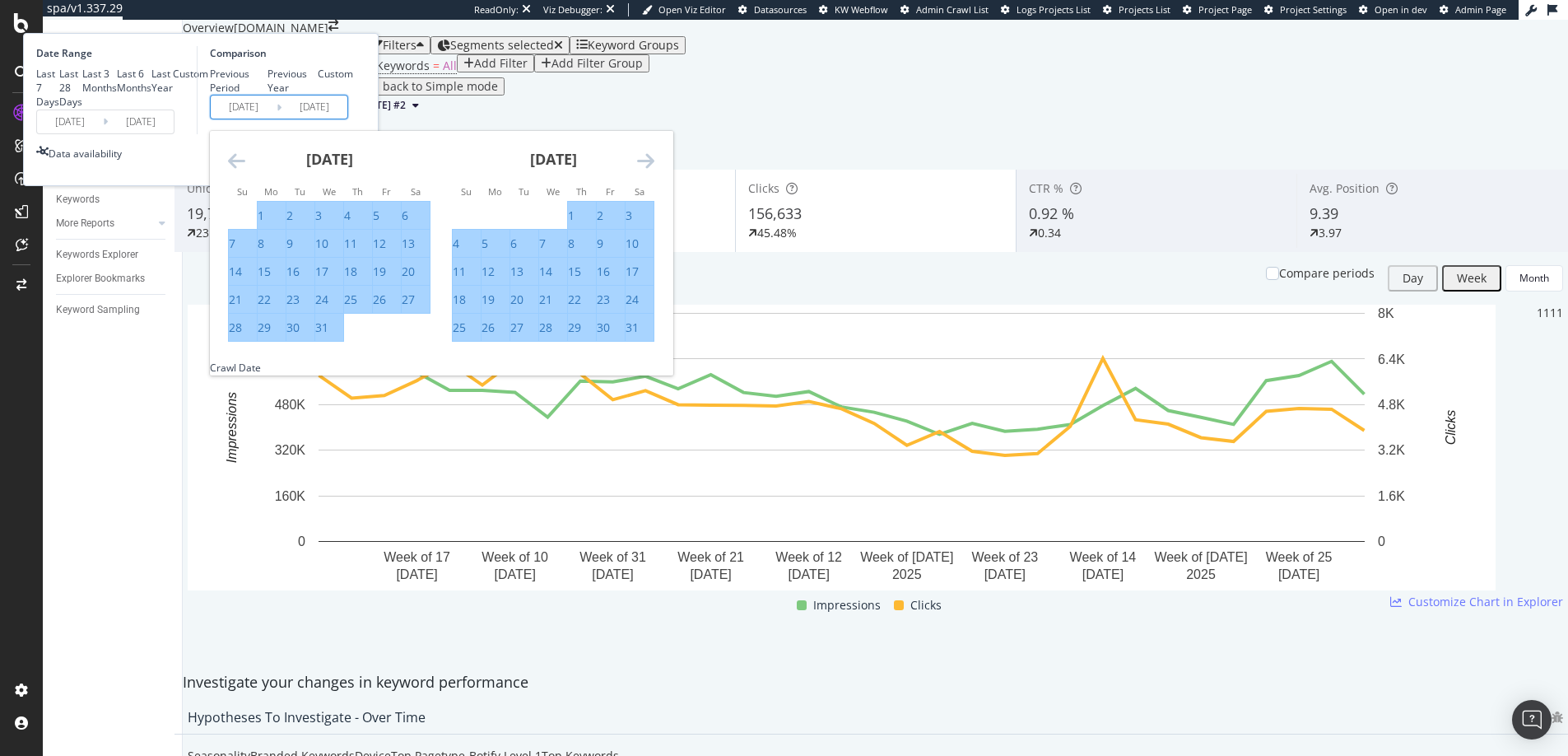
click at [246, 170] on icon "Move backward to switch to the previous month." at bounding box center [236, 160] width 17 height 19
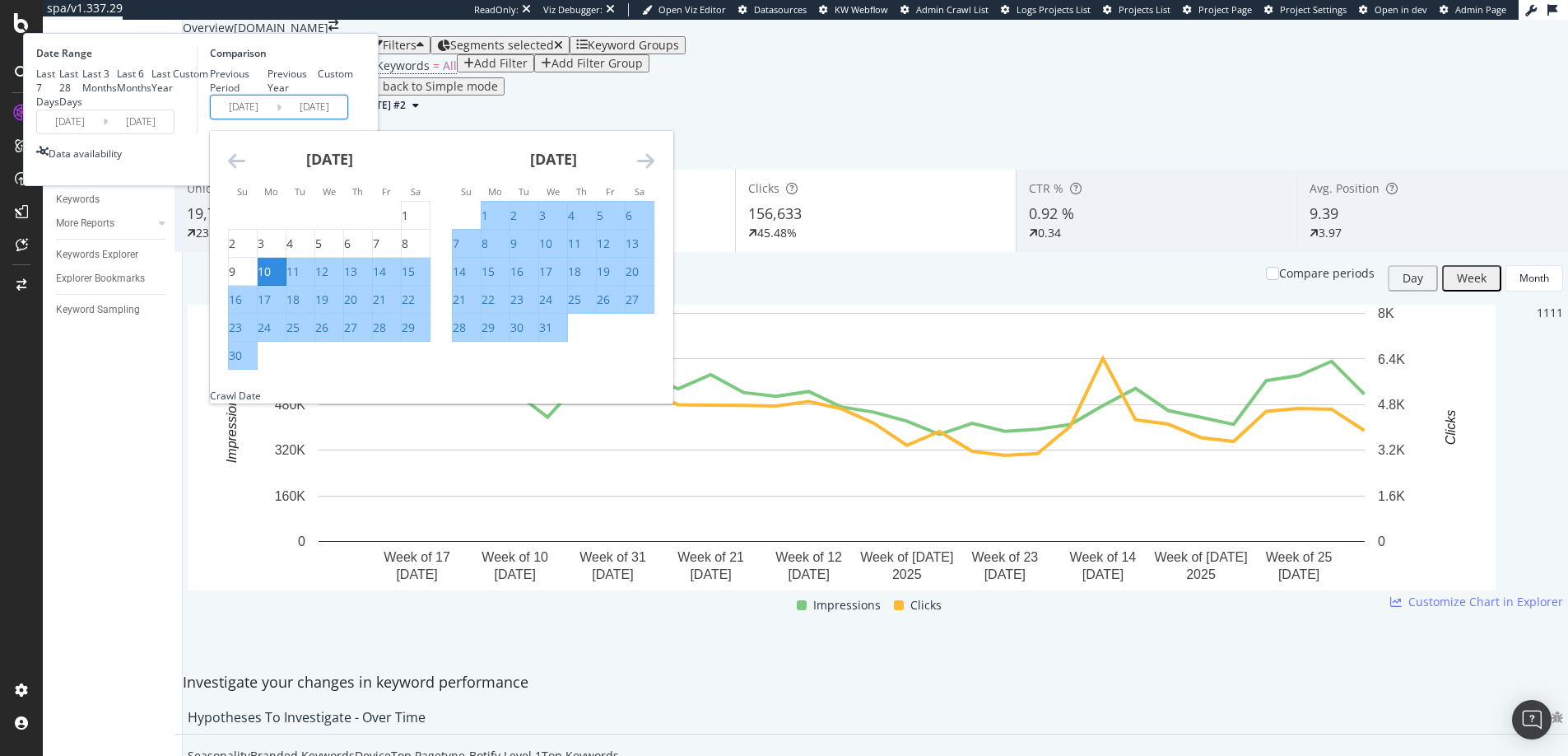
click at [246, 170] on icon "Move backward to switch to the previous month." at bounding box center [236, 160] width 17 height 19
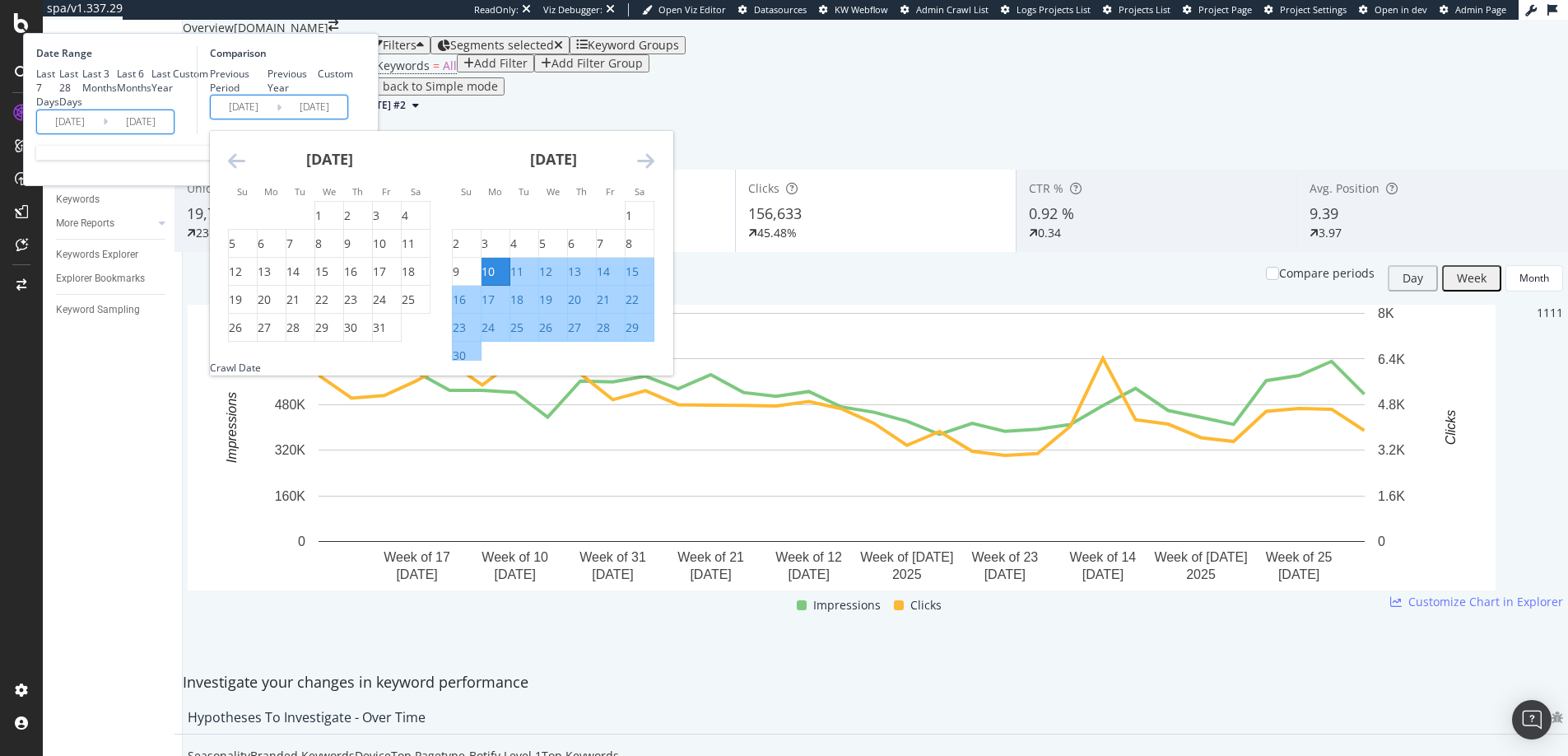
click at [103, 133] on input "2025/01/27" at bounding box center [70, 122] width 66 height 23
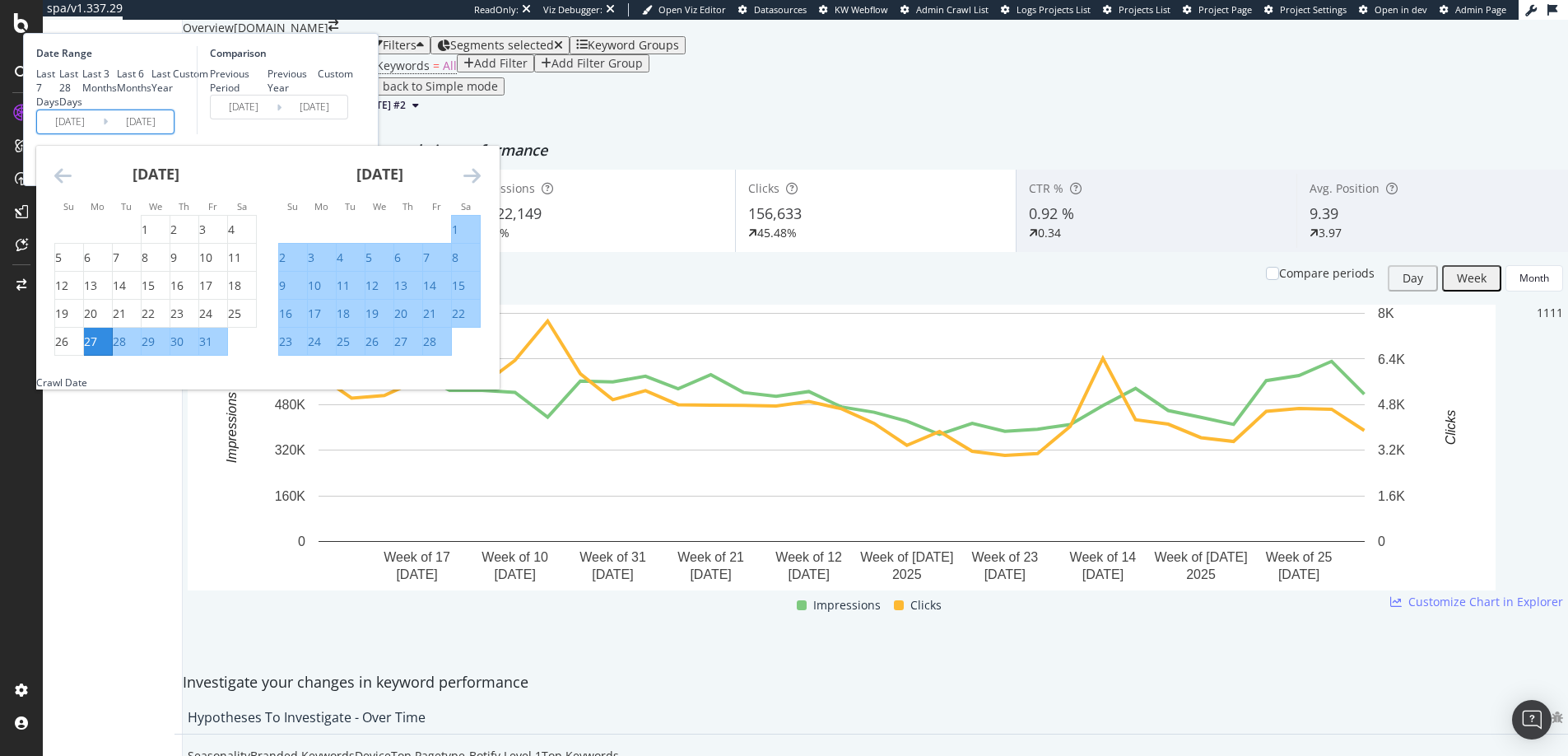
click at [235, 313] on div "January 2025 1 2 3 4 5 6 7 8 9 10 11 12 13 14 15 16 17 18 19 20 21 22 23 24 25 …" at bounding box center [155, 251] width 224 height 211
click at [72, 185] on icon "Move backward to switch to the previous month." at bounding box center [62, 175] width 17 height 19
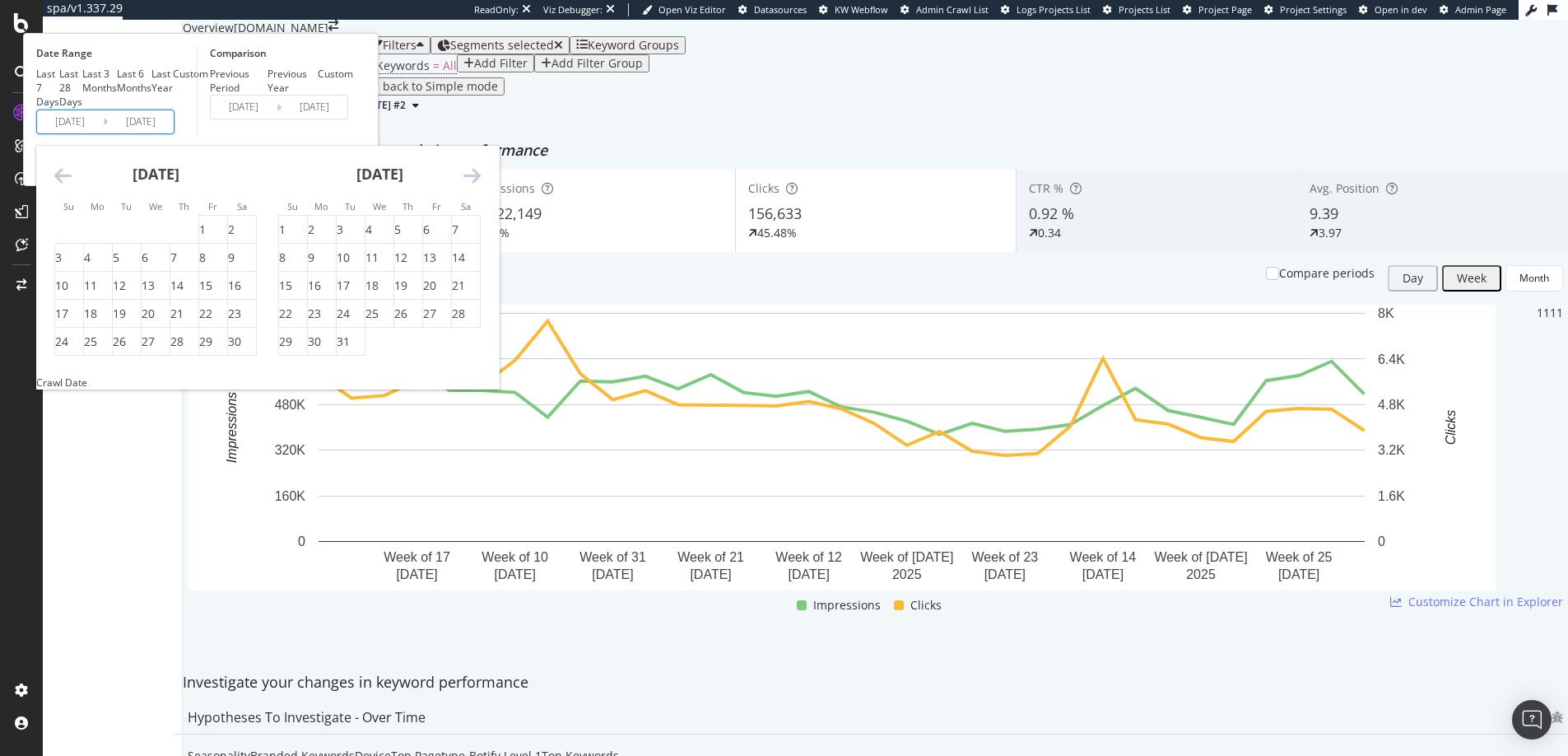
click at [72, 185] on icon "Move backward to switch to the previous month." at bounding box center [62, 175] width 17 height 19
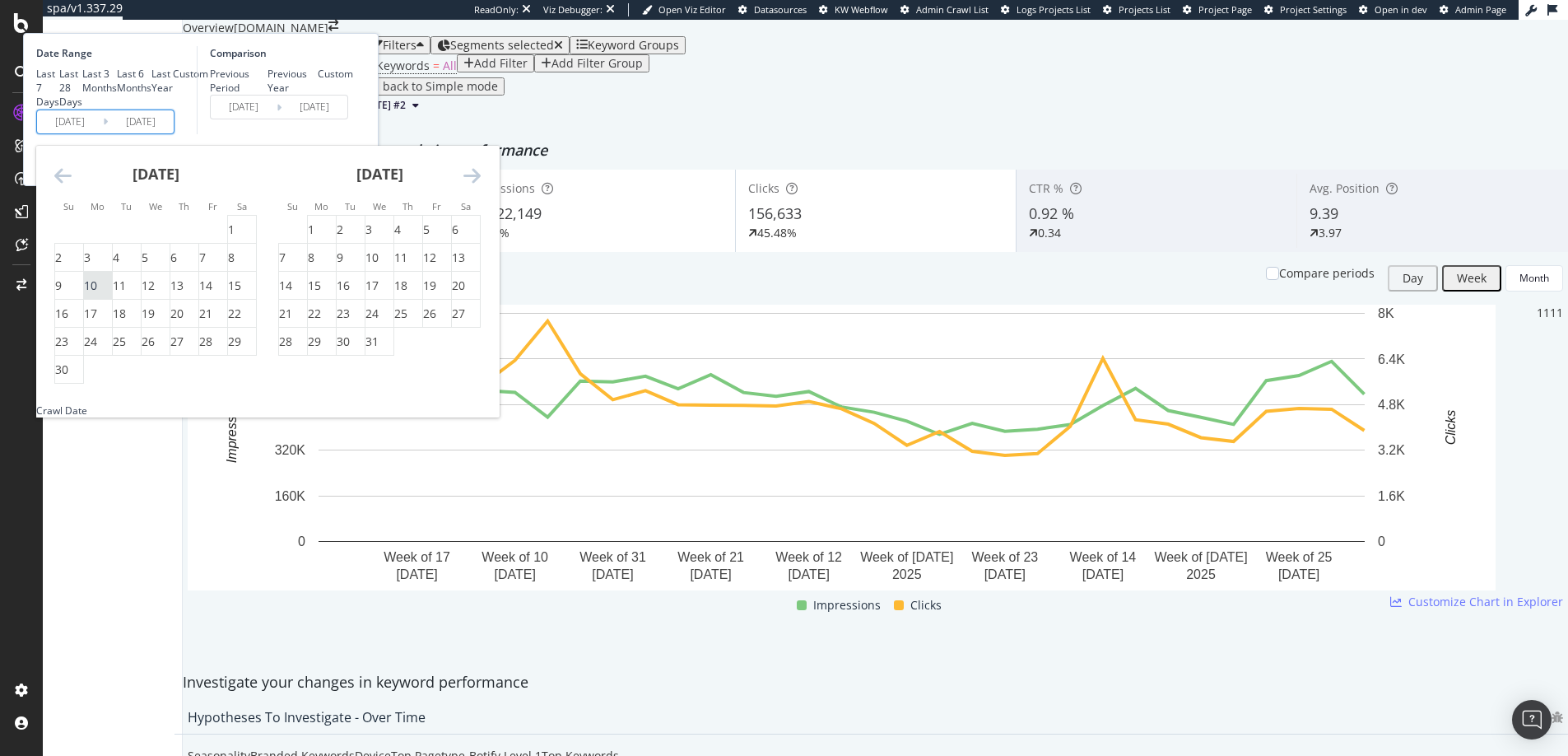
click at [97, 294] on div "10" at bounding box center [91, 286] width 14 height 17
type input "2024/06/10"
type input "2023/03/07"
type input "2024/06/09"
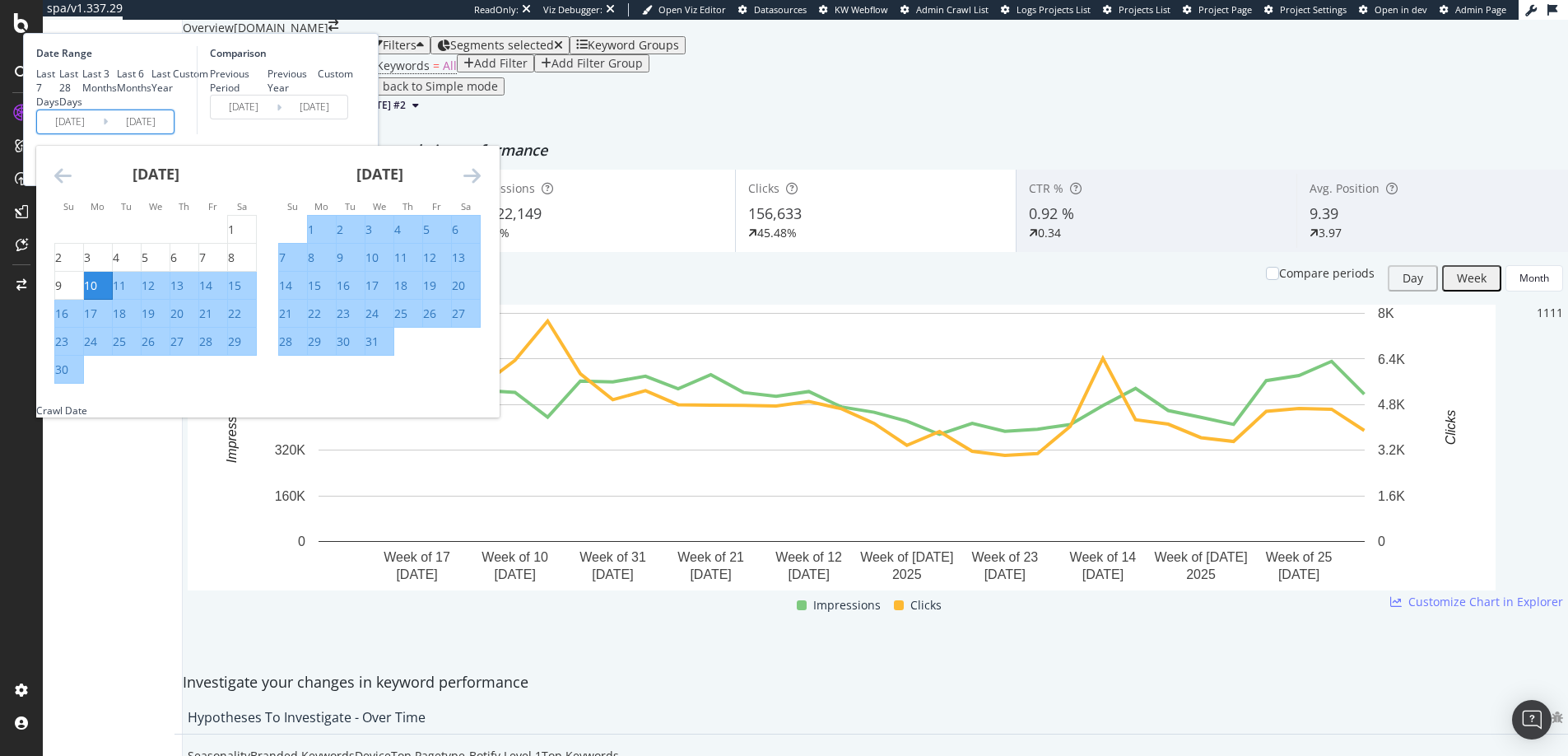
click at [481, 185] on icon "Move forward to switch to the next month." at bounding box center [472, 175] width 17 height 19
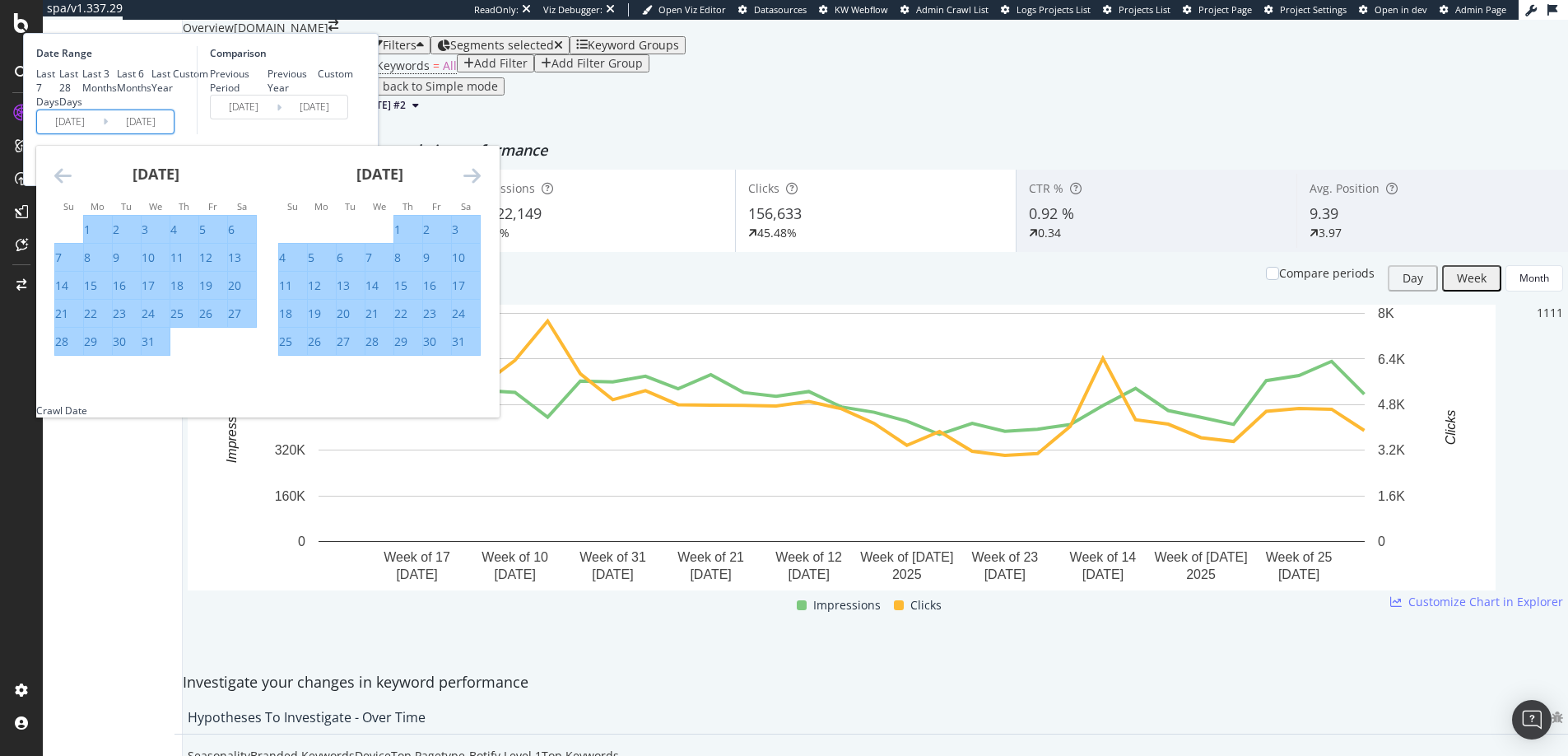
click at [481, 185] on icon "Move forward to switch to the next month." at bounding box center [472, 175] width 17 height 19
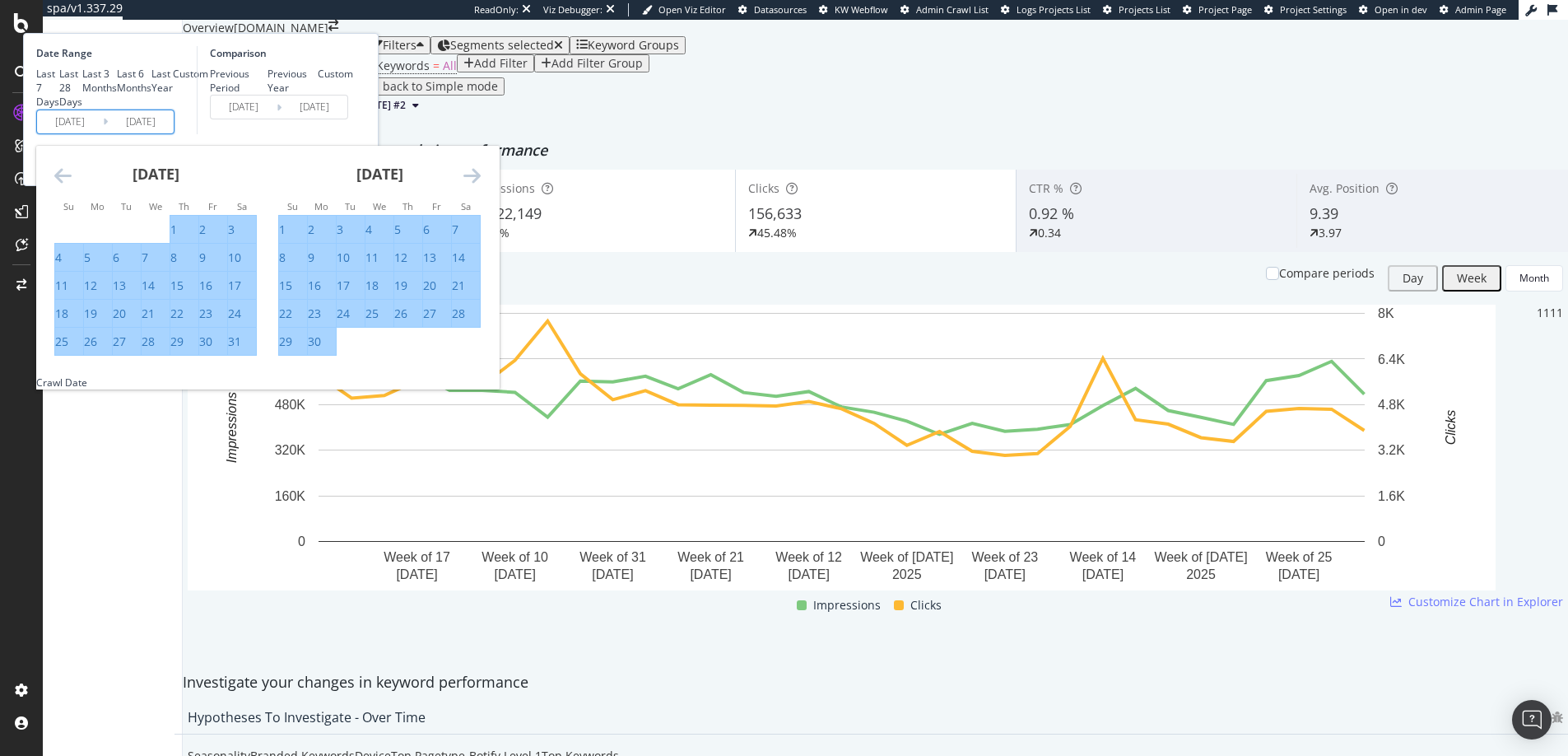
click at [481, 185] on icon "Move forward to switch to the next month." at bounding box center [472, 175] width 17 height 19
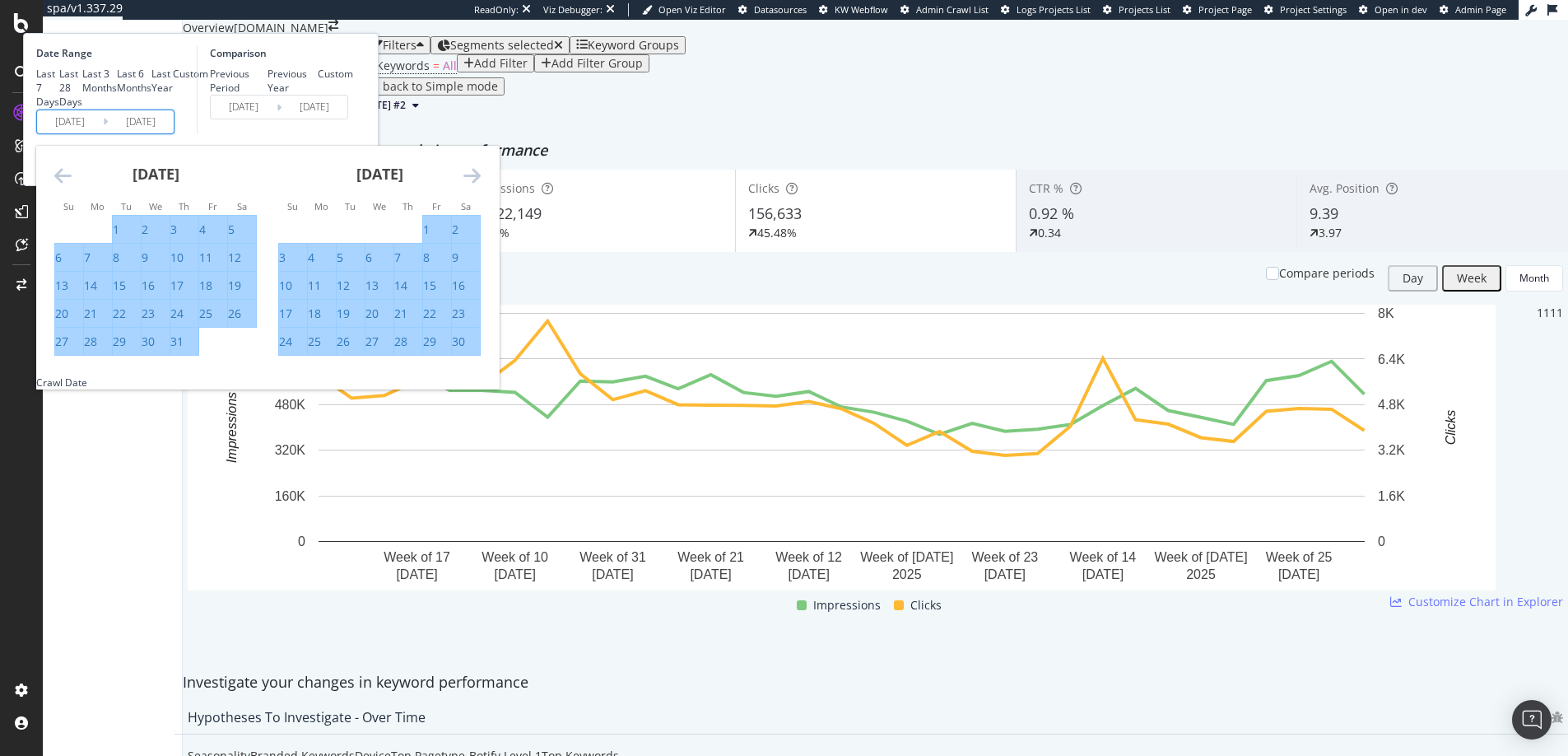
click at [481, 185] on icon "Move forward to switch to the next month." at bounding box center [472, 175] width 17 height 19
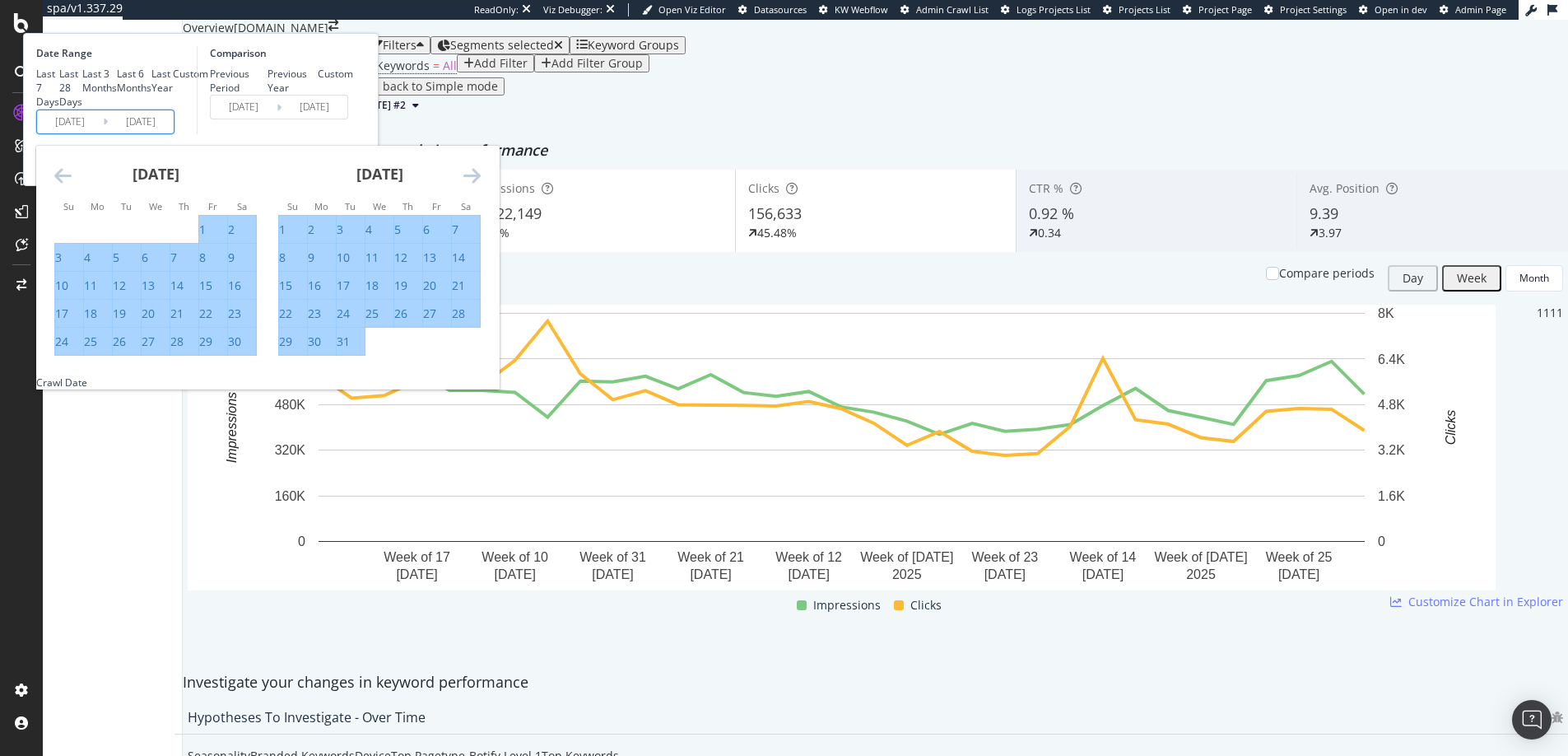
click at [481, 185] on icon "Move forward to switch to the next month." at bounding box center [472, 175] width 17 height 19
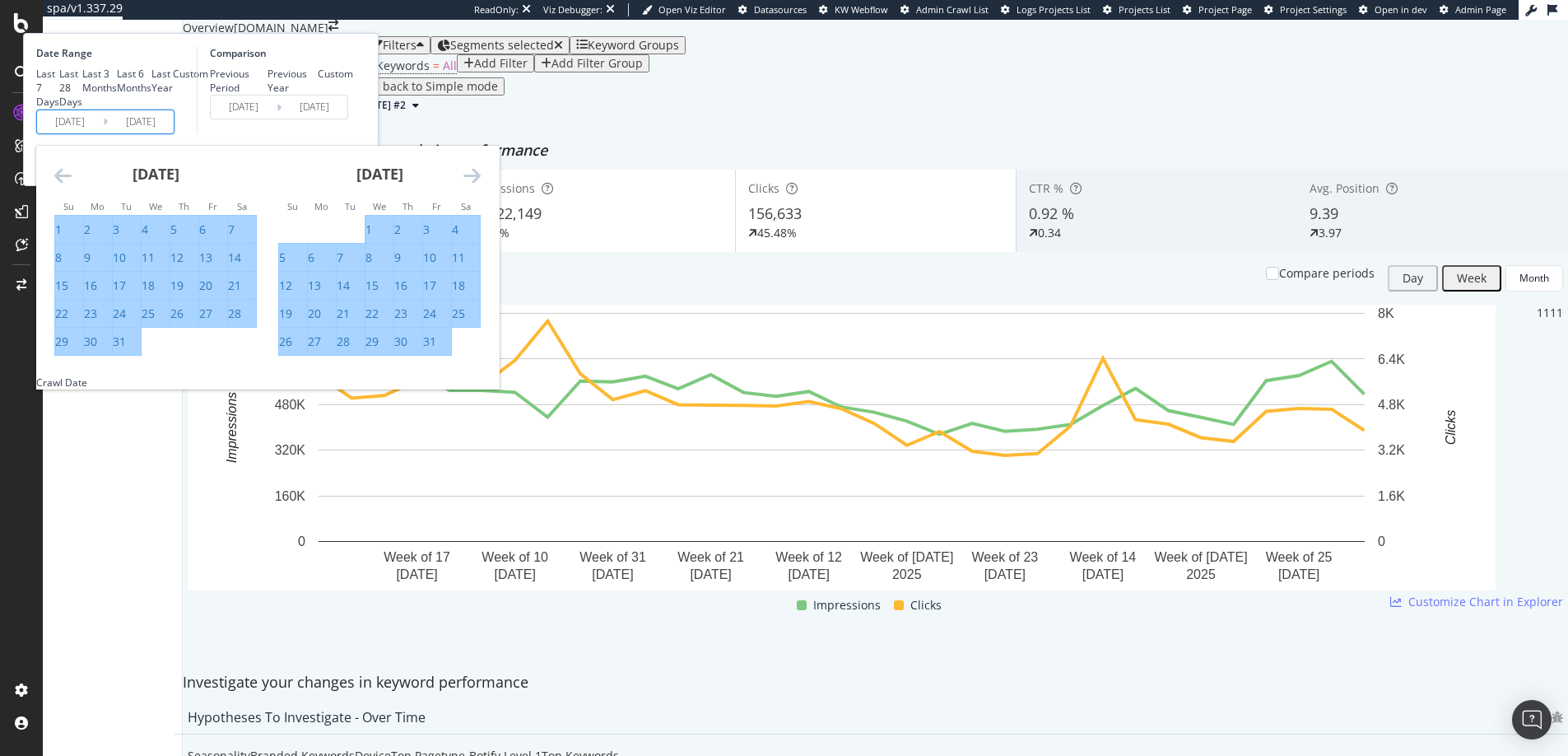
click at [292, 350] on div "26" at bounding box center [286, 342] width 14 height 17
type input "2025/01/26"
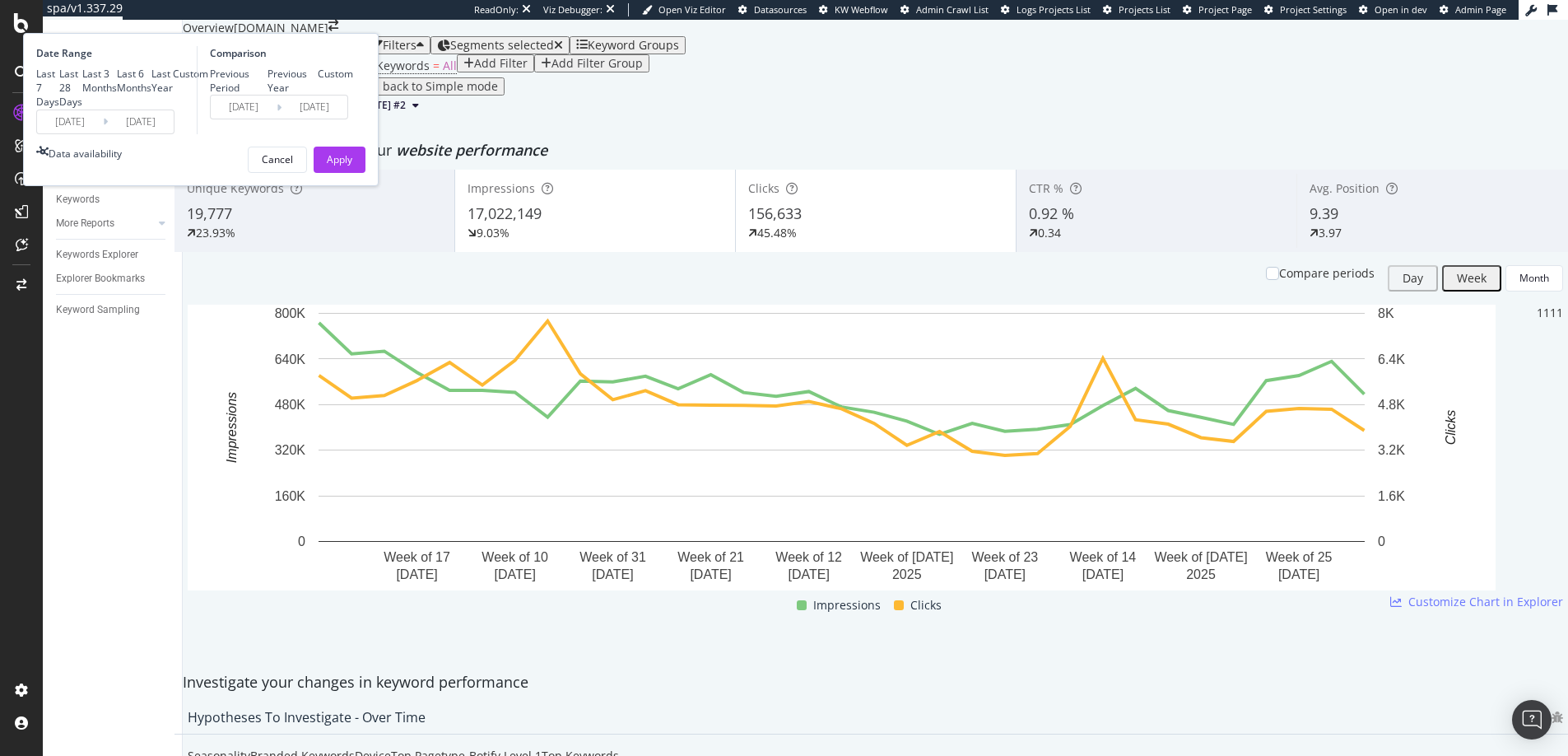
click at [353, 94] on div "Previous Period Previous Year Custom" at bounding box center [282, 80] width 143 height 28
click at [319, 94] on div "Previous Year" at bounding box center [293, 80] width 51 height 28
type input "2023/06/12"
type input "2024/01/28"
click at [379, 186] on div "Date Range Last 7 Days Last 28 Days Last 3 Months Last 6 Months Last Year Custo…" at bounding box center [200, 109] width 355 height 153
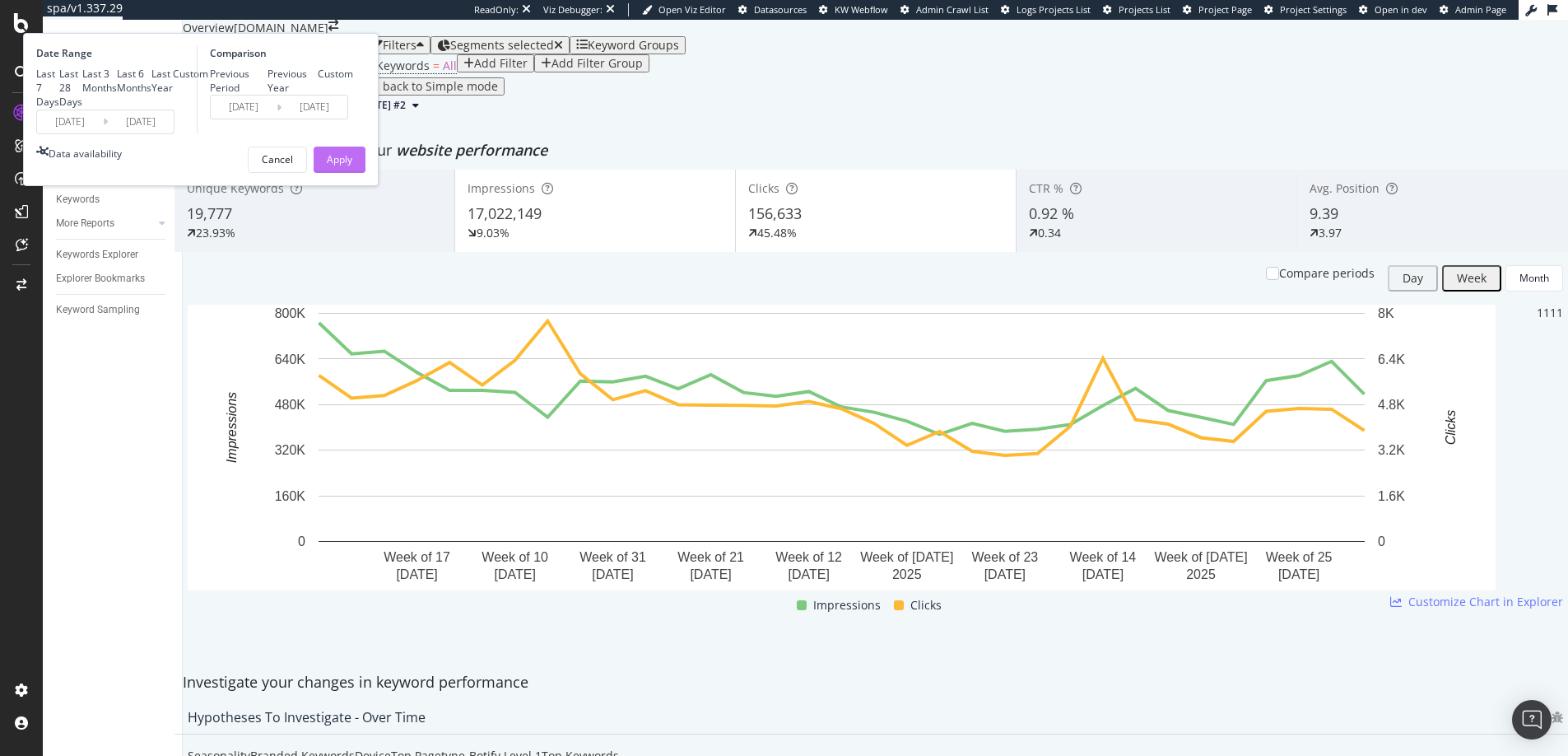
click at [353, 166] on div "Apply" at bounding box center [339, 159] width 25 height 14
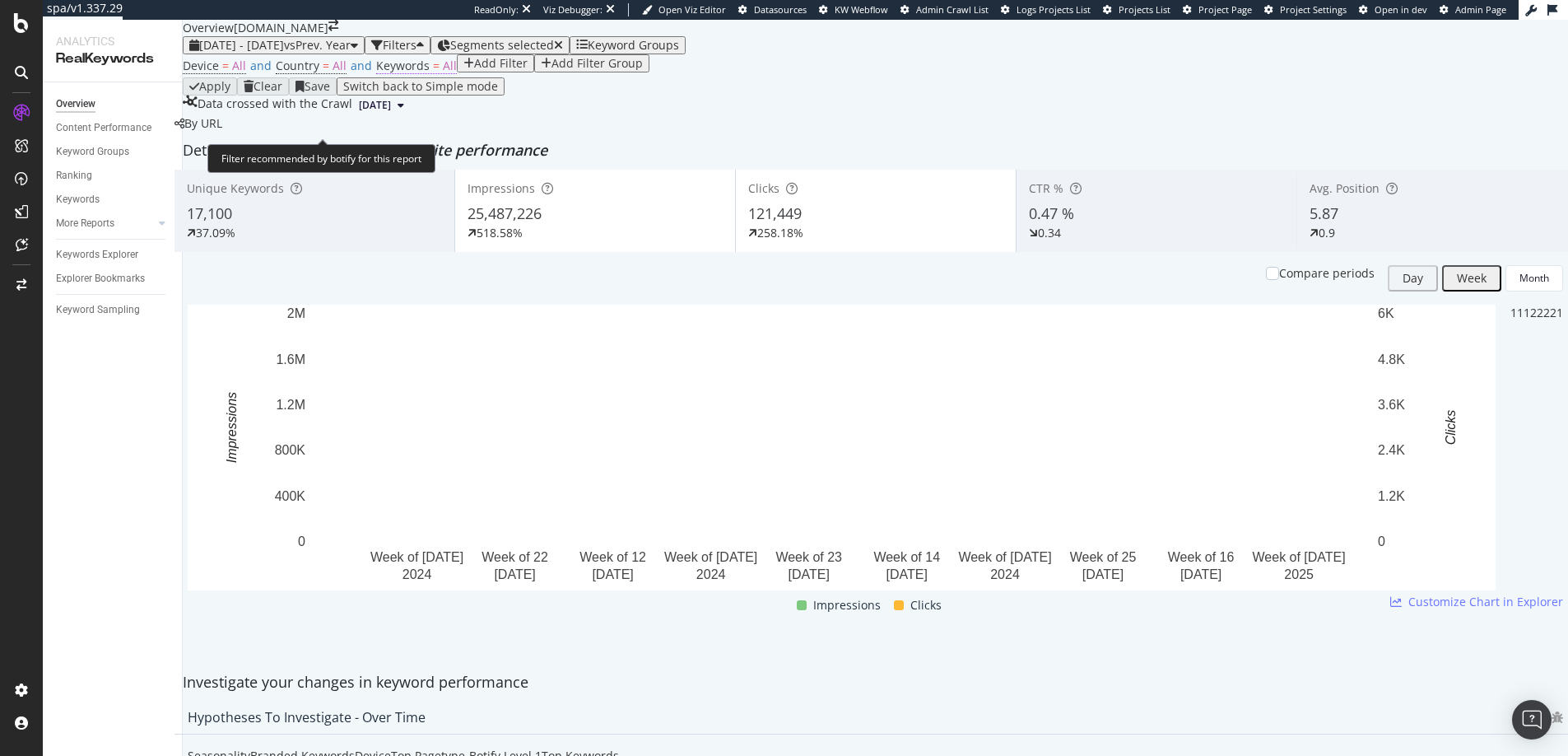
click at [443, 73] on span "All" at bounding box center [450, 65] width 14 height 16
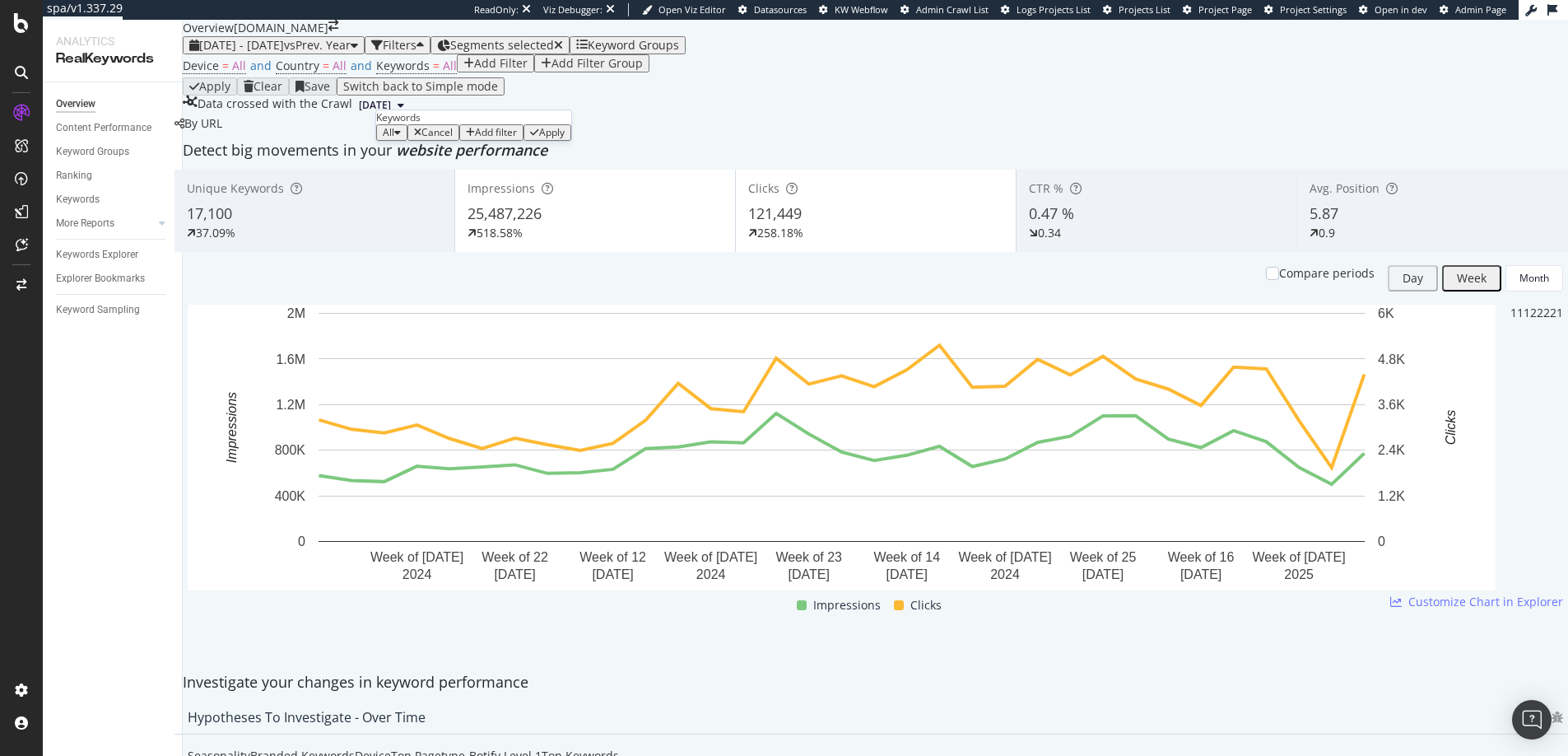
click at [401, 138] on div "All" at bounding box center [392, 132] width 18 height 12
click at [430, 194] on span "Non-Branded" at bounding box center [487, 197] width 168 height 15
click at [559, 141] on div "Non-Branded Cancel Add filter Apply" at bounding box center [499, 132] width 246 height 17
click at [589, 138] on div "Apply" at bounding box center [602, 132] width 25 height 12
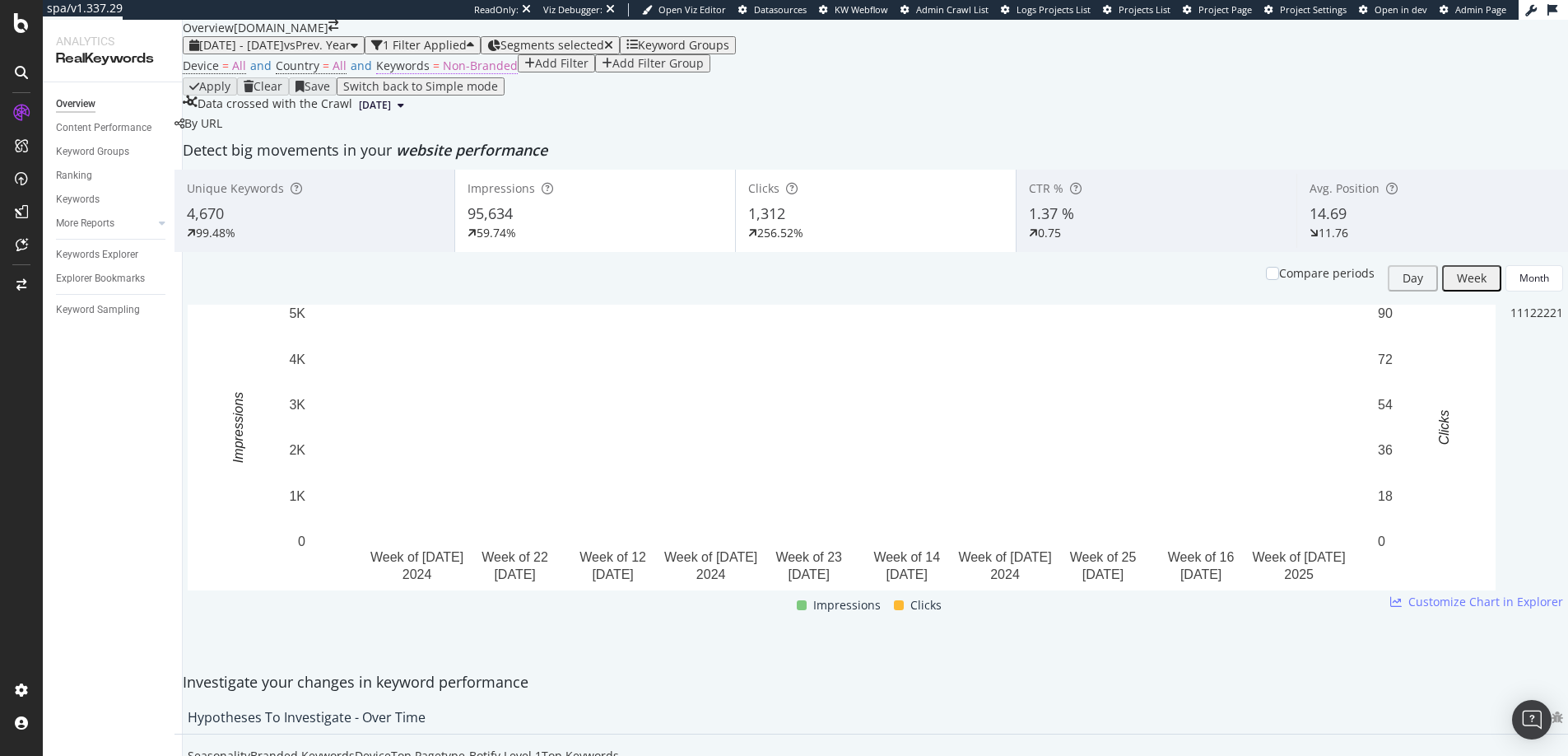
click at [487, 73] on span "Non-Branded" at bounding box center [480, 65] width 75 height 16
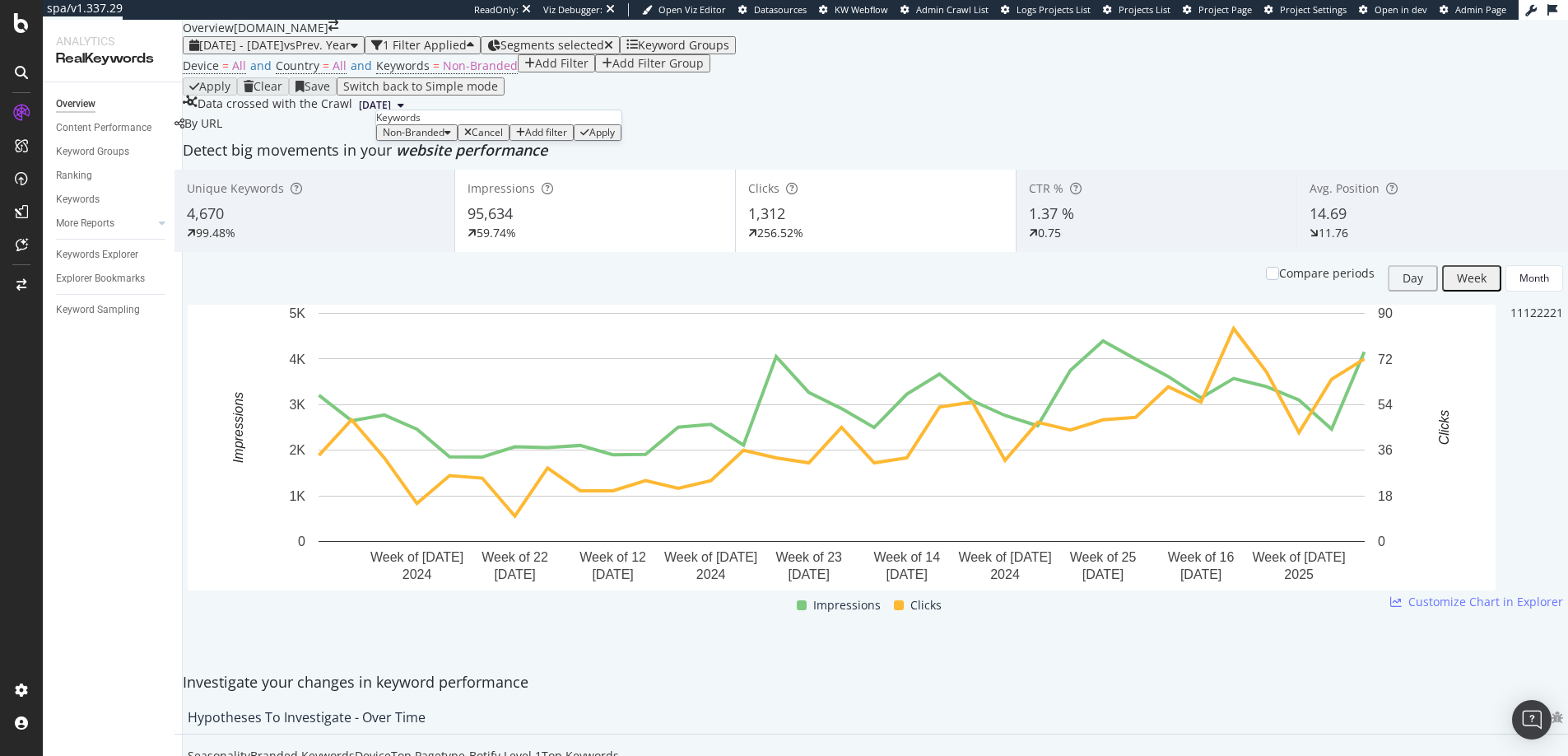
click at [445, 139] on span "Non-Branded" at bounding box center [414, 132] width 62 height 14
click at [442, 312] on span "All" at bounding box center [487, 320] width 168 height 15
click at [545, 138] on div "Apply" at bounding box center [552, 132] width 25 height 12
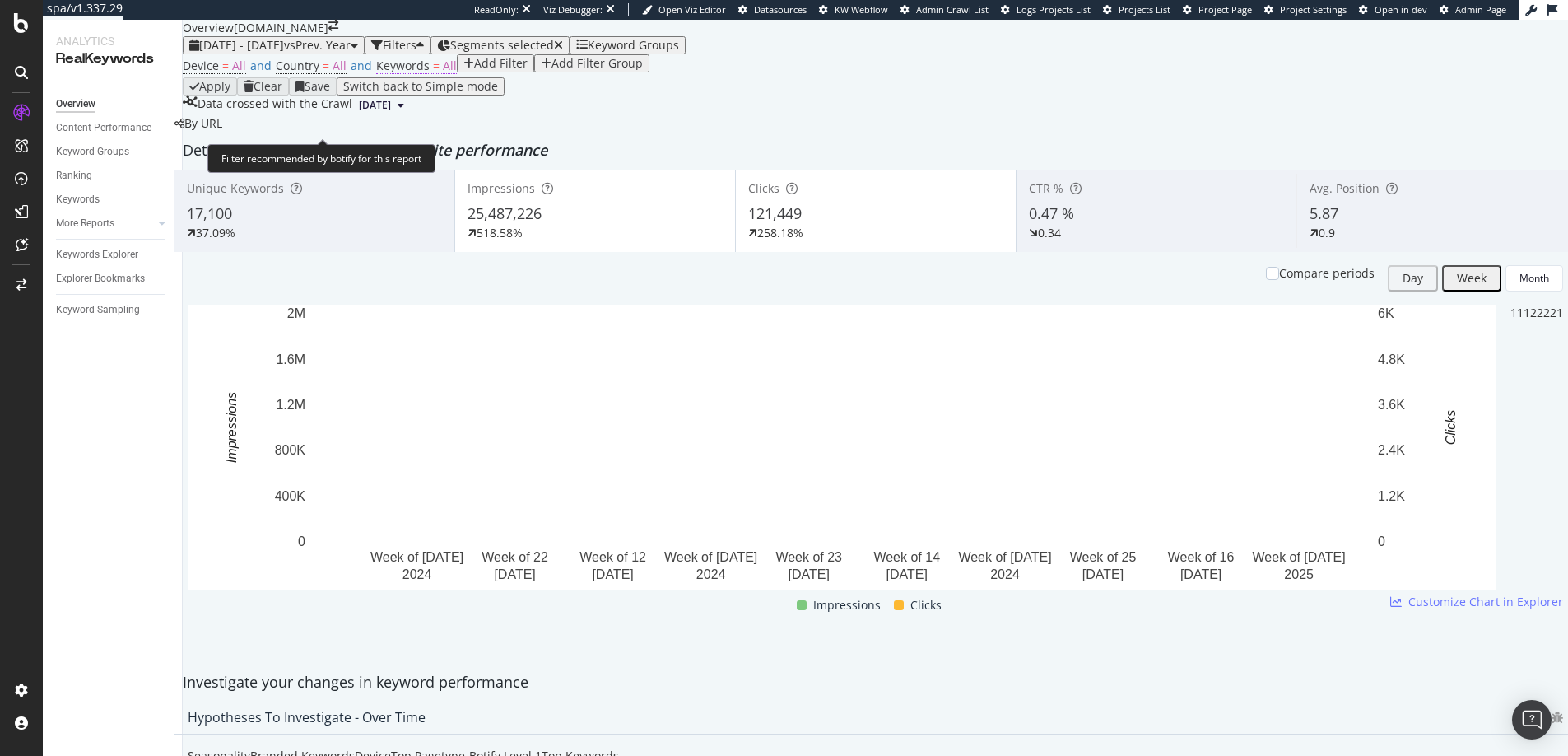
click at [443, 73] on span "All" at bounding box center [450, 65] width 14 height 16
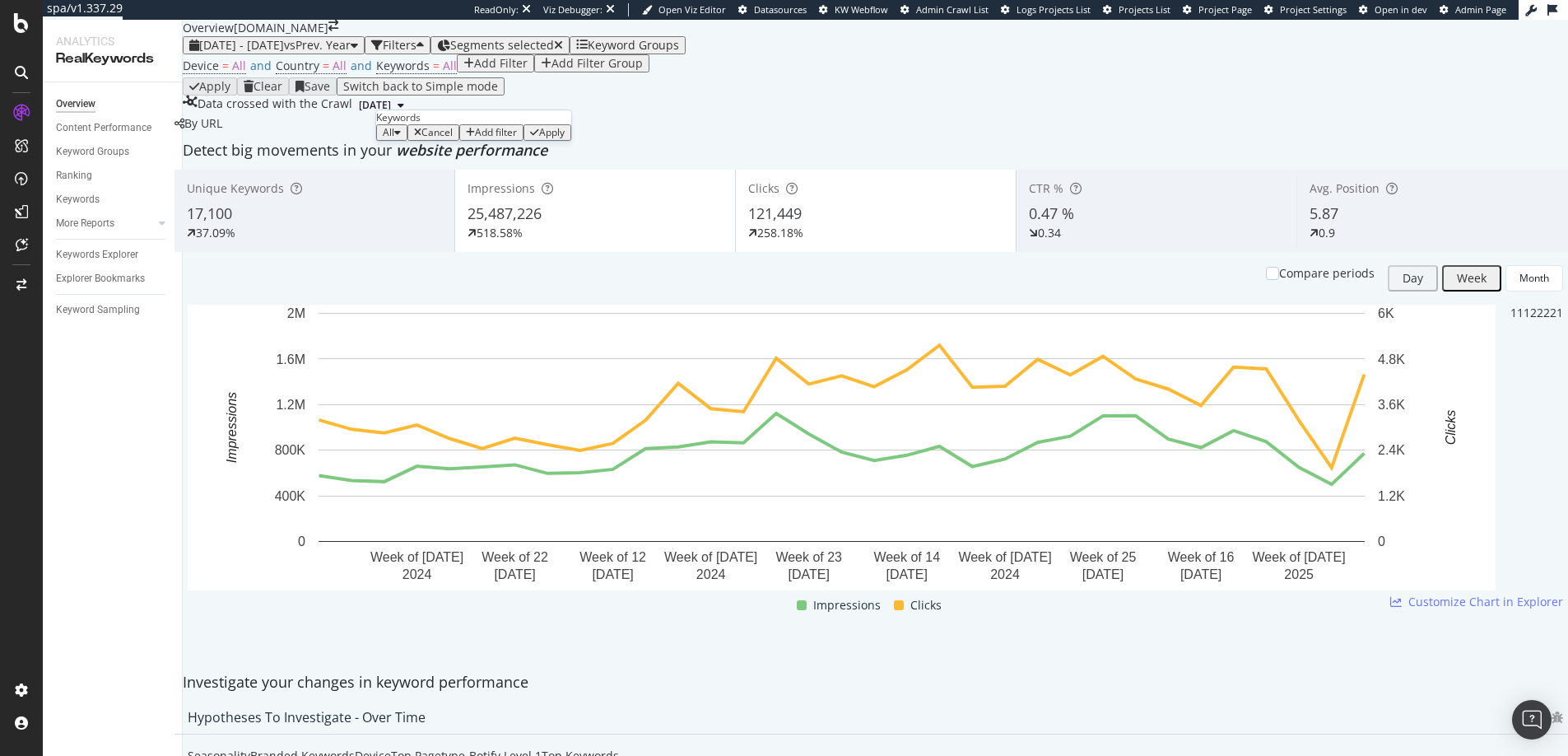
click at [872, 78] on div "Device = All and Country = All and Keywords = All Add Filter Add Filter Group" at bounding box center [876, 65] width 1386 height 23
click at [527, 78] on div "Device = All and Country = All and Keywords = All Add Filter Add Filter Group" at bounding box center [876, 65] width 1386 height 23
click at [445, 78] on div "Device = All and Country = All and Keywords = All" at bounding box center [320, 65] width 274 height 23
click at [443, 73] on span "All" at bounding box center [450, 65] width 14 height 16
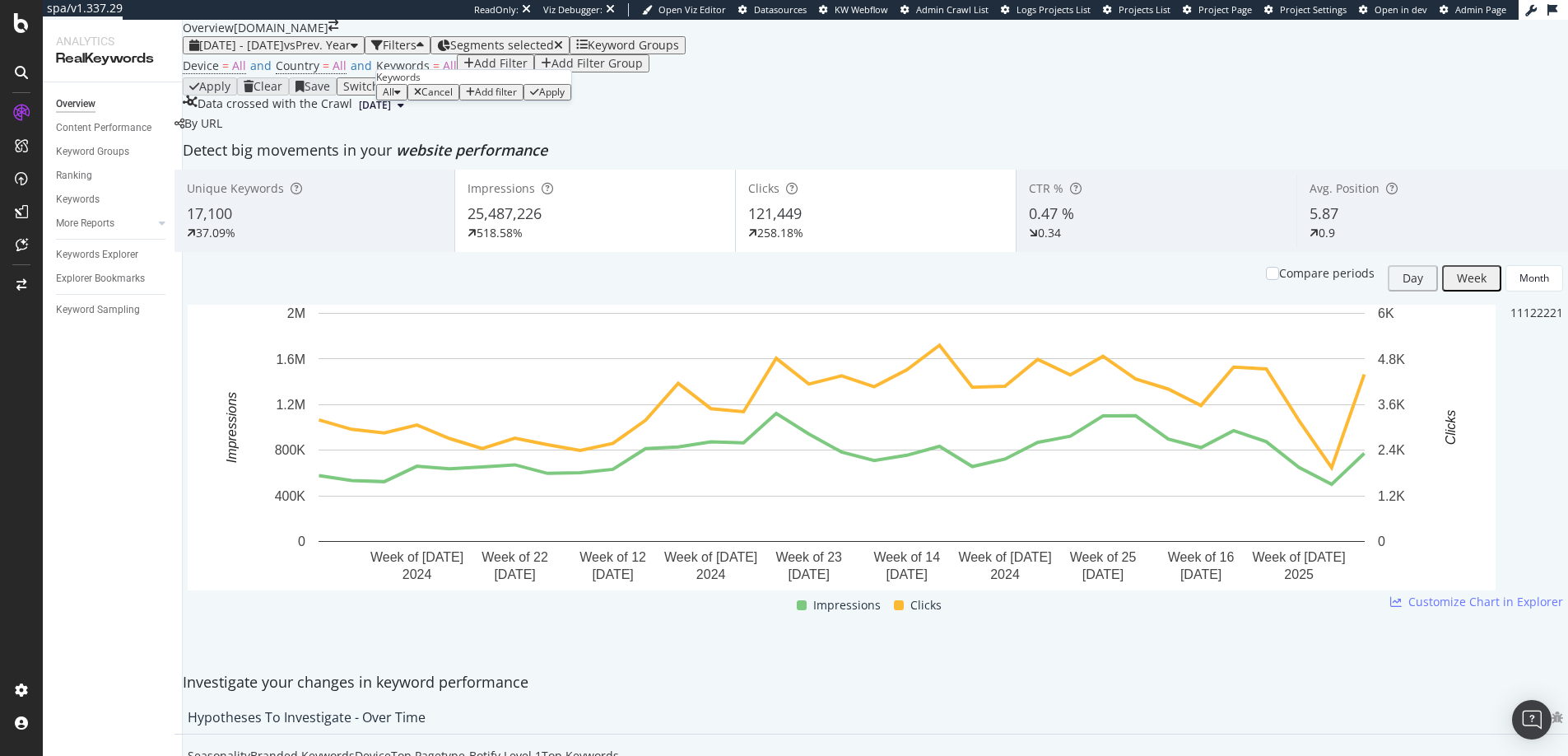
click at [401, 97] on icon "button" at bounding box center [397, 92] width 7 height 10
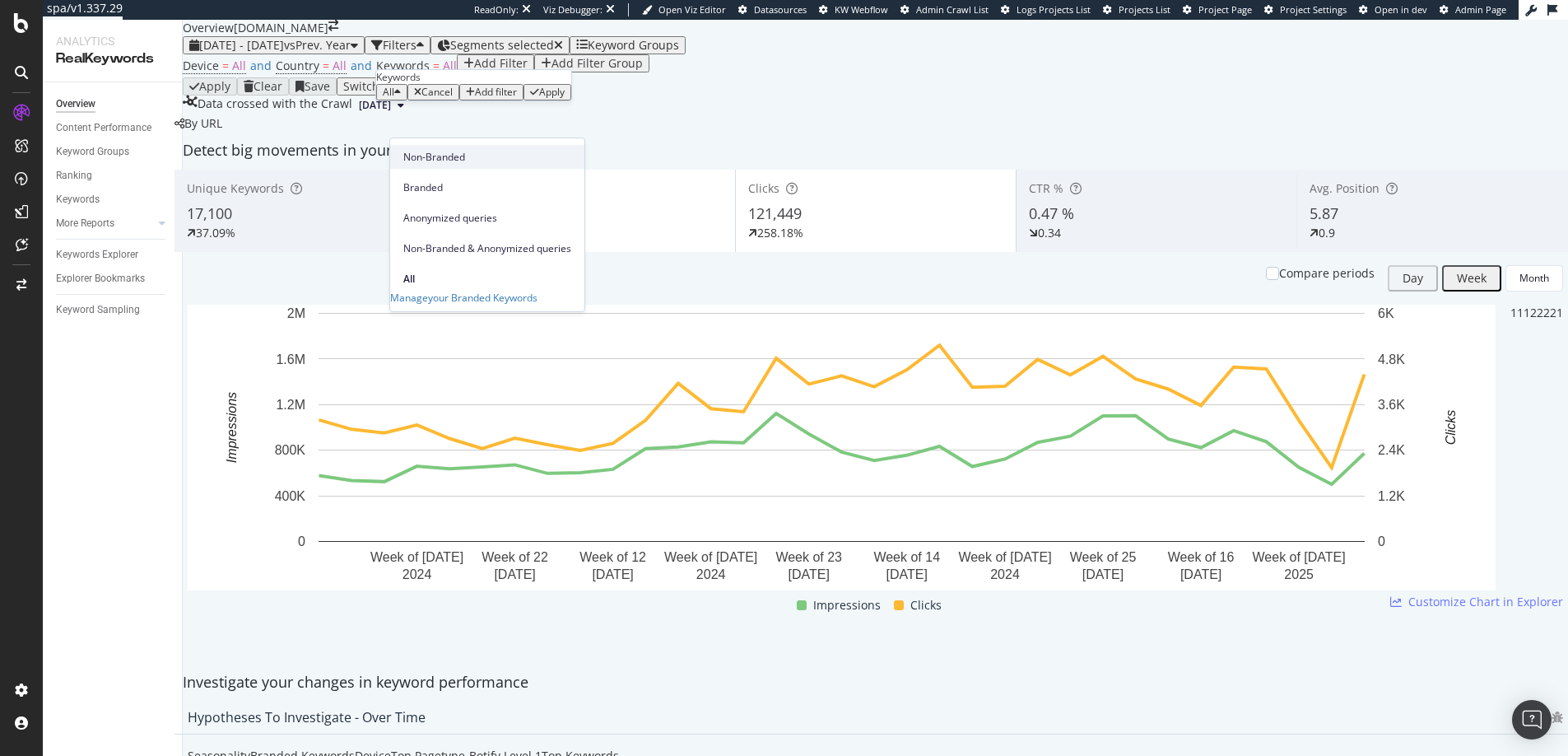
click at [424, 158] on span "Non-Branded" at bounding box center [487, 158] width 168 height 15
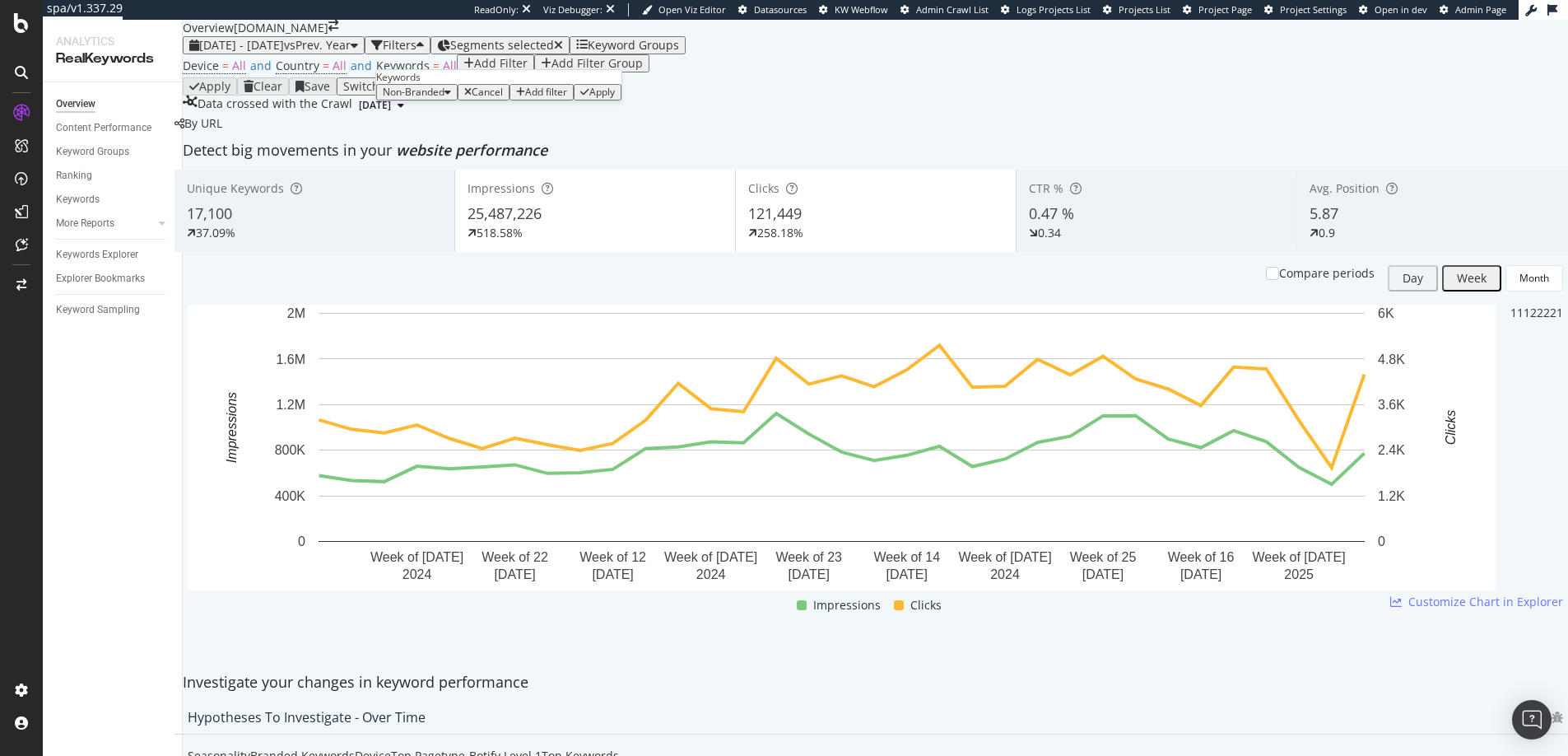
click at [589, 98] on div "Apply" at bounding box center [602, 92] width 25 height 12
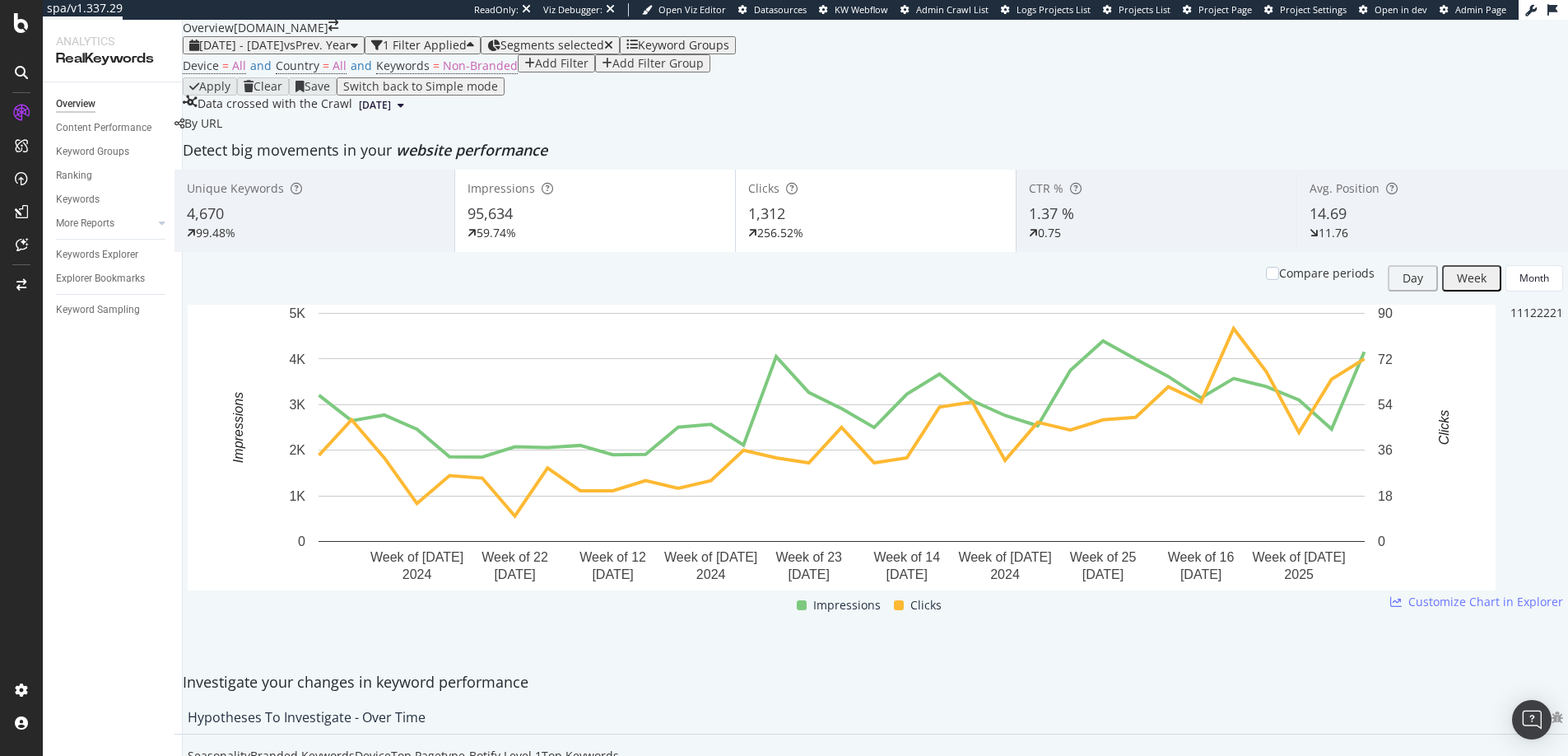
click at [824, 78] on div "Device = All and Country = All and Keywords = Non-Branded Add Filter Add Filter…" at bounding box center [876, 65] width 1386 height 23
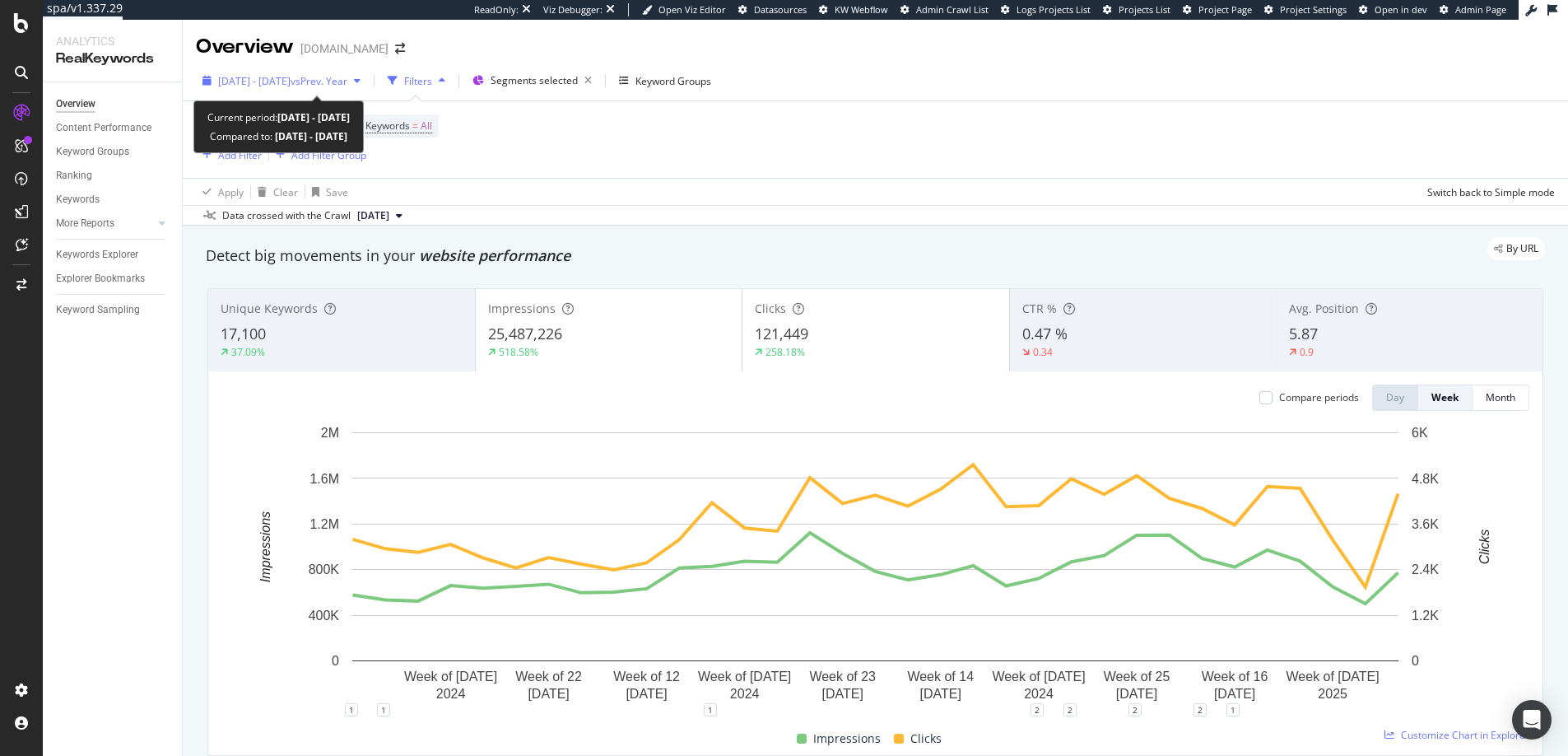
click at [262, 81] on span "[DATE] - [DATE]" at bounding box center [255, 81] width 73 height 14
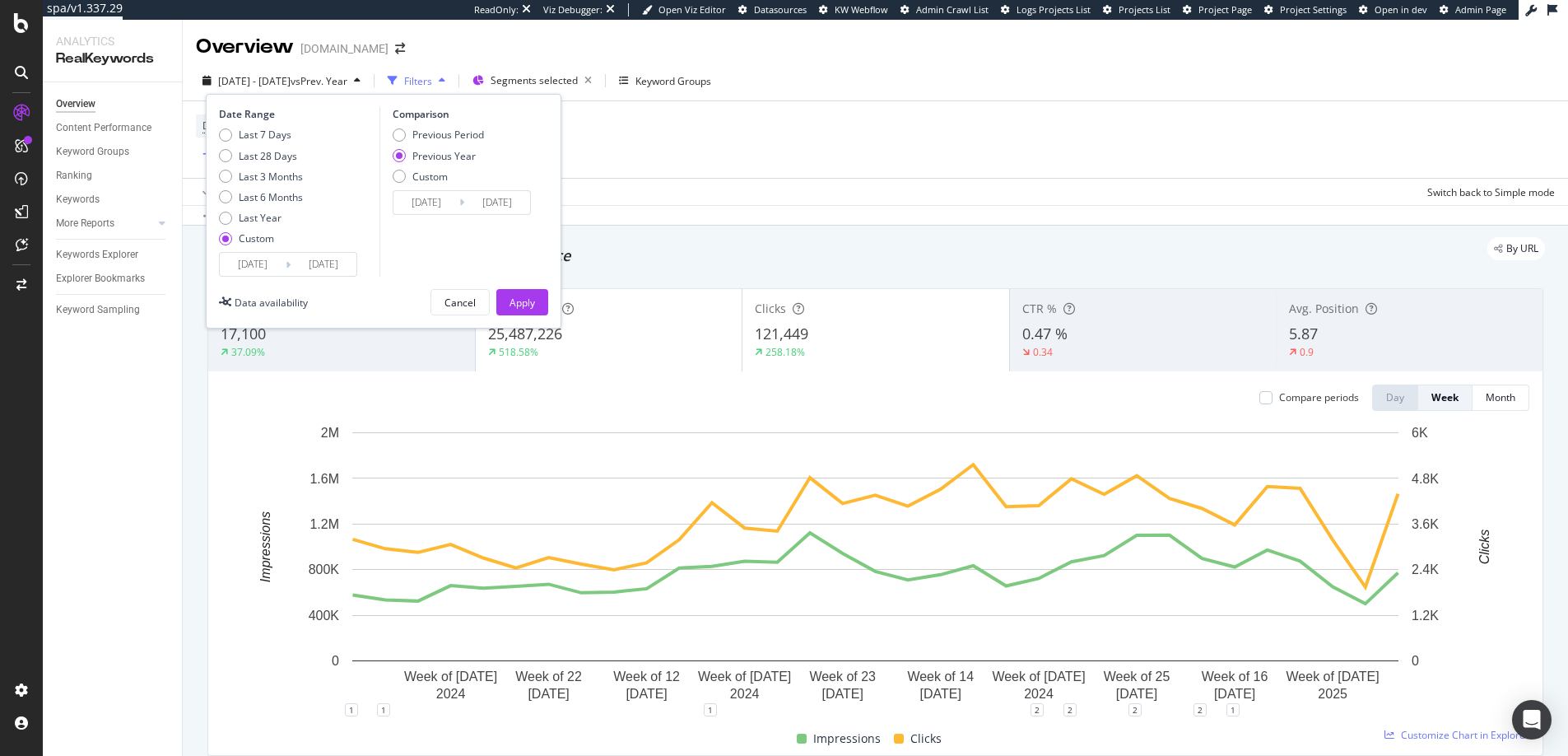
click at [263, 265] on input "[DATE]" at bounding box center [252, 263] width 66 height 23
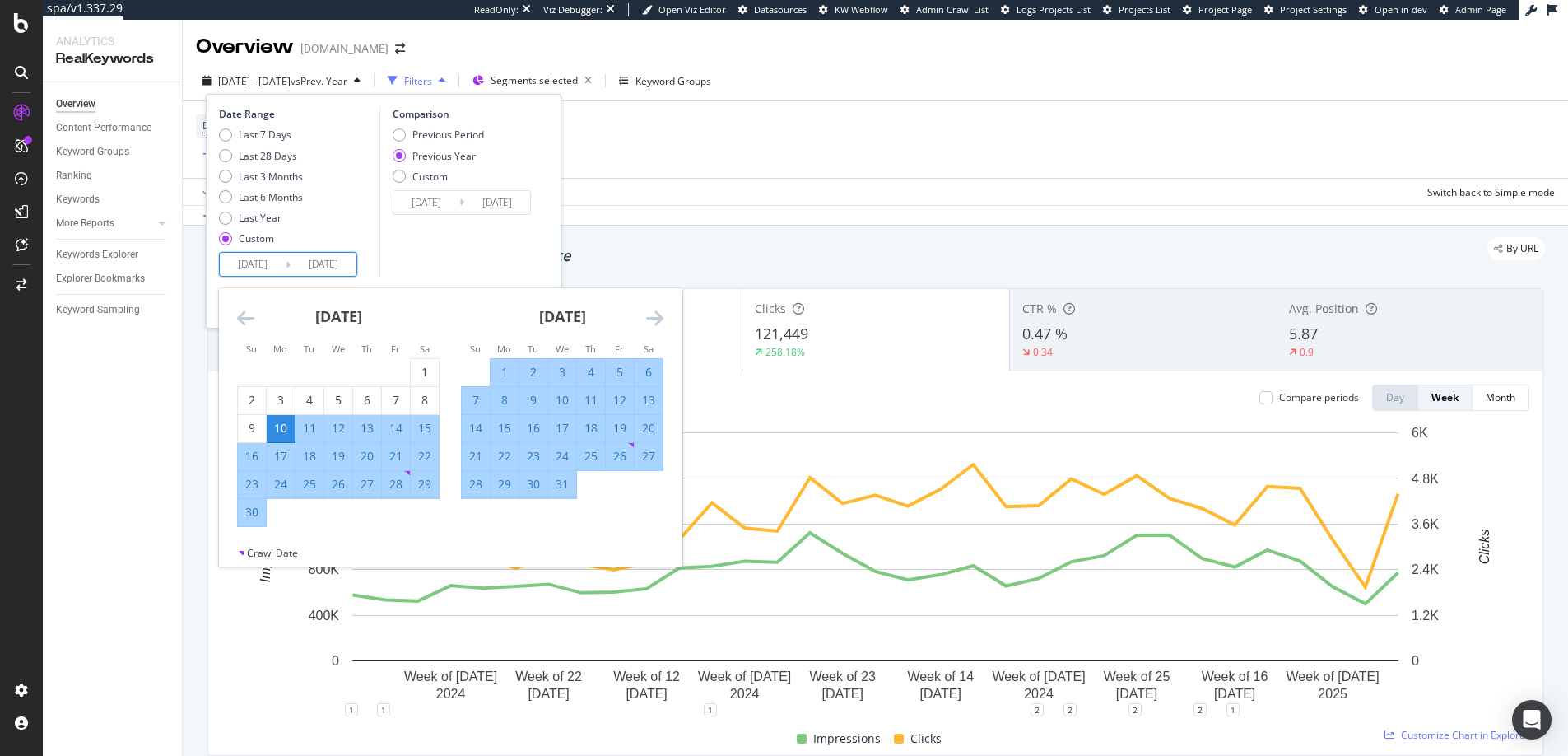
click at [657, 322] on icon "Move forward to switch to the next month." at bounding box center [655, 317] width 17 height 19
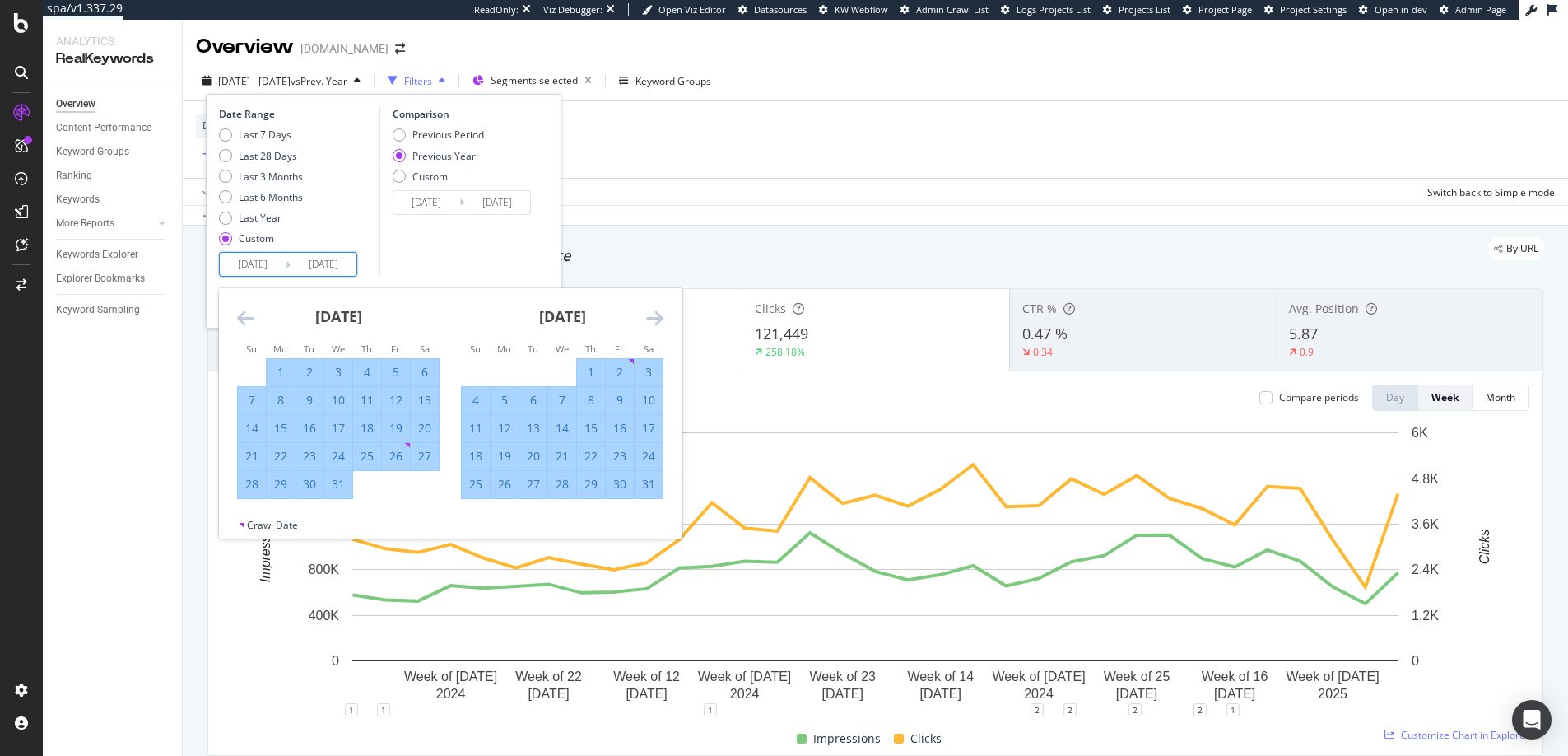
click at [657, 322] on icon "Move forward to switch to the next month." at bounding box center [655, 317] width 17 height 19
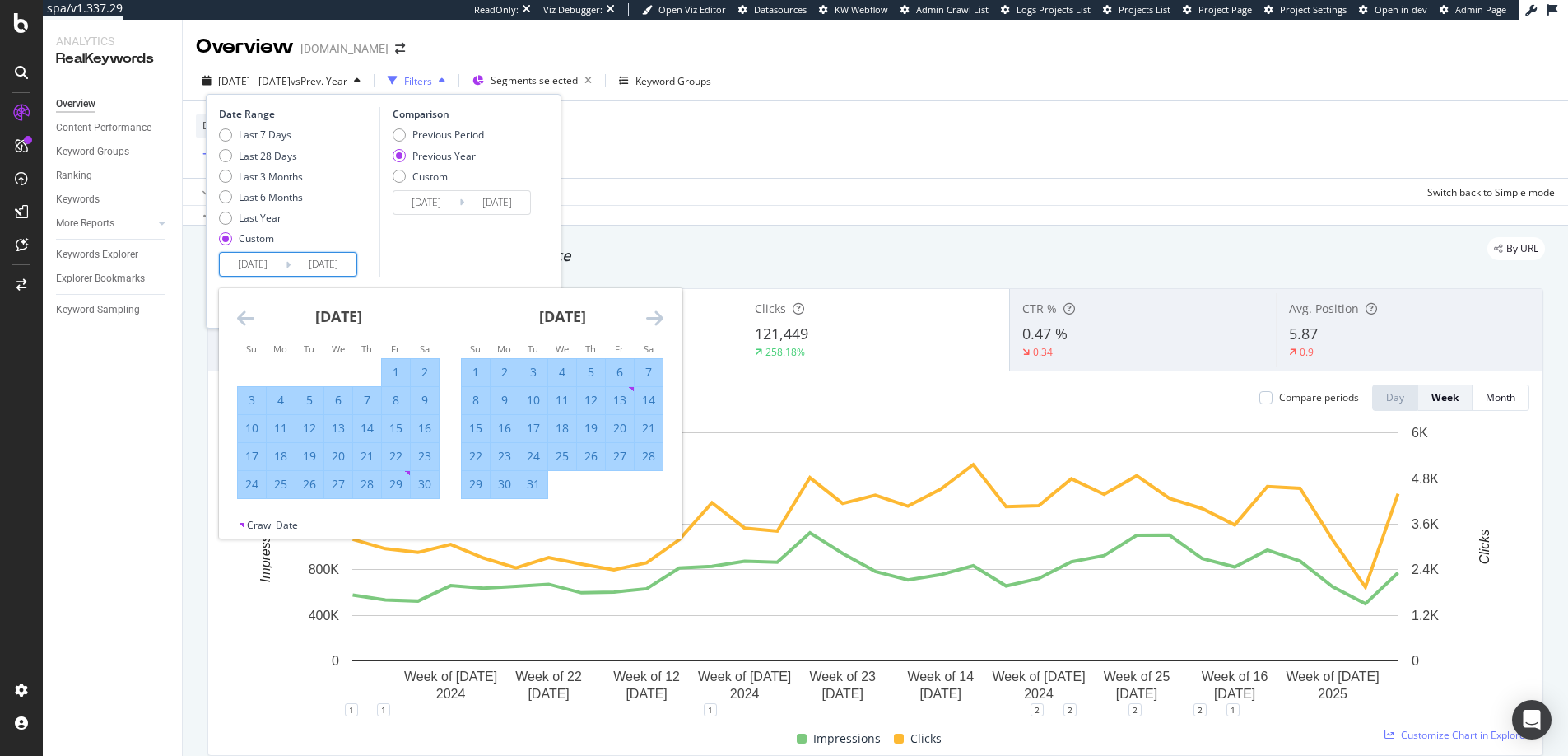
click at [657, 322] on icon "Move forward to switch to the next month." at bounding box center [655, 317] width 17 height 19
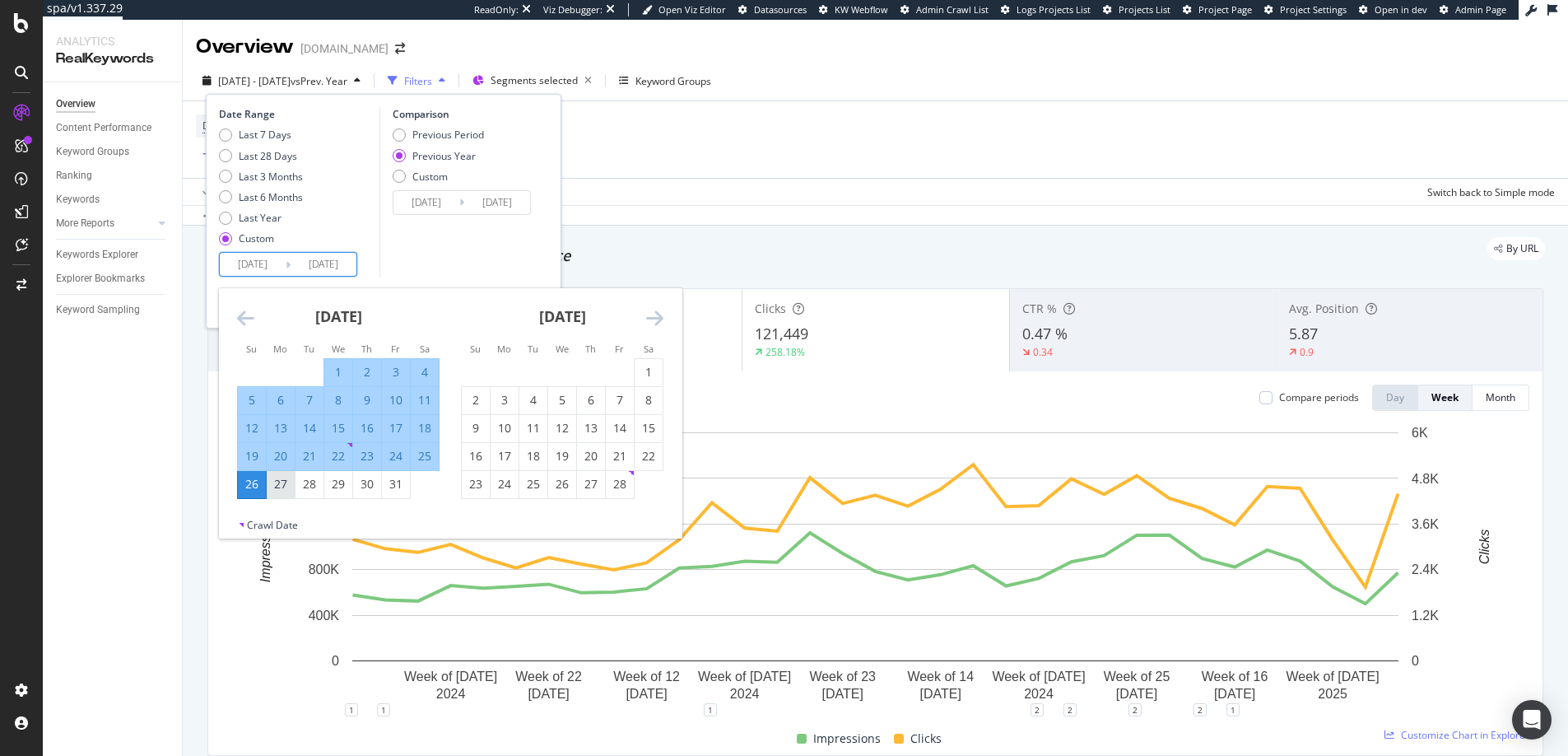
click at [279, 478] on div "27" at bounding box center [280, 484] width 28 height 17
type input "2025/01/27"
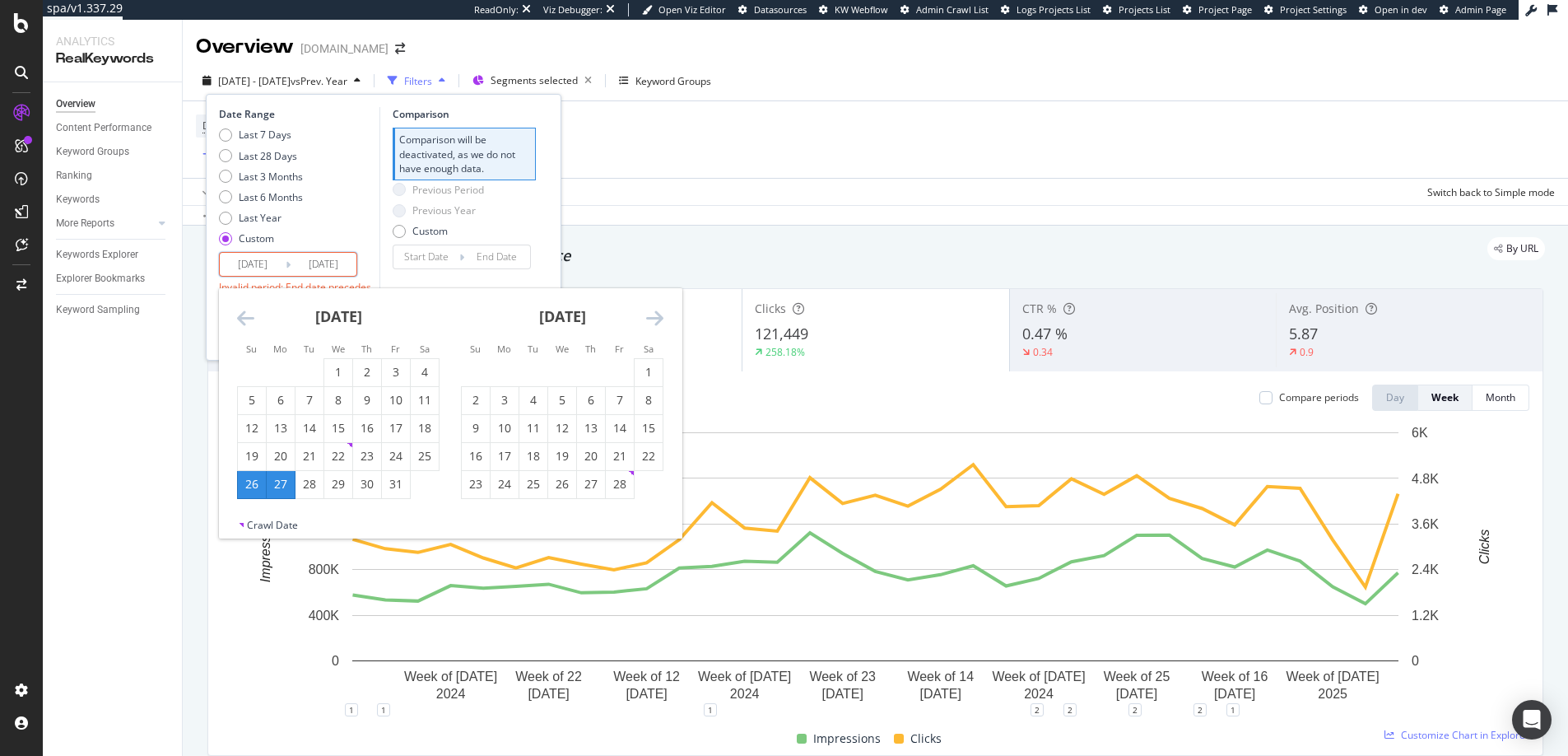
click at [658, 321] on icon "Move forward to switch to the next month." at bounding box center [655, 317] width 17 height 19
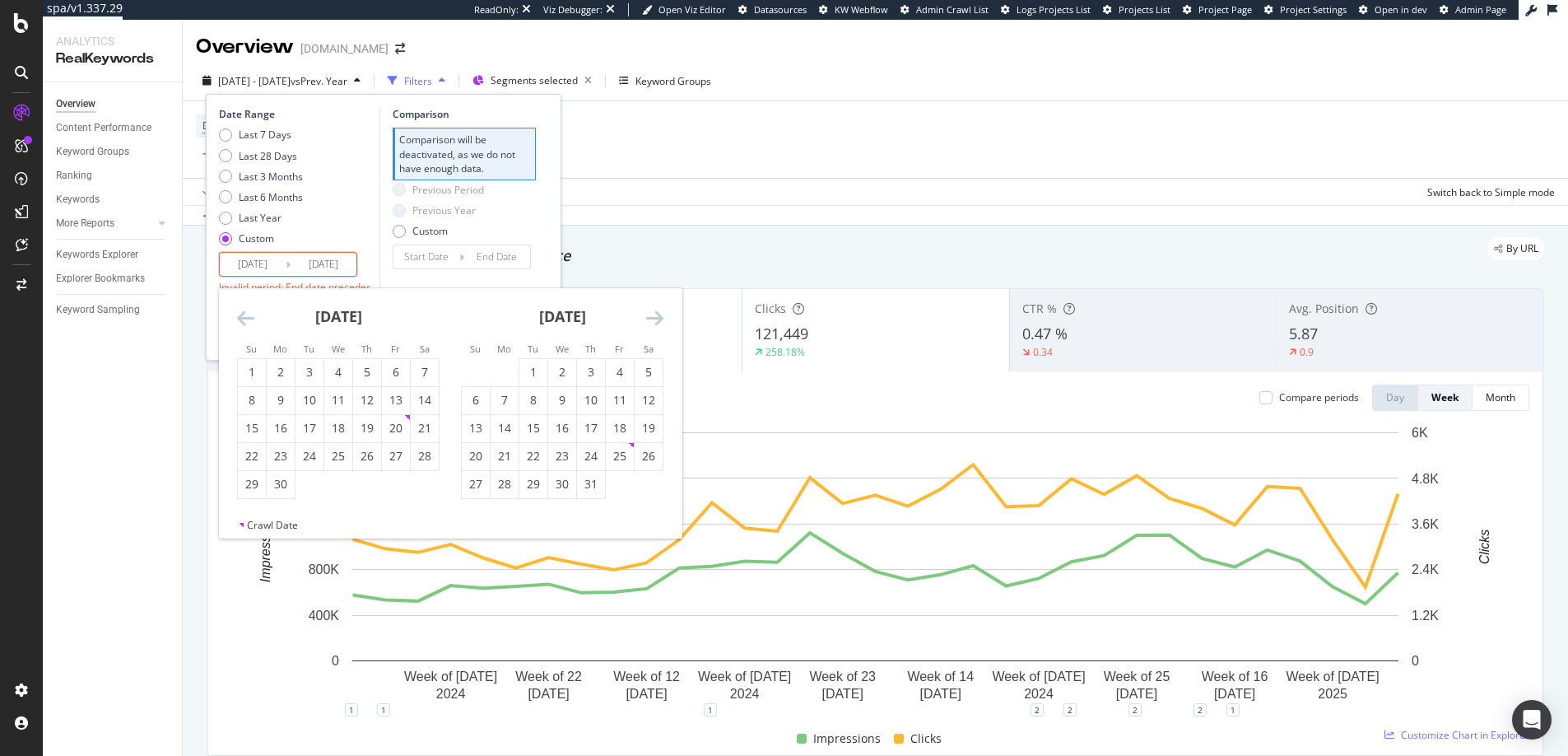
click at [658, 321] on icon "Move forward to switch to the next month." at bounding box center [655, 317] width 17 height 19
click at [650, 403] on div "13" at bounding box center [648, 400] width 28 height 17
type input "[DATE]"
type input "2024/06/10"
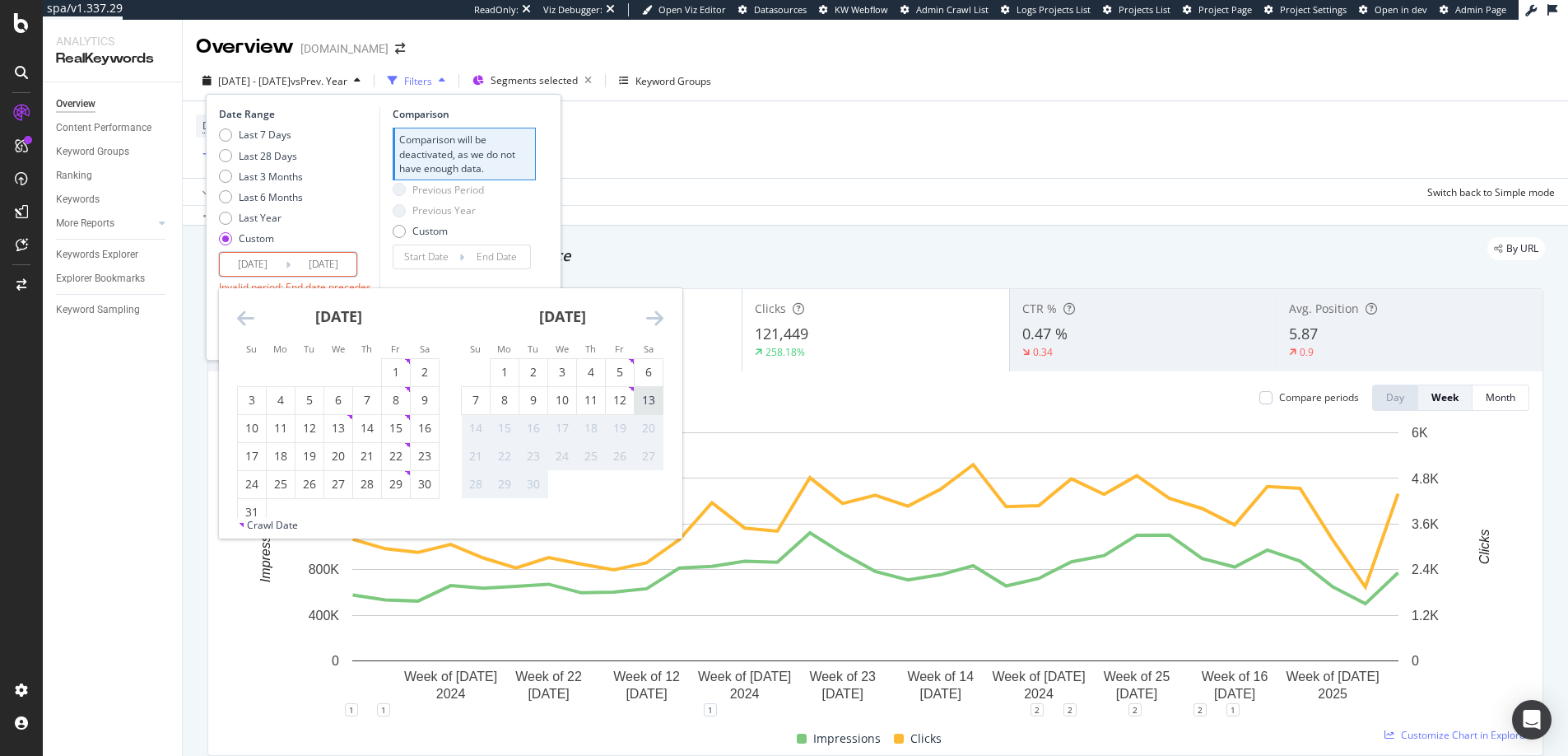
type input "2025/01/26"
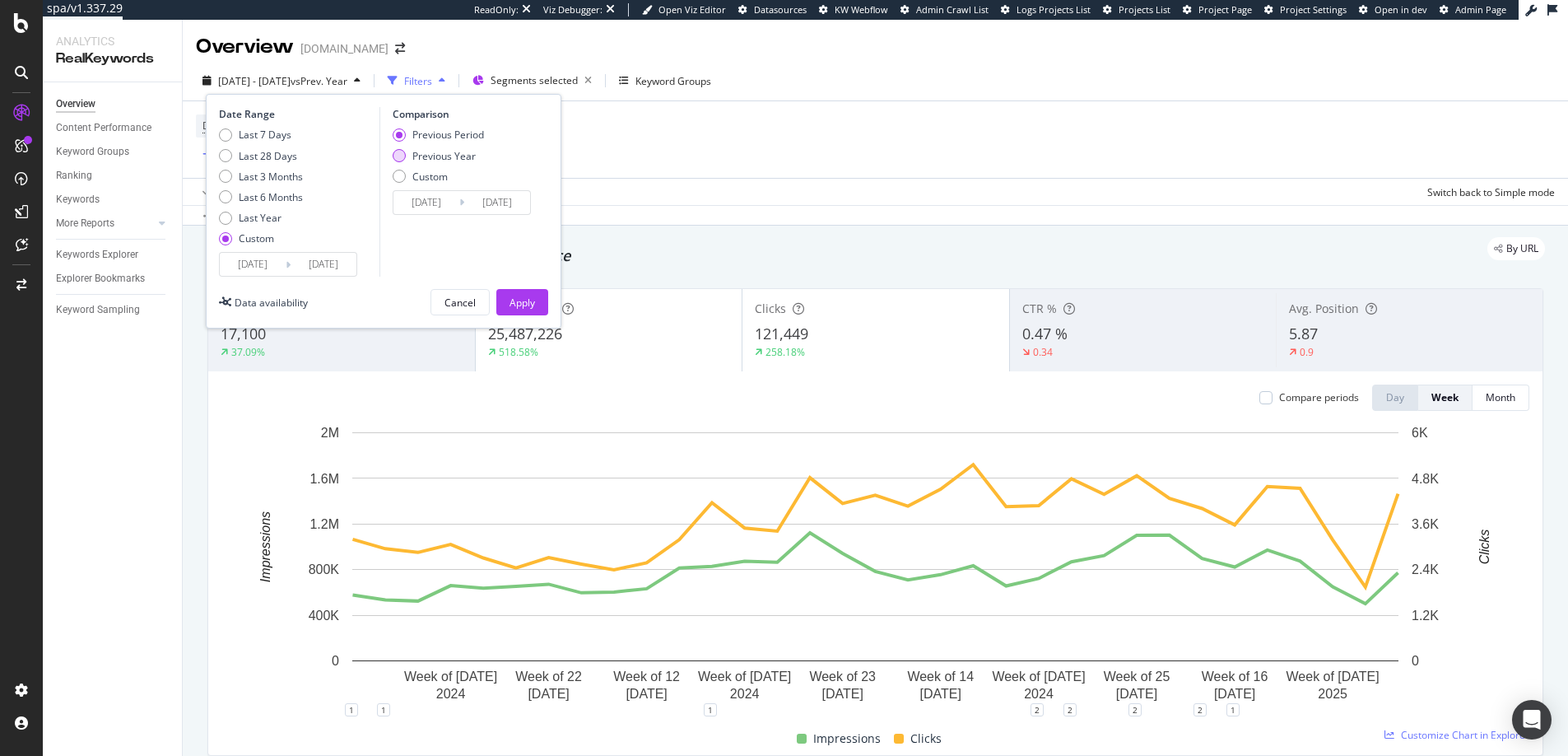
click at [441, 156] on div "Previous Year" at bounding box center [444, 156] width 63 height 14
type input "2024/01/29"
type input "[DATE]"
click at [514, 305] on div "Apply" at bounding box center [522, 302] width 25 height 14
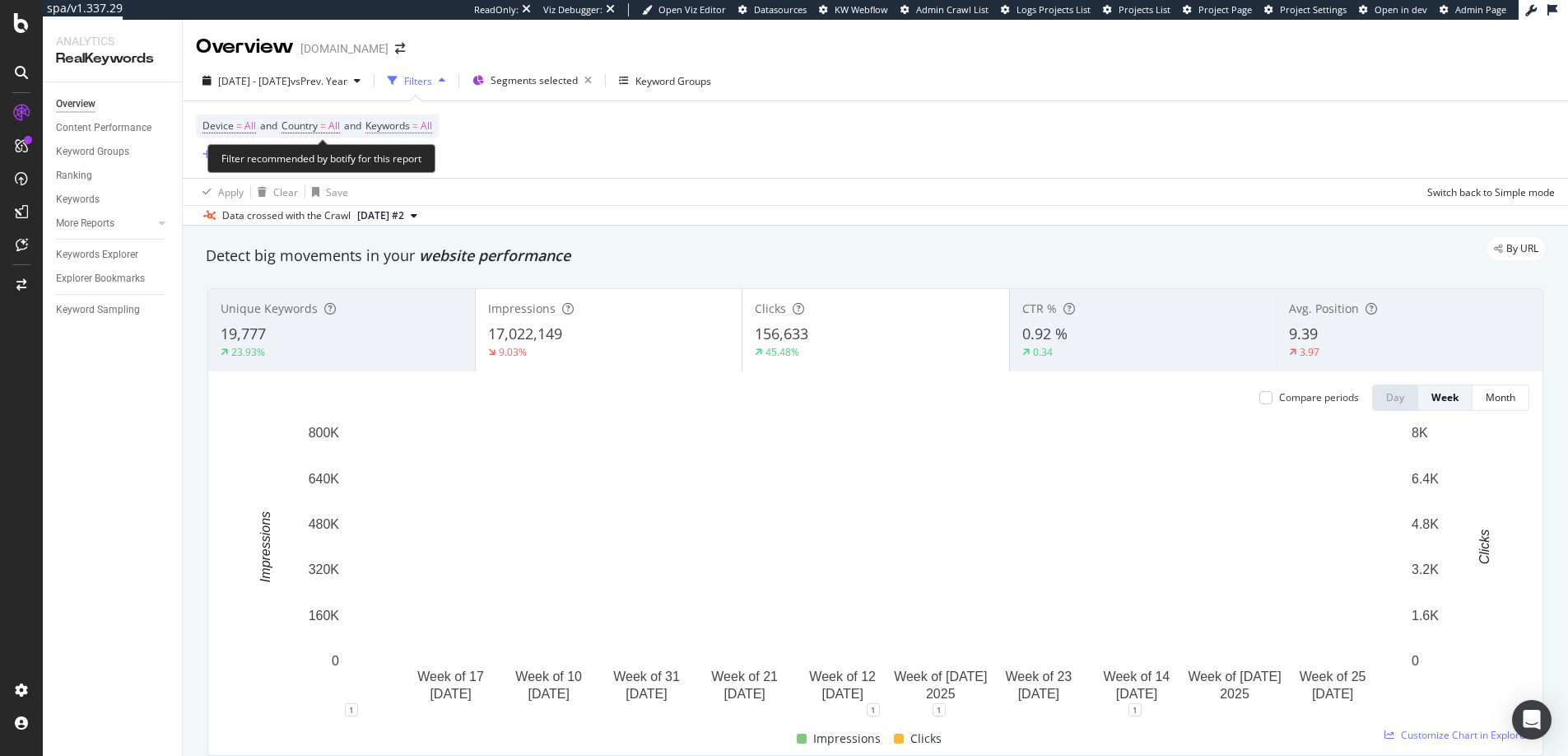
click at [430, 127] on span "All" at bounding box center [426, 126] width 12 height 23
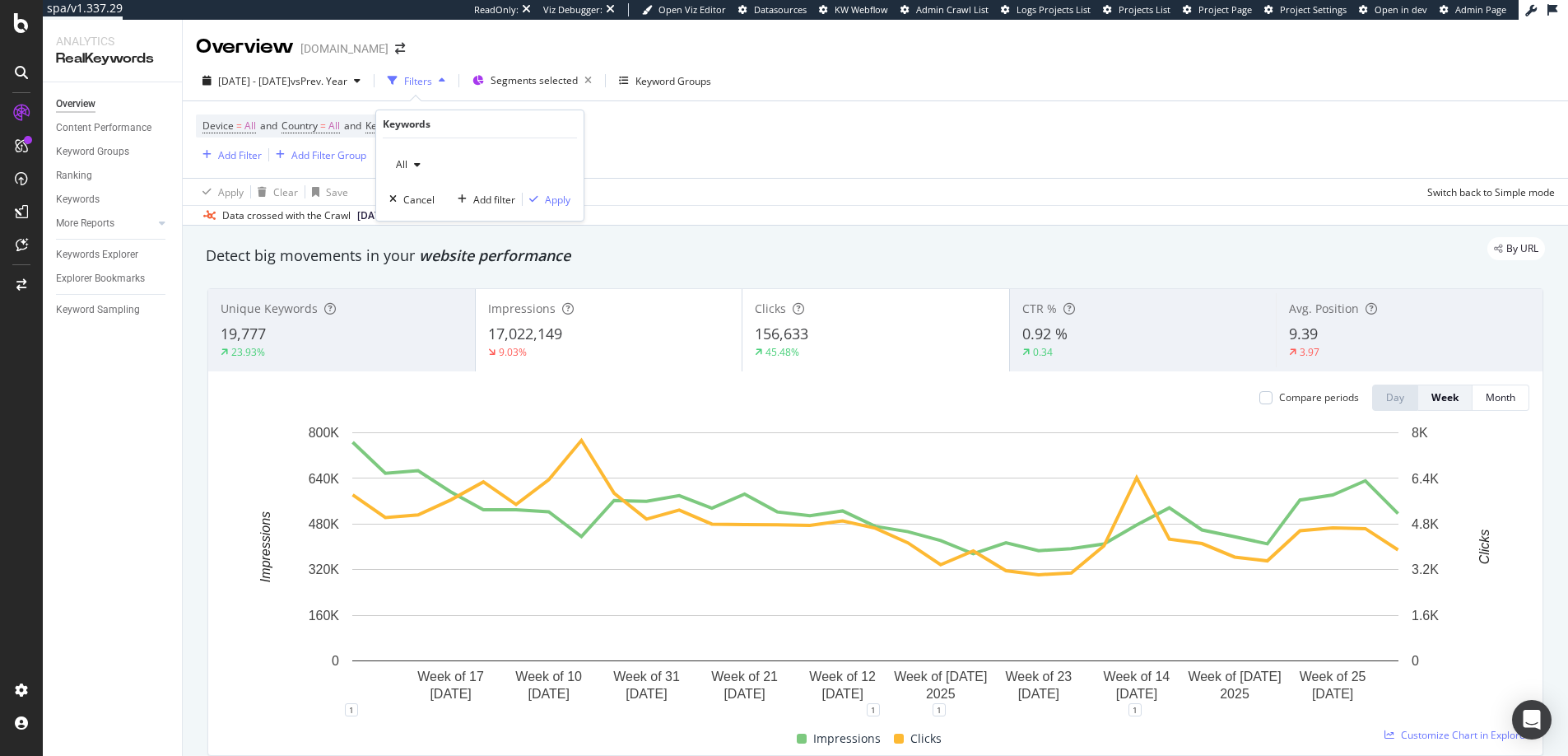
click at [419, 157] on div "All" at bounding box center [408, 164] width 38 height 24
click at [423, 197] on span "Non-Branded" at bounding box center [487, 197] width 168 height 15
click at [534, 204] on div "Apply" at bounding box center [546, 199] width 48 height 15
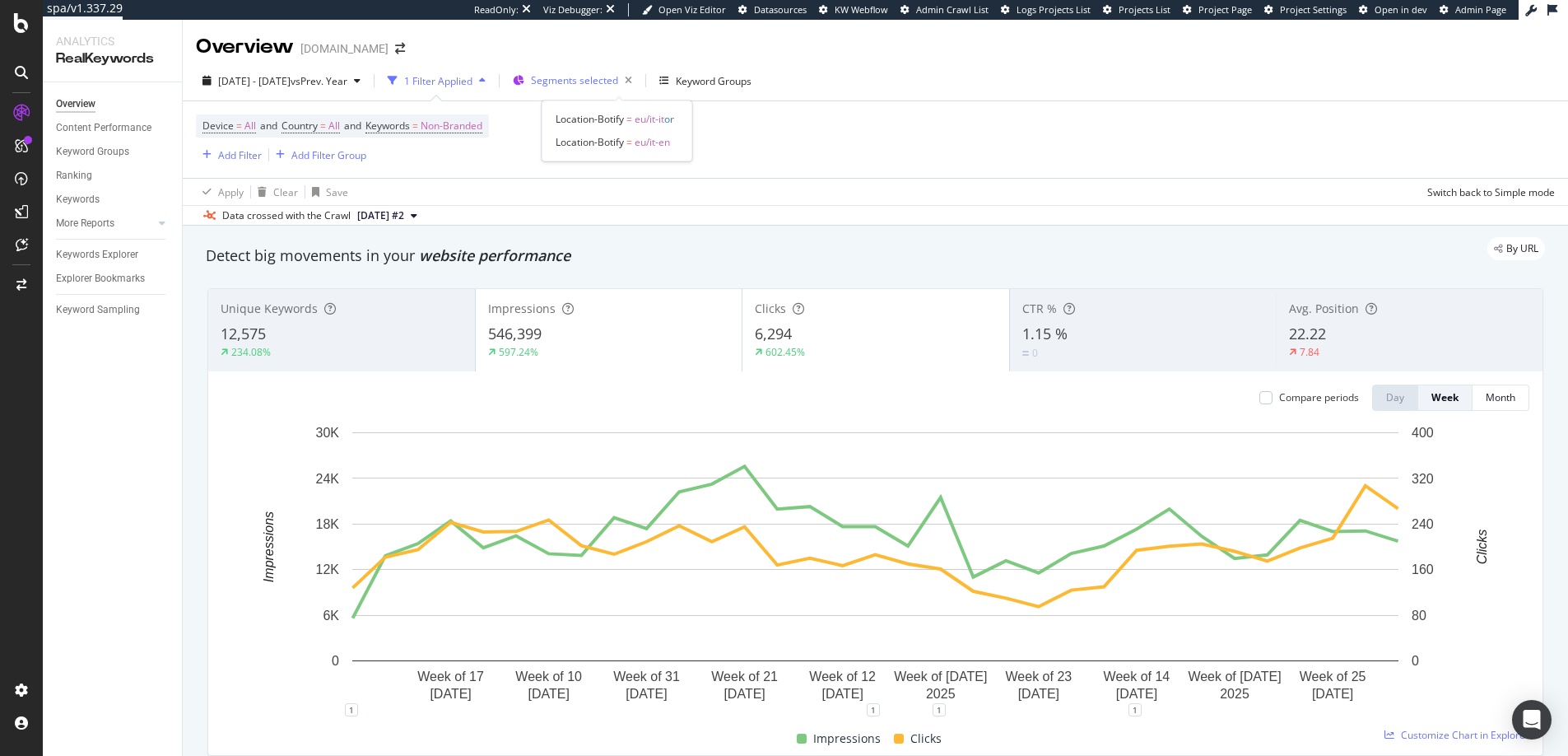
click at [598, 69] on div "Segments selected" at bounding box center [585, 80] width 108 height 23
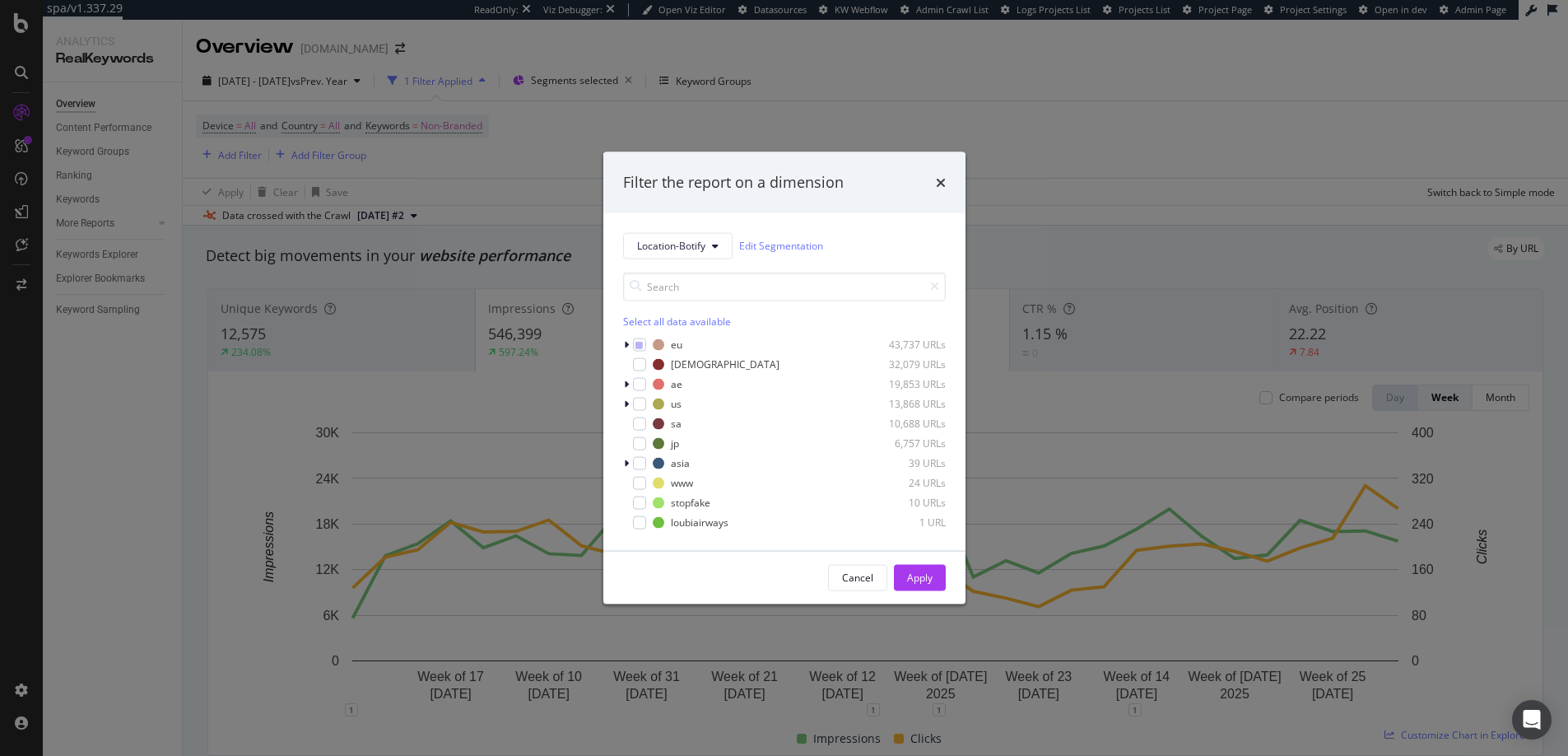
click at [892, 79] on div "Filter the report on a dimension Location-Botify Edit Segmentation Select all d…" at bounding box center [784, 378] width 1568 height 756
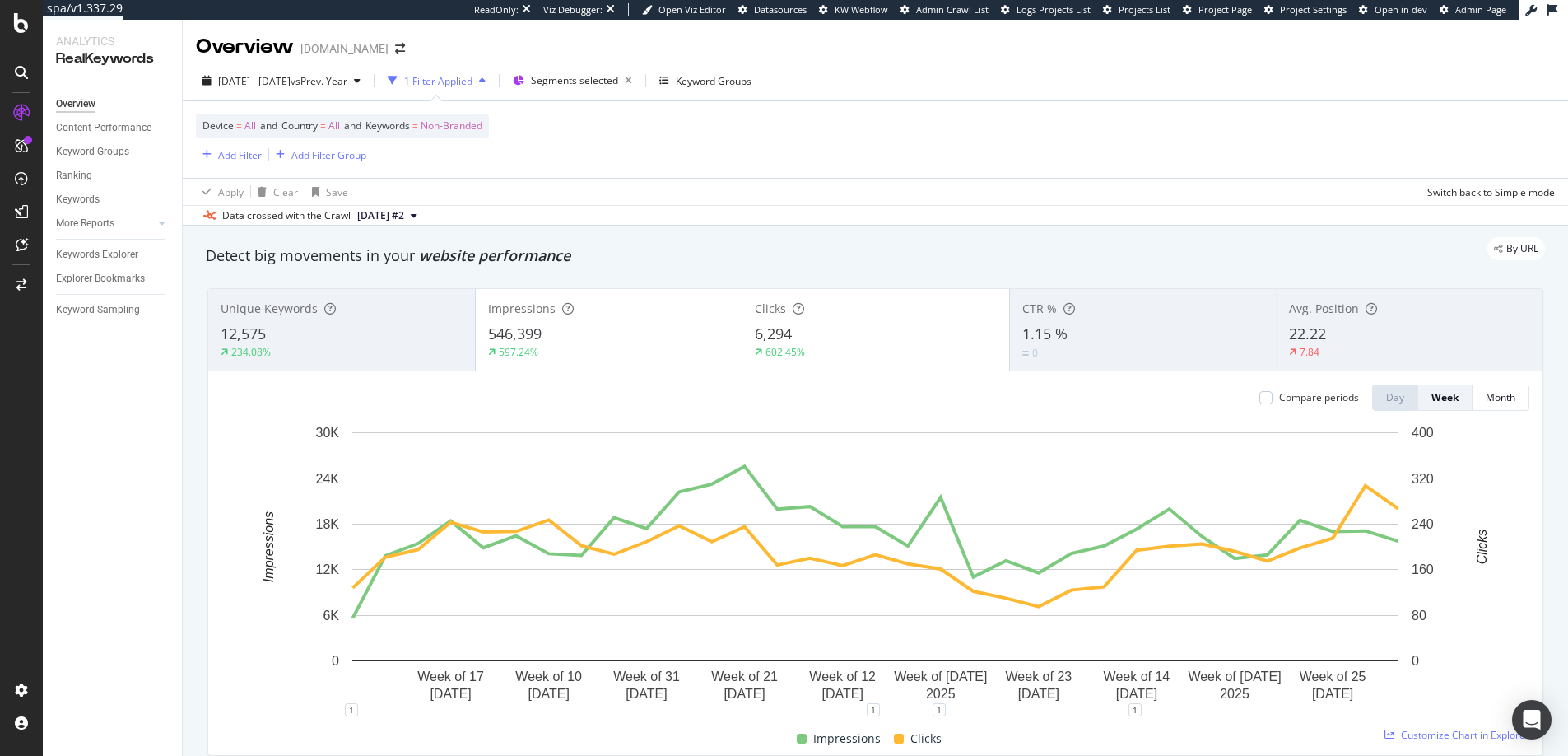
scroll to position [8, 0]
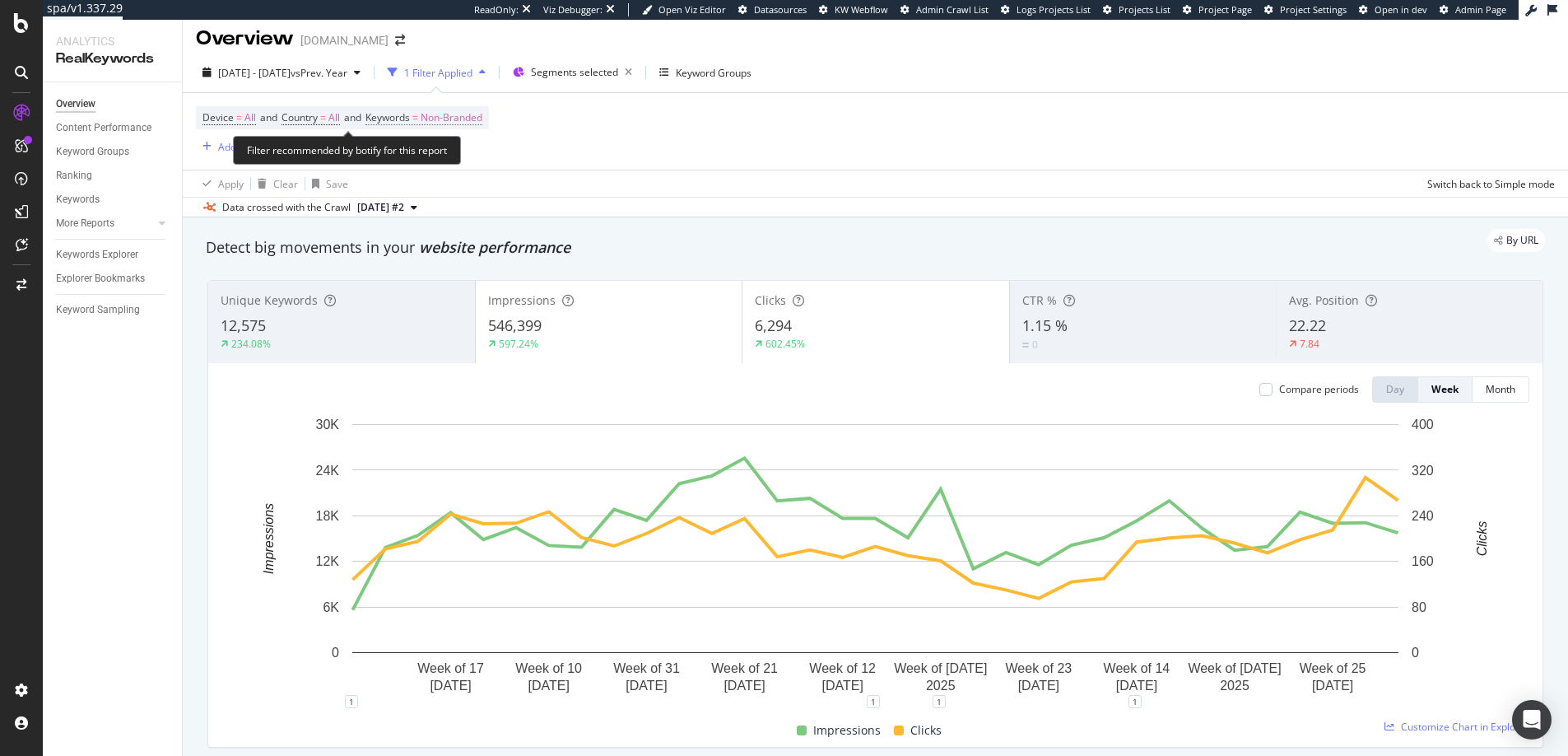
click at [467, 108] on span "Non-Branded" at bounding box center [451, 117] width 62 height 23
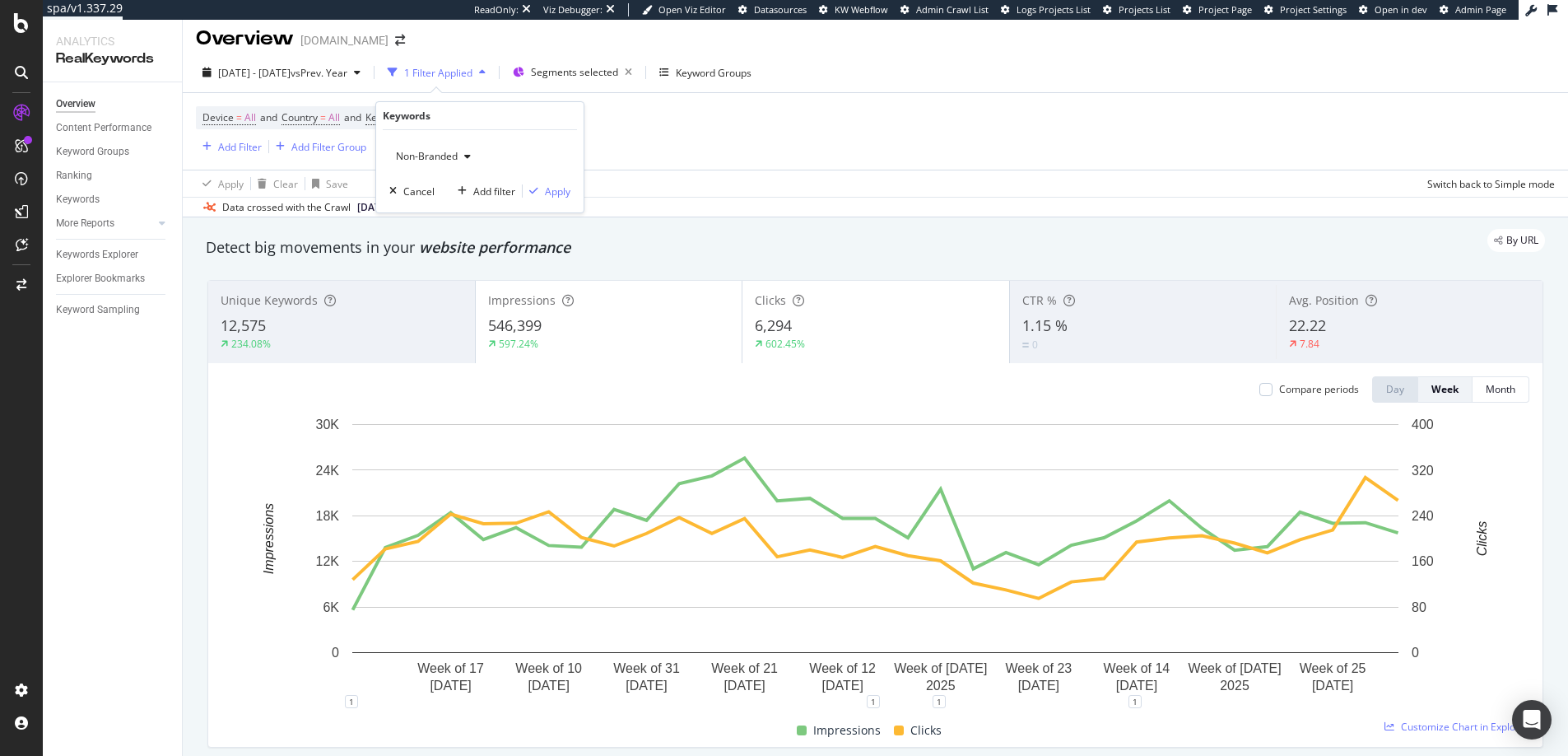
click at [457, 149] on span "Non-Branded" at bounding box center [423, 156] width 68 height 14
click at [427, 283] on span "All" at bounding box center [487, 285] width 168 height 15
click at [572, 176] on div "All Cancel Add filter Apply" at bounding box center [480, 171] width 208 height 83
click at [562, 192] on div "Apply" at bounding box center [558, 192] width 25 height 14
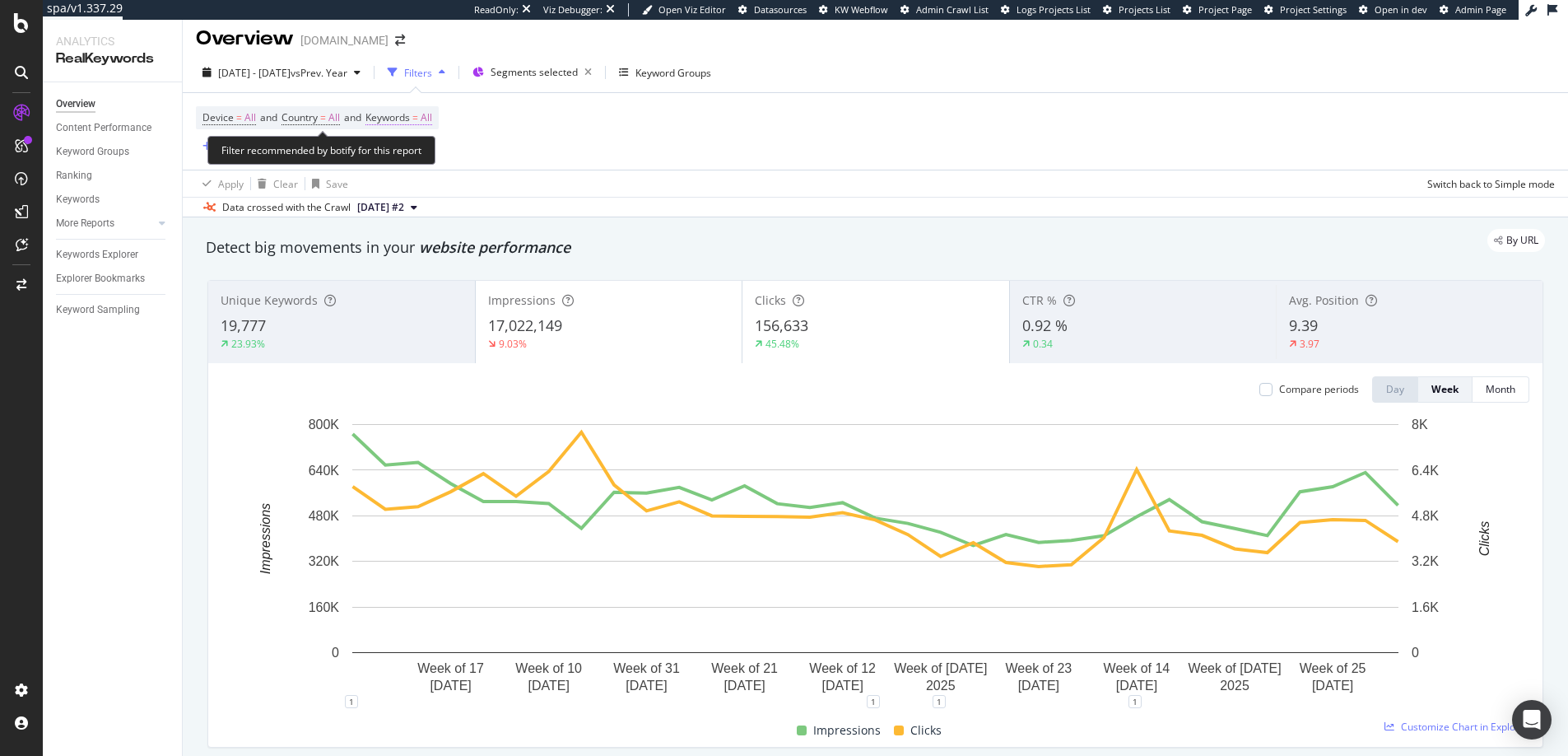
click at [432, 120] on span "All" at bounding box center [426, 117] width 12 height 23
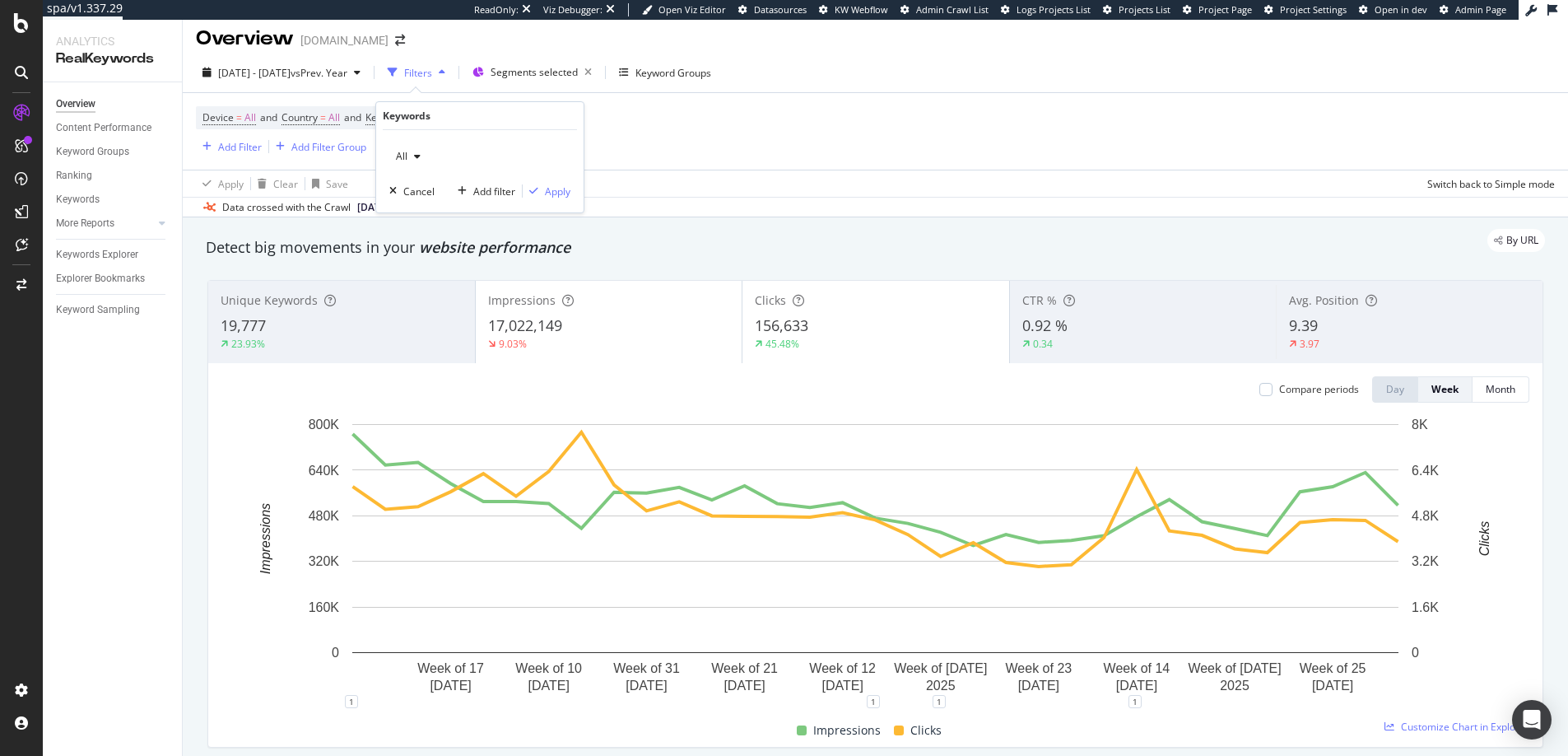
click at [435, 160] on div "All" at bounding box center [479, 156] width 181 height 26
click at [410, 159] on div "button" at bounding box center [417, 156] width 19 height 10
click at [415, 202] on div "Branded" at bounding box center [487, 213] width 194 height 24
click at [419, 159] on span "Branded" at bounding box center [412, 156] width 46 height 14
click at [424, 177] on div "Non-Branded" at bounding box center [487, 189] width 194 height 24
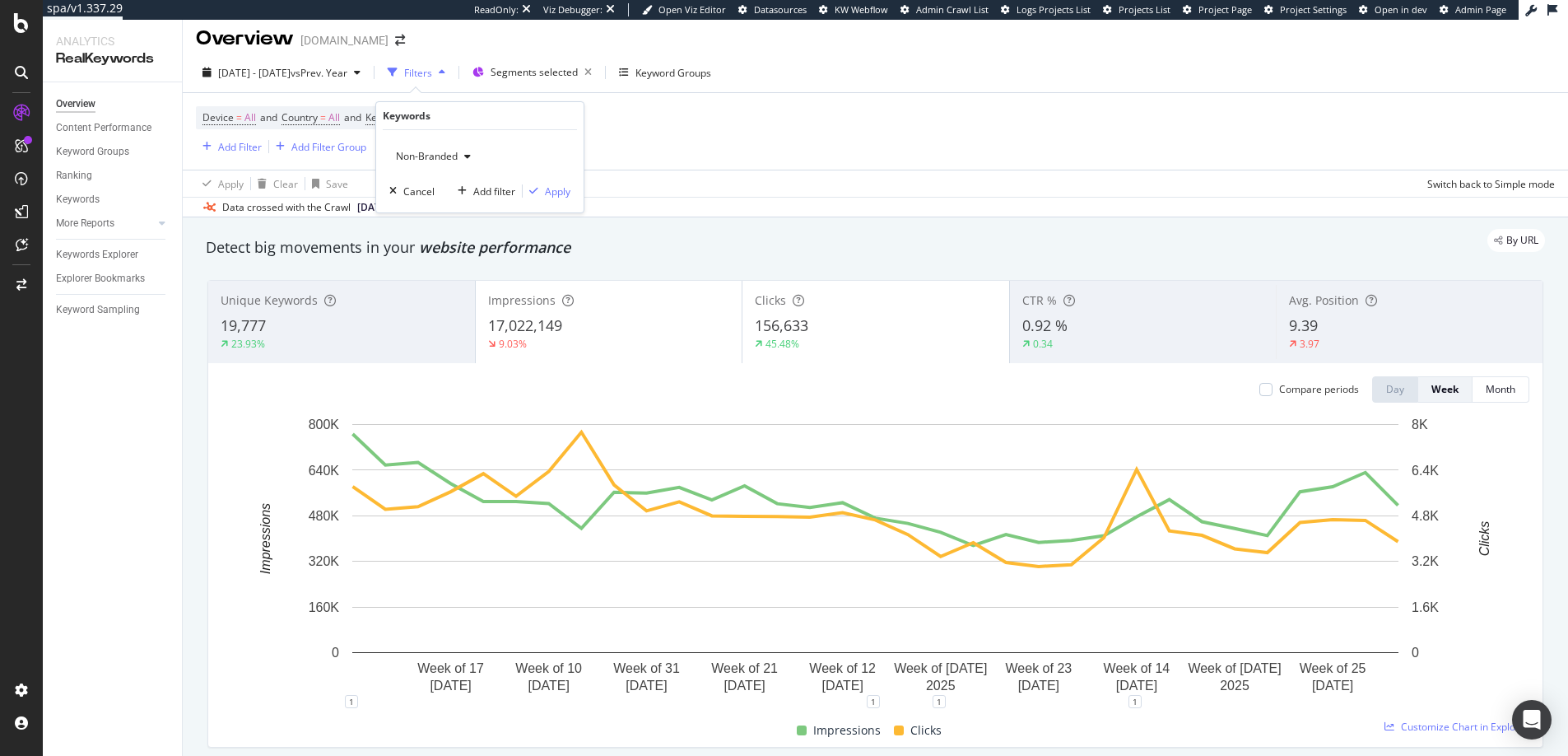
click at [542, 178] on div "Non-Branded Cancel Add filter Apply" at bounding box center [480, 171] width 208 height 83
click at [544, 183] on button "Apply" at bounding box center [546, 192] width 48 height 17
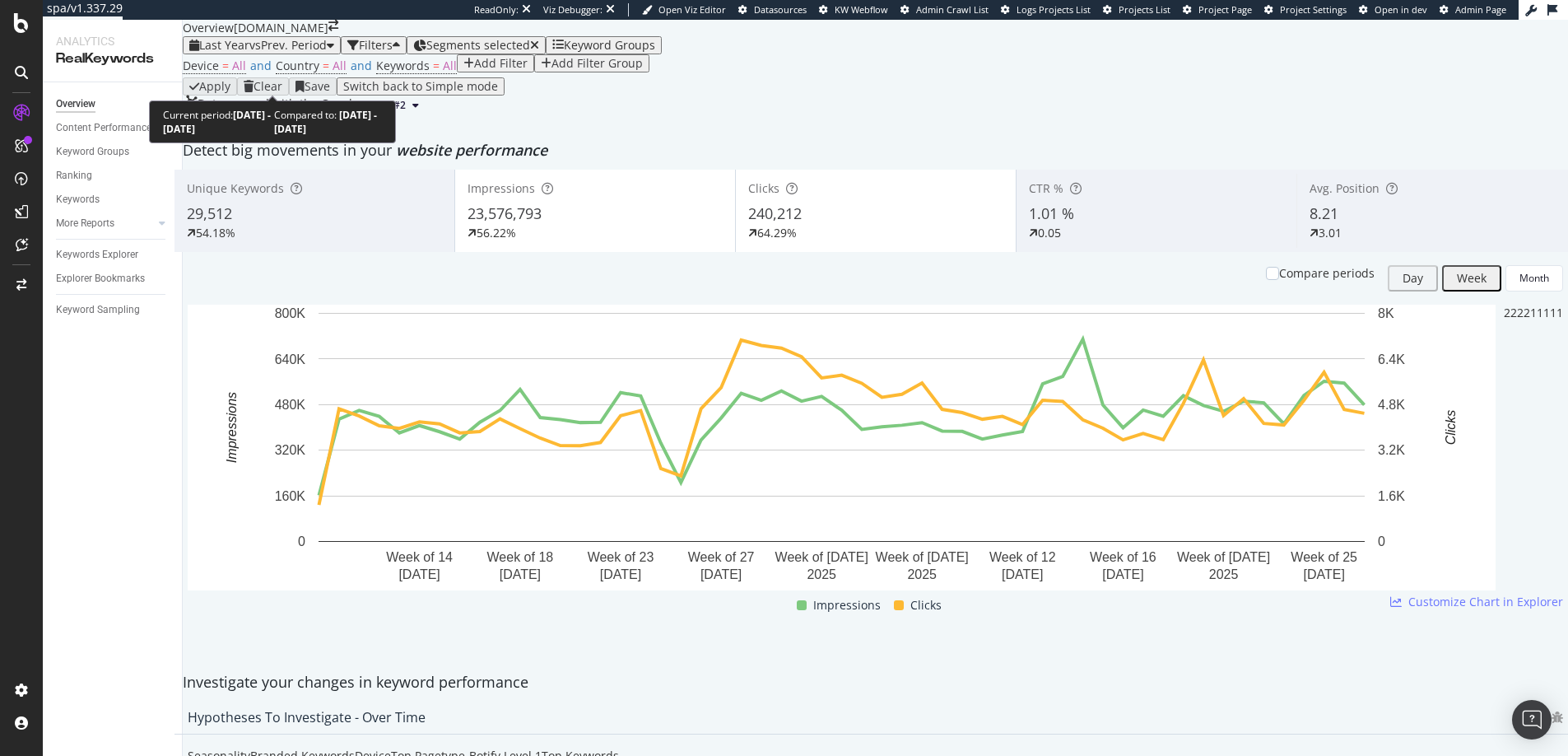
click at [281, 52] on span "vs Prev. Period" at bounding box center [289, 45] width 78 height 16
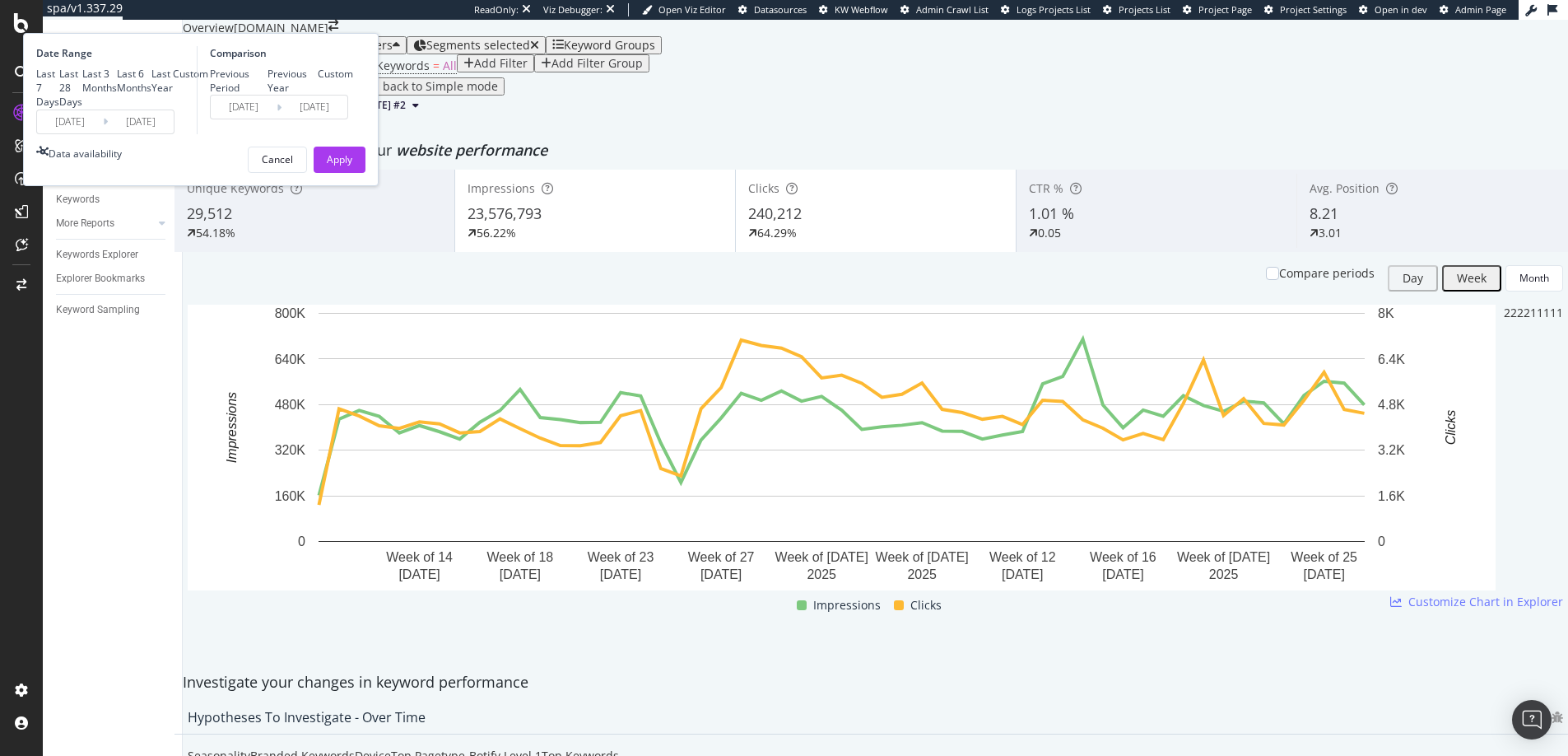
click at [103, 133] on input "[DATE]" at bounding box center [70, 122] width 66 height 23
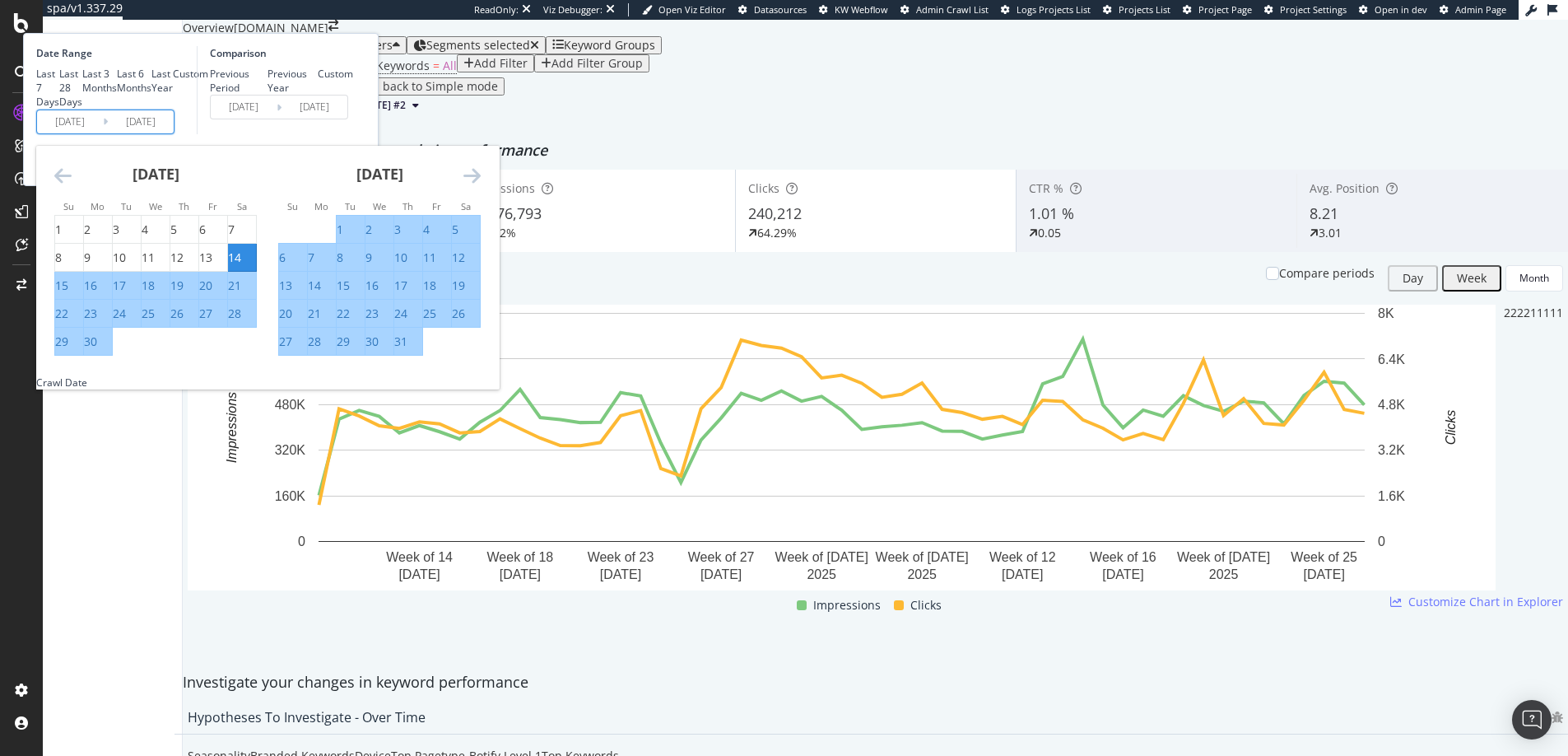
click at [72, 185] on icon "Move backward to switch to the previous month." at bounding box center [62, 175] width 17 height 19
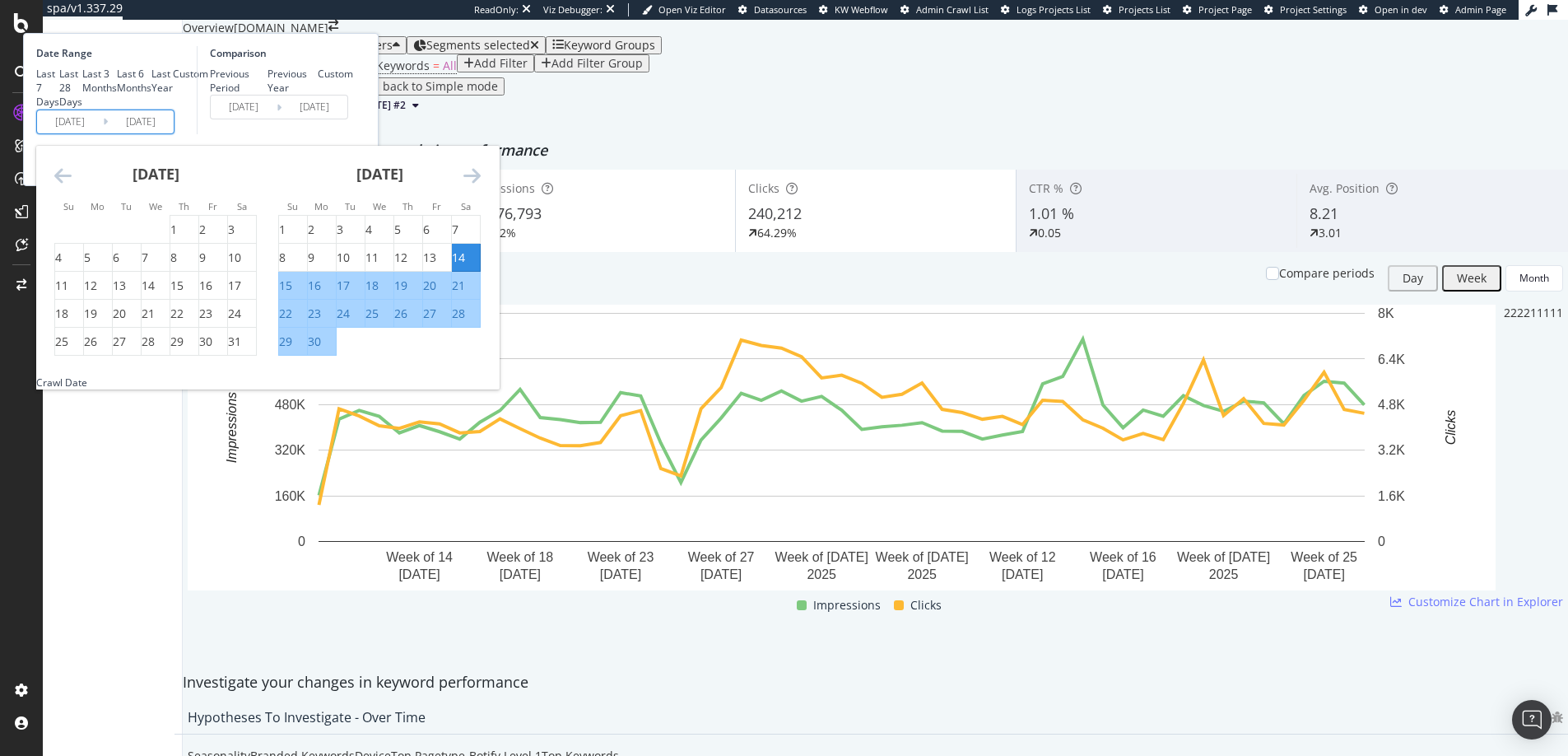
click at [481, 216] on div "[DATE]" at bounding box center [380, 181] width 203 height 70
click at [481, 185] on icon "Move forward to switch to the next month." at bounding box center [472, 175] width 17 height 19
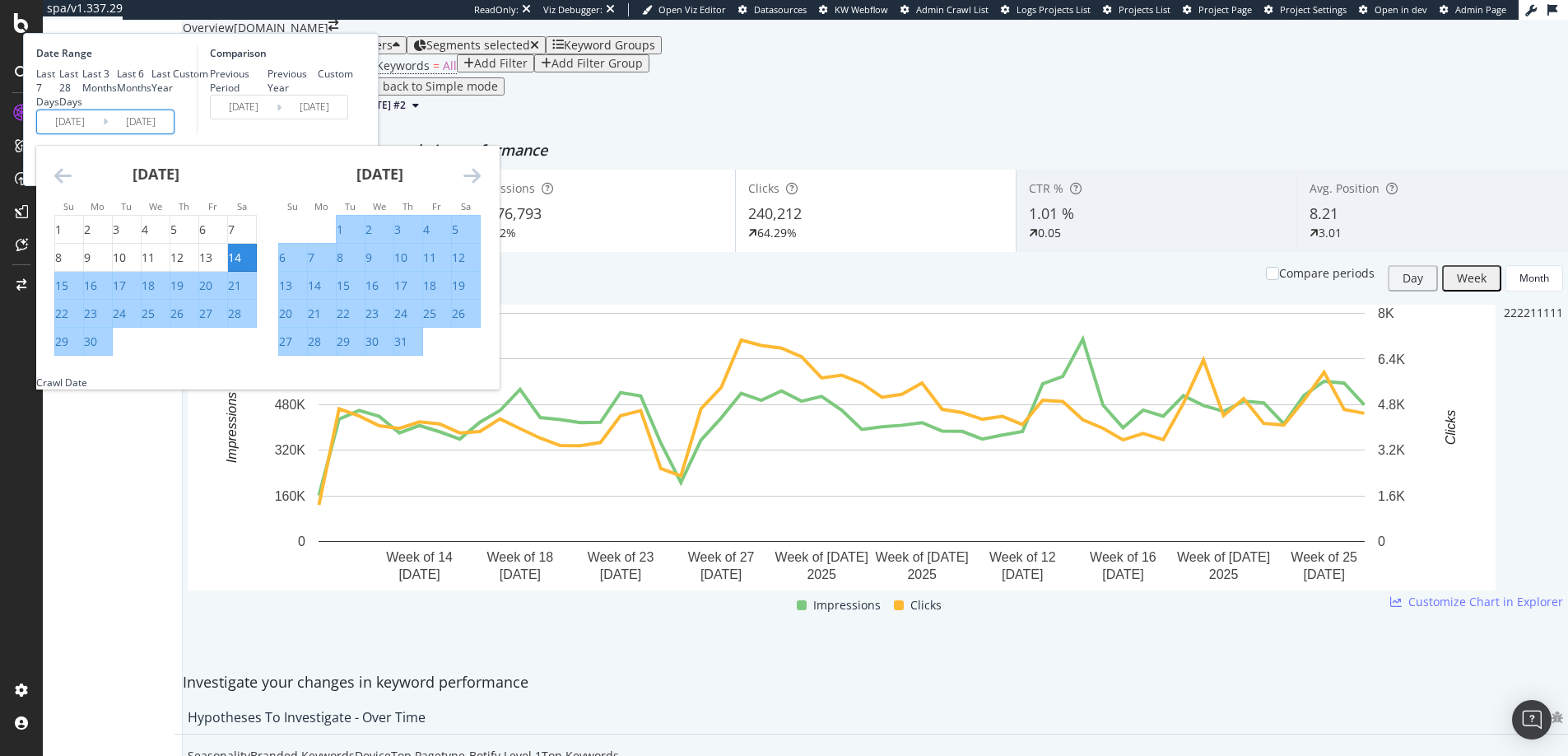
click at [481, 185] on icon "Move forward to switch to the next month." at bounding box center [472, 175] width 17 height 19
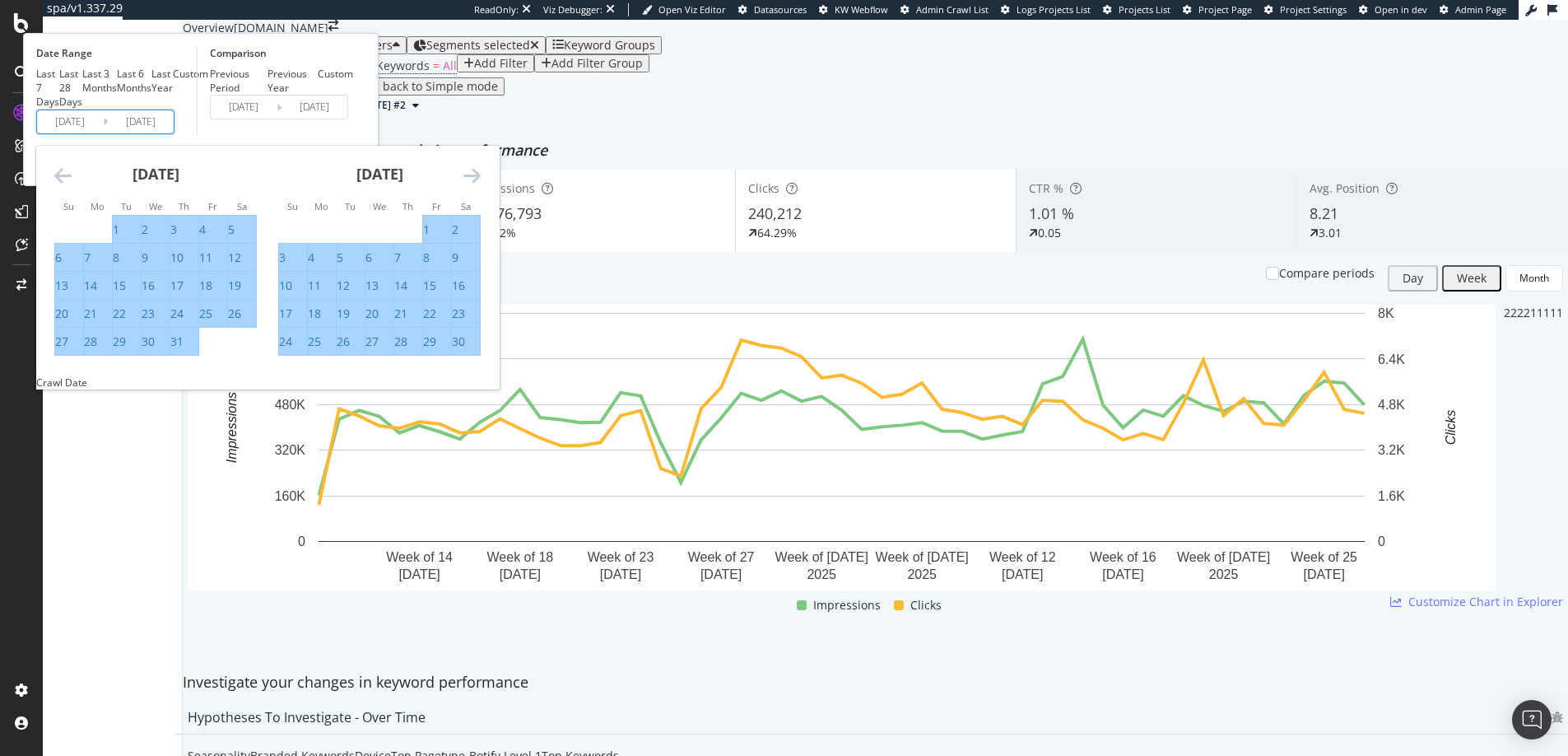
click at [481, 185] on icon "Move forward to switch to the next month." at bounding box center [472, 175] width 17 height 19
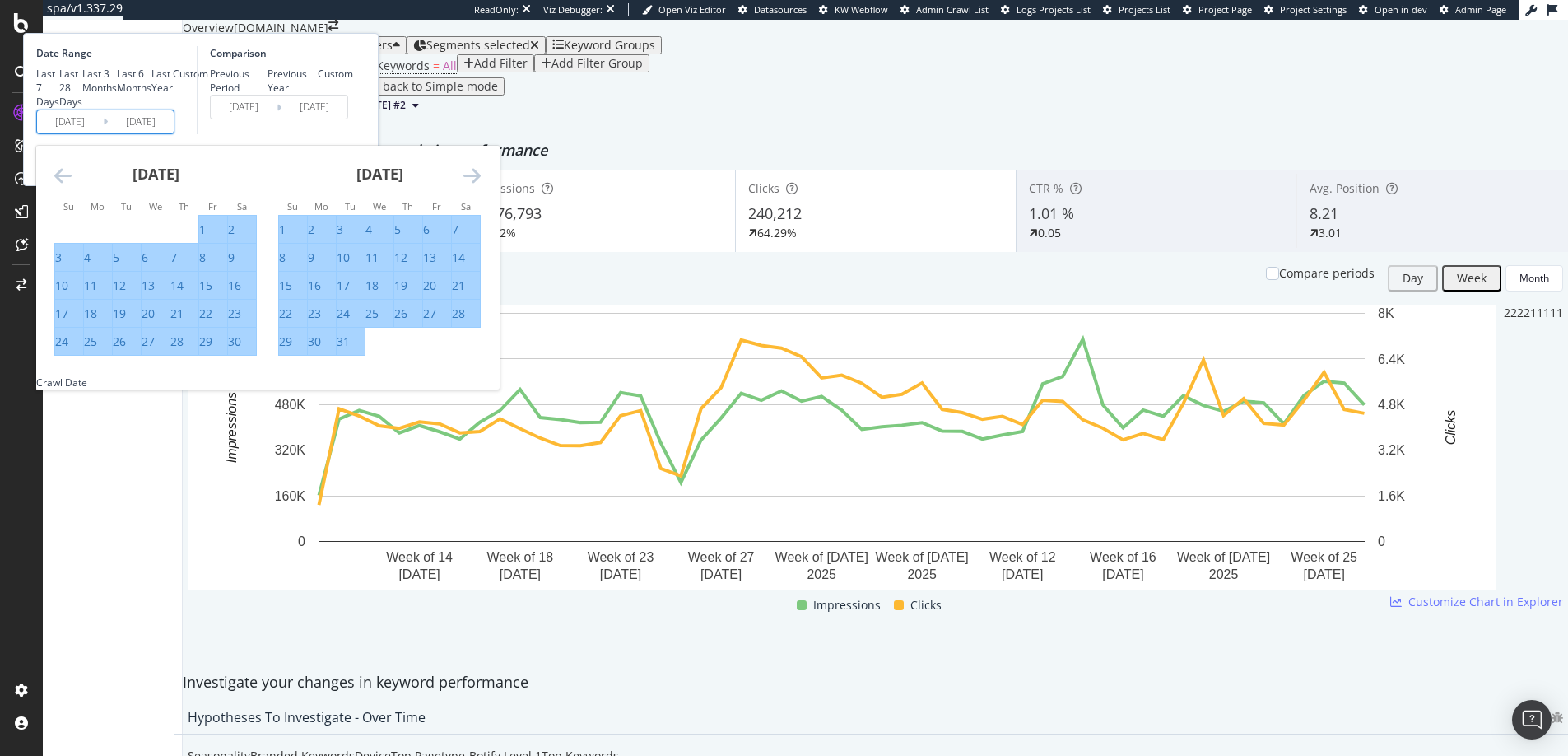
click at [481, 185] on icon "Move forward to switch to the next month." at bounding box center [472, 175] width 17 height 19
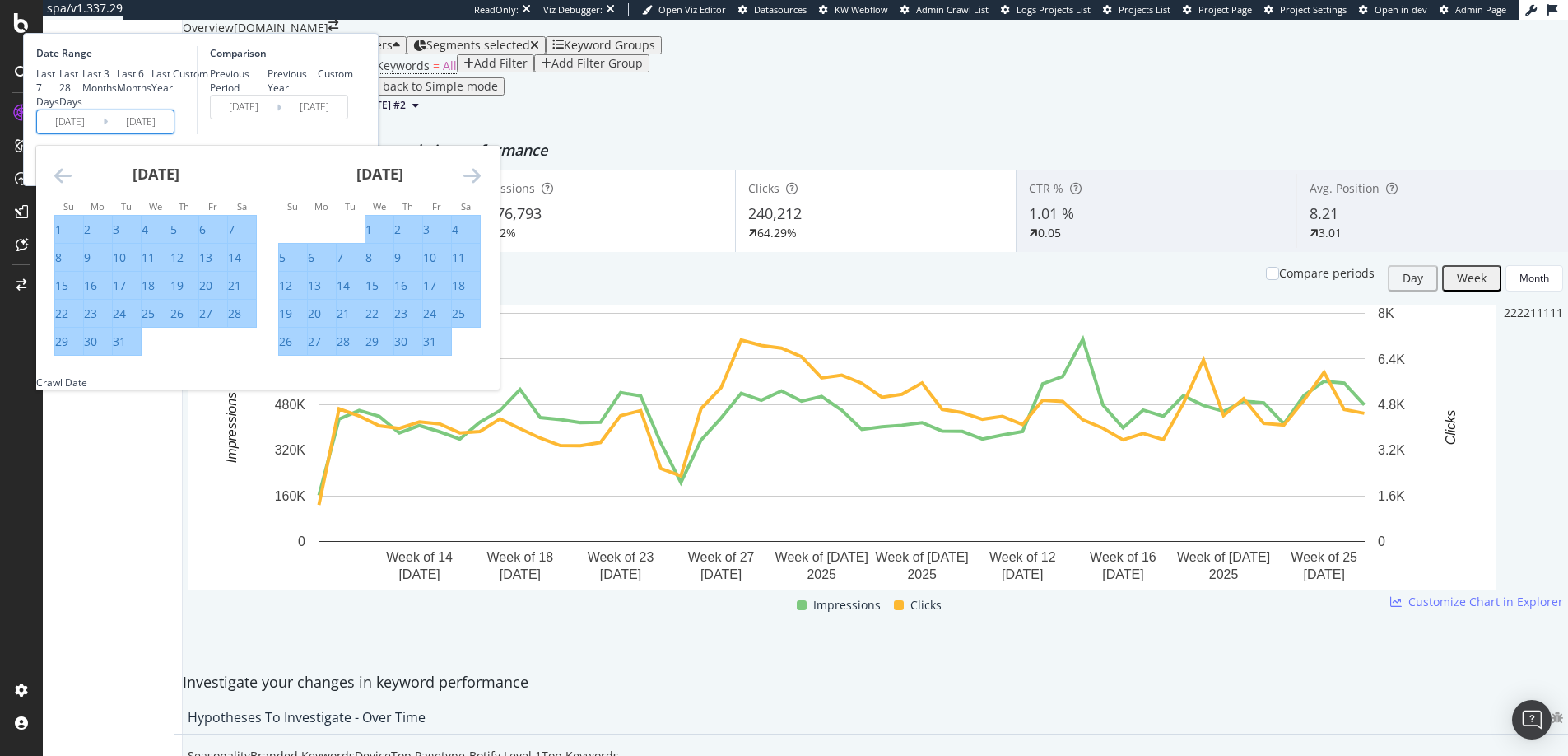
click at [408, 321] on div "23" at bounding box center [401, 314] width 14 height 17
type input "[DATE]"
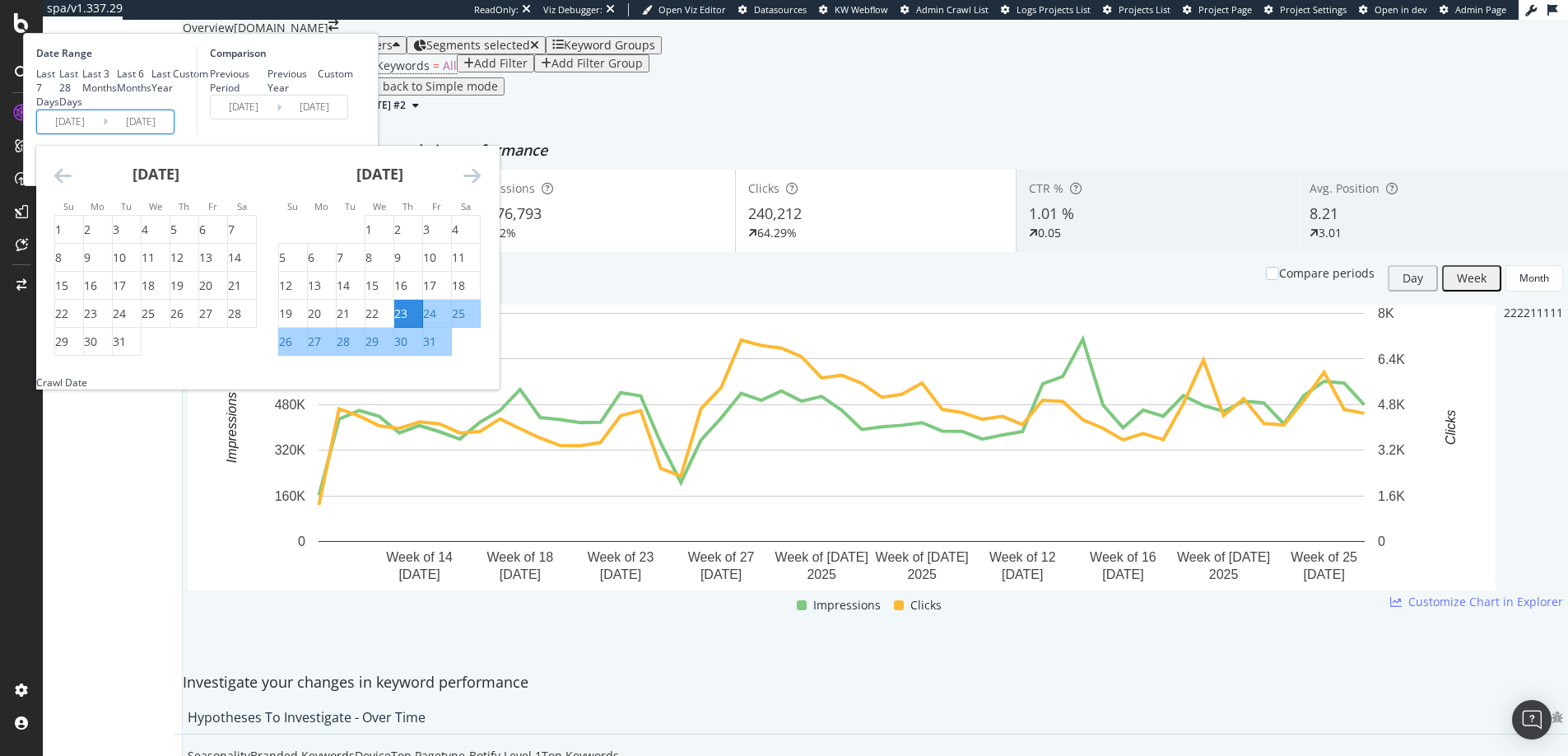
click at [481, 185] on icon "Move forward to switch to the next month." at bounding box center [472, 175] width 17 height 19
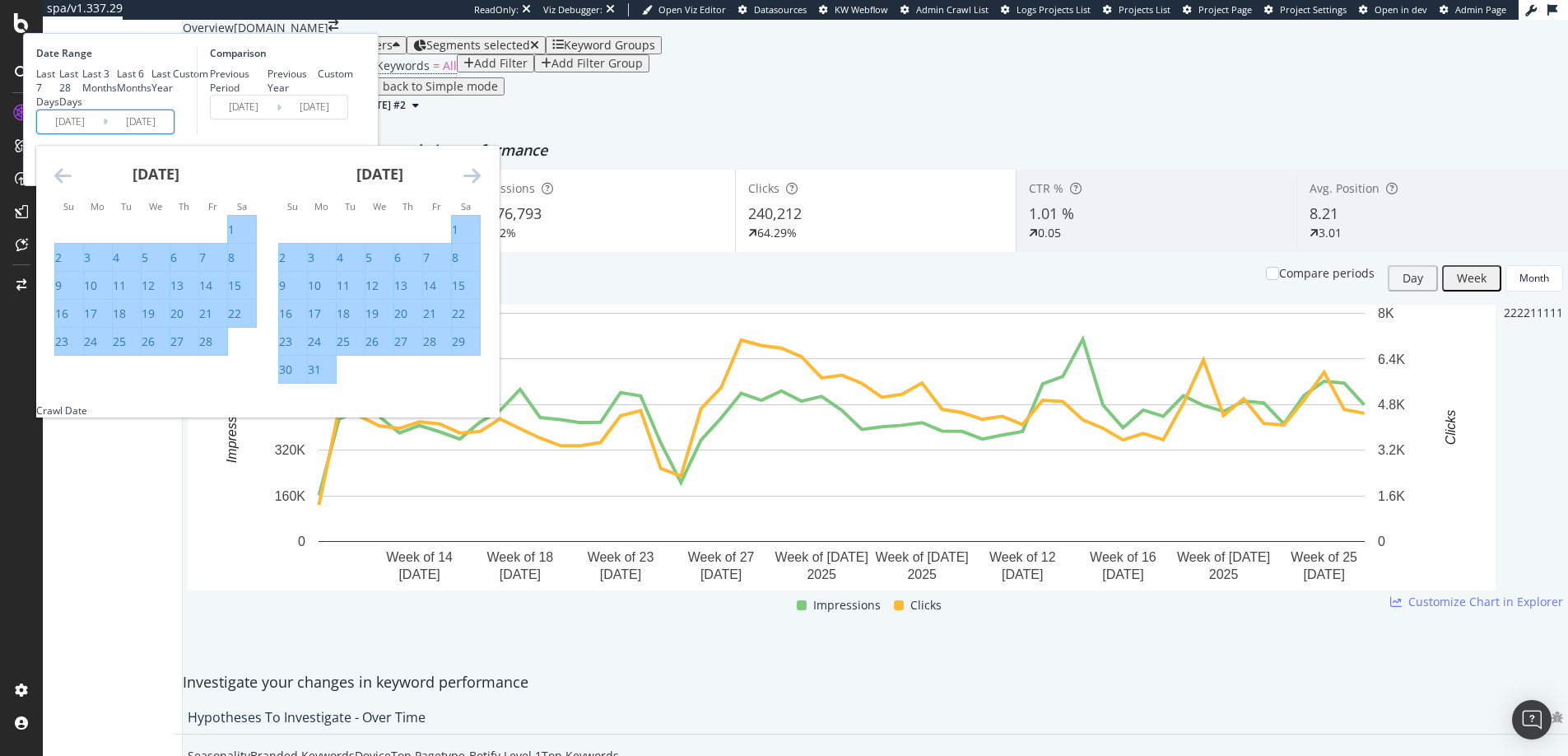
click at [481, 185] on icon "Move forward to switch to the next month." at bounding box center [472, 175] width 17 height 19
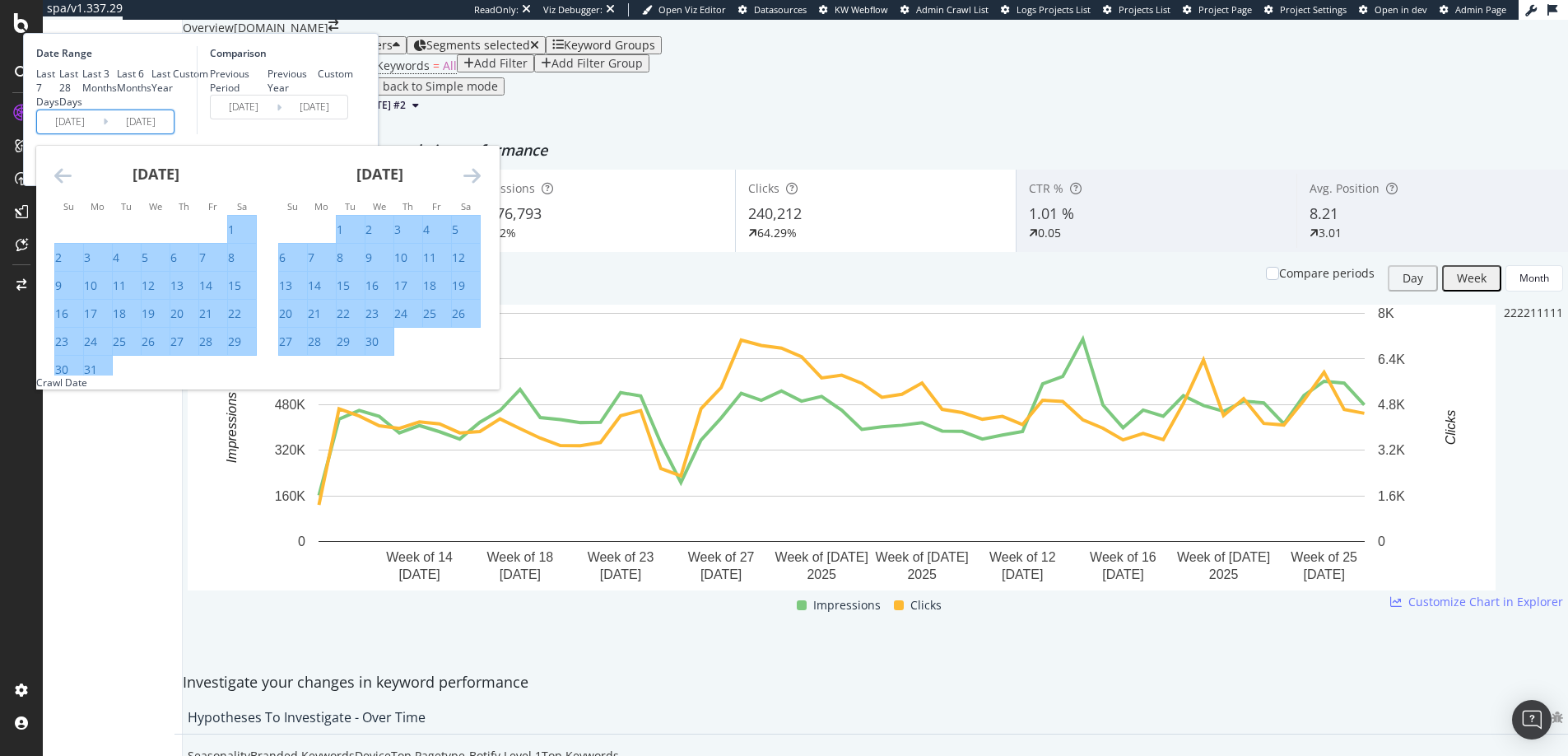
click at [481, 185] on icon "Move forward to switch to the next month." at bounding box center [472, 175] width 17 height 19
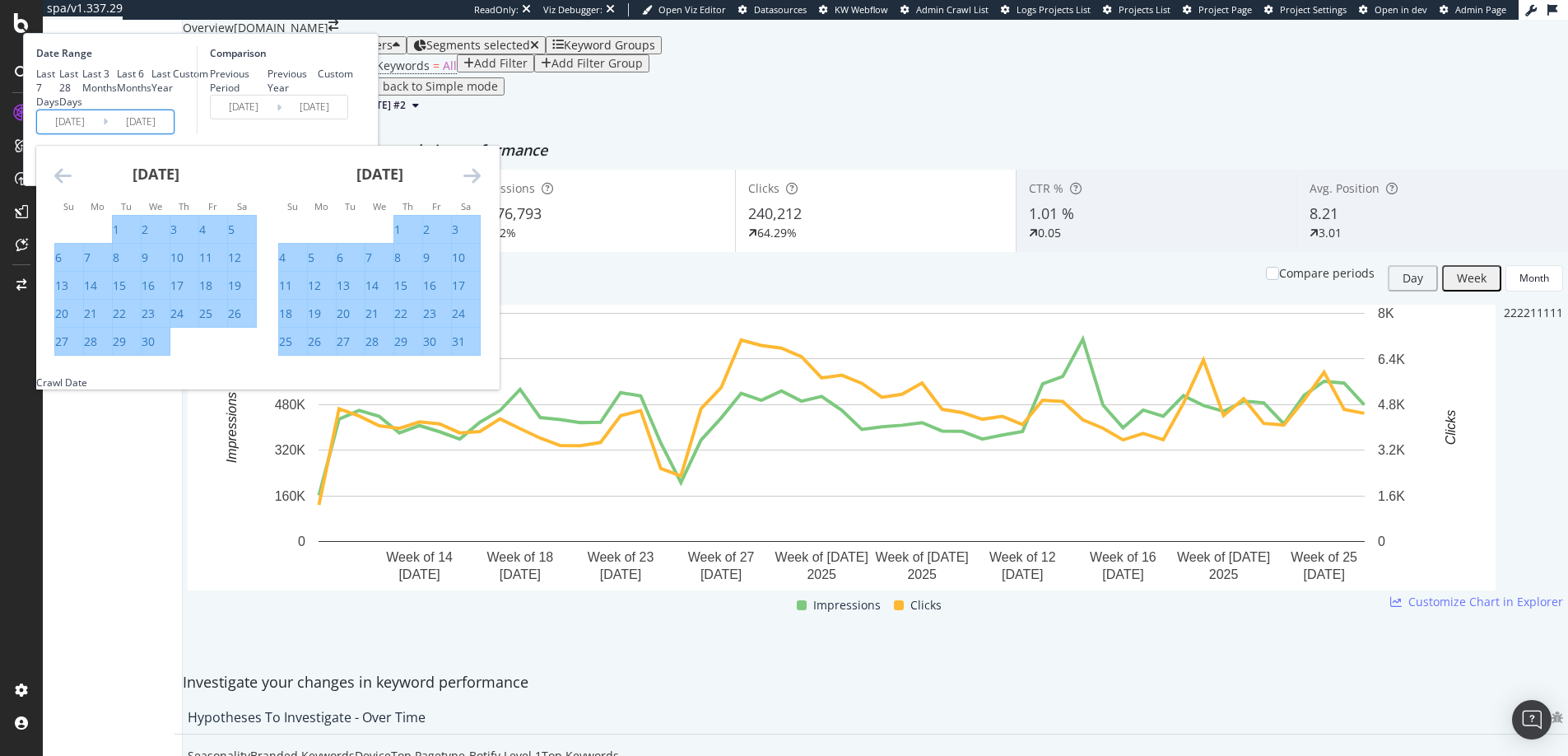
click at [321, 321] on div "19" at bounding box center [315, 314] width 14 height 17
type input "[DATE]"
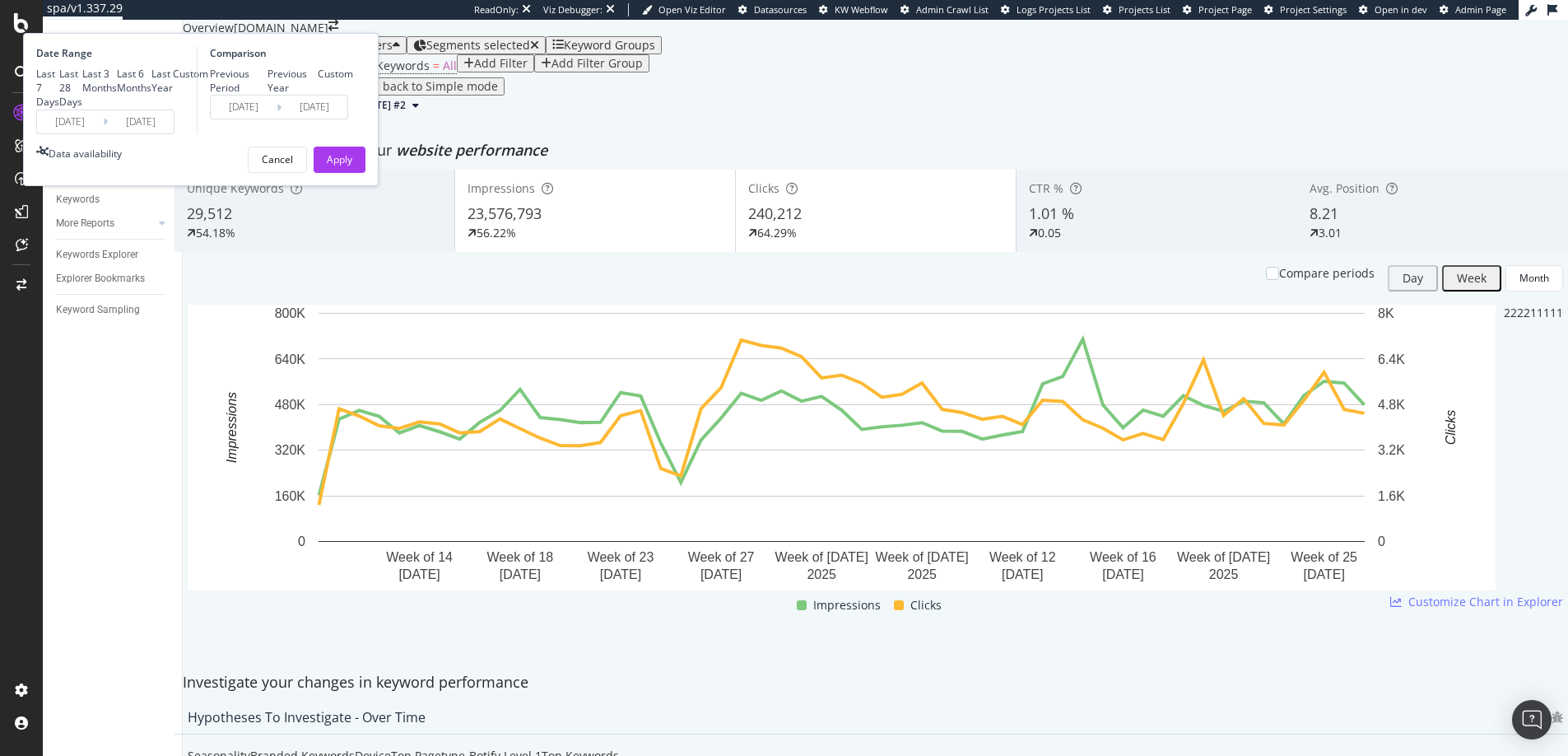
click at [319, 94] on div "Previous Year" at bounding box center [293, 80] width 51 height 28
type input "[DATE]"
click at [353, 166] on div "Apply" at bounding box center [339, 159] width 25 height 14
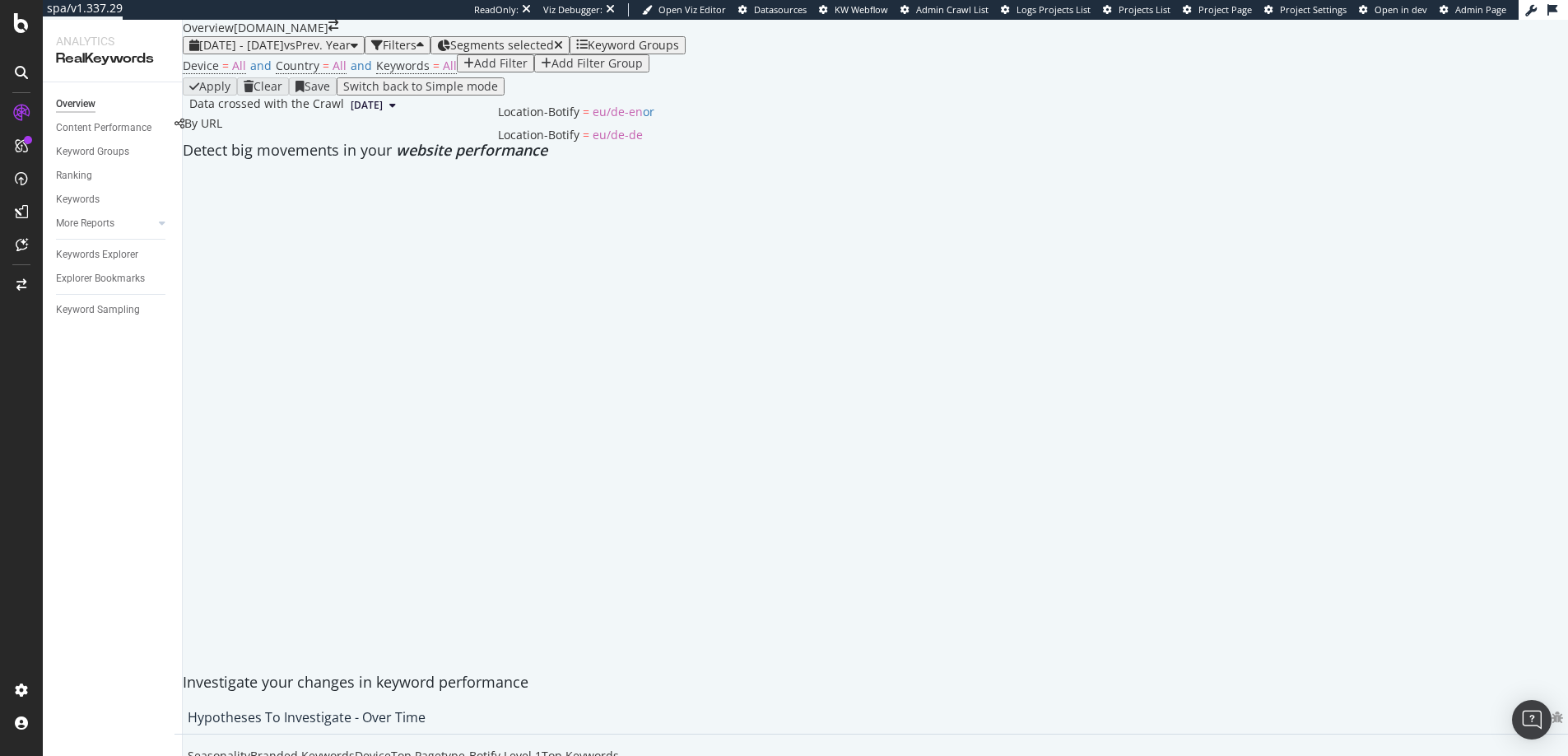
click at [554, 52] on span "Segments selected" at bounding box center [502, 45] width 104 height 16
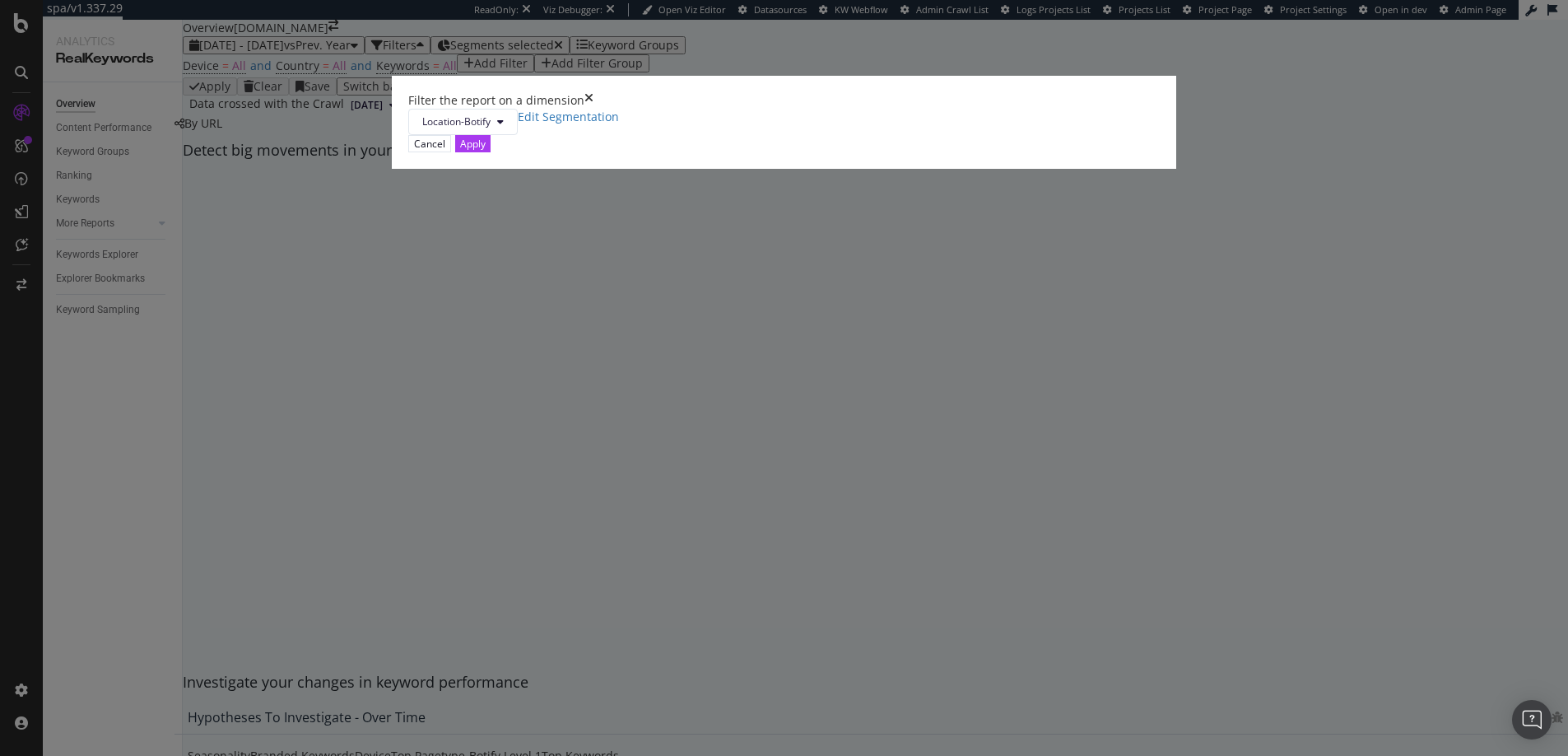
click at [880, 65] on div "Filter the report on a dimension Location-Botify Edit Segmentation Cancel Apply" at bounding box center [784, 378] width 1568 height 756
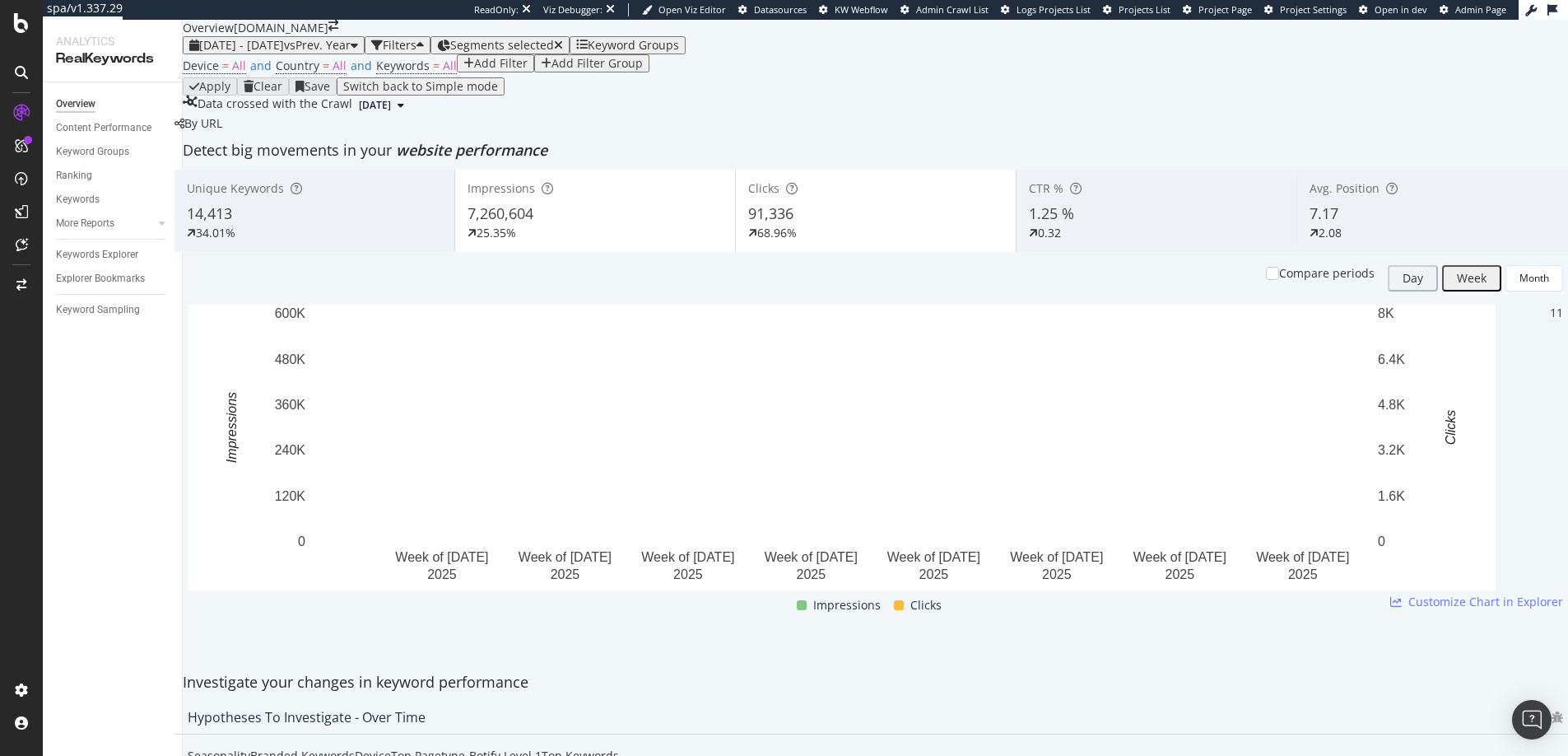
scroll to position [14, 0]
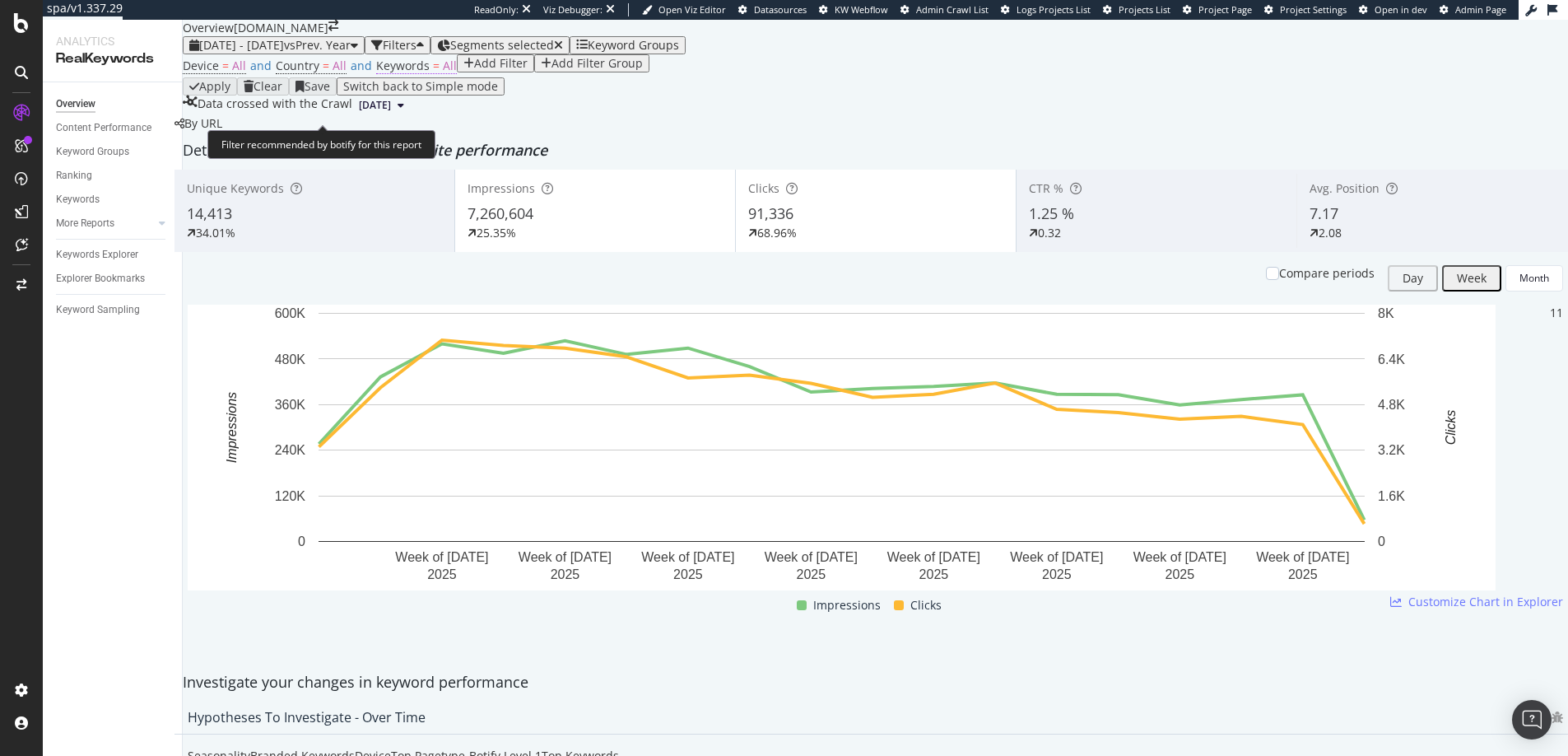
click at [443, 73] on span "All" at bounding box center [450, 65] width 14 height 16
click at [401, 124] on div "All" at bounding box center [392, 119] width 18 height 12
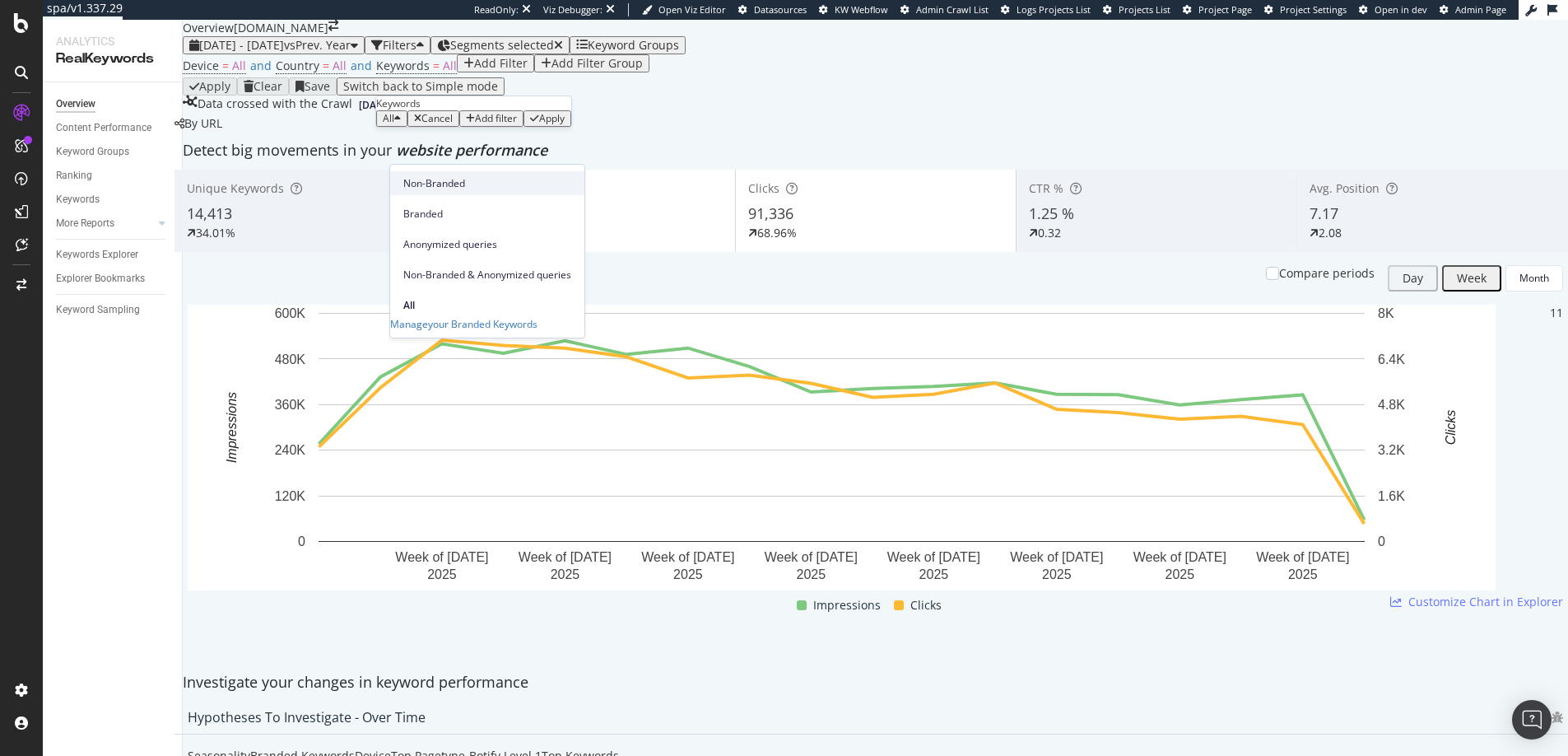
click at [434, 180] on span "Non-Branded" at bounding box center [487, 184] width 168 height 15
click at [589, 124] on div "Apply" at bounding box center [602, 119] width 25 height 12
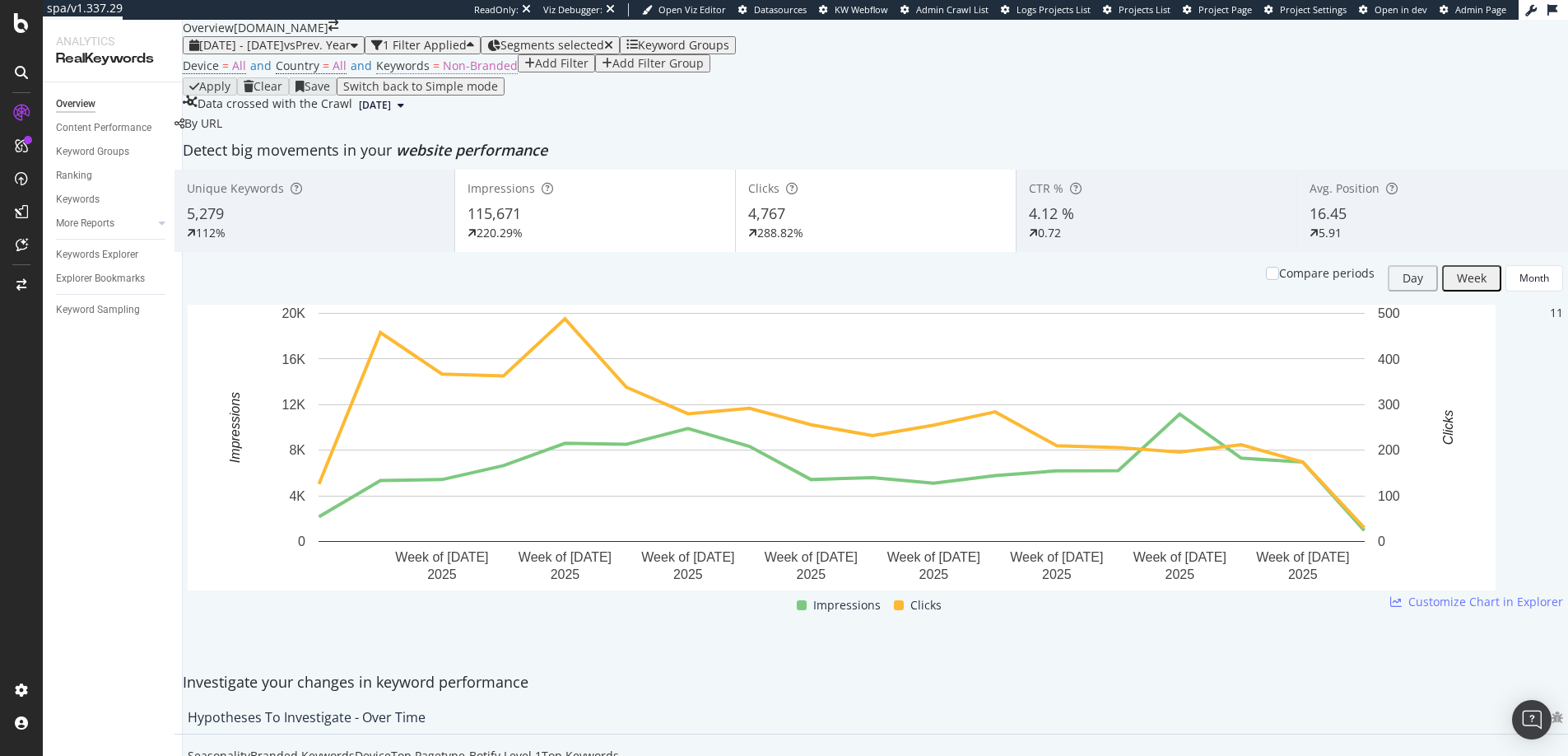
click at [443, 73] on span "Non-Branded" at bounding box center [480, 65] width 75 height 16
click at [460, 111] on div "Keywords" at bounding box center [499, 103] width 246 height 14
click at [442, 125] on span "Non-Branded" at bounding box center [414, 118] width 62 height 14
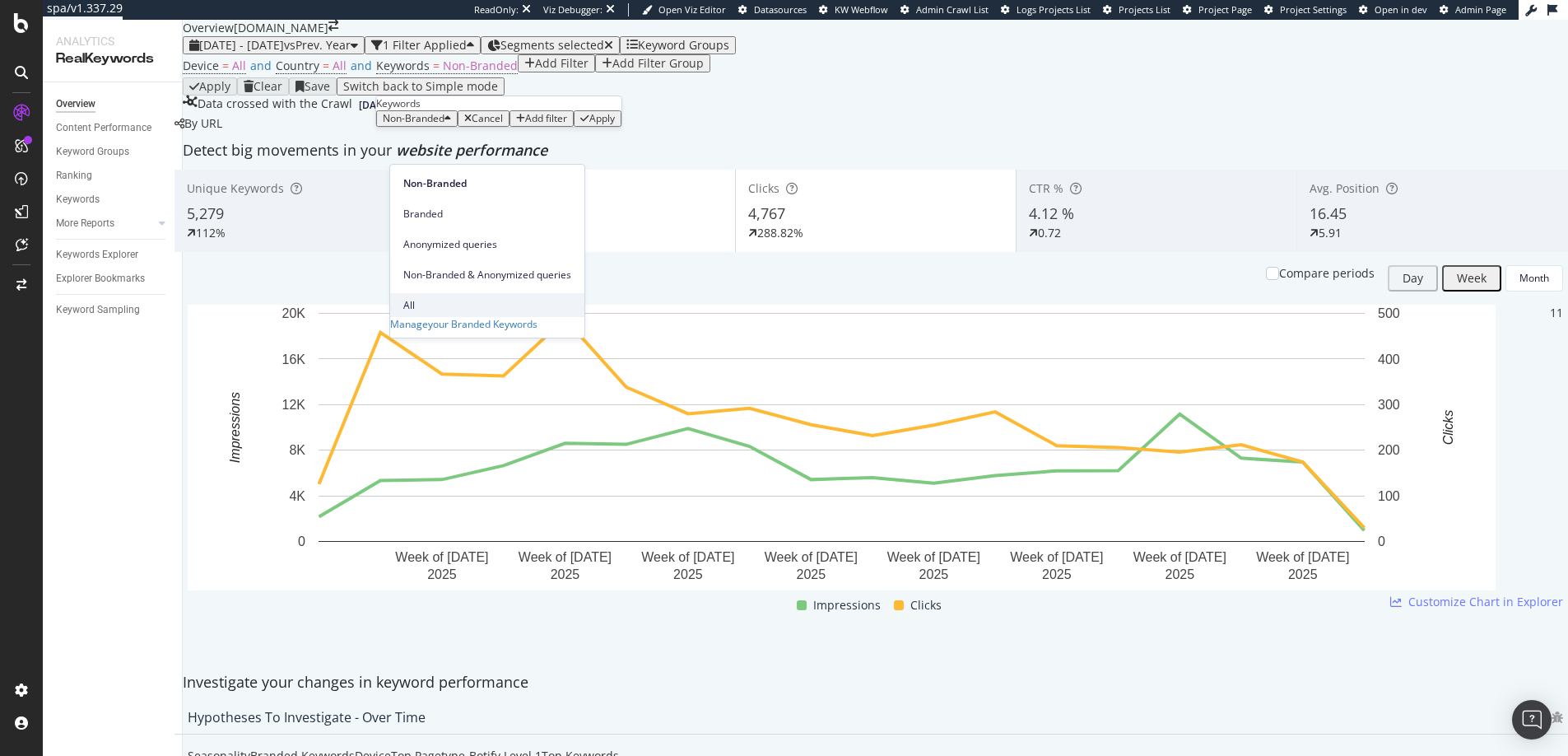
click at [431, 298] on span "All" at bounding box center [487, 305] width 168 height 15
click at [570, 127] on div "All Cancel Add filter Apply" at bounding box center [473, 119] width 195 height 17
click at [558, 124] on div "Apply" at bounding box center [552, 119] width 25 height 12
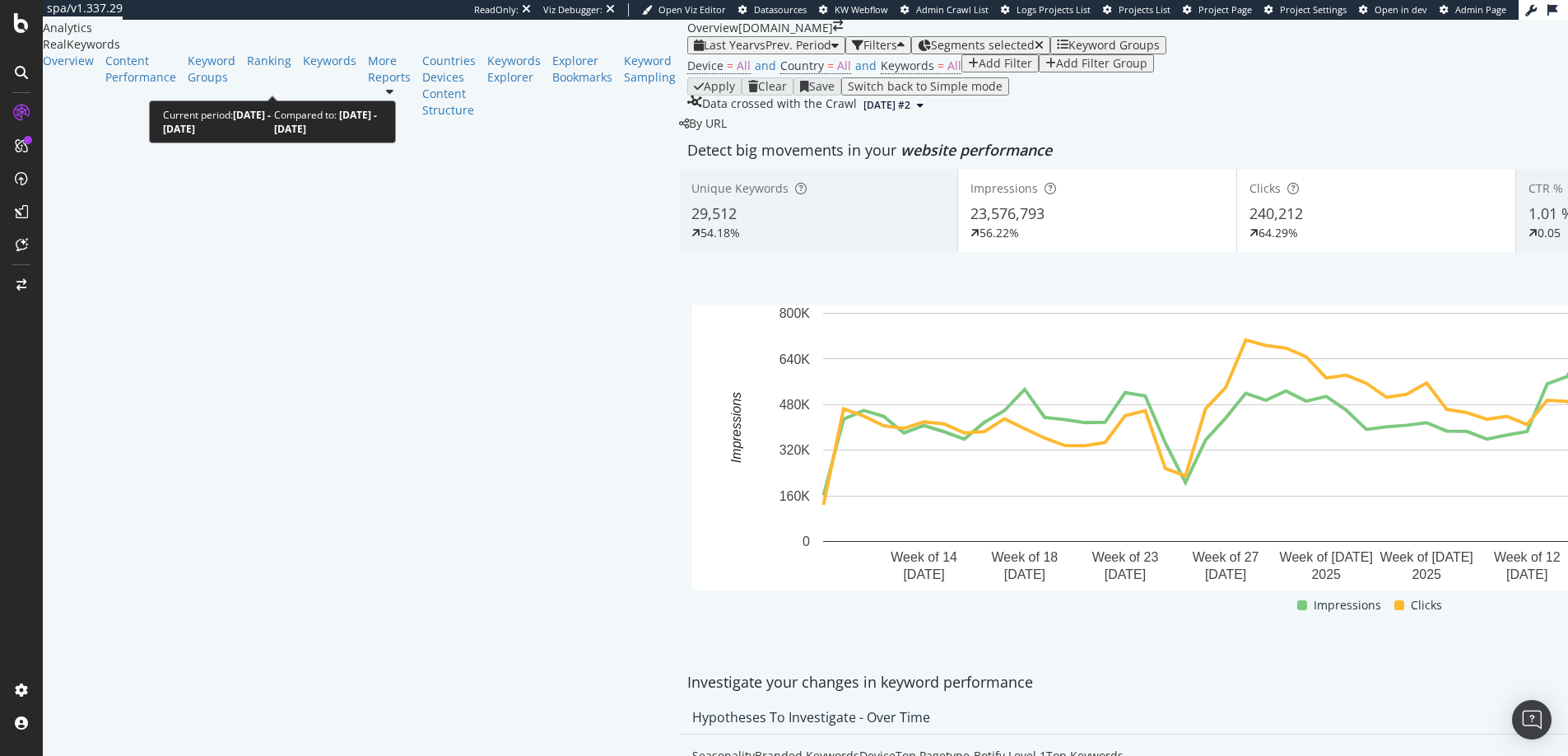
click at [754, 52] on span "vs Prev. Period" at bounding box center [793, 45] width 78 height 16
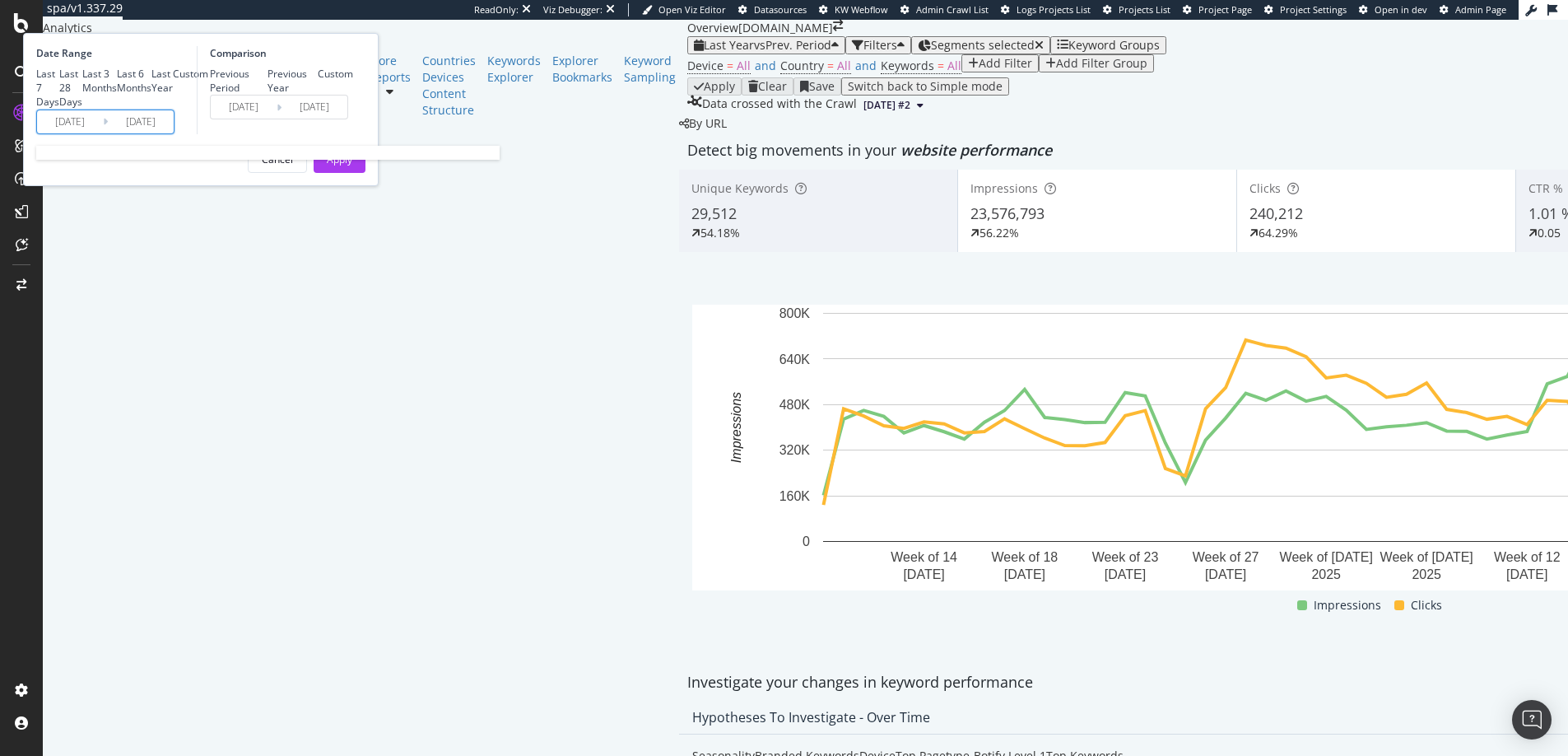
click at [103, 133] on input "[DATE]" at bounding box center [70, 122] width 66 height 23
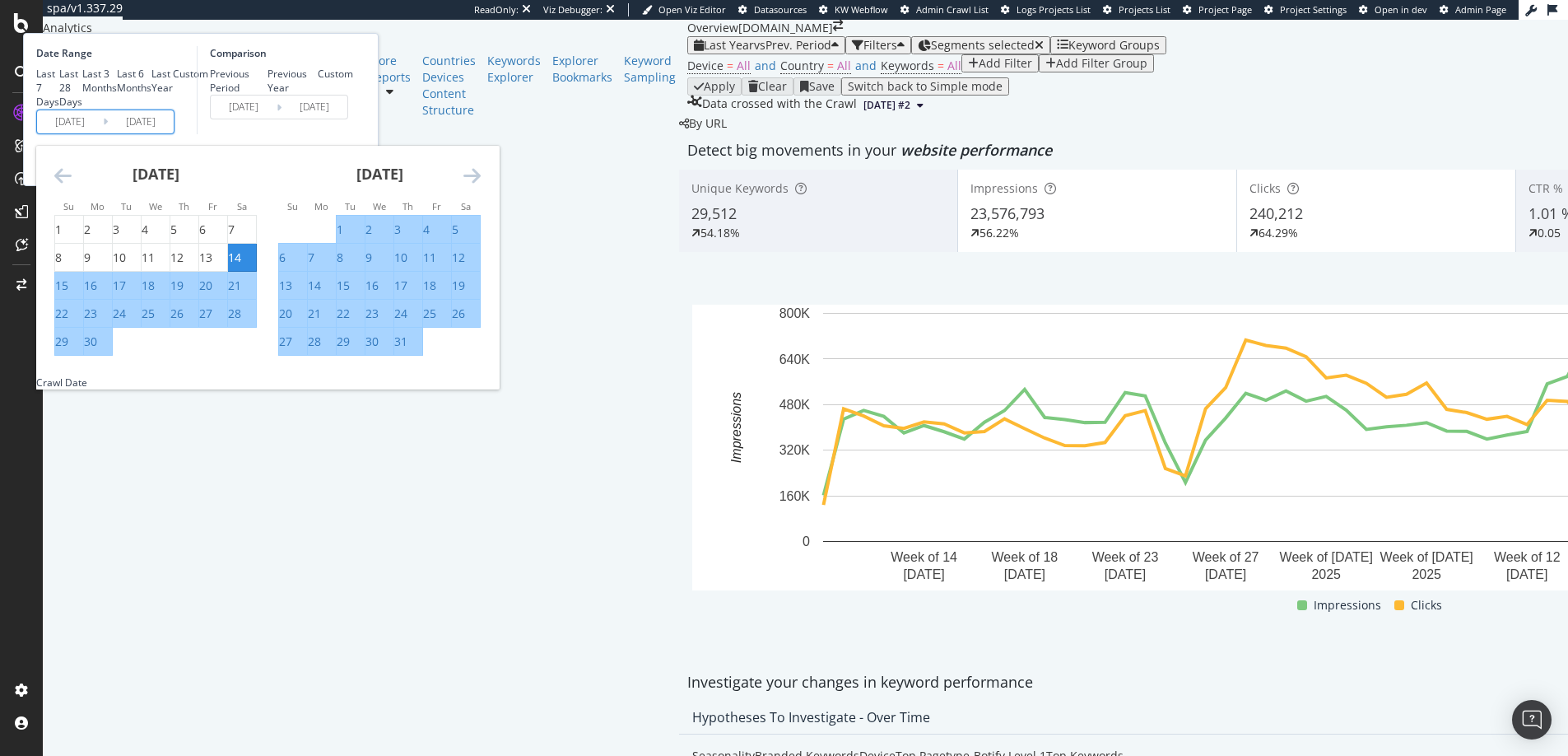
click at [491, 314] on div "[DATE] 1 2 3 4 5 6 7 8 9 10 11 12 13 14 15 16 17 18 19 20 21 22 23 24 25 26 27 …" at bounding box center [379, 251] width 224 height 211
click at [481, 185] on icon "Move forward to switch to the next month." at bounding box center [472, 175] width 17 height 19
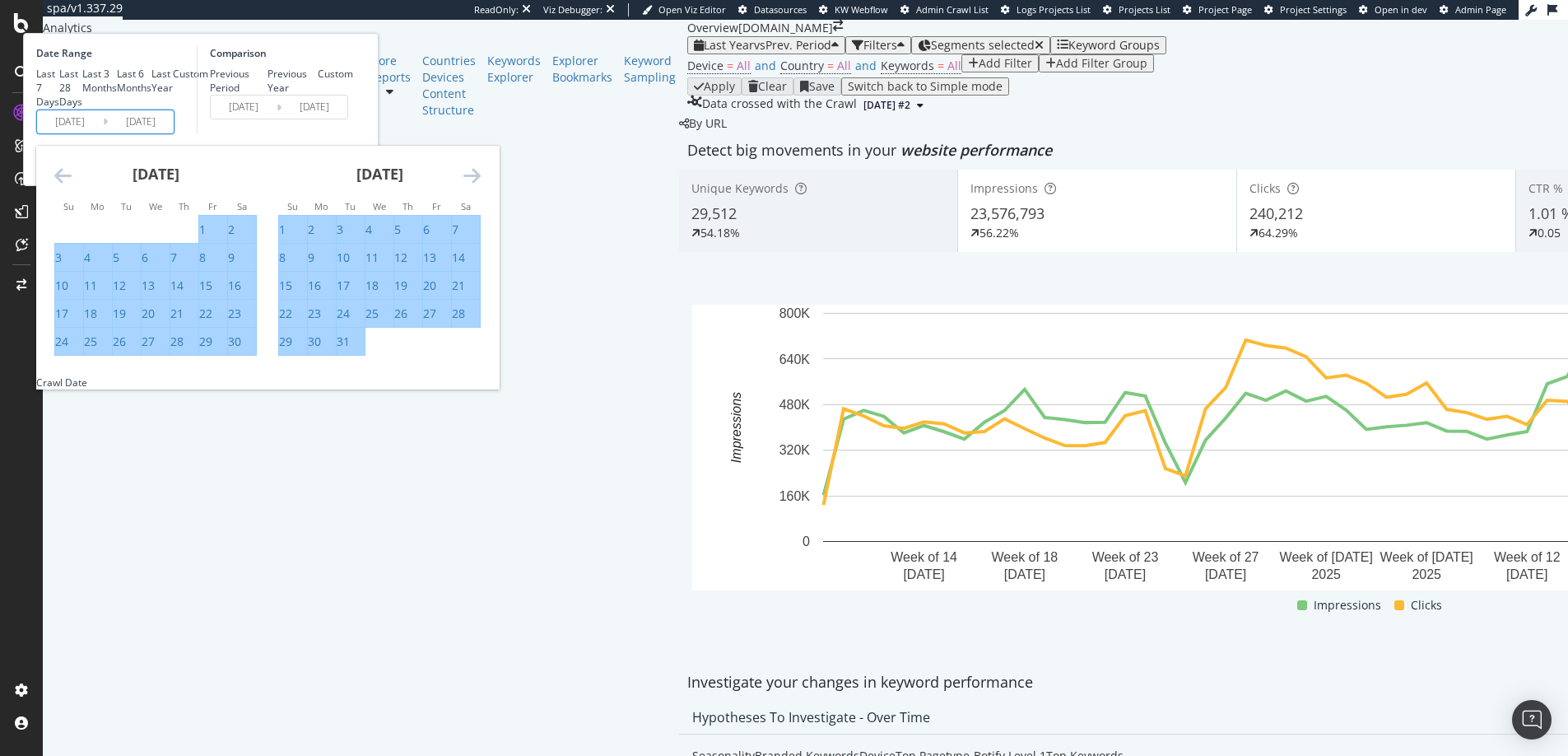
click at [481, 185] on icon "Move forward to switch to the next month." at bounding box center [472, 175] width 17 height 19
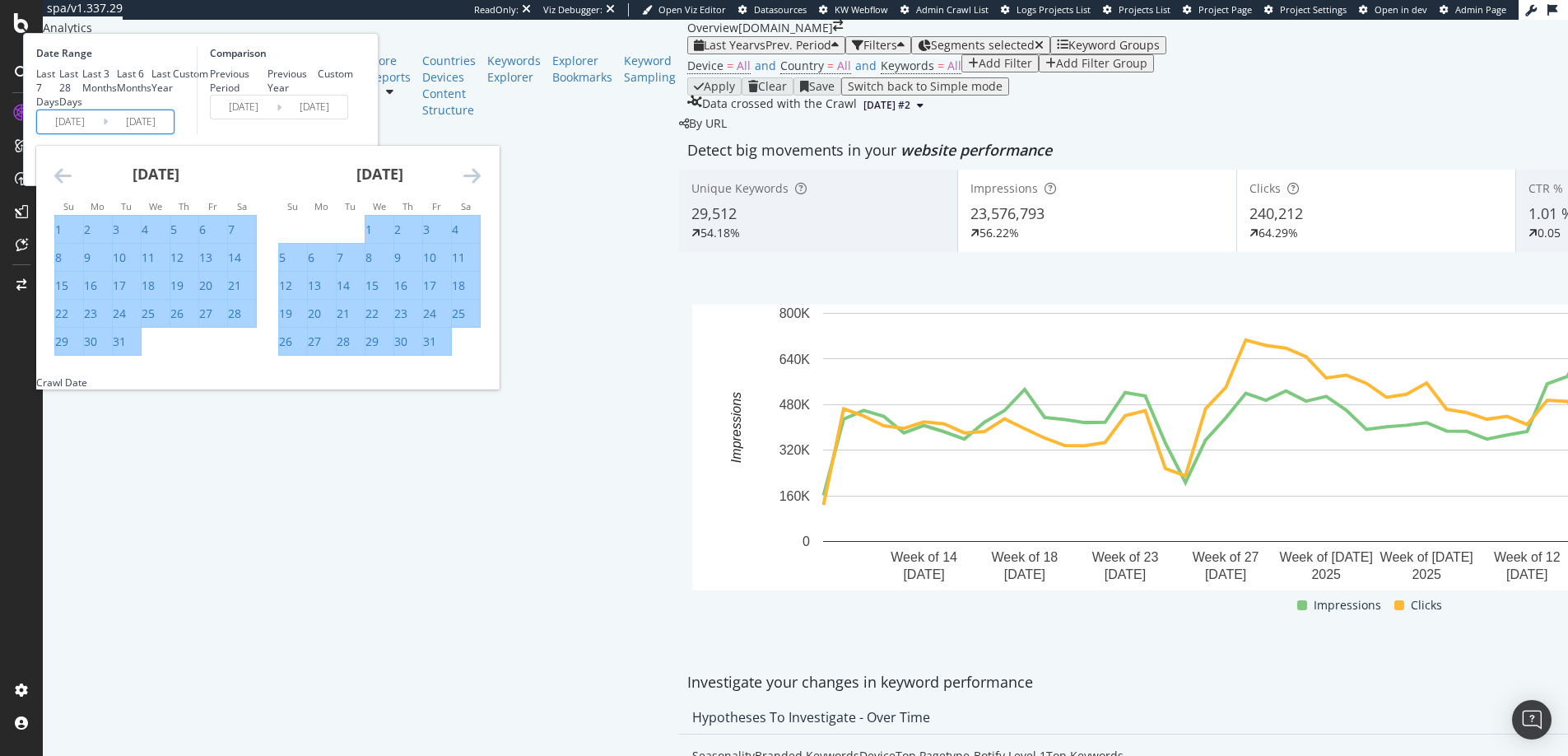
click at [481, 185] on icon "Move forward to switch to the next month." at bounding box center [472, 175] width 17 height 19
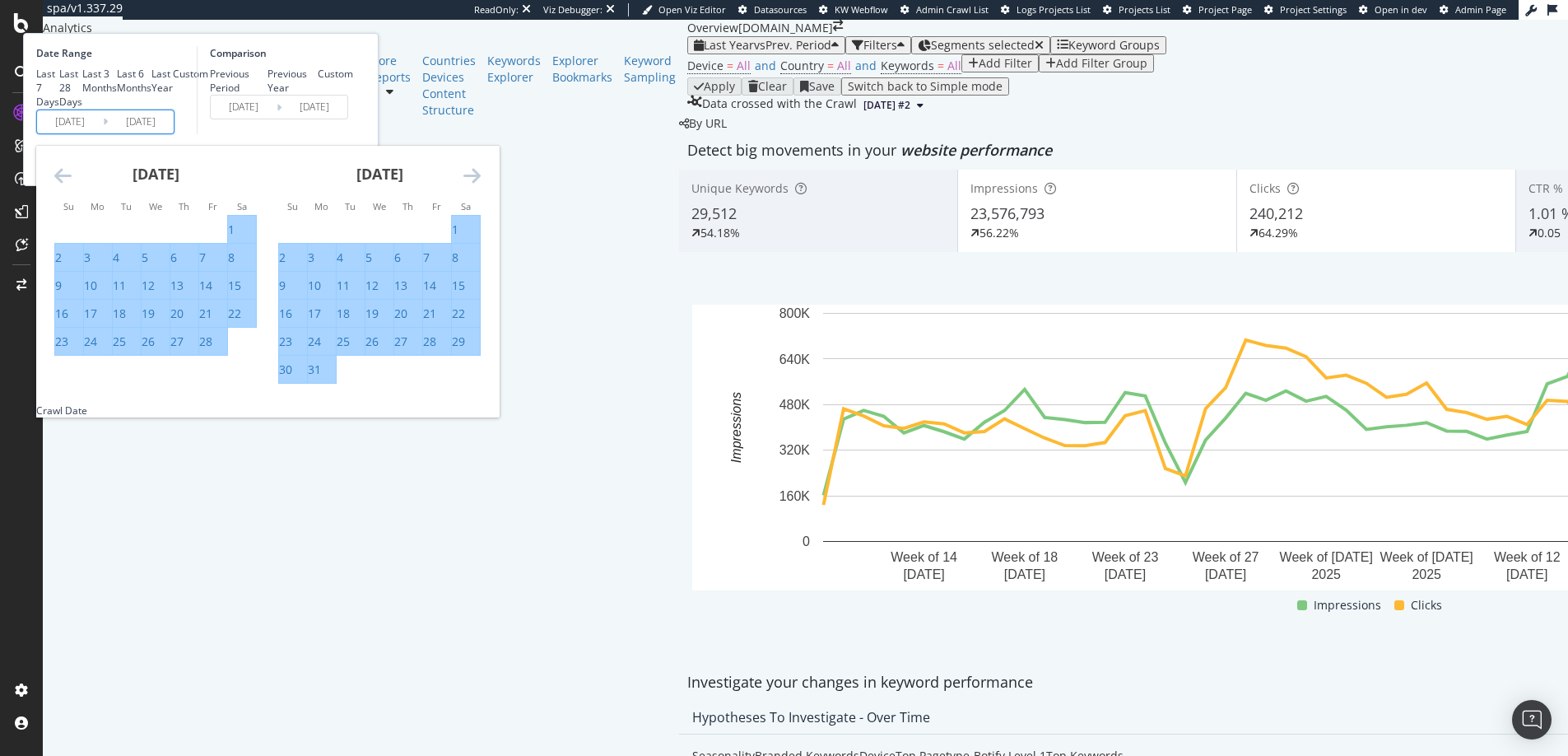
click at [481, 185] on icon "Move forward to switch to the next month." at bounding box center [472, 175] width 17 height 19
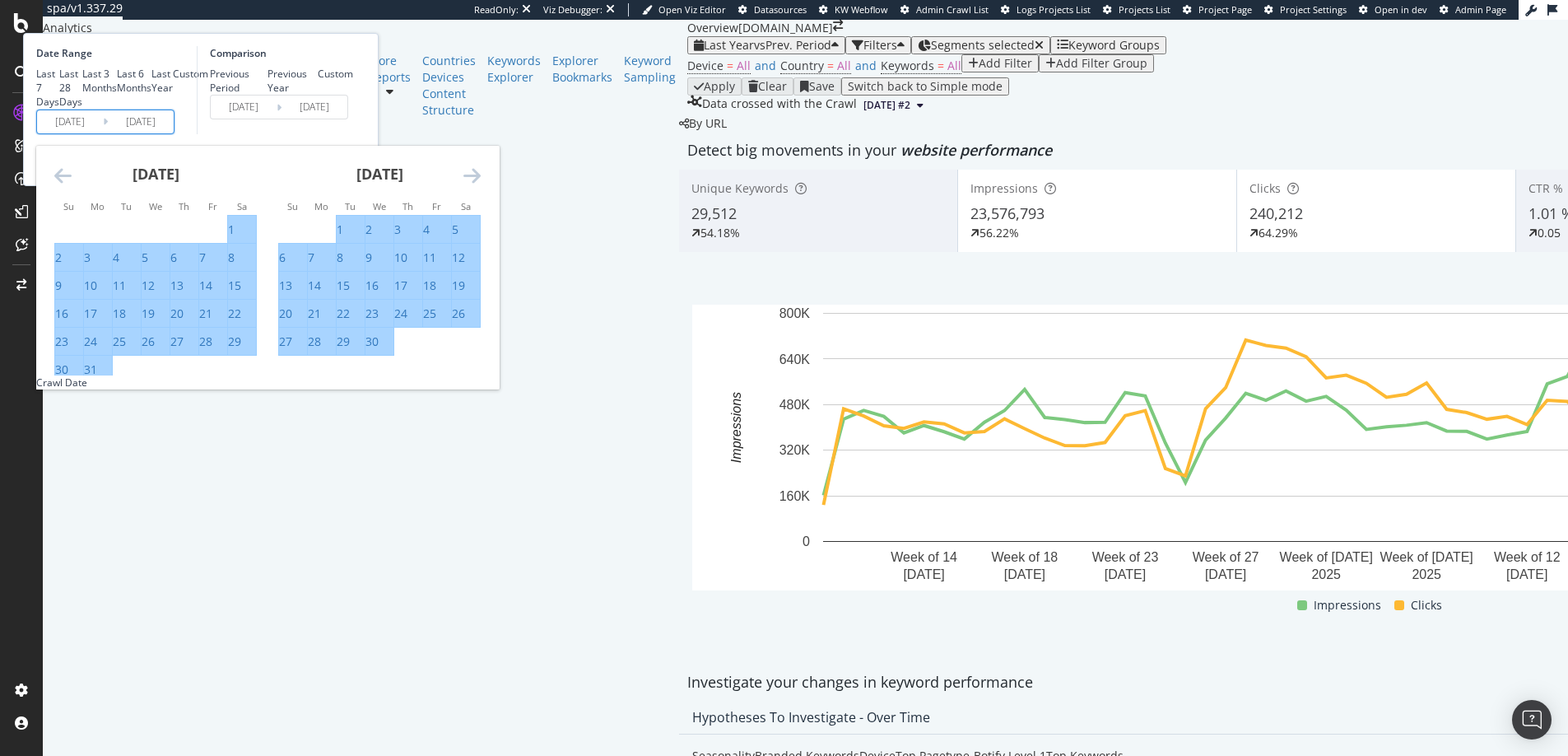
click at [481, 185] on icon "Move forward to switch to the next month." at bounding box center [472, 175] width 17 height 19
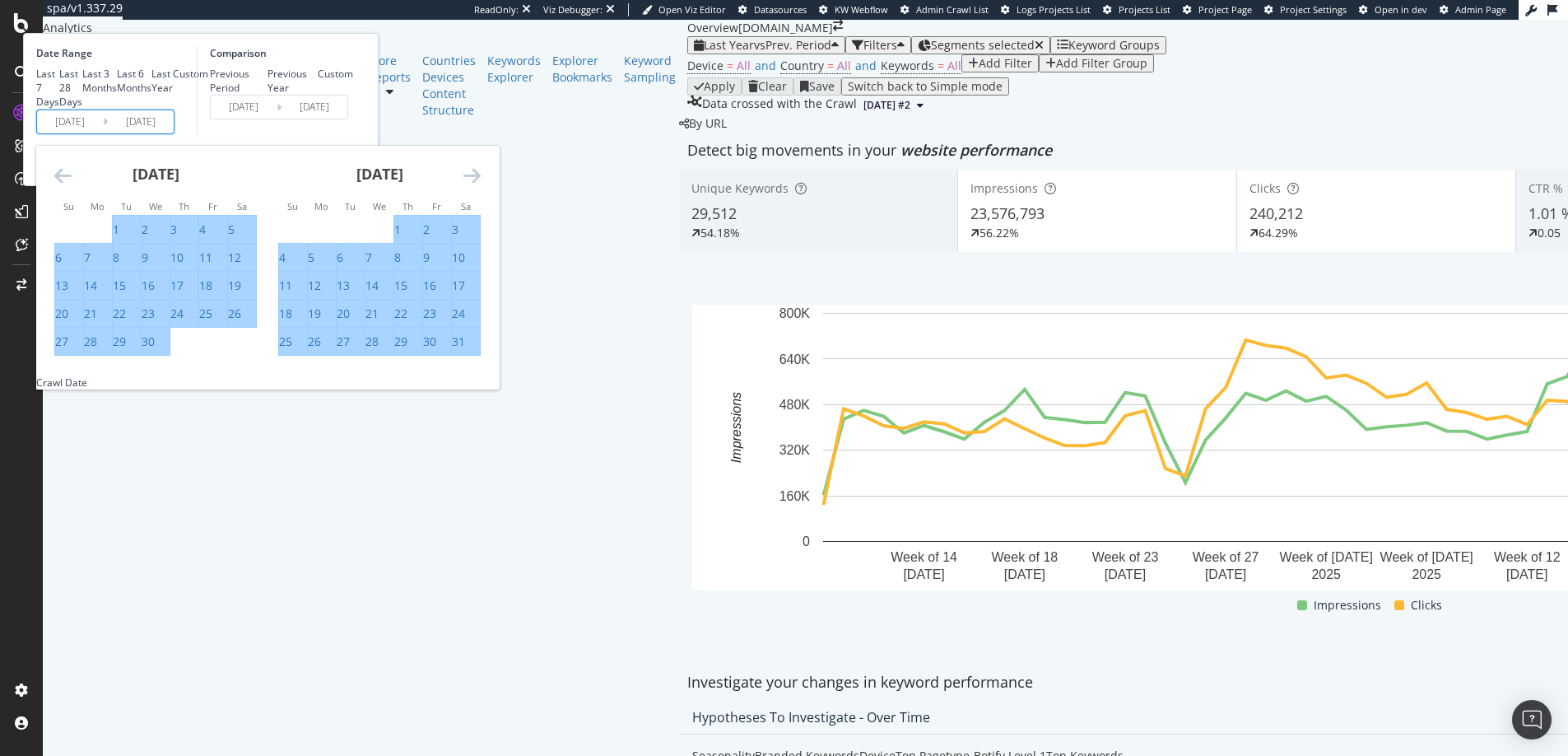
click at [481, 185] on icon "Move forward to switch to the next month." at bounding box center [472, 175] width 17 height 19
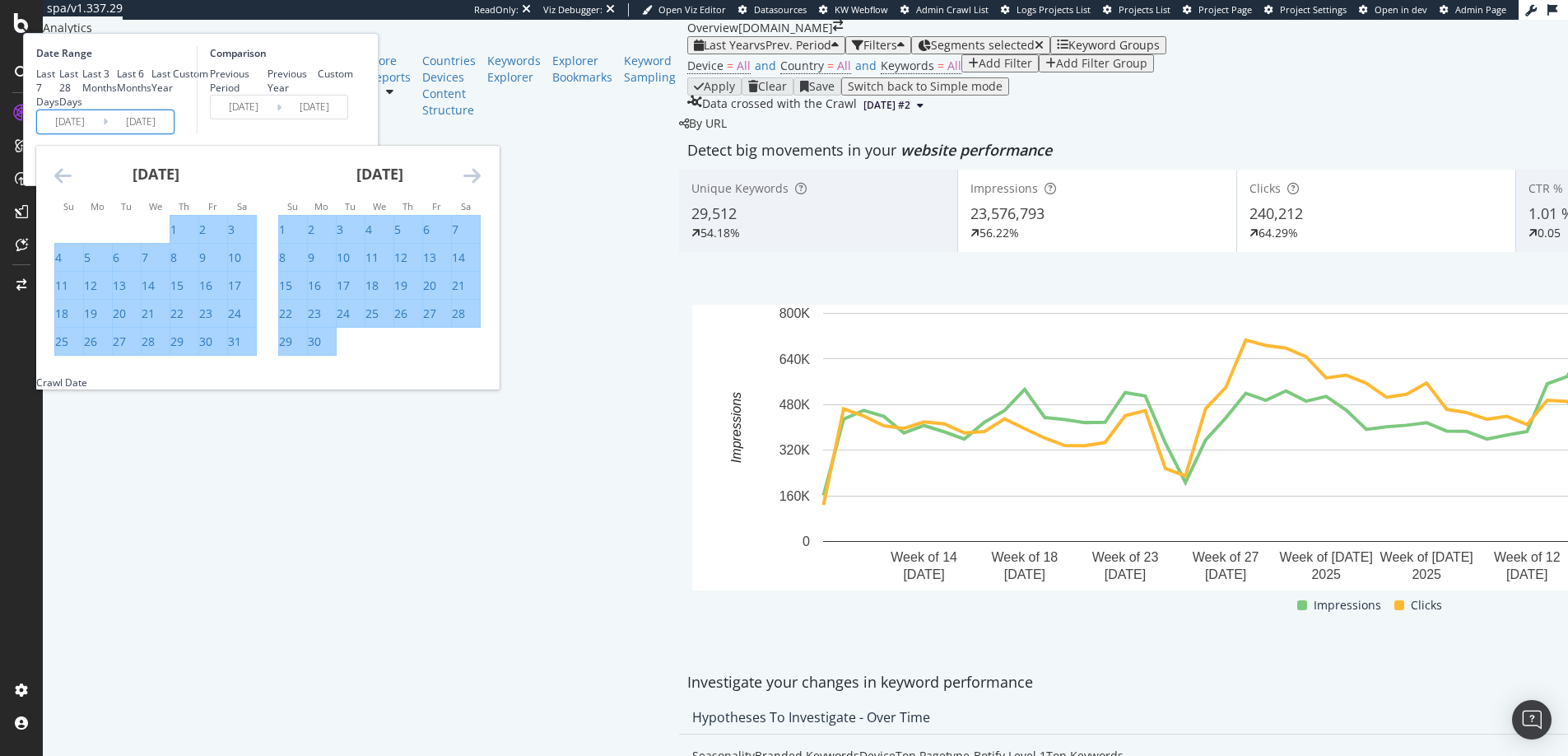
click at [126, 321] on div "20" at bounding box center [120, 314] width 14 height 17
type input "[DATE]"
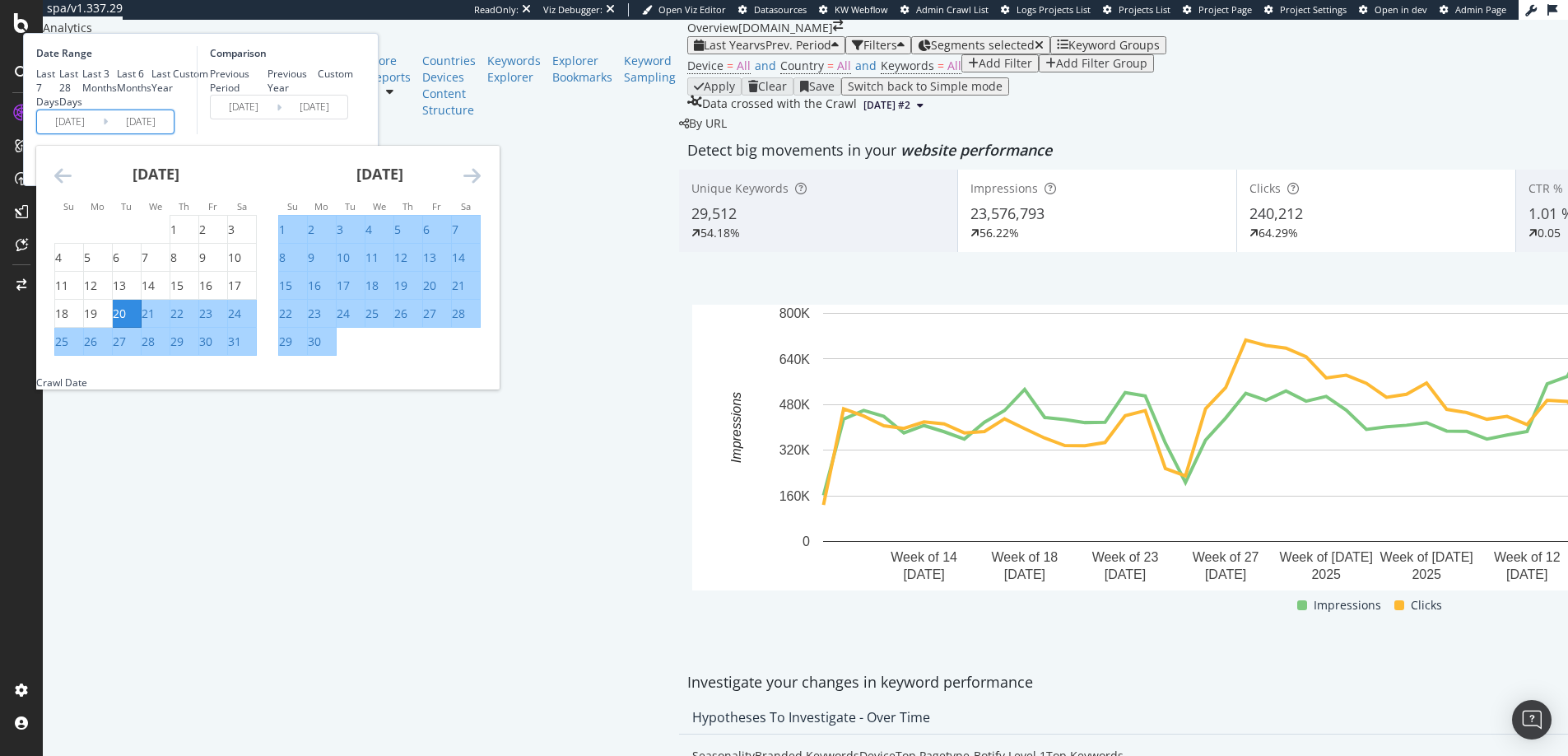
click at [319, 94] on div "Previous Year" at bounding box center [293, 80] width 51 height 28
type input "[DATE]"
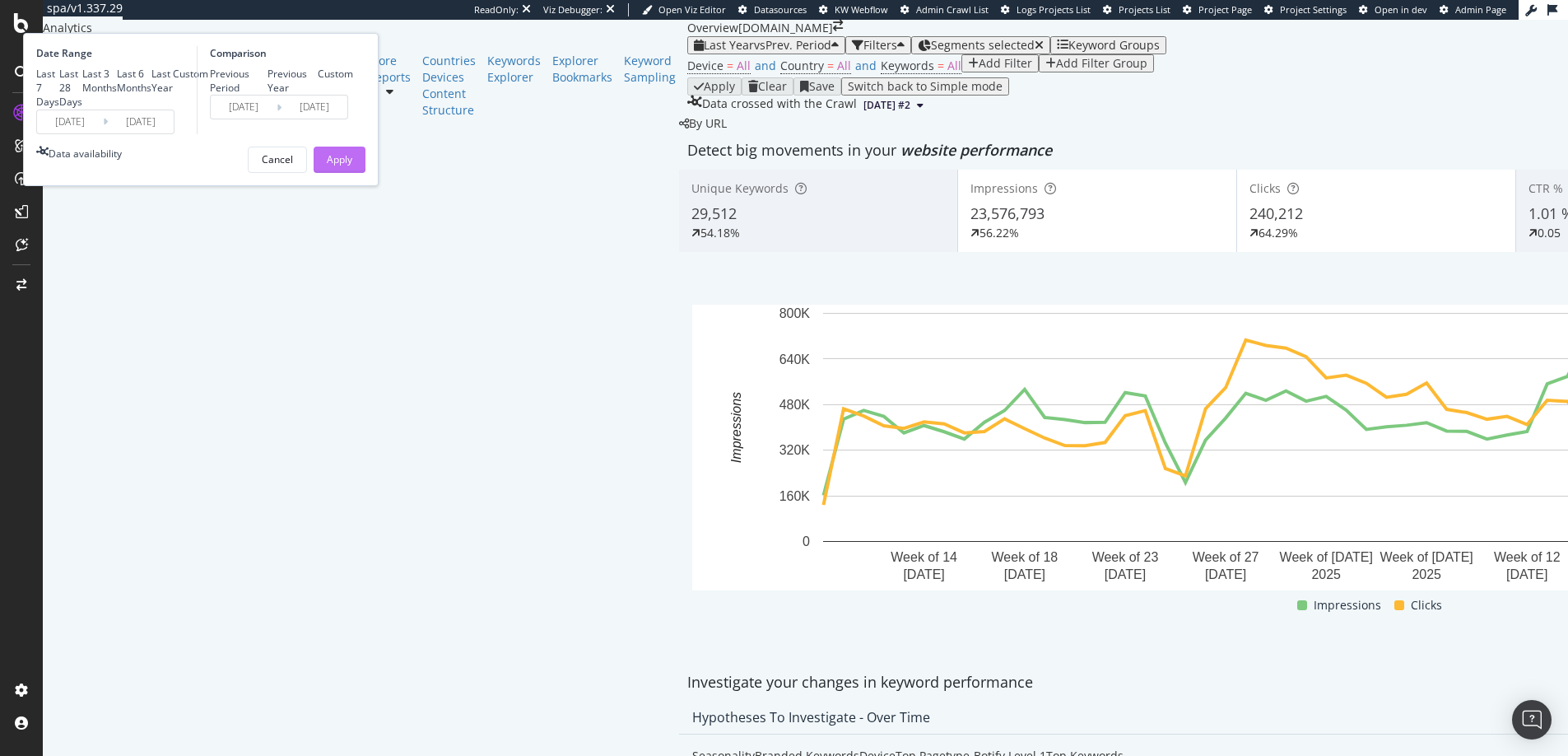
click at [365, 173] on button "Apply" at bounding box center [339, 159] width 51 height 26
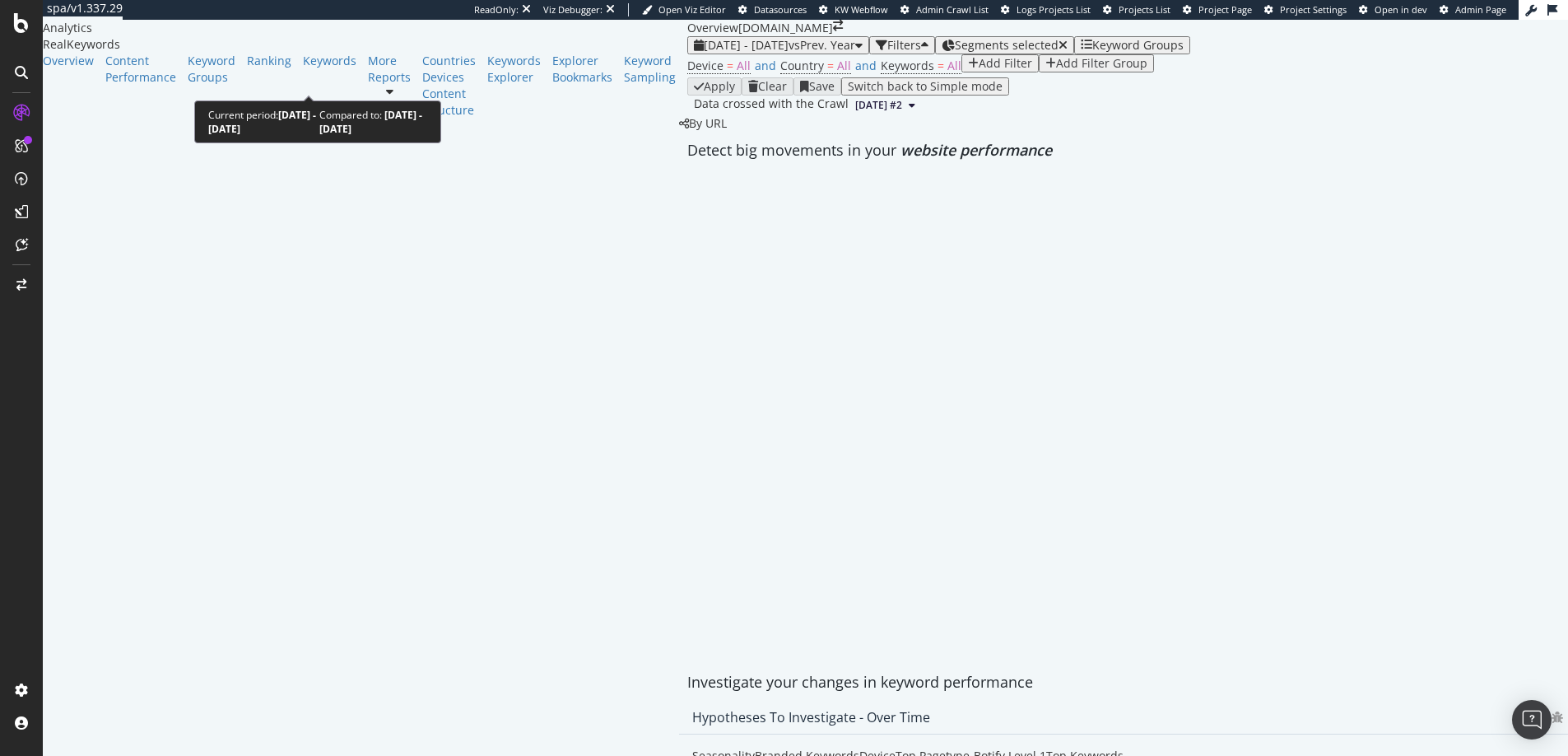
click at [704, 52] on span "[DATE] - [DATE]" at bounding box center [746, 45] width 84 height 16
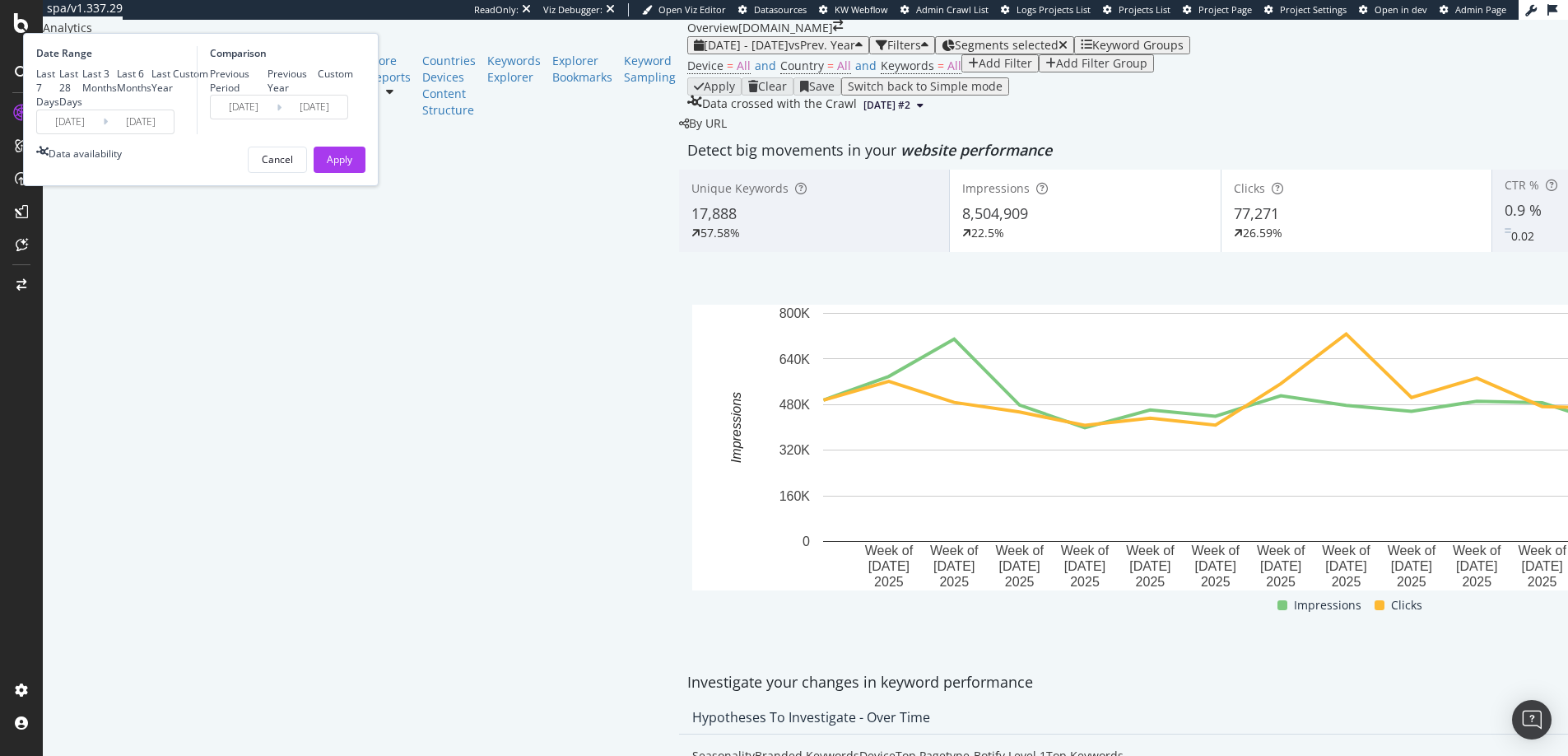
click at [210, 81] on div "Previous Period" at bounding box center [210, 81] width 0 height 0
type input "[DATE]"
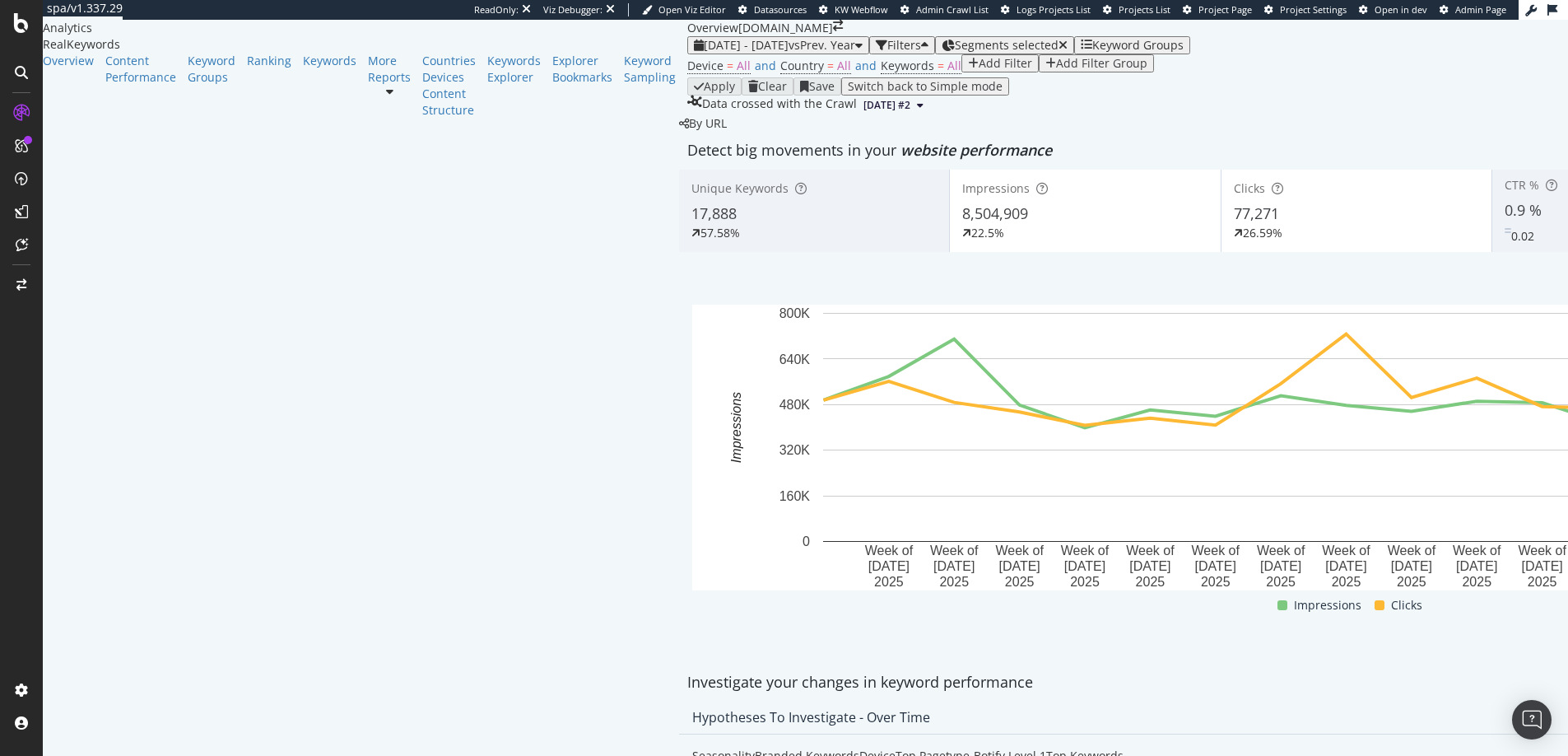
click at [688, 78] on div "Device = All and Country = All and Keywords = All Add Filter Add Filter Group" at bounding box center [1356, 65] width 1338 height 23
click at [948, 73] on span "All" at bounding box center [954, 65] width 14 height 16
click at [401, 138] on div "button" at bounding box center [397, 132] width 7 height 10
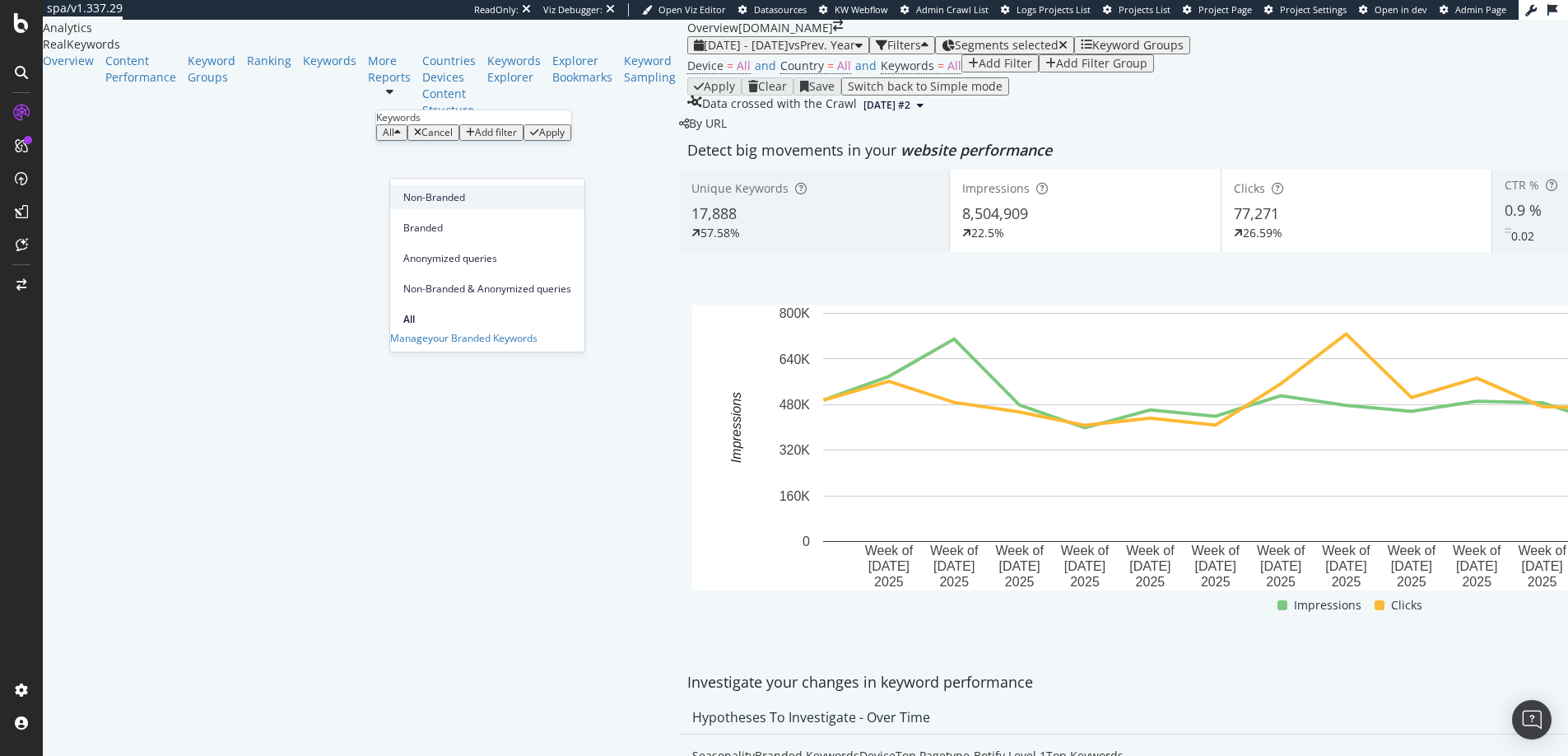
click at [441, 195] on span "Non-Branded" at bounding box center [487, 197] width 168 height 15
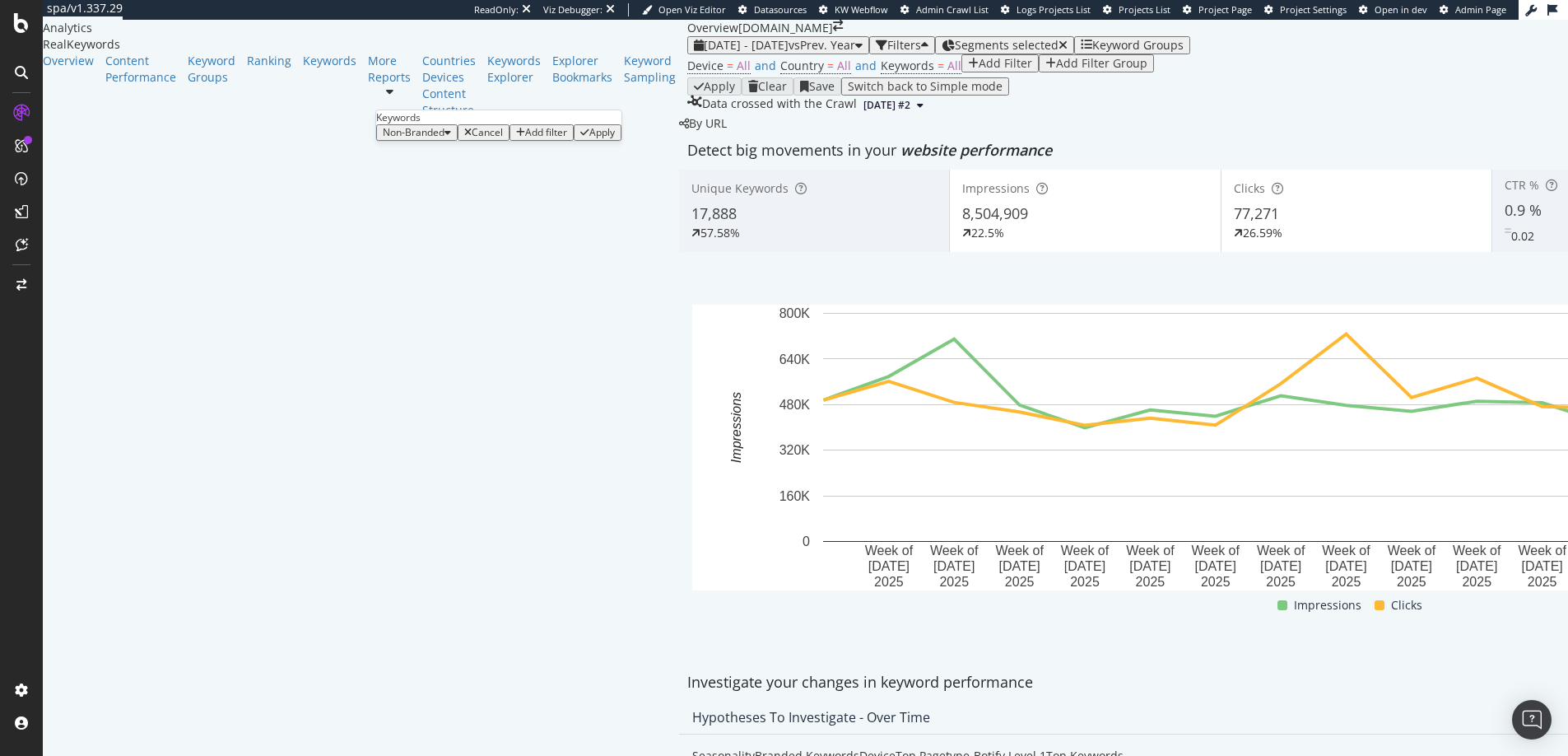
click at [589, 138] on div "Apply" at bounding box center [602, 132] width 25 height 12
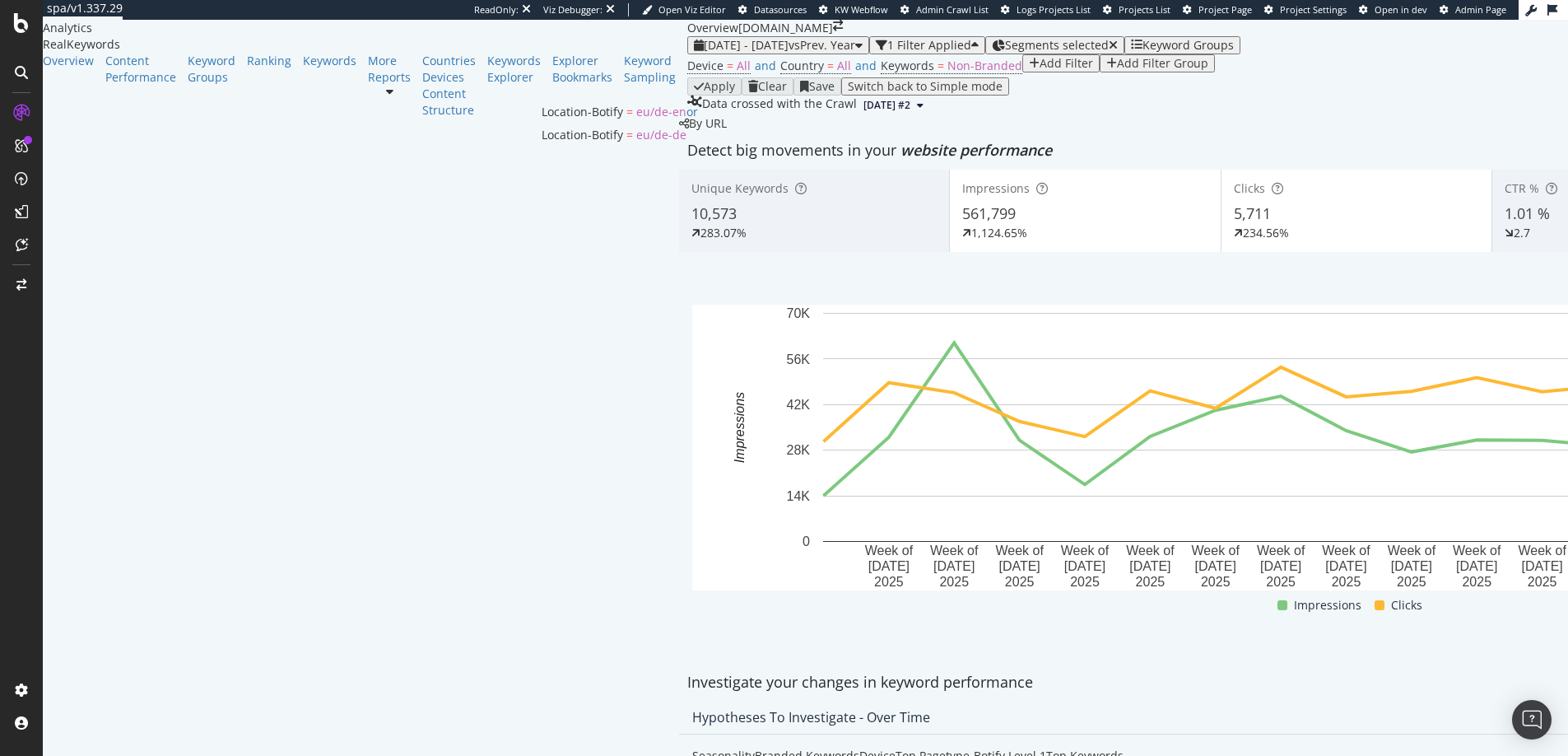
click at [1005, 52] on span "Segments selected" at bounding box center [1057, 45] width 104 height 16
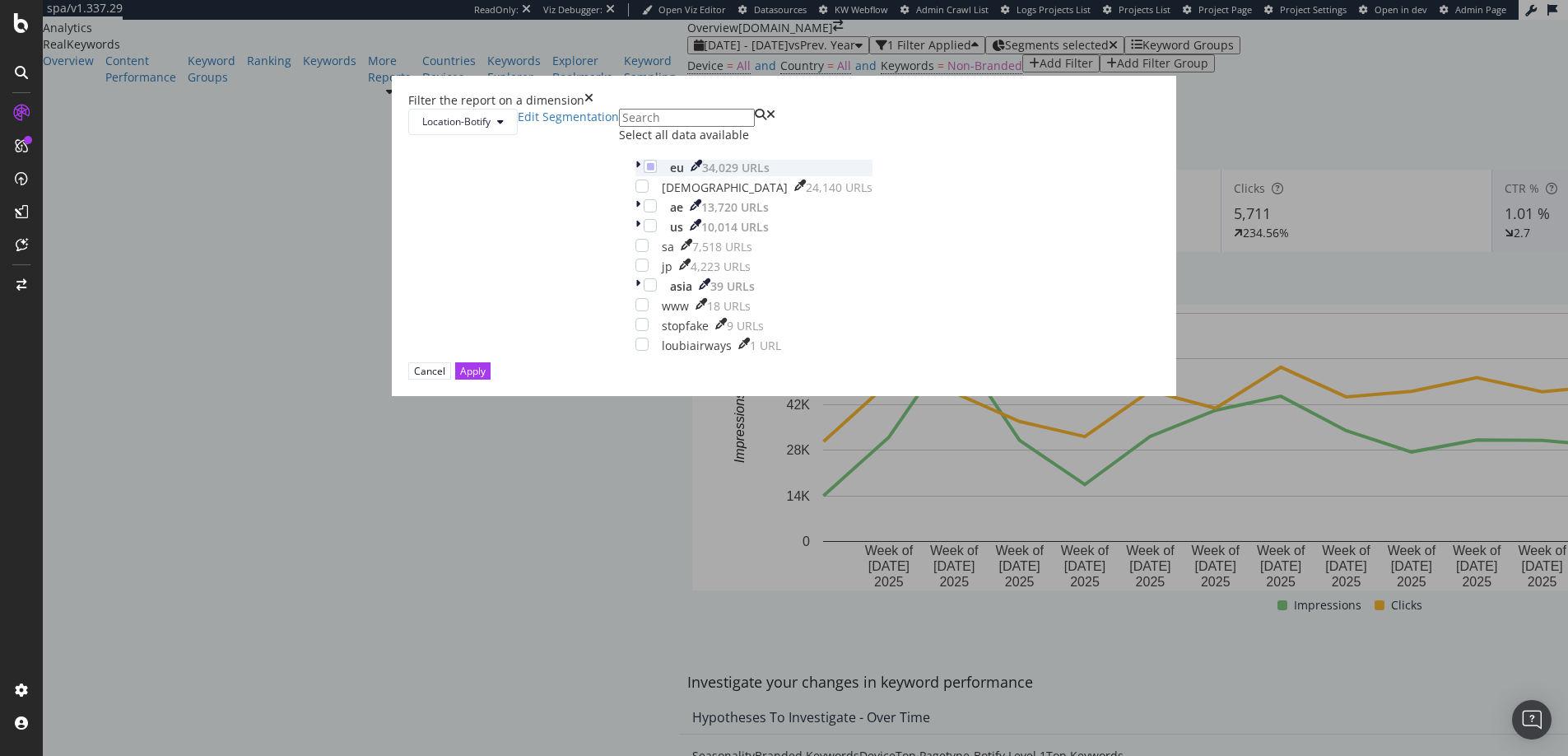
click at [635, 176] on div "modal" at bounding box center [640, 168] width 8 height 17
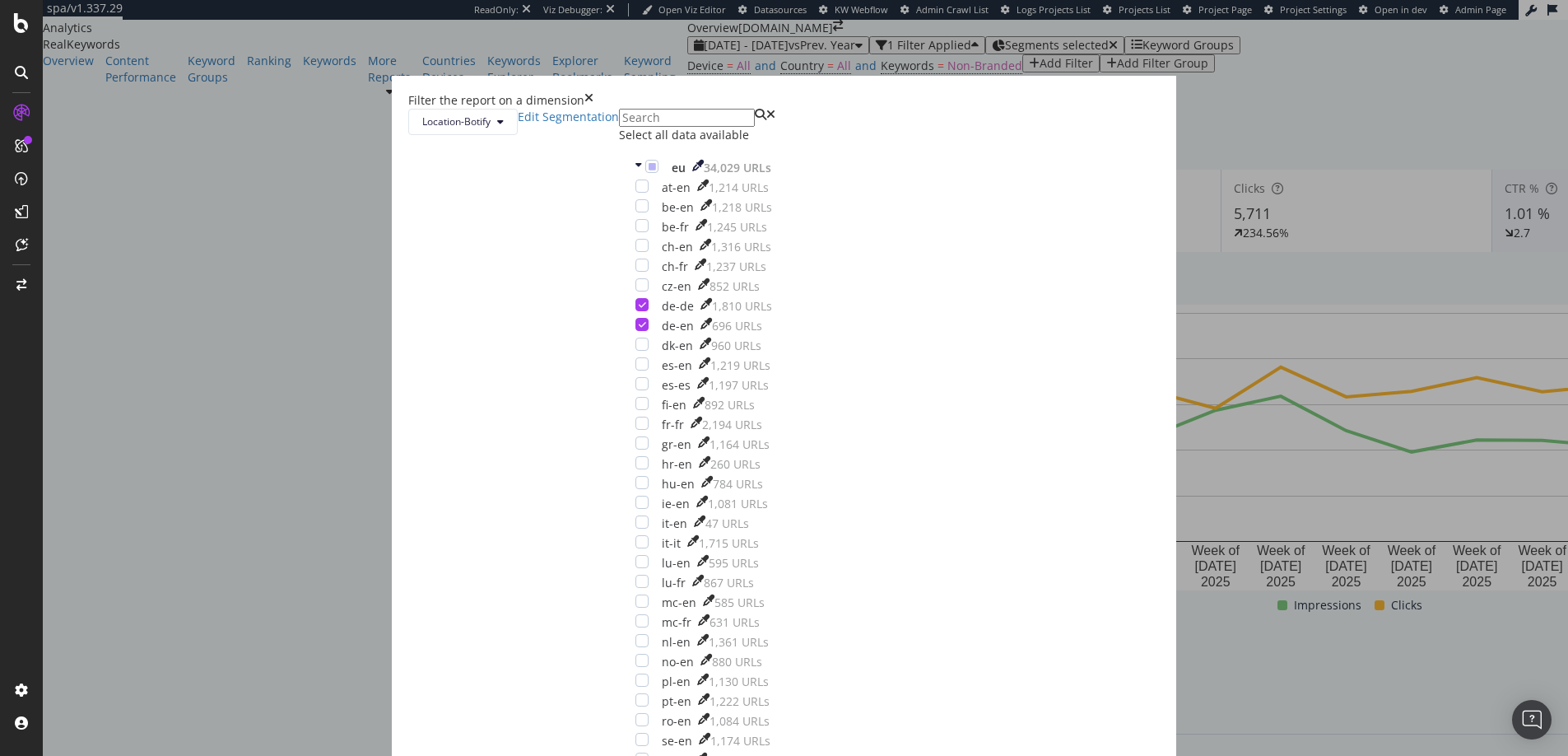
click at [1035, 122] on div "Filter the report on a dimension Location-Botify Edit Segmentation Select all d…" at bounding box center [784, 378] width 1568 height 756
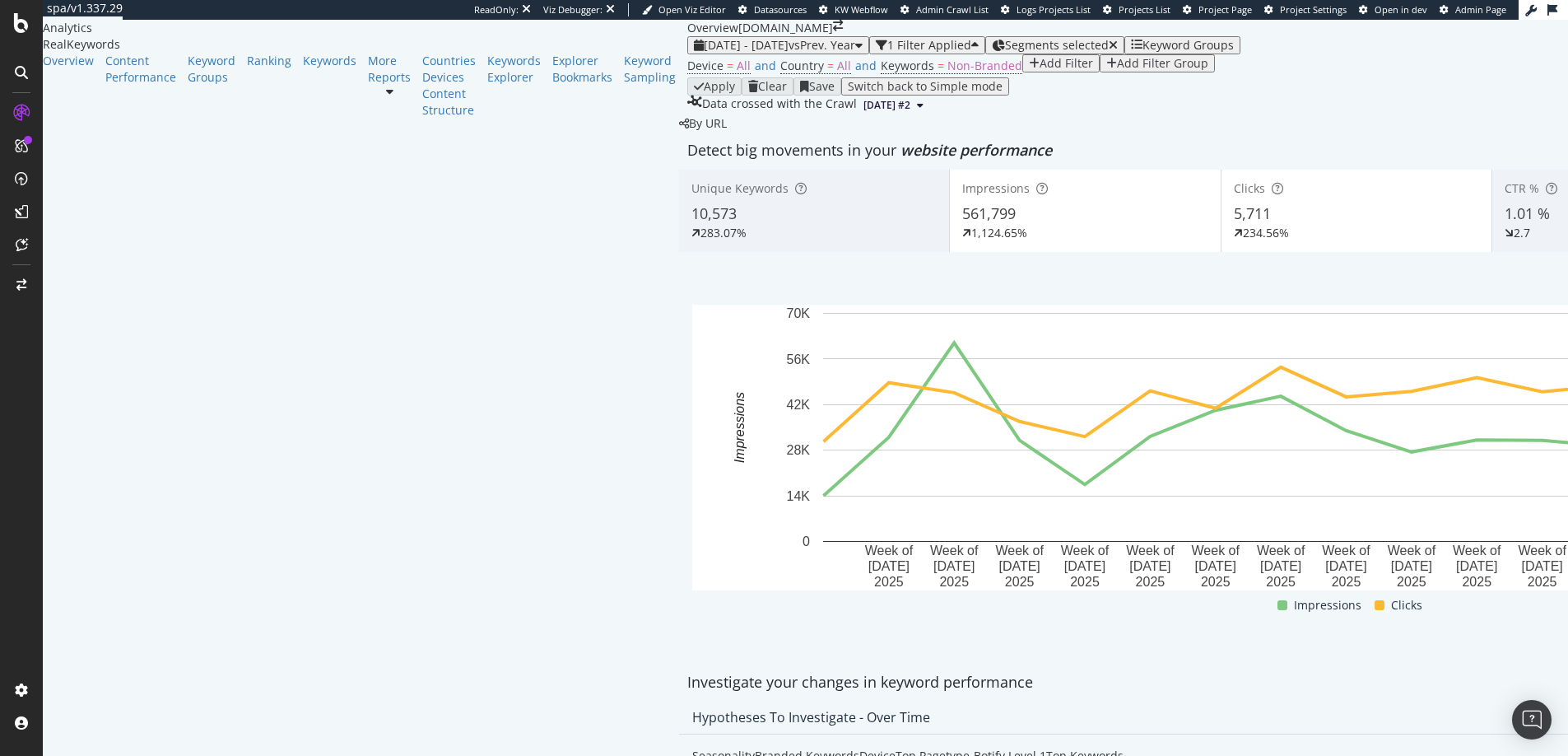
click at [688, 78] on div "Device = All and Country = All and Keywords = Non-Branded Add Filter Add Filter…" at bounding box center [951, 65] width 527 height 23
click at [948, 73] on span "Non-Branded" at bounding box center [985, 65] width 75 height 16
click at [445, 139] on span "Non-Branded" at bounding box center [414, 132] width 62 height 14
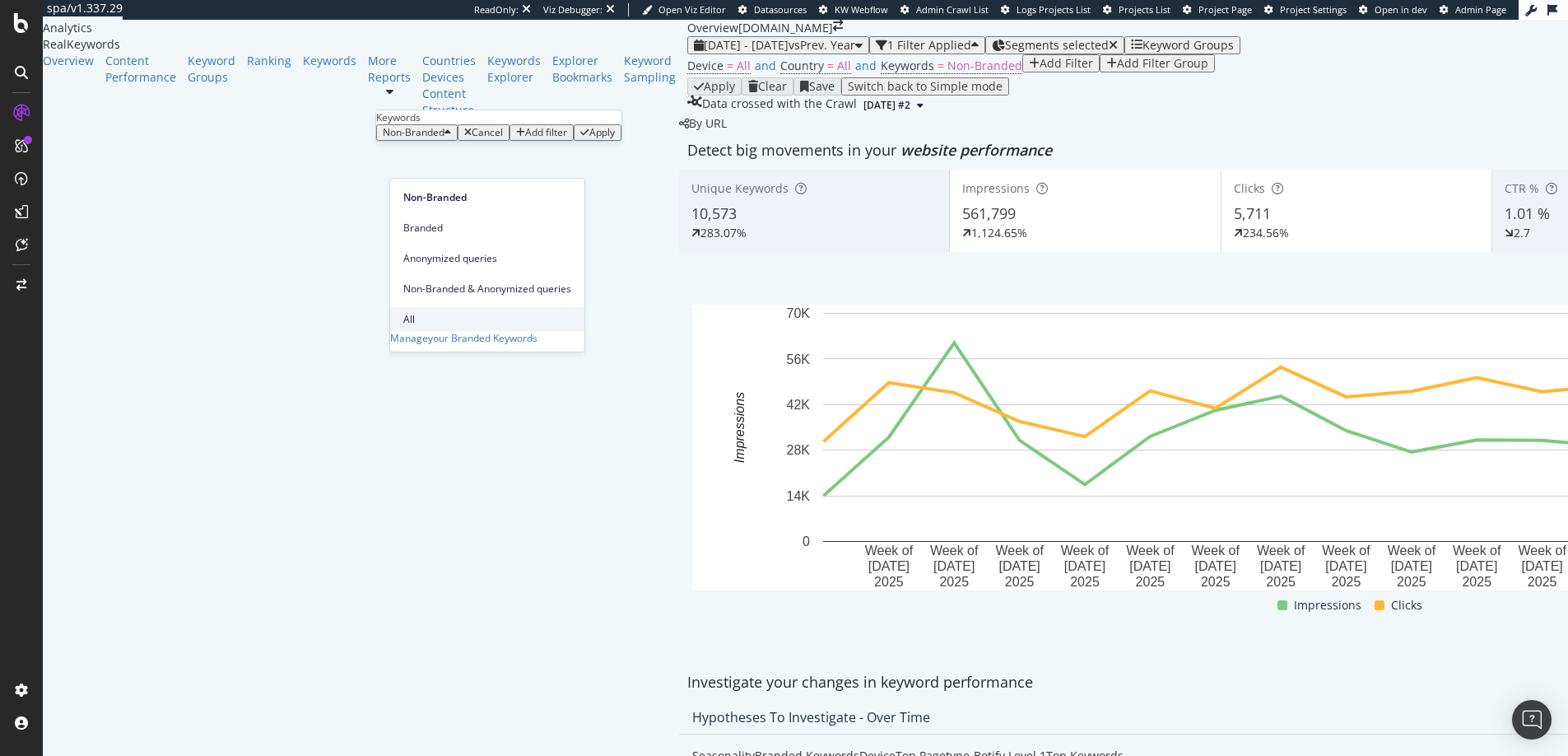
click at [429, 312] on span "All" at bounding box center [487, 320] width 168 height 15
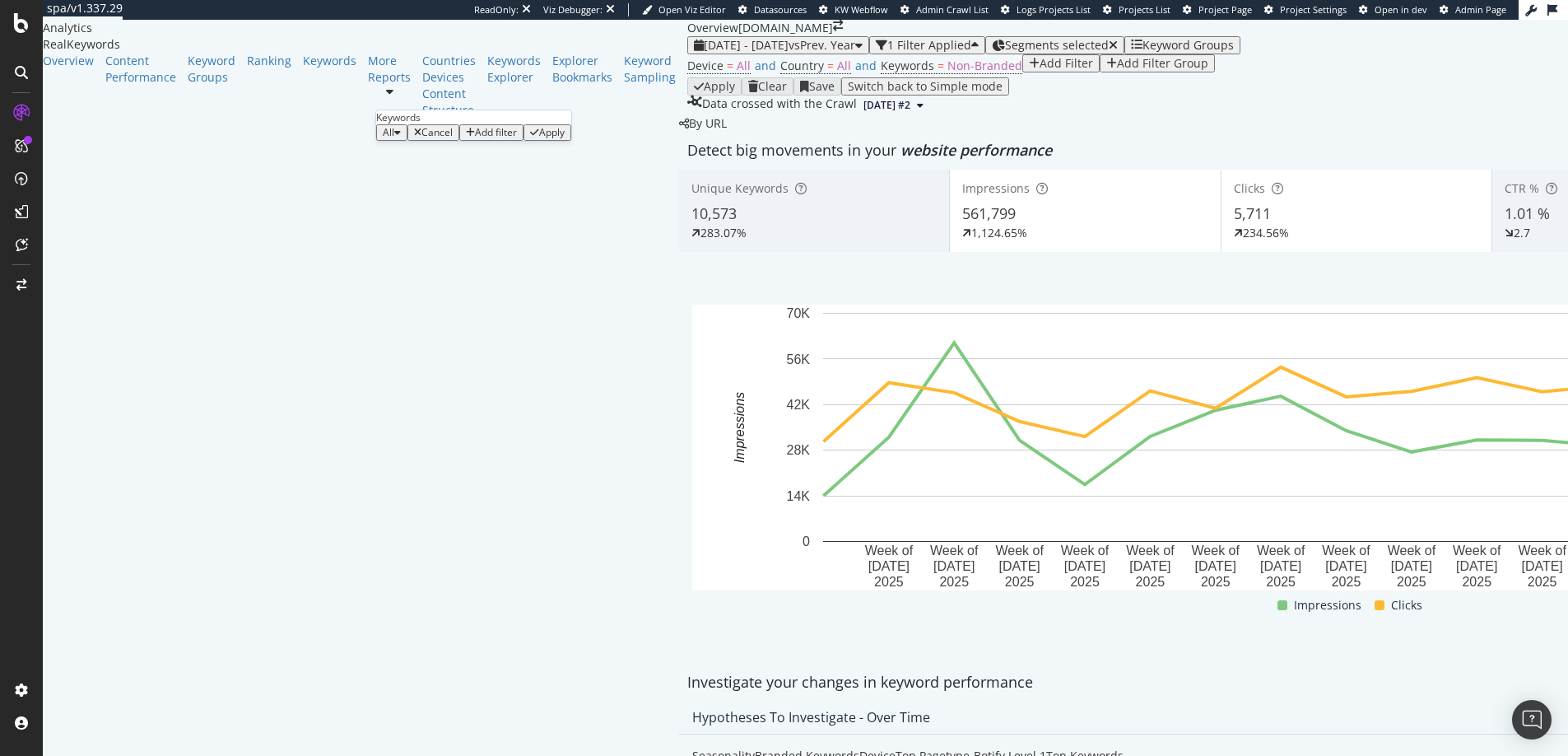
click at [539, 138] on div "button" at bounding box center [534, 132] width 9 height 10
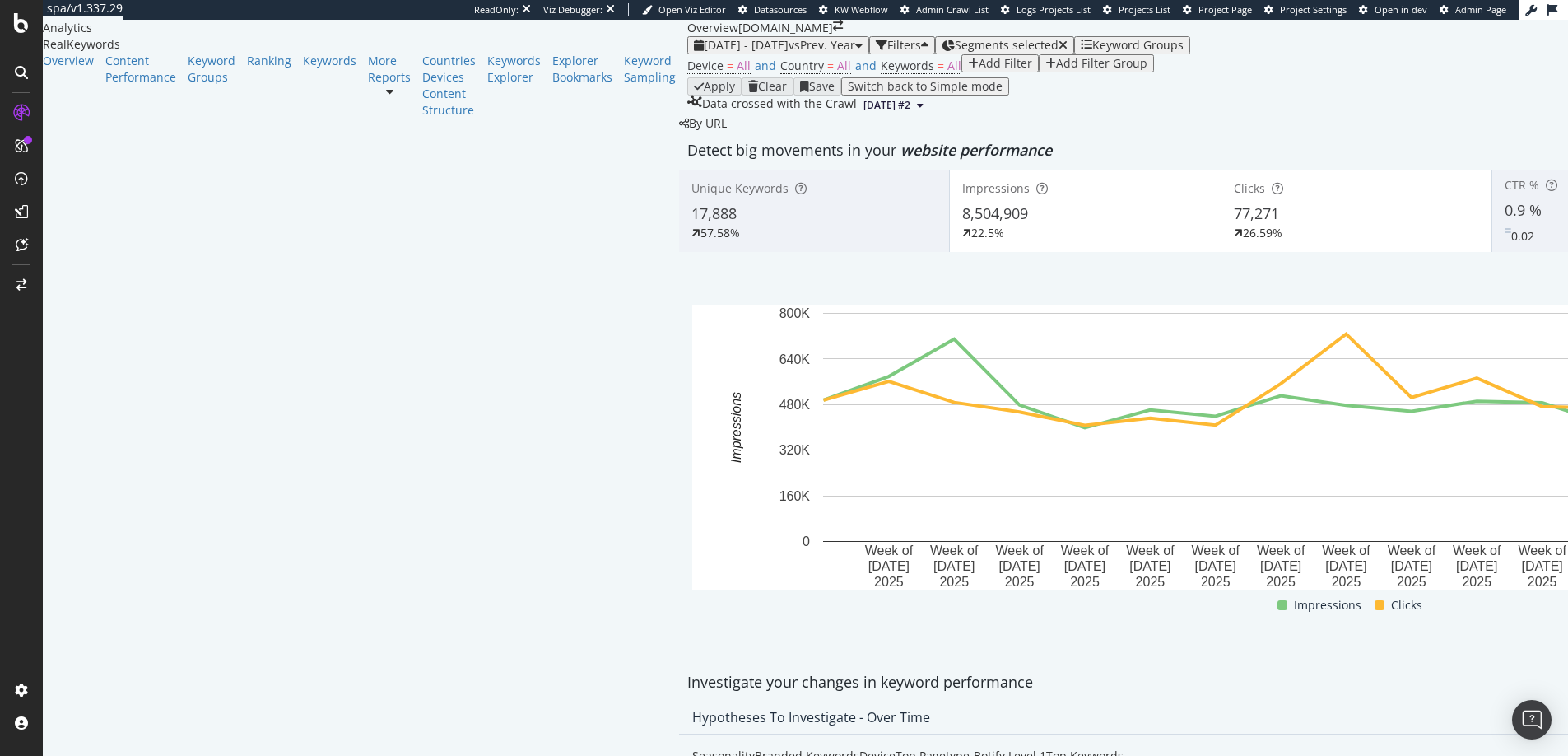
click at [997, 78] on div "Device = All and Country = All and Keywords = All Add Filter Add Filter Group" at bounding box center [1356, 65] width 1338 height 23
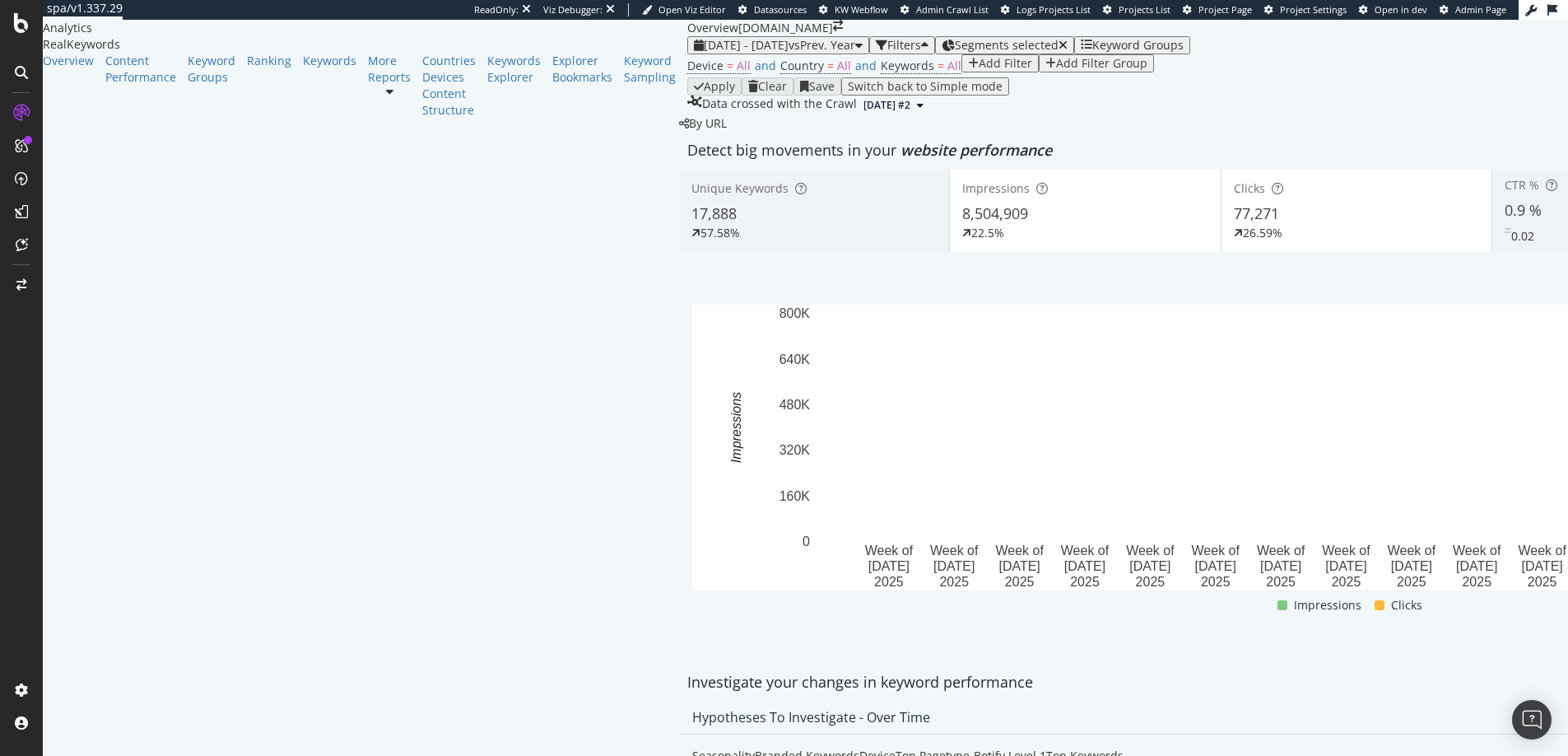
scroll to position [14, 0]
